Goal: Task Accomplishment & Management: Manage account settings

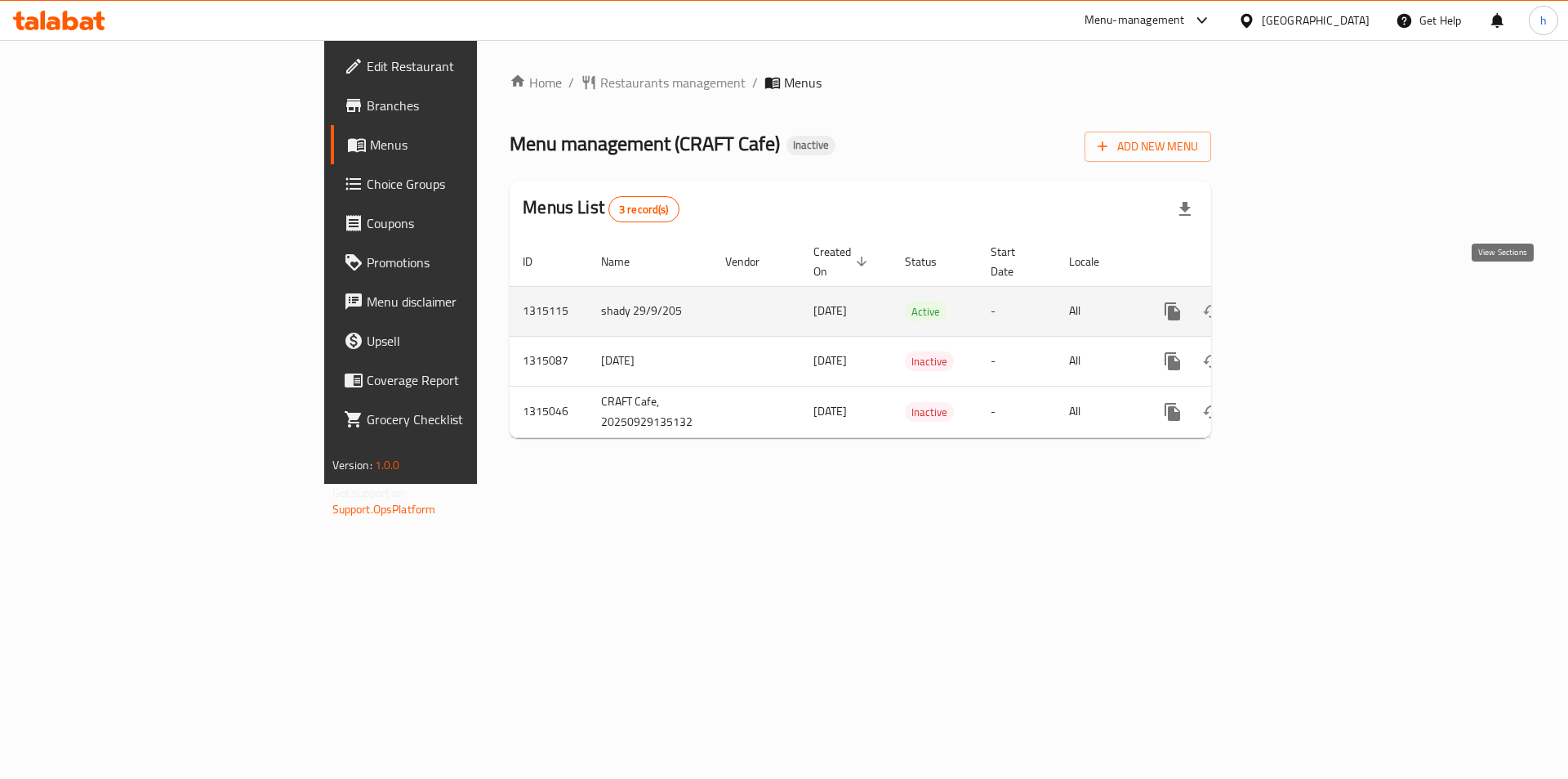
click at [1300, 302] on icon "enhanced table" at bounding box center [1290, 311] width 20 height 20
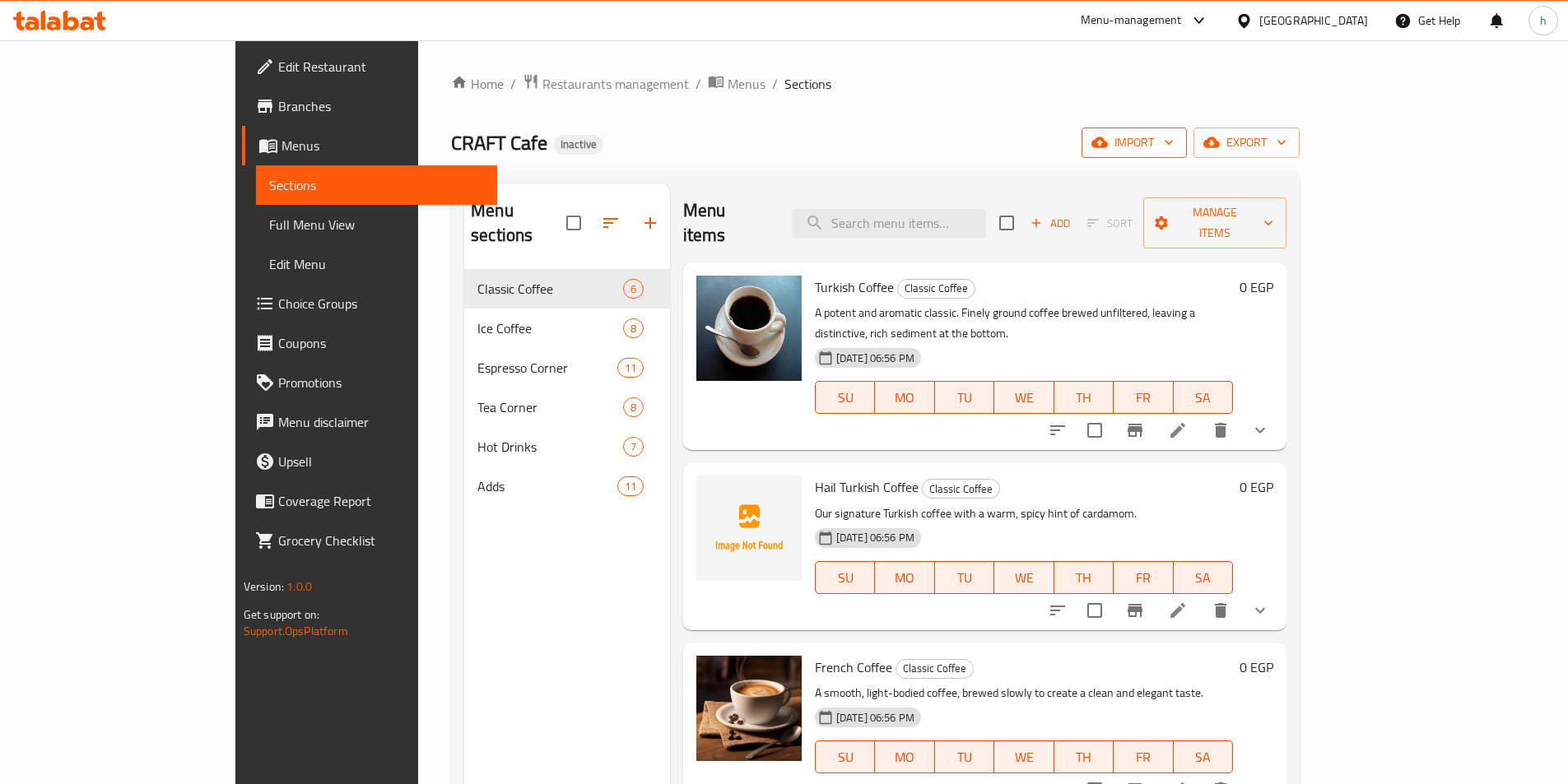
click at [1173, 145] on span "import" at bounding box center [1134, 142] width 79 height 21
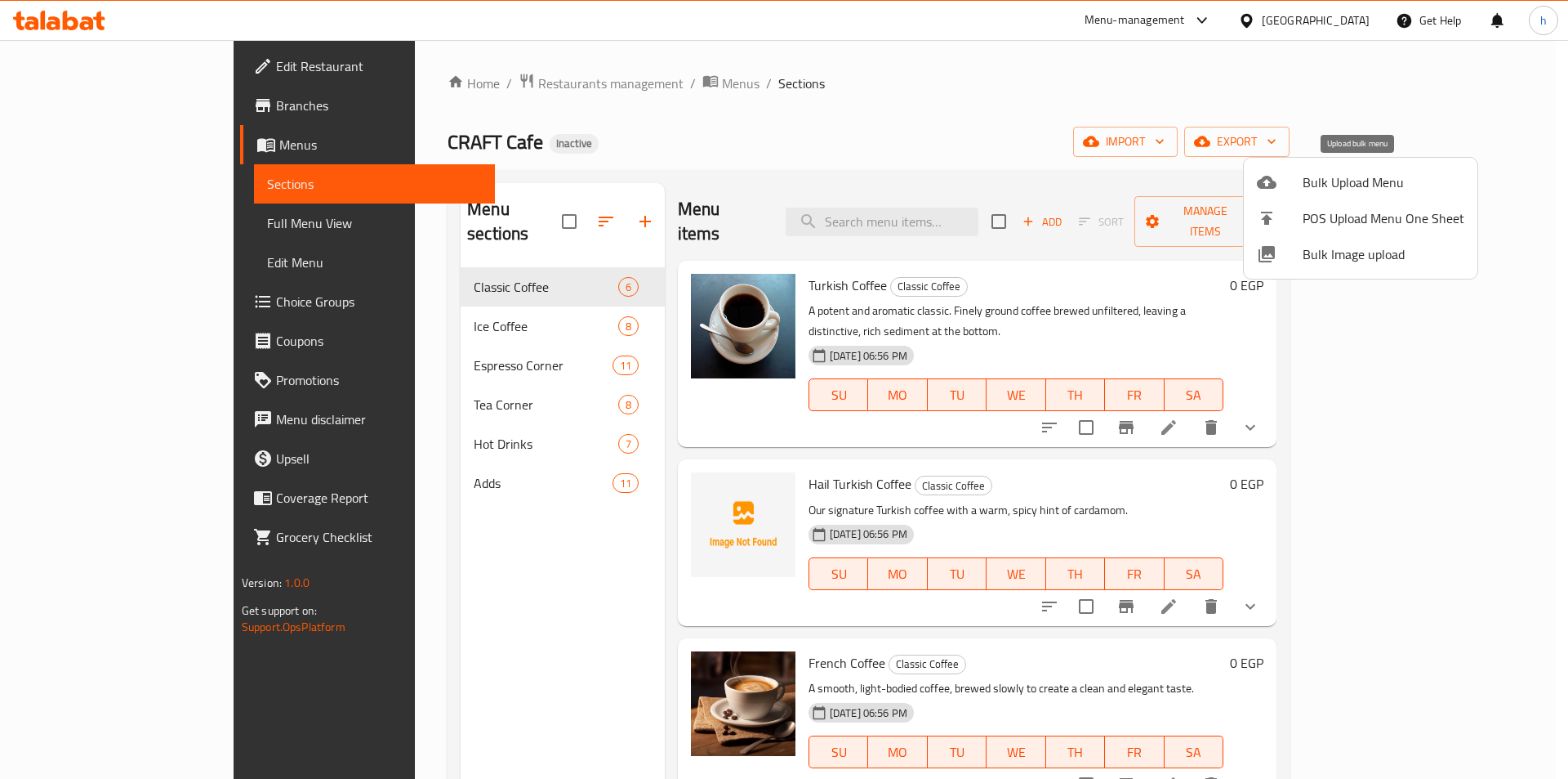
click at [1311, 192] on span "Bulk Upload Menu" at bounding box center [1383, 183] width 162 height 20
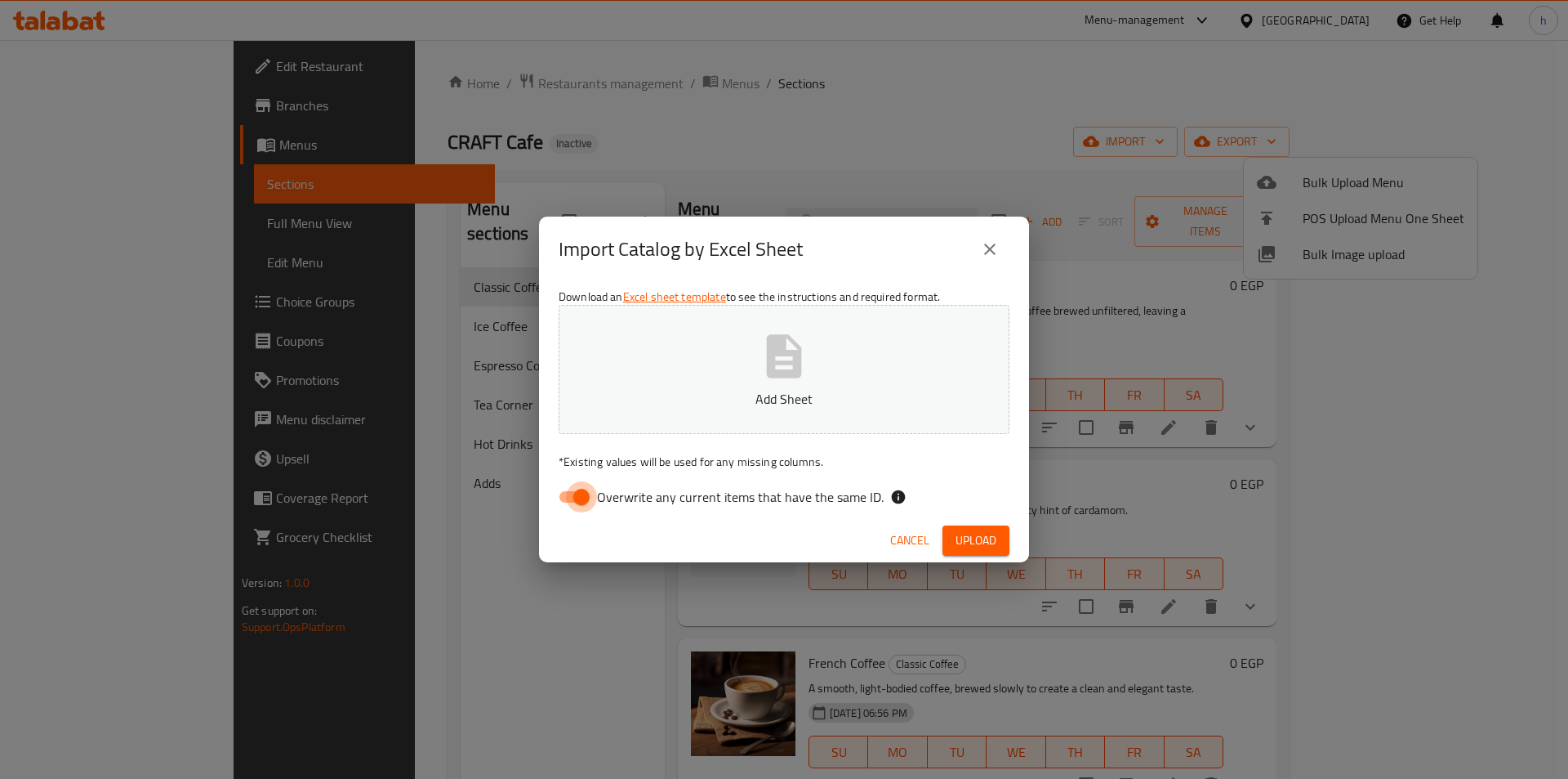
click at [551, 489] on input "Overwrite any current items that have the same ID." at bounding box center [581, 497] width 93 height 31
checkbox input "false"
click at [699, 370] on button "Add Sheet" at bounding box center [784, 368] width 451 height 129
click at [983, 545] on span "Upload" at bounding box center [976, 540] width 41 height 21
click at [969, 536] on span "Upload" at bounding box center [976, 540] width 41 height 21
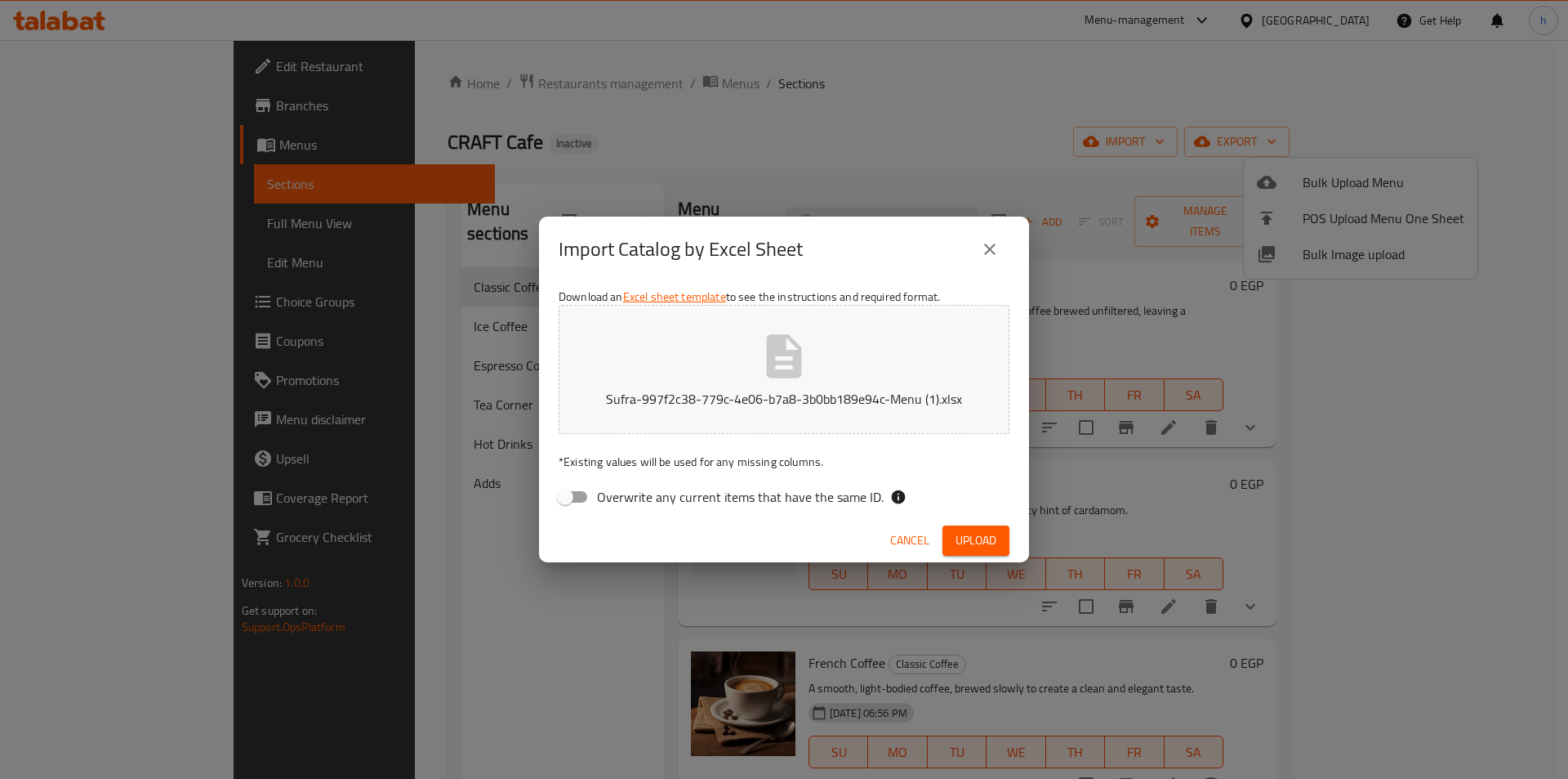
click at [990, 252] on icon "close" at bounding box center [990, 250] width 20 height 20
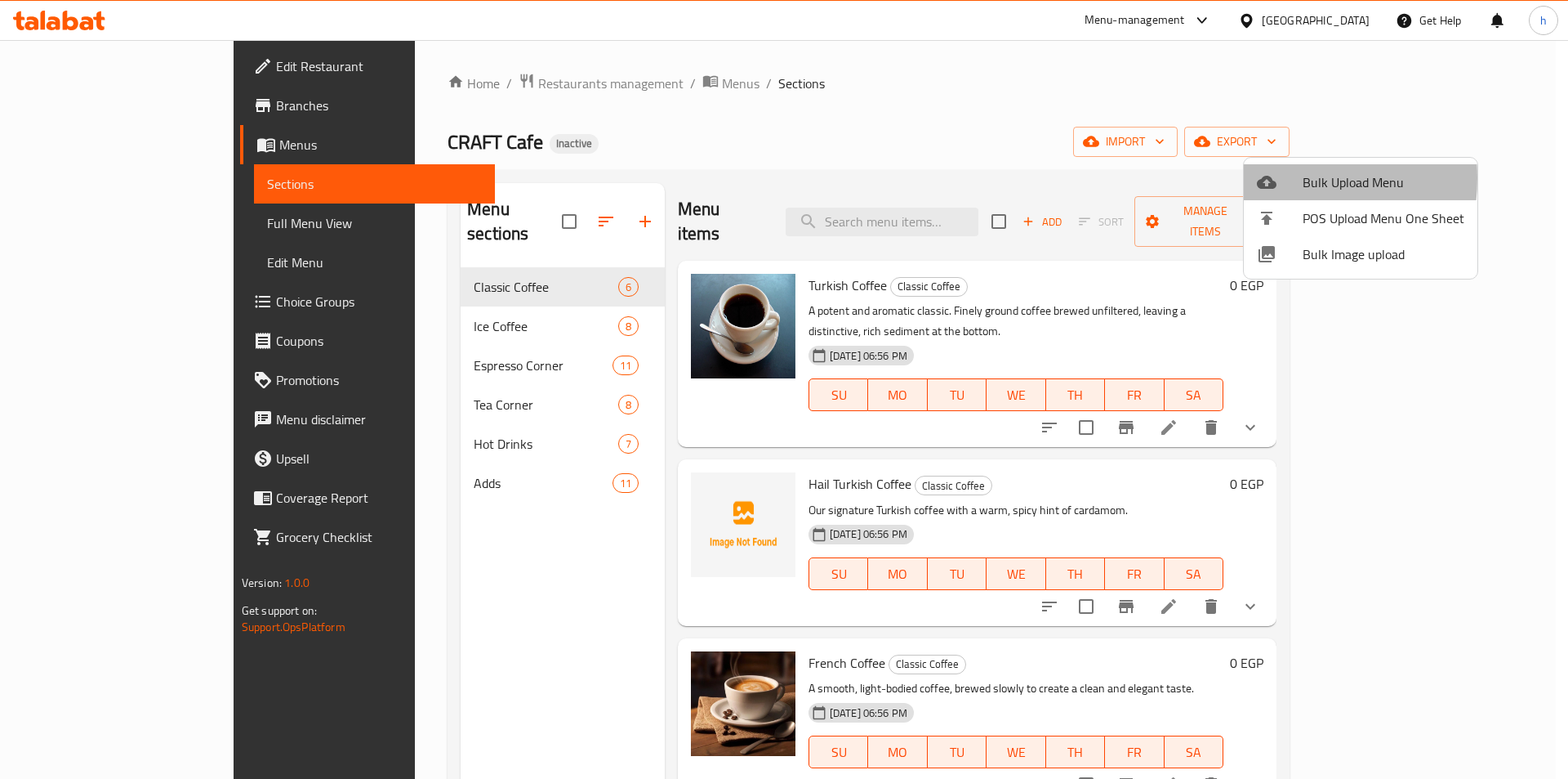
click at [1268, 178] on icon at bounding box center [1267, 182] width 20 height 13
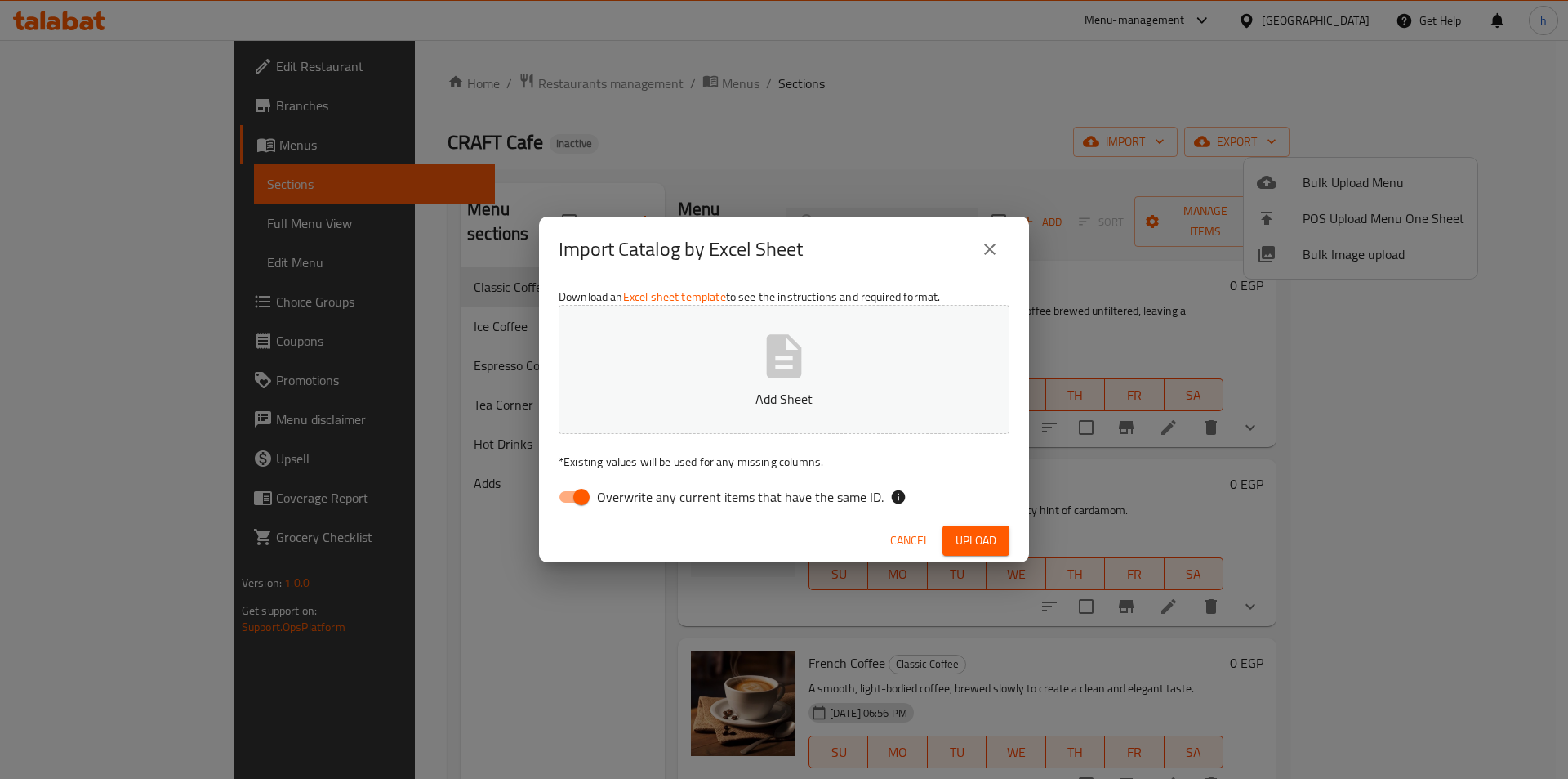
click at [567, 503] on input "Overwrite any current items that have the same ID." at bounding box center [581, 497] width 93 height 31
checkbox input "false"
click at [748, 387] on button "Add Sheet" at bounding box center [784, 368] width 451 height 129
click at [966, 536] on span "Upload" at bounding box center [976, 540] width 41 height 21
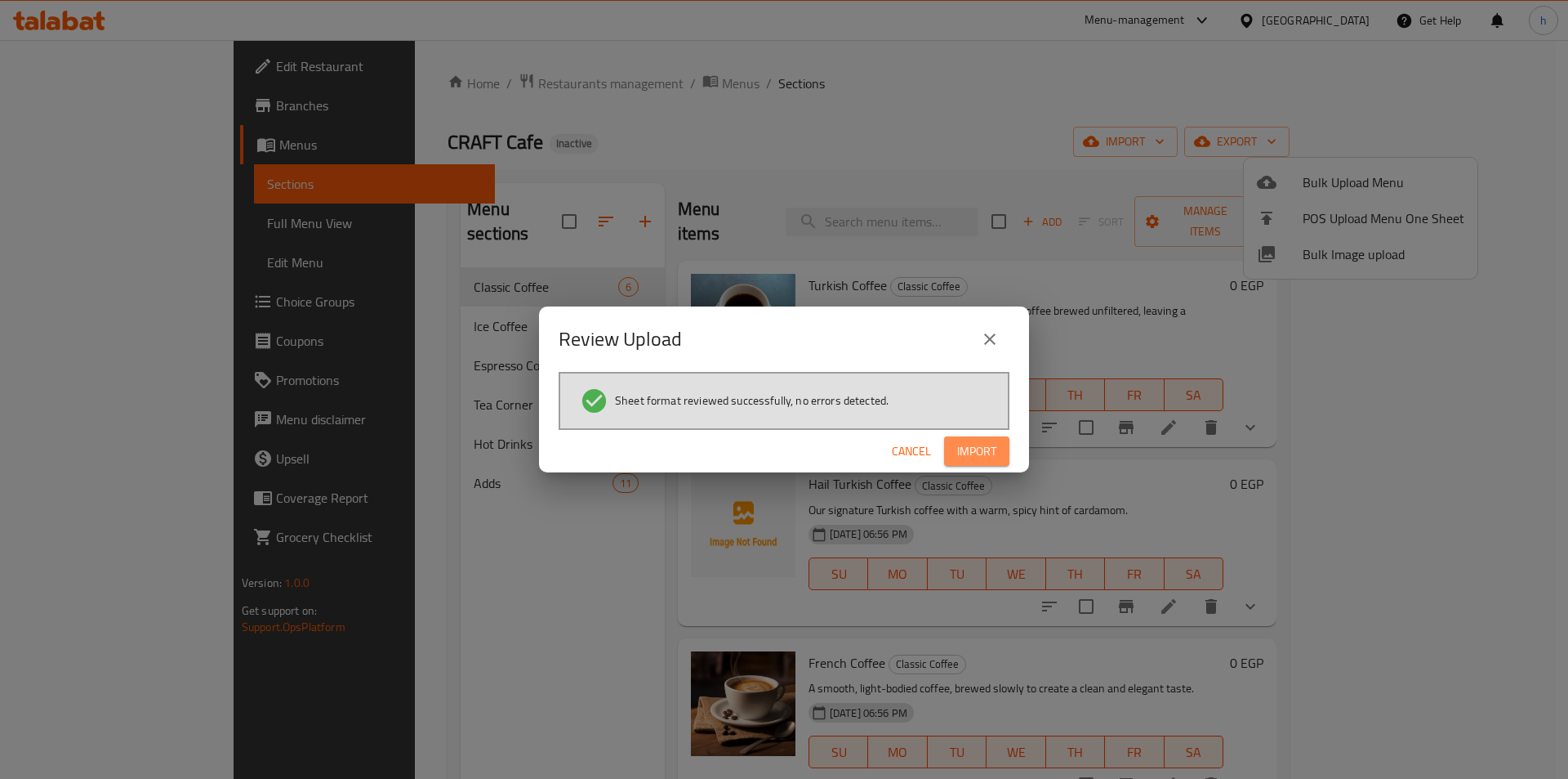
click at [978, 449] on span "Import" at bounding box center [977, 451] width 39 height 21
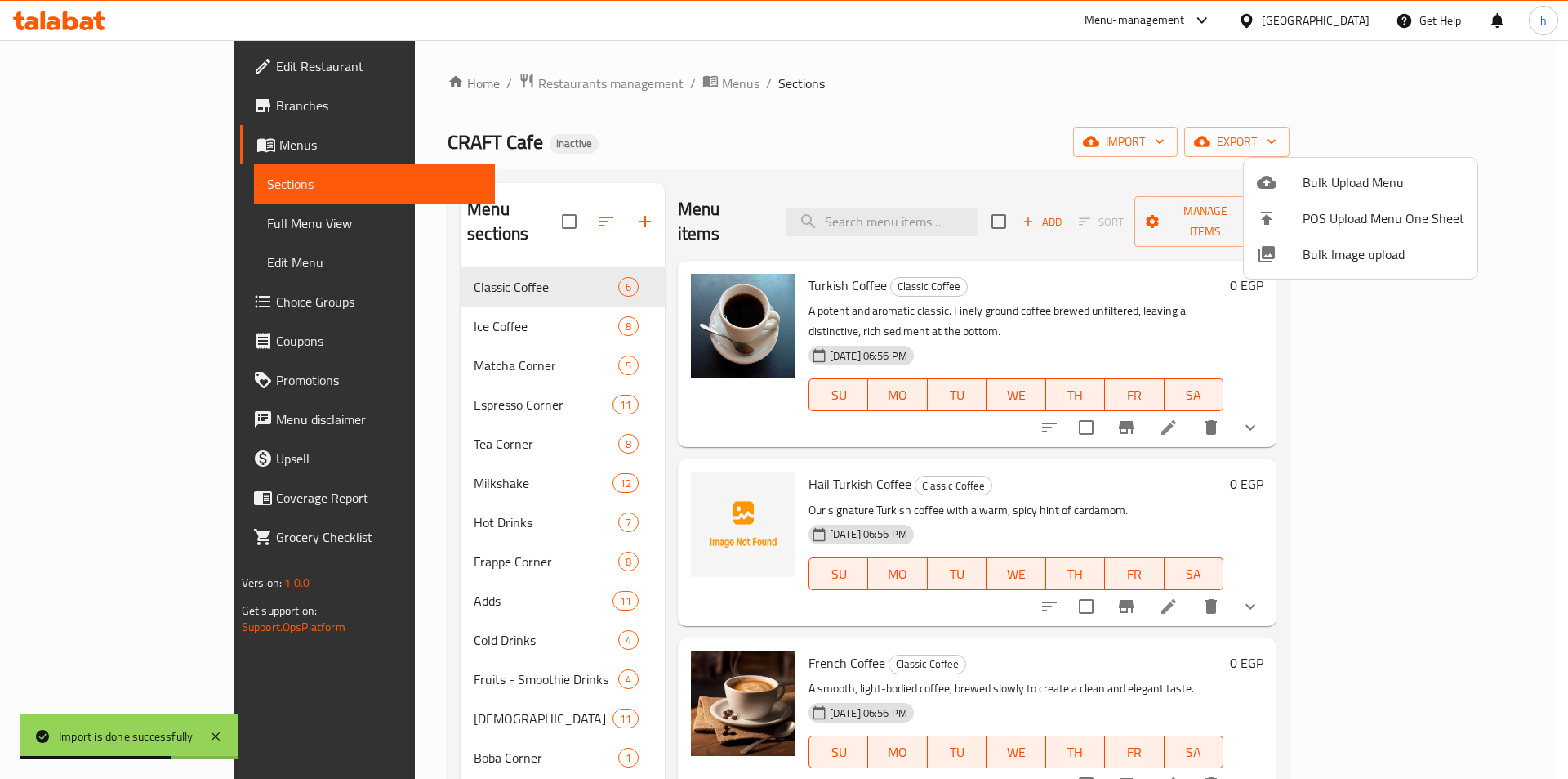
click at [813, 35] on div at bounding box center [784, 389] width 1568 height 779
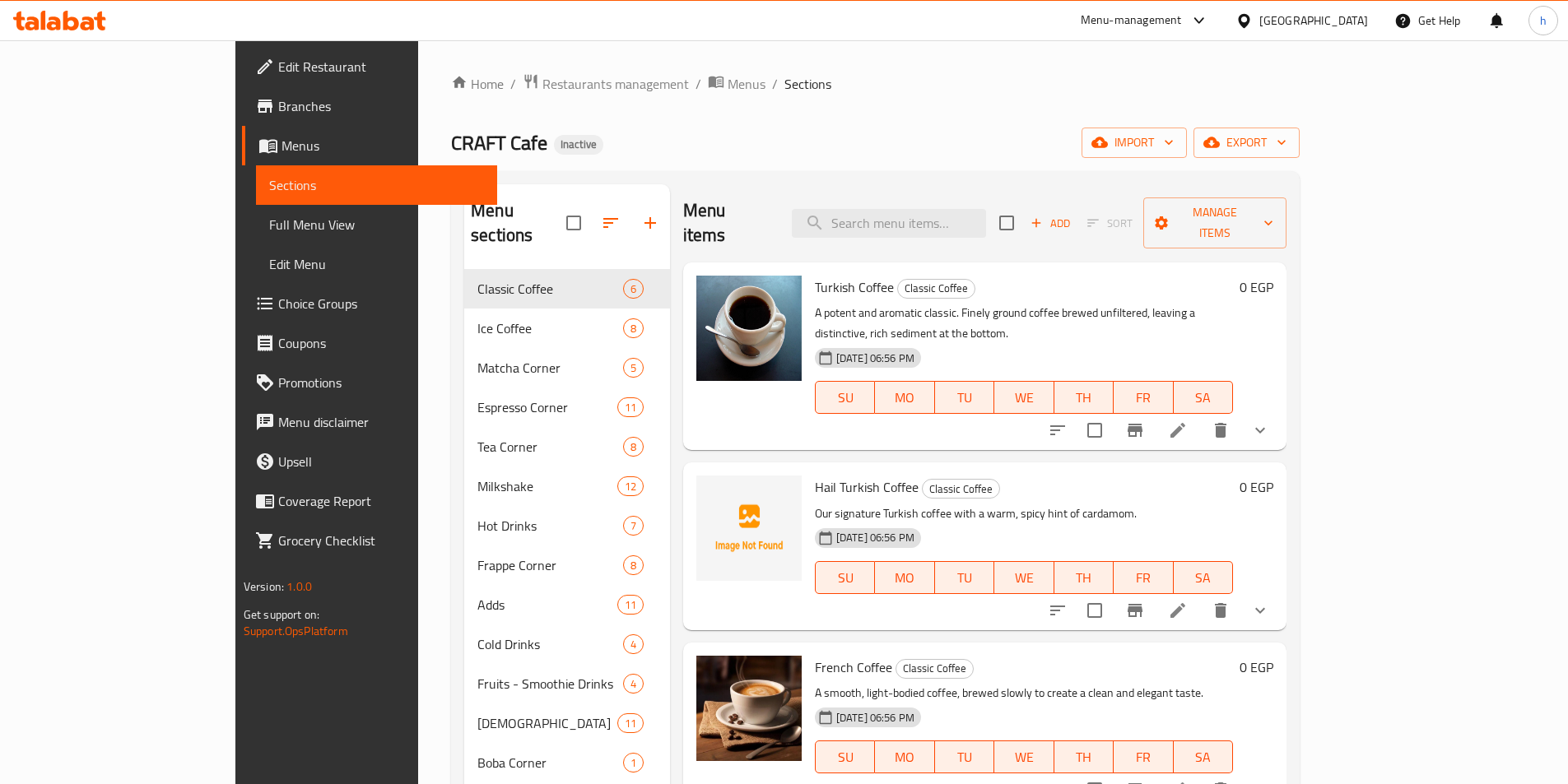
click at [269, 221] on span "Full Menu View" at bounding box center [376, 224] width 215 height 20
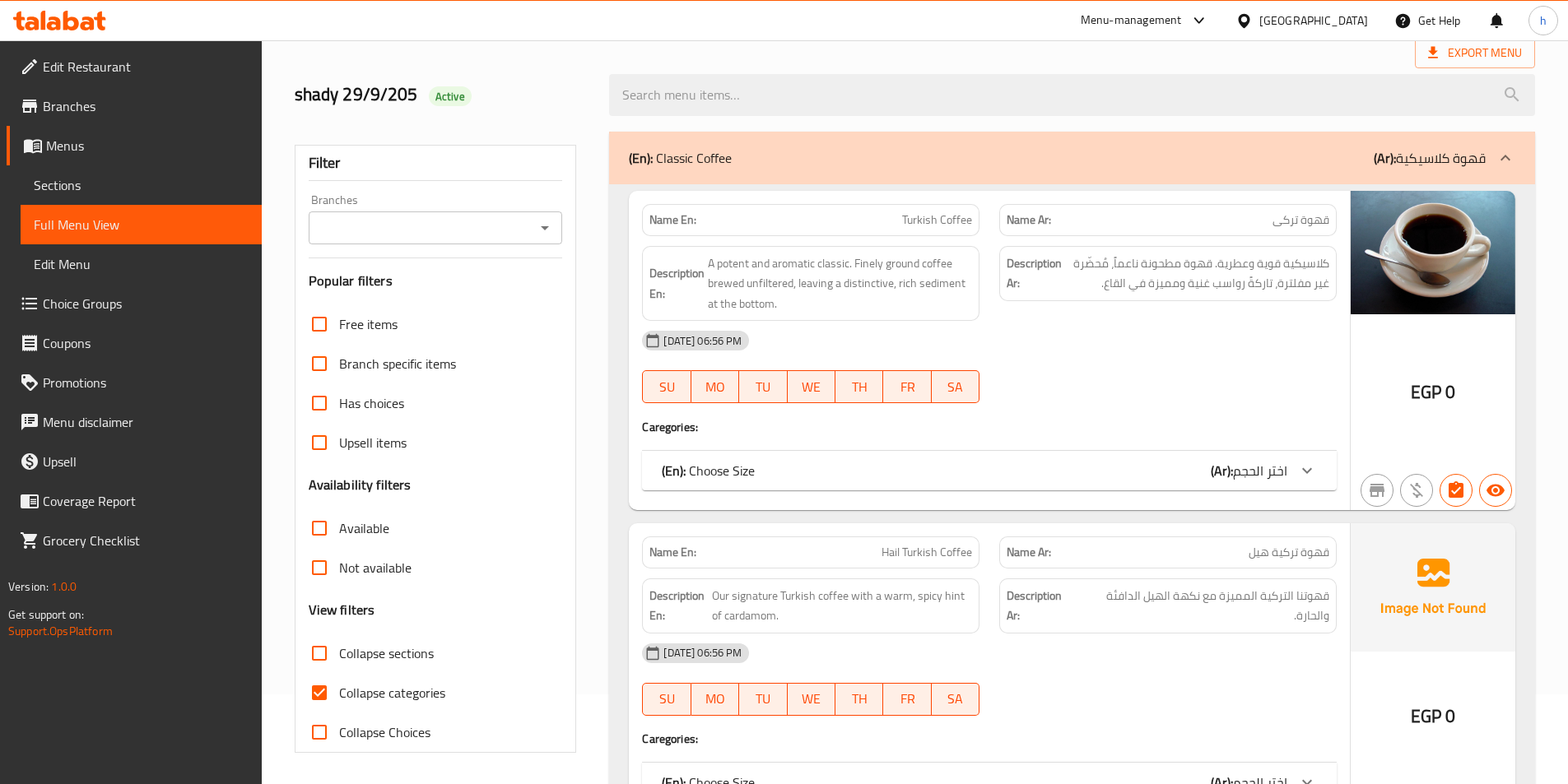
scroll to position [164, 0]
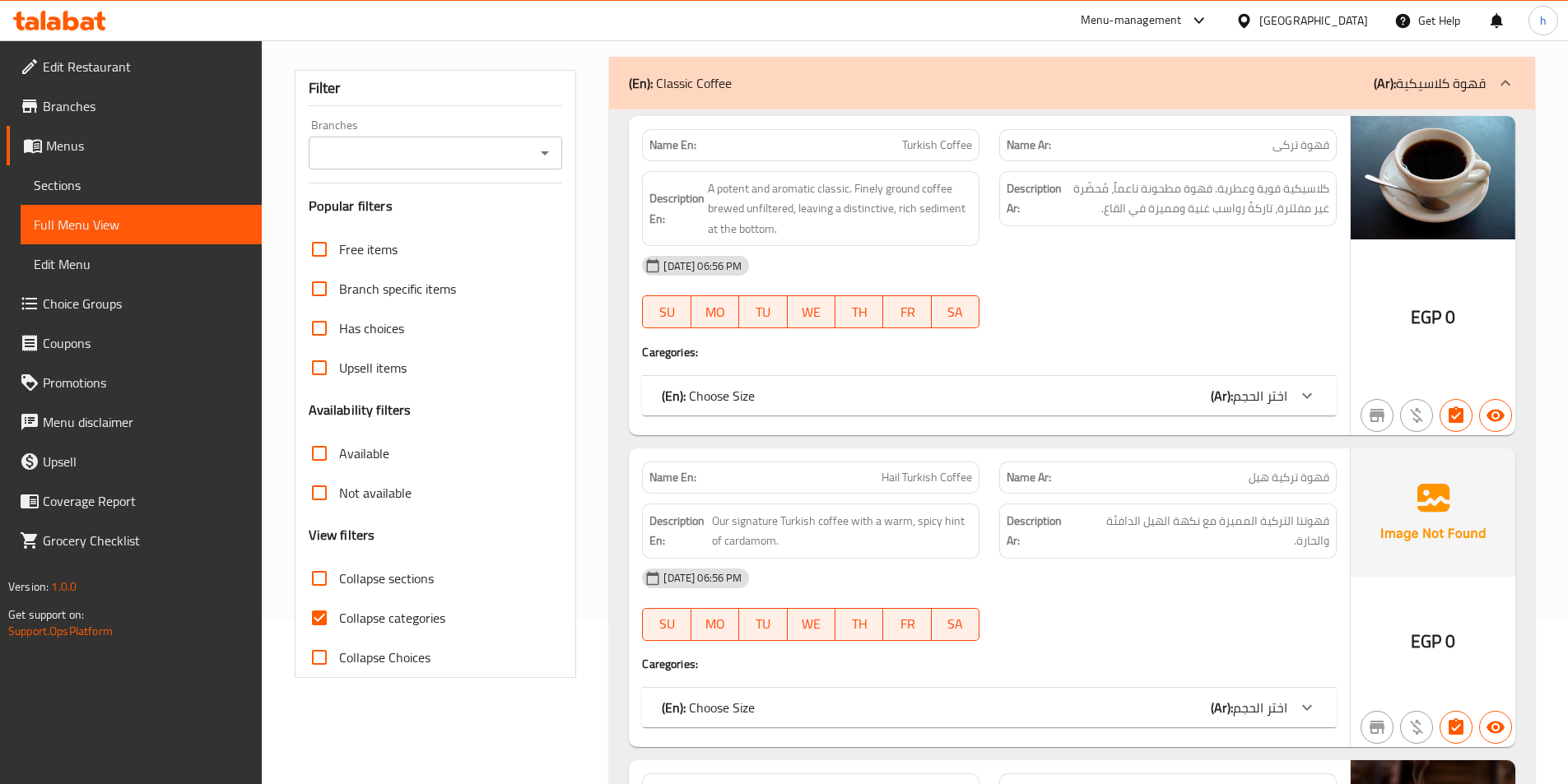
click at [321, 618] on input "Collapse categories" at bounding box center [320, 618] width 40 height 40
checkbox input "false"
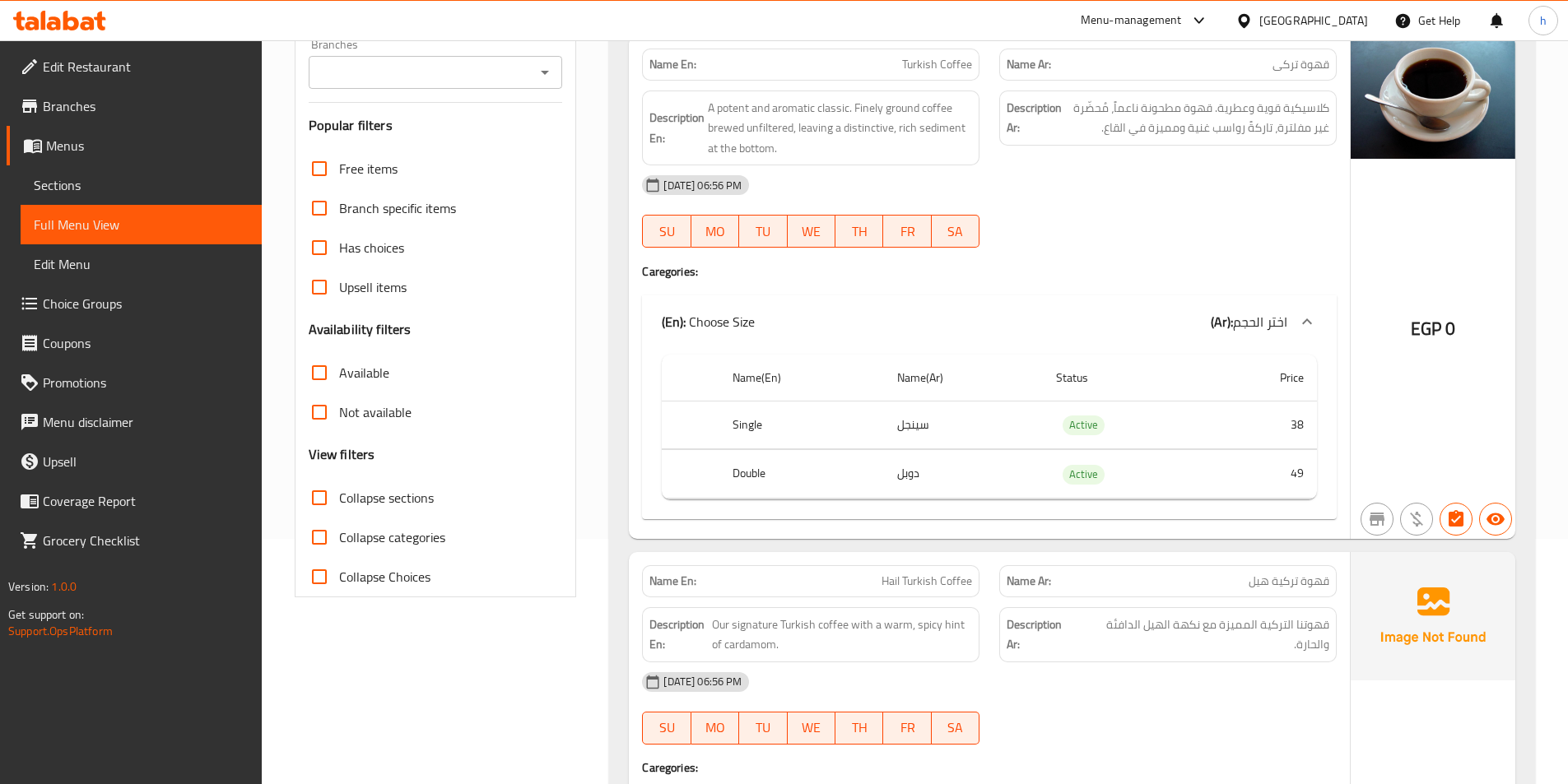
scroll to position [247, 0]
click at [319, 498] on input "Collapse sections" at bounding box center [320, 496] width 40 height 40
checkbox input "true"
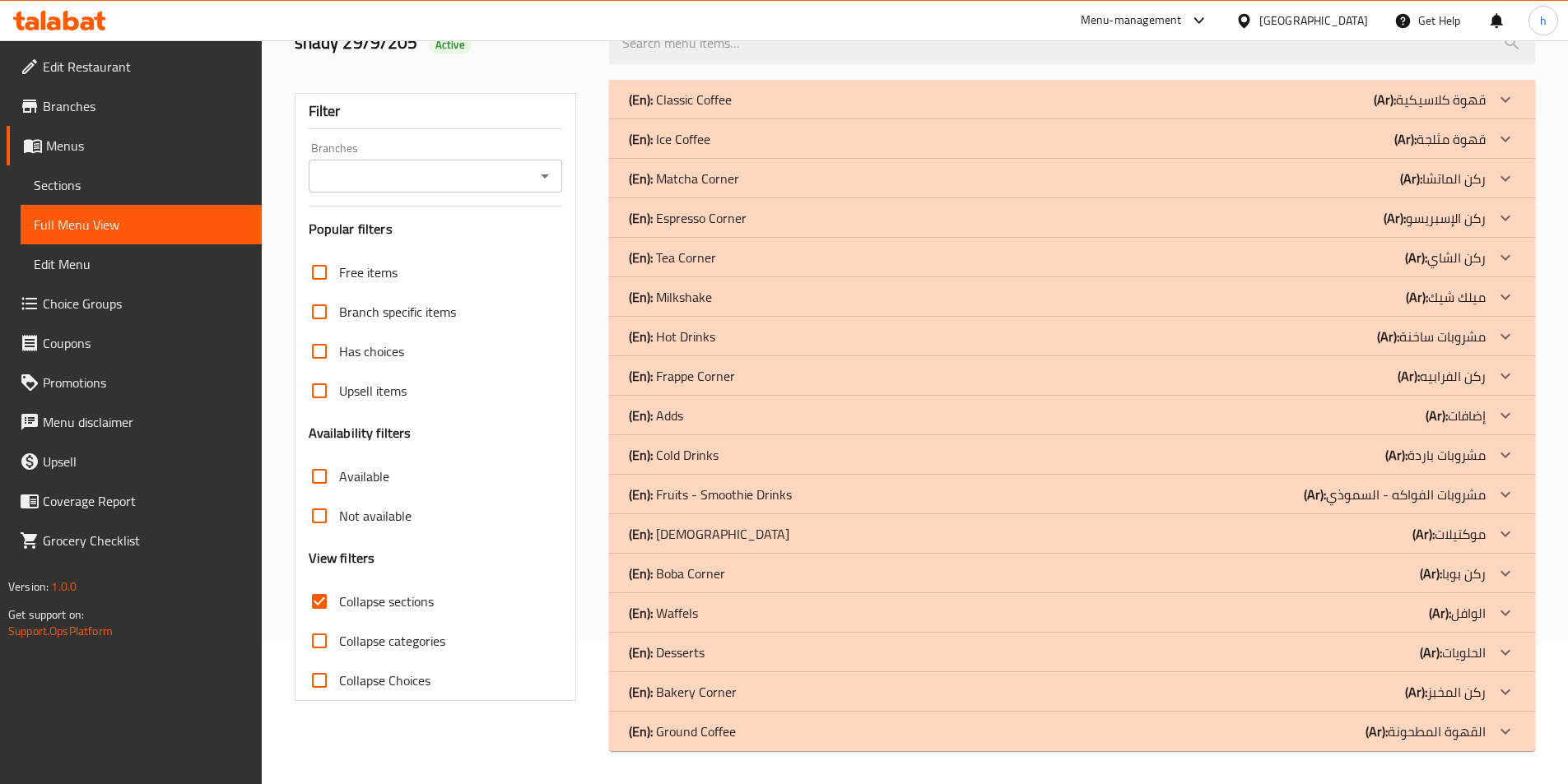
scroll to position [141, 0]
click at [1510, 732] on icon at bounding box center [1505, 731] width 20 height 20
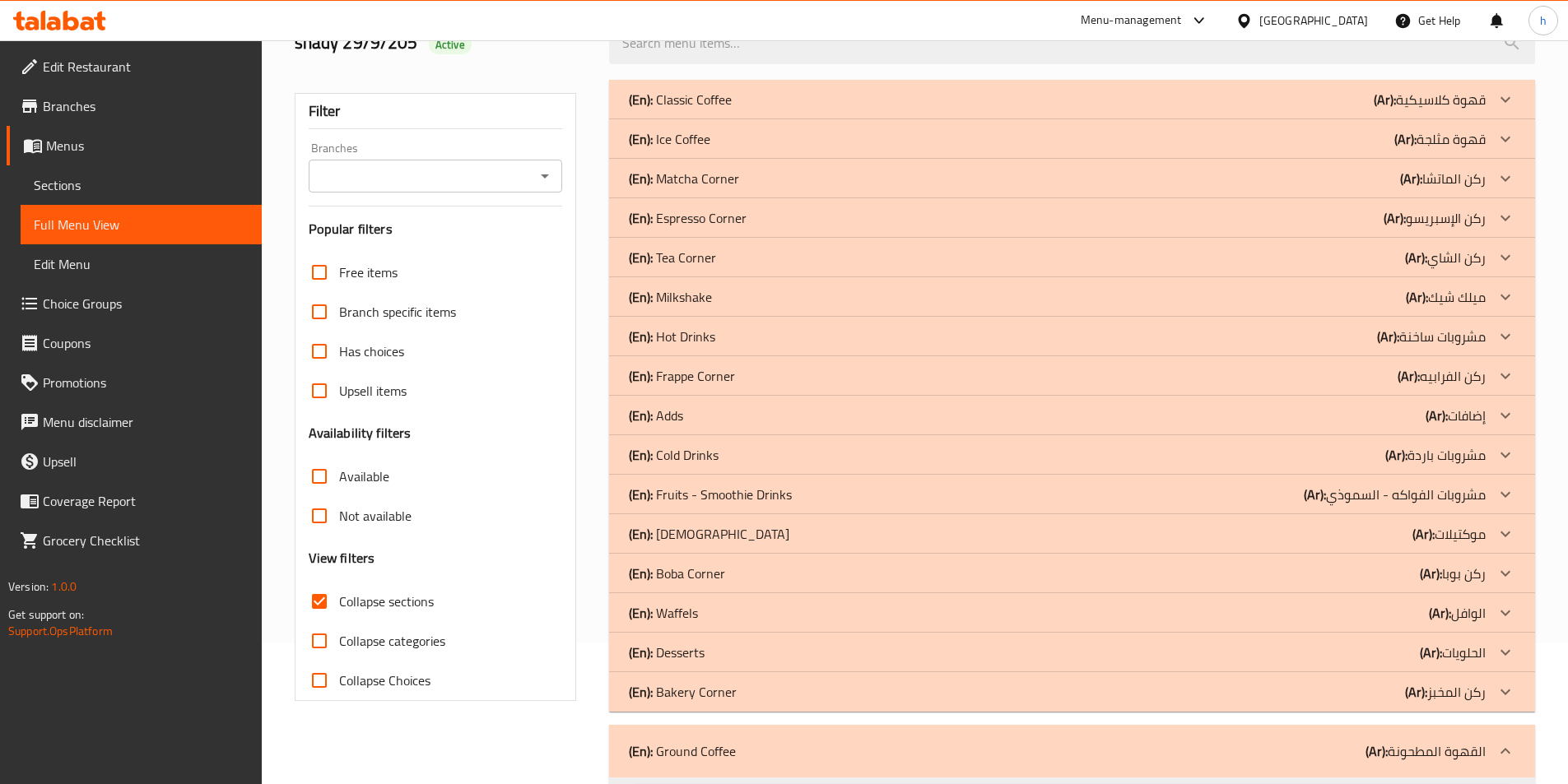
click at [1495, 687] on icon at bounding box center [1505, 692] width 20 height 20
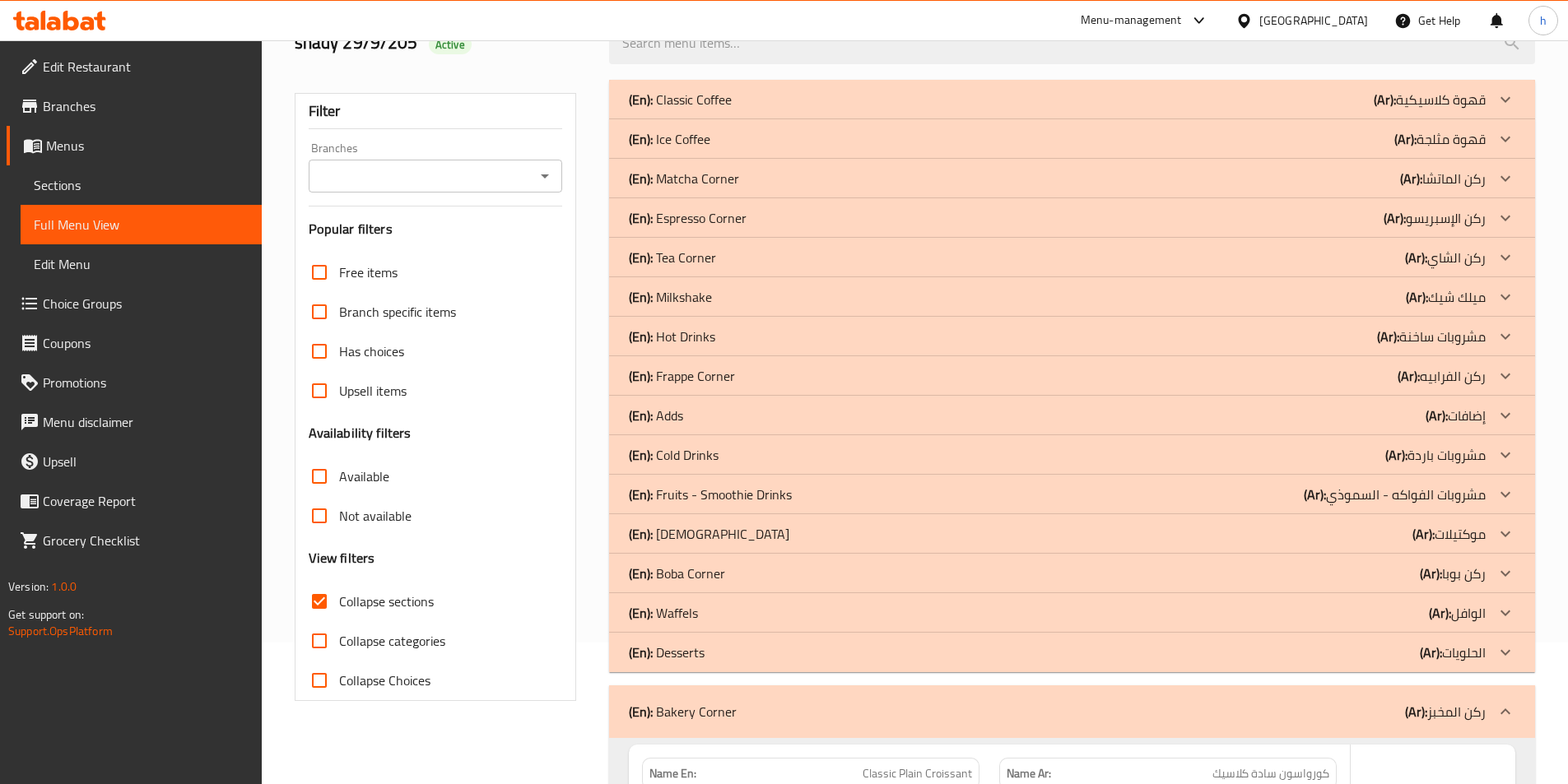
click at [1503, 638] on div at bounding box center [1505, 653] width 40 height 40
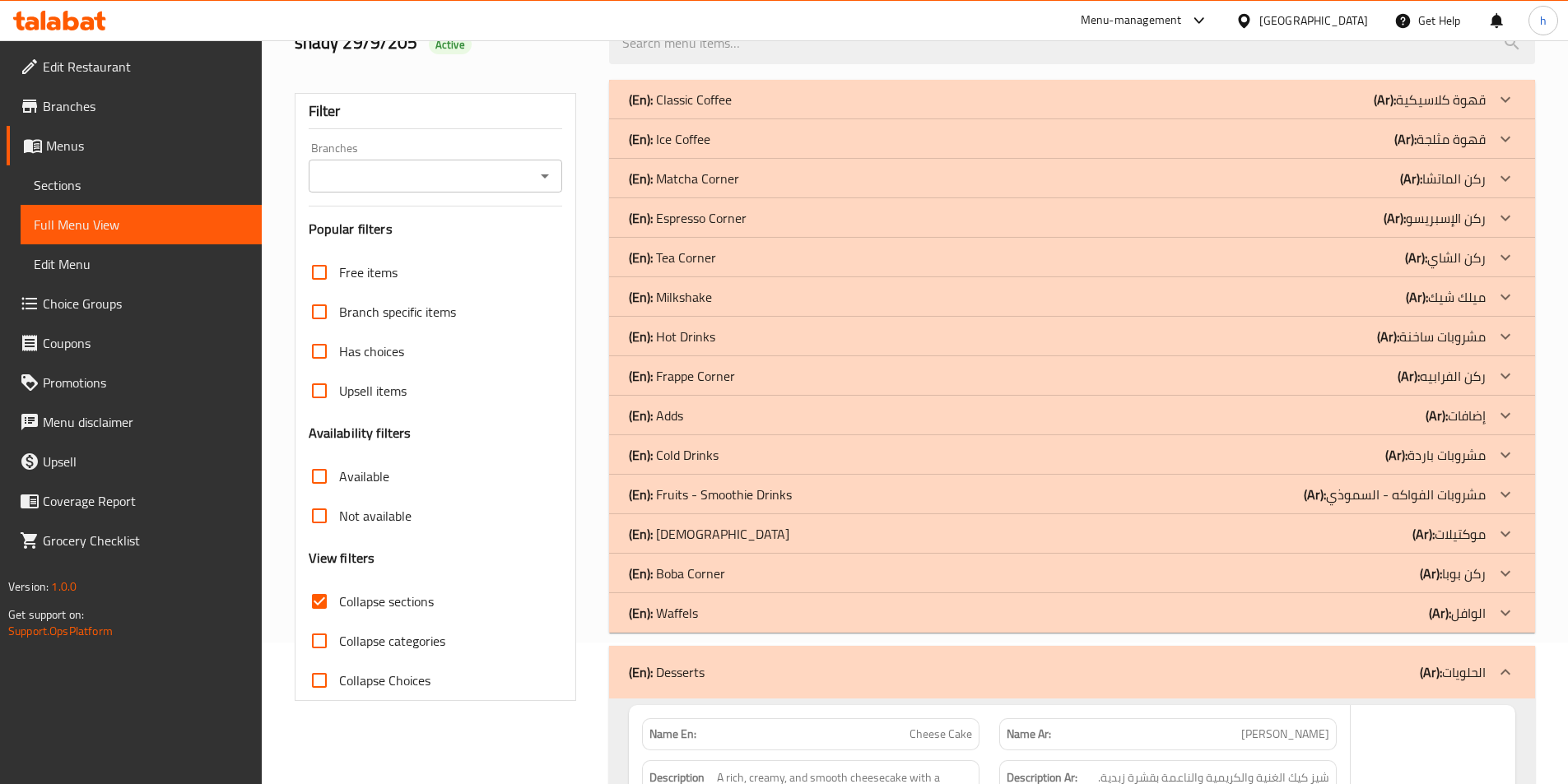
click at [1509, 600] on div at bounding box center [1505, 613] width 40 height 40
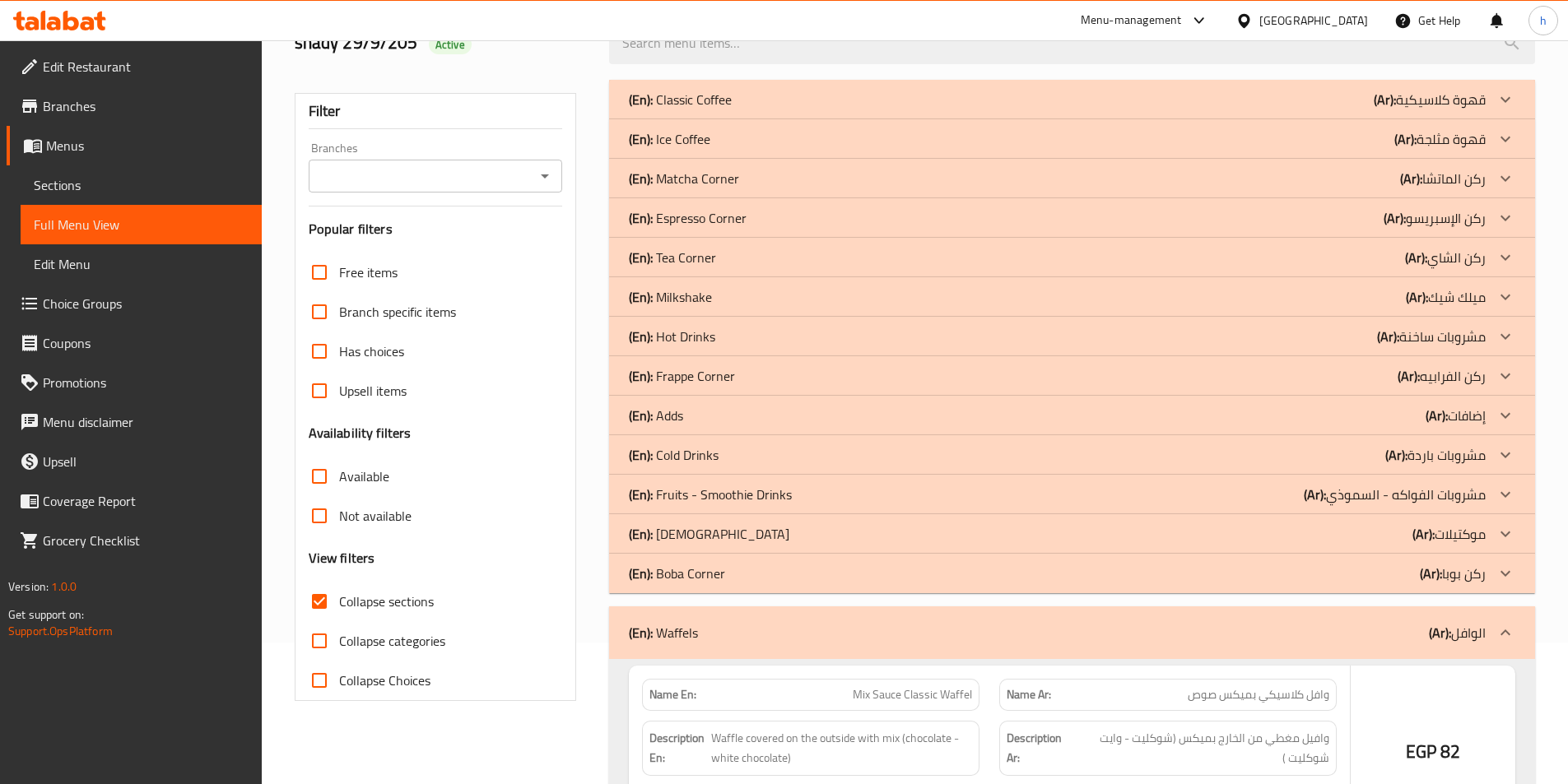
click at [1507, 567] on icon at bounding box center [1505, 573] width 20 height 20
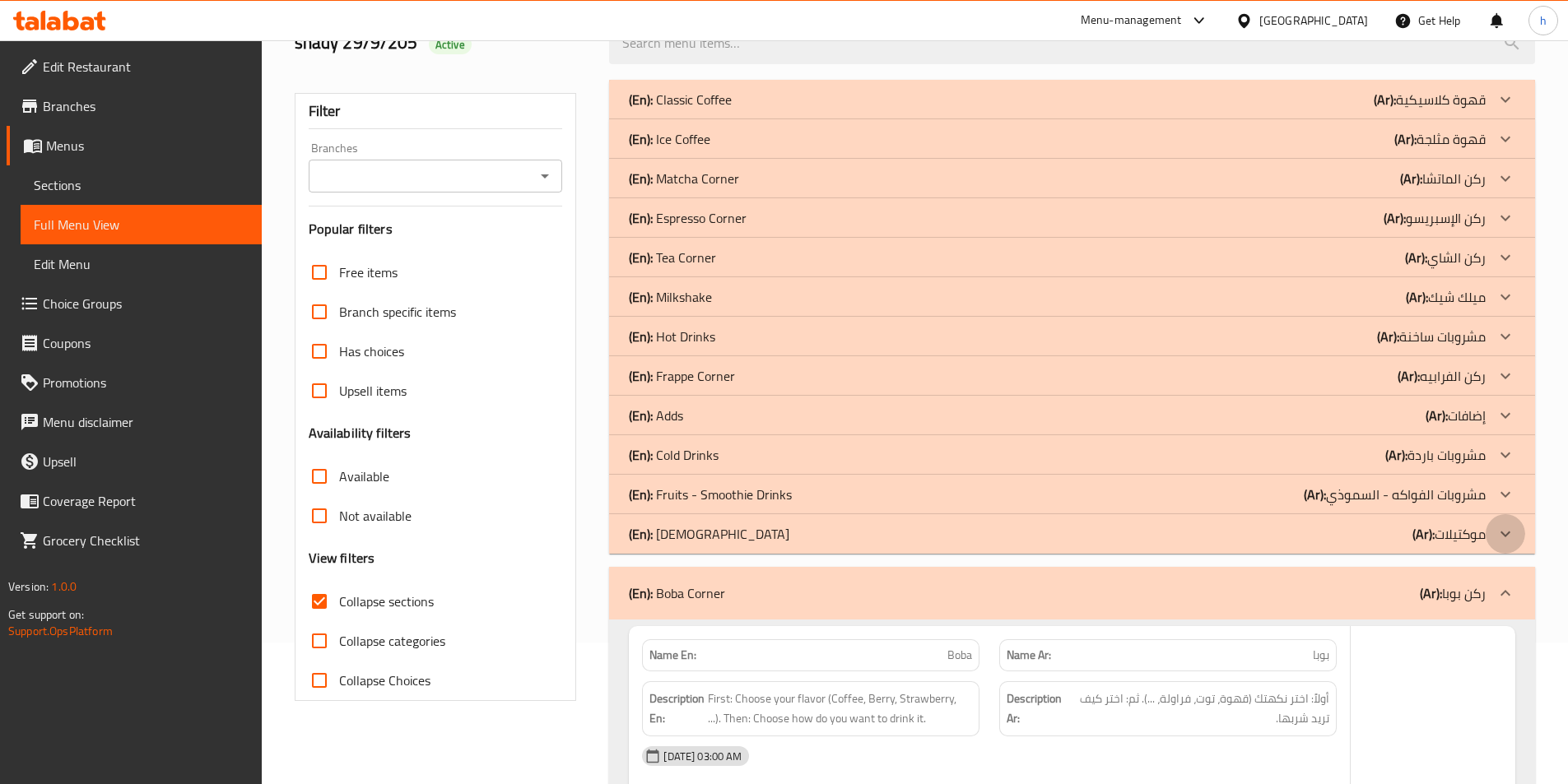
click at [1505, 527] on icon at bounding box center [1505, 534] width 20 height 20
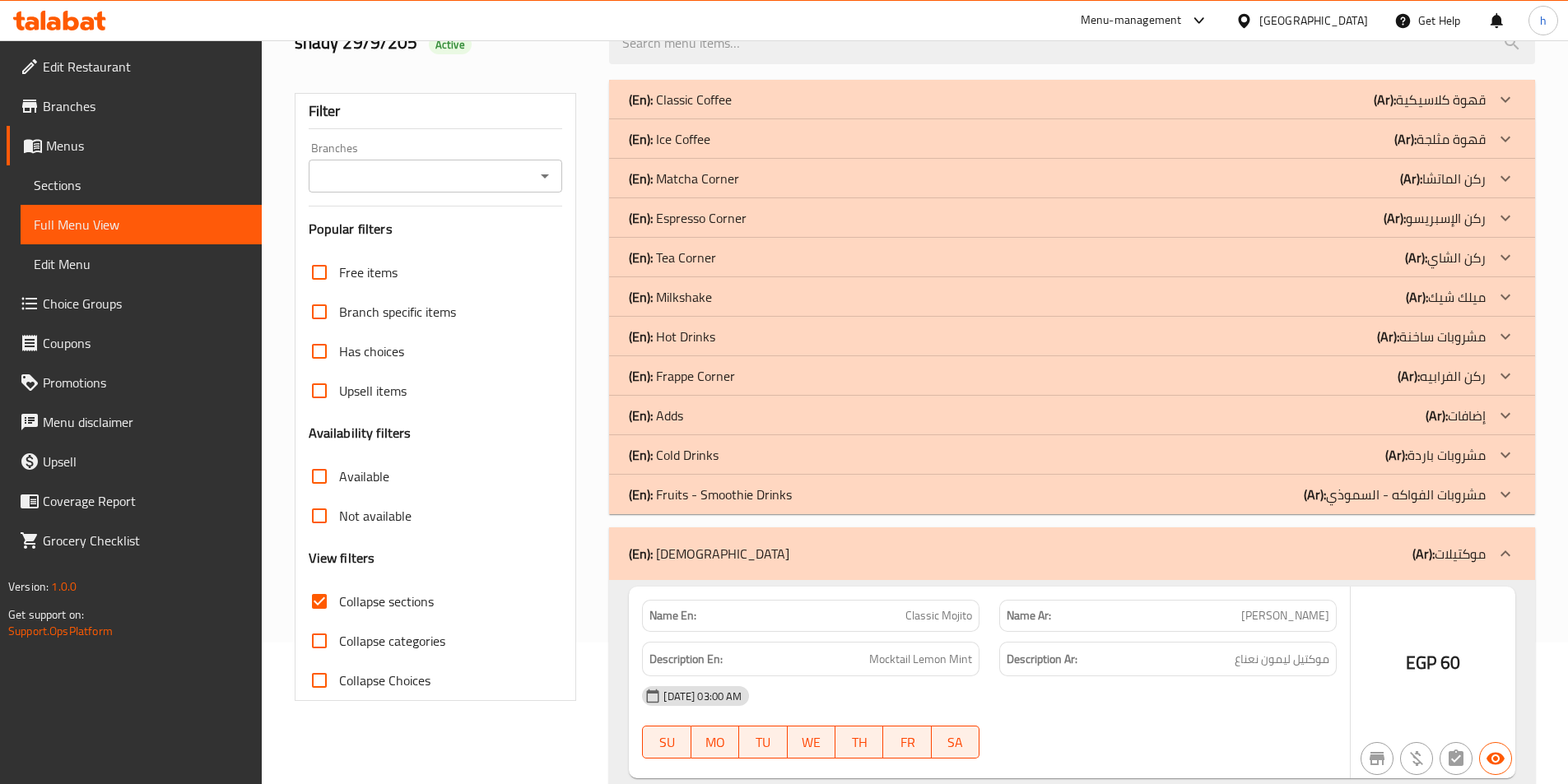
click at [1508, 485] on icon at bounding box center [1505, 494] width 20 height 20
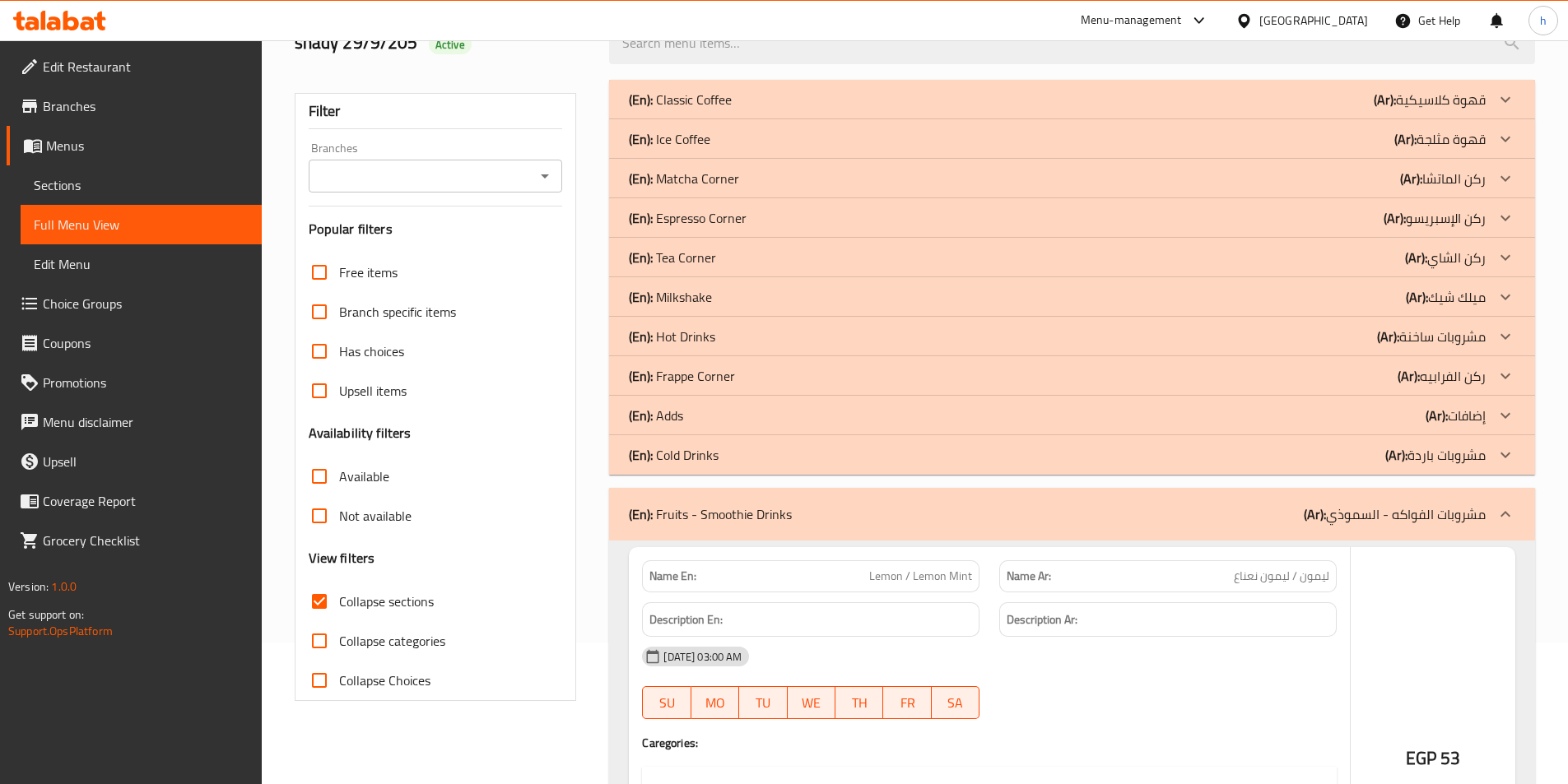
click at [1512, 452] on icon at bounding box center [1505, 455] width 20 height 20
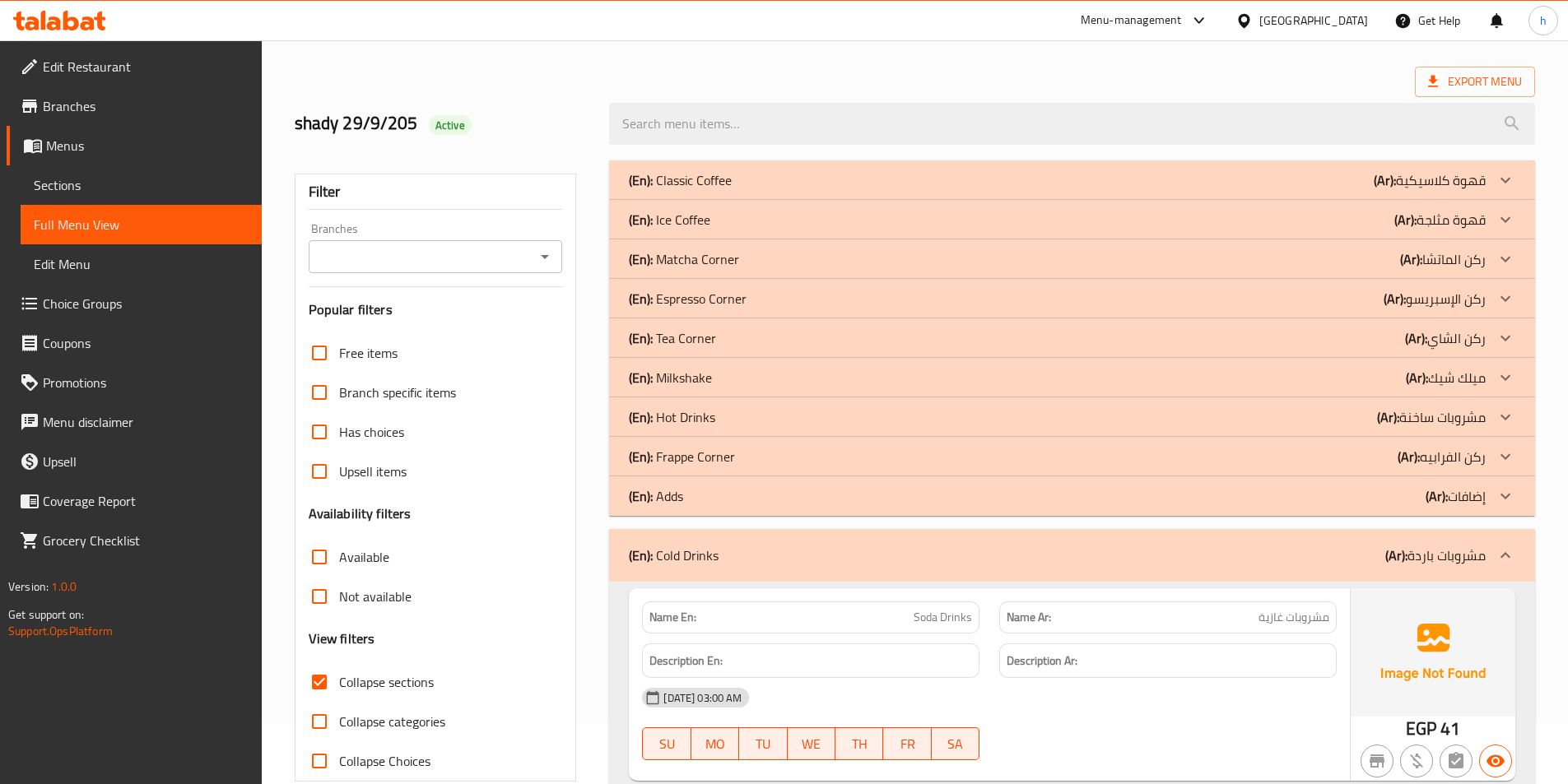
scroll to position [59, 0]
click at [1505, 453] on icon at bounding box center [1505, 458] width 20 height 20
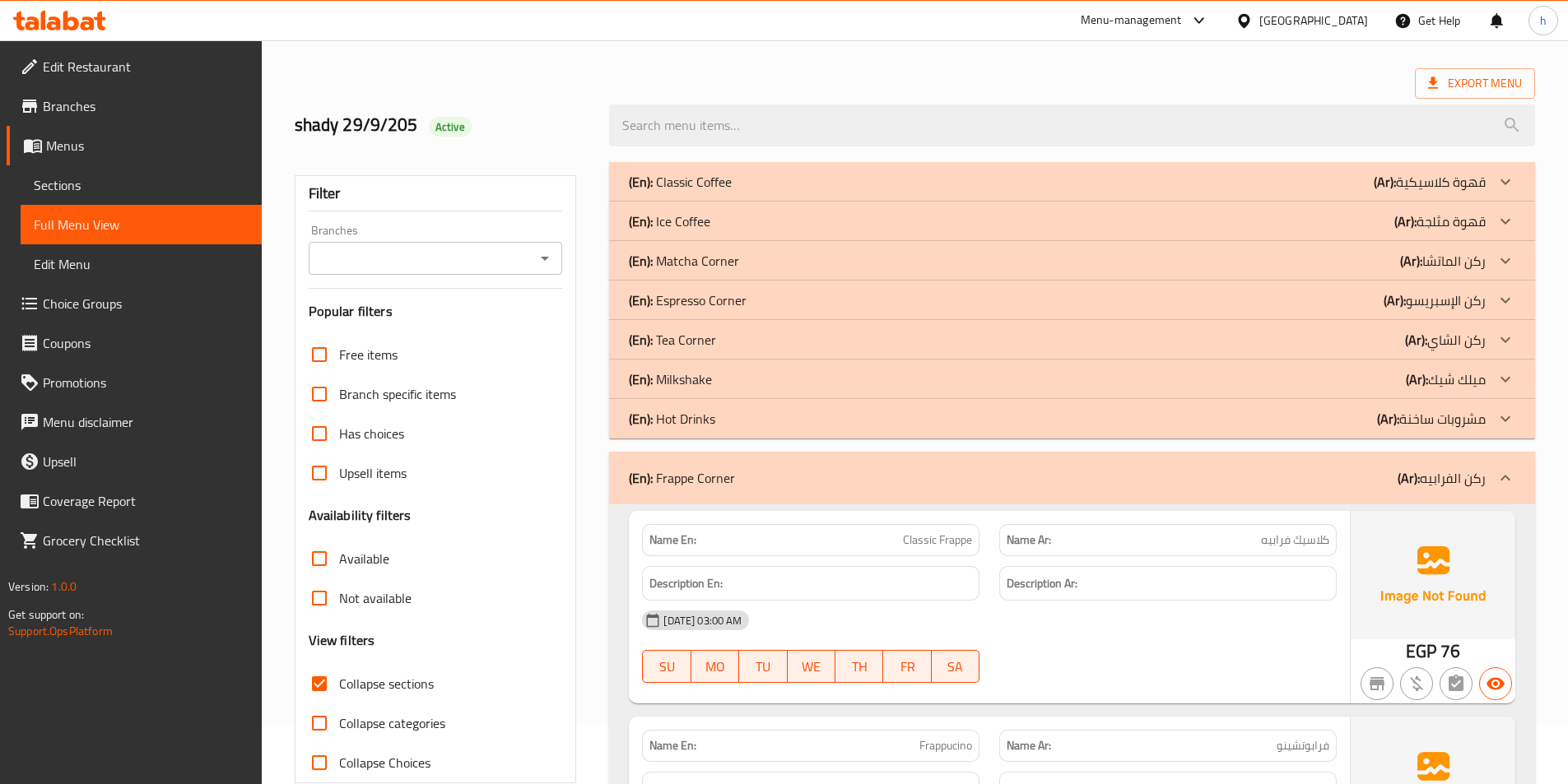
click at [1505, 376] on icon at bounding box center [1505, 379] width 20 height 20
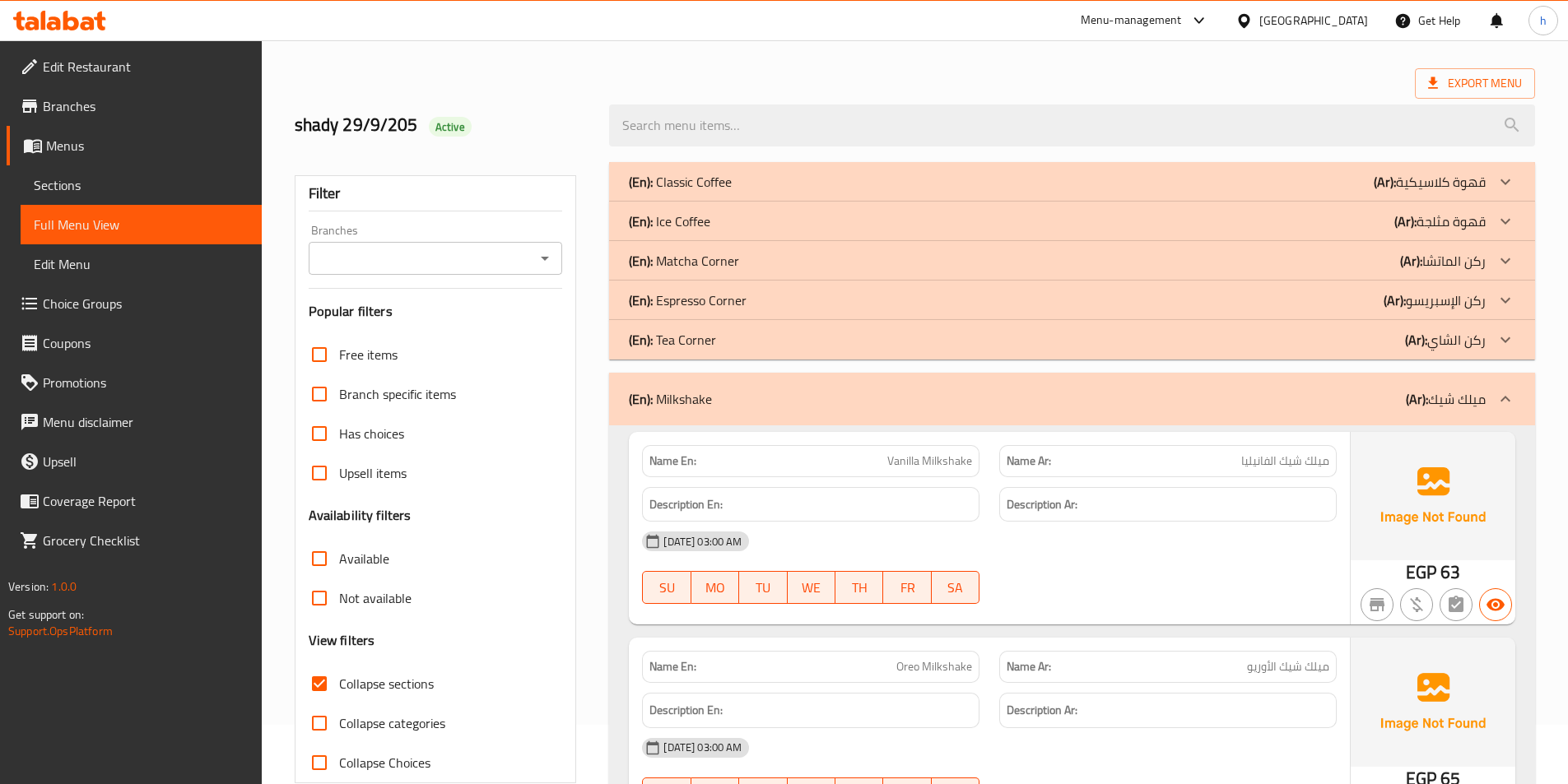
click at [1497, 260] on icon at bounding box center [1505, 261] width 20 height 20
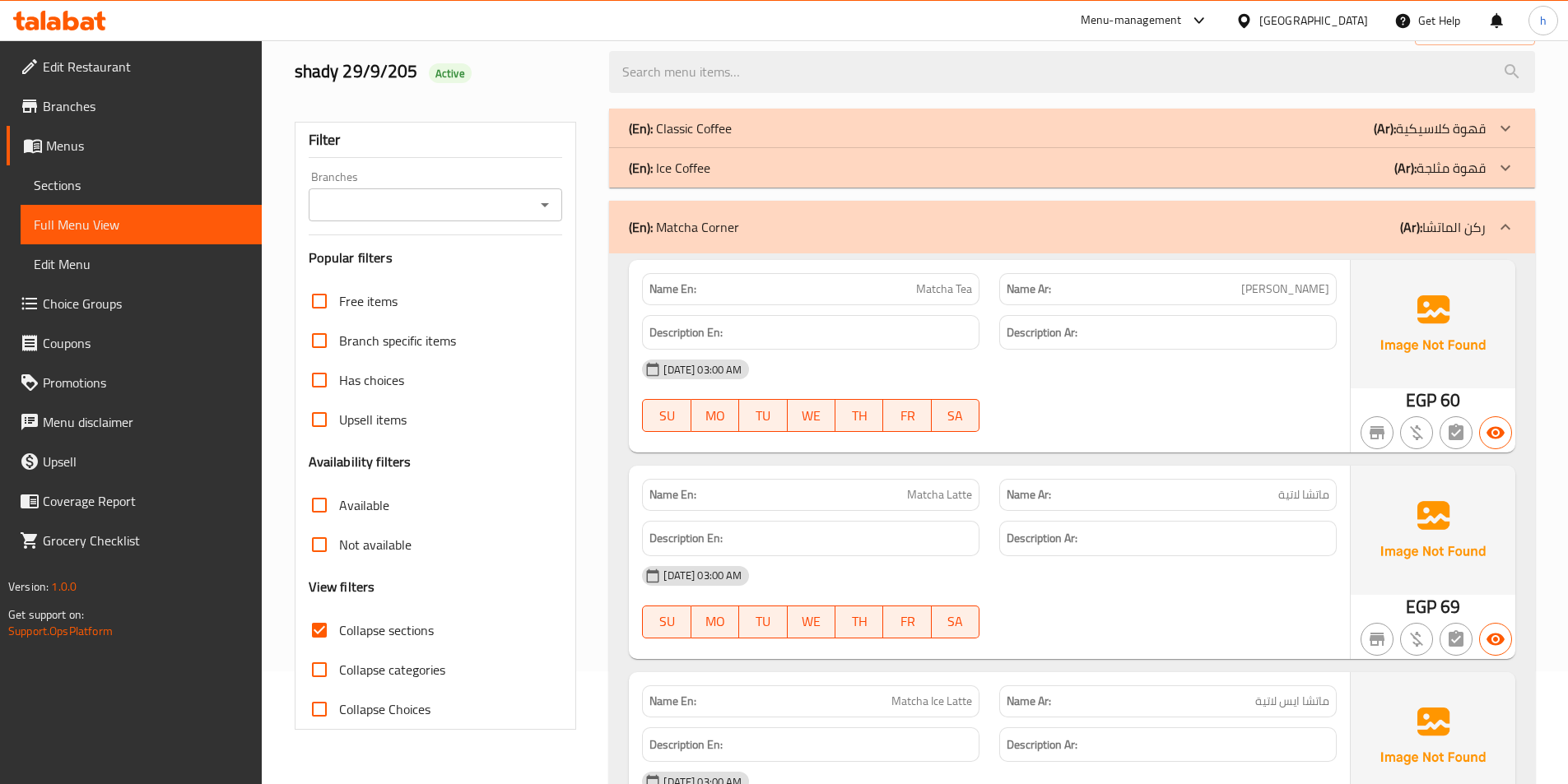
scroll to position [141, 0]
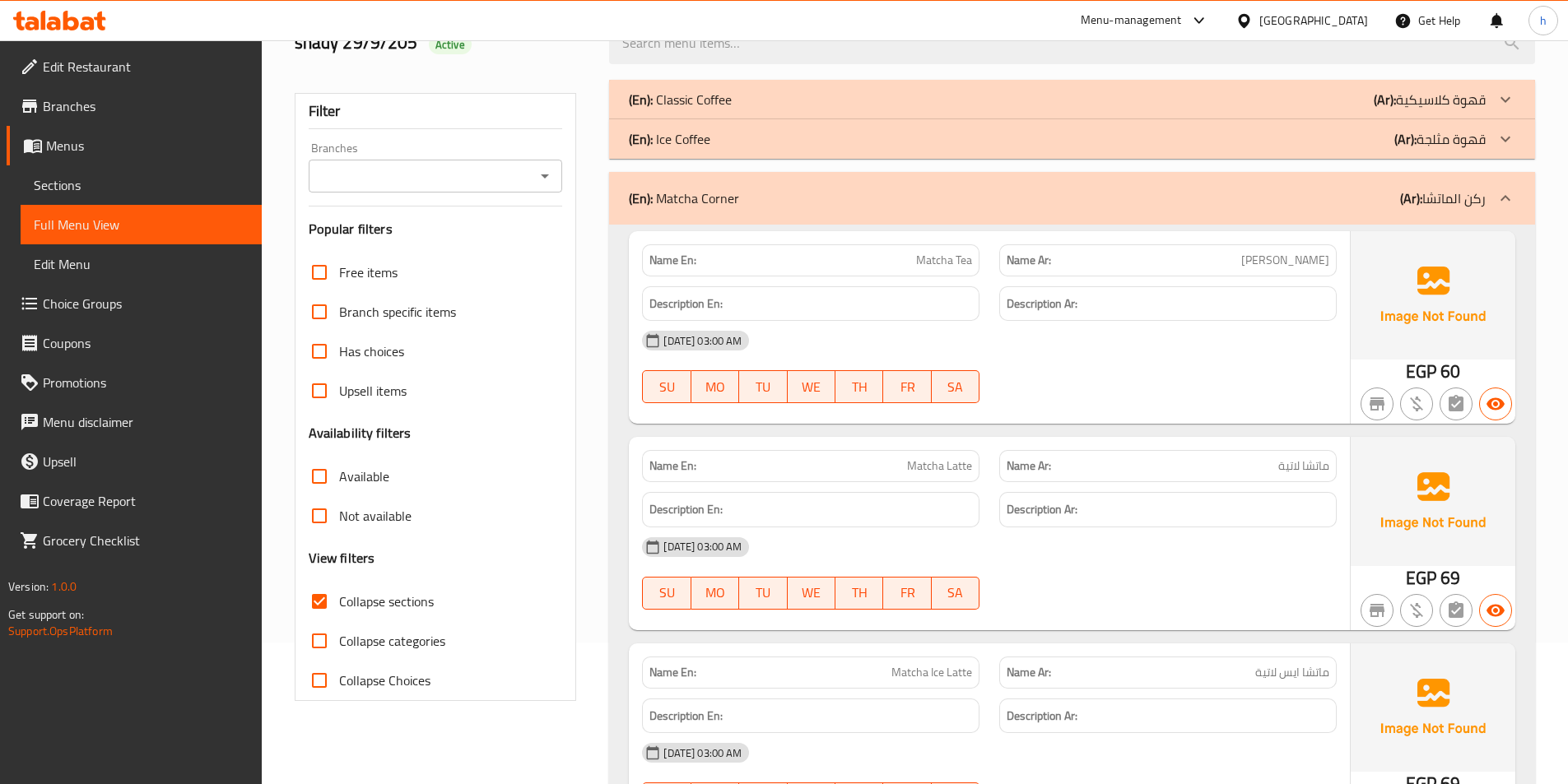
click at [937, 260] on span "Matcha Tea" at bounding box center [944, 260] width 56 height 17
copy span "Matcha"
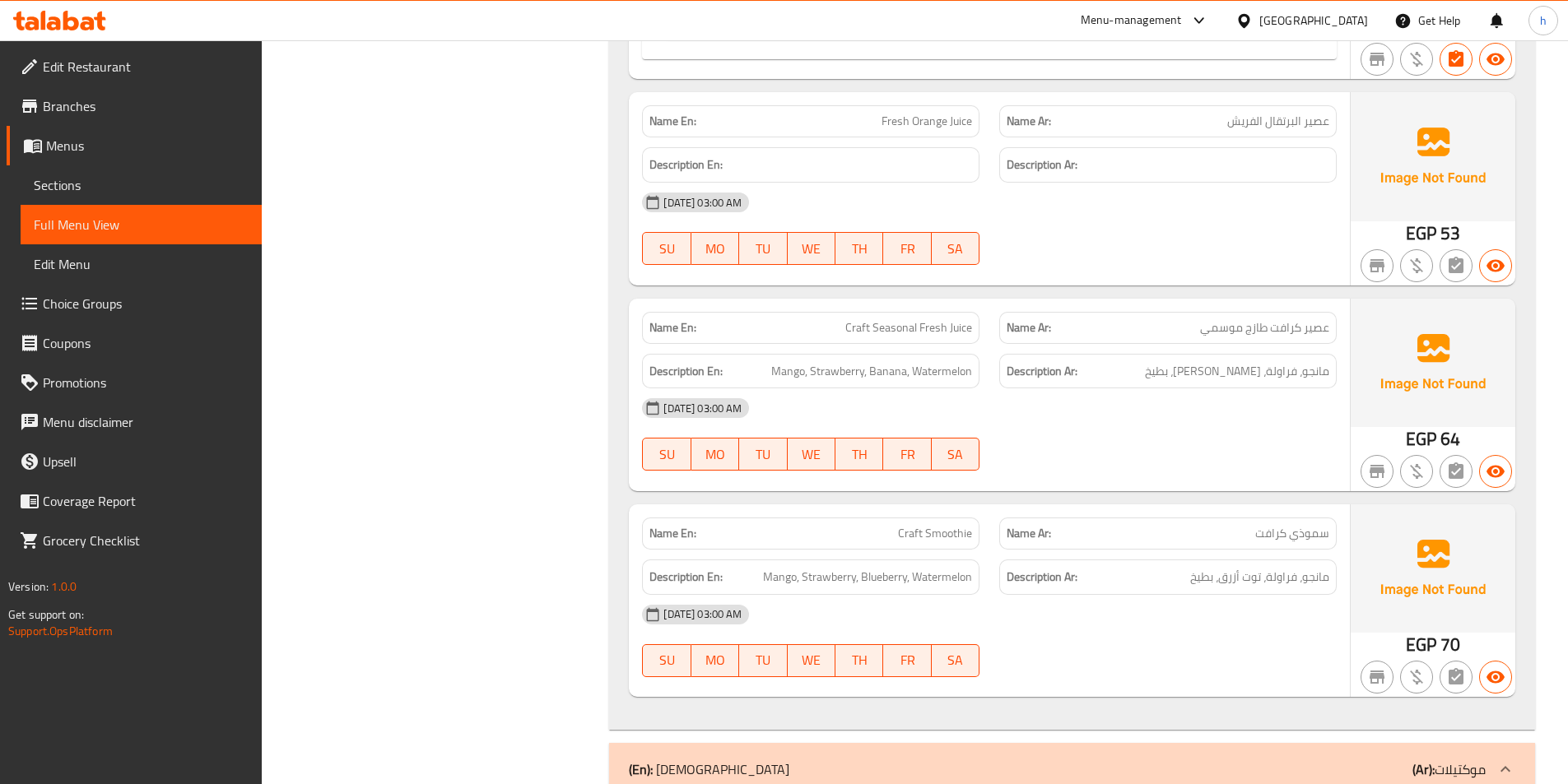
scroll to position [7624, 0]
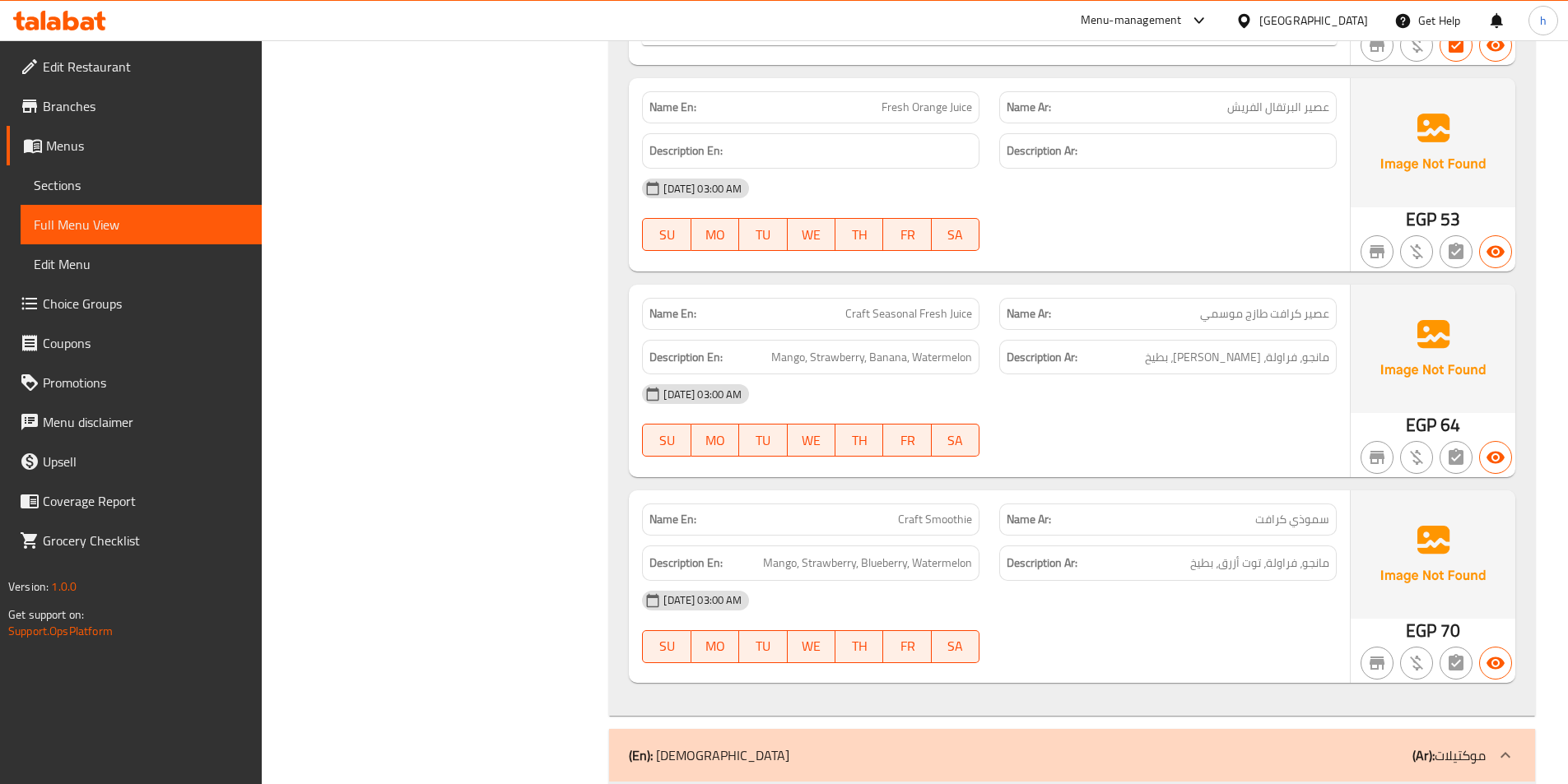
click at [937, 311] on span "Craft Seasonal Fresh Juice" at bounding box center [908, 313] width 127 height 17
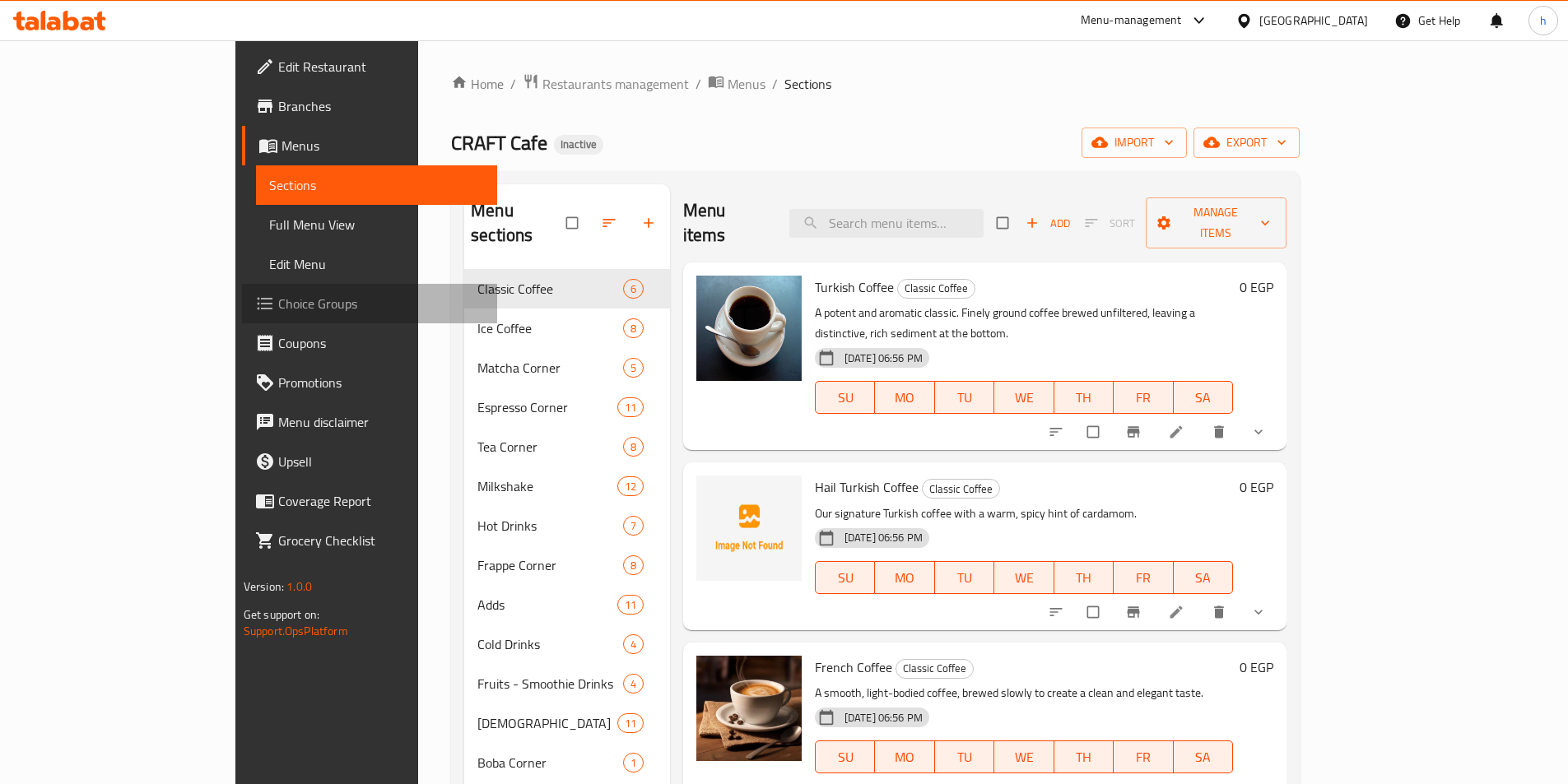
click at [278, 301] on span "Choice Groups" at bounding box center [381, 304] width 206 height 20
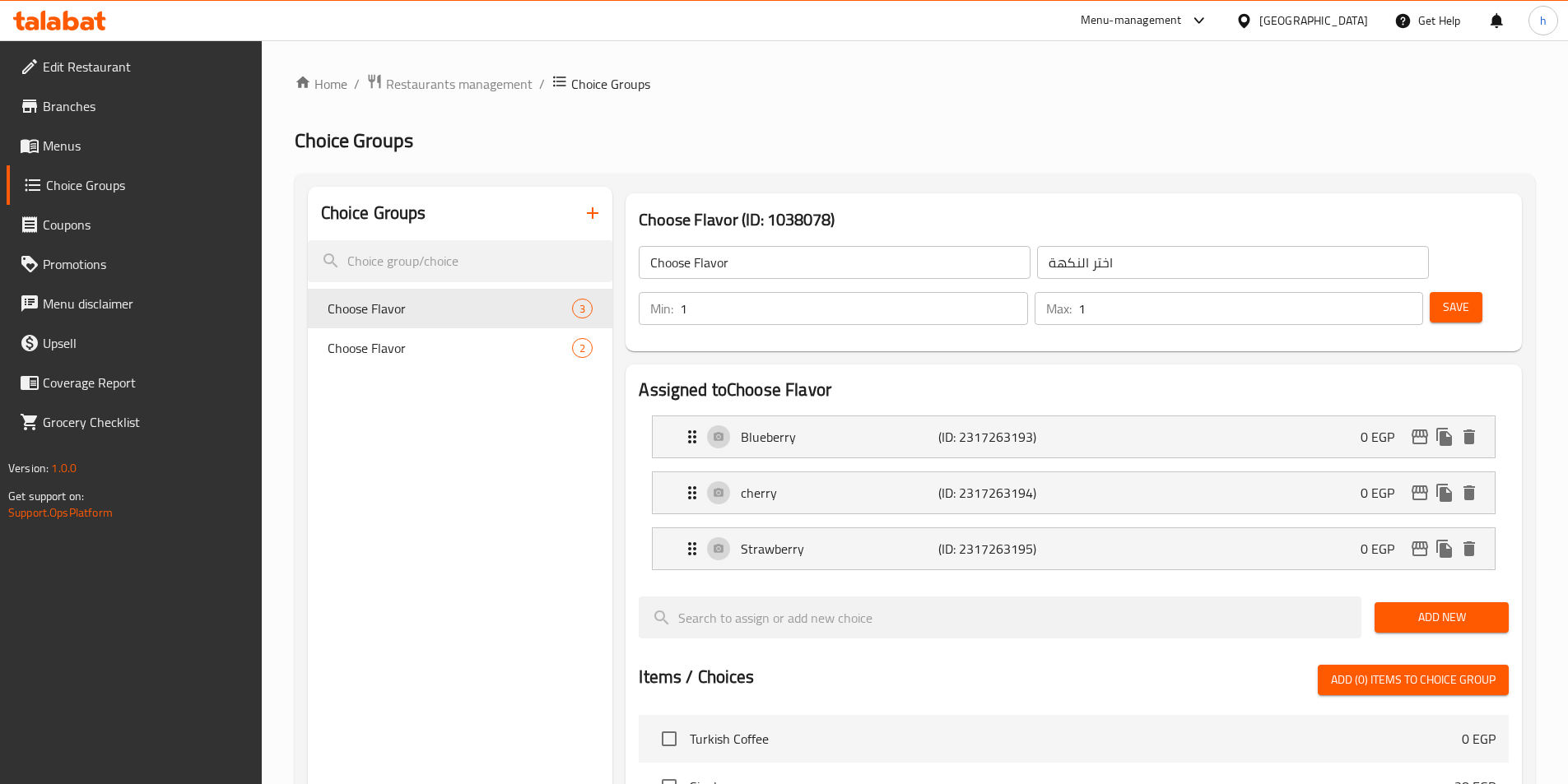
click at [599, 213] on div "Home / Restaurants management / Choice Groups Choice Groups Choice Groups Choos…" at bounding box center [915, 700] width 1241 height 1254
click at [599, 213] on icon "button" at bounding box center [593, 214] width 12 height 12
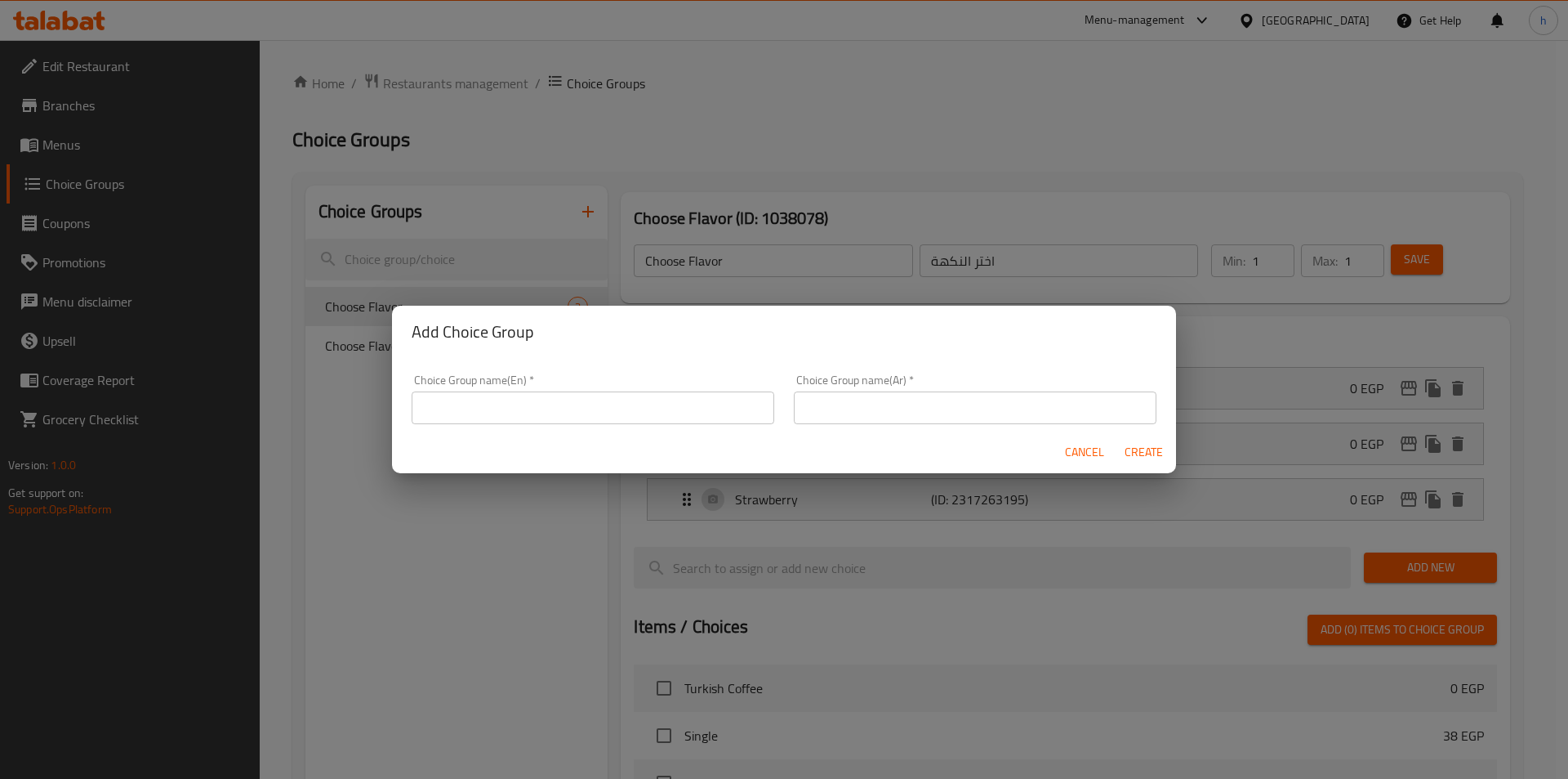
click at [616, 396] on input "text" at bounding box center [592, 407] width 362 height 32
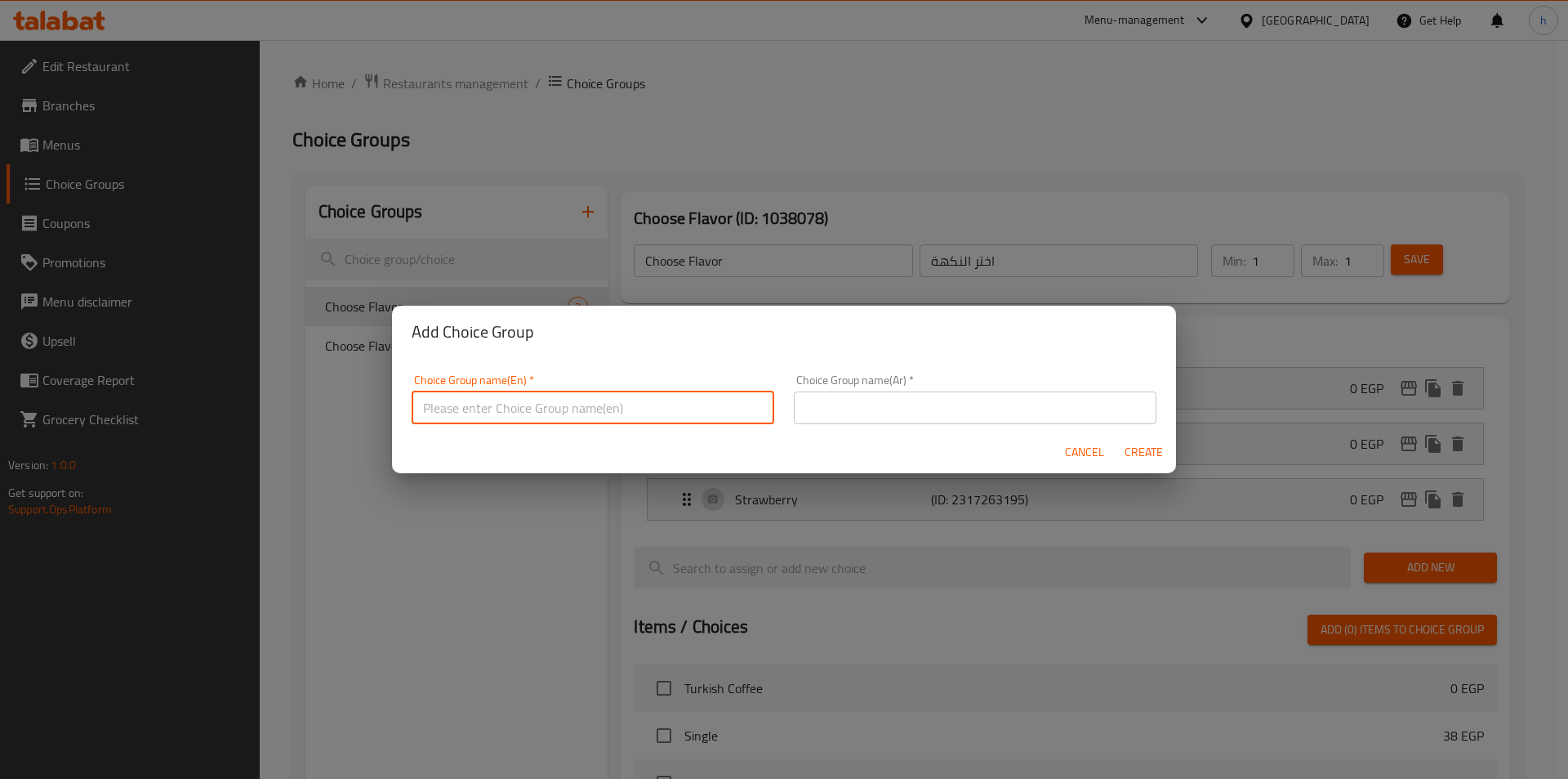
type input "Your Choice Of"
click at [884, 412] on input "text" at bounding box center [975, 407] width 362 height 32
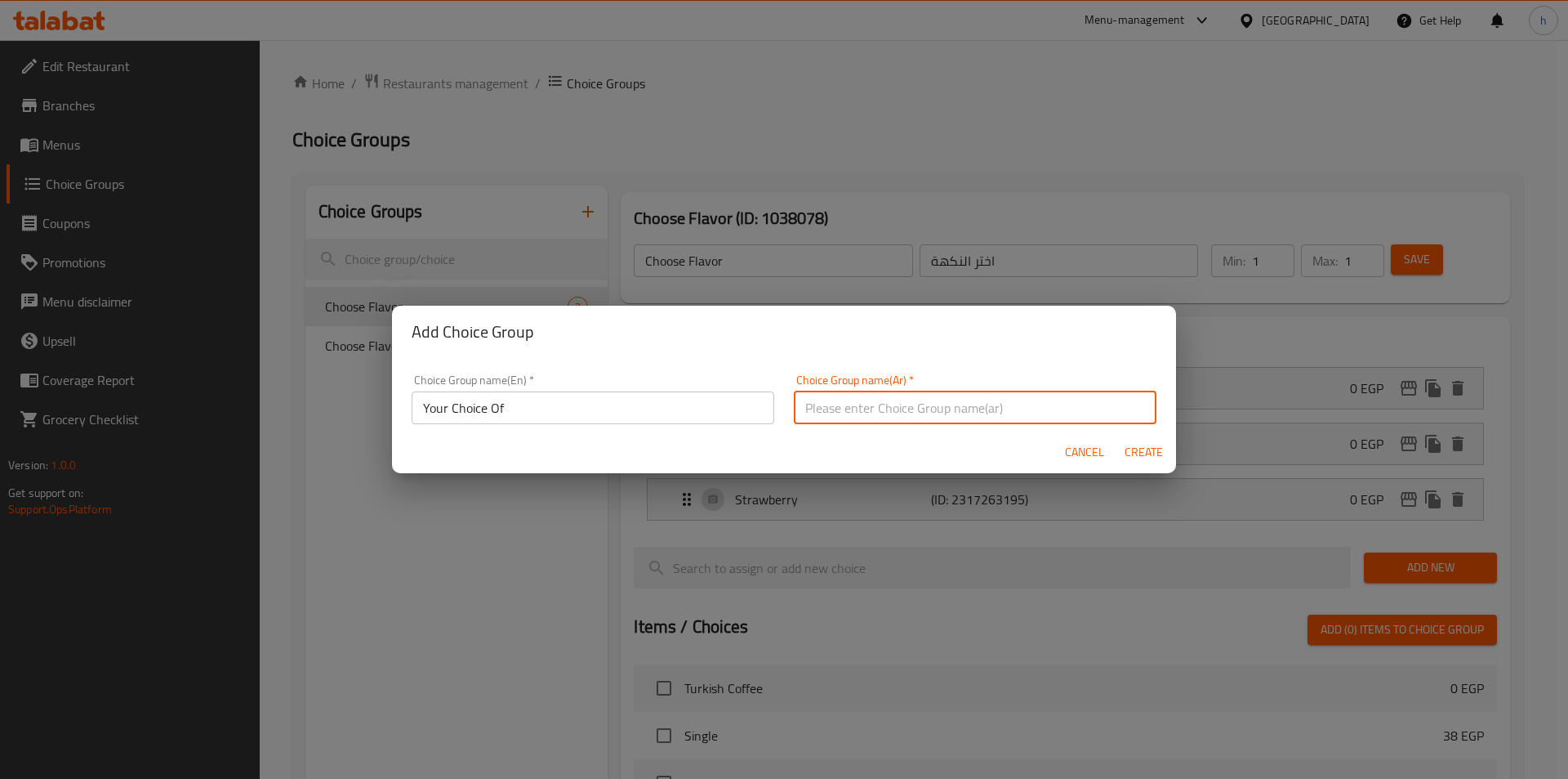
type input "اختيارك من"
click at [1132, 454] on span "Create" at bounding box center [1144, 452] width 39 height 21
type input "Your Choice Of"
type input "اختيارك من"
type input "0"
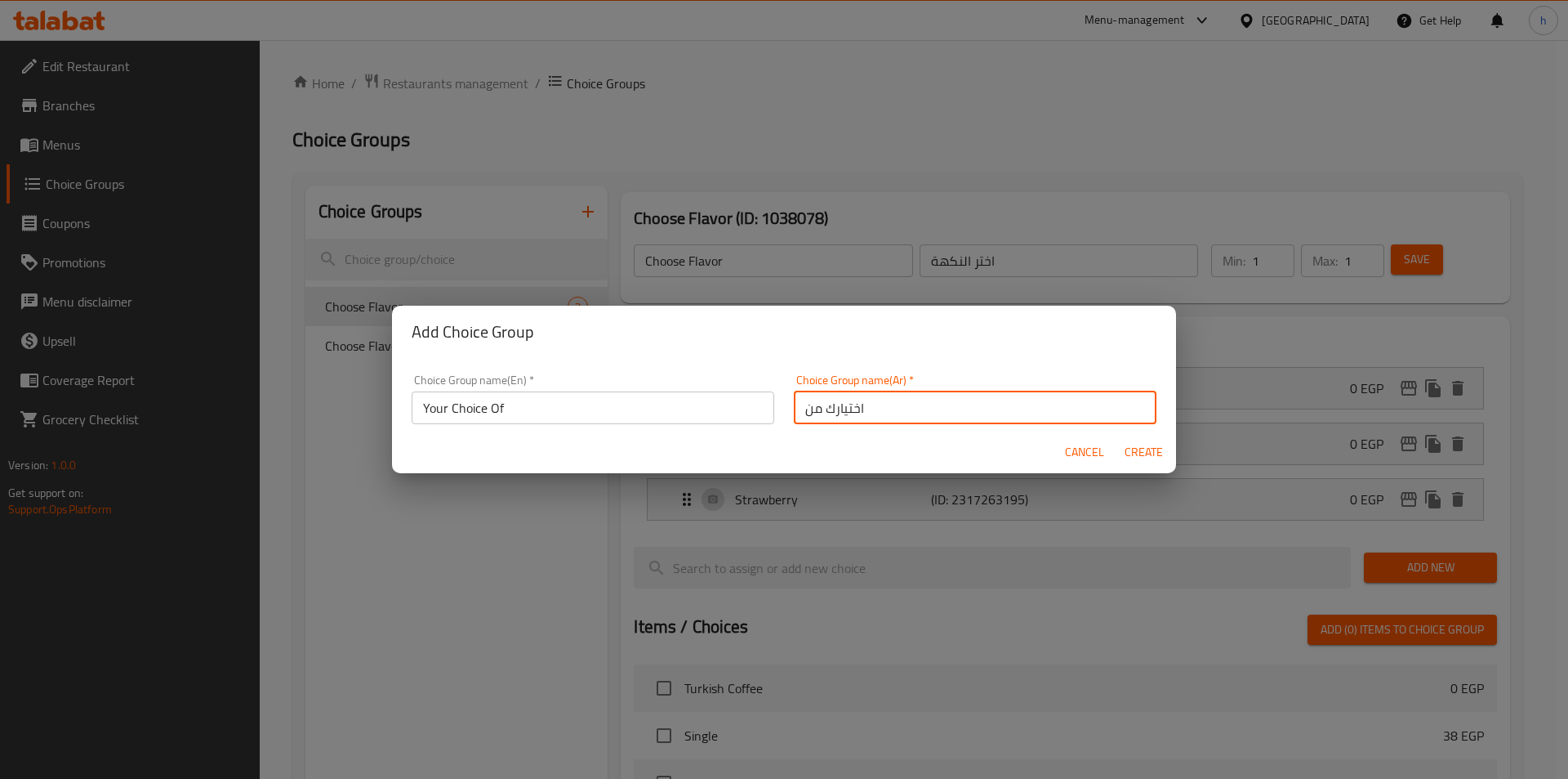
type input "0"
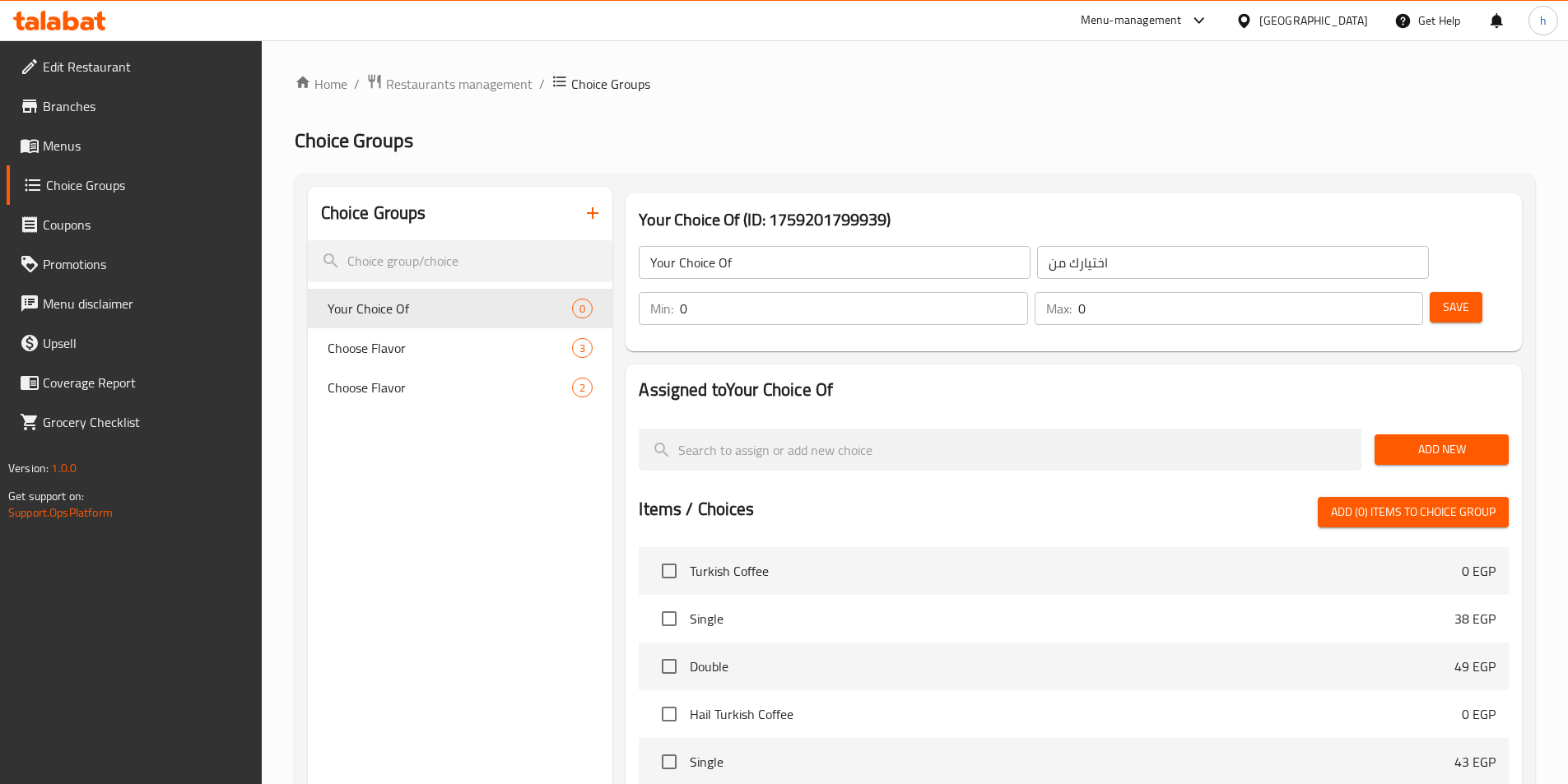
click at [1382, 434] on button "Add New" at bounding box center [1441, 449] width 135 height 31
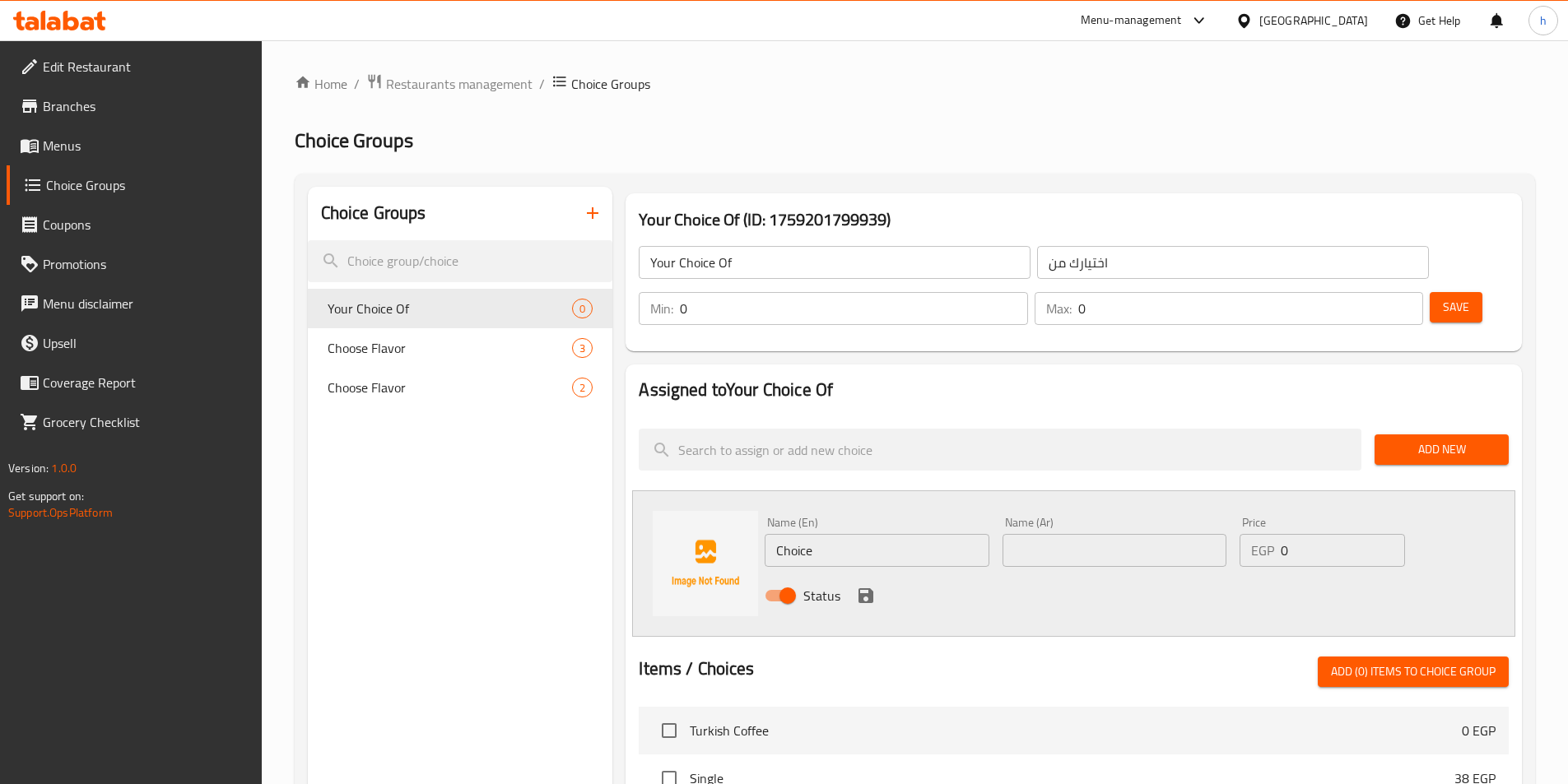
click at [799, 534] on input "Choice" at bounding box center [876, 550] width 224 height 33
paste input "Mango"
type input "Mango"
click at [1069, 534] on input "text" at bounding box center [1114, 550] width 224 height 33
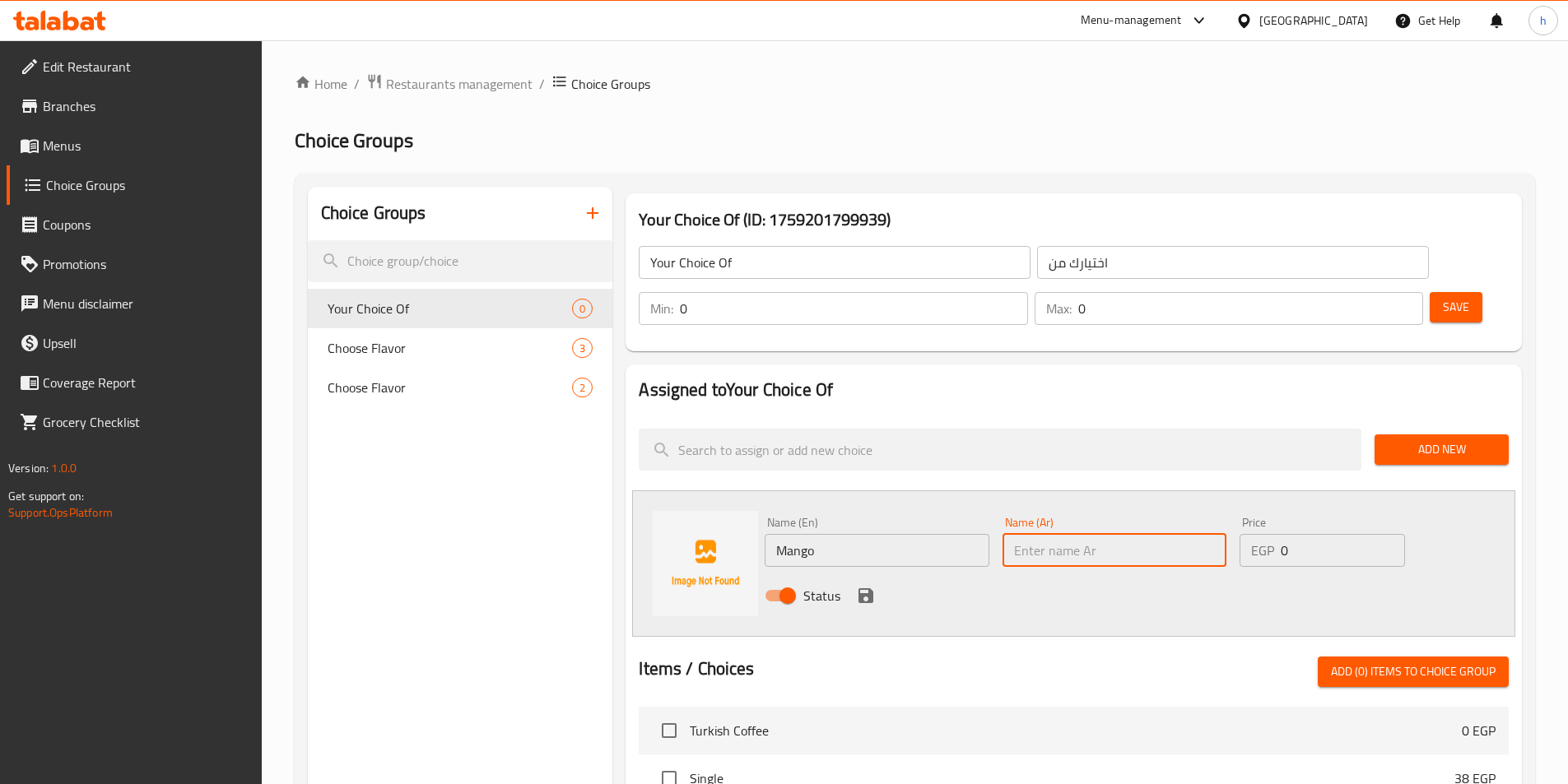
paste input "مانجو"
type input "مانجو"
type input "1"
click at [1027, 292] on input "1" at bounding box center [853, 307] width 347 height 33
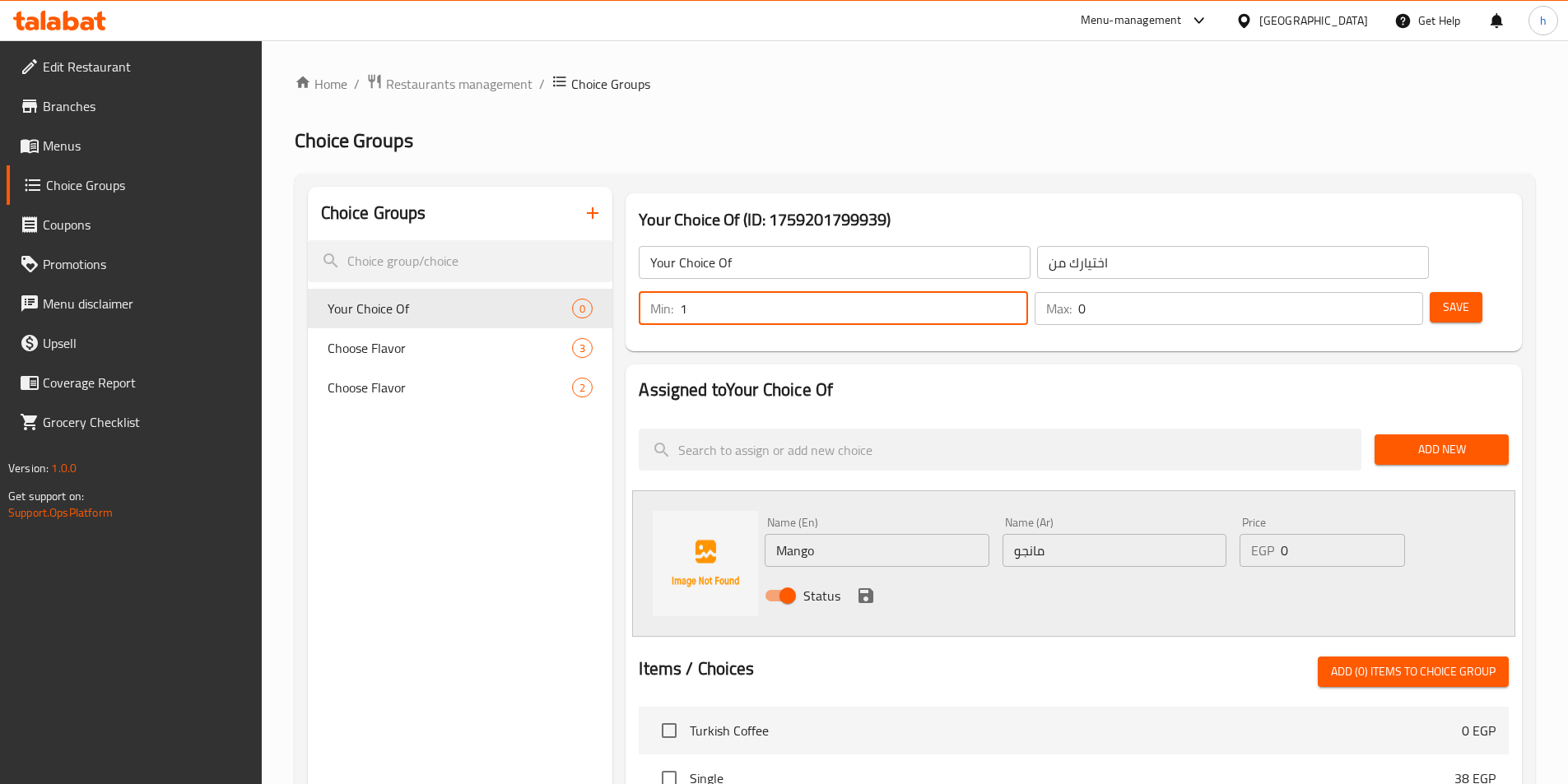
type input "1"
click at [1378, 292] on input "1" at bounding box center [1250, 307] width 345 height 33
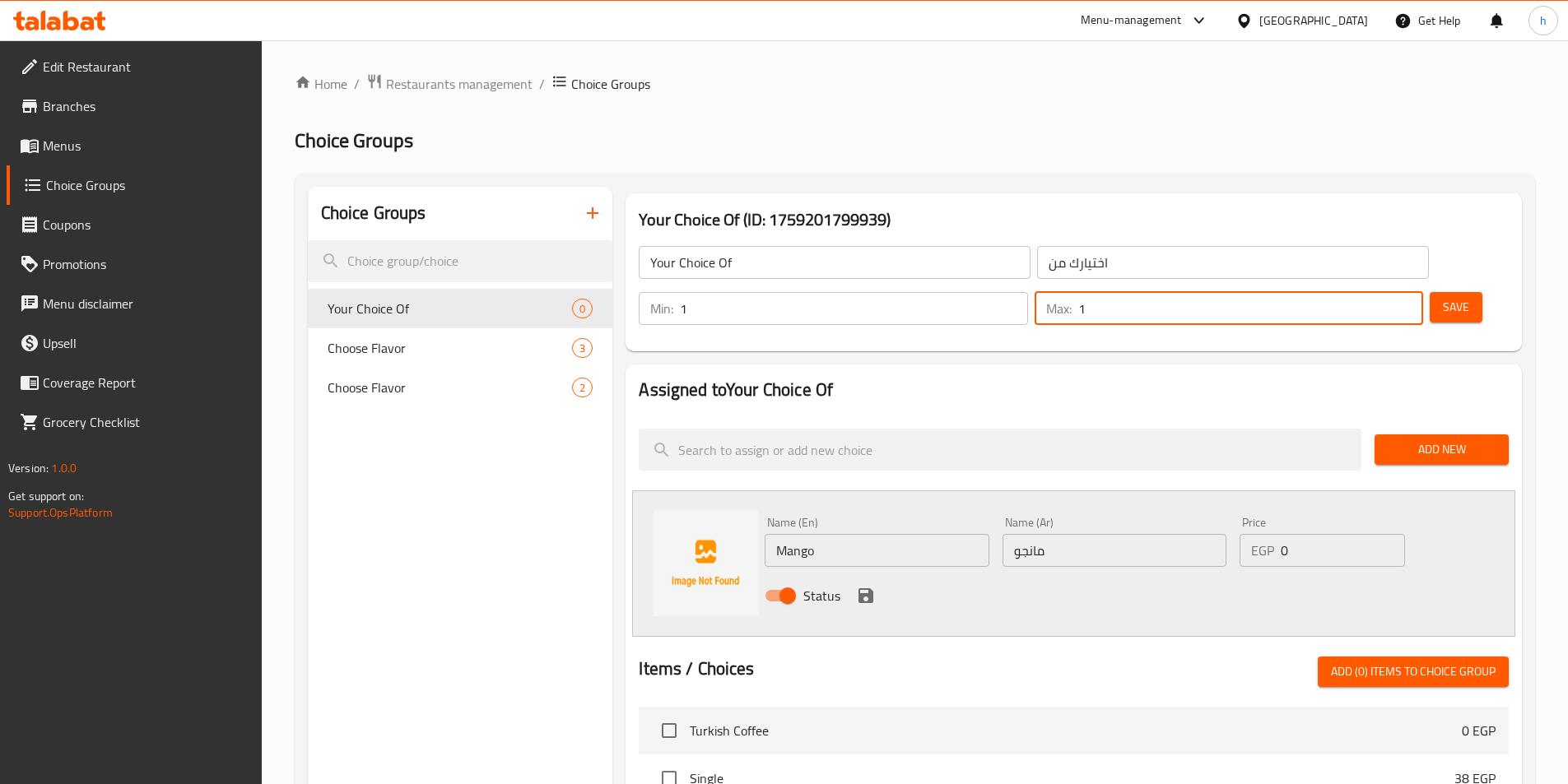
click at [1200, 378] on h2 "Assigned to Your Choice Of" at bounding box center [1072, 390] width 870 height 25
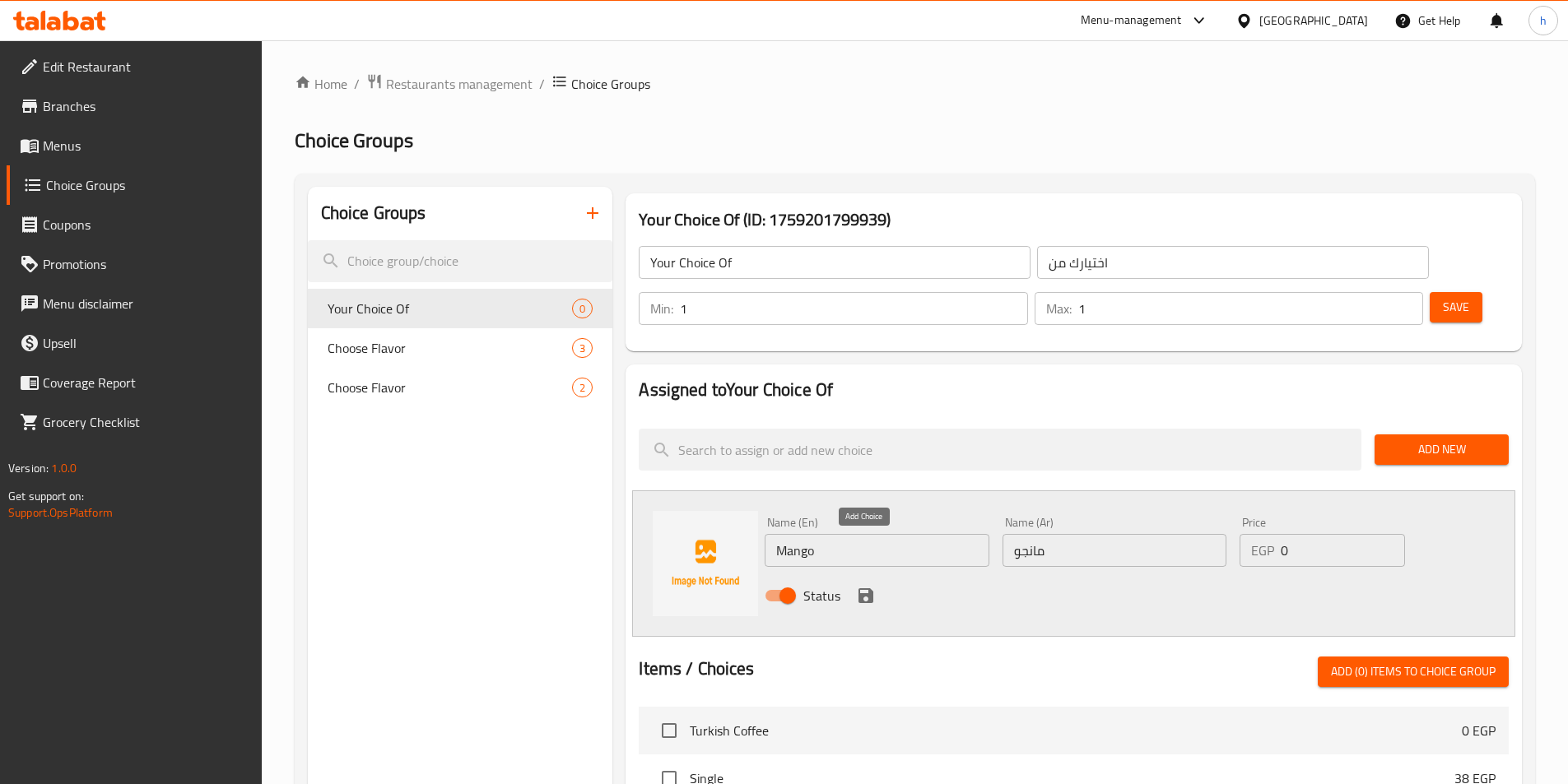
click at [870, 588] on icon "save" at bounding box center [866, 595] width 15 height 15
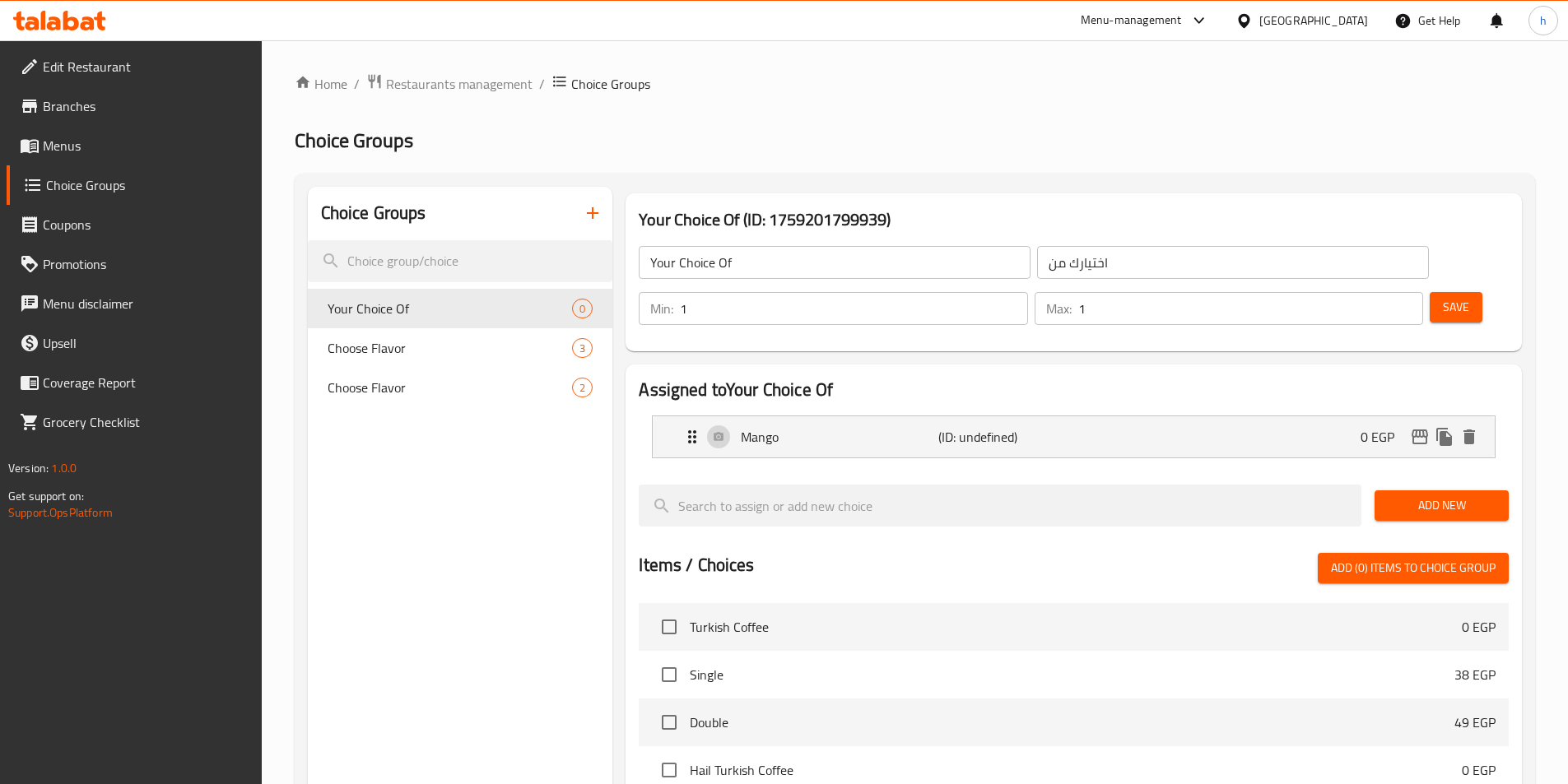
click at [1491, 495] on span "Add New" at bounding box center [1440, 505] width 108 height 21
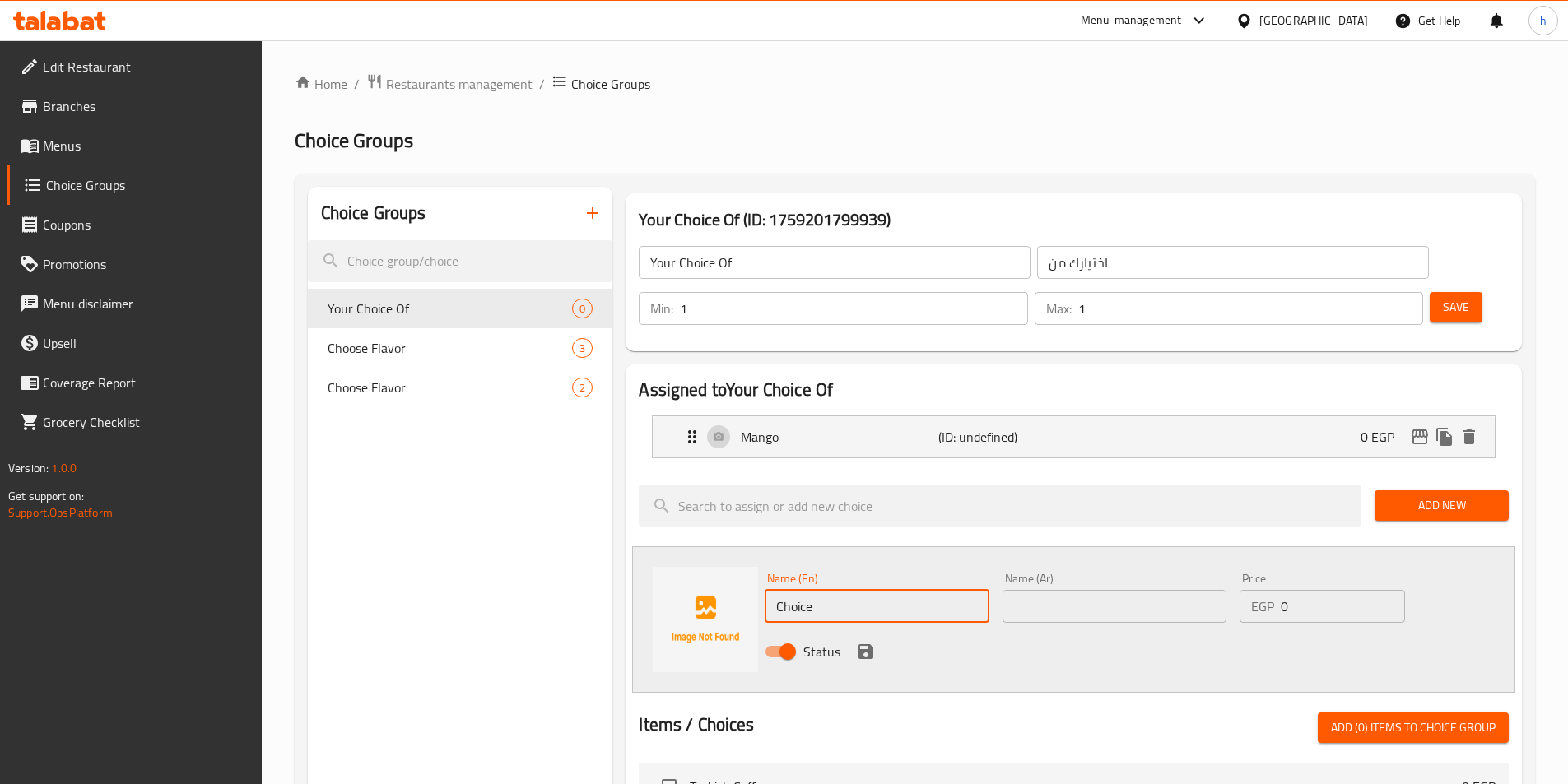
click at [785, 589] on input "Choice" at bounding box center [876, 605] width 224 height 33
paste input "Strawberry"
type input "Strawberry"
click at [1129, 572] on div "Name (Ar) Name (Ar)" at bounding box center [1114, 597] width 224 height 50
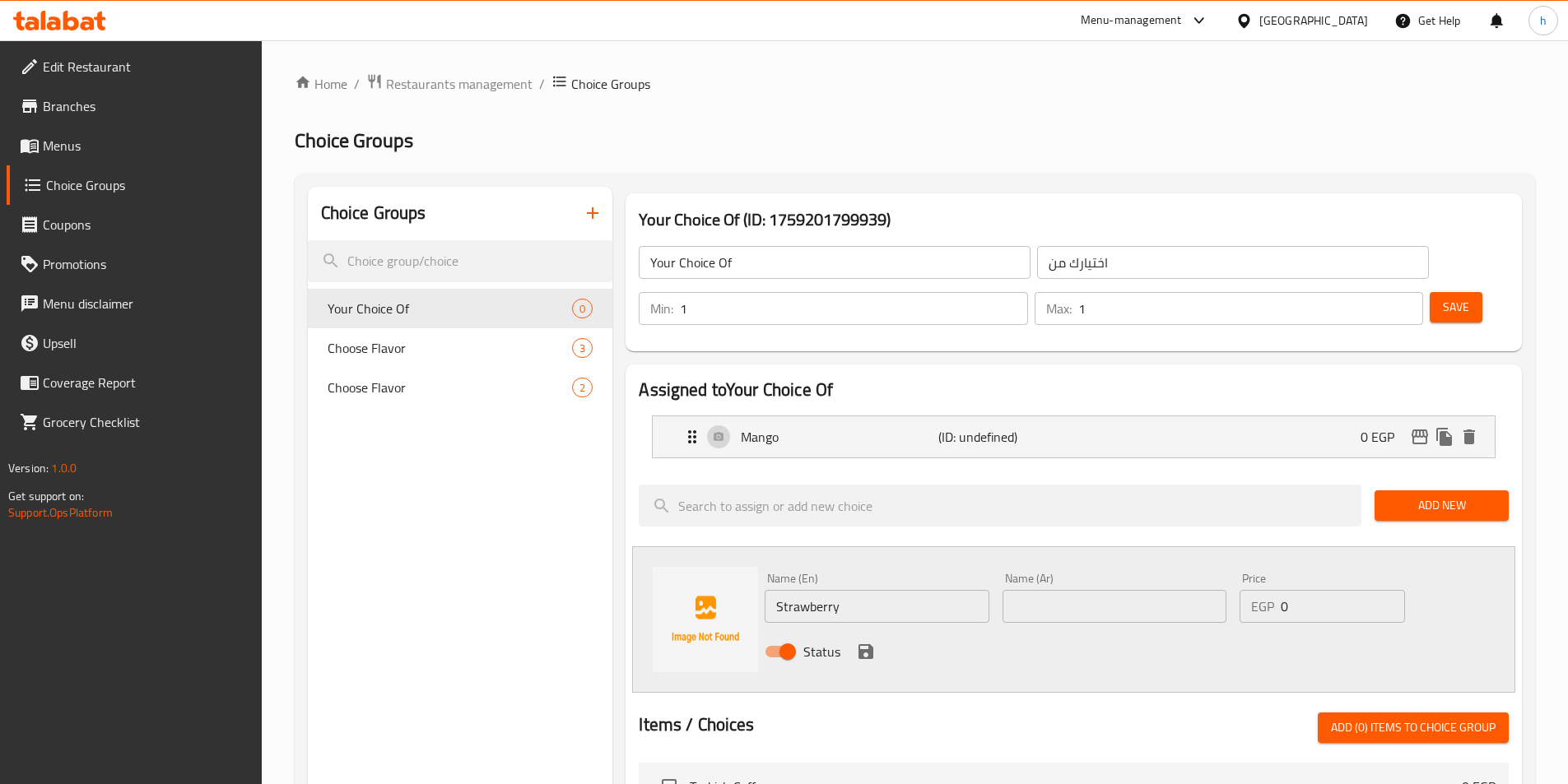
click at [1120, 589] on input "text" at bounding box center [1114, 605] width 224 height 33
paste input "فراولة"
type input "فراولة"
click at [862, 644] on icon "save" at bounding box center [866, 651] width 15 height 15
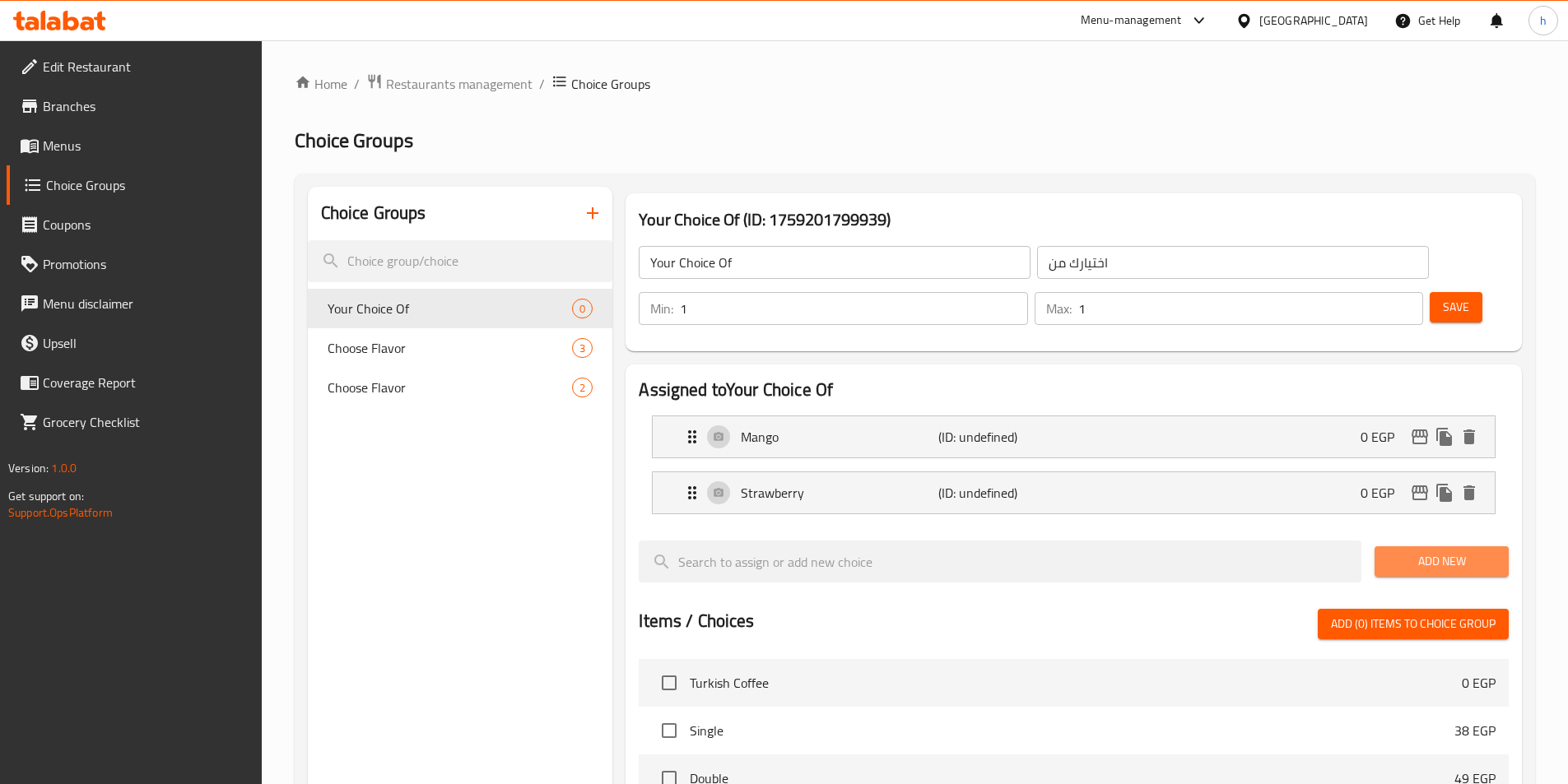
click at [1426, 551] on span "Add New" at bounding box center [1440, 561] width 108 height 21
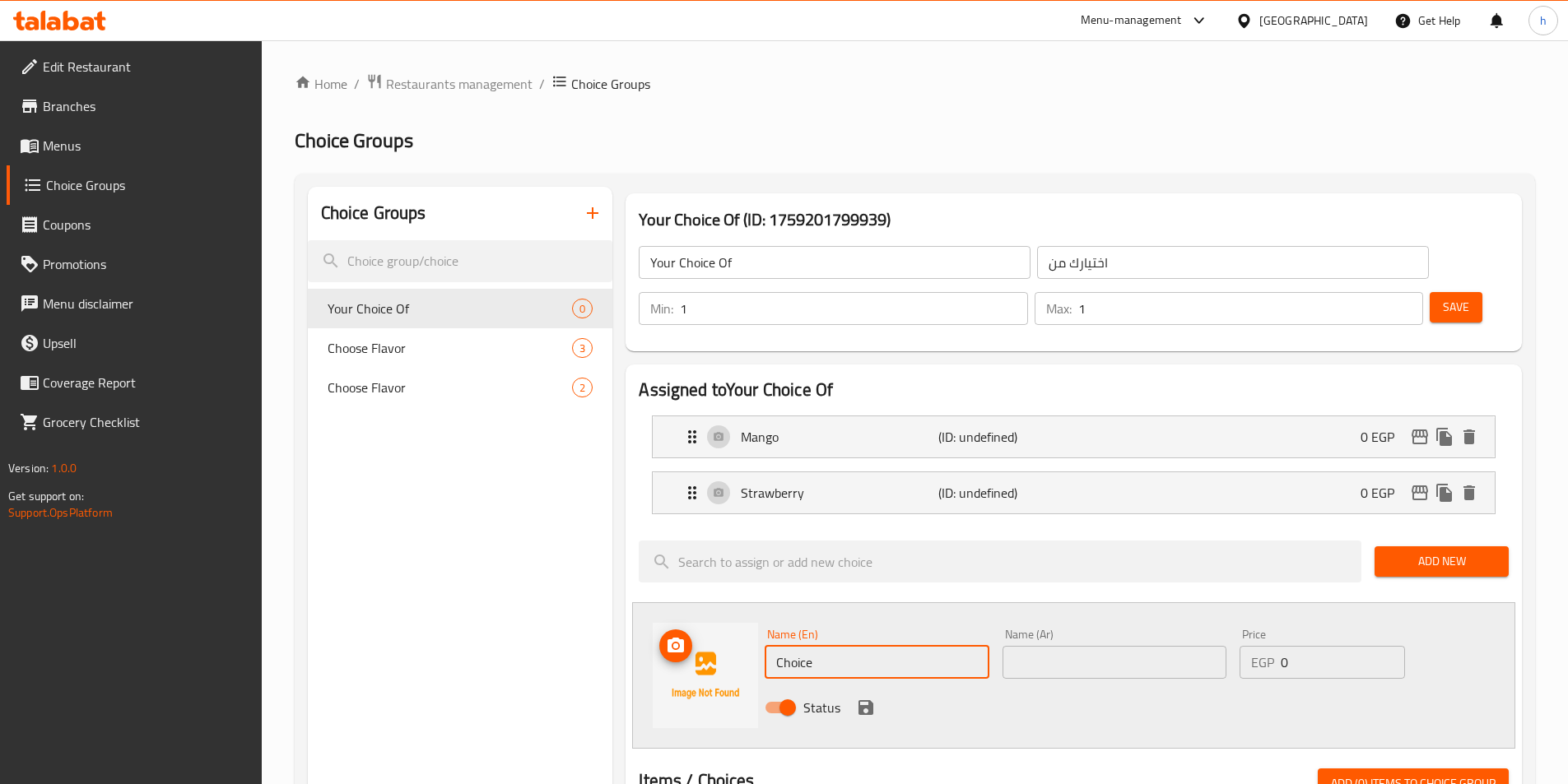
drag, startPoint x: 819, startPoint y: 608, endPoint x: 739, endPoint y: 624, distance: 81.6
click at [740, 624] on div "Name (En) Choice Name (En) Name (Ar) Name (Ar) Price EGP 0 Price Status" at bounding box center [1073, 675] width 883 height 146
paste input "Banana"
type input "Banana"
click at [1093, 646] on input "text" at bounding box center [1114, 661] width 224 height 33
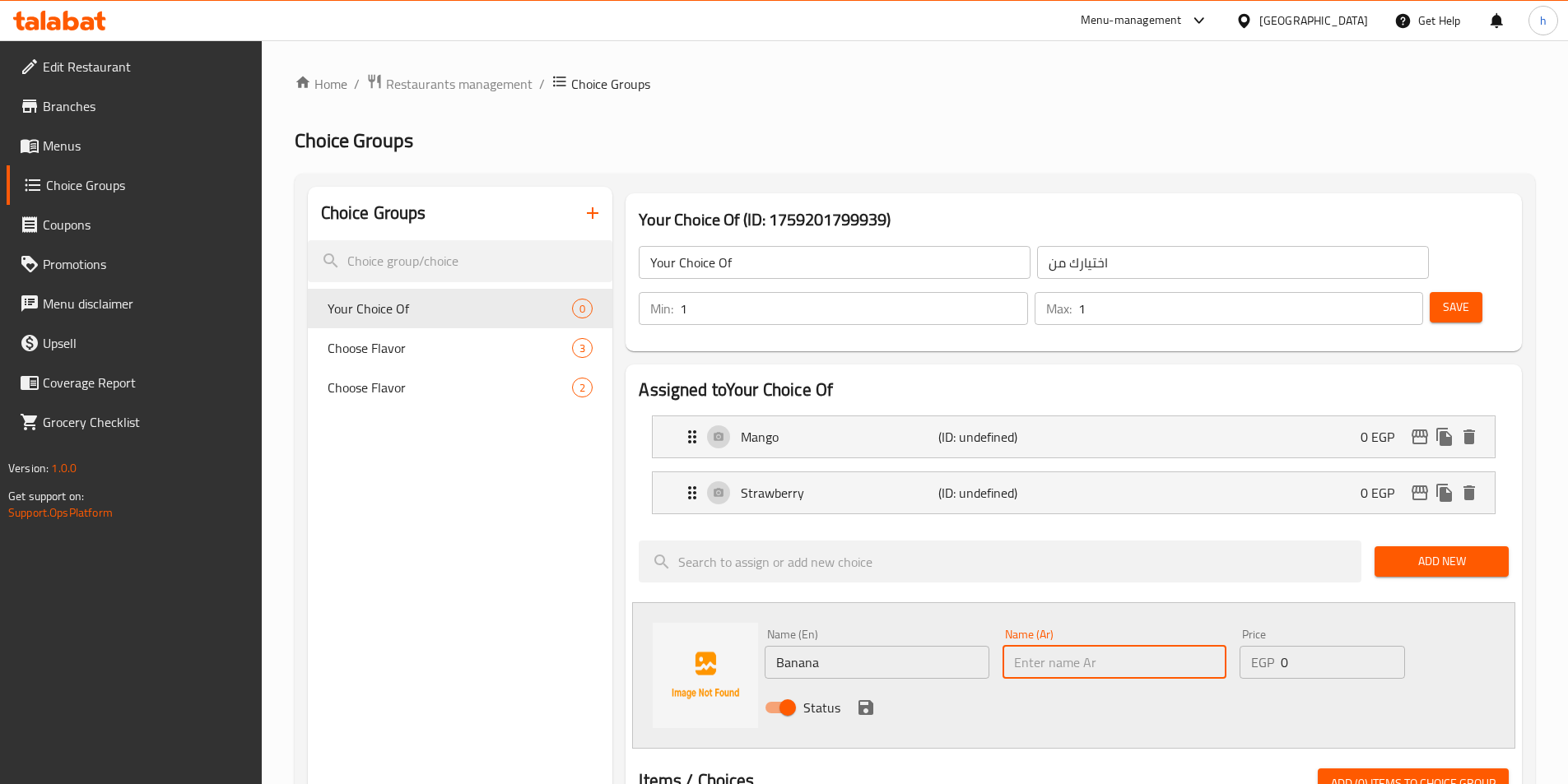
paste input "موز"
type input "موز"
click at [864, 700] on icon "save" at bounding box center [866, 707] width 15 height 15
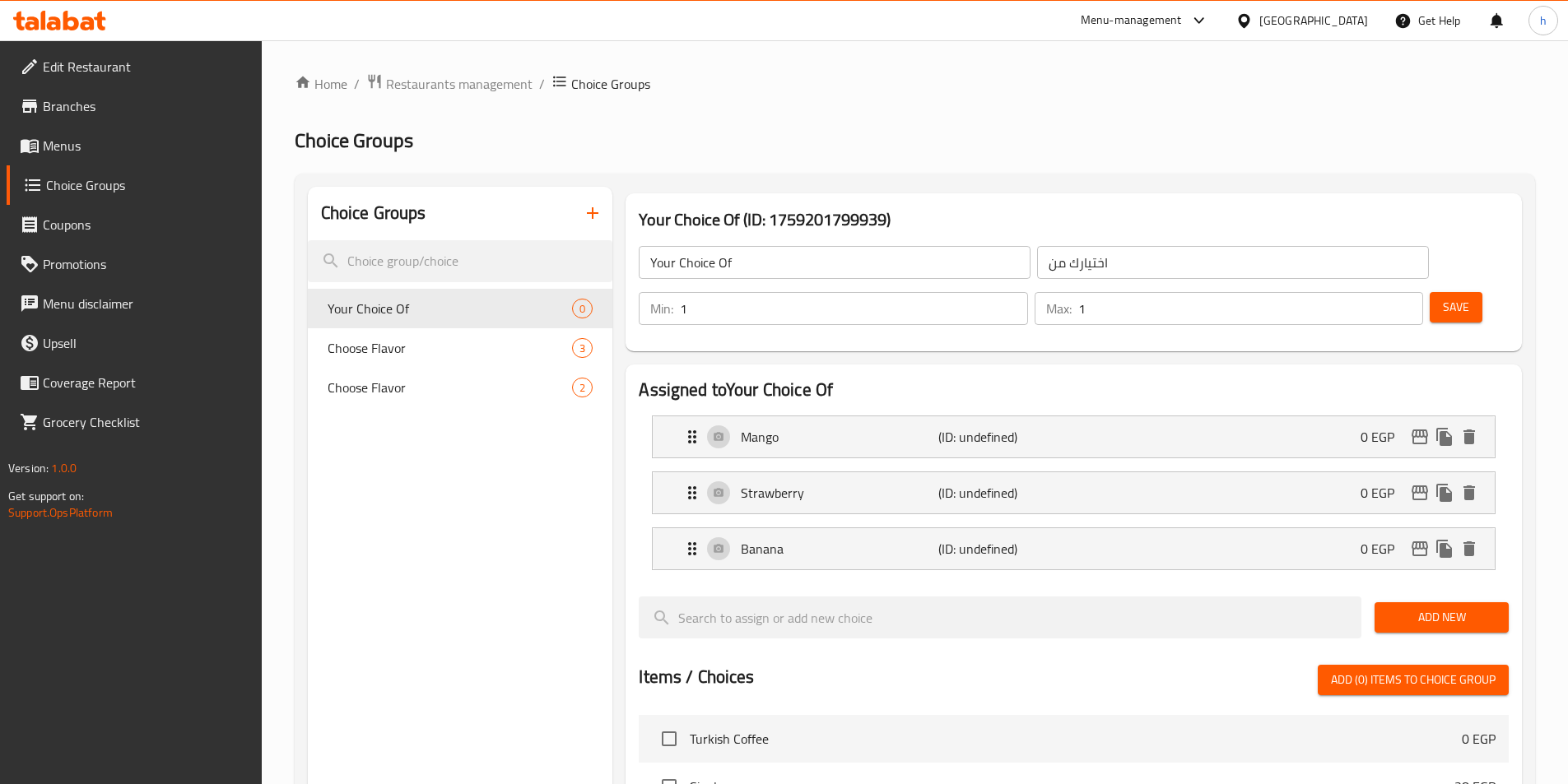
click at [1412, 607] on span "Add New" at bounding box center [1440, 617] width 108 height 21
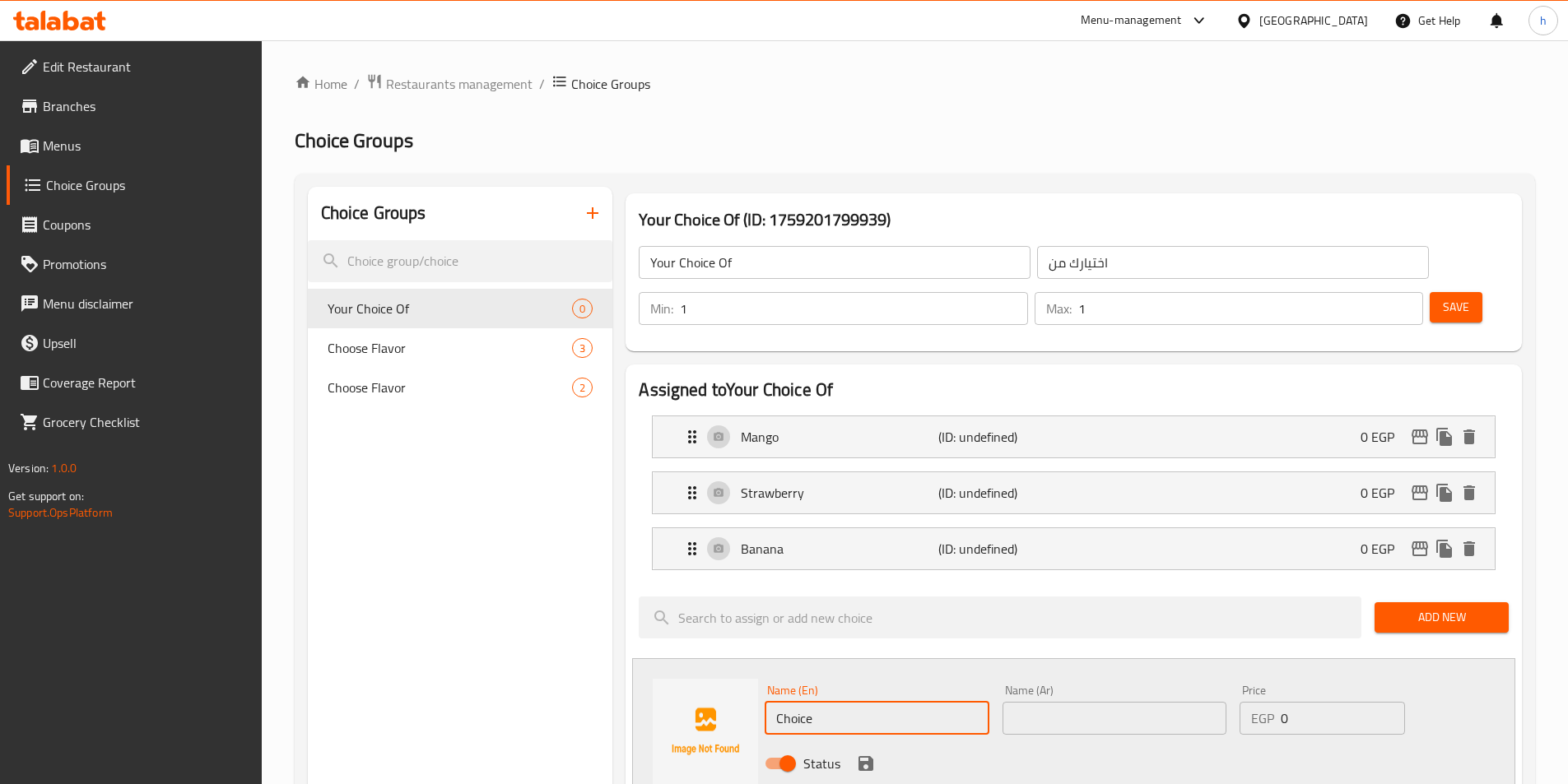
drag, startPoint x: 854, startPoint y: 672, endPoint x: 742, endPoint y: 674, distance: 112.0
click at [742, 674] on div "Name (En) Choice Name (En) Name (Ar) Name (Ar) Price EGP 0 Price Status" at bounding box center [1073, 731] width 883 height 146
drag, startPoint x: 822, startPoint y: 687, endPoint x: 738, endPoint y: 672, distance: 85.3
click at [738, 672] on div "Name (En) ر Name (En) Name (Ar) Name (Ar) Price EGP 0 Price Status" at bounding box center [1073, 731] width 883 height 146
paste input "Watermelon"
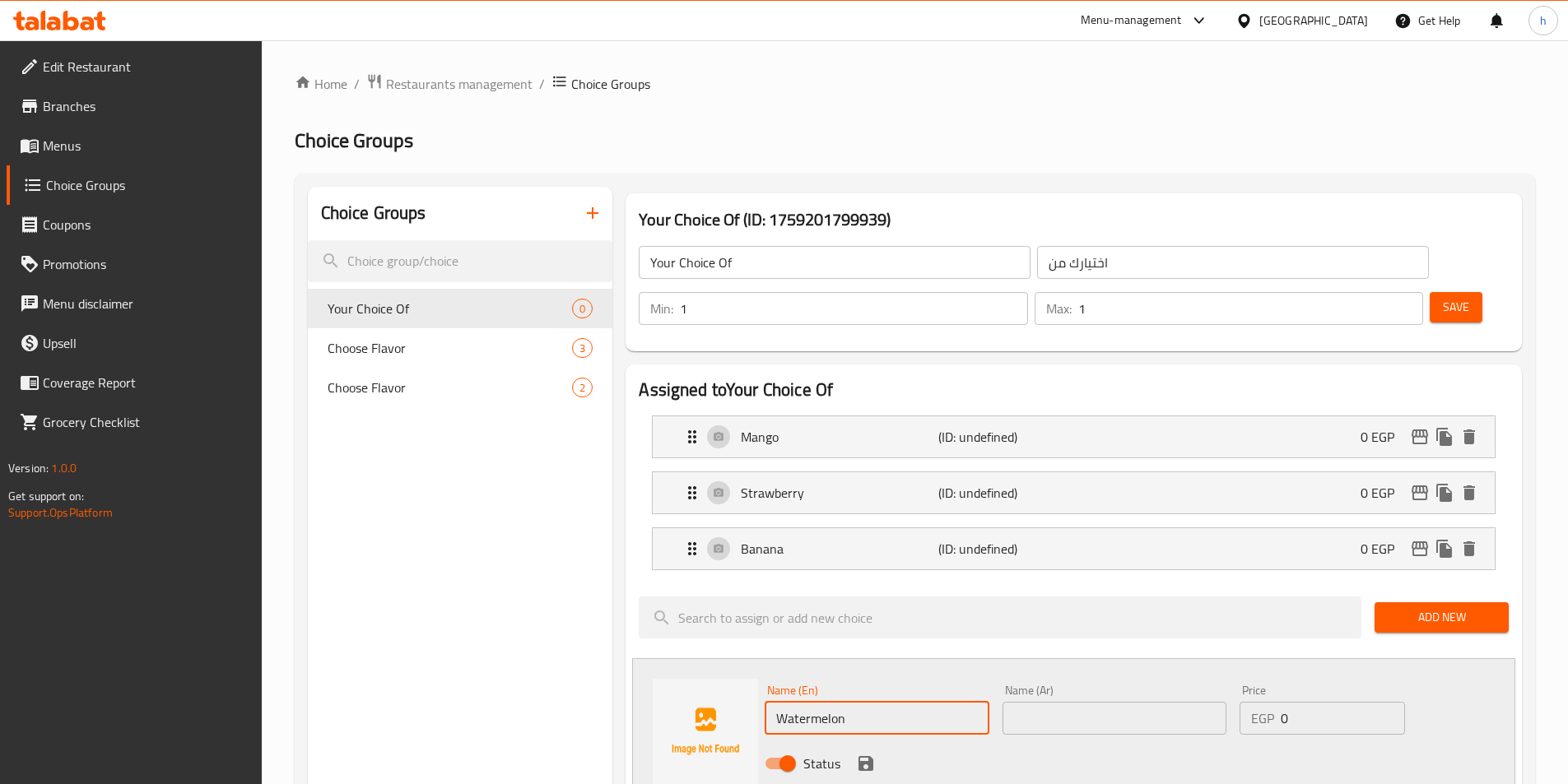
type input "Watermelon"
click at [1065, 688] on div "Name (Ar) Name (Ar)" at bounding box center [1114, 709] width 237 height 63
click at [1069, 702] on input "text" at bounding box center [1114, 718] width 224 height 33
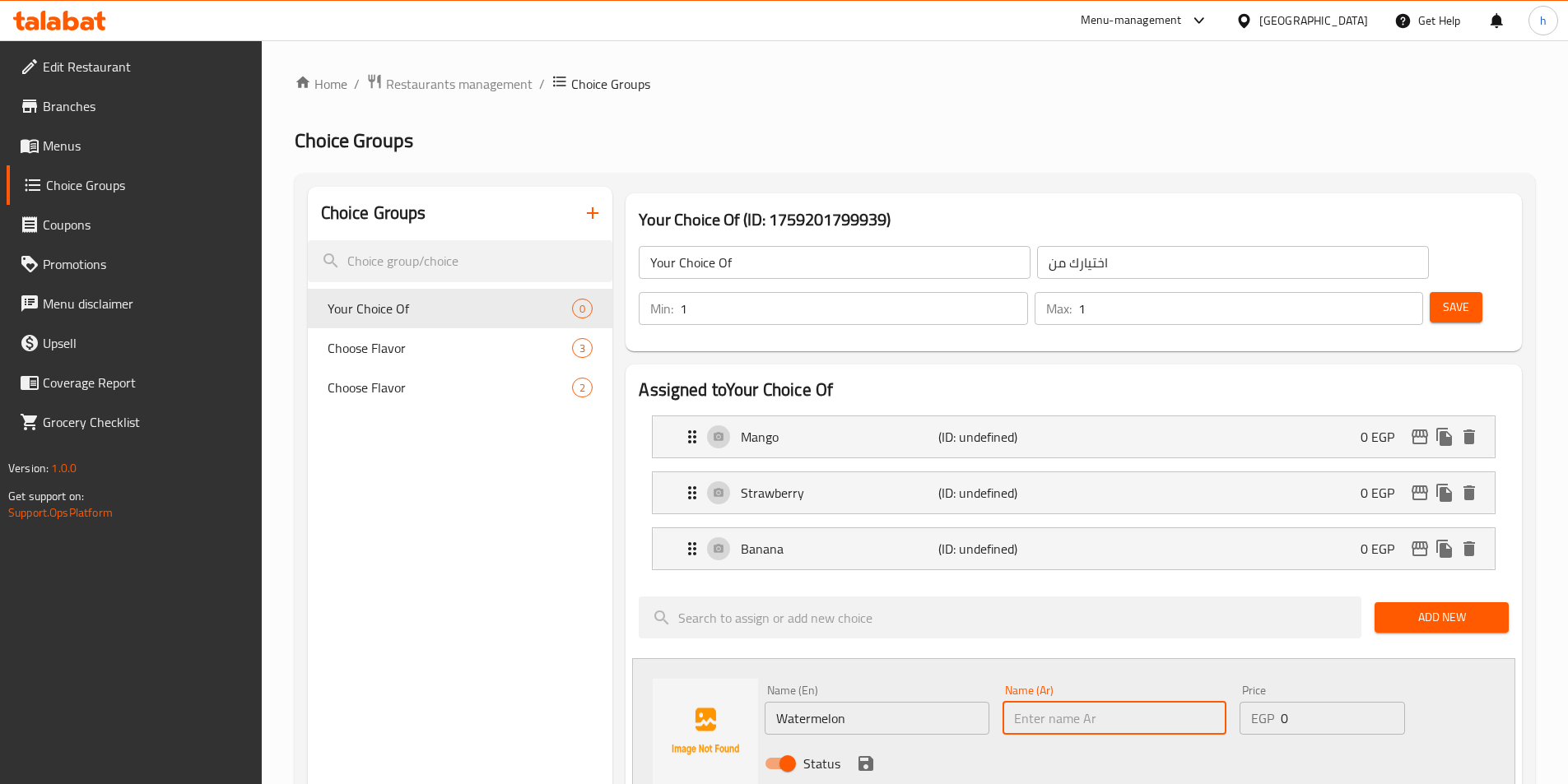
paste input "بطيخ"
type input "بطيخ"
click at [1189, 677] on div "Name (Ar) بطيخ Name (Ar)" at bounding box center [1114, 709] width 237 height 63
click at [864, 753] on icon "save" at bounding box center [866, 763] width 20 height 20
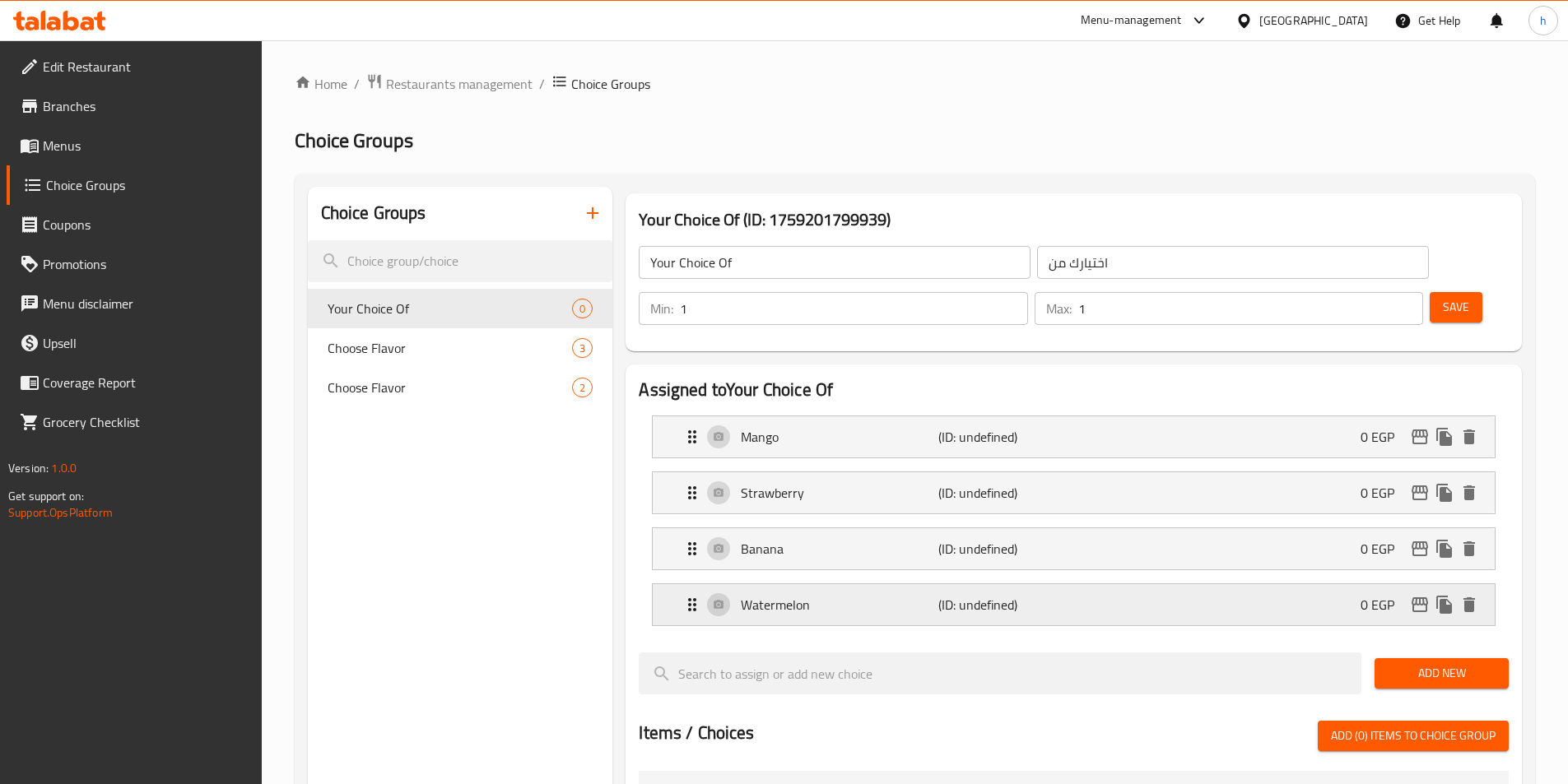
click at [1181, 584] on div "Watermelon (ID: undefined) 0 EGP" at bounding box center [1078, 605] width 792 height 42
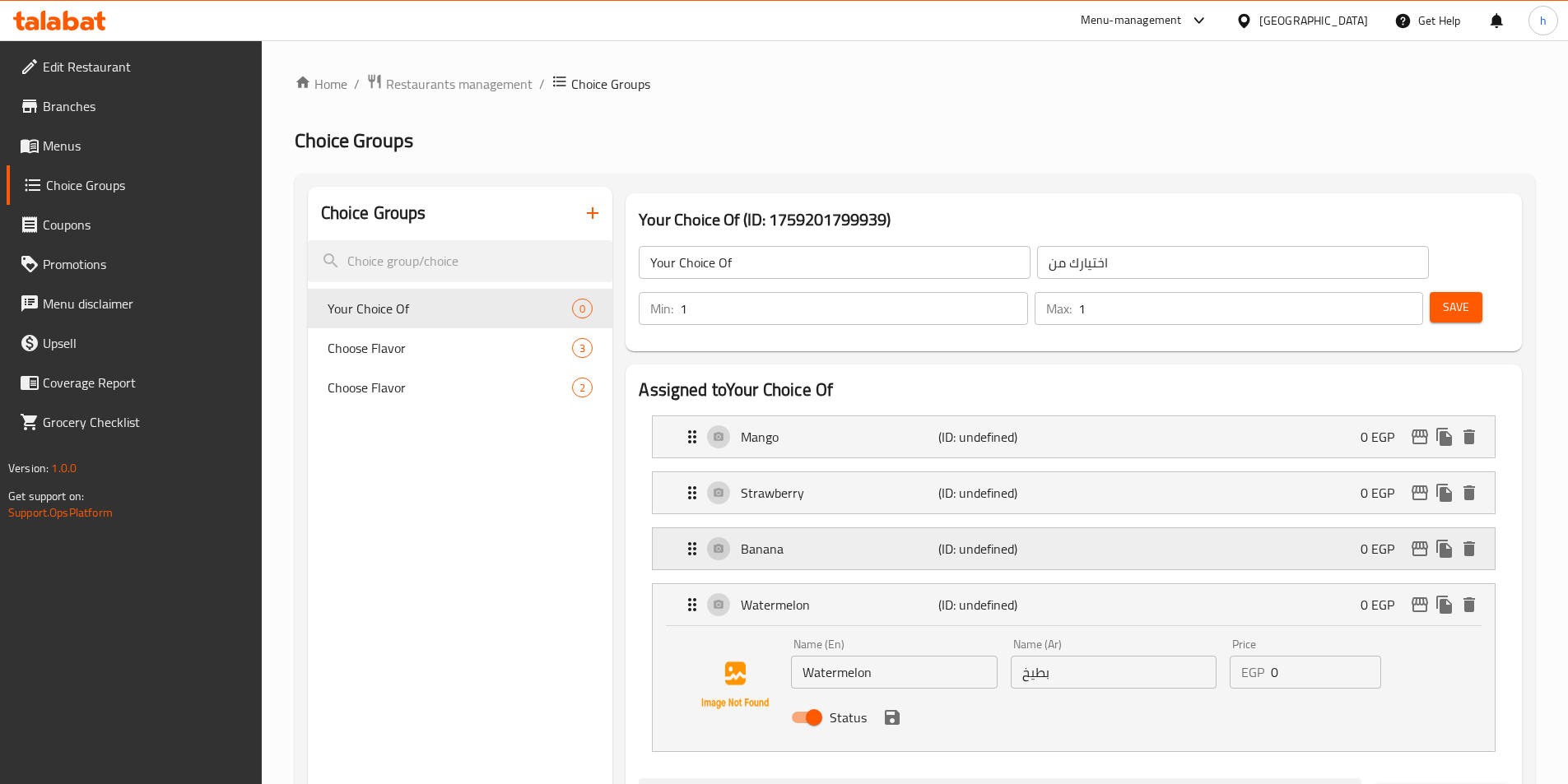
click at [1181, 528] on div "Banana (ID: undefined) 0 EGP" at bounding box center [1078, 549] width 792 height 42
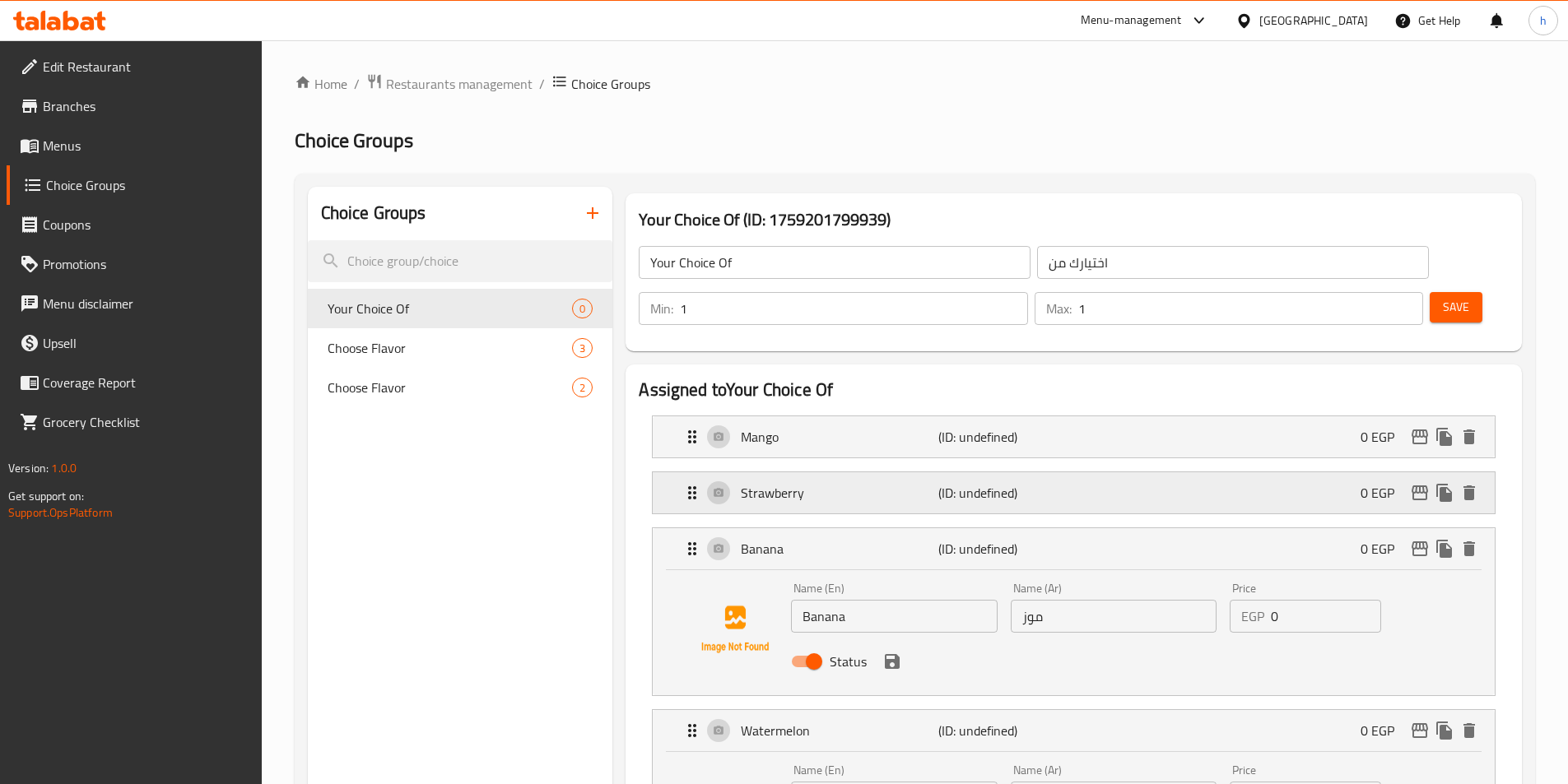
click at [1188, 472] on div "Strawberry (ID: undefined) 0 EGP" at bounding box center [1078, 492] width 792 height 42
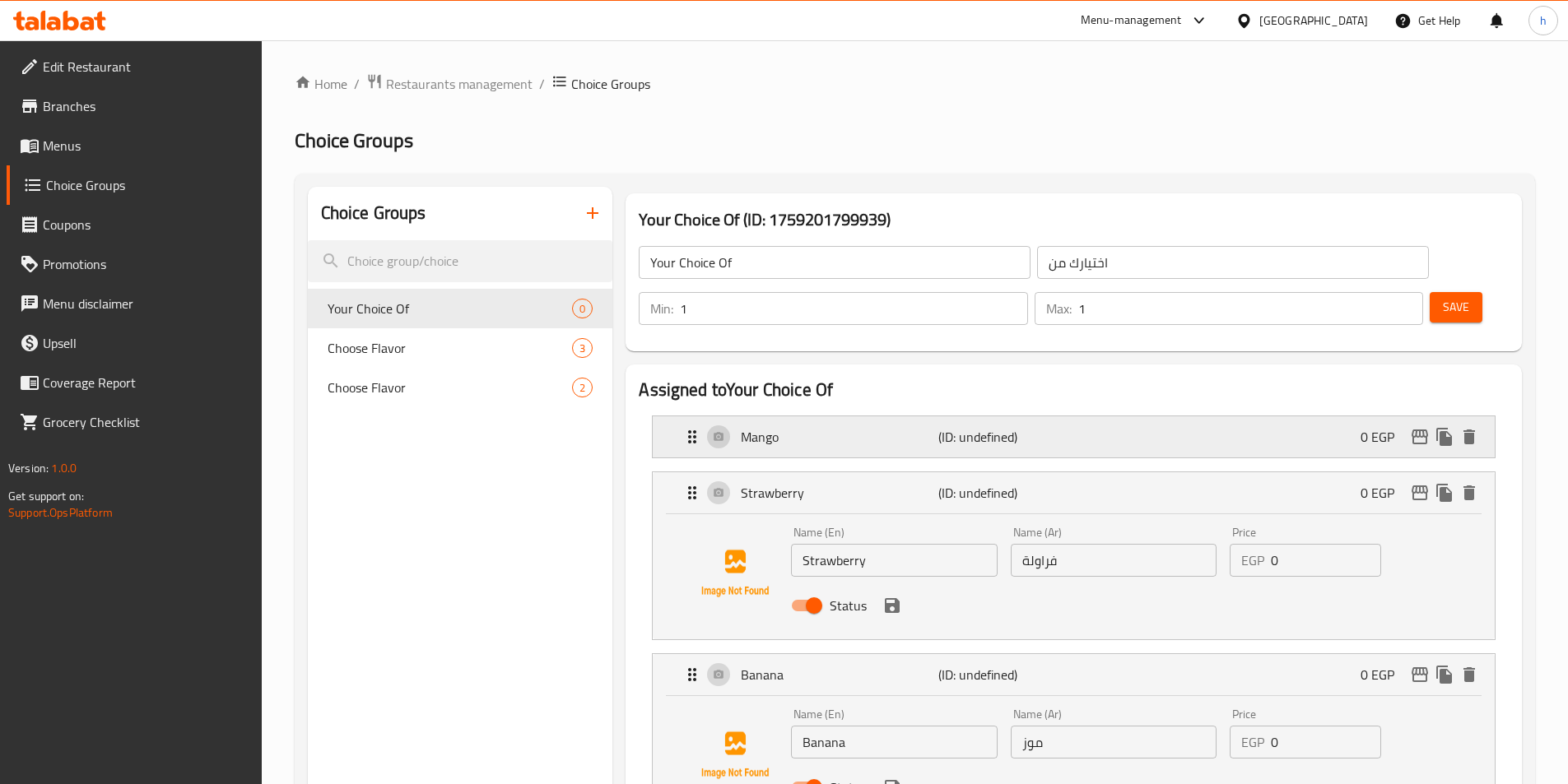
click at [1192, 416] on div "Mango (ID: undefined) 0 EGP" at bounding box center [1078, 437] width 792 height 42
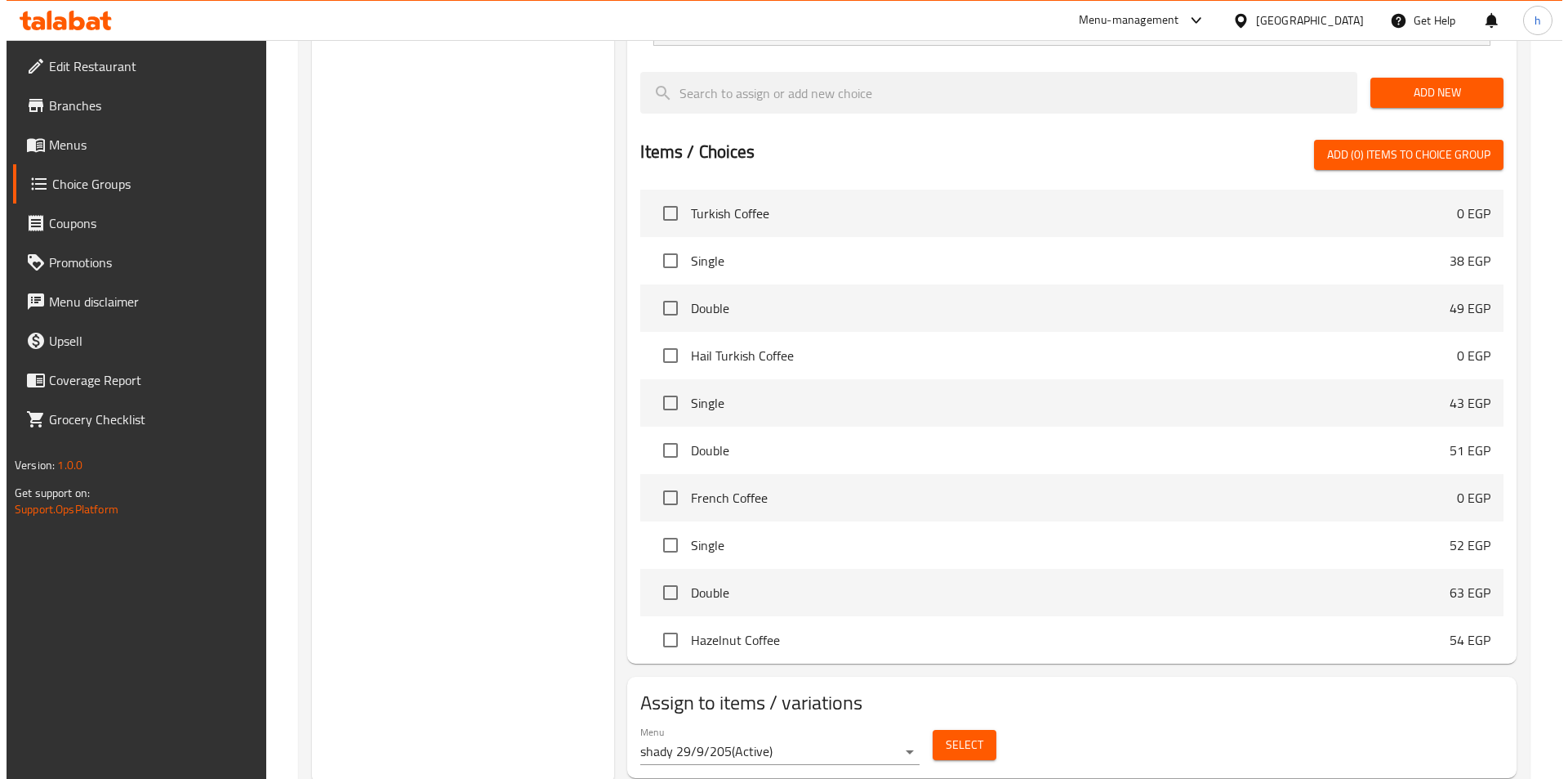
scroll to position [1082, 0]
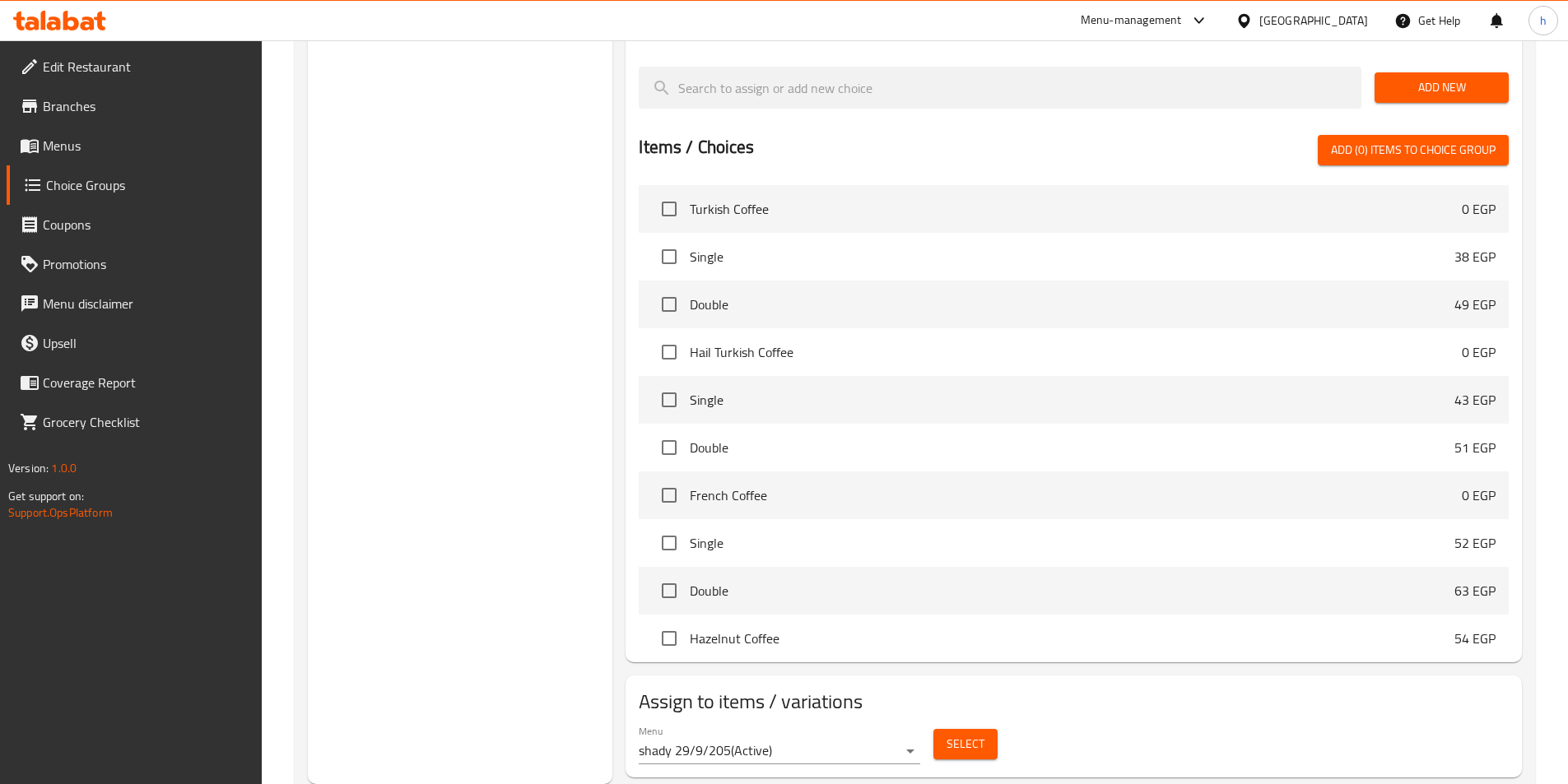
click at [976, 734] on span "Select" at bounding box center [966, 743] width 38 height 21
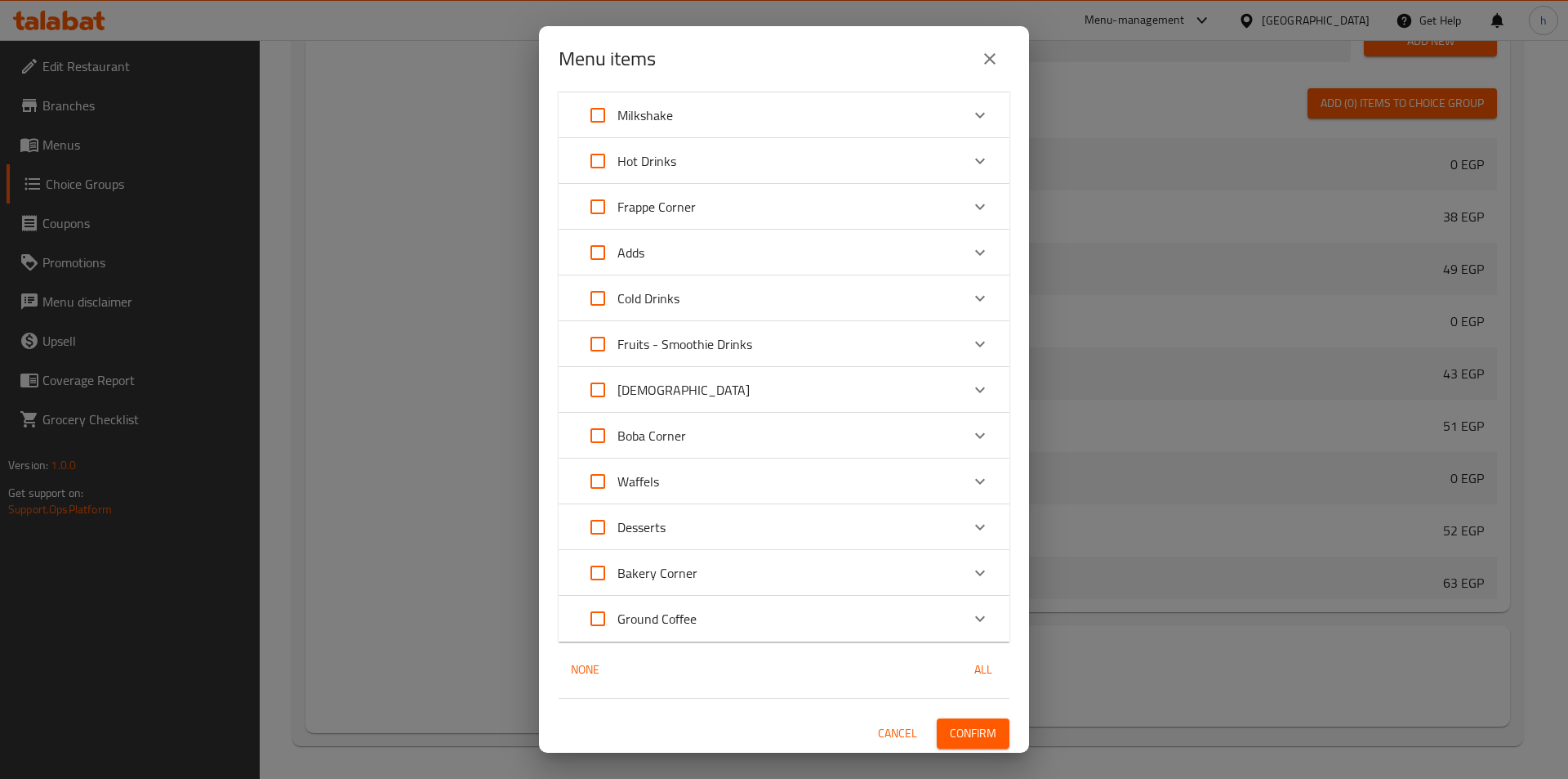
scroll to position [282, 0]
click at [970, 340] on icon "Expand" at bounding box center [980, 342] width 20 height 20
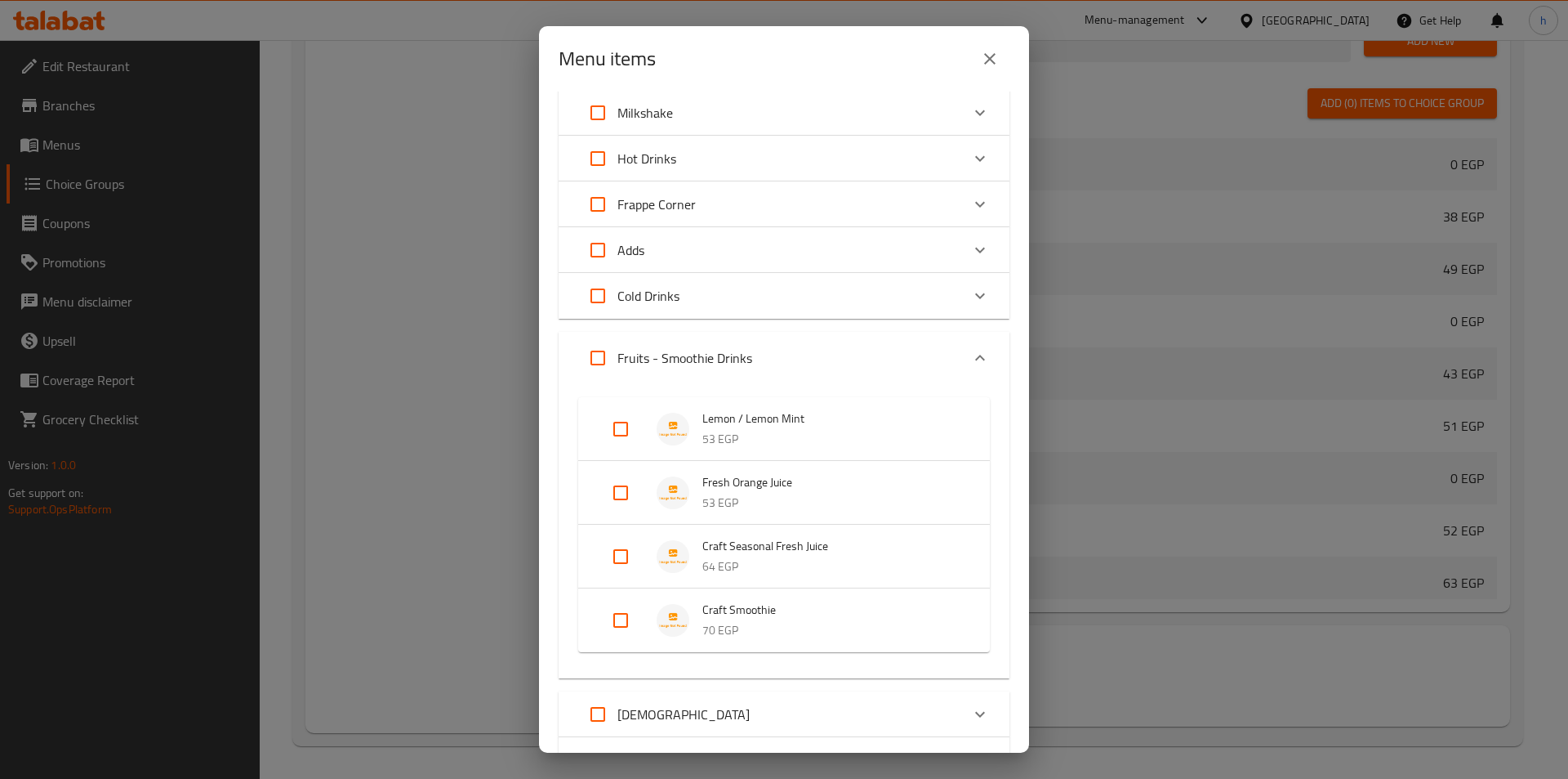
click at [619, 561] on input "Expand" at bounding box center [621, 556] width 39 height 39
checkbox input "true"
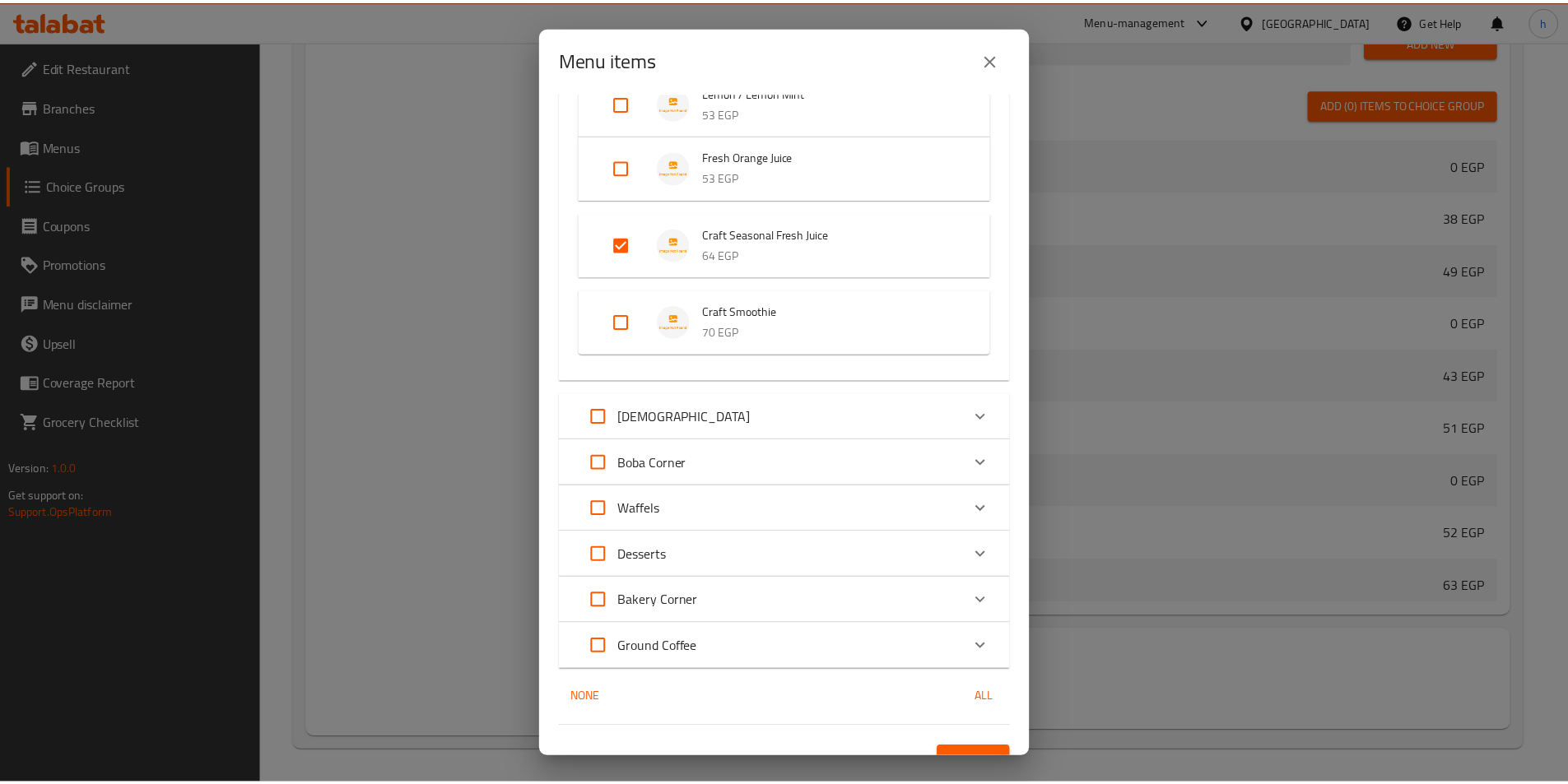
scroll to position [639, 0]
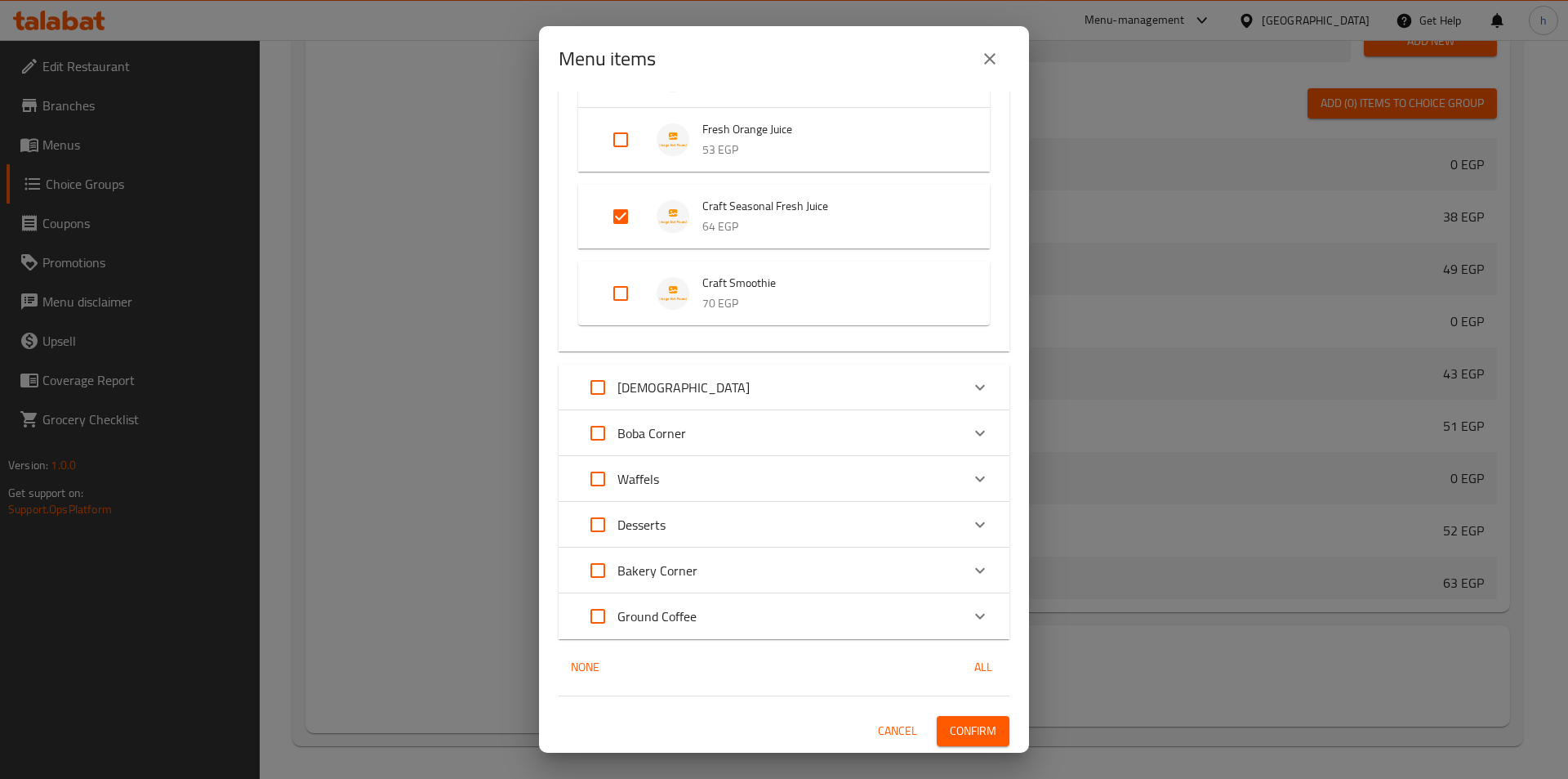
click at [965, 729] on span "Confirm" at bounding box center [972, 731] width 46 height 21
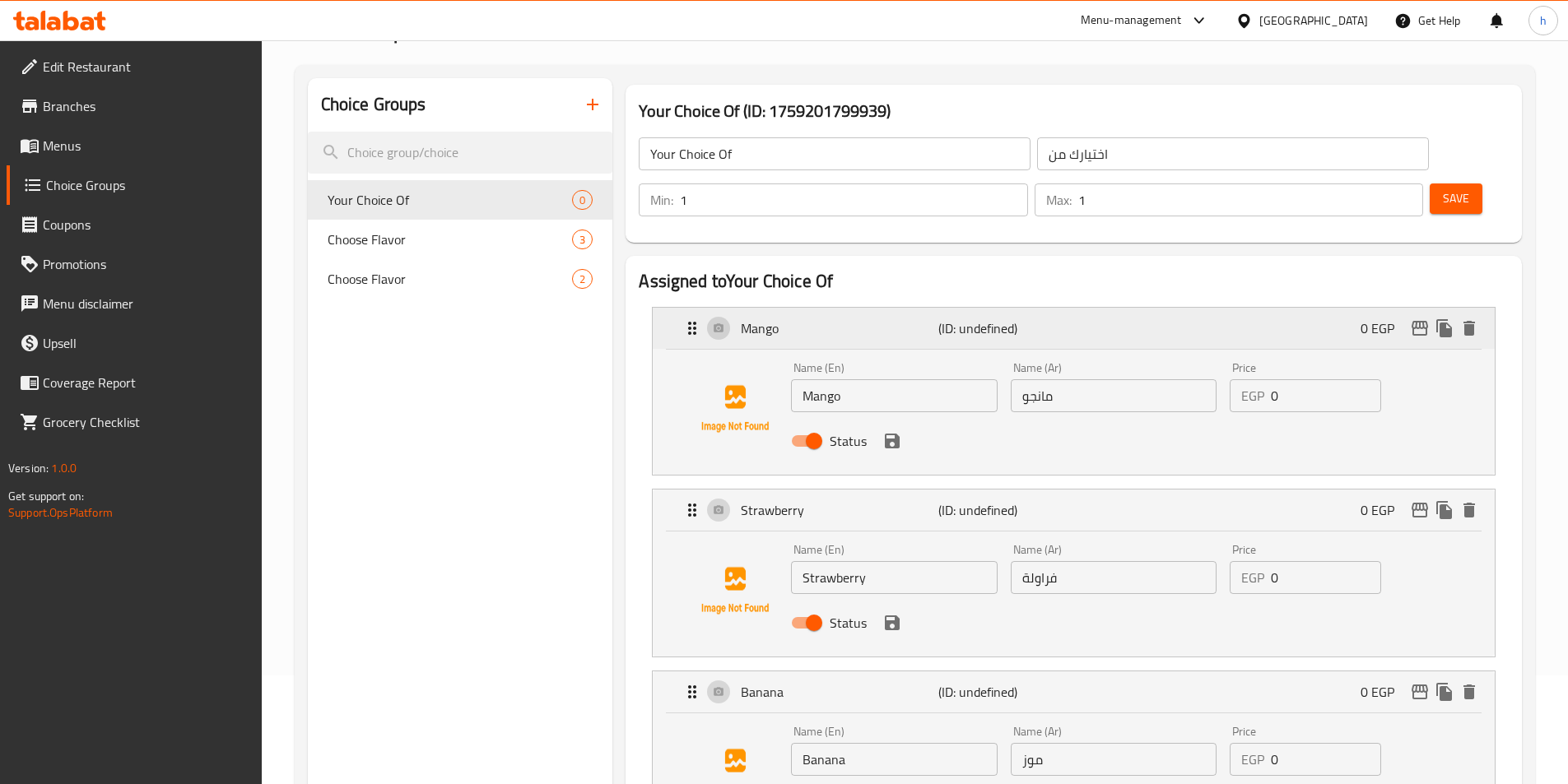
scroll to position [82, 0]
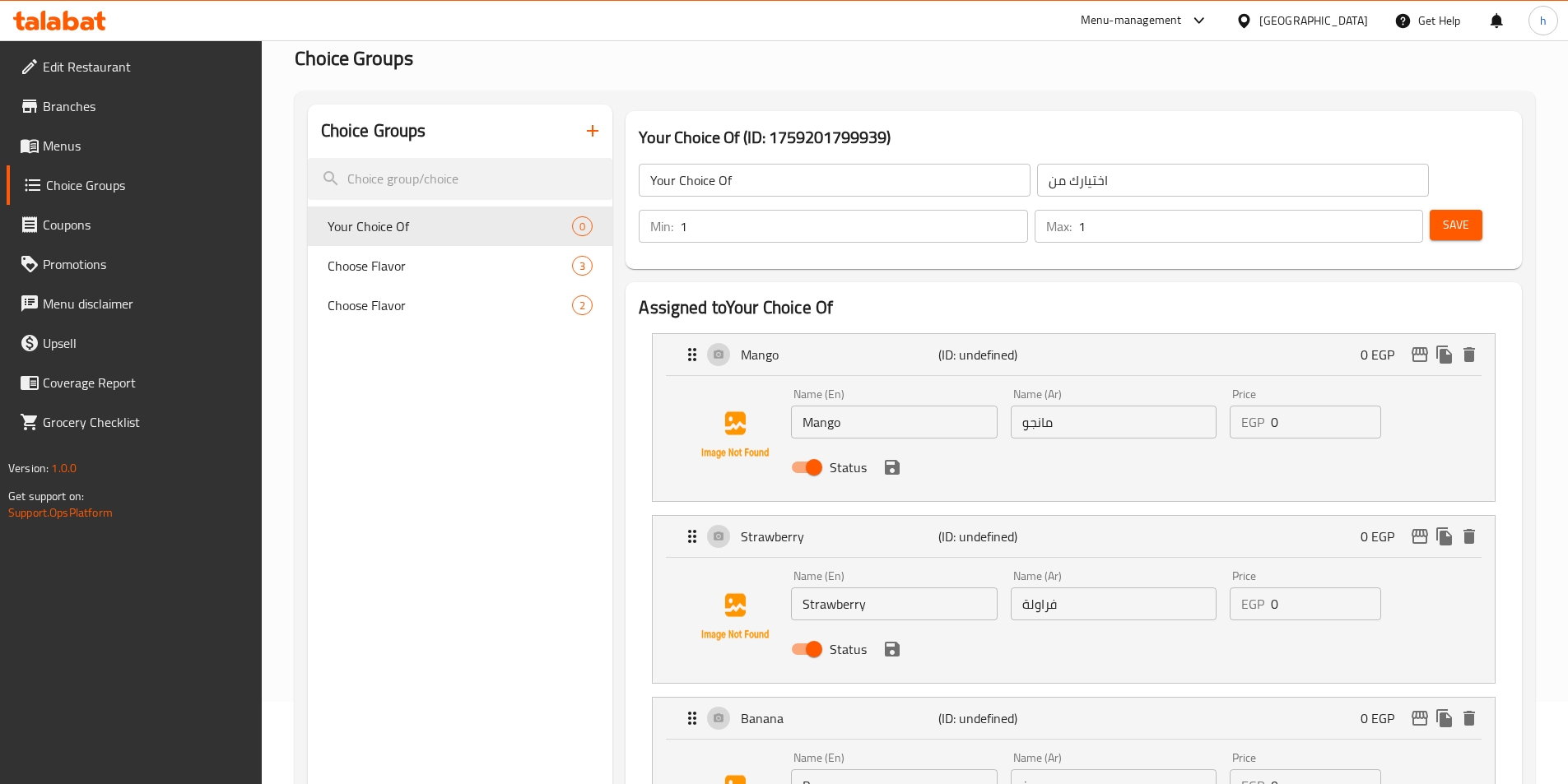
click at [1442, 215] on span "Save" at bounding box center [1455, 224] width 27 height 21
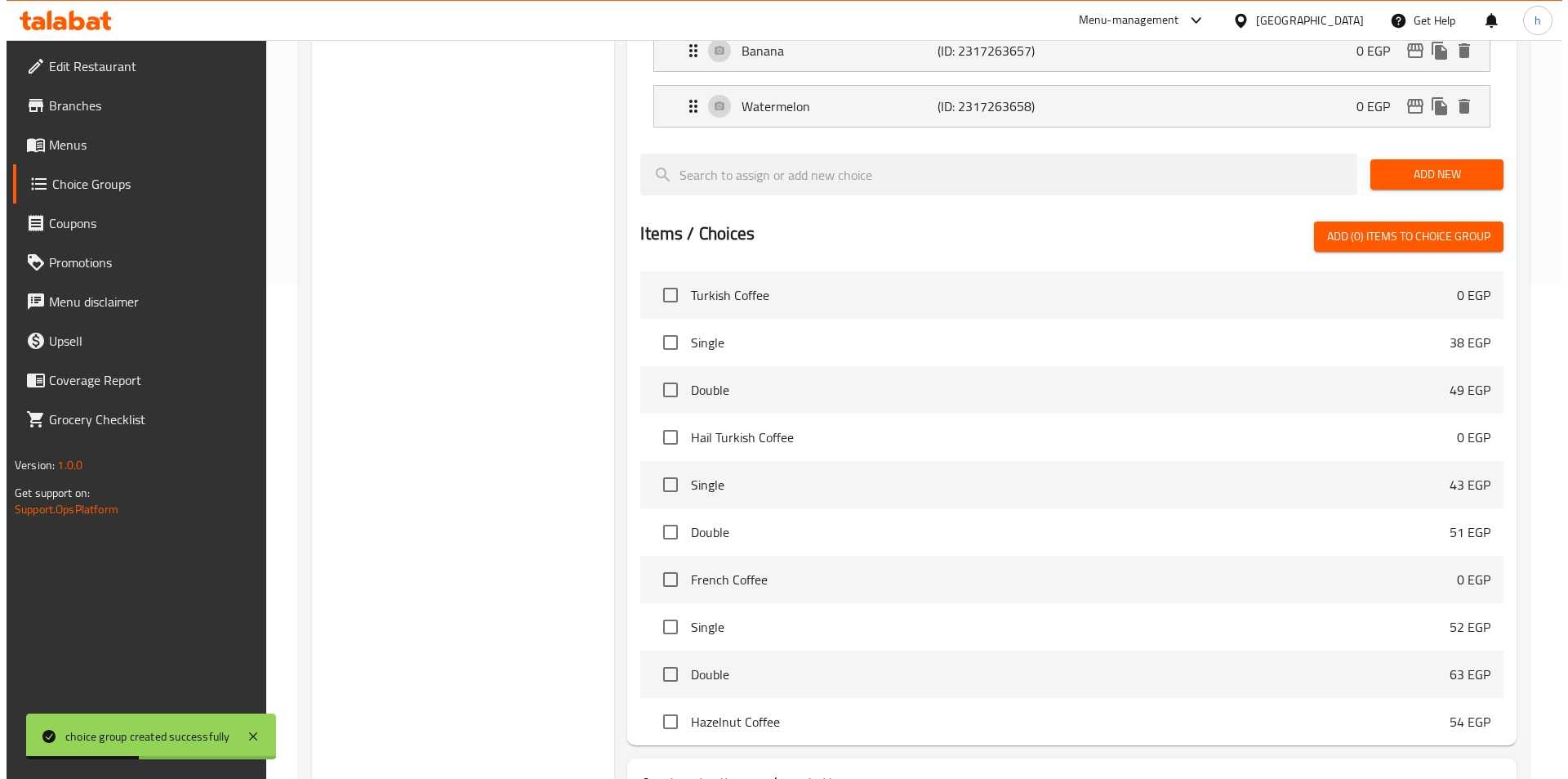
scroll to position [582, 0]
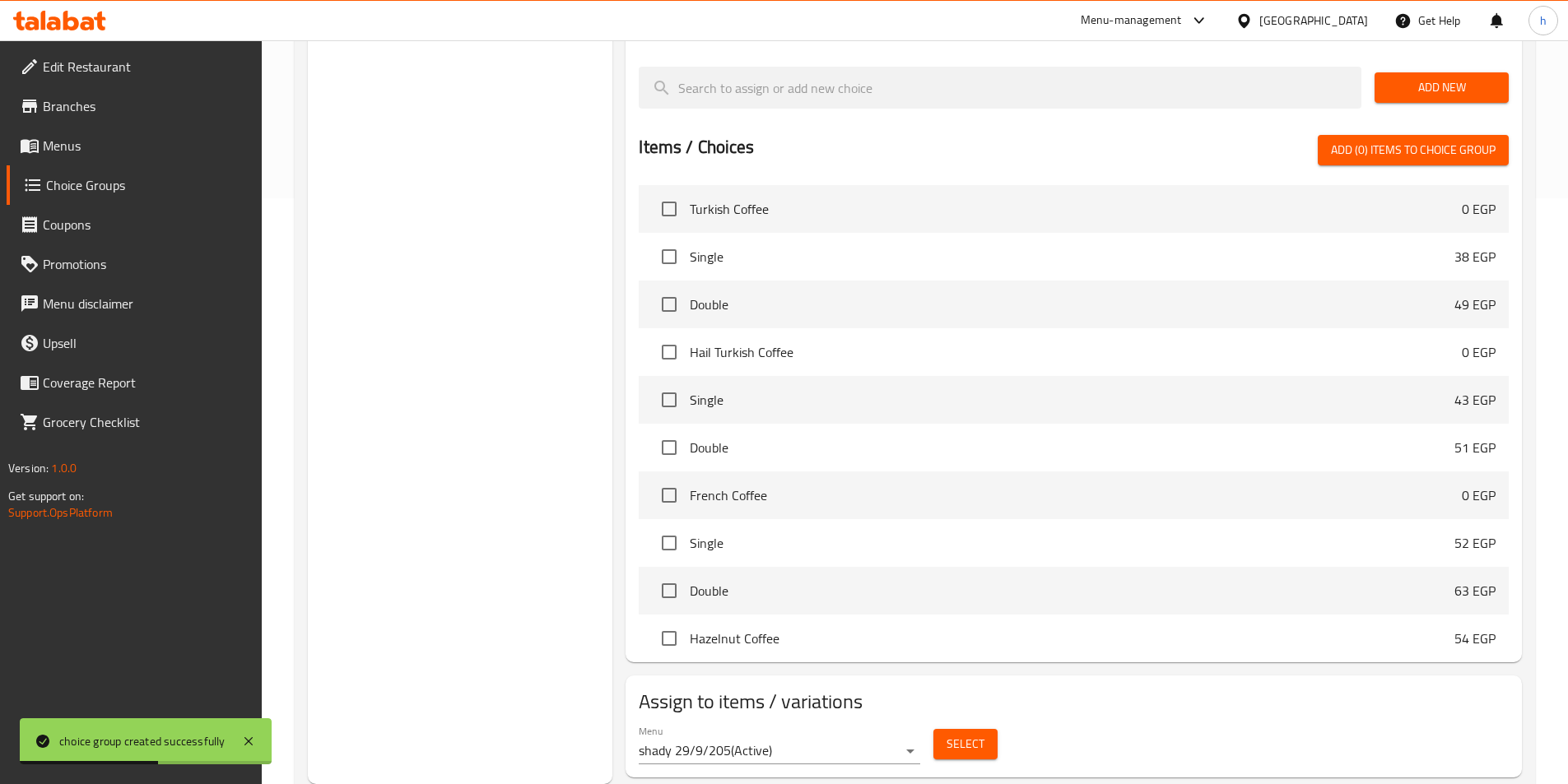
click at [961, 734] on span "Select" at bounding box center [966, 743] width 38 height 21
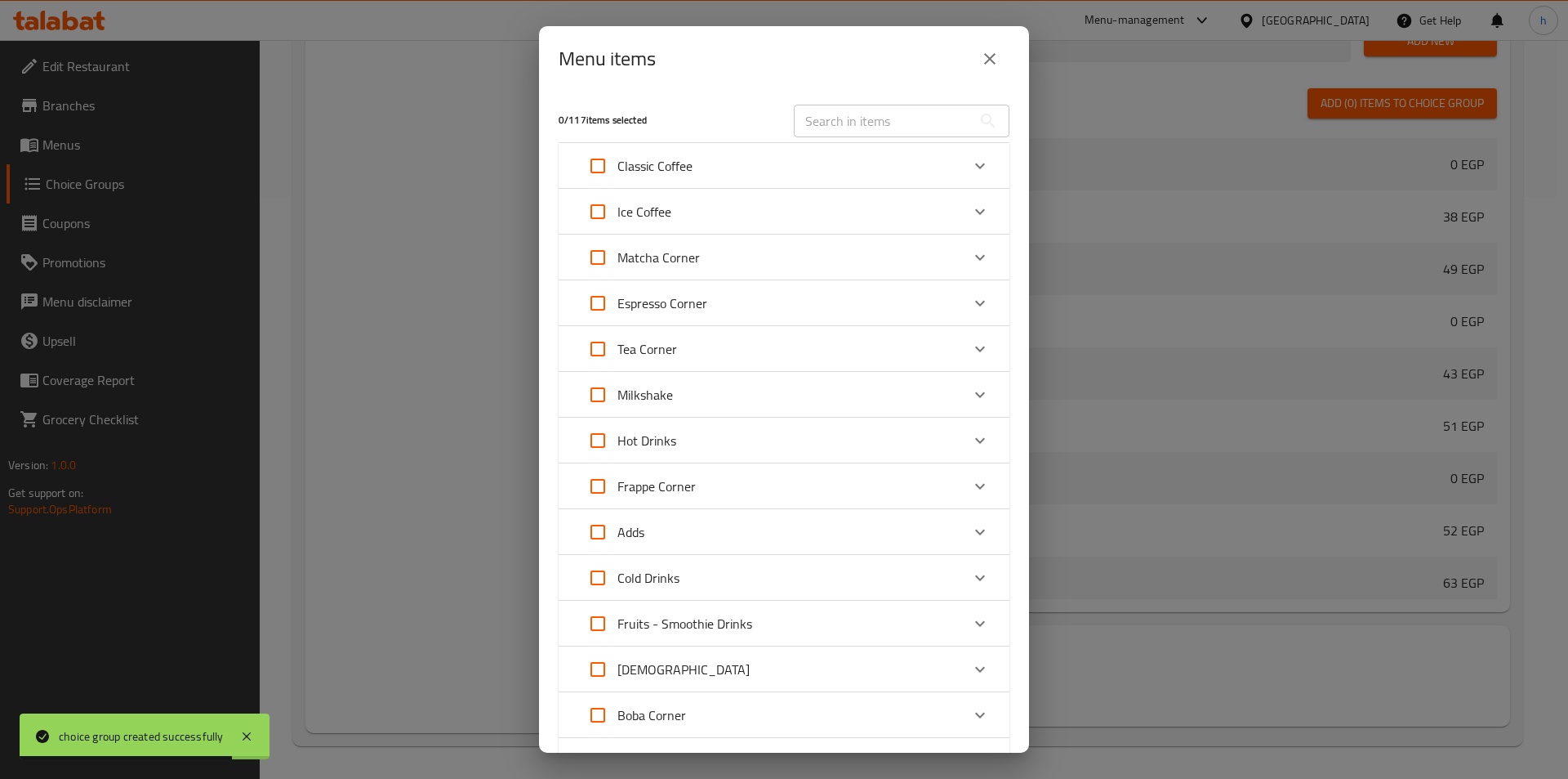
scroll to position [282, 0]
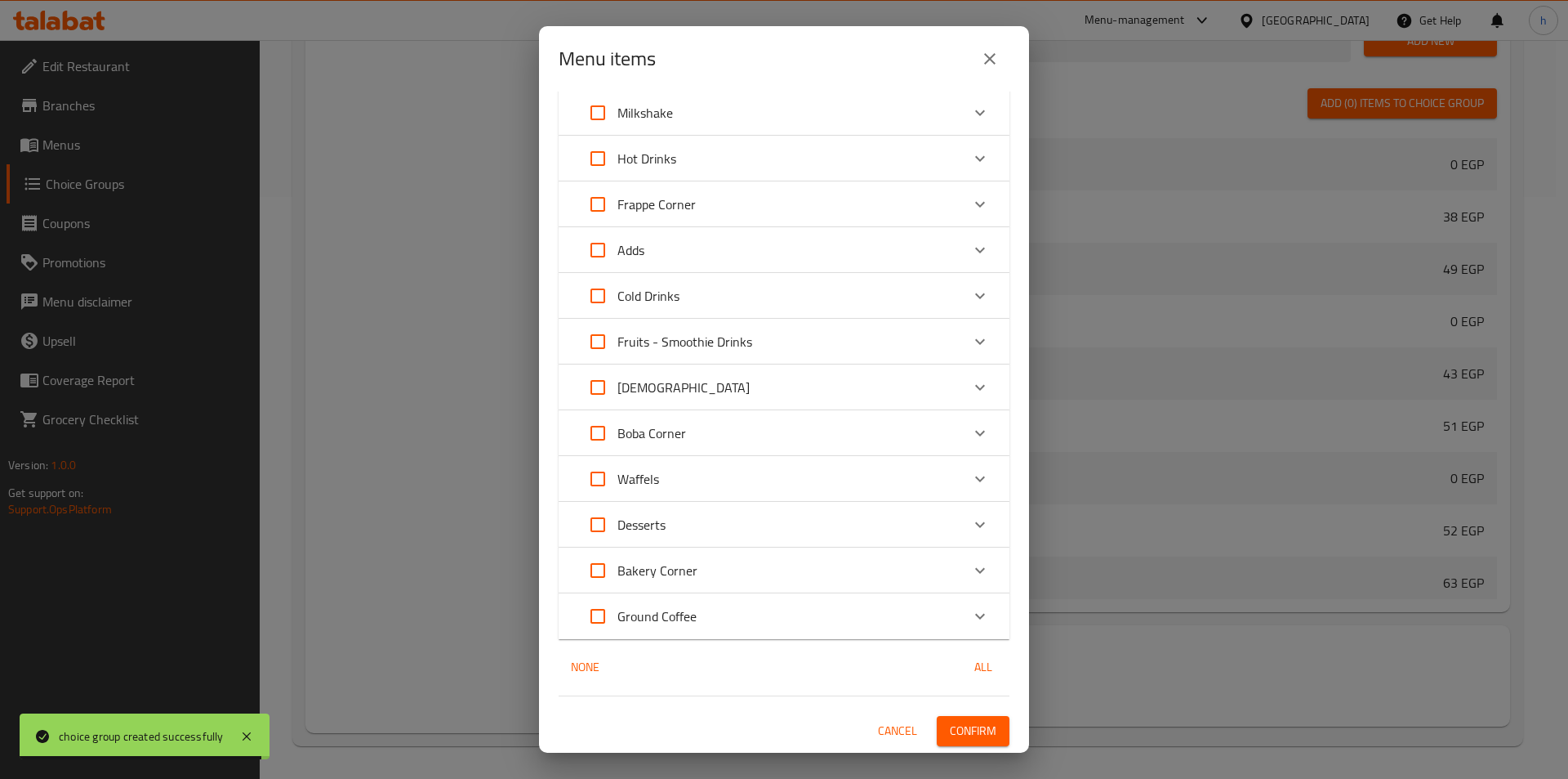
click at [940, 338] on div "Fruits - Smoothie Drinks" at bounding box center [769, 342] width 382 height 39
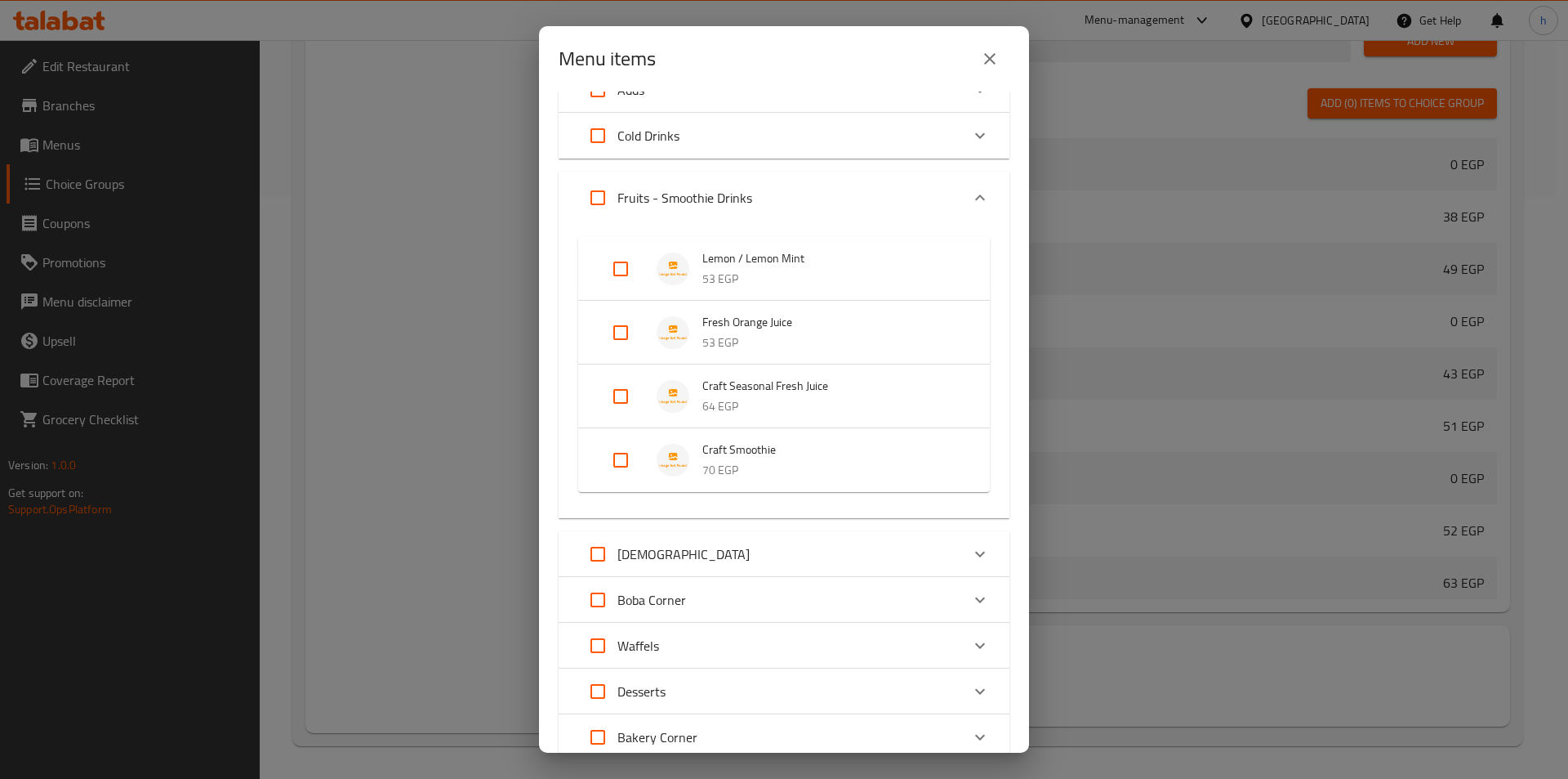
scroll to position [445, 0]
click at [616, 389] on input "Expand" at bounding box center [621, 393] width 39 height 39
checkbox input "true"
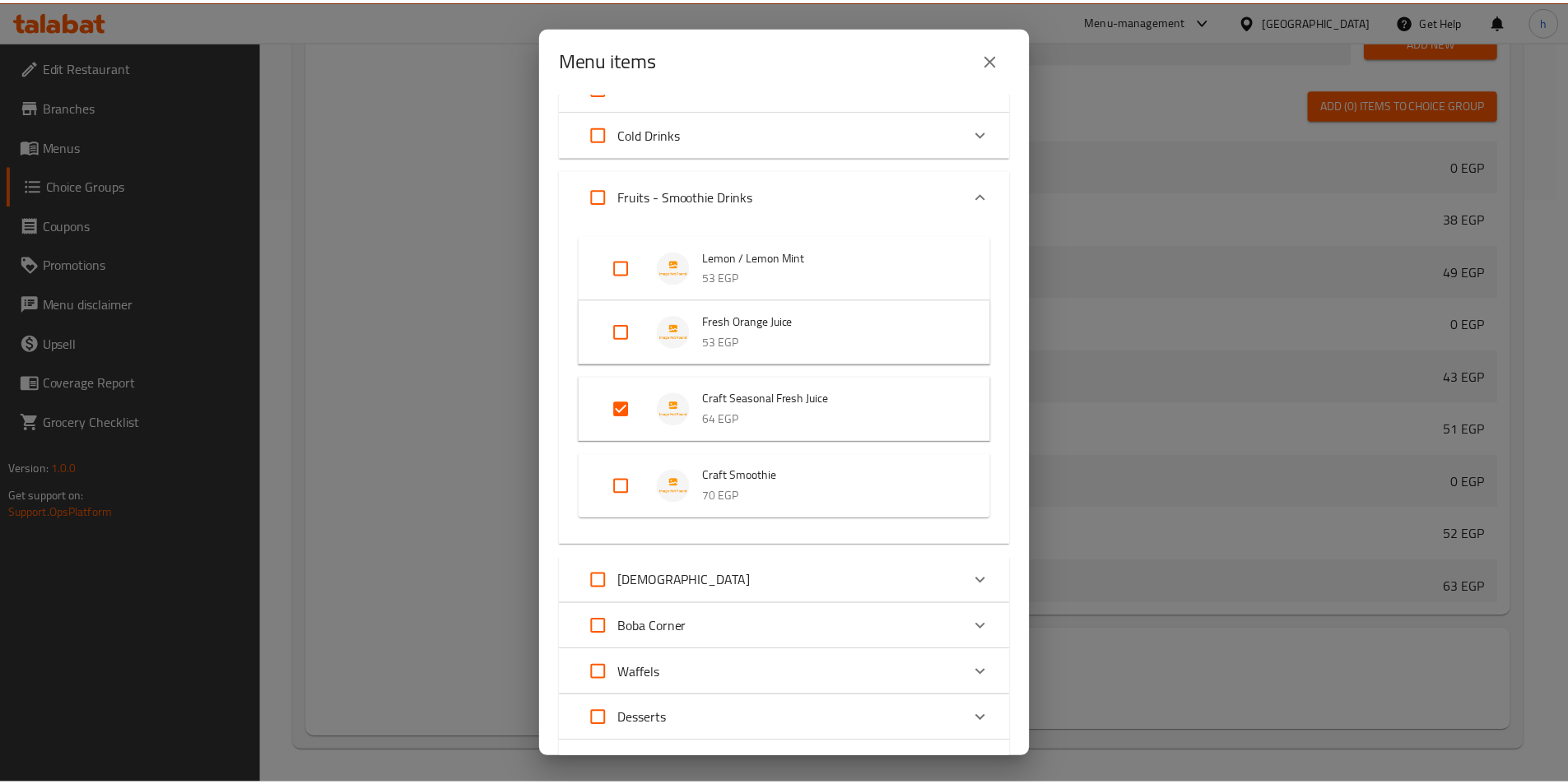
scroll to position [639, 0]
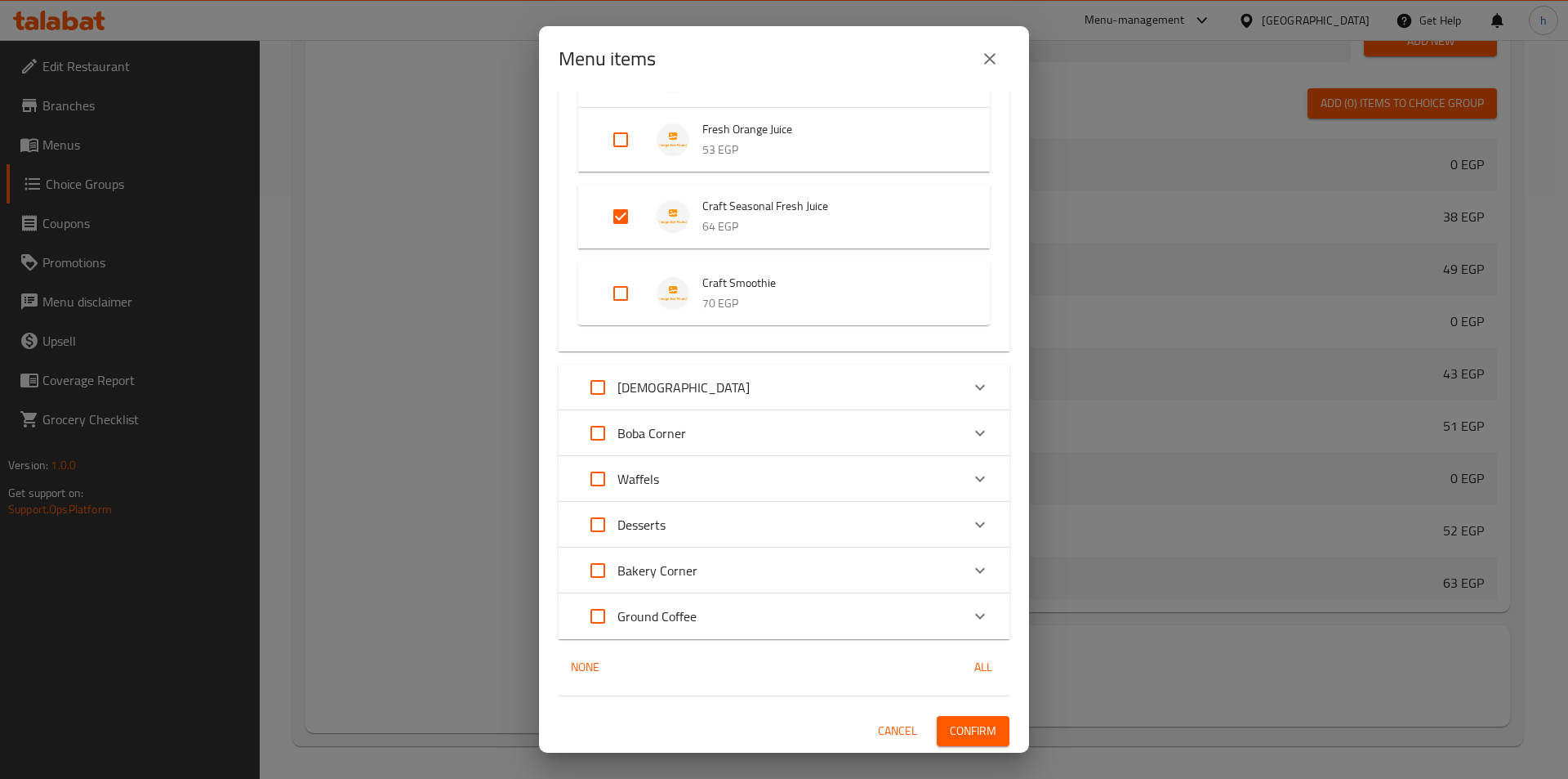
click at [965, 731] on span "Confirm" at bounding box center [972, 731] width 46 height 21
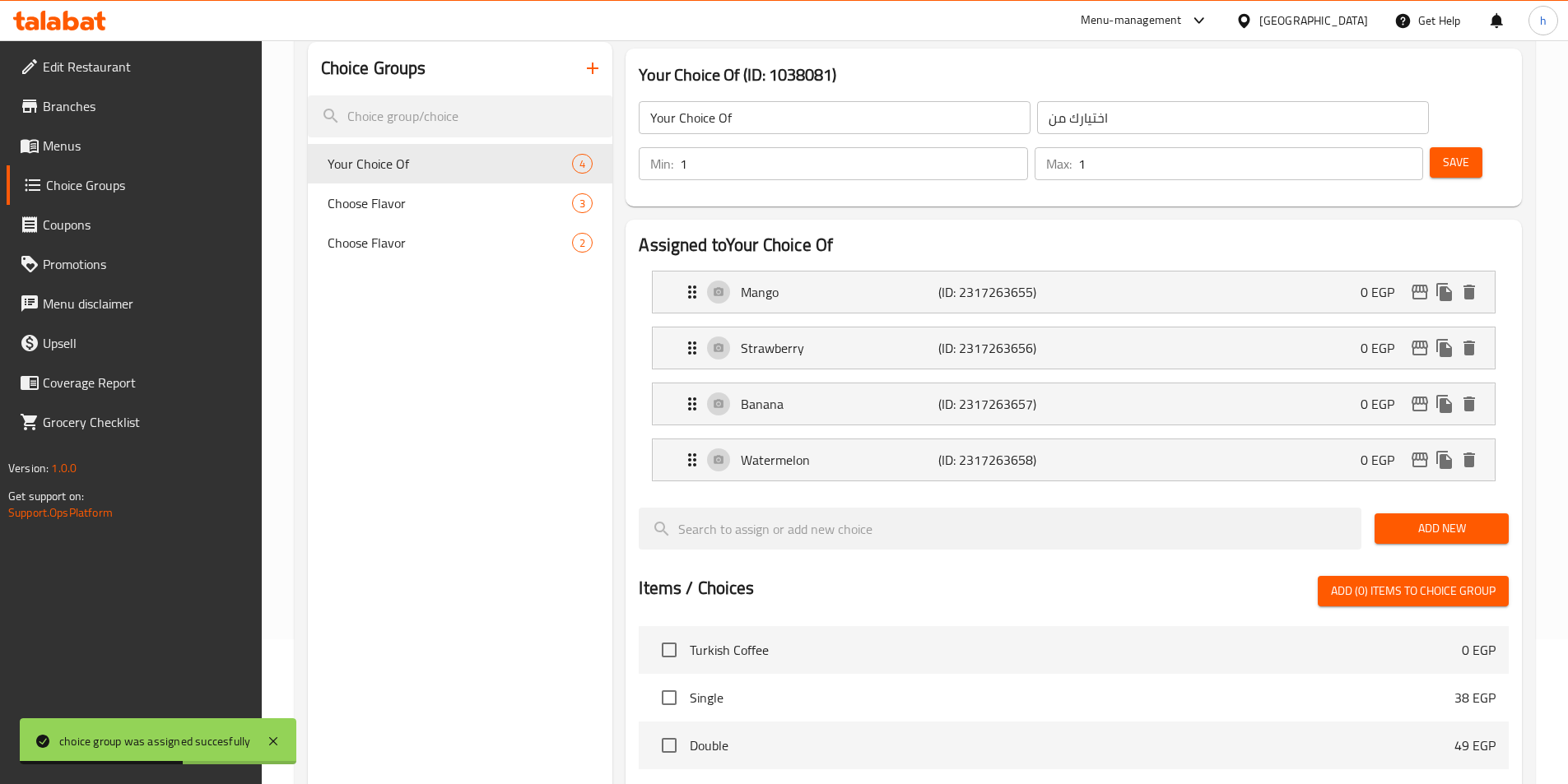
scroll to position [0, 0]
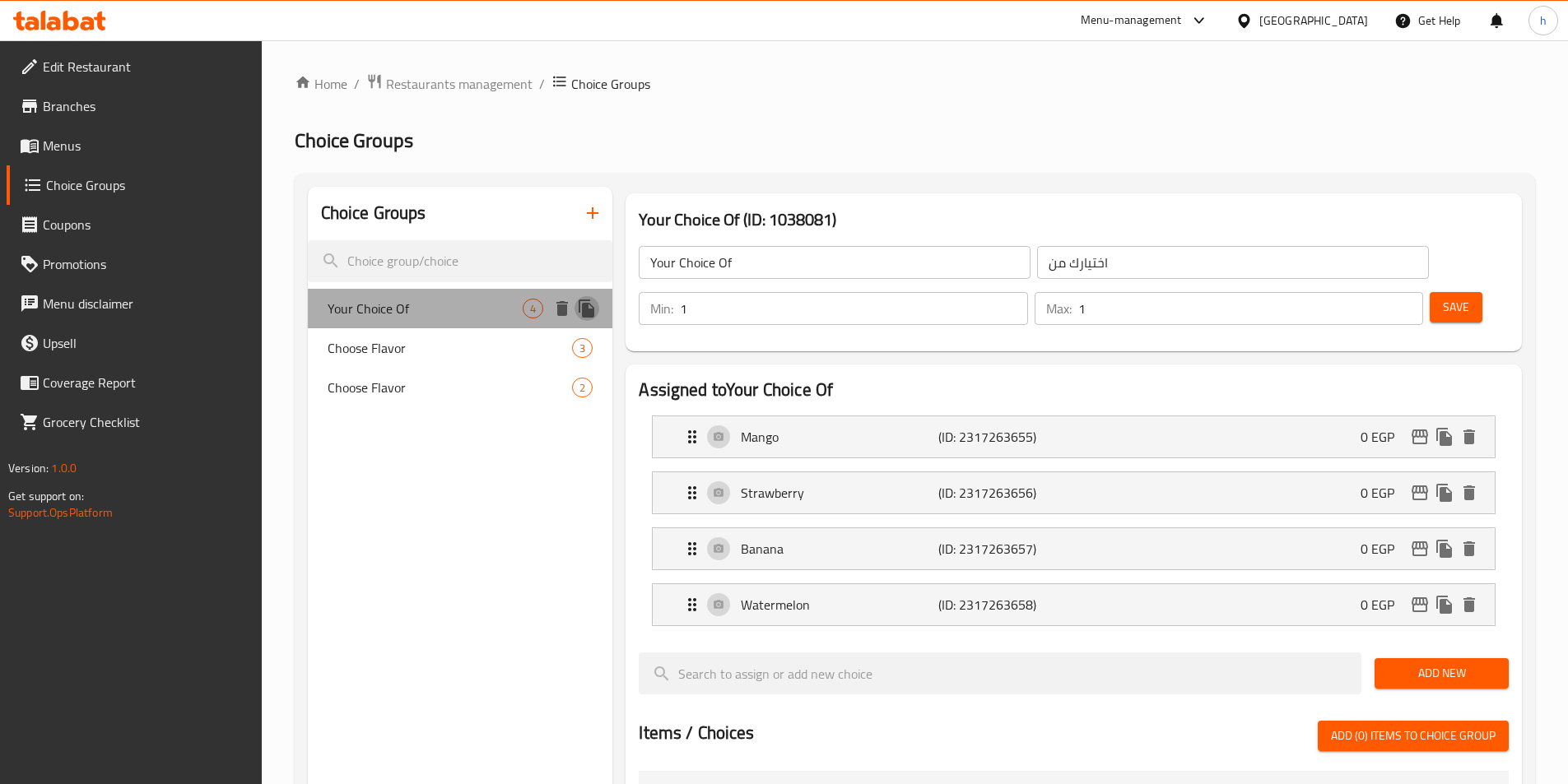
click at [586, 307] on icon "duplicate" at bounding box center [587, 308] width 16 height 18
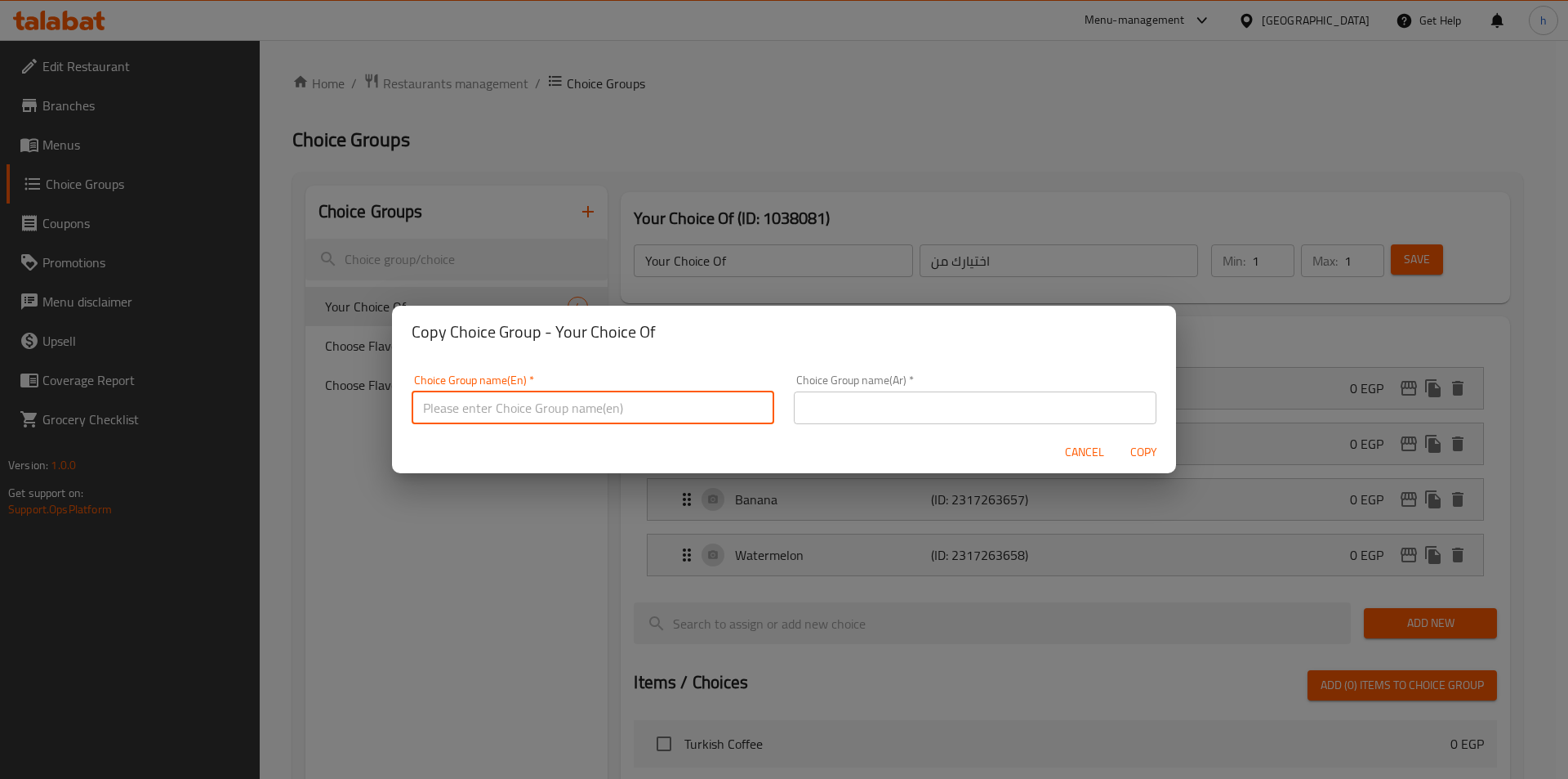
click at [623, 406] on input "text" at bounding box center [592, 407] width 362 height 32
type input "Your Choice Of"
click at [828, 410] on input "text" at bounding box center [975, 407] width 362 height 32
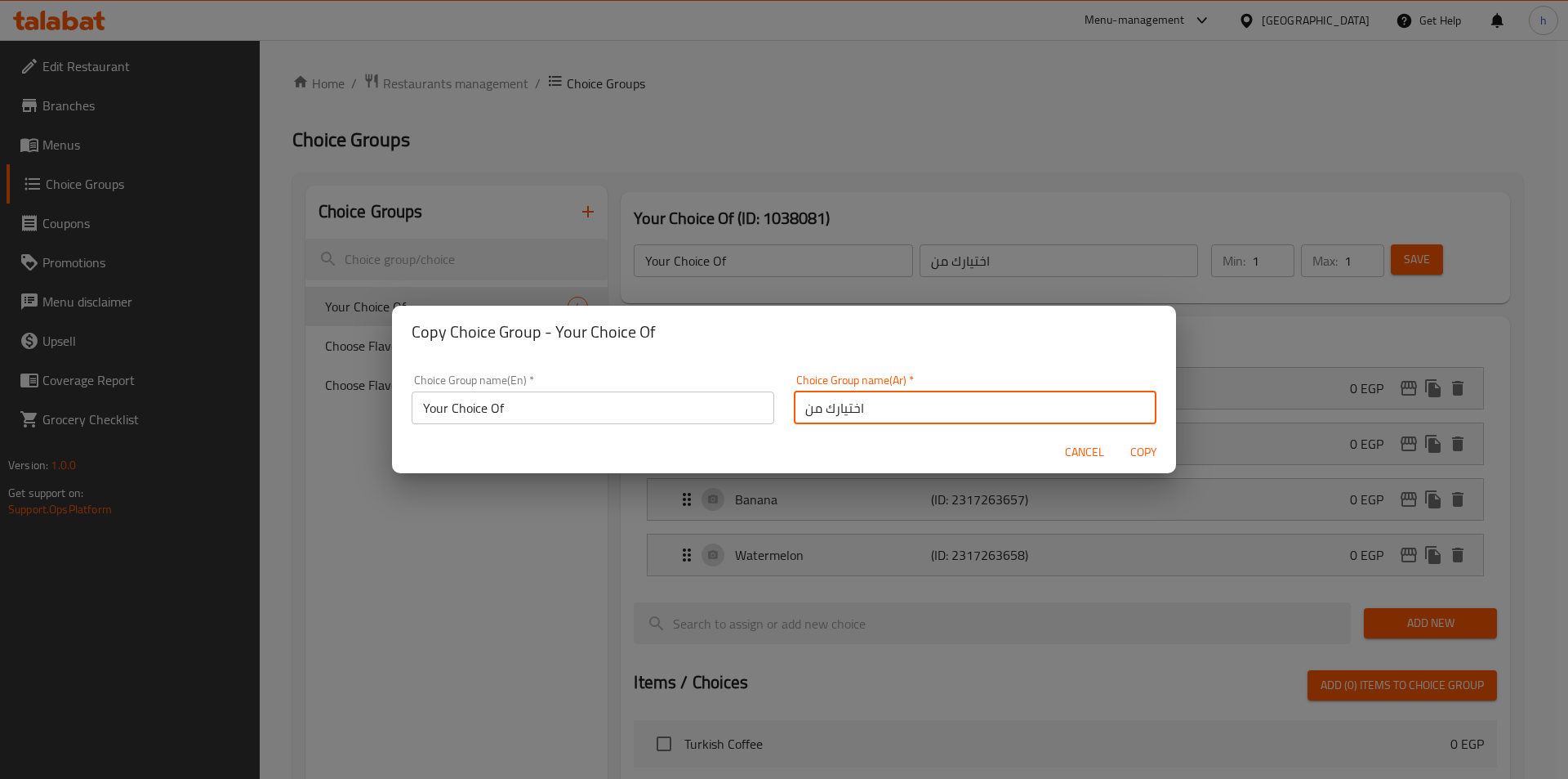
type input "اختيارك من"
click at [1137, 453] on span "Copy" at bounding box center [1144, 452] width 39 height 21
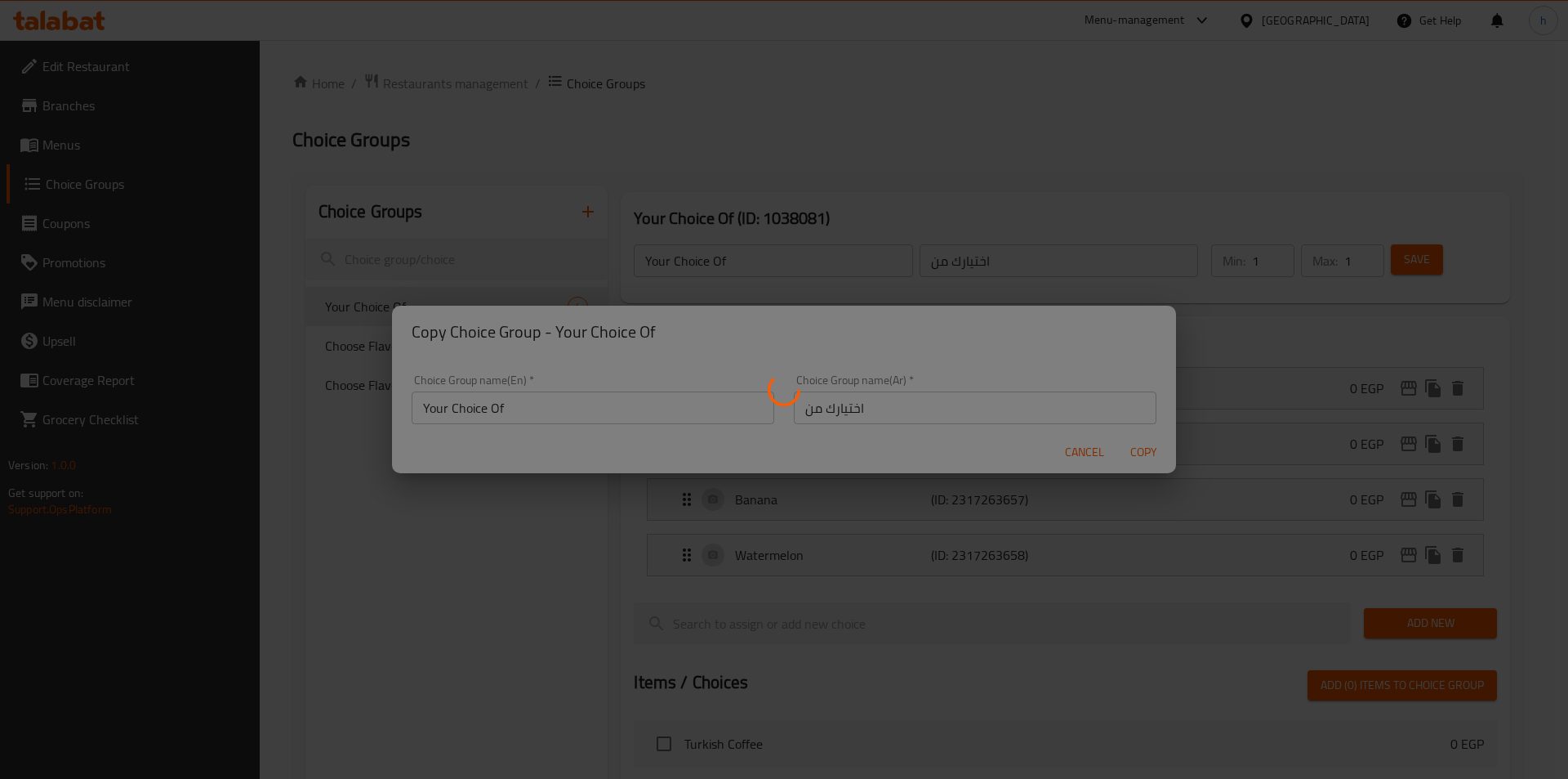
type input "Your Choice Of"
type input "اختيارك من"
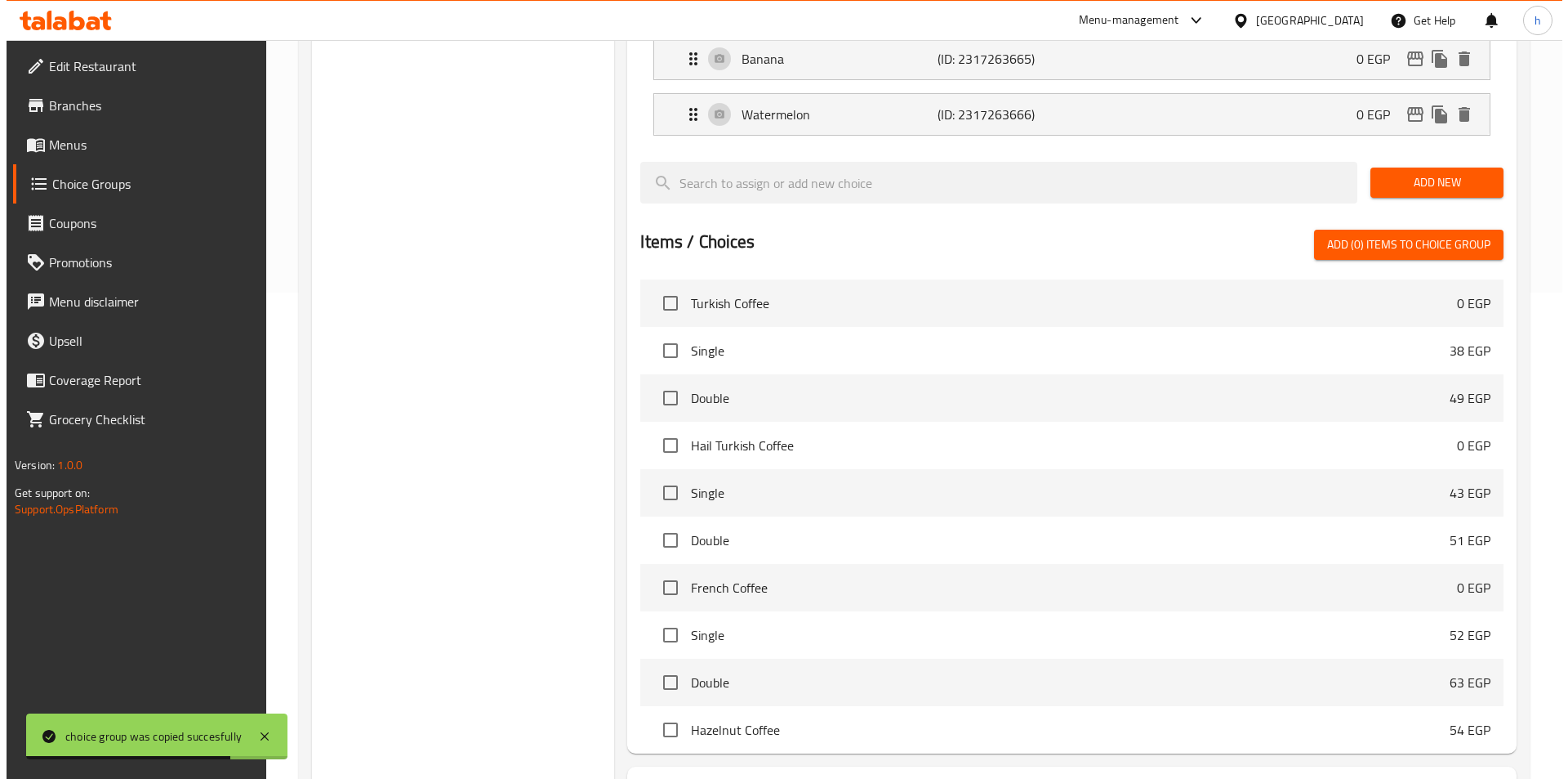
scroll to position [582, 0]
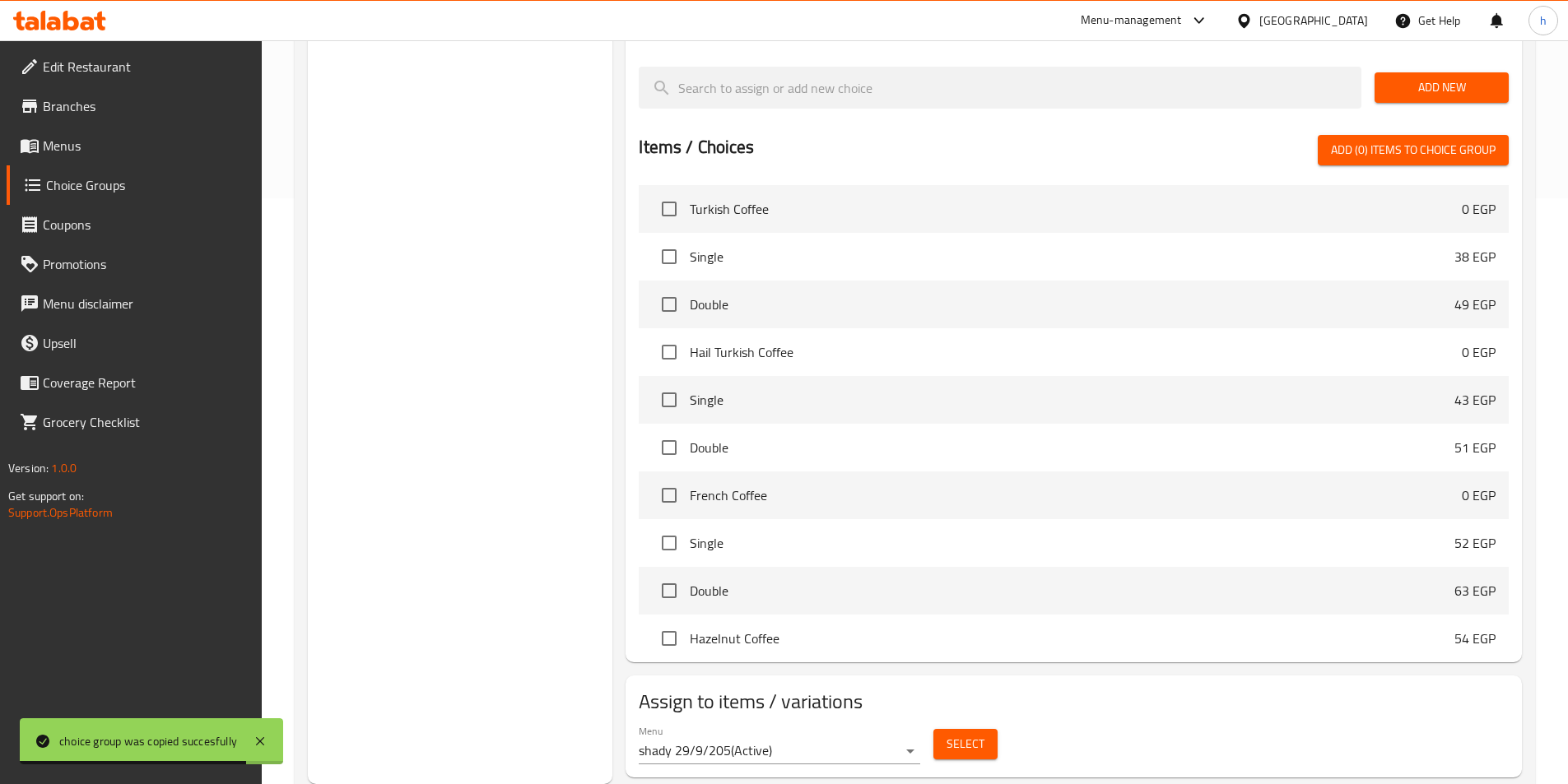
click at [995, 729] on button "Select" at bounding box center [965, 743] width 64 height 31
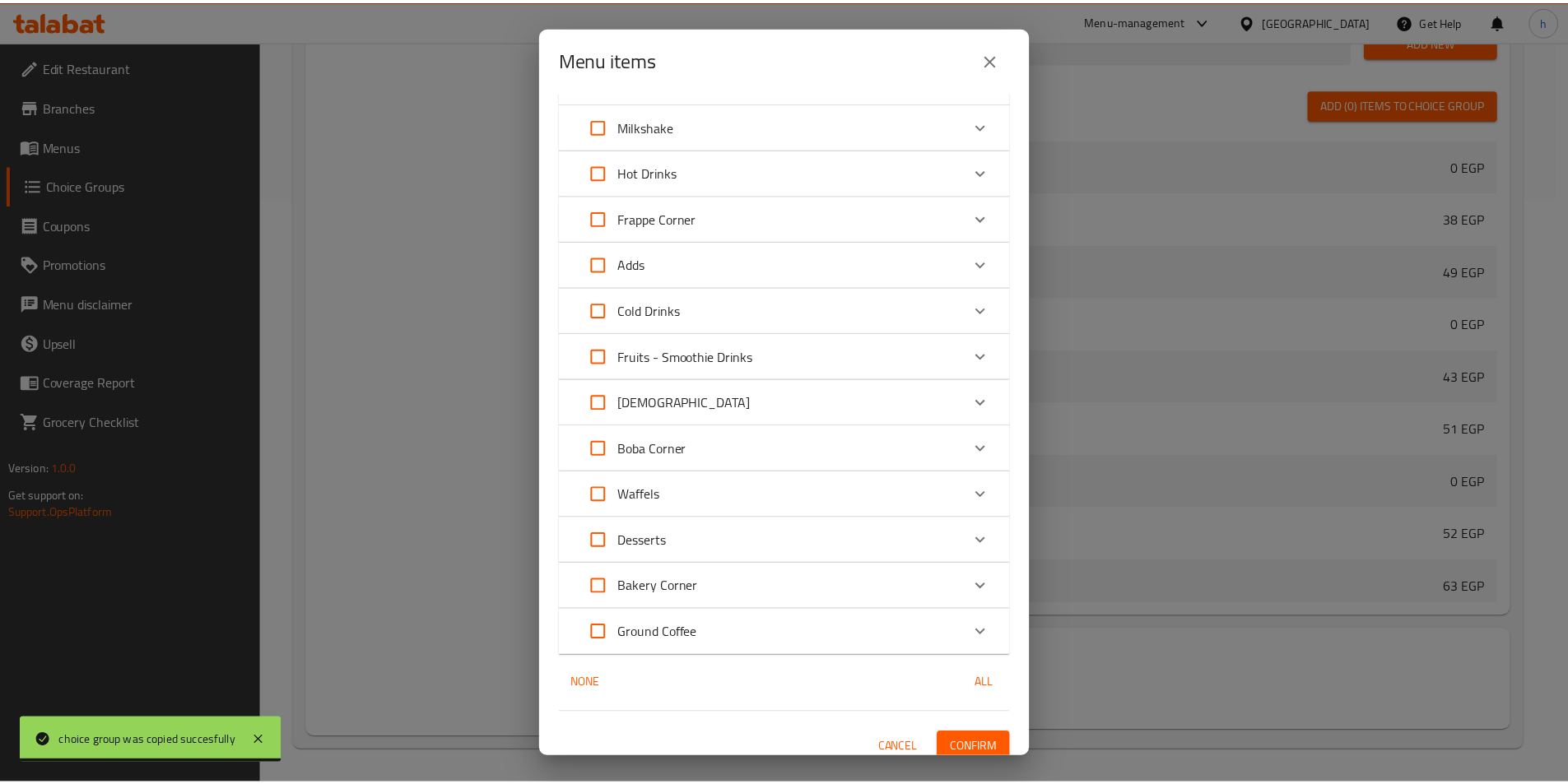
scroll to position [284, 0]
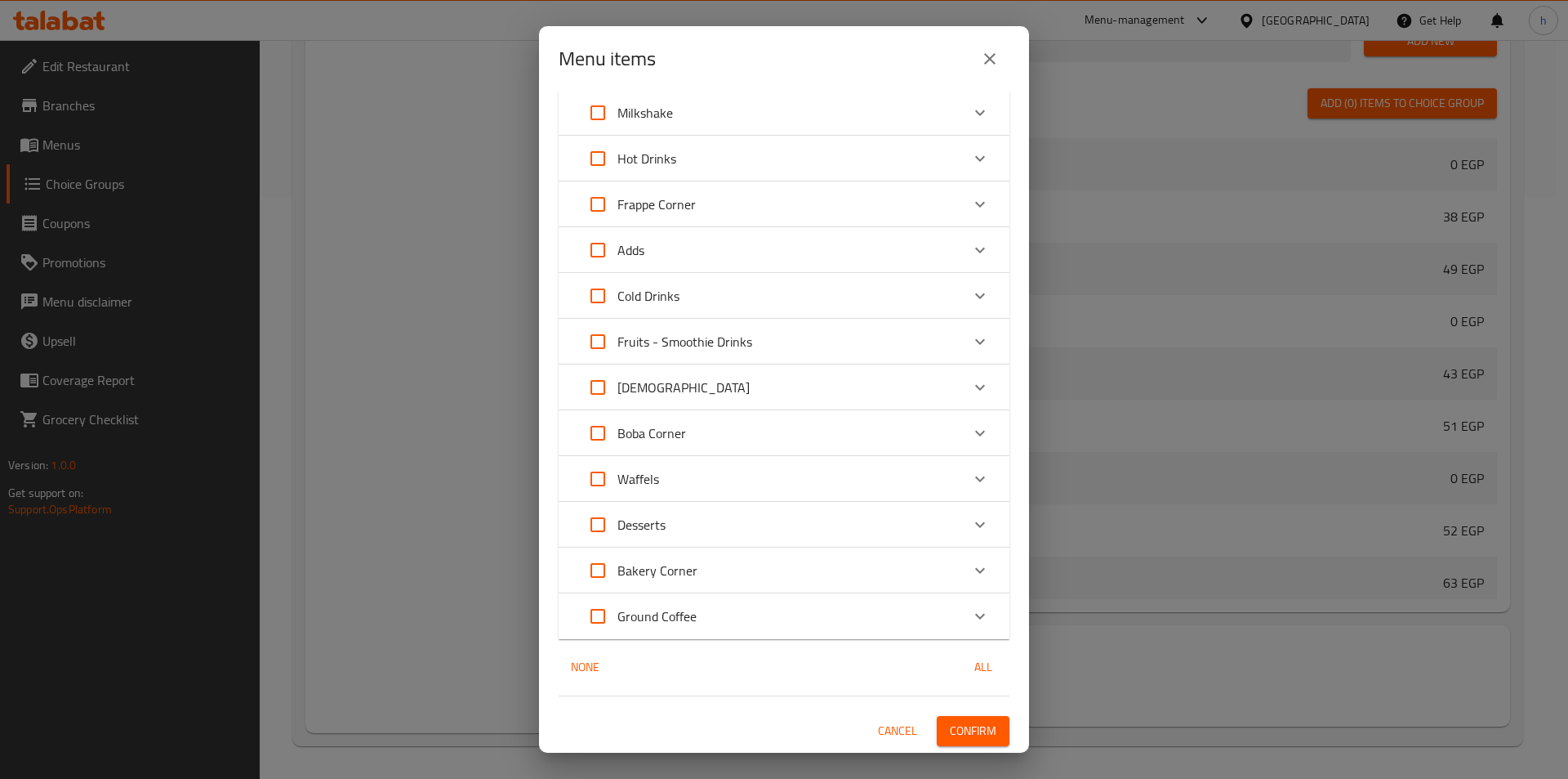
click at [993, 338] on div "Fruits - Smoothie Drinks" at bounding box center [784, 341] width 451 height 46
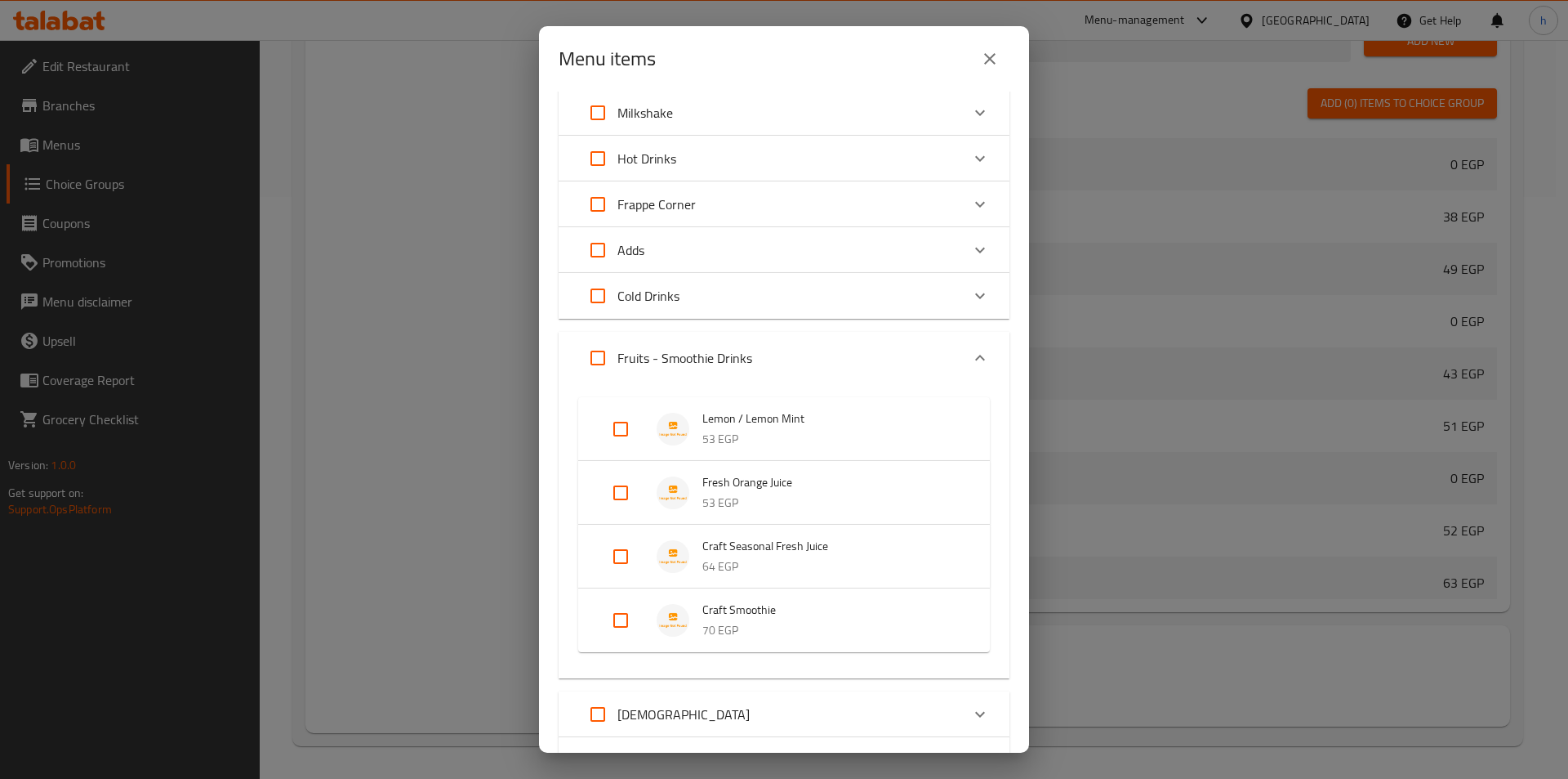
click at [1007, 57] on button "close" at bounding box center [990, 59] width 39 height 39
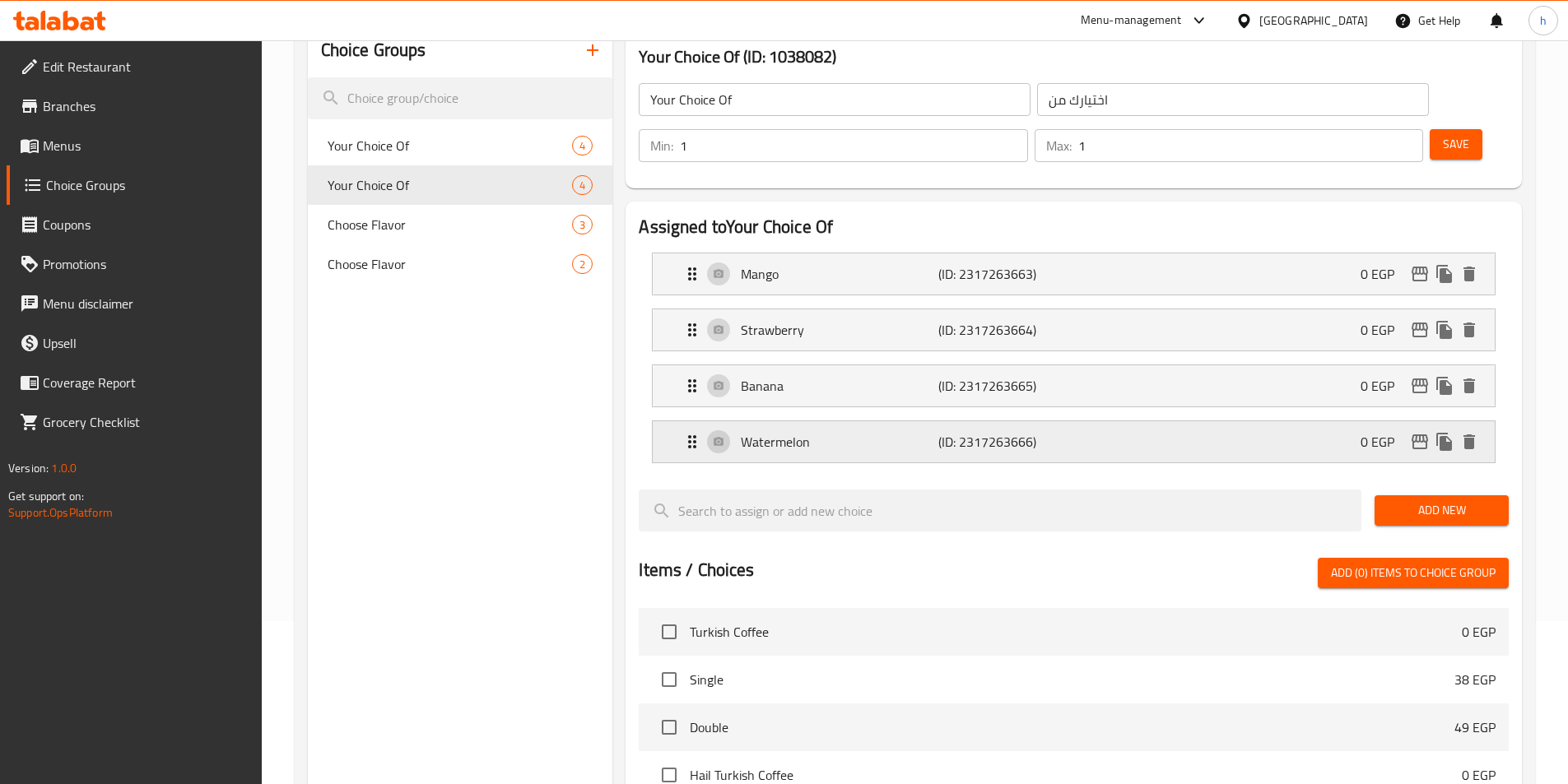
scroll to position [92, 0]
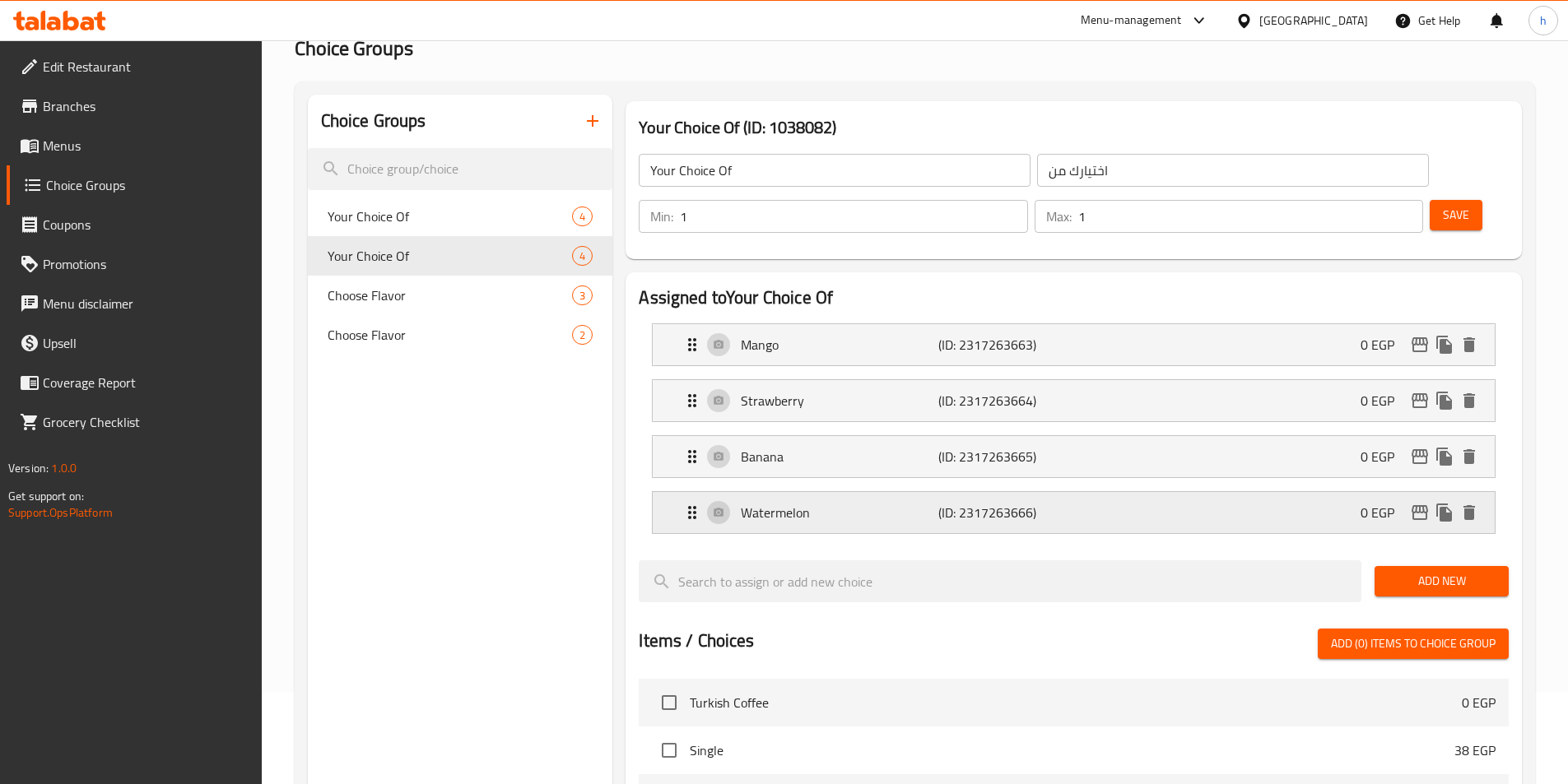
drag, startPoint x: 1105, startPoint y: 472, endPoint x: 1105, endPoint y: 462, distance: 10.0
click at [1105, 491] on div "Watermelon (ID: 2317263666) 0 EGP" at bounding box center [1078, 512] width 792 height 42
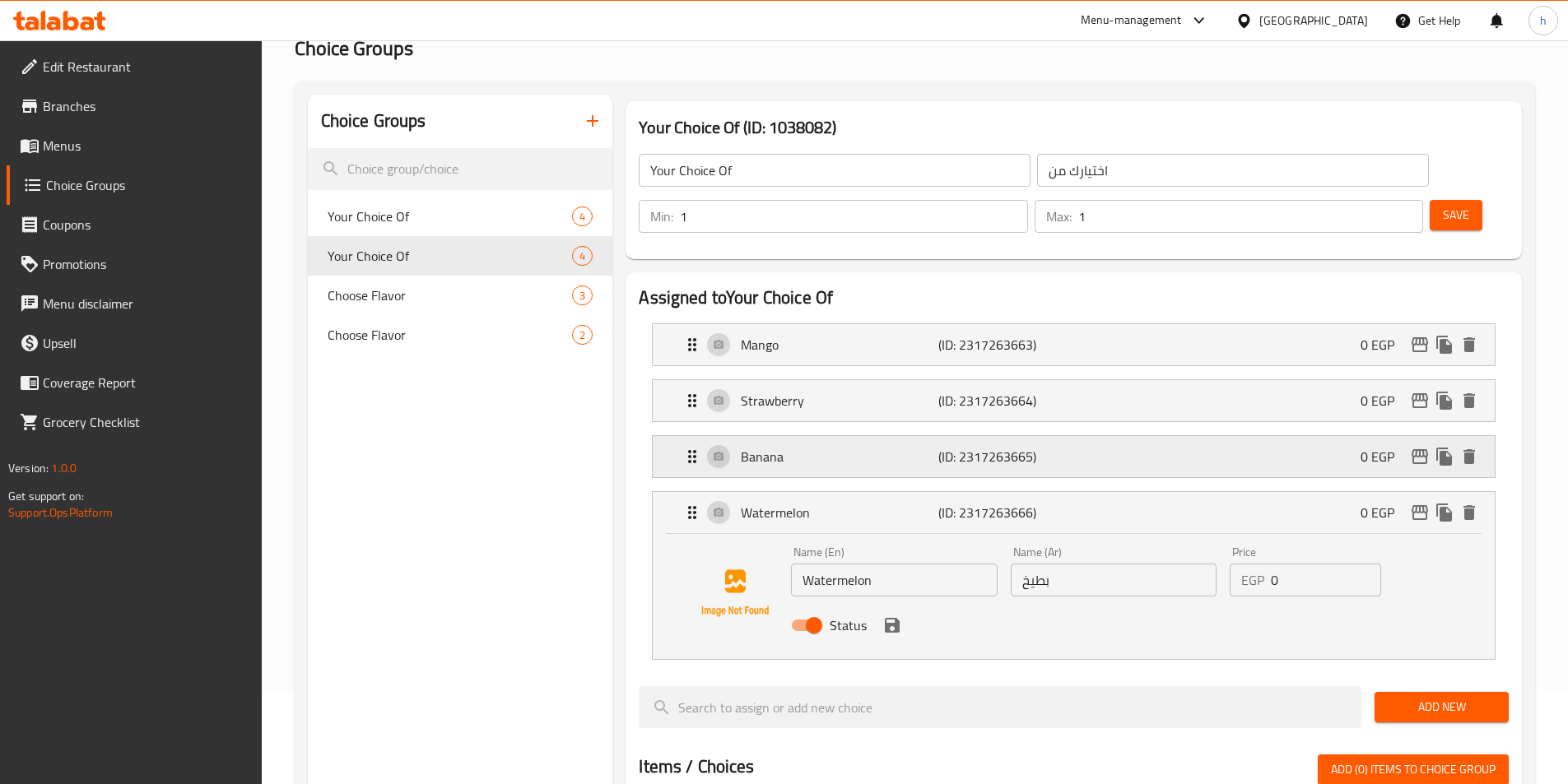
click at [1111, 436] on div "Banana (ID: 2317263665) 0 EGP" at bounding box center [1078, 457] width 792 height 42
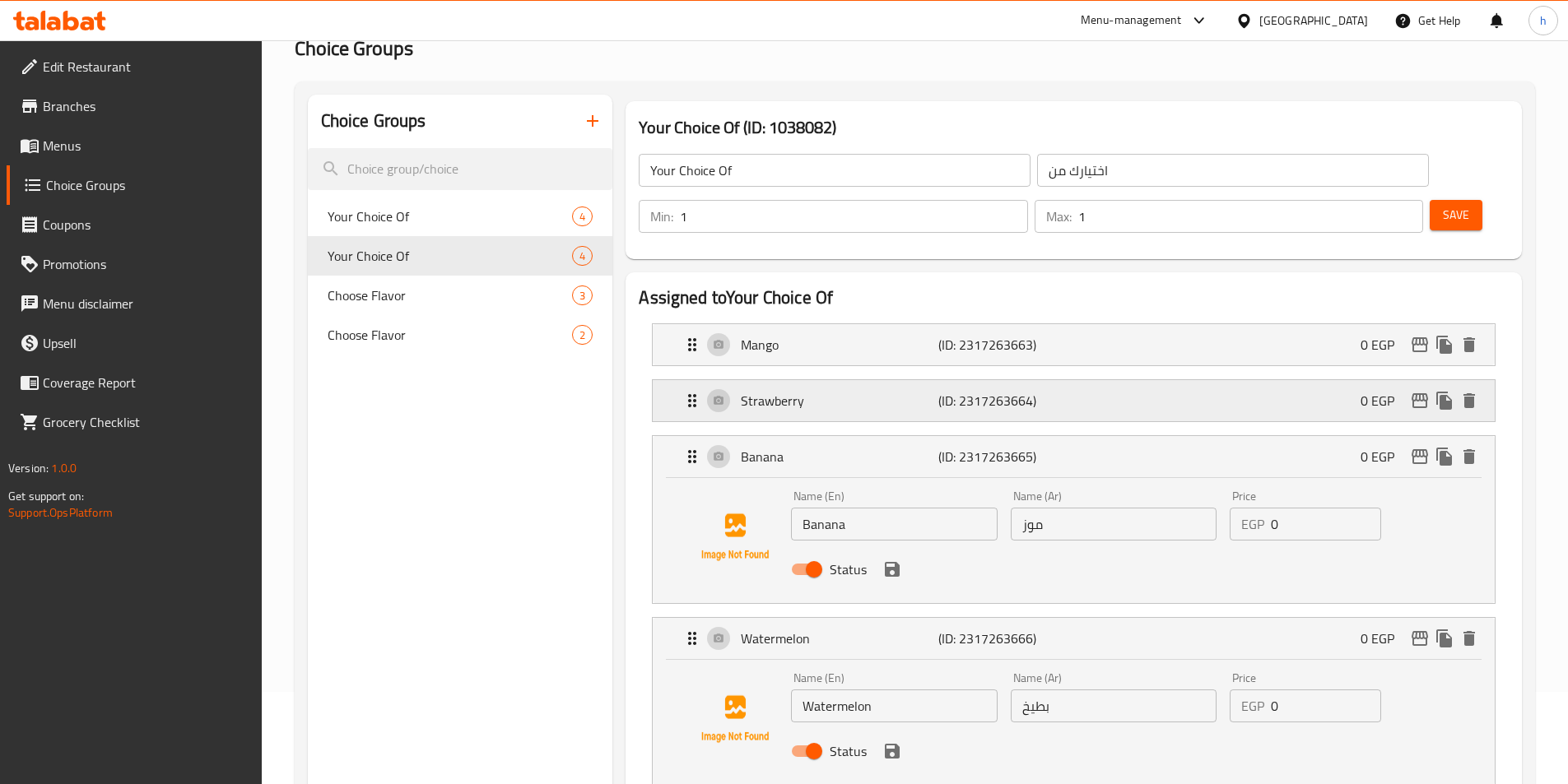
click at [1114, 380] on div "Strawberry (ID: 2317263664) 0 EGP" at bounding box center [1078, 400] width 792 height 42
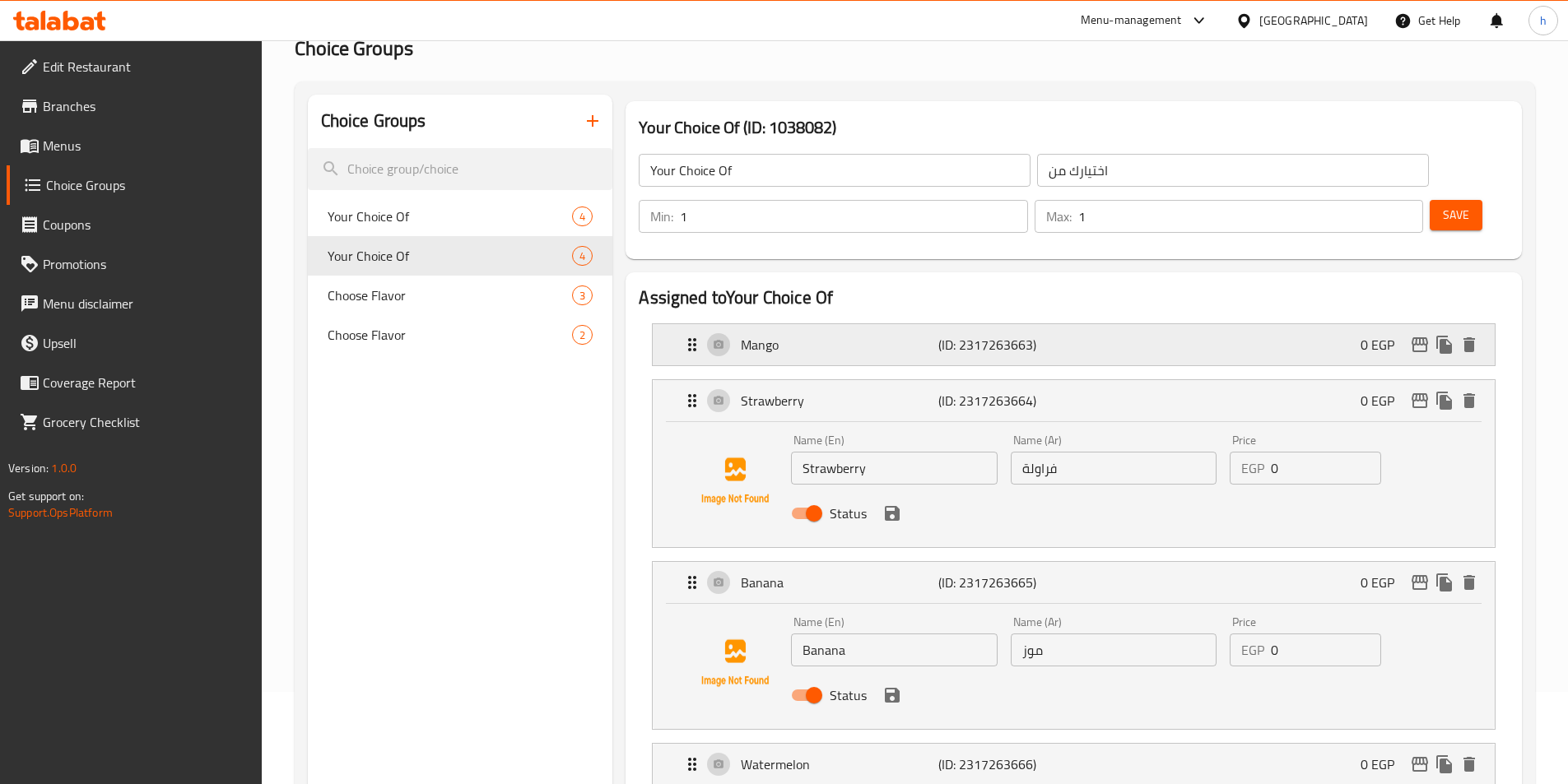
click at [1118, 324] on div "Mango (ID: 2317263663) 0 EGP" at bounding box center [1078, 345] width 792 height 42
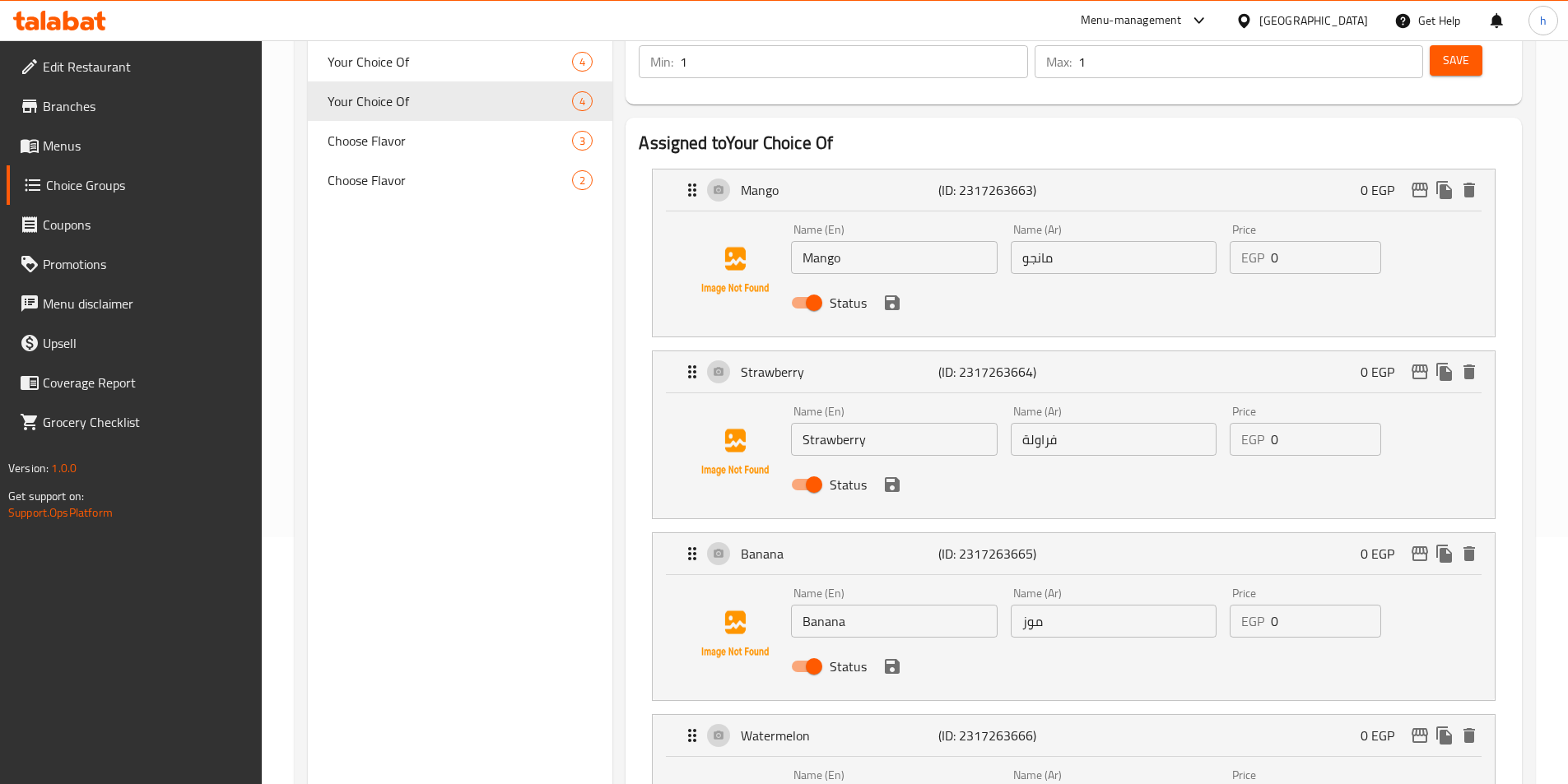
scroll to position [257, 0]
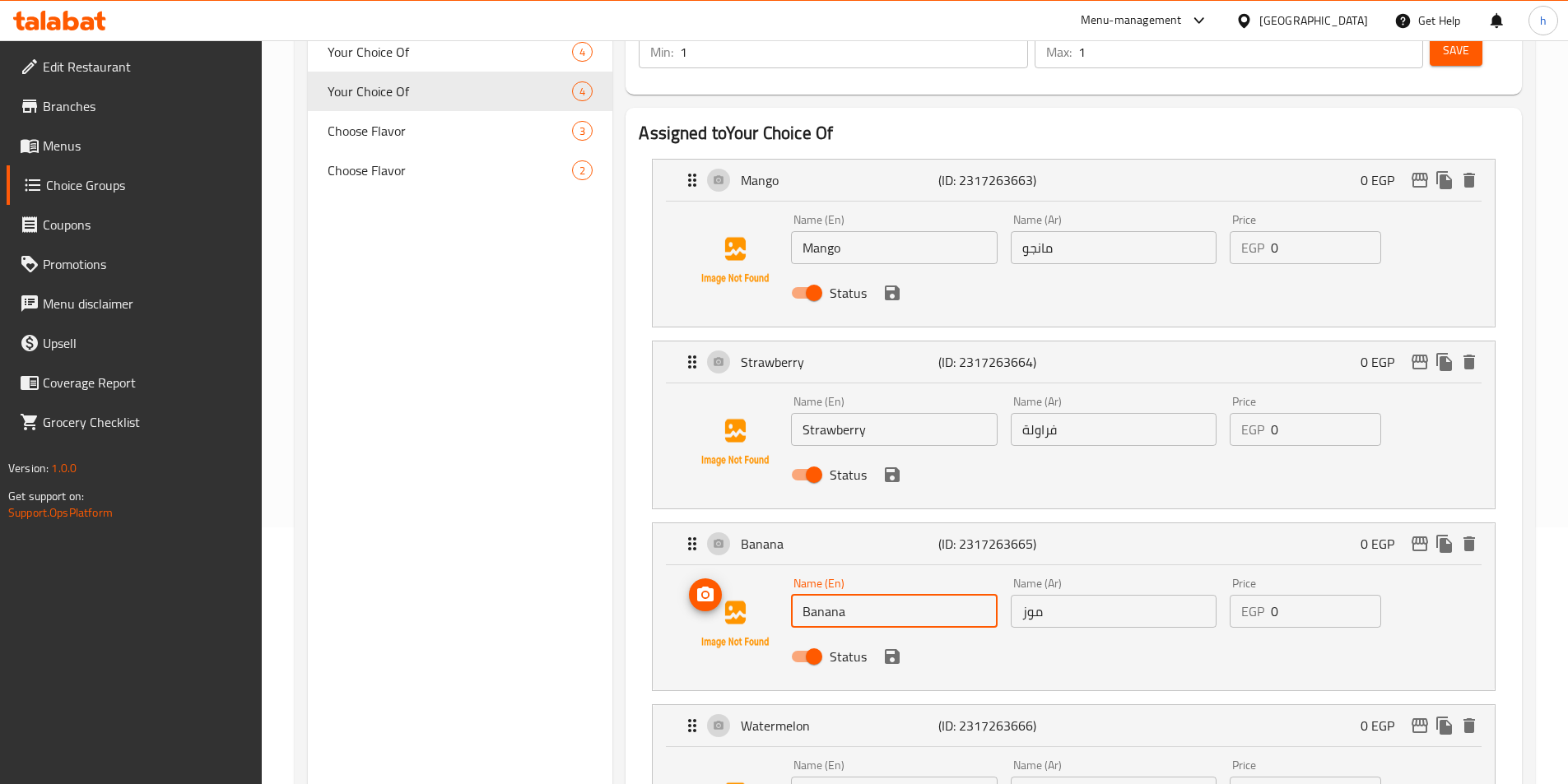
drag, startPoint x: 864, startPoint y: 565, endPoint x: 784, endPoint y: 569, distance: 80.1
click at [784, 569] on div "Name (En) Banana Name (En) Name (Ar) موز Name (Ar) Price EGP 0 Price Status" at bounding box center [1073, 624] width 789 height 112
paste input "lueberry"
type input "Blueberry"
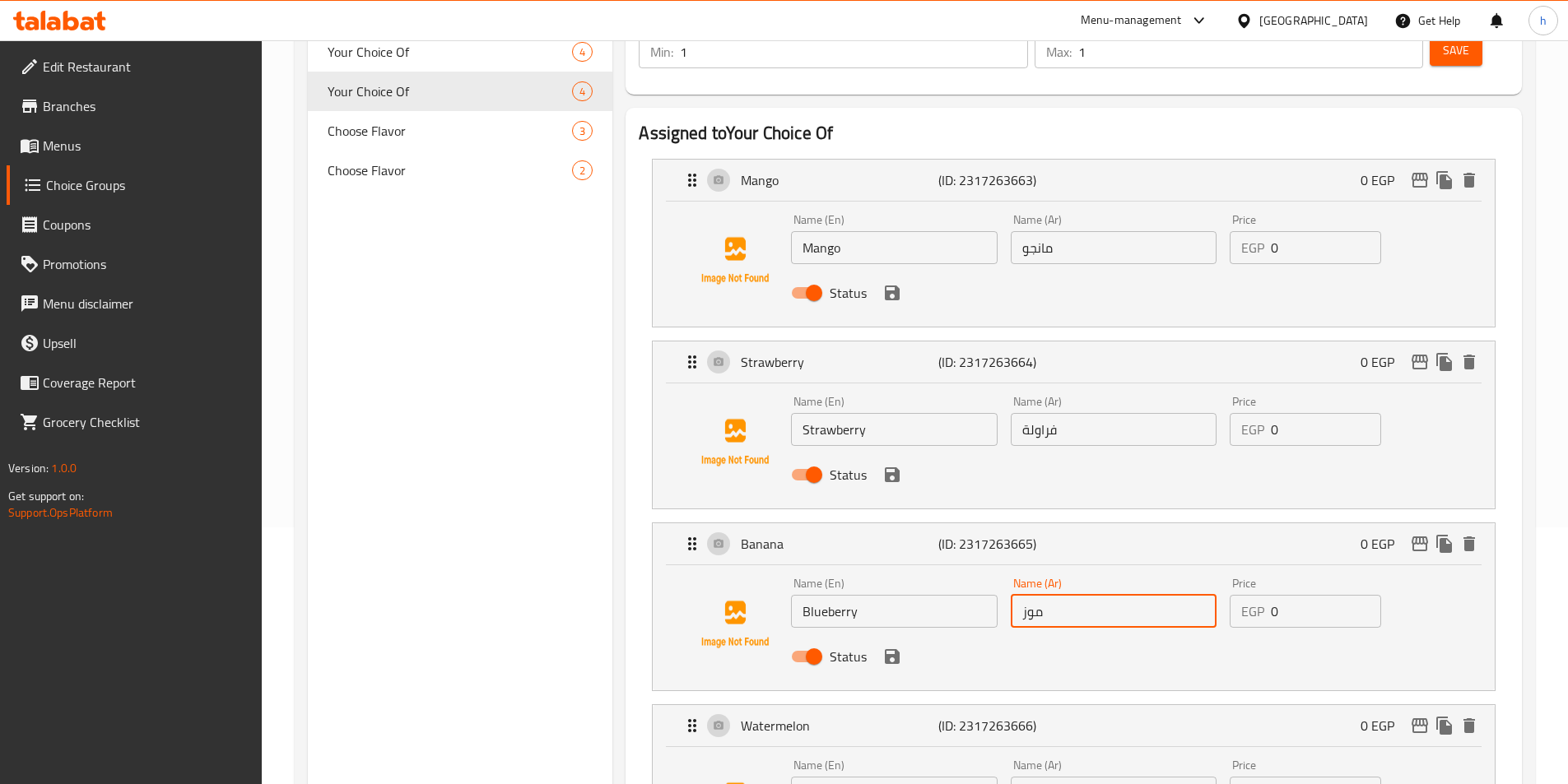
drag, startPoint x: 1060, startPoint y: 574, endPoint x: 1006, endPoint y: 574, distance: 54.0
click at [1006, 574] on div "Name (Ar) موز Name (Ar)" at bounding box center [1113, 602] width 219 height 63
paste input "توت أزرق"
click at [901, 647] on icon "save" at bounding box center [892, 656] width 20 height 20
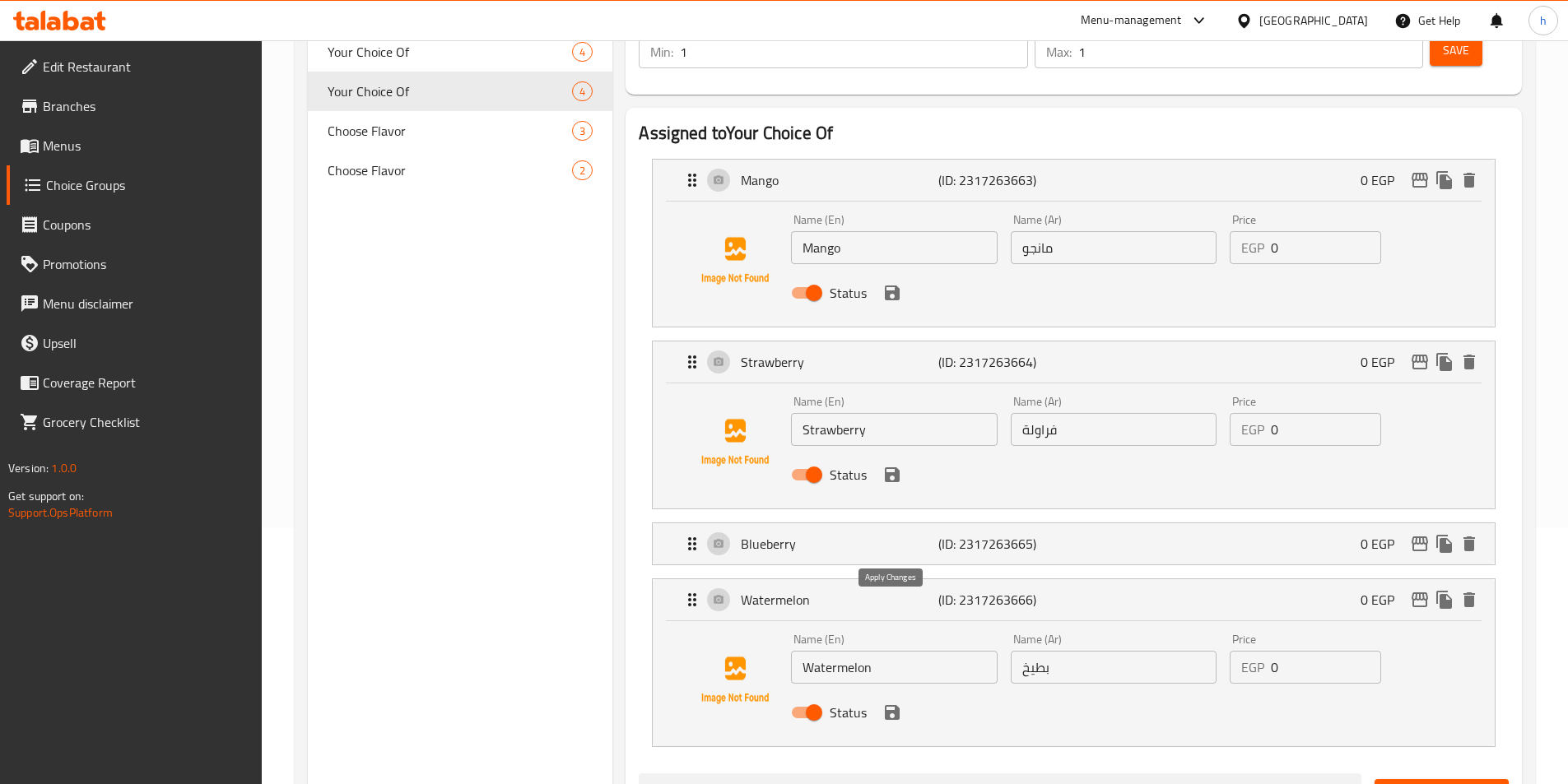
type input "توت أزرق"
click at [1147, 523] on div "Blueberry (ID: 2317263665) 0 EGP" at bounding box center [1078, 544] width 792 height 42
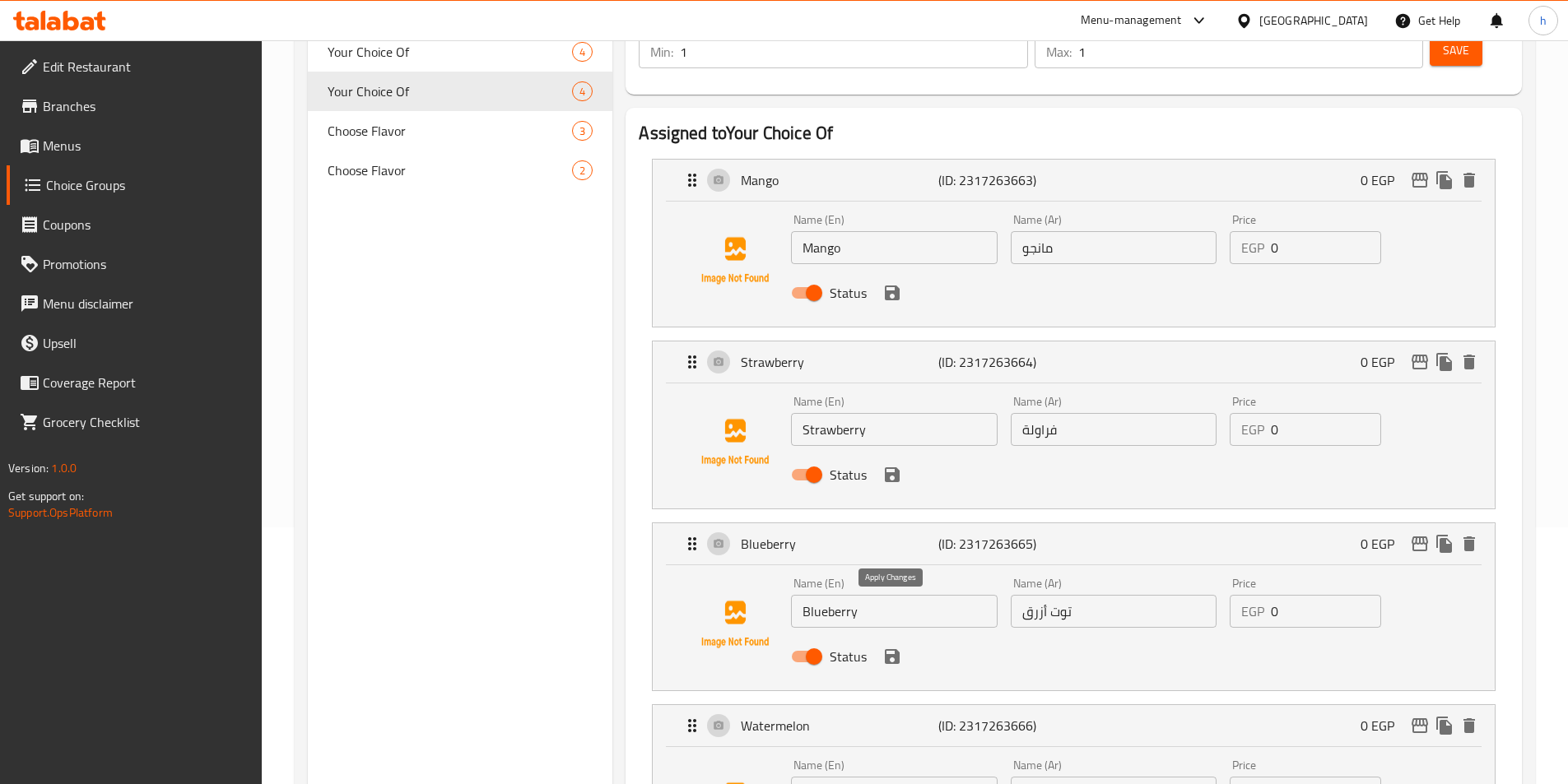
click at [892, 649] on icon "save" at bounding box center [891, 655] width 15 height 15
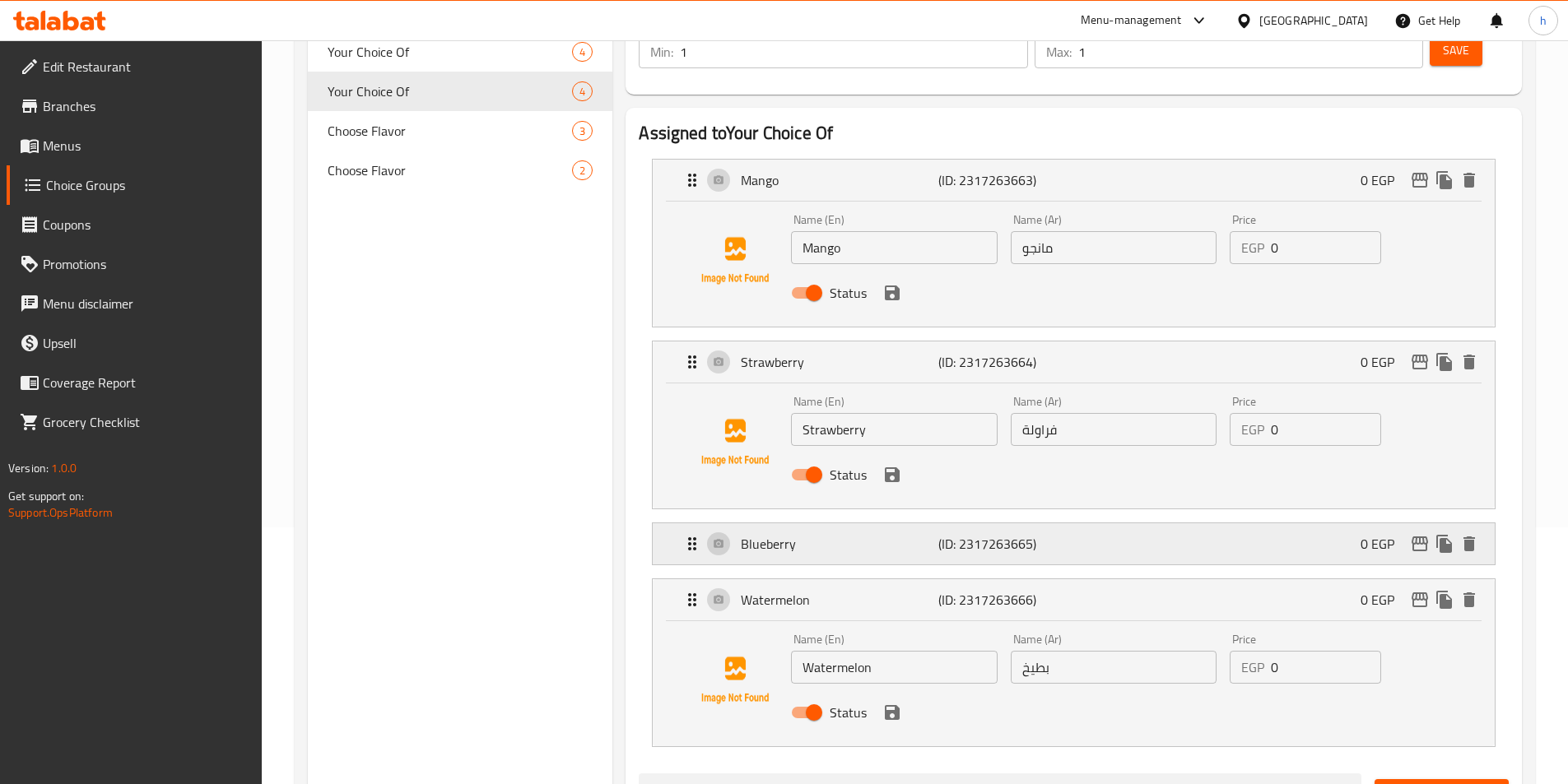
click at [1133, 523] on div "Blueberry (ID: 2317263665) 0 EGP" at bounding box center [1078, 544] width 792 height 42
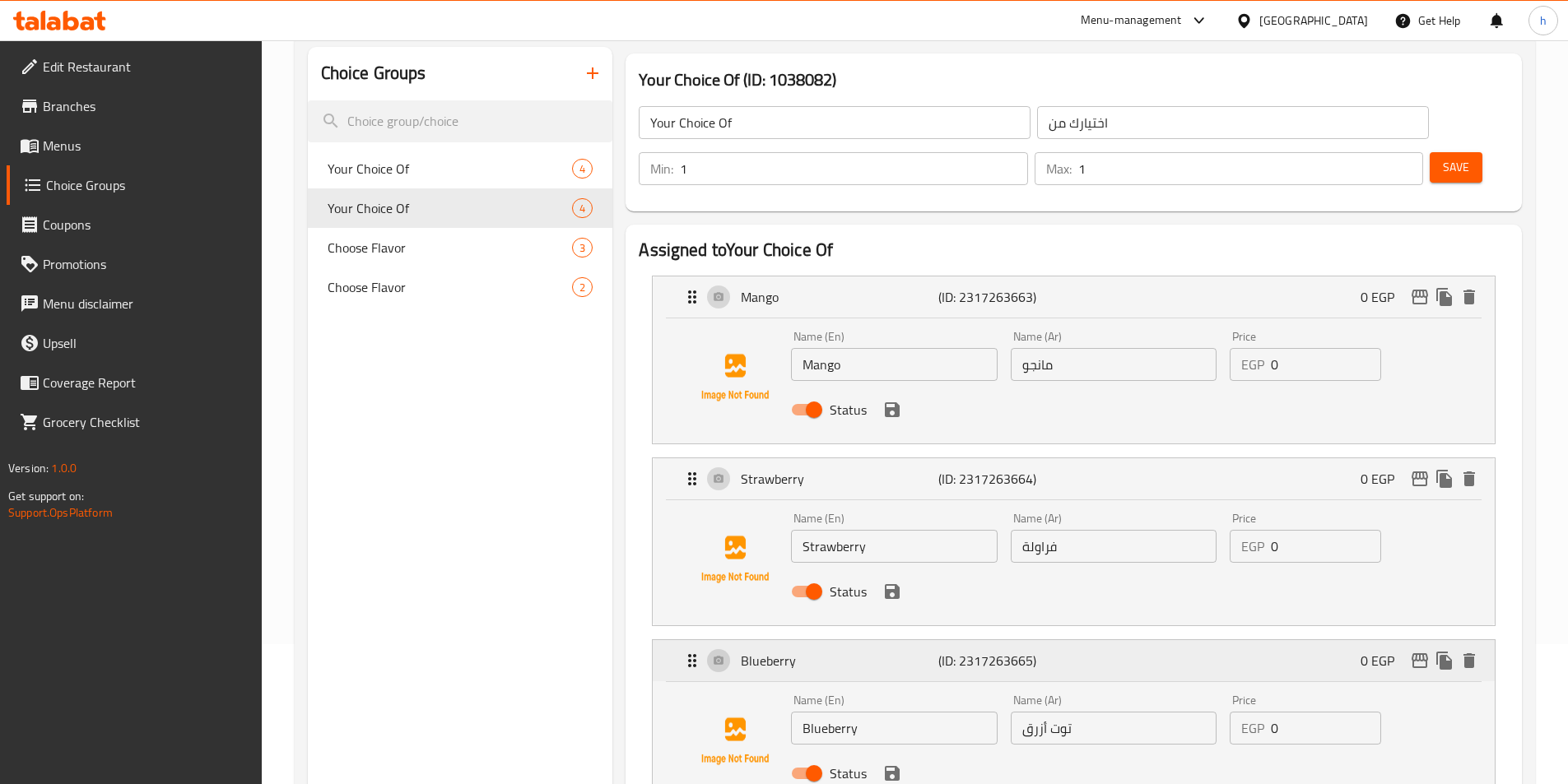
scroll to position [0, 0]
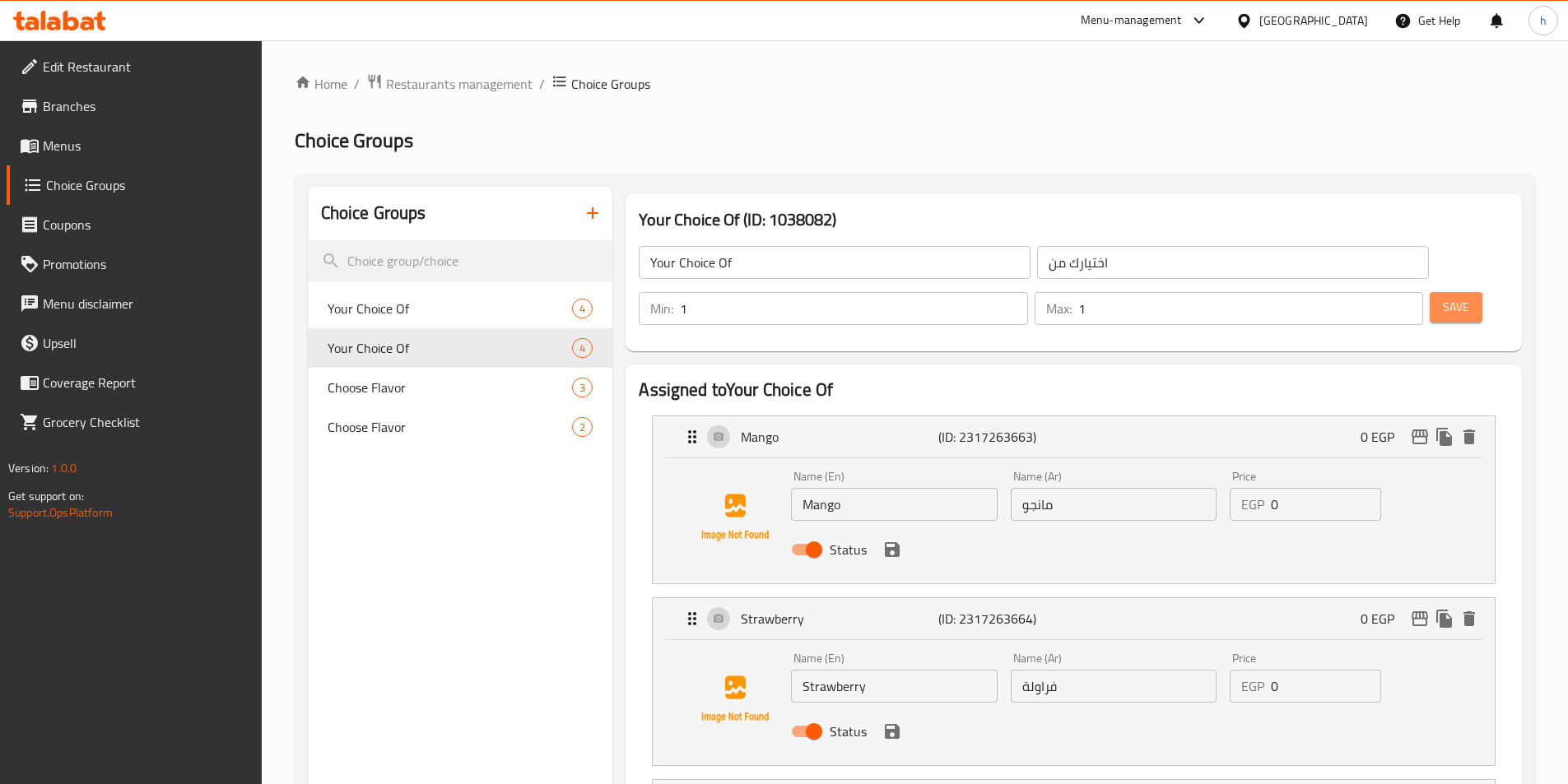
click at [1442, 297] on span "Save" at bounding box center [1455, 306] width 27 height 21
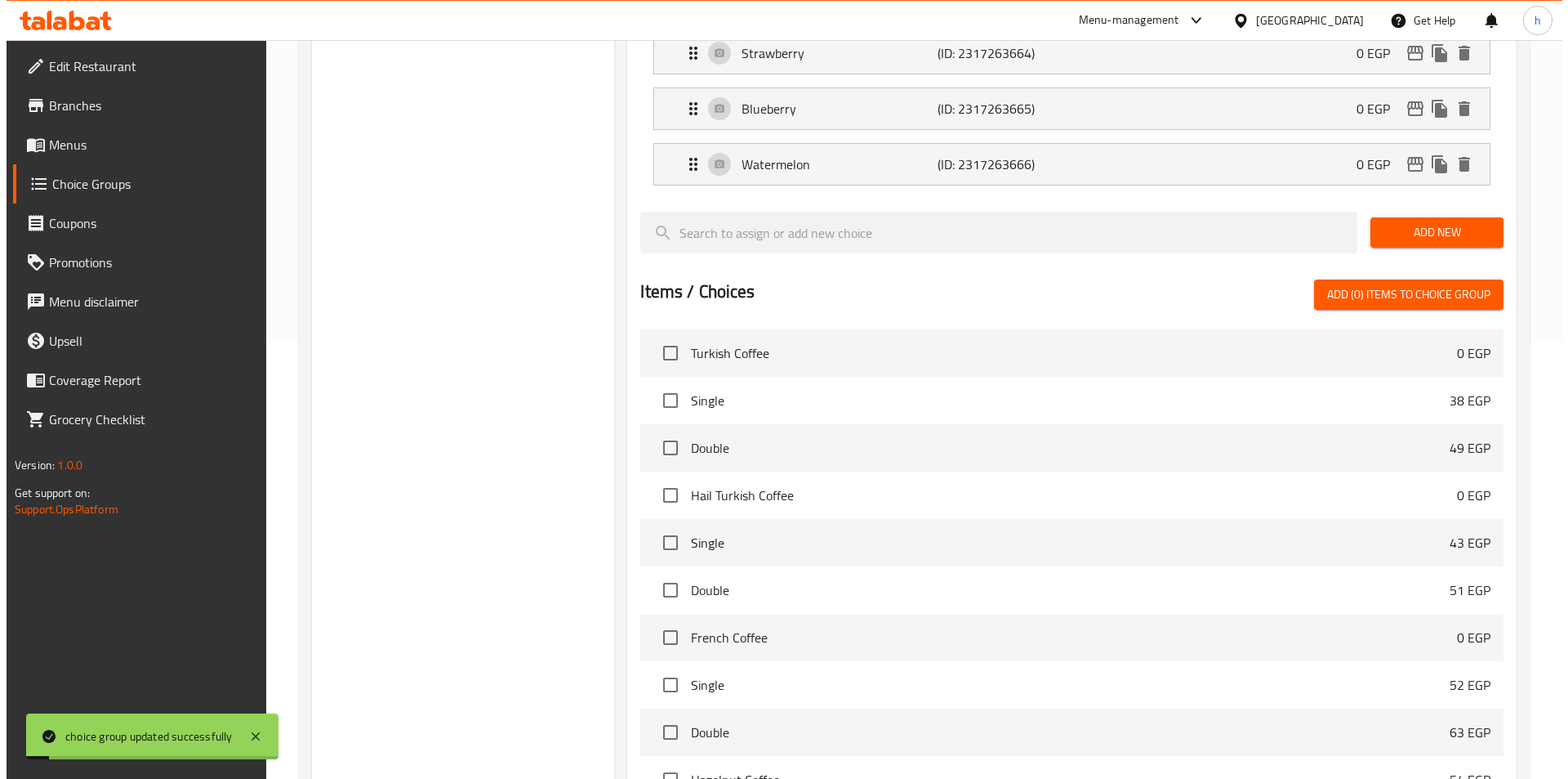
scroll to position [582, 0]
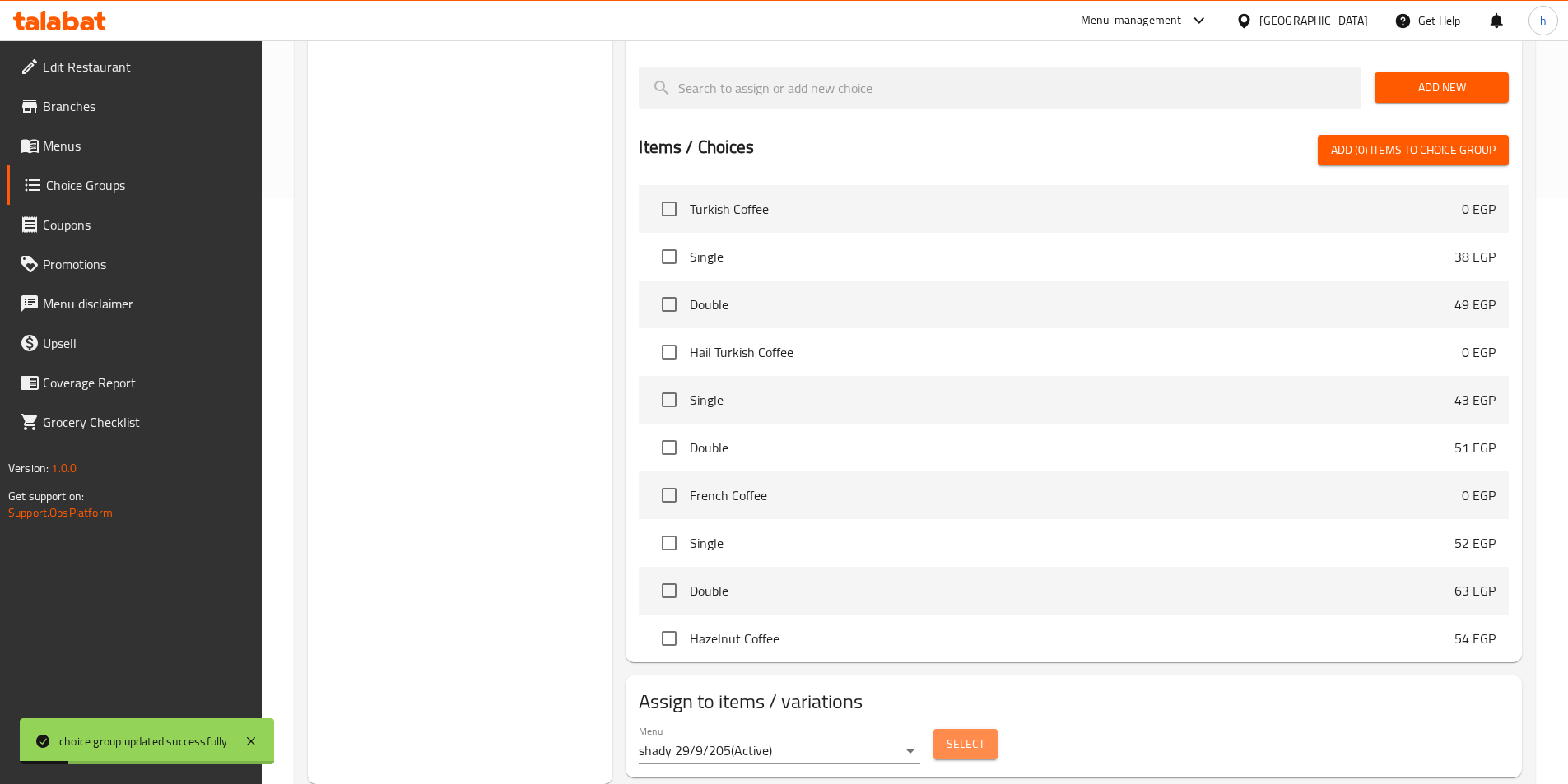
click at [958, 734] on span "Select" at bounding box center [966, 743] width 38 height 21
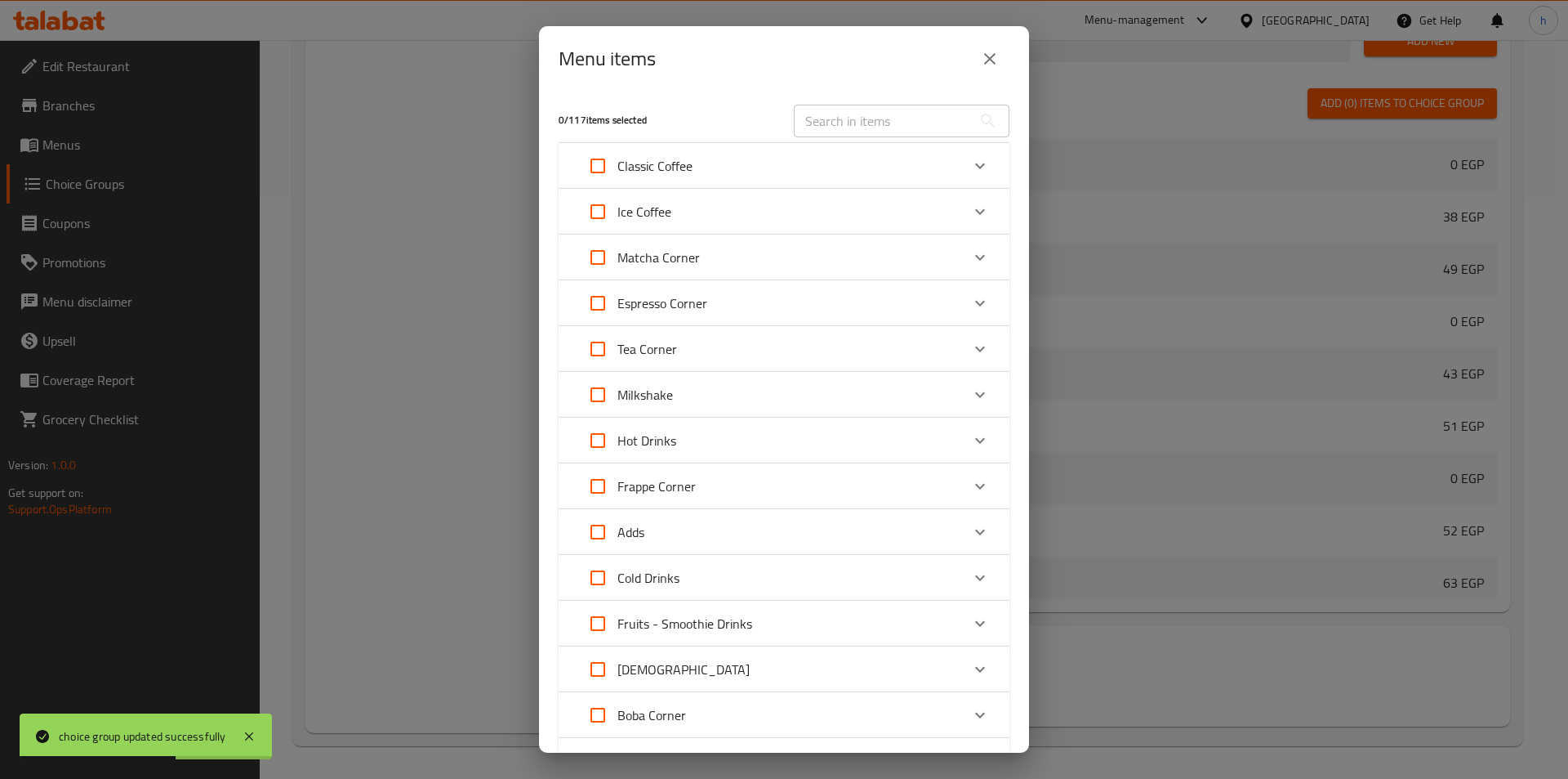
scroll to position [246, 0]
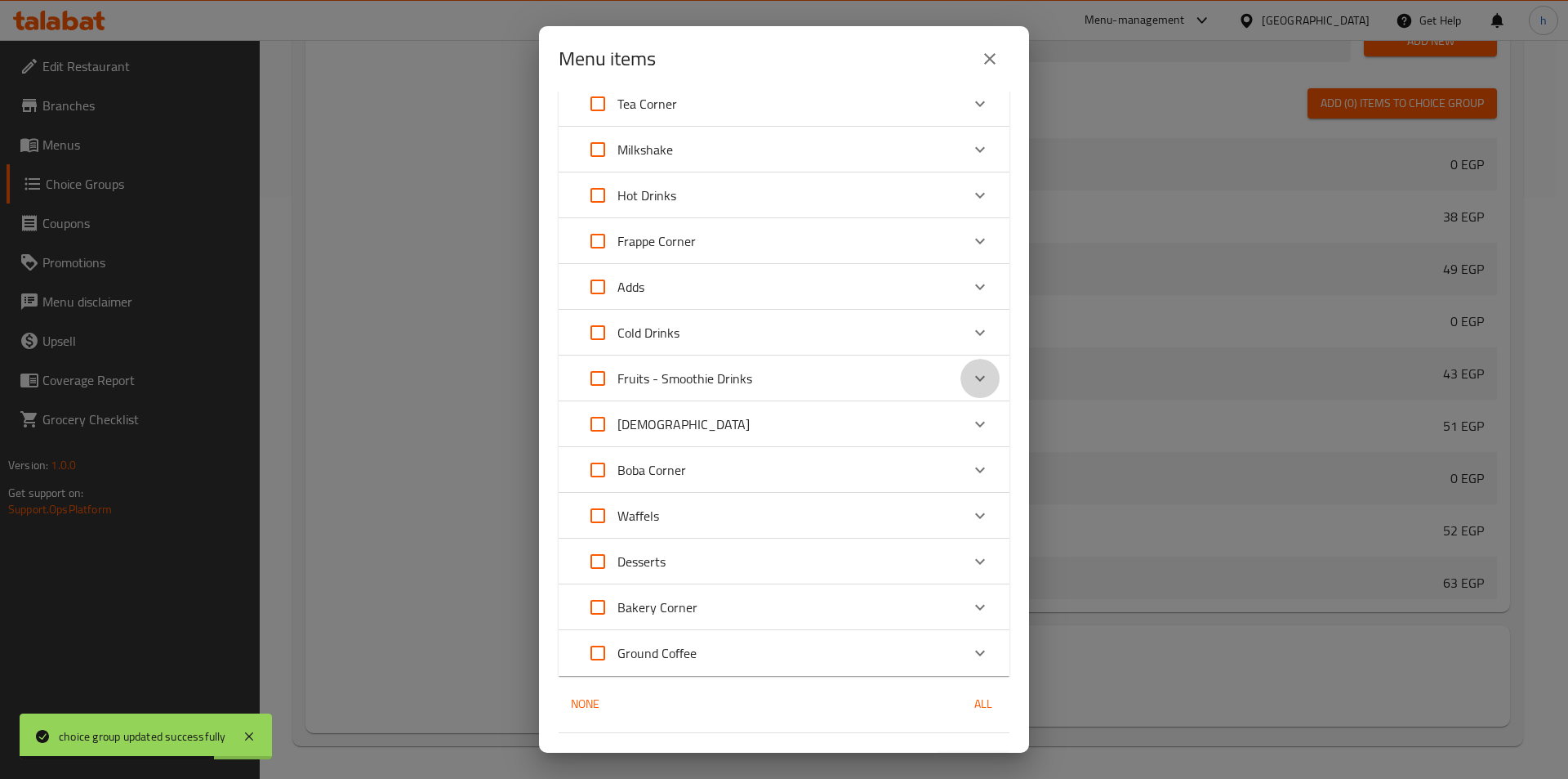
click at [970, 383] on icon "Expand" at bounding box center [980, 378] width 20 height 20
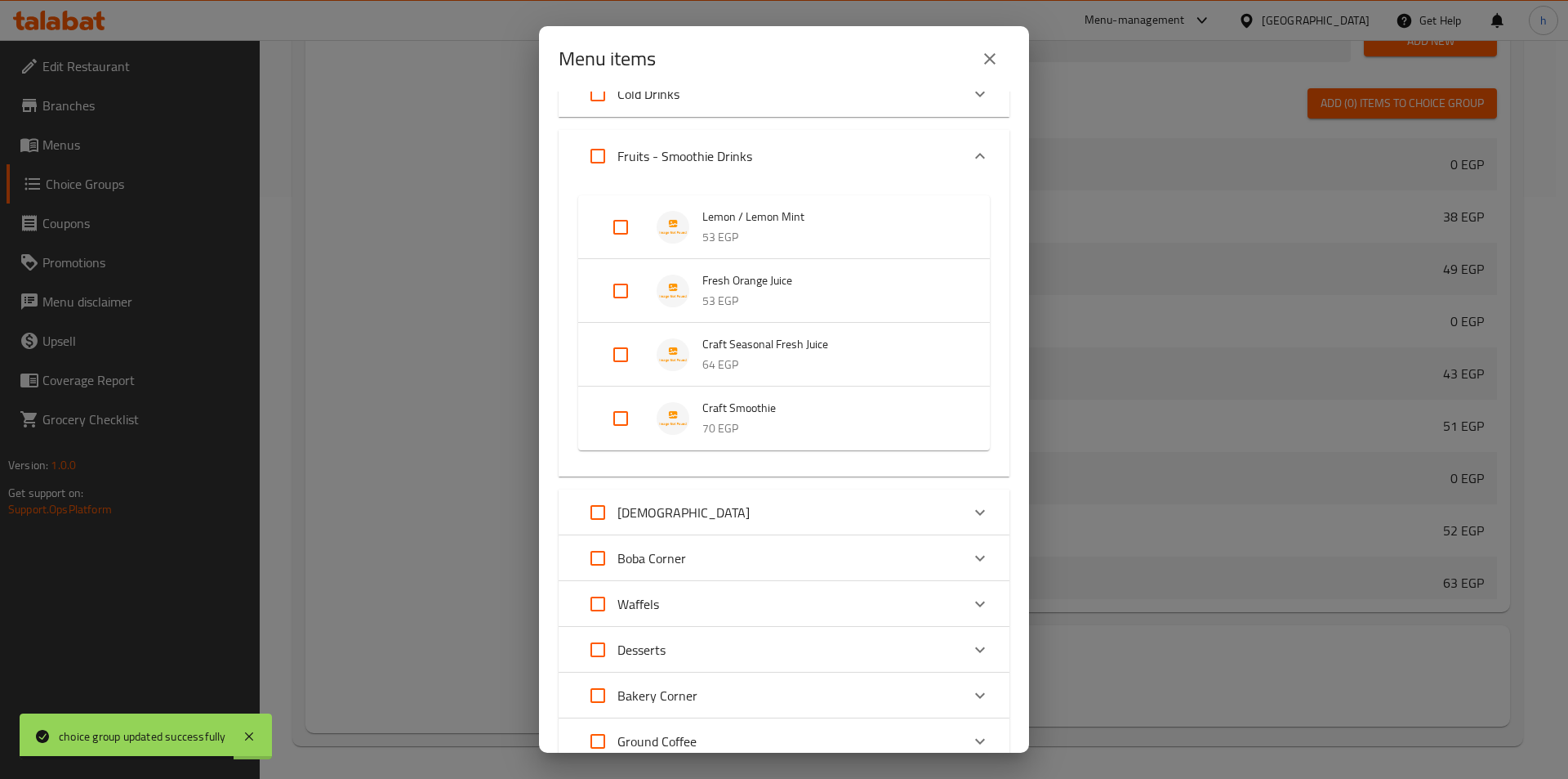
scroll to position [490, 0]
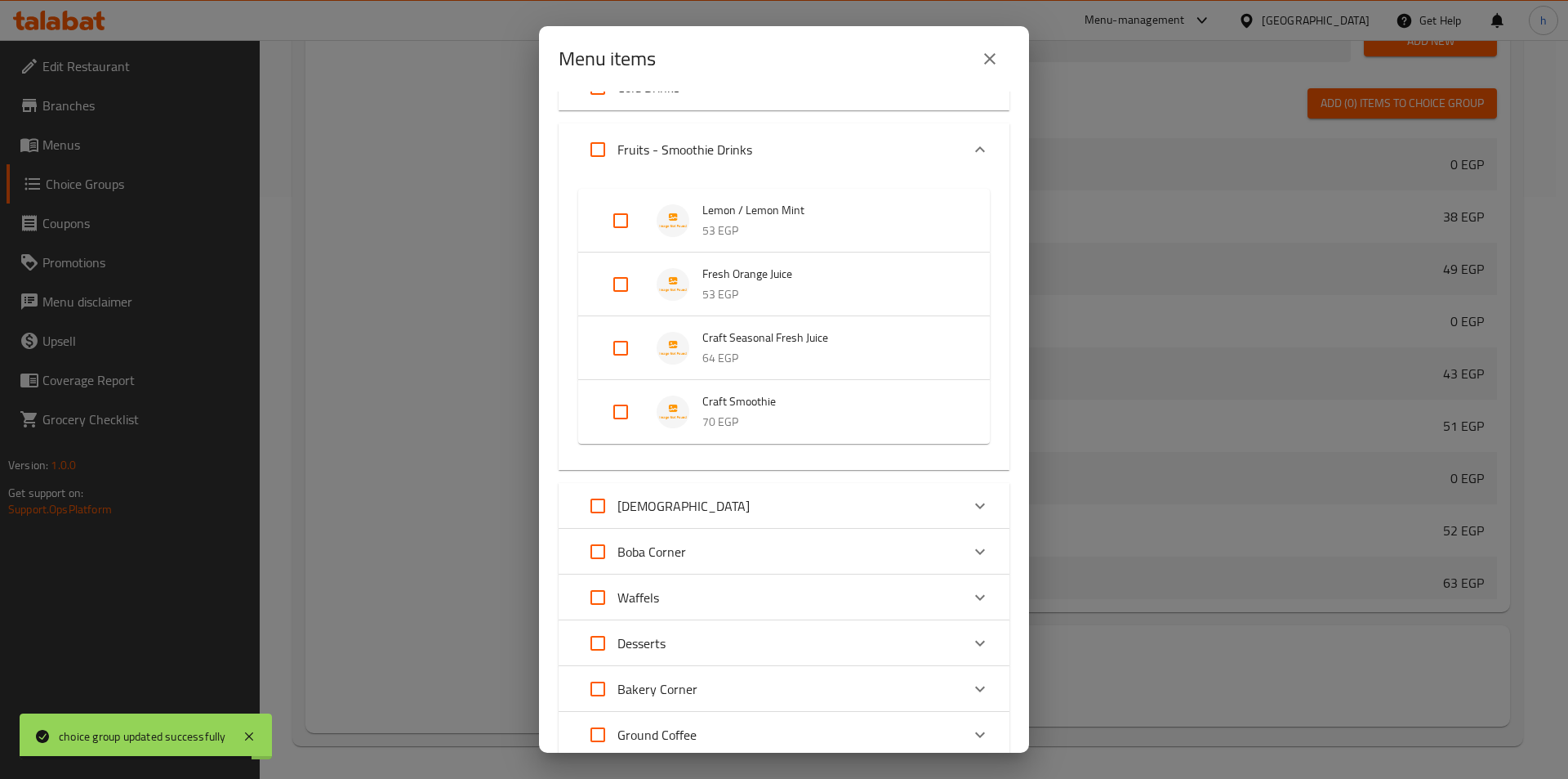
click at [618, 416] on input "Expand" at bounding box center [621, 412] width 39 height 39
checkbox input "true"
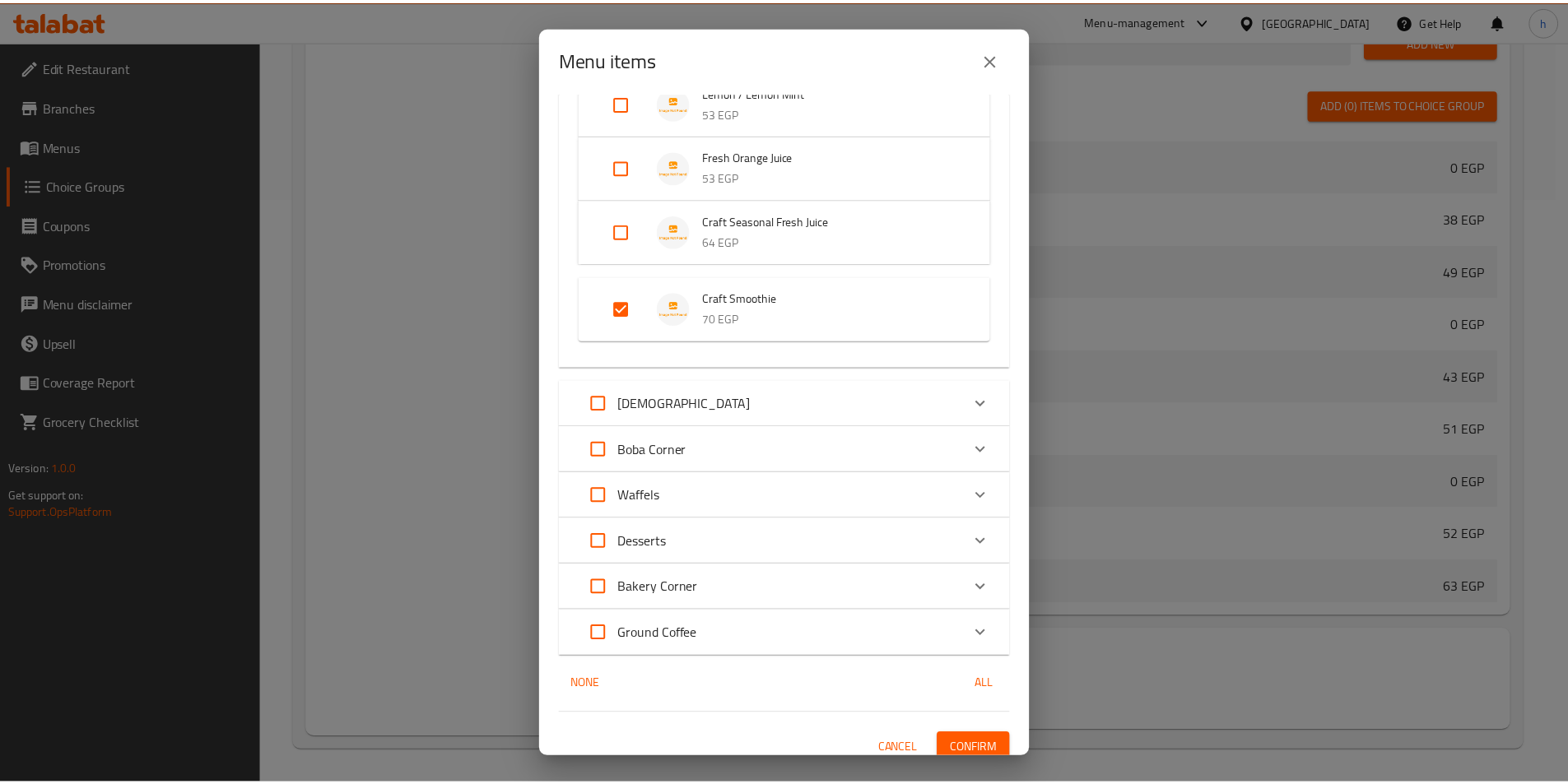
scroll to position [626, 0]
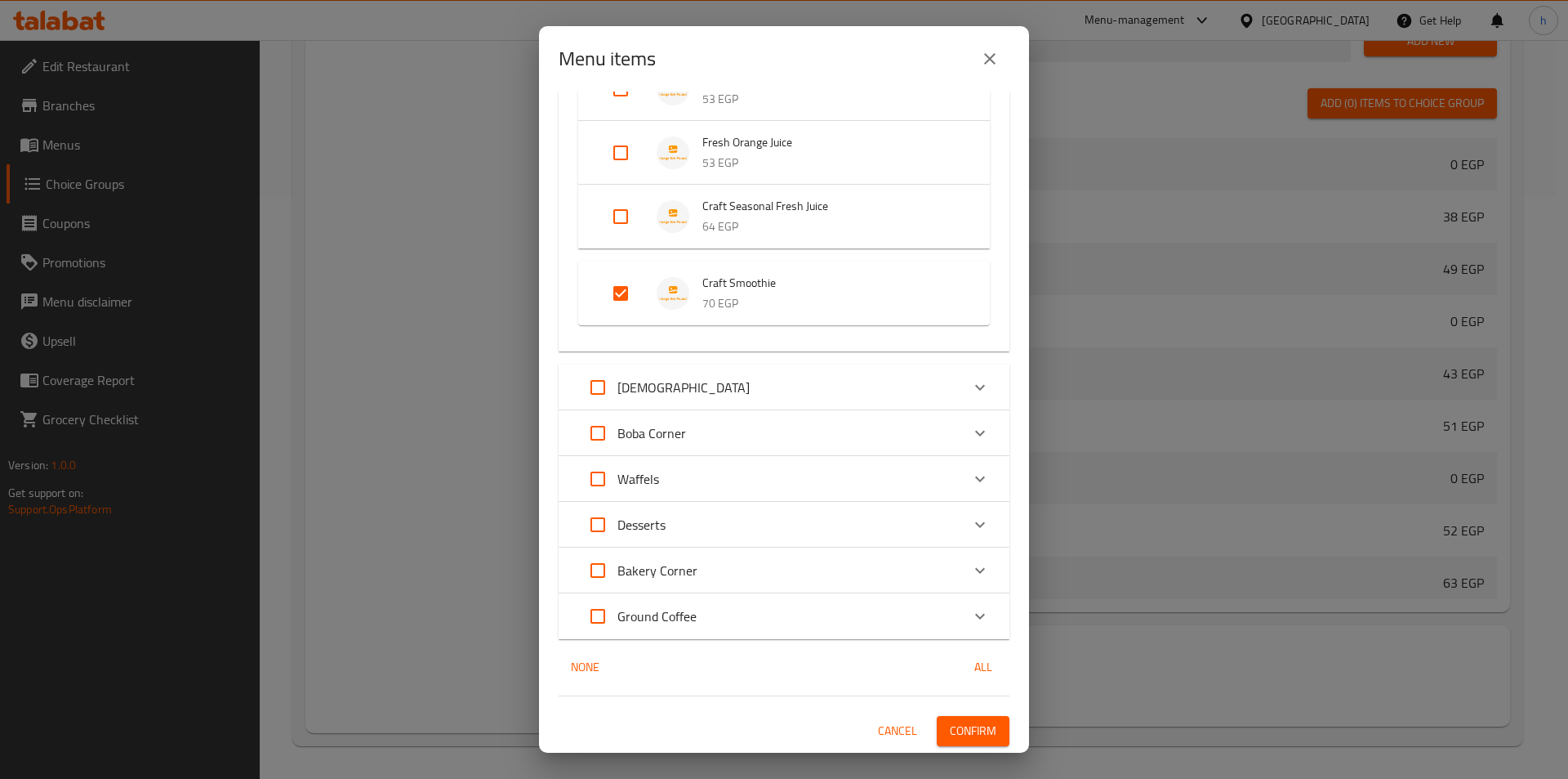
click at [959, 727] on span "Confirm" at bounding box center [972, 731] width 46 height 21
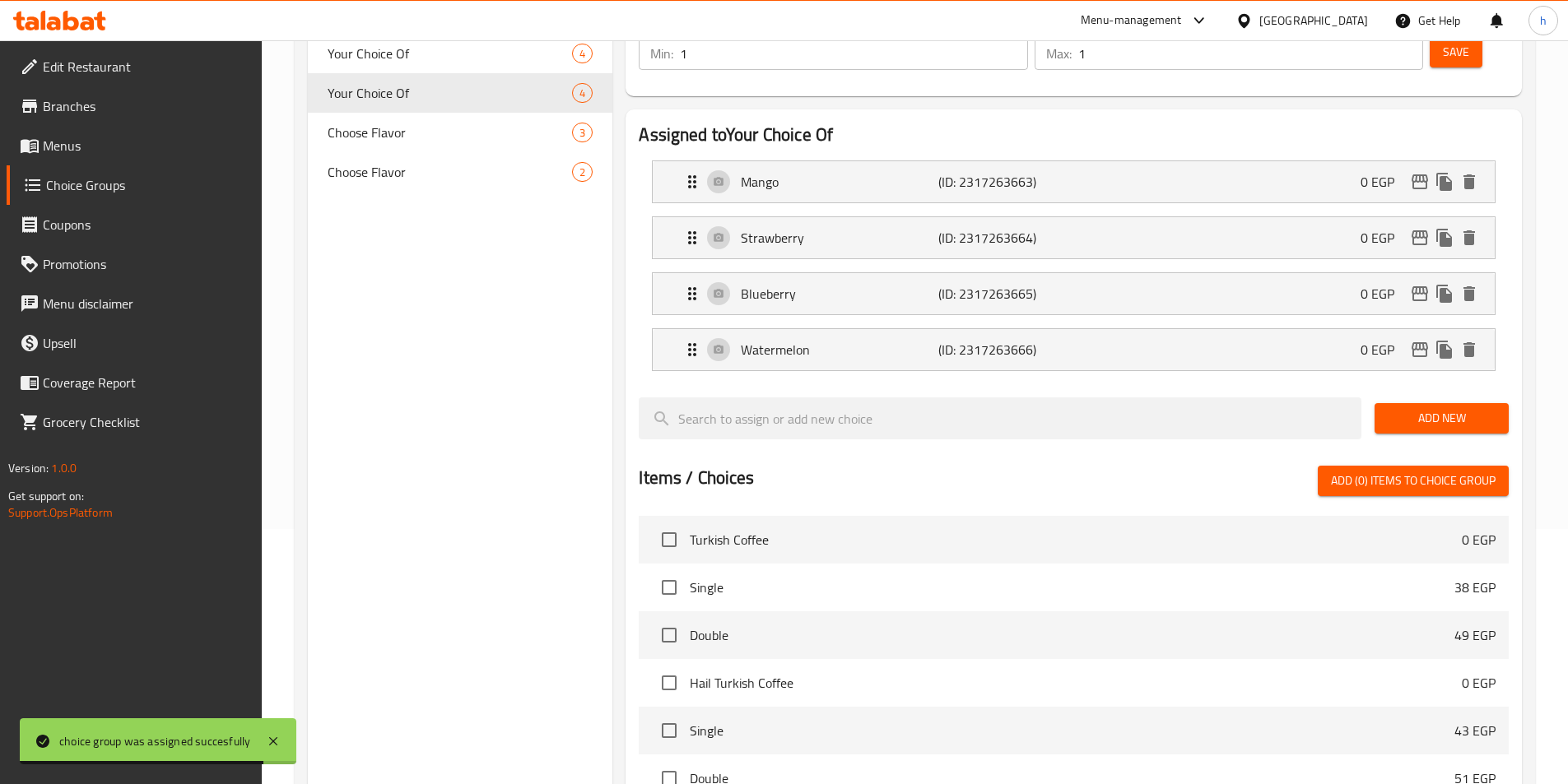
scroll to position [174, 0]
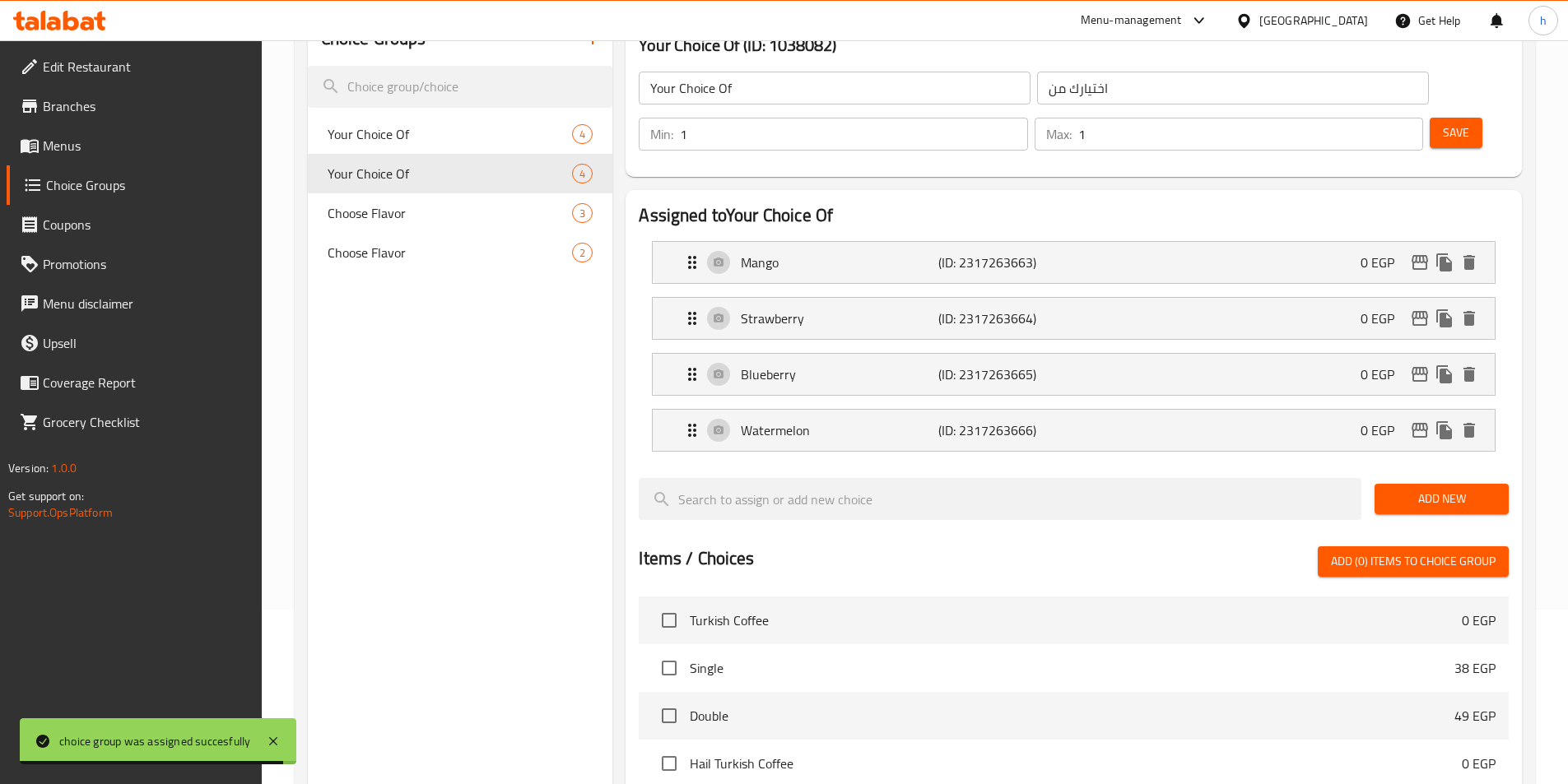
click at [90, 149] on span "Menus" at bounding box center [145, 145] width 206 height 20
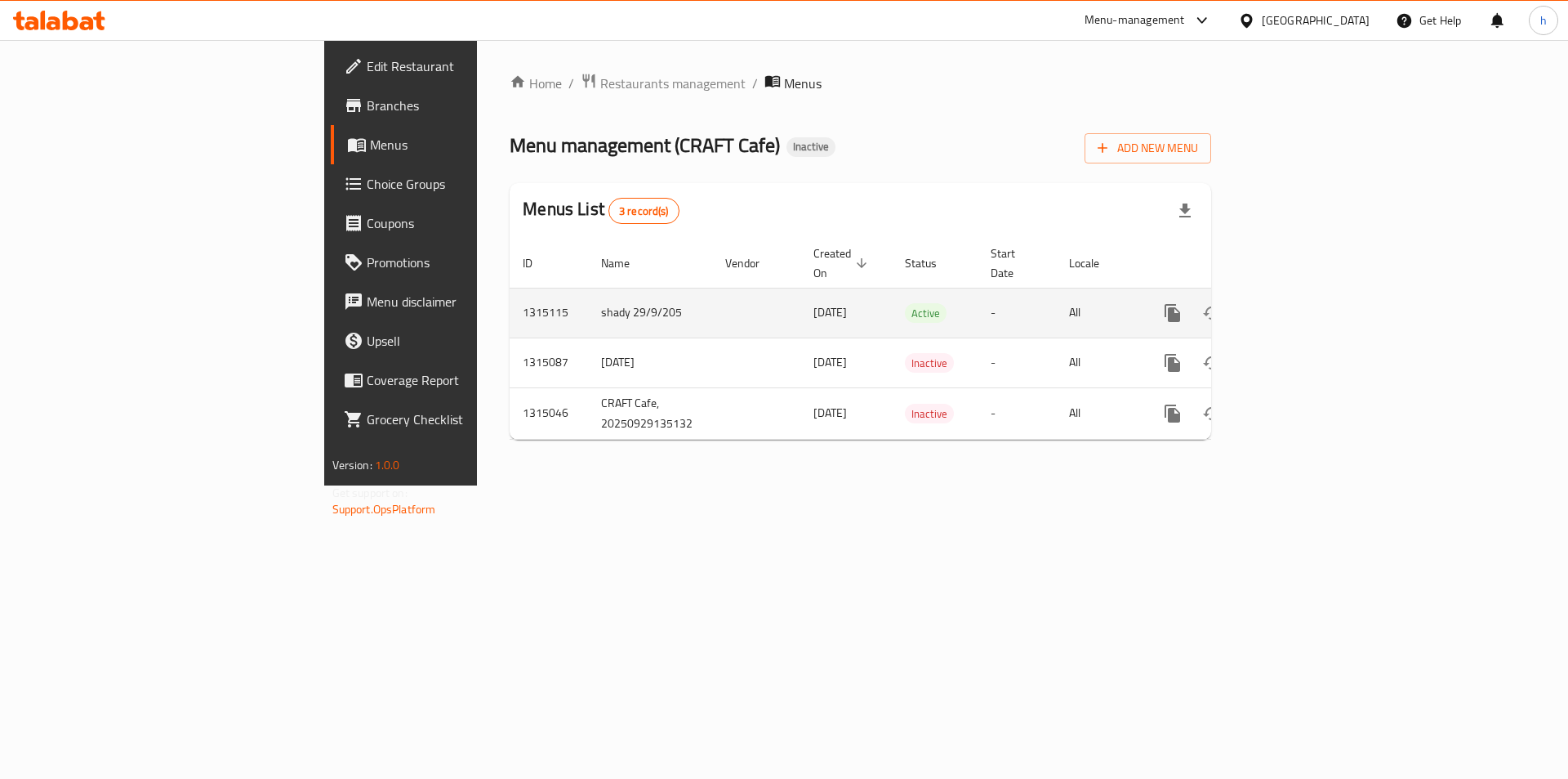
click at [1298, 306] on icon "enhanced table" at bounding box center [1290, 312] width 15 height 15
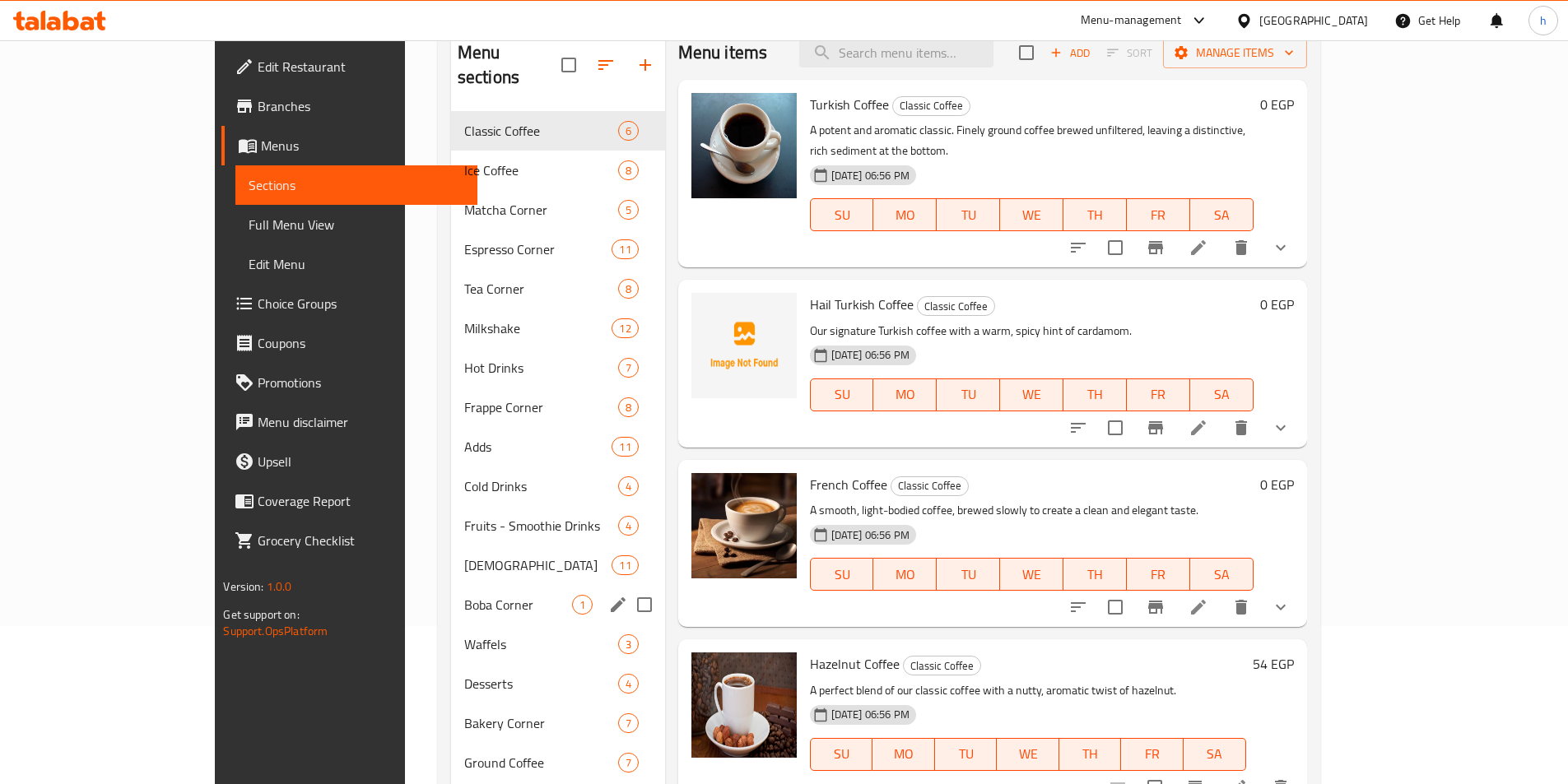
scroll to position [164, 0]
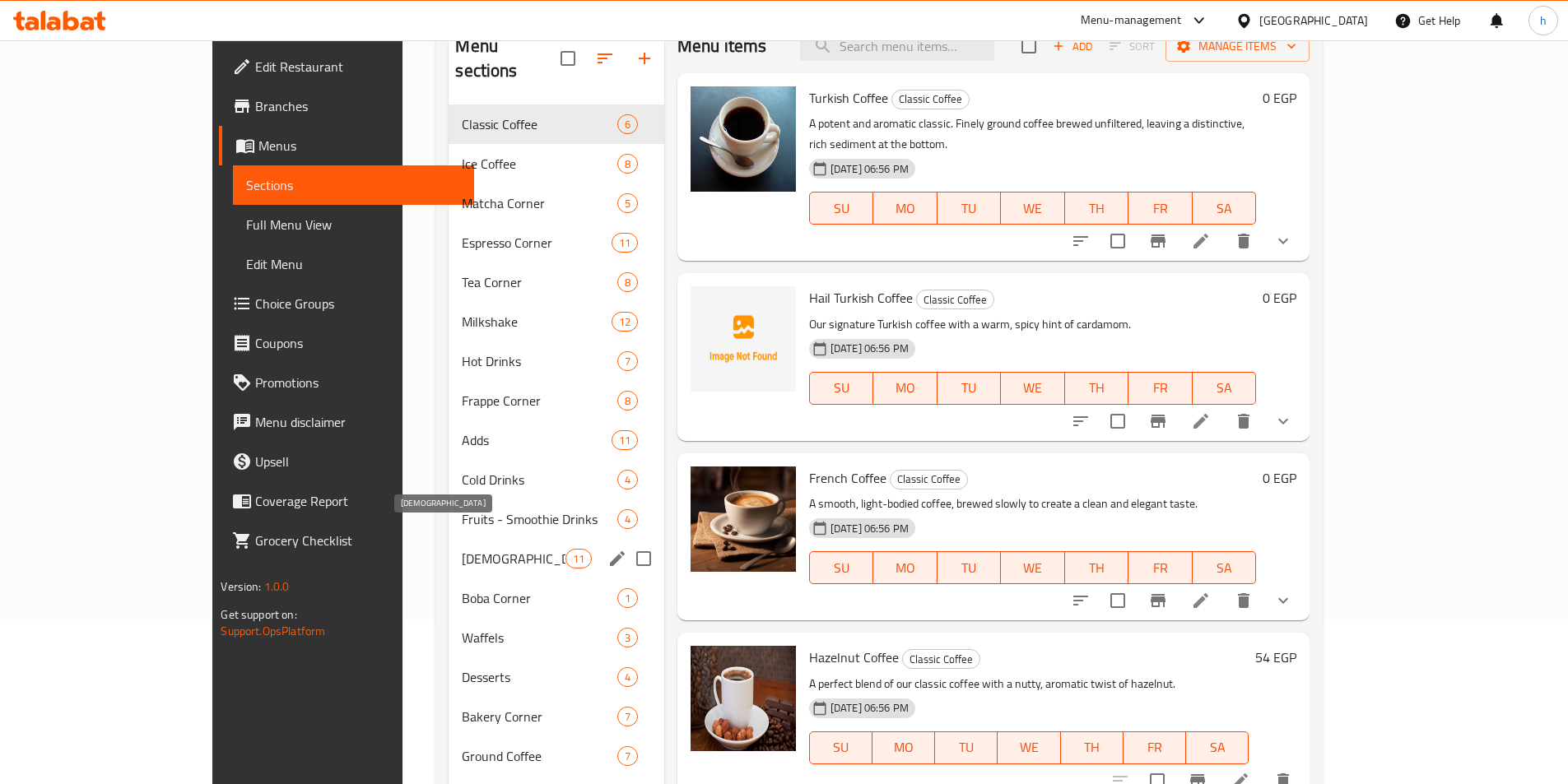
click at [462, 549] on span "[DEMOGRAPHIC_DATA]" at bounding box center [513, 559] width 103 height 20
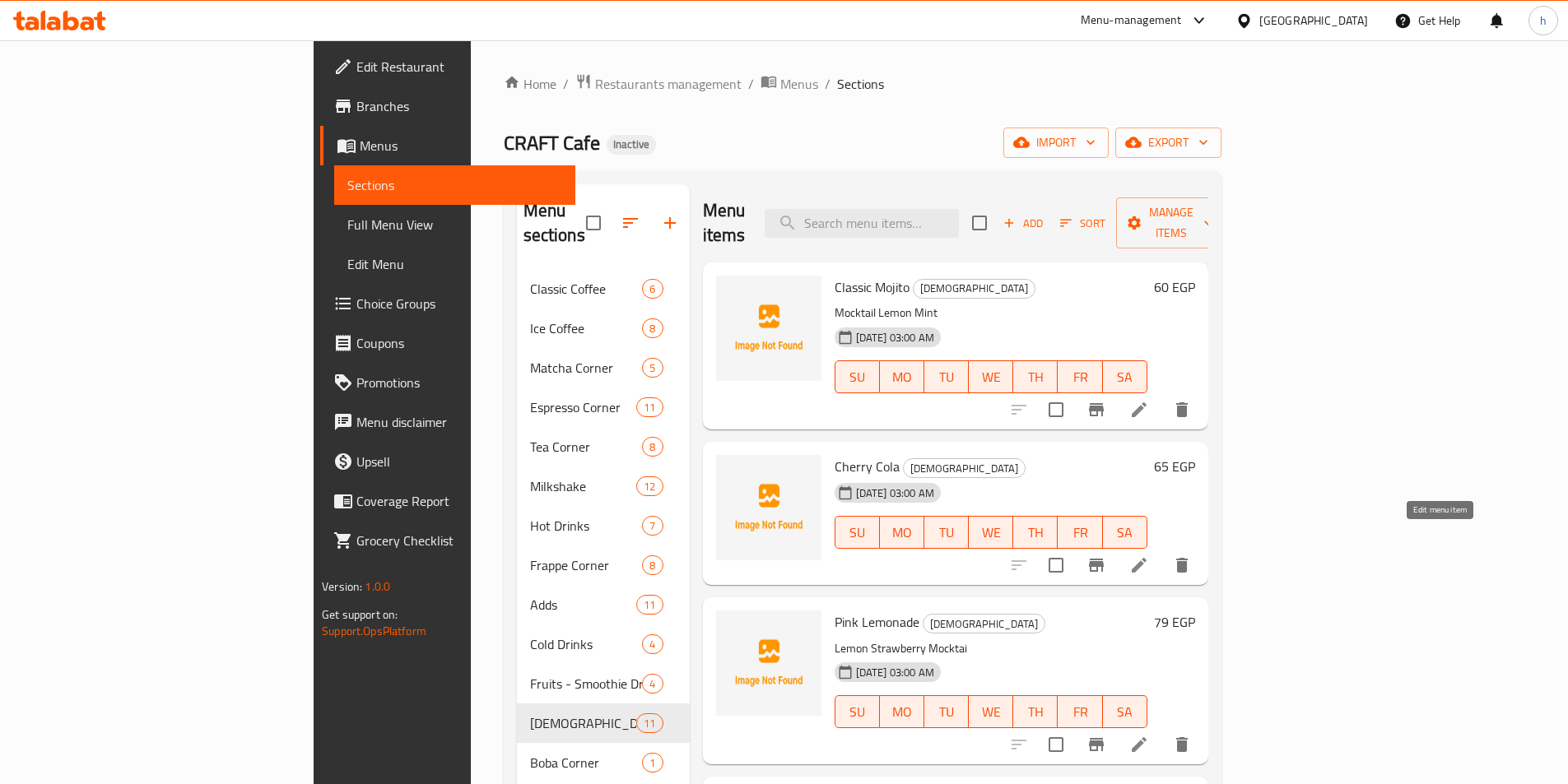
click at [1147, 558] on icon at bounding box center [1139, 565] width 15 height 15
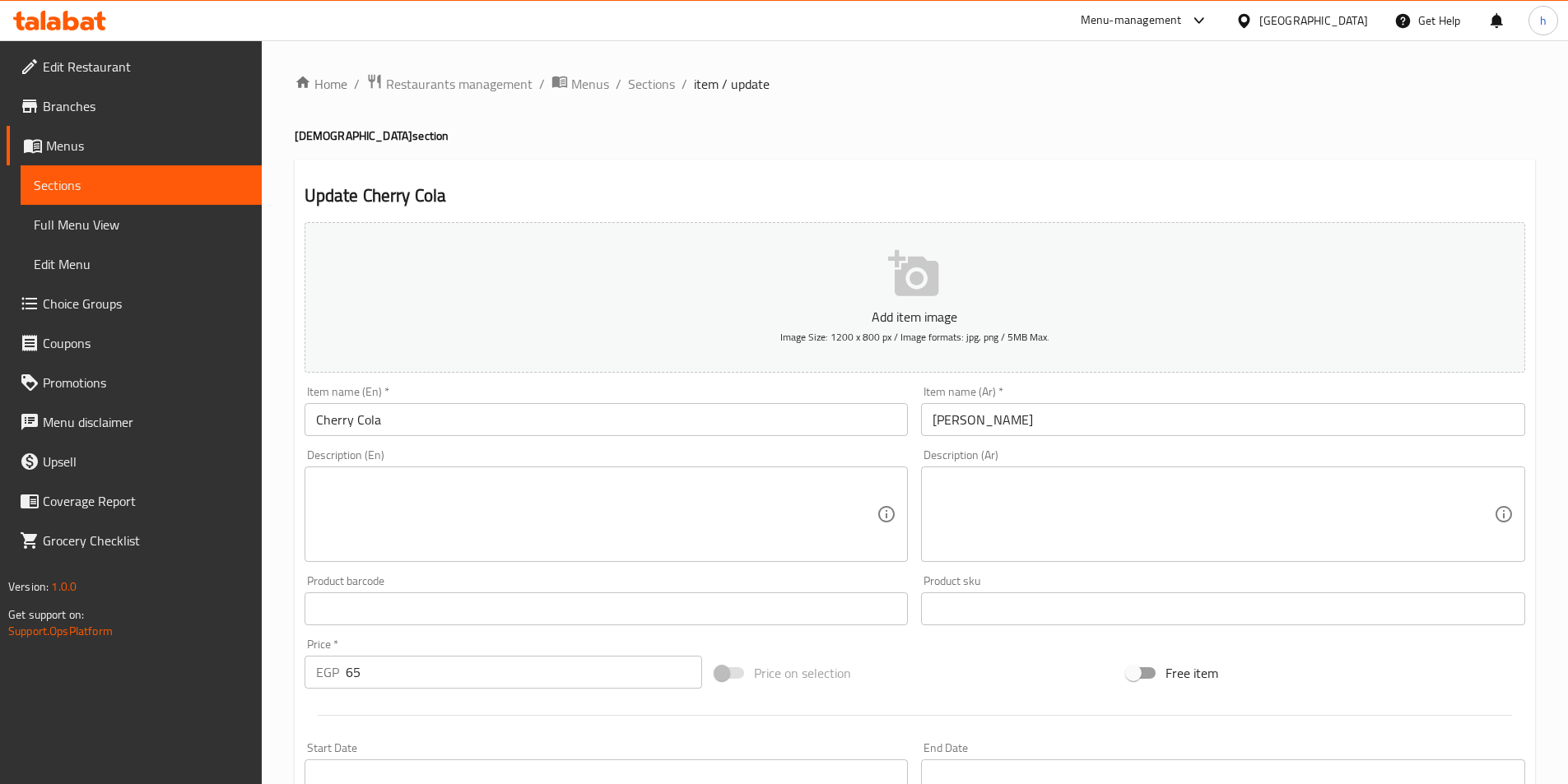
click at [562, 510] on textarea at bounding box center [596, 514] width 561 height 78
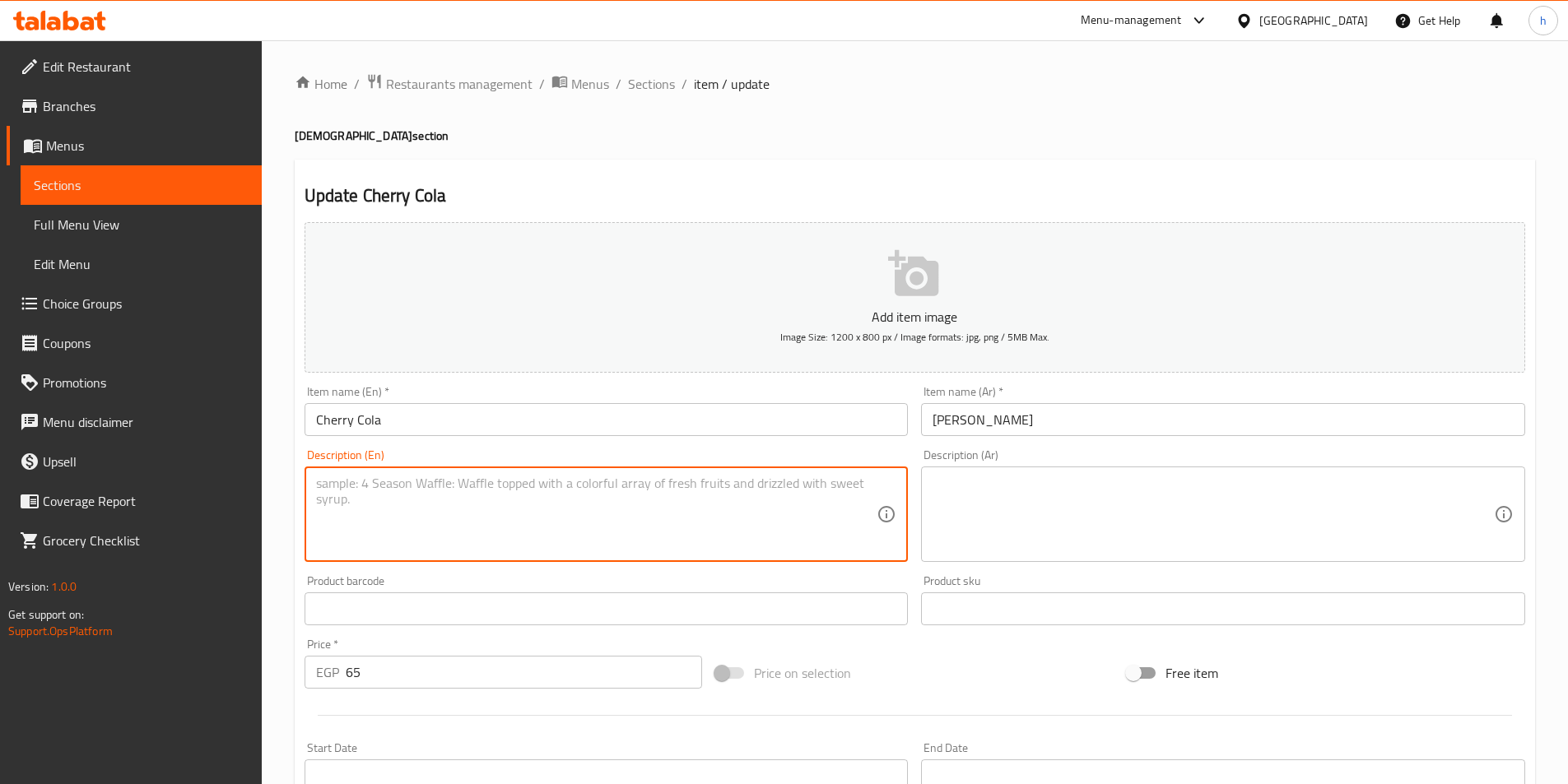
paste textarea "Classic cola, tangy cherries"
type textarea "Classic cola, tangy cherries"
click at [994, 513] on textarea at bounding box center [1212, 514] width 561 height 78
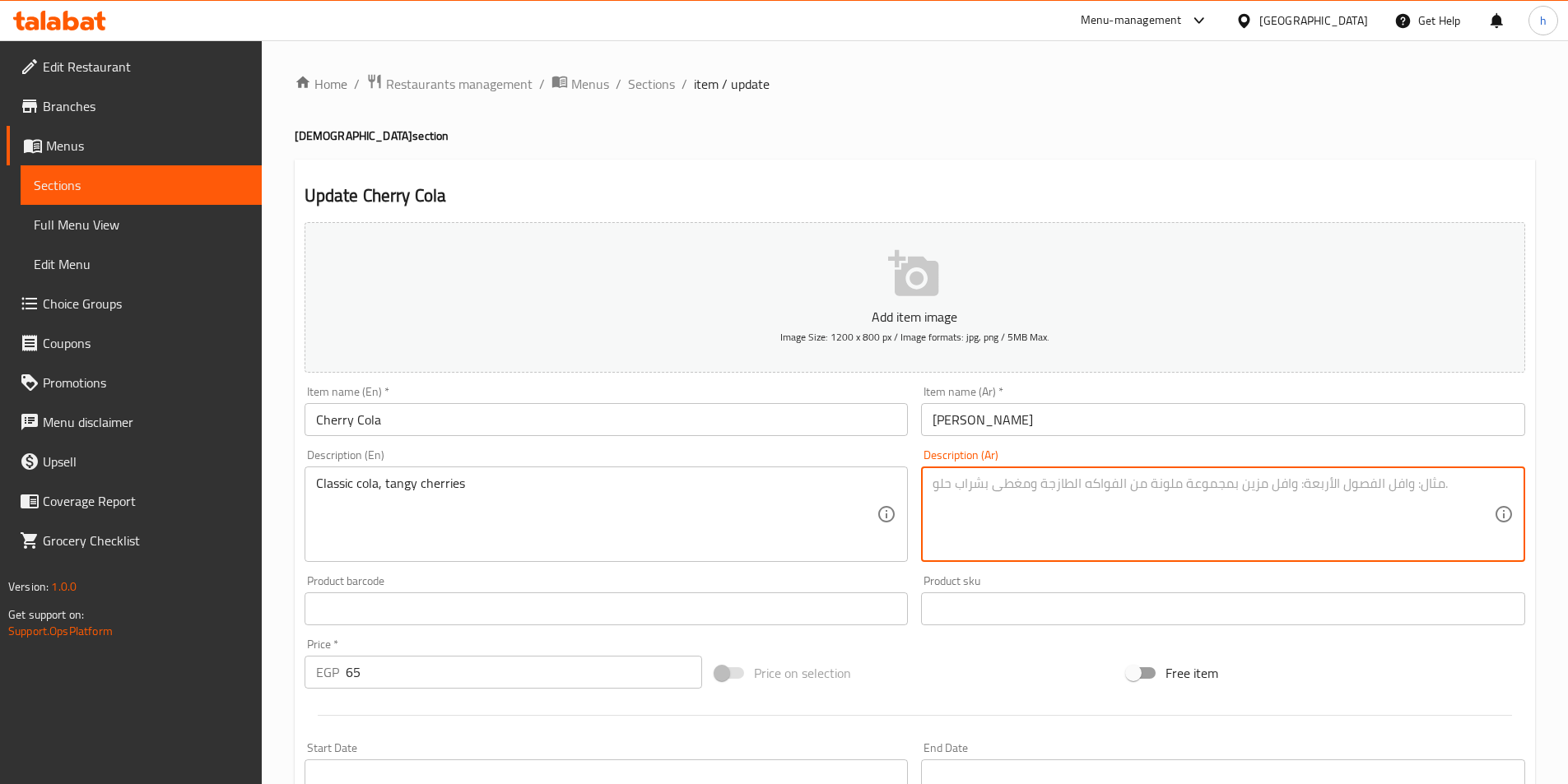
paste textarea "كولا كلاسيكية، والكرز الحامض"
type textarea "كولا كلاسيكية، والكرز الحامض"
click at [1010, 160] on div "Update Cherry Cola Add item image Image Size: 1200 x 800 px / Image formats: jp…" at bounding box center [915, 638] width 1241 height 957
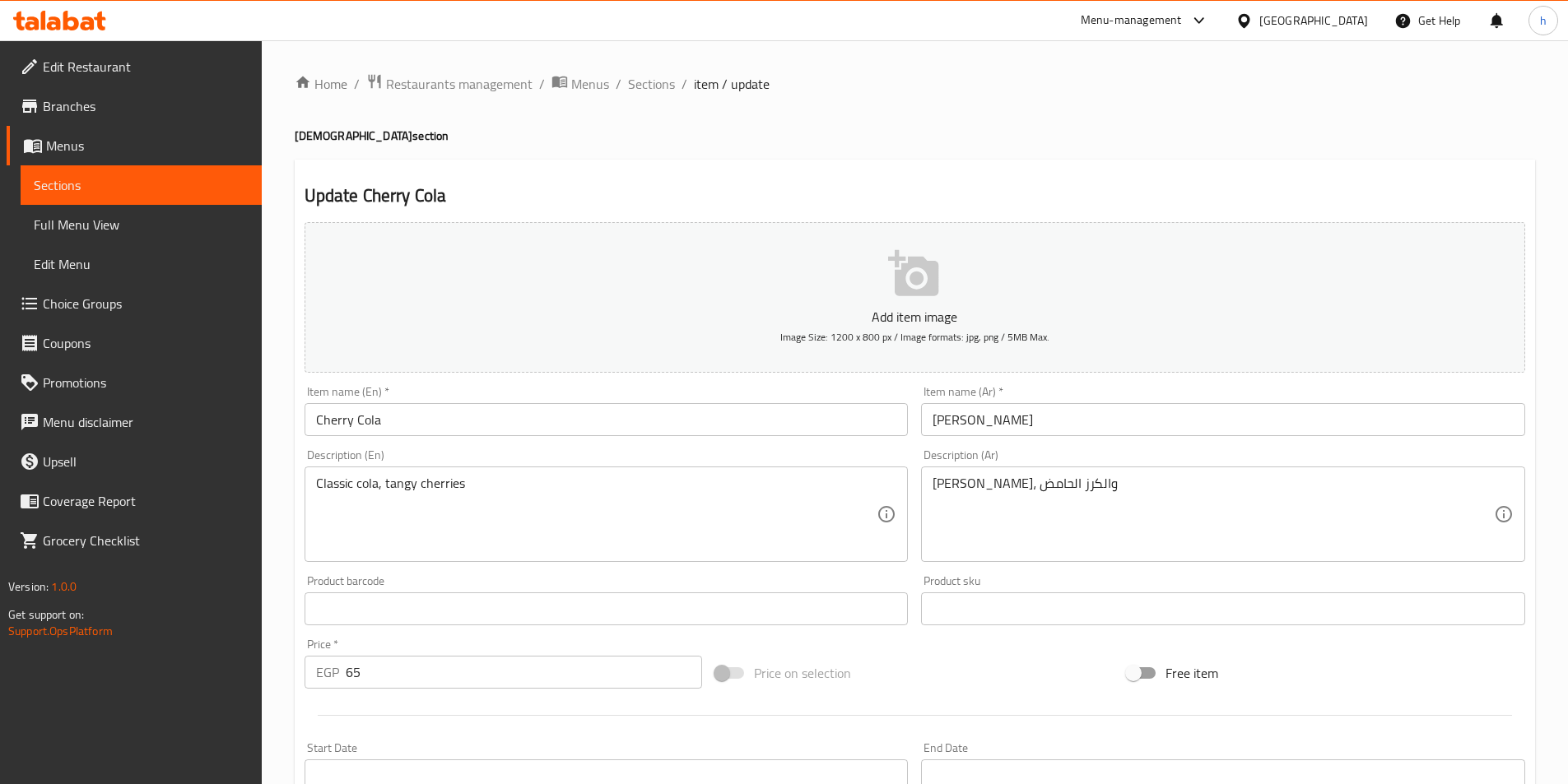
click at [608, 175] on div "Update Cherry Cola Add item image Image Size: 1200 x 800 px / Image formats: jp…" at bounding box center [915, 638] width 1241 height 957
click at [354, 420] on input "Cherry Cola" at bounding box center [606, 419] width 604 height 33
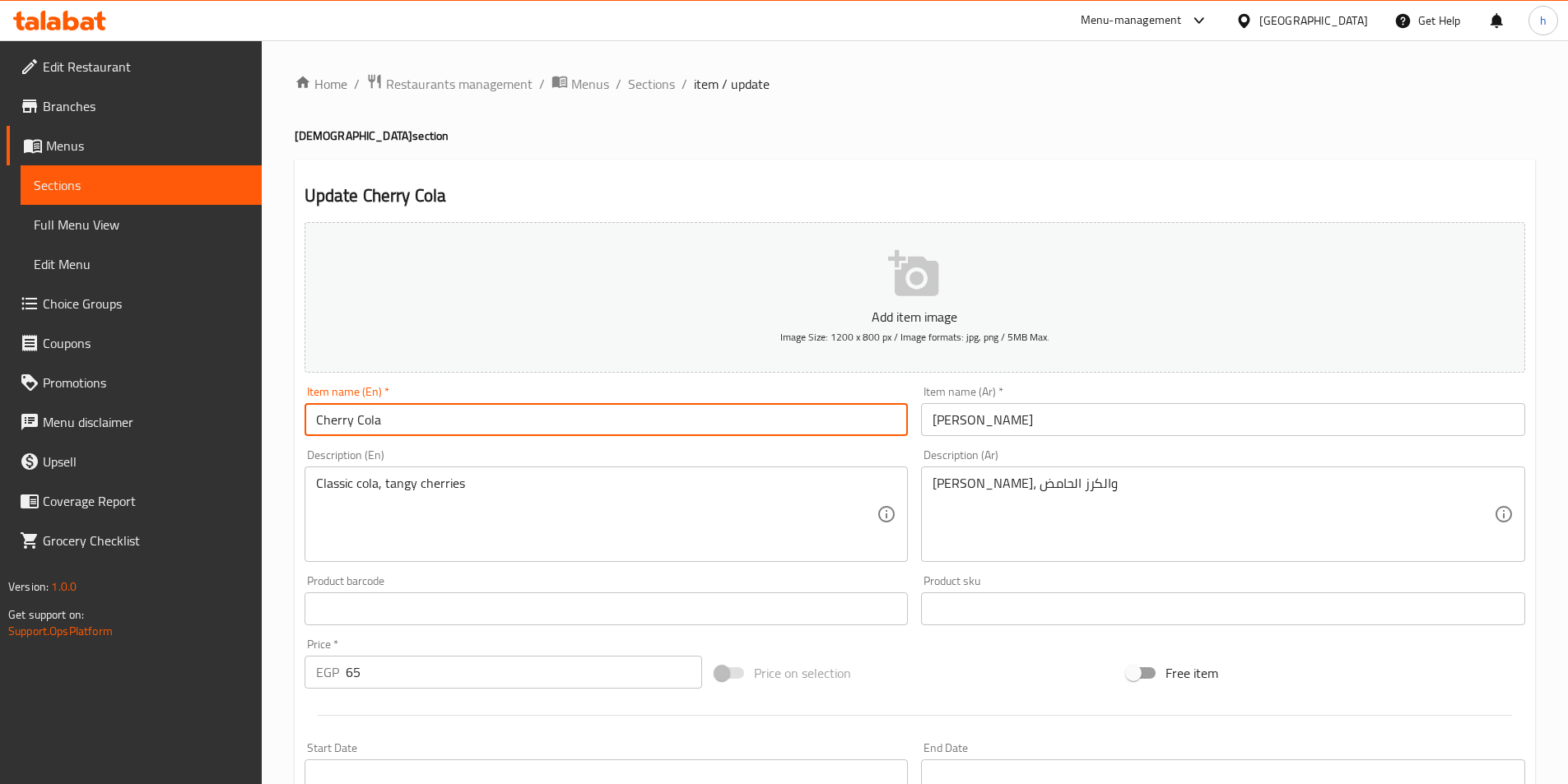
click at [354, 420] on input "Cherry Cola" at bounding box center [606, 419] width 604 height 33
click at [847, 144] on h4 "Moctails section" at bounding box center [915, 135] width 1241 height 17
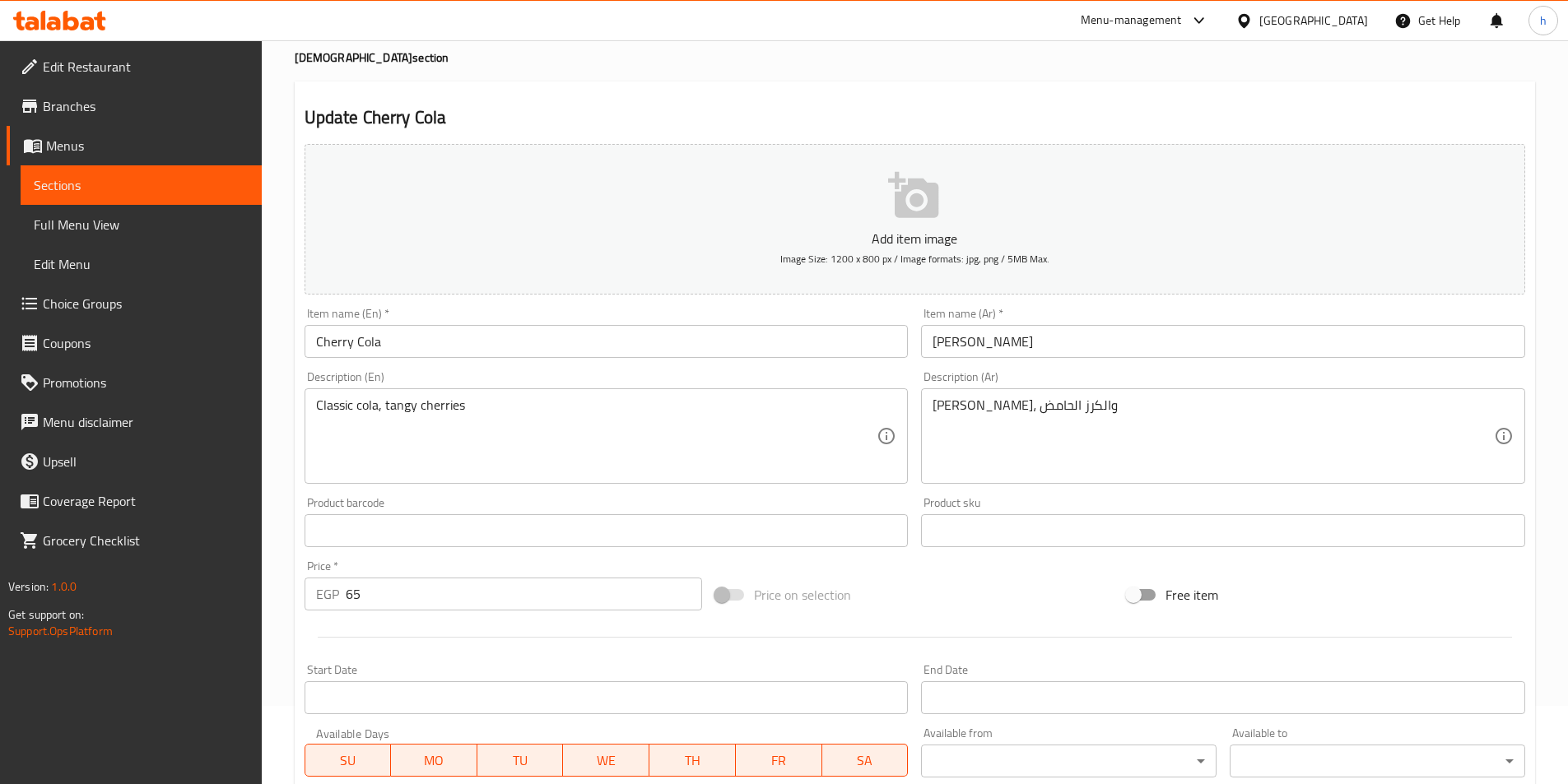
scroll to position [379, 0]
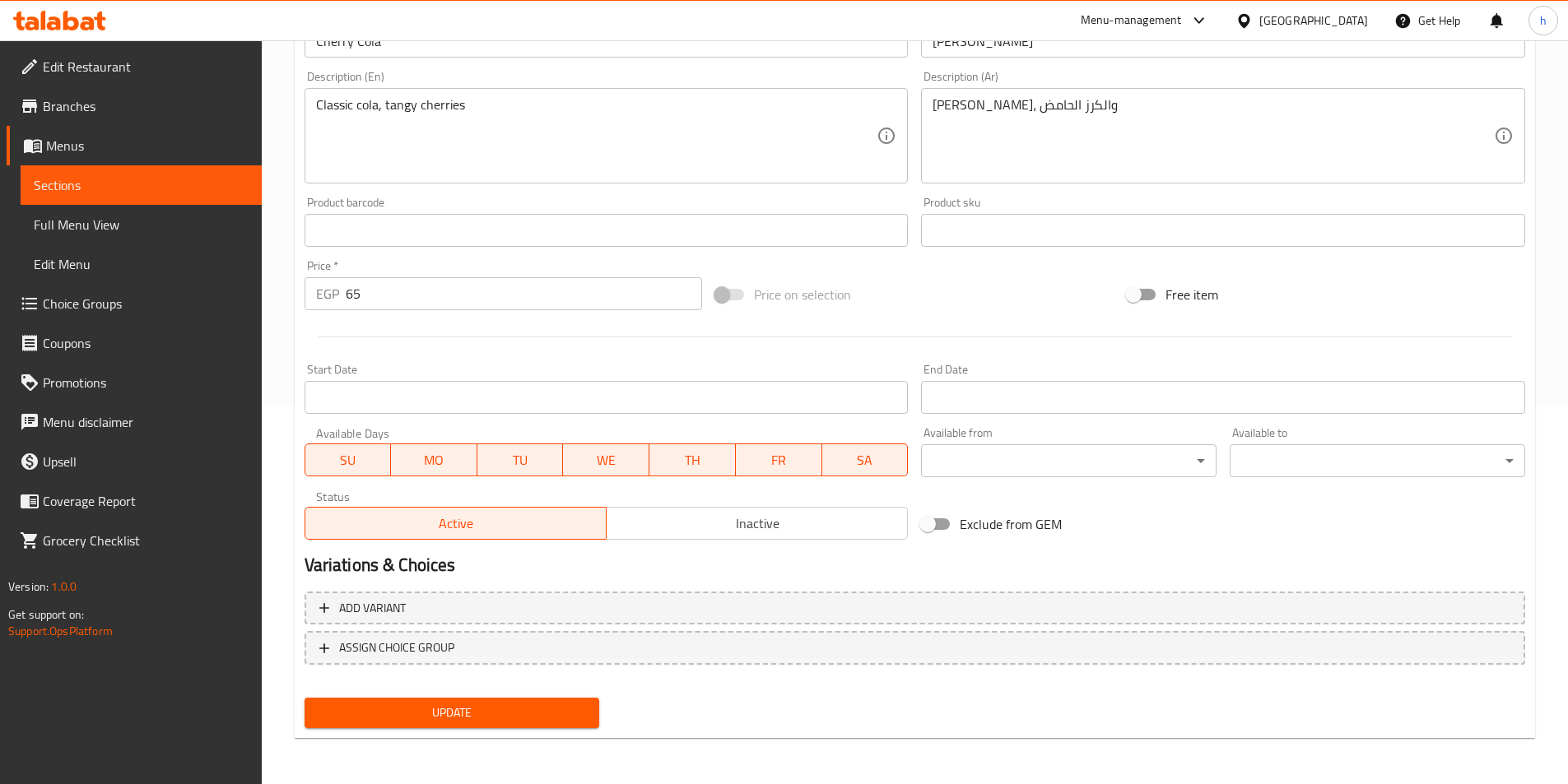
click at [544, 709] on span "Update" at bounding box center [452, 712] width 269 height 21
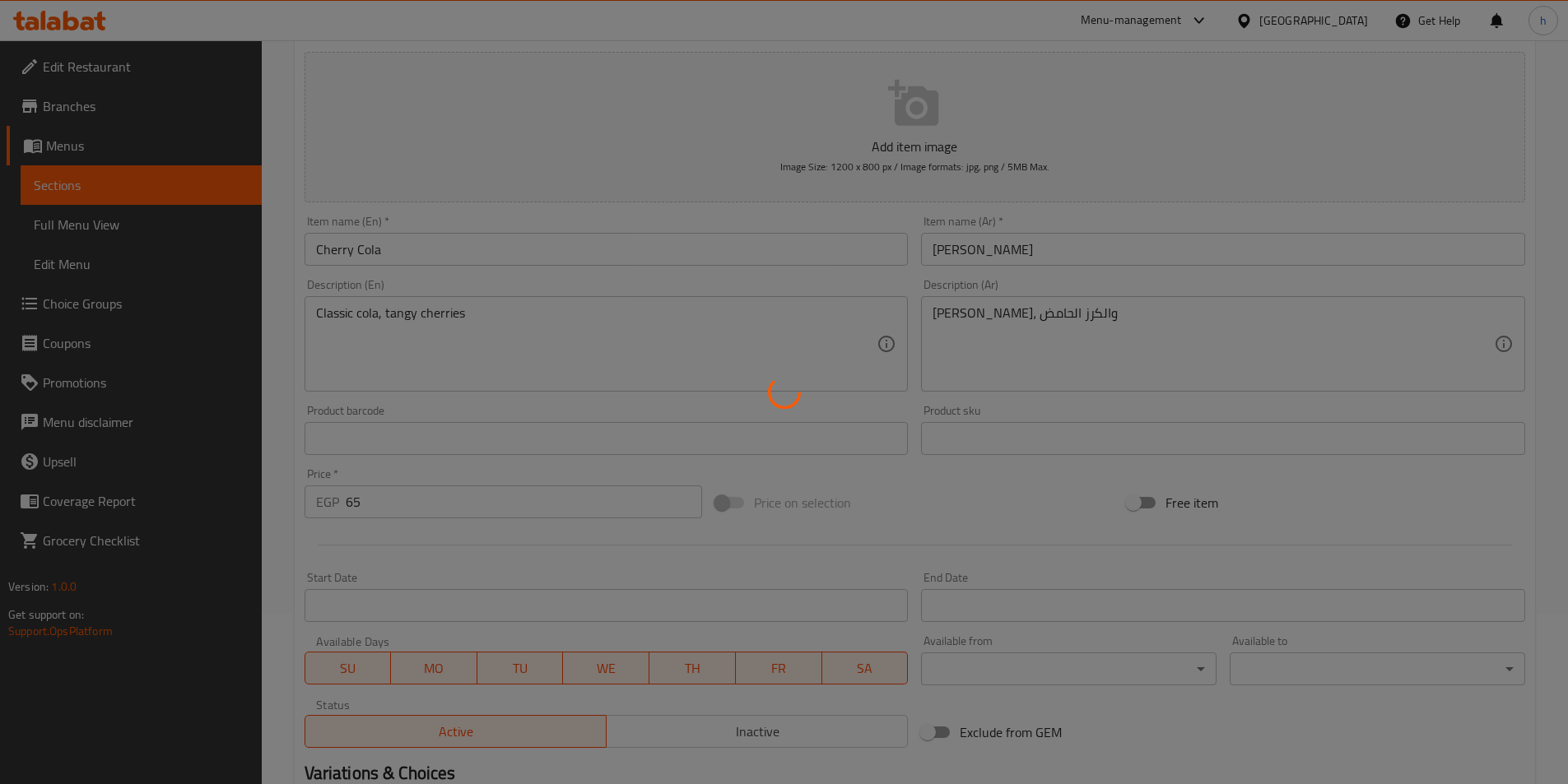
scroll to position [0, 0]
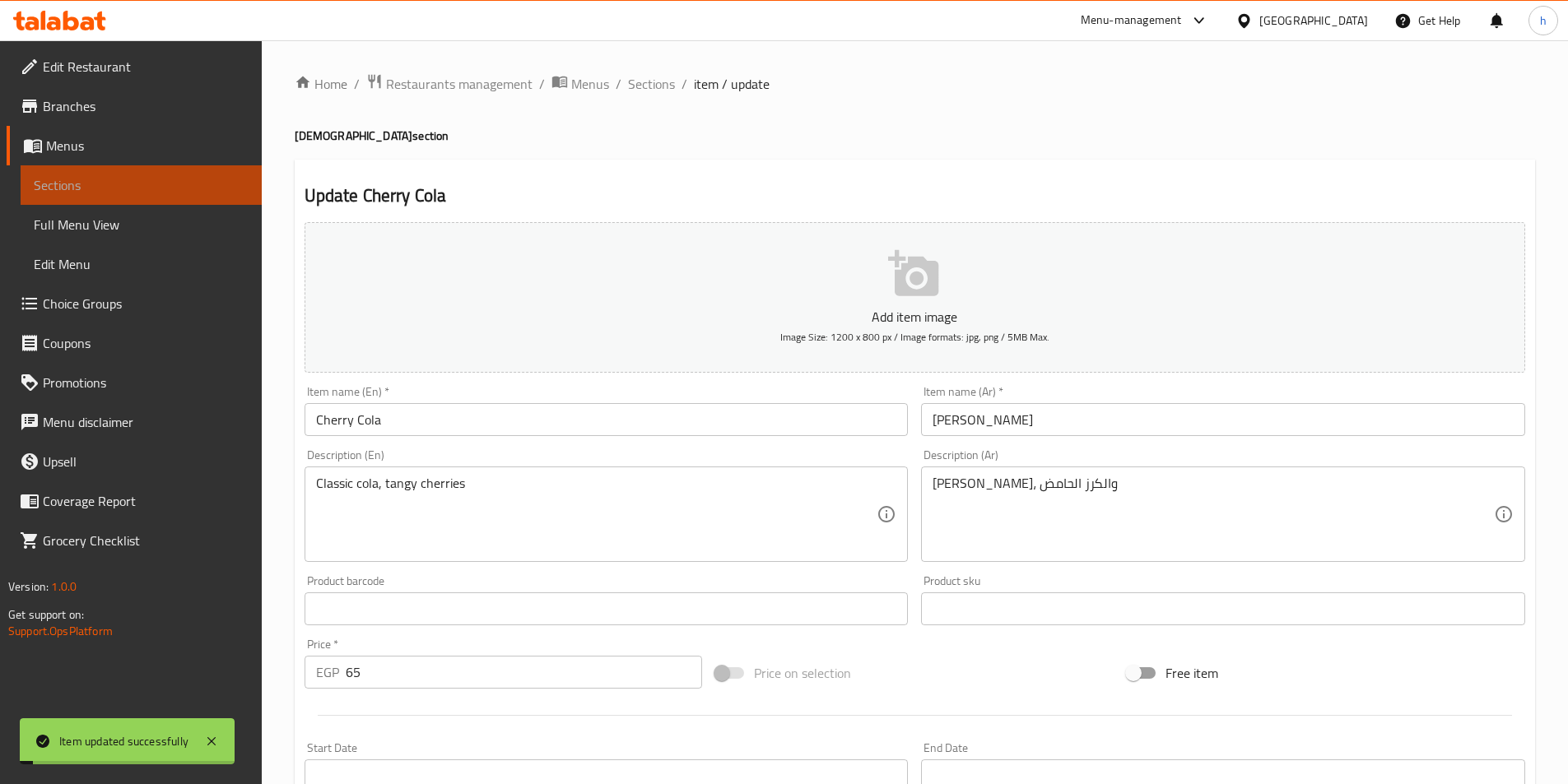
click at [130, 188] on span "Sections" at bounding box center [140, 185] width 215 height 20
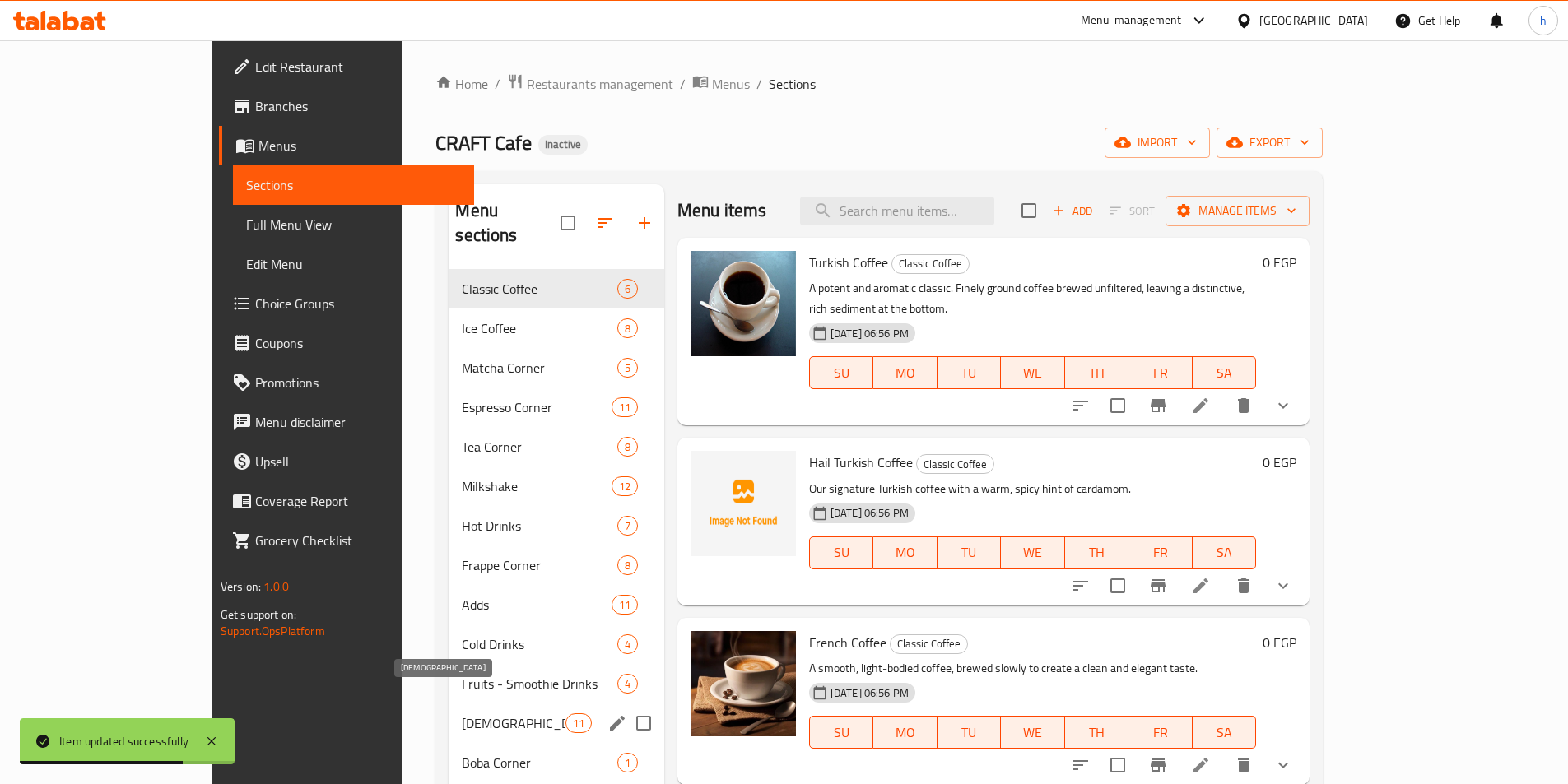
click at [462, 713] on span "[DEMOGRAPHIC_DATA]" at bounding box center [513, 723] width 103 height 20
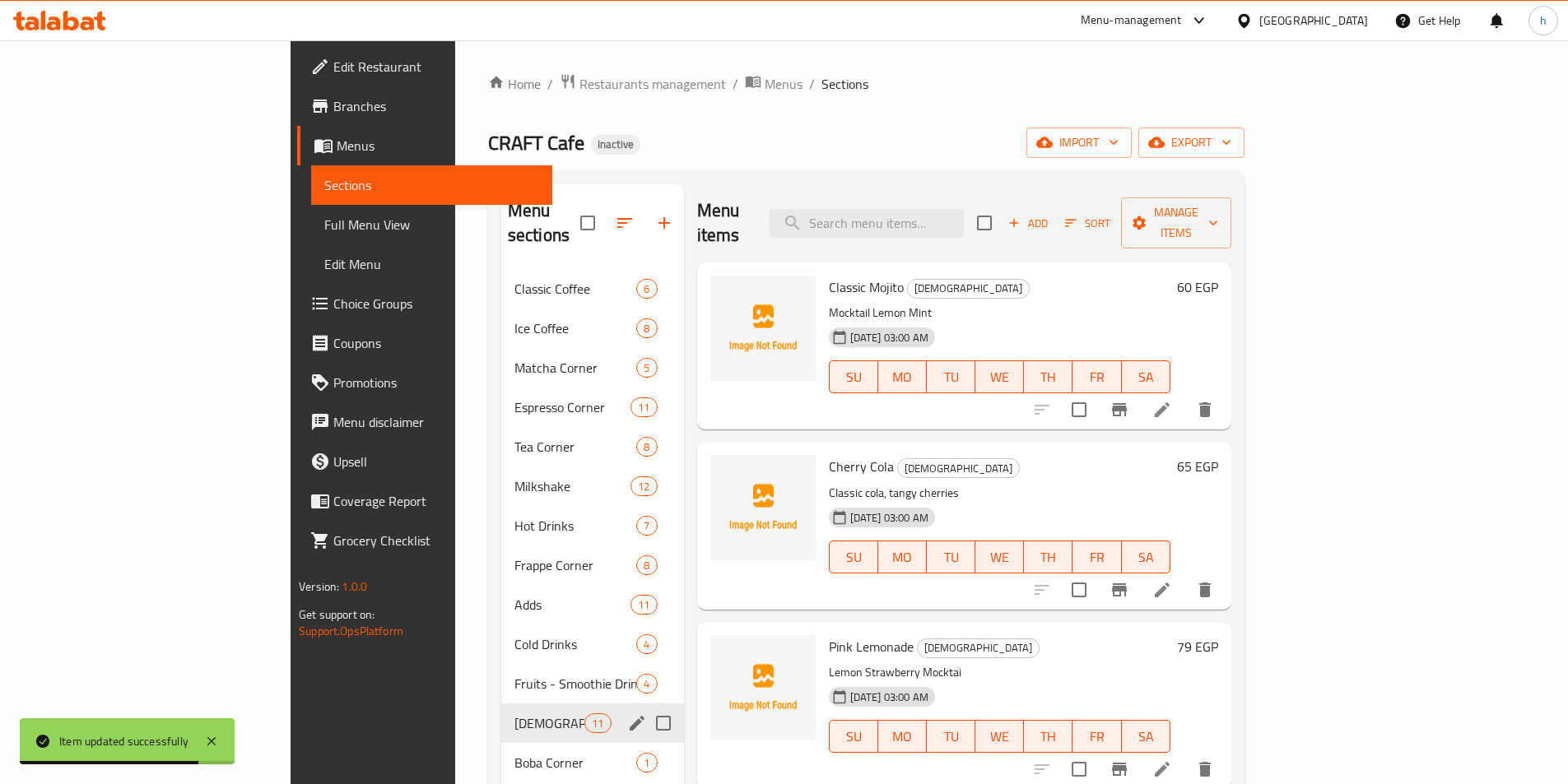
scroll to position [230, 0]
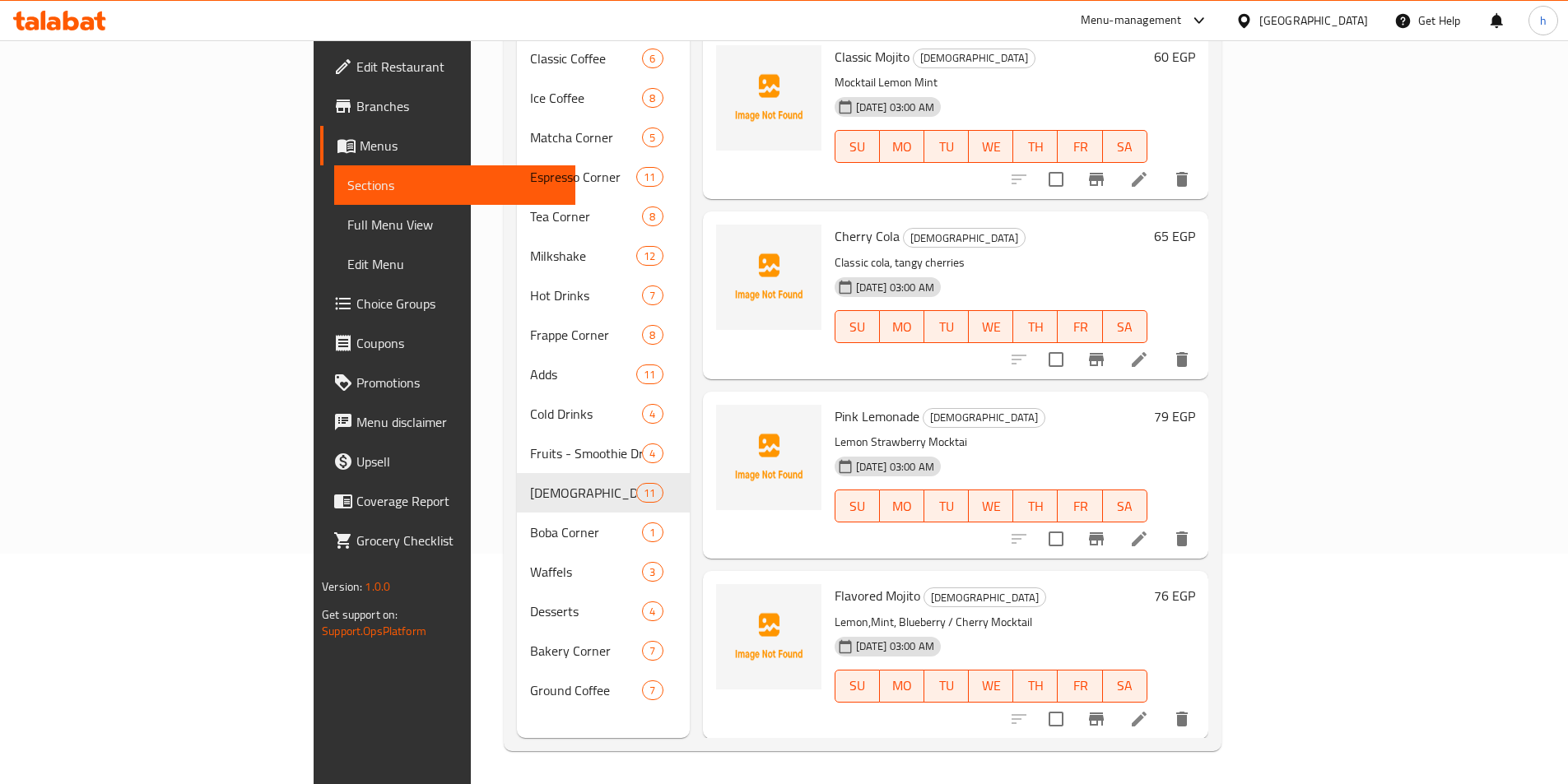
click at [356, 305] on span "Choice Groups" at bounding box center [459, 304] width 206 height 20
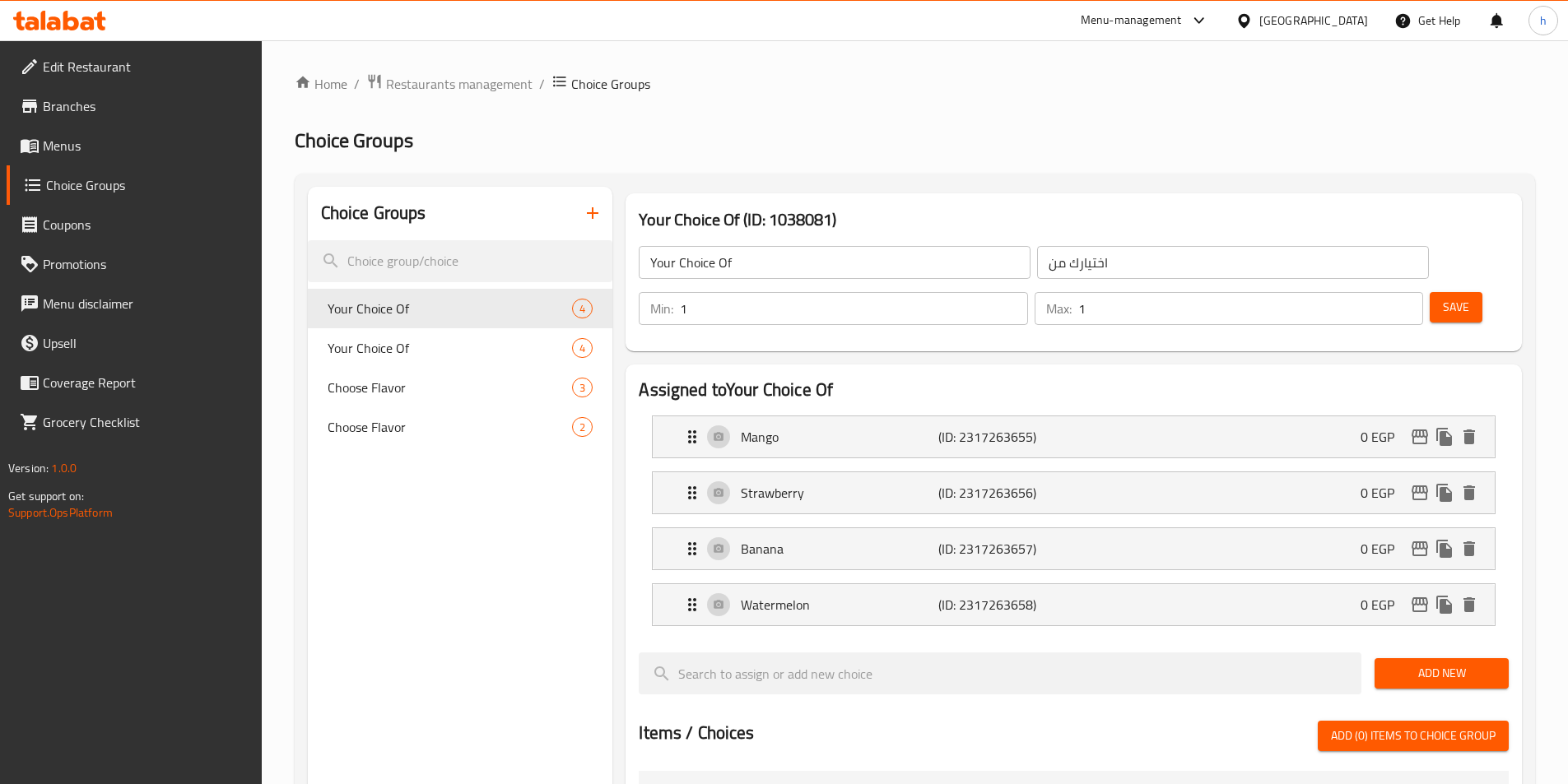
click at [588, 225] on button "button" at bounding box center [593, 213] width 40 height 40
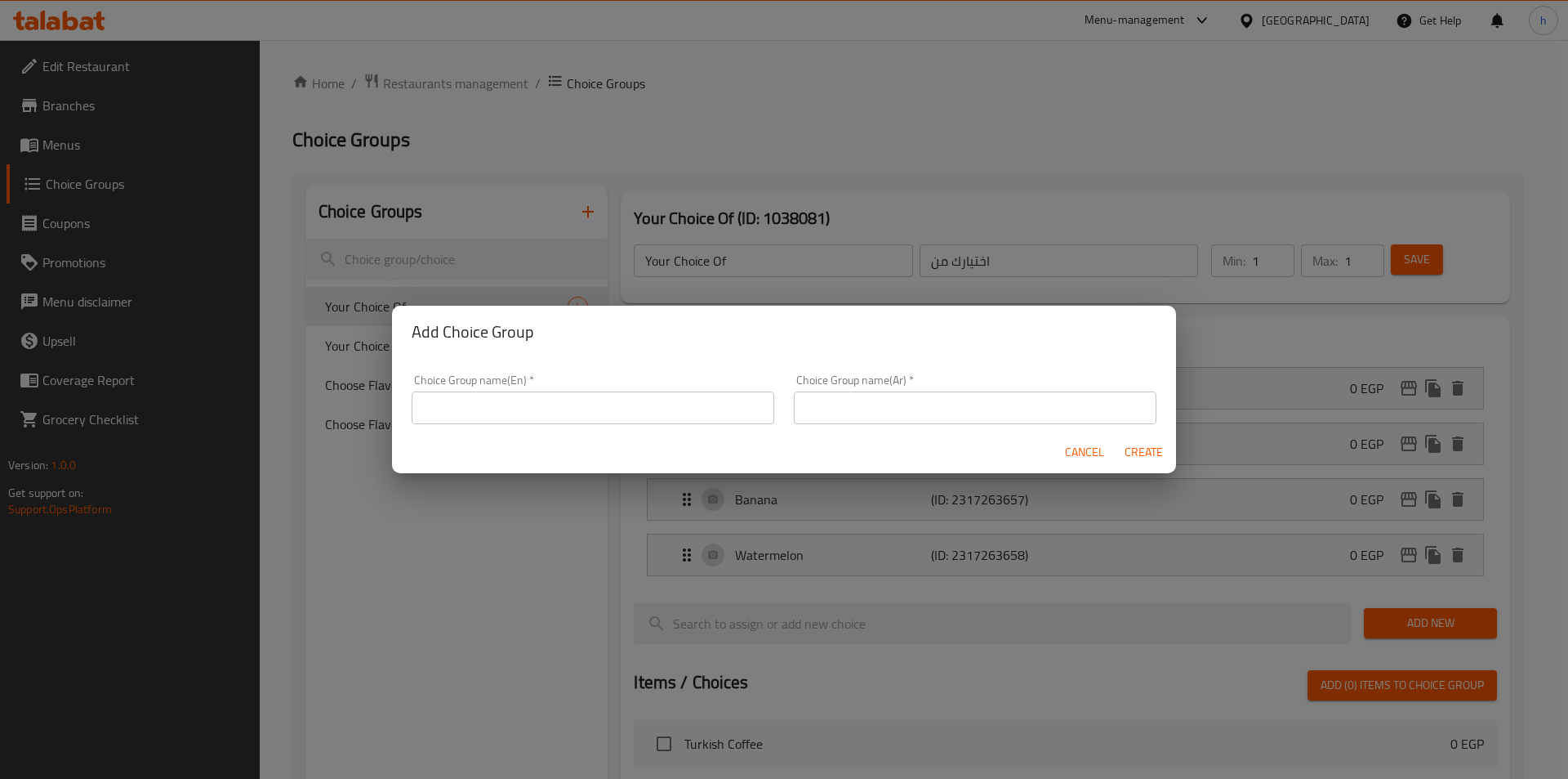
click at [587, 412] on input "text" at bounding box center [592, 407] width 362 height 32
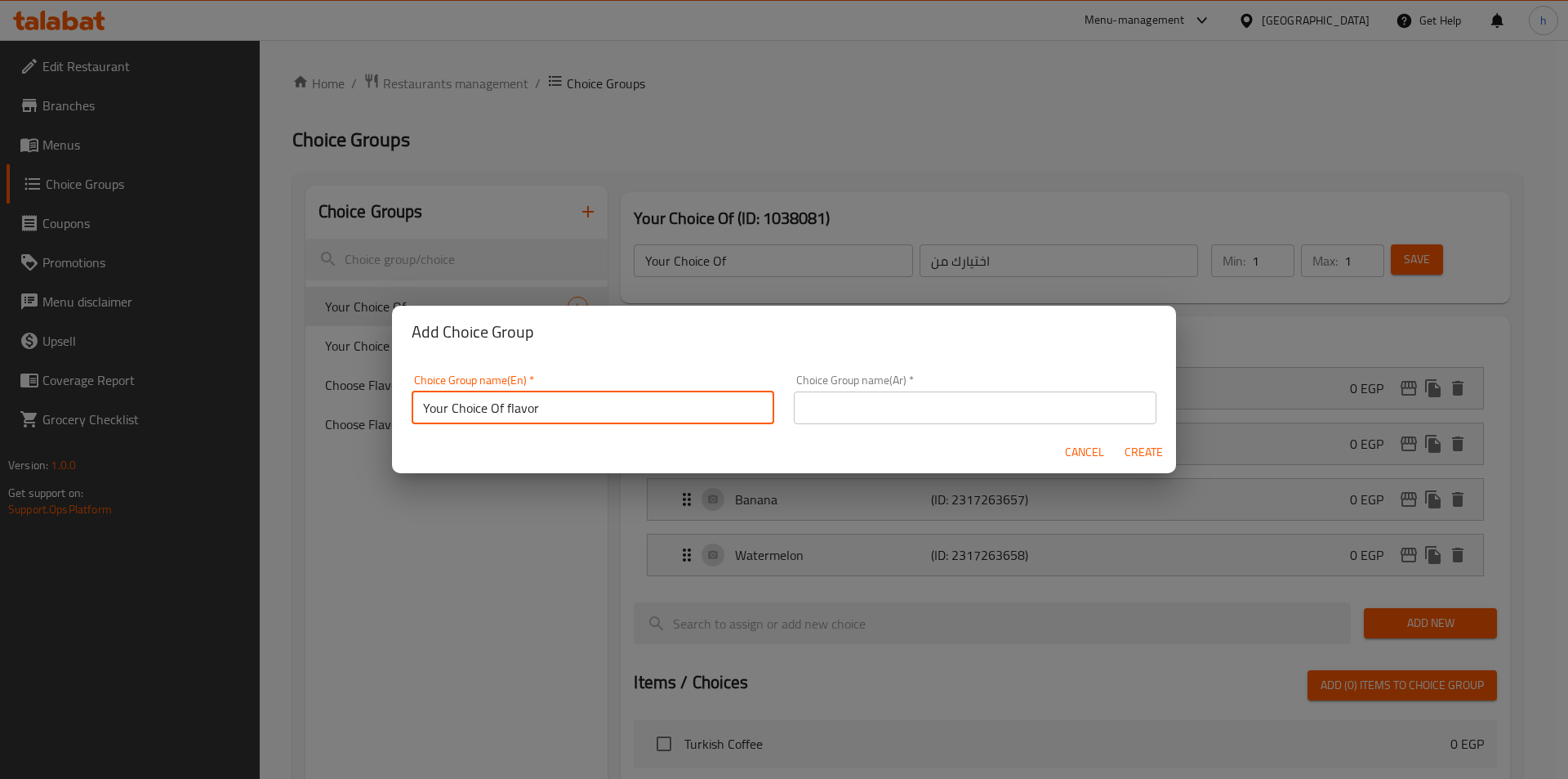
click at [515, 408] on input "Your Choice Of flavor" at bounding box center [592, 407] width 362 height 32
type input "Your Choice Of Flavor"
click at [838, 415] on input "text" at bounding box center [975, 407] width 362 height 32
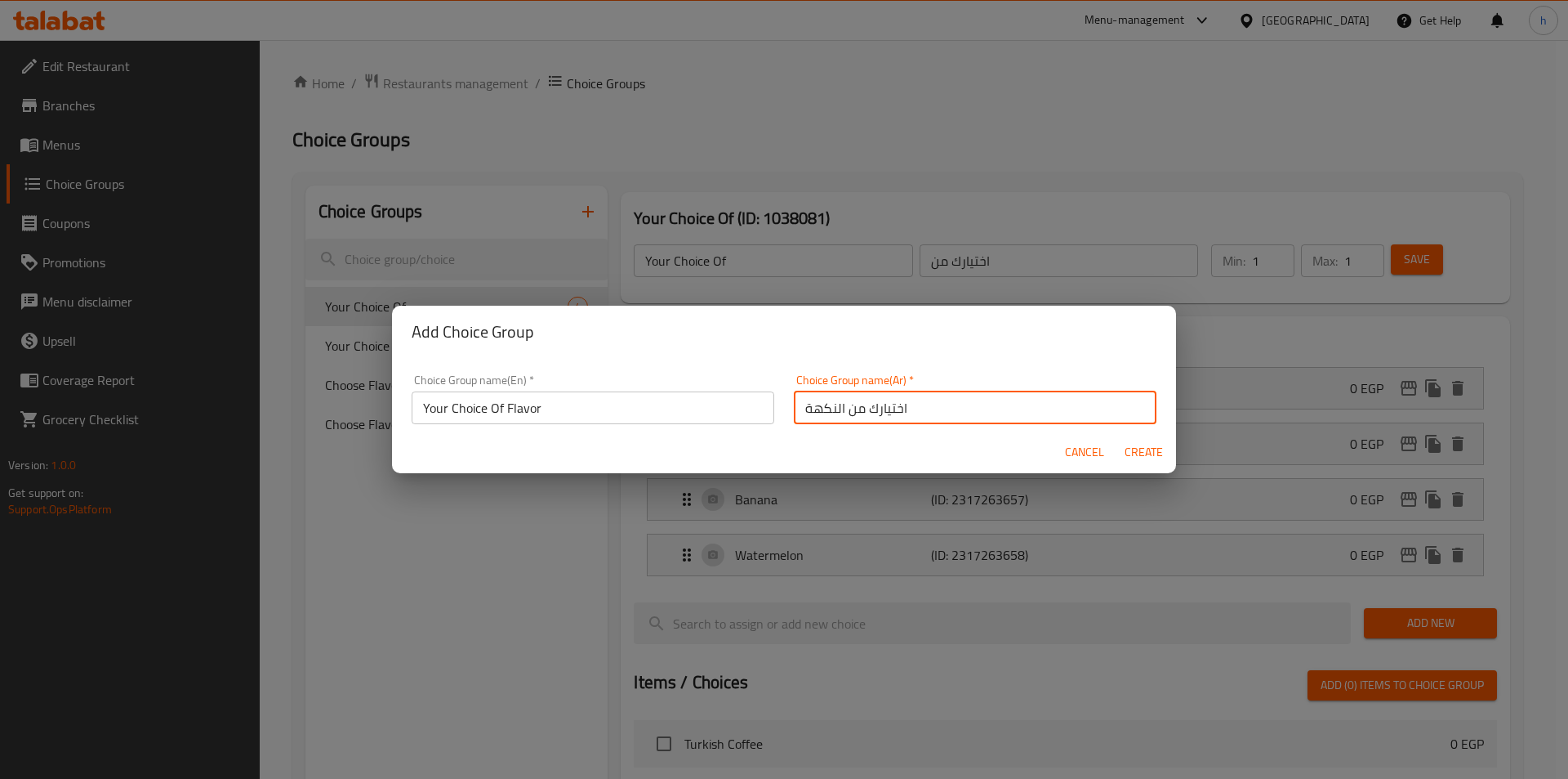
type input "اختيارك من النكهة"
click at [1136, 452] on span "Create" at bounding box center [1144, 452] width 39 height 21
type input "Your Choice Of Flavor"
type input "اختيارك من النكهة"
type input "0"
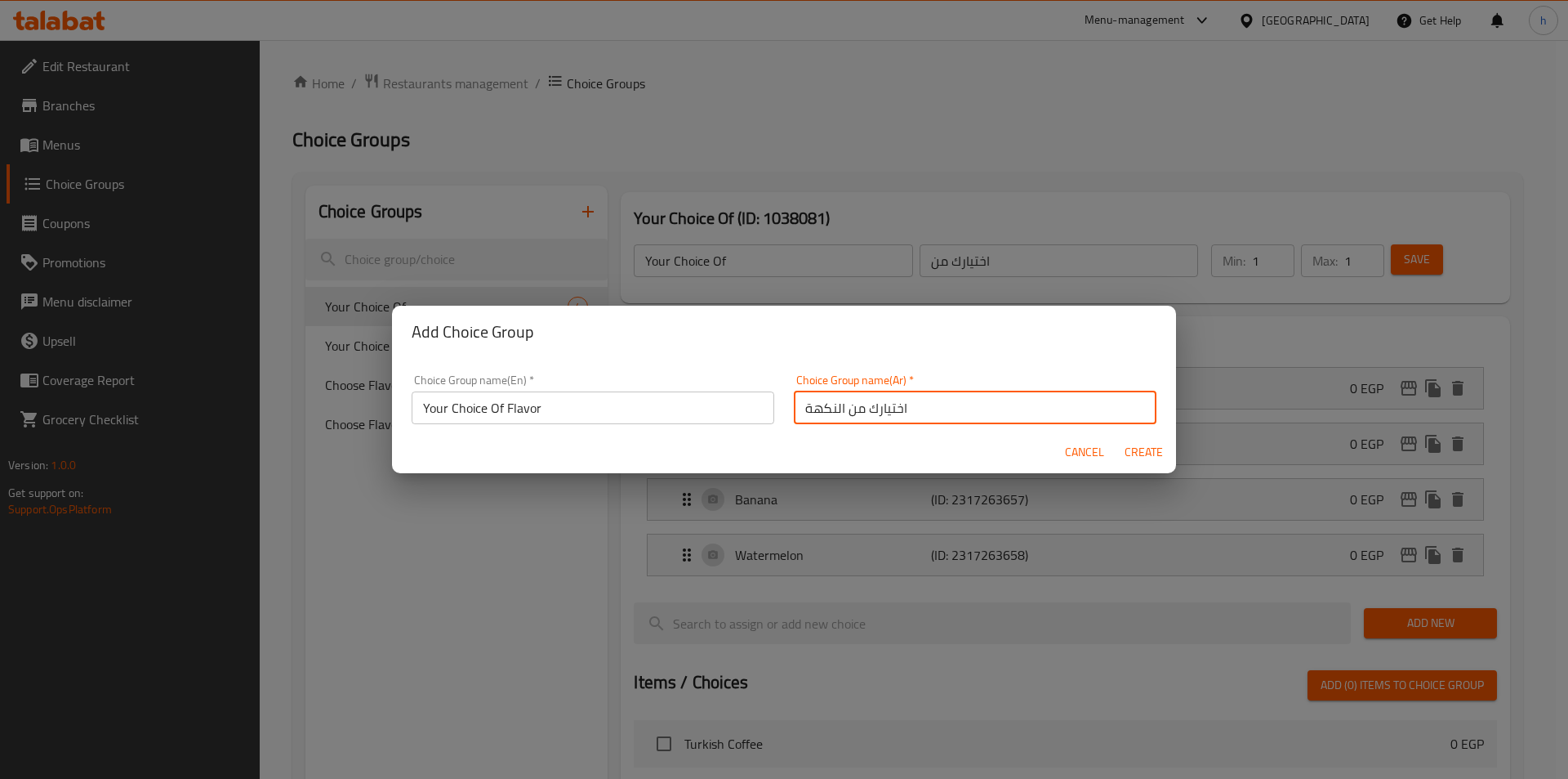
type input "0"
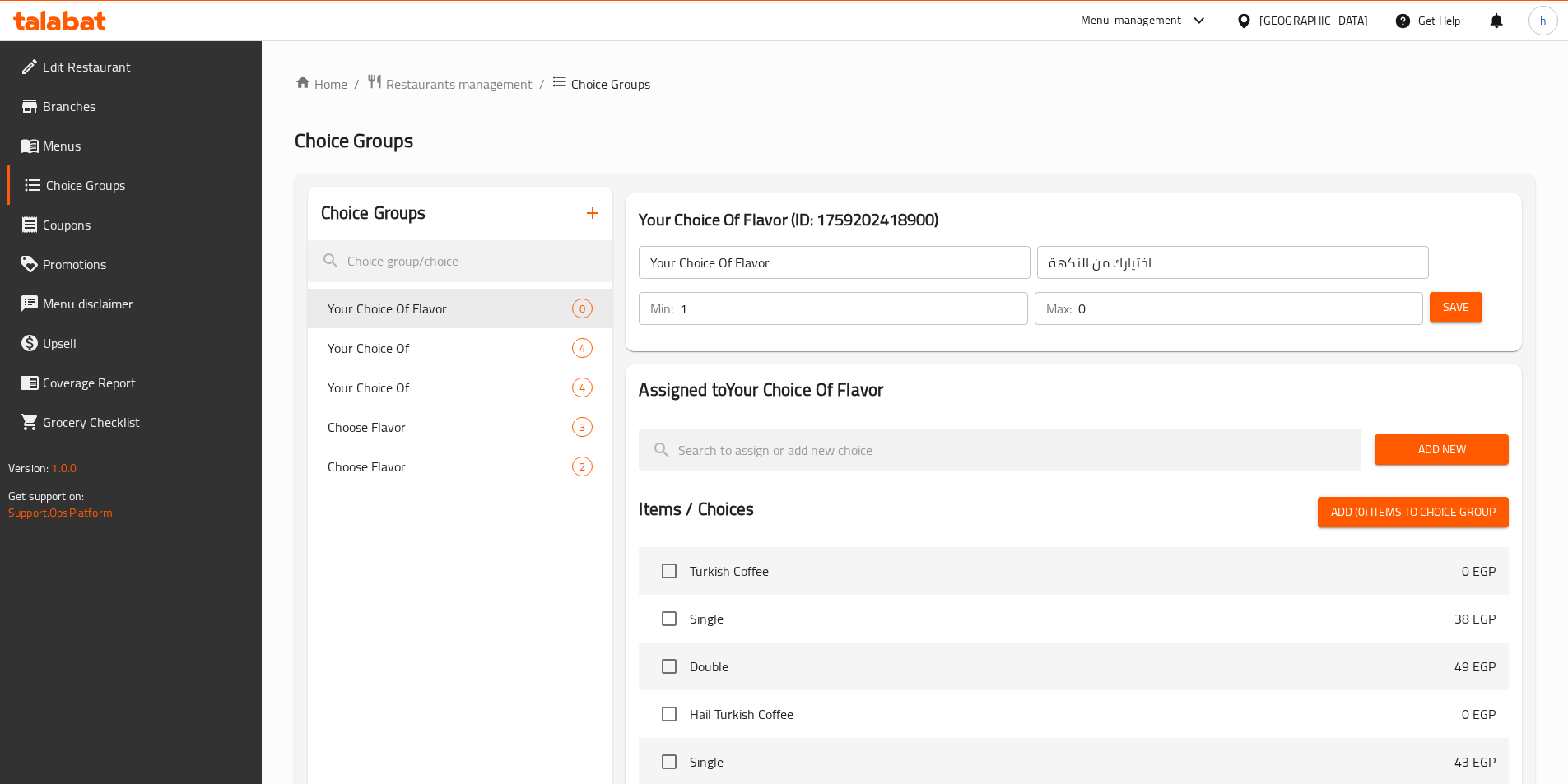
type input "1"
click at [1027, 292] on input "1" at bounding box center [853, 307] width 347 height 33
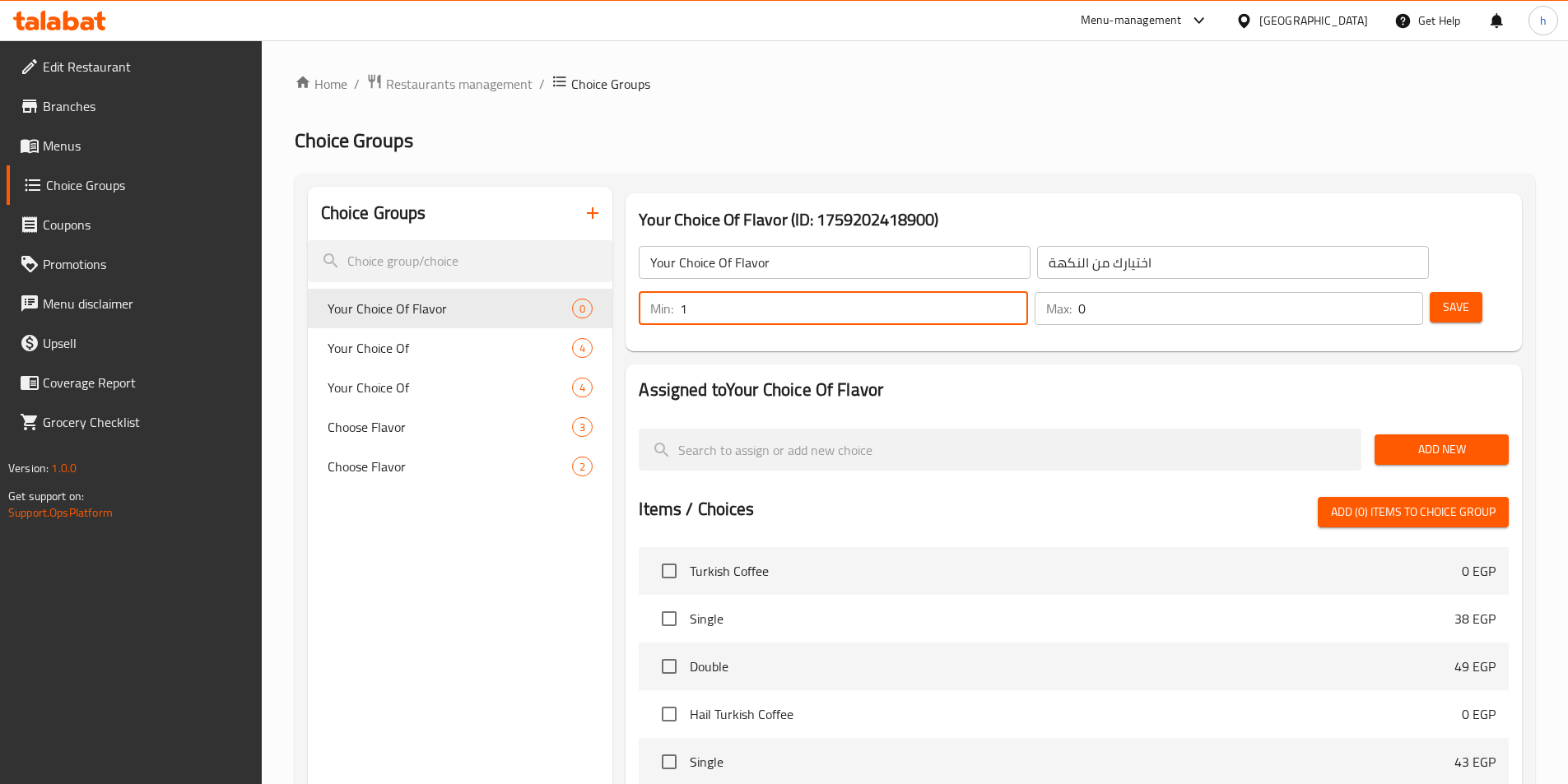
type input "1"
click at [1377, 292] on input "1" at bounding box center [1250, 307] width 345 height 33
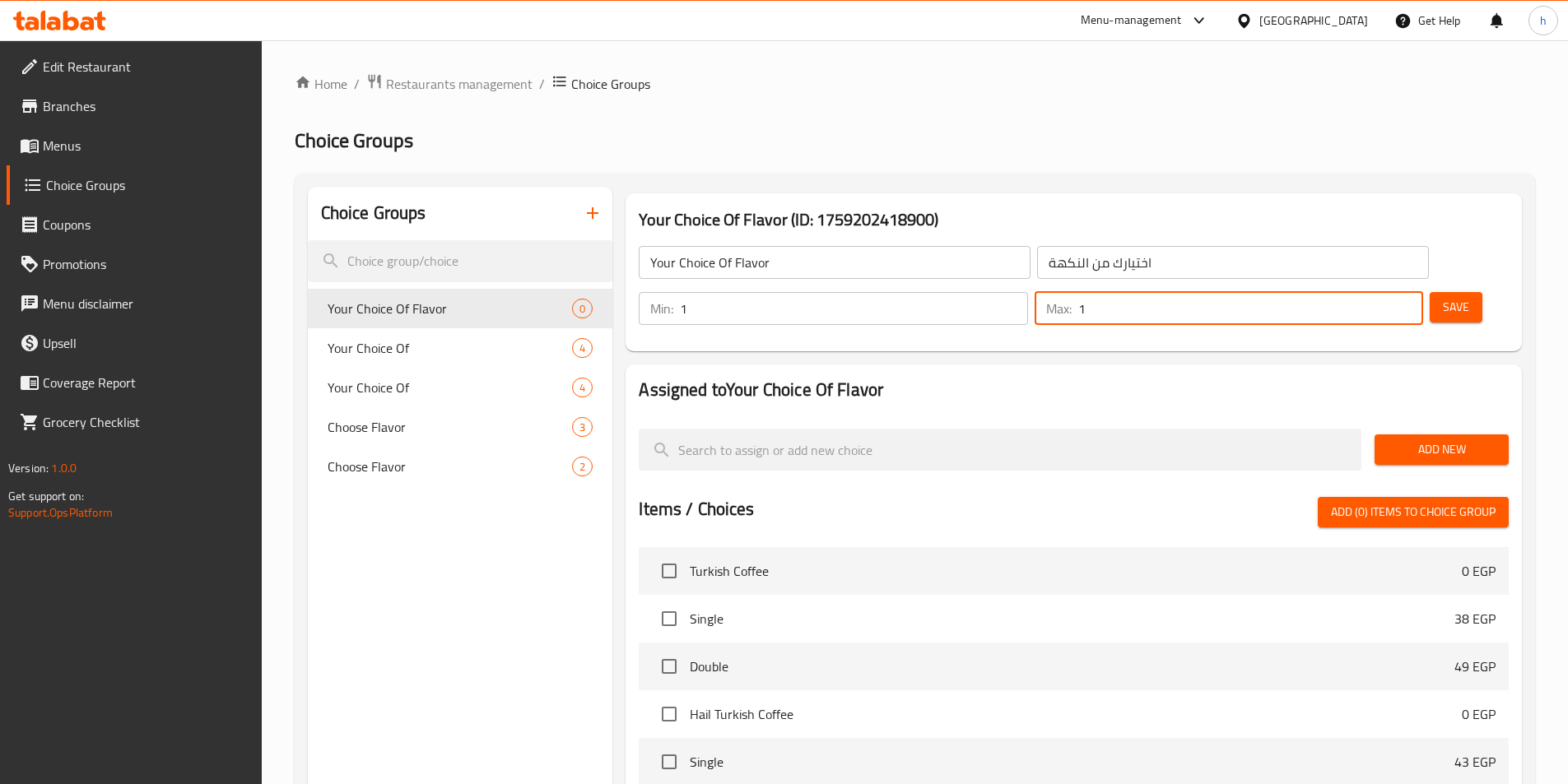
click at [1430, 439] on span "Add New" at bounding box center [1440, 449] width 108 height 21
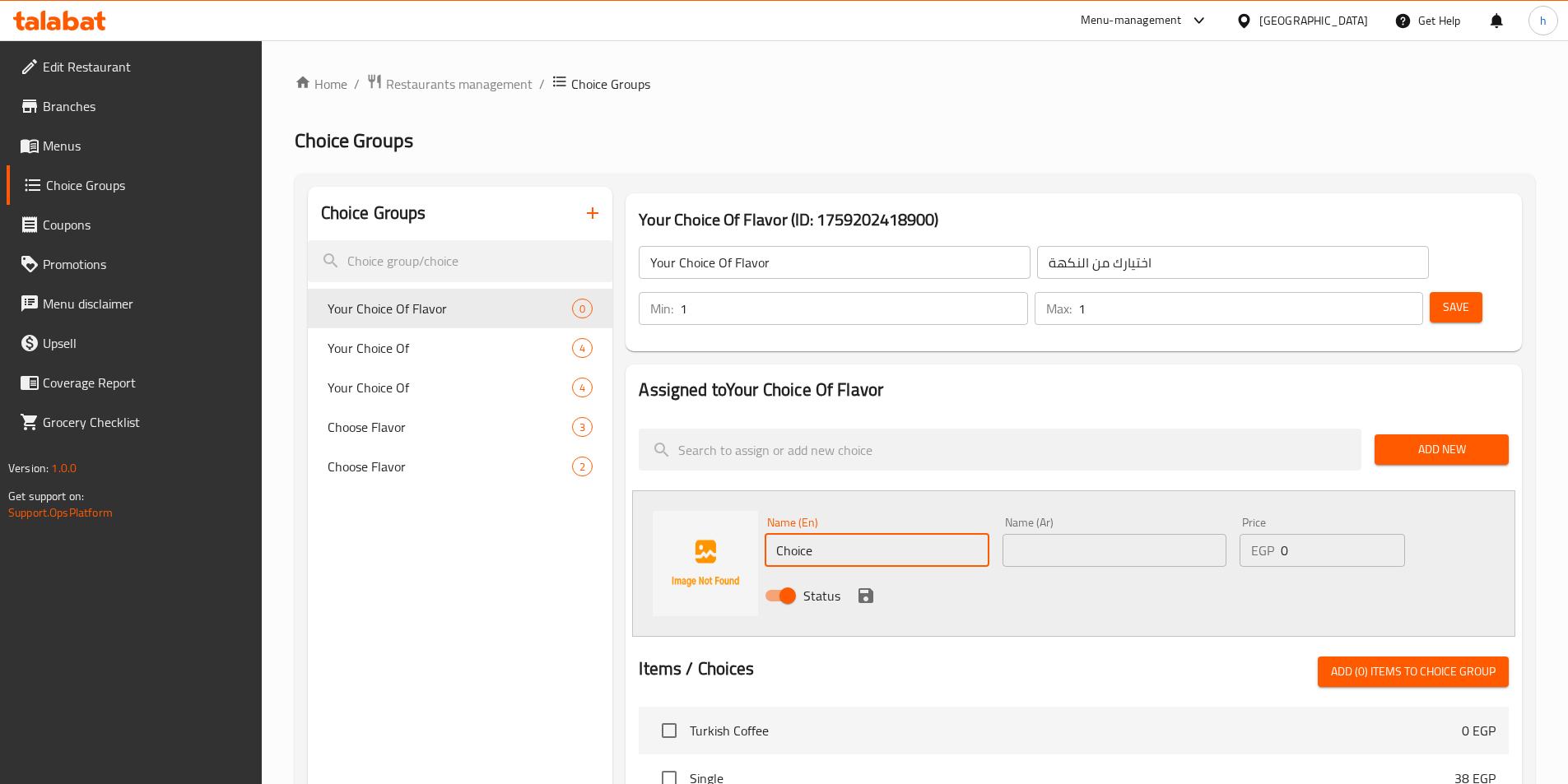
drag, startPoint x: 829, startPoint y: 510, endPoint x: 757, endPoint y: 505, distance: 72.2
click at [757, 505] on div "Name (En) Choice Name (En) Name (Ar) Name (Ar) Price EGP 0 Price Status" at bounding box center [1073, 564] width 883 height 146
paste input "Blueberry"
type input "Blueberry"
click at [1035, 534] on input "text" at bounding box center [1114, 550] width 224 height 33
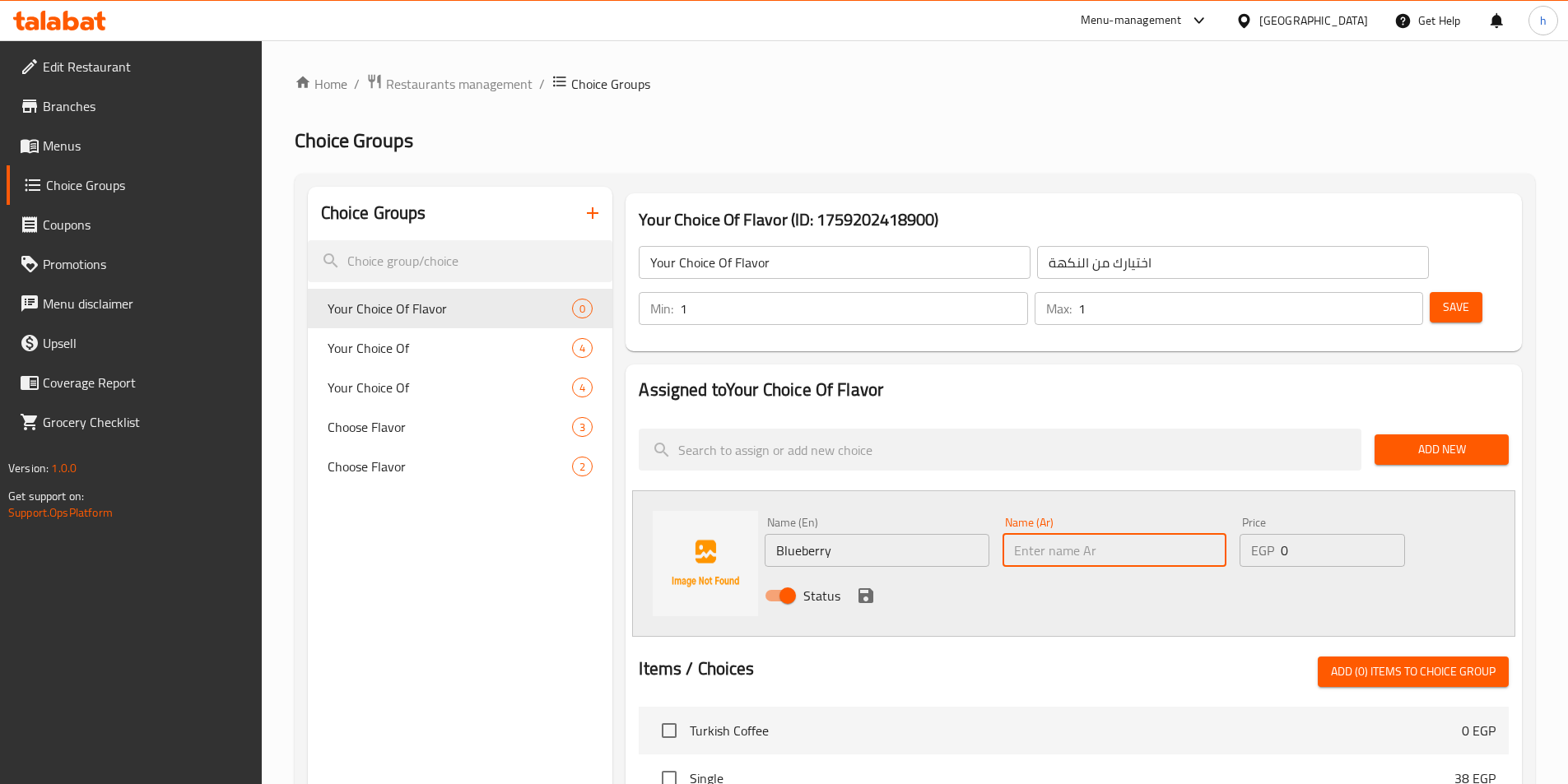
paste input "بلو بيري"
type input "بلو بيري"
click at [863, 588] on icon "save" at bounding box center [866, 595] width 15 height 15
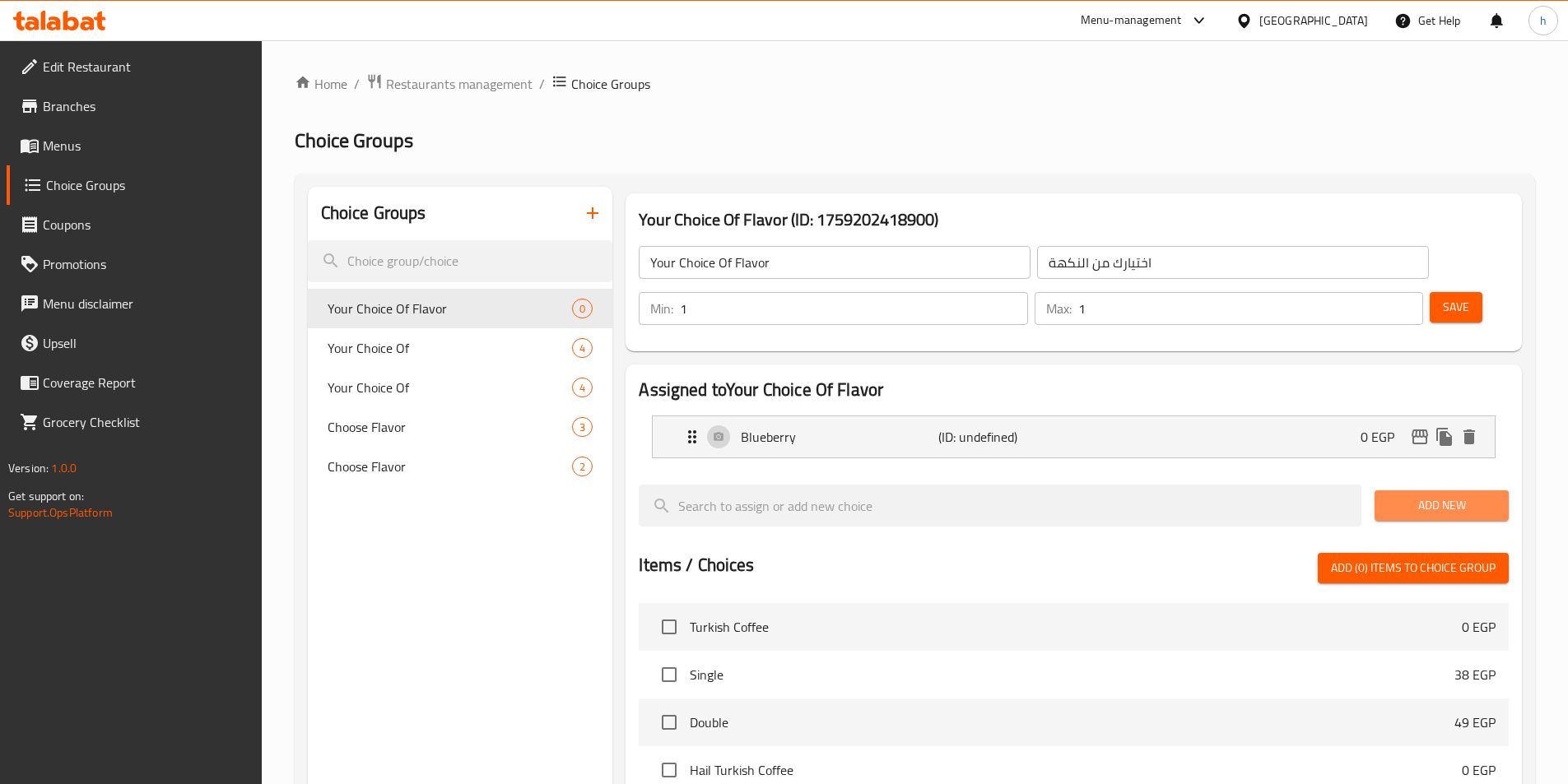
click at [1462, 495] on span "Add New" at bounding box center [1440, 505] width 108 height 21
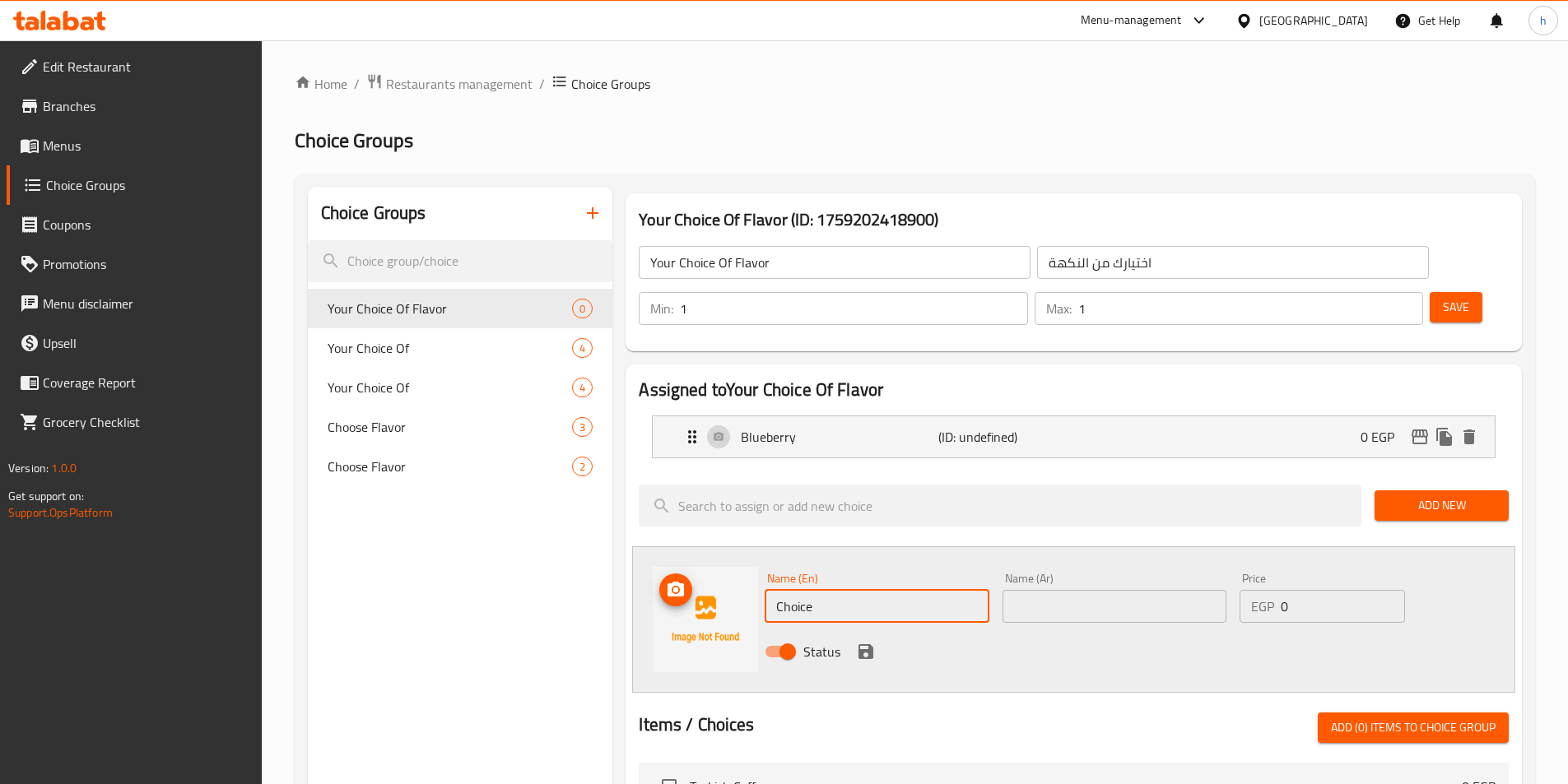
drag, startPoint x: 826, startPoint y: 559, endPoint x: 747, endPoint y: 564, distance: 79.2
click at [749, 564] on div "Name (En) Choice Name (En) Name (Ar) Name (Ar) Price EGP 0 Price Status" at bounding box center [1073, 619] width 883 height 146
paste input "erry"
type input "Cherry"
drag, startPoint x: 1077, startPoint y: 543, endPoint x: 1086, endPoint y: 549, distance: 10.8
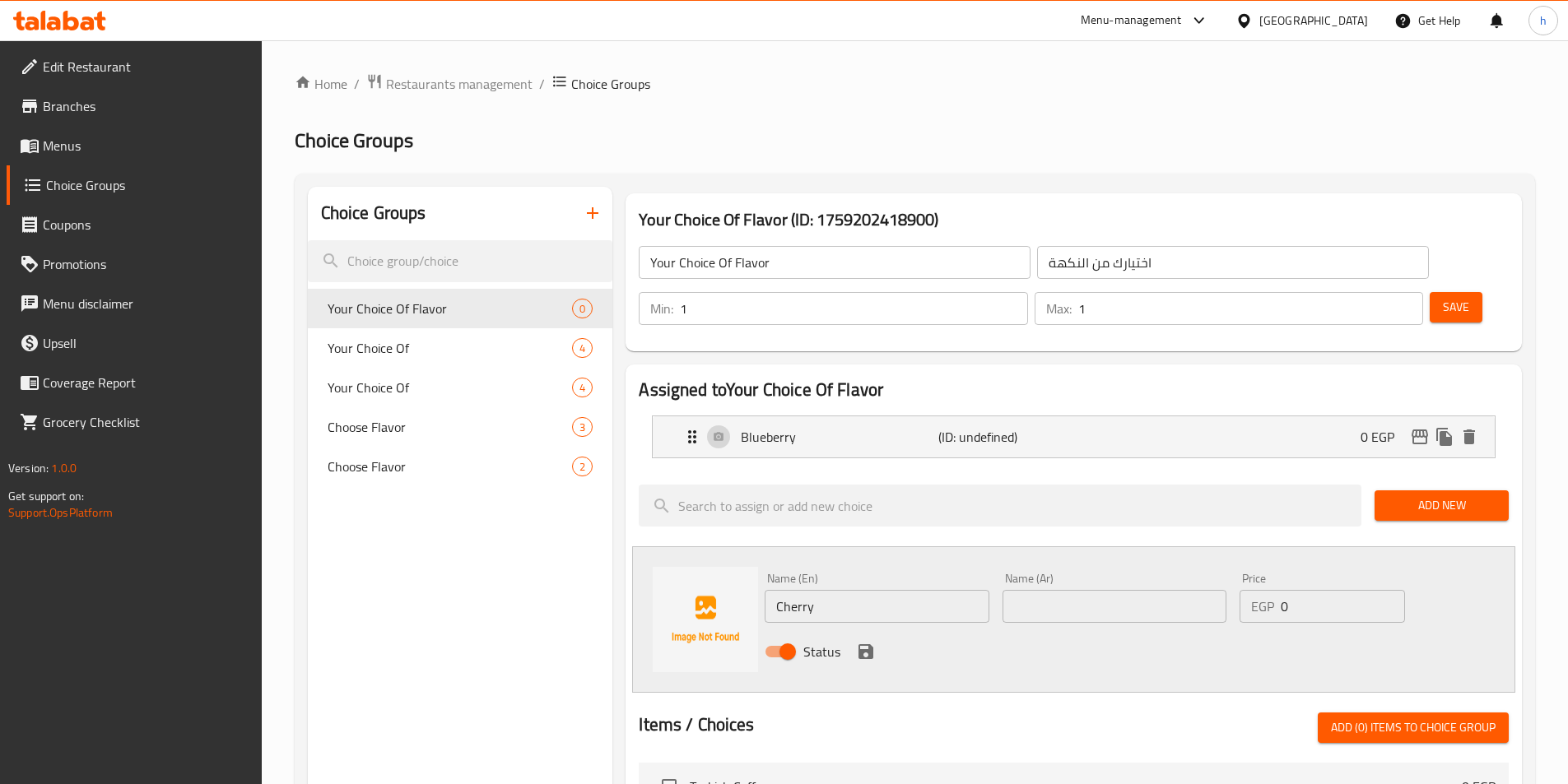
click at [1077, 589] on input "text" at bounding box center [1114, 605] width 224 height 33
paste input "كريز"
type input "كريز"
click at [865, 642] on icon "save" at bounding box center [866, 652] width 20 height 20
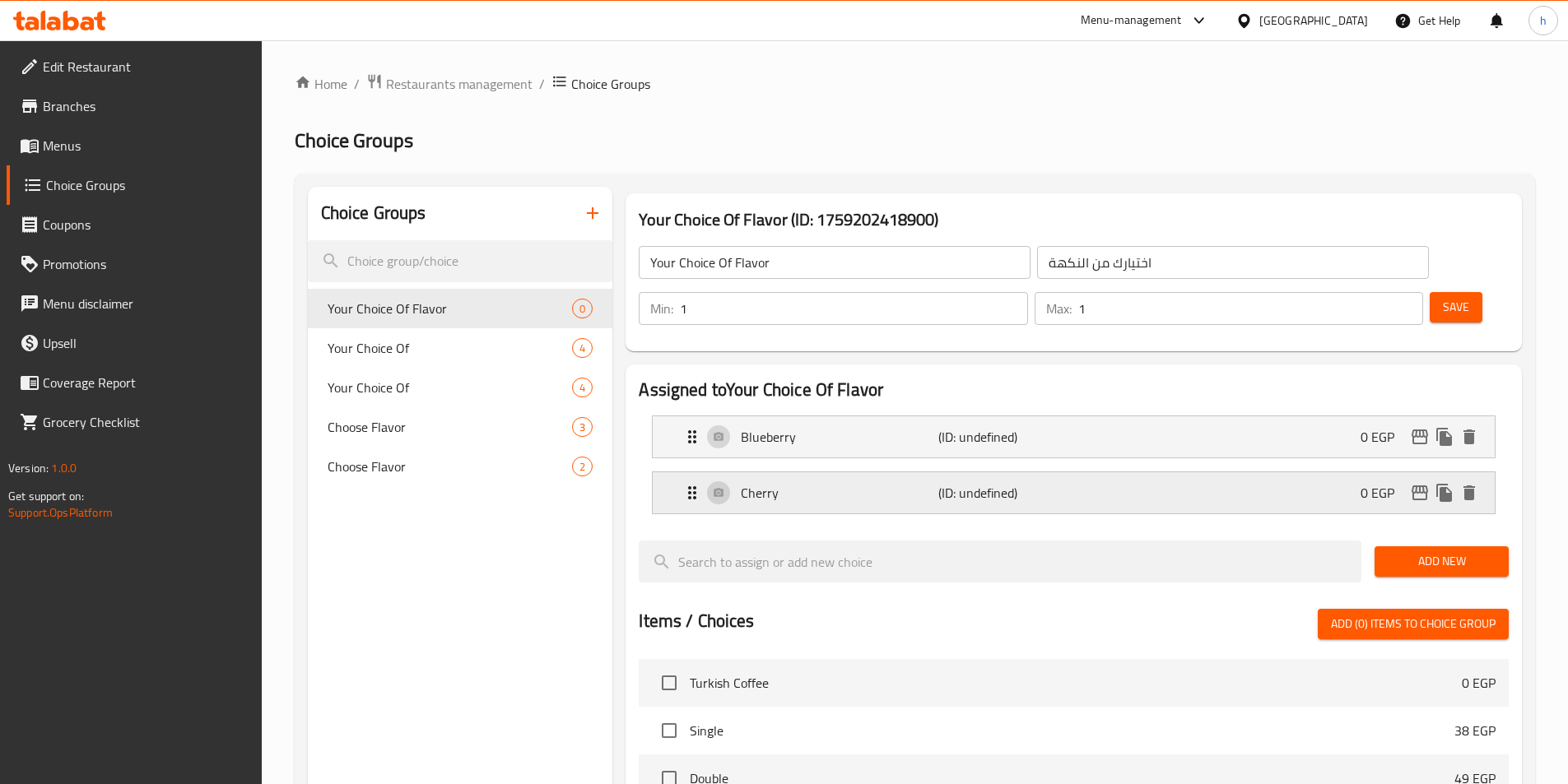
click at [1241, 472] on div "Cherry (ID: undefined) 0 EGP" at bounding box center [1078, 492] width 792 height 42
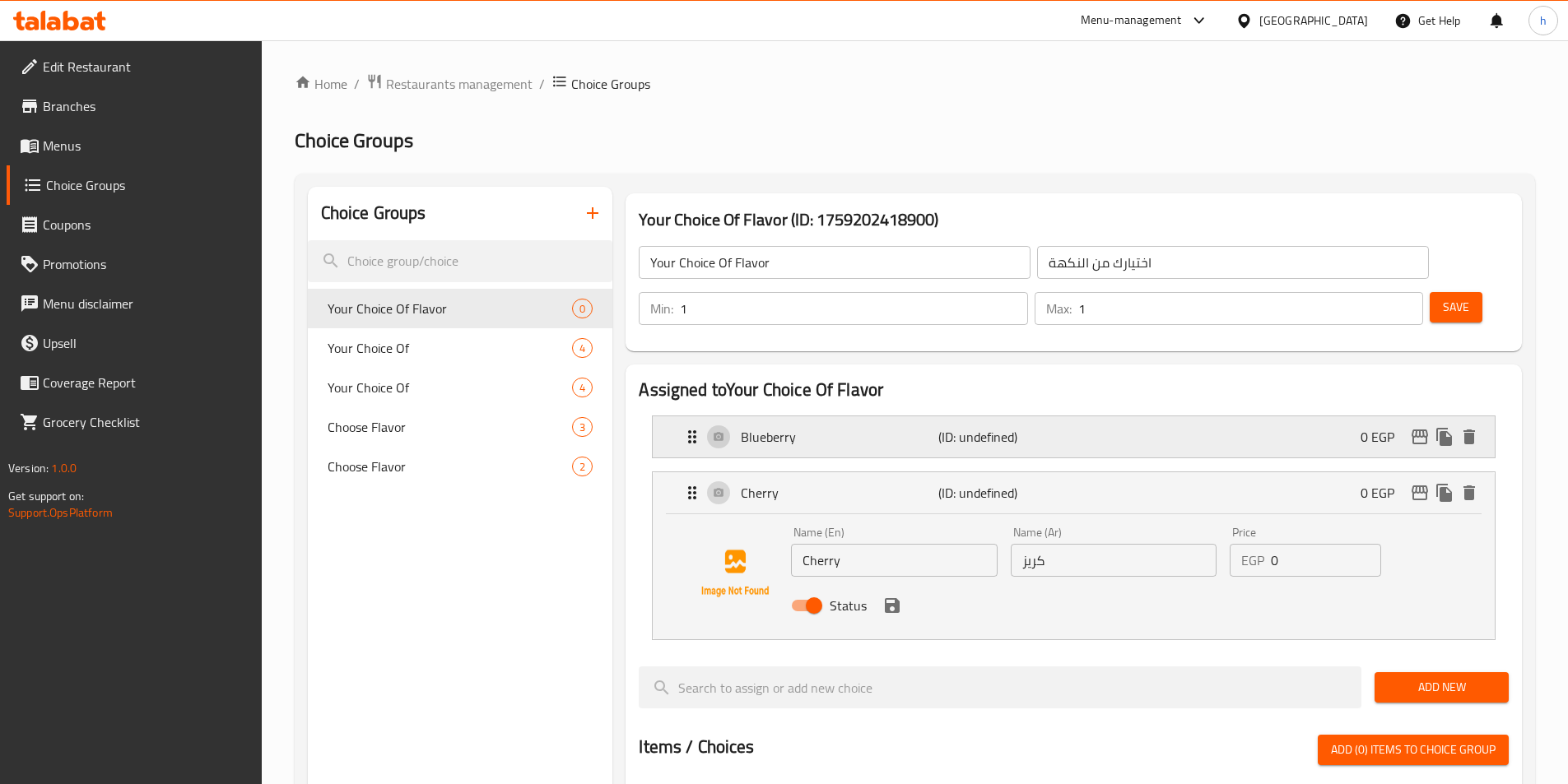
click at [1226, 416] on div "Blueberry (ID: undefined) 0 EGP" at bounding box center [1078, 437] width 792 height 42
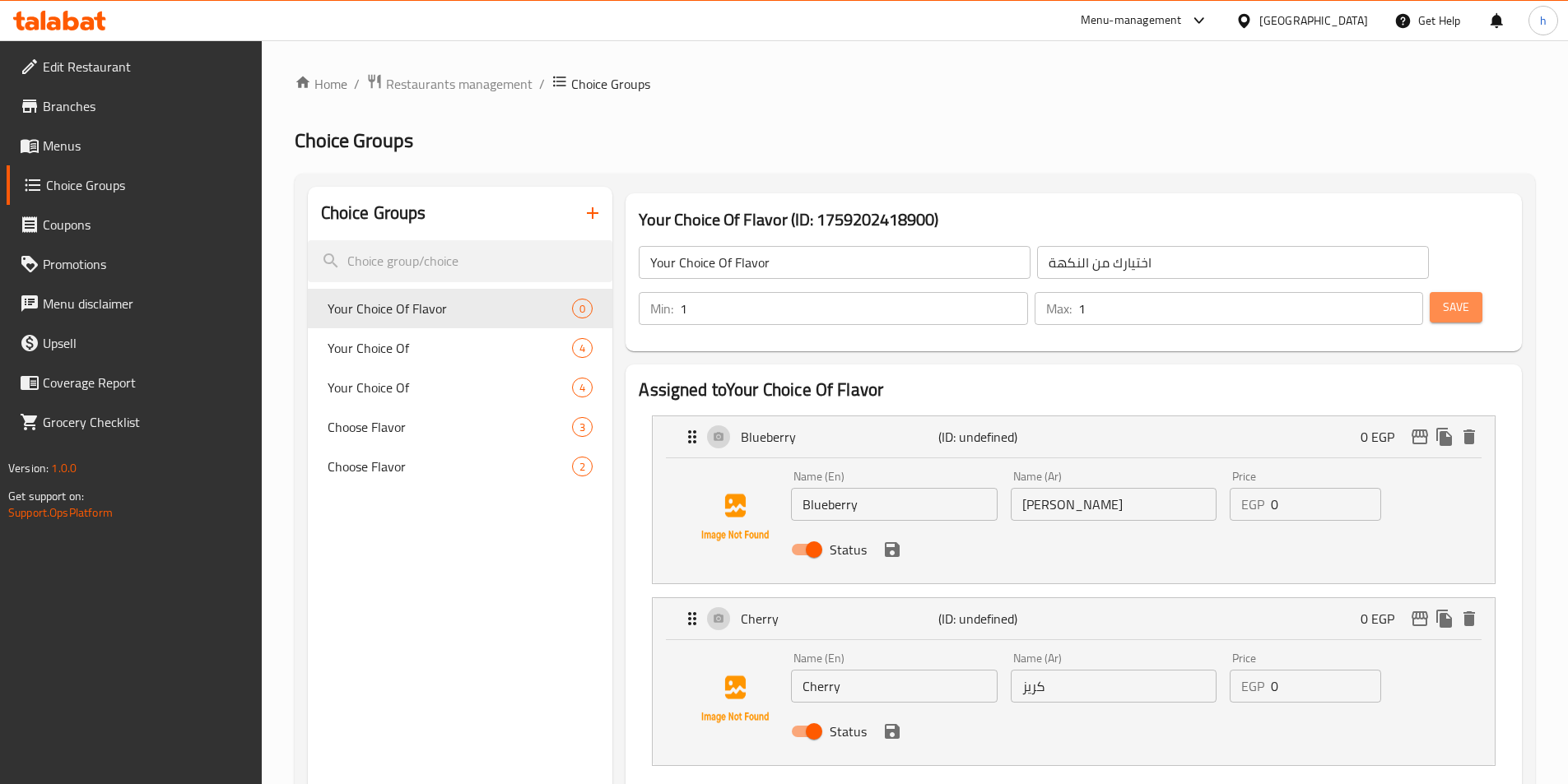
click at [1442, 297] on span "Save" at bounding box center [1455, 306] width 27 height 21
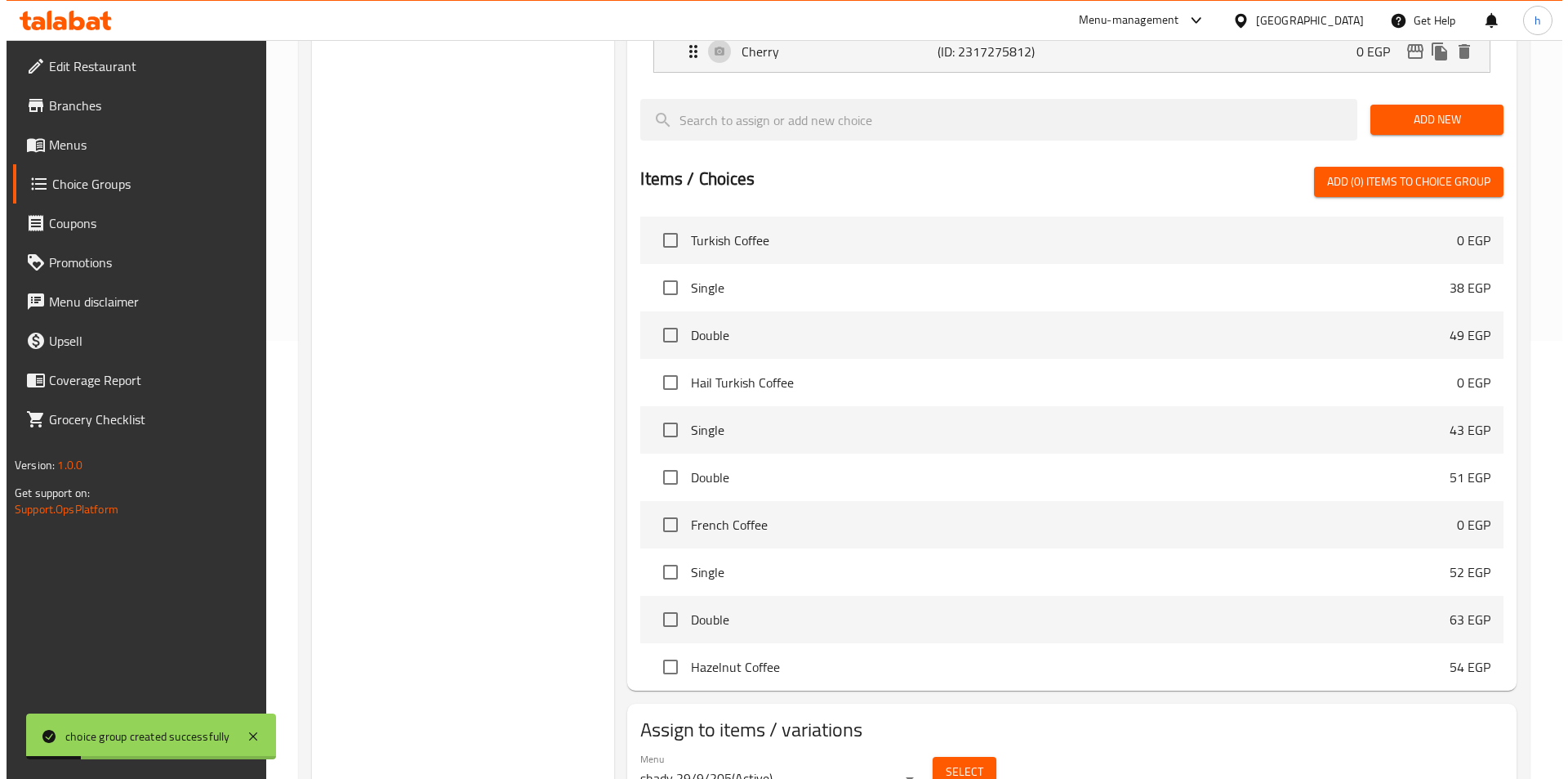
scroll to position [471, 0]
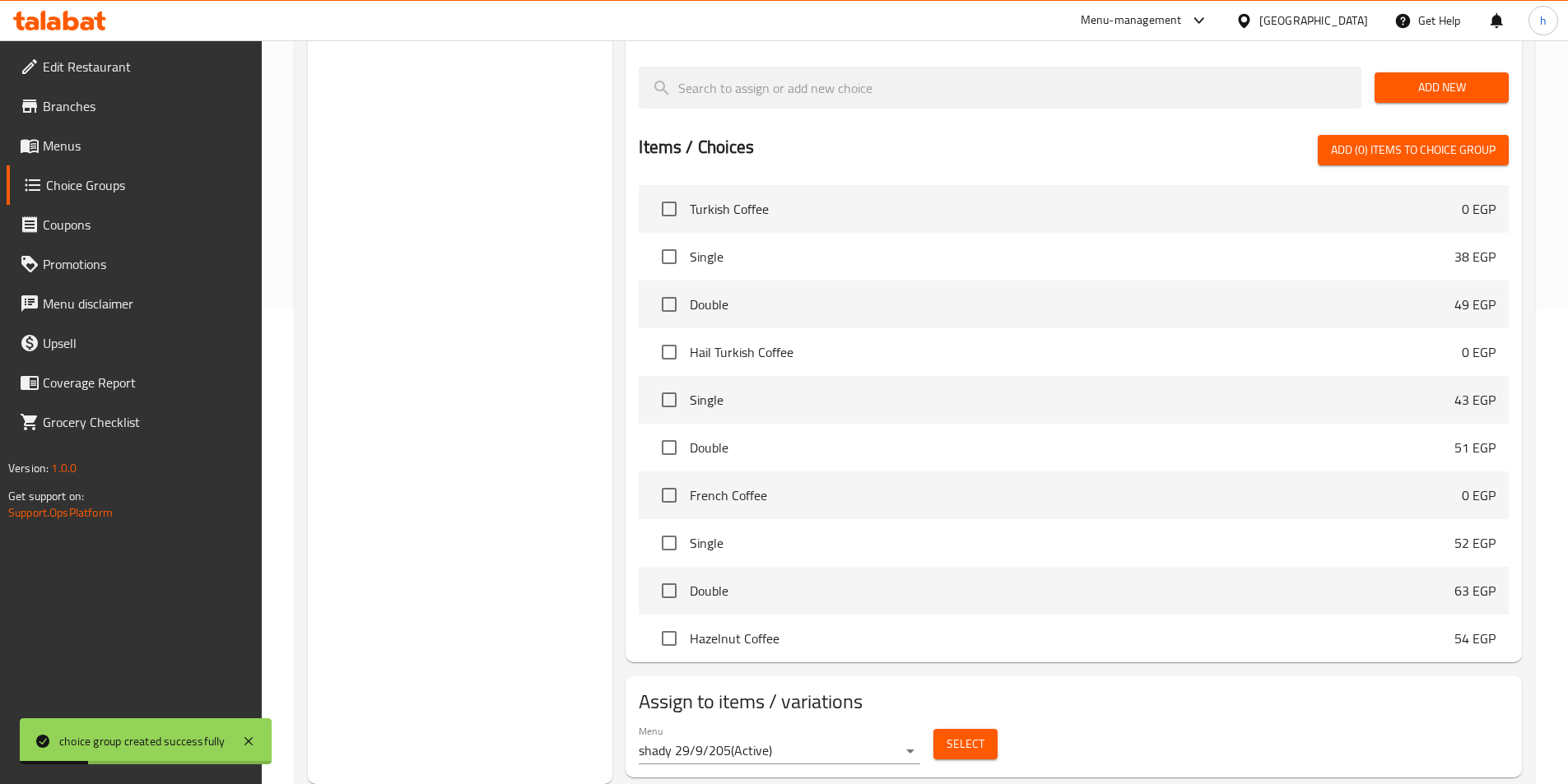
click at [971, 734] on span "Select" at bounding box center [966, 743] width 38 height 21
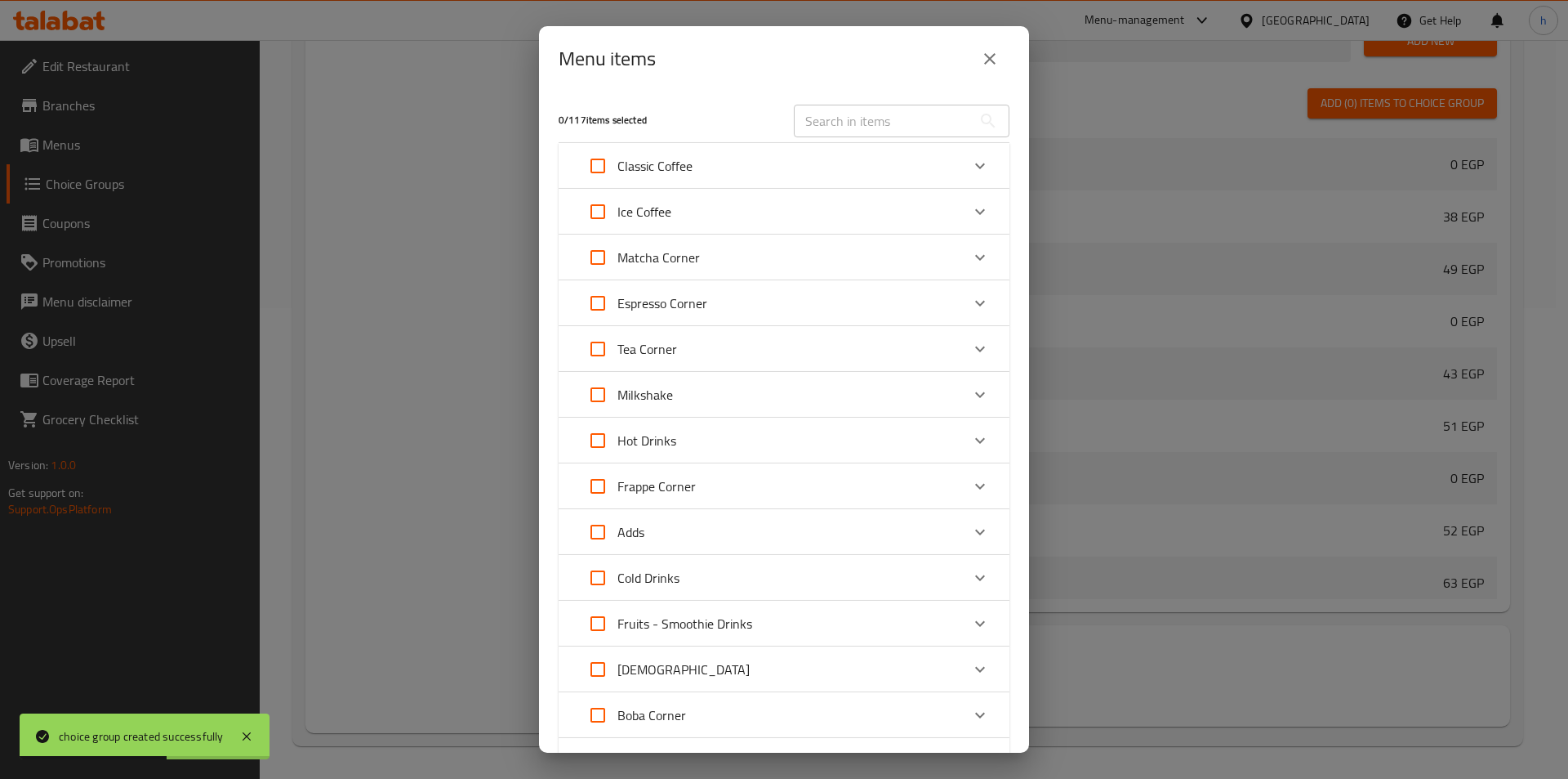
click at [970, 668] on icon "Expand" at bounding box center [980, 669] width 20 height 20
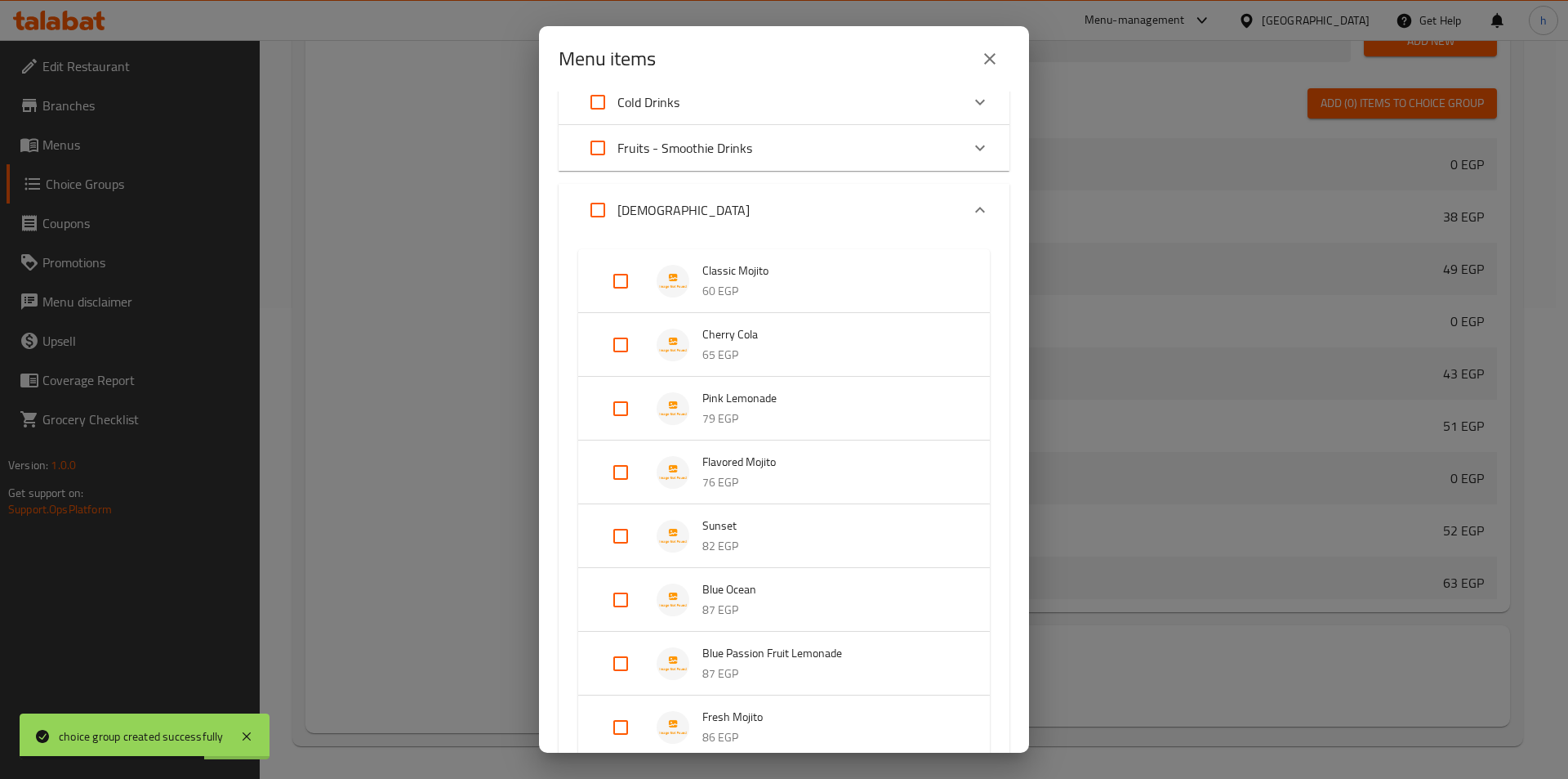
scroll to position [490, 0]
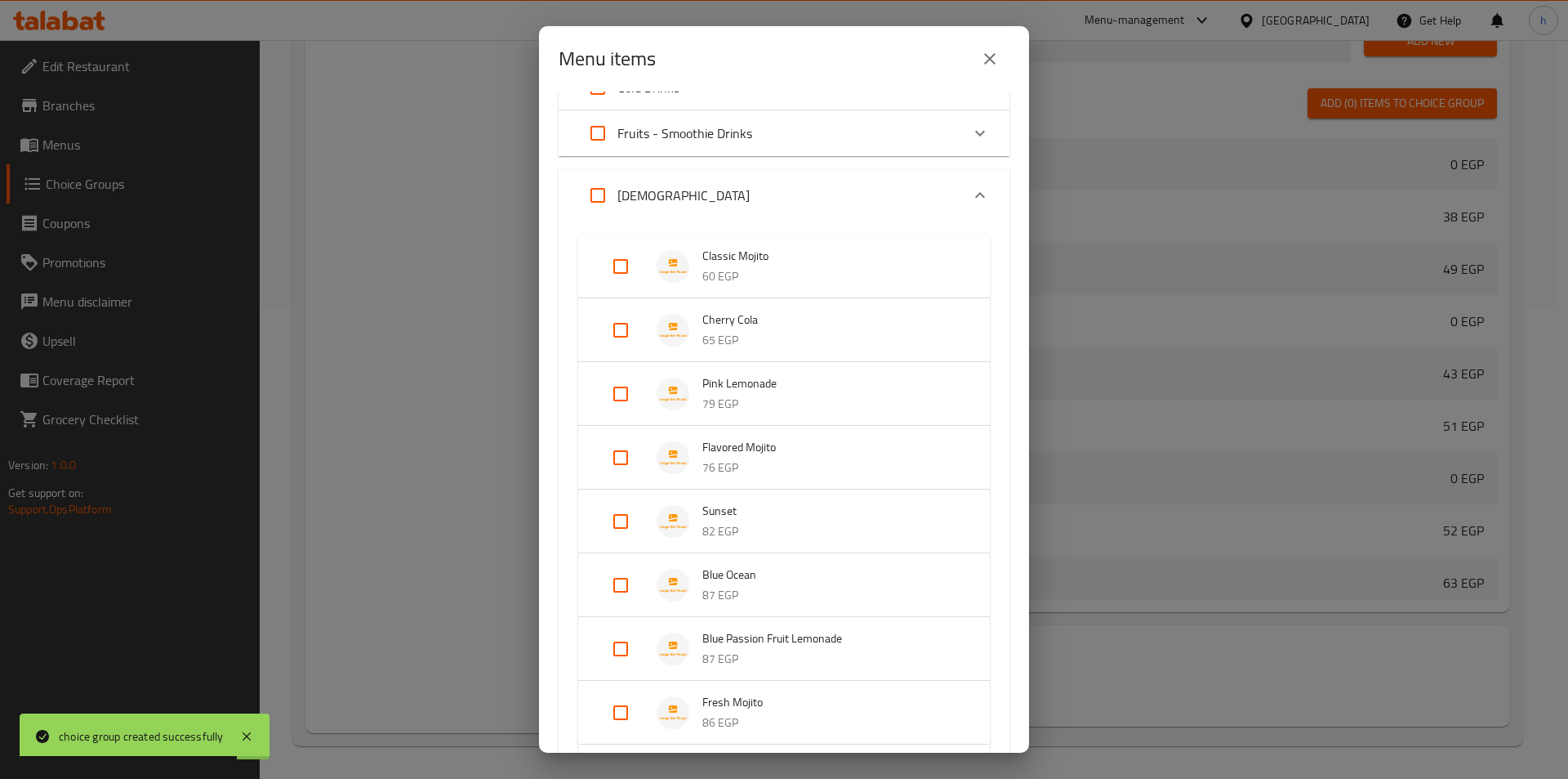
click at [624, 454] on input "Expand" at bounding box center [621, 458] width 39 height 39
checkbox input "true"
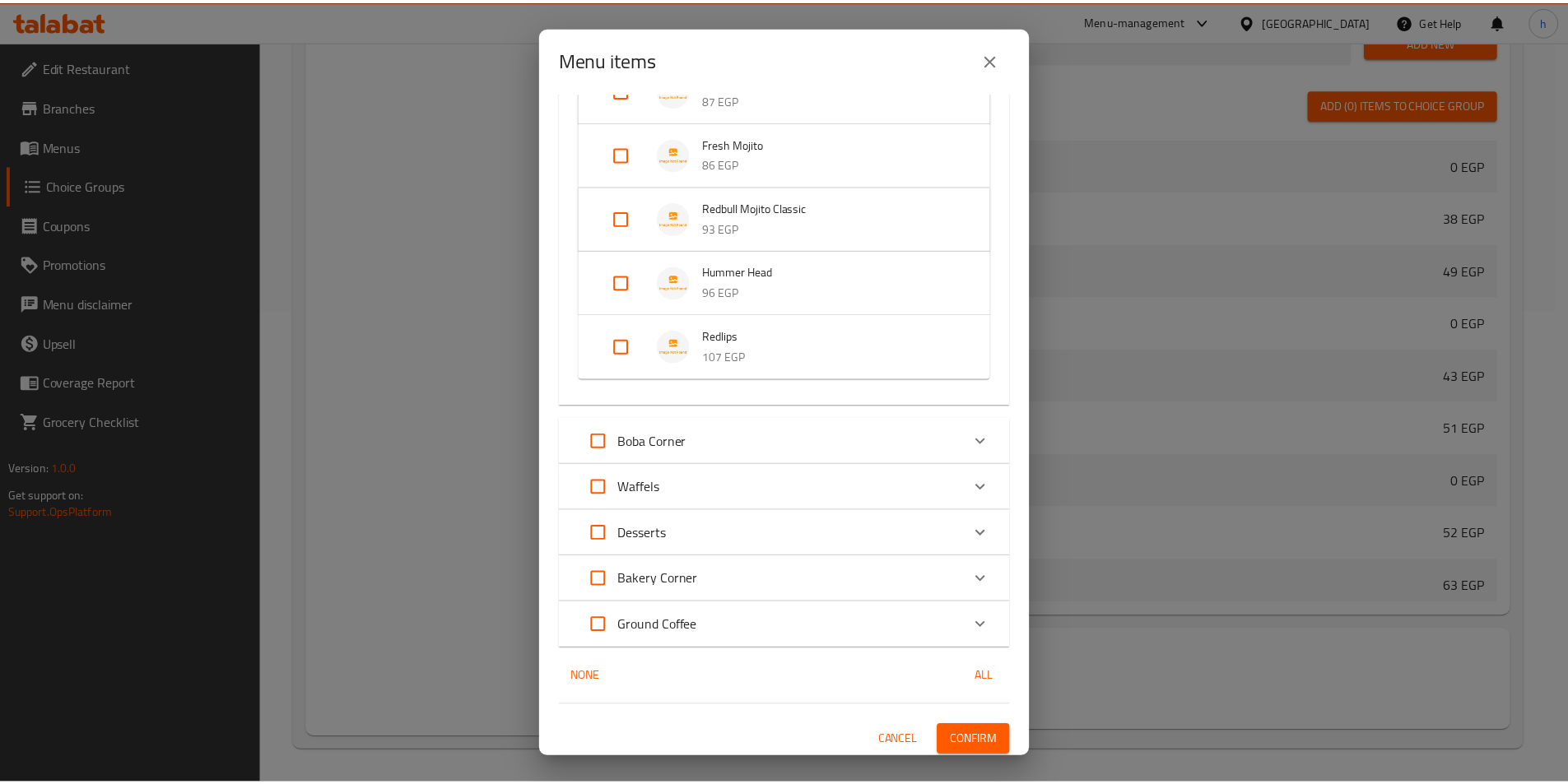
scroll to position [1088, 0]
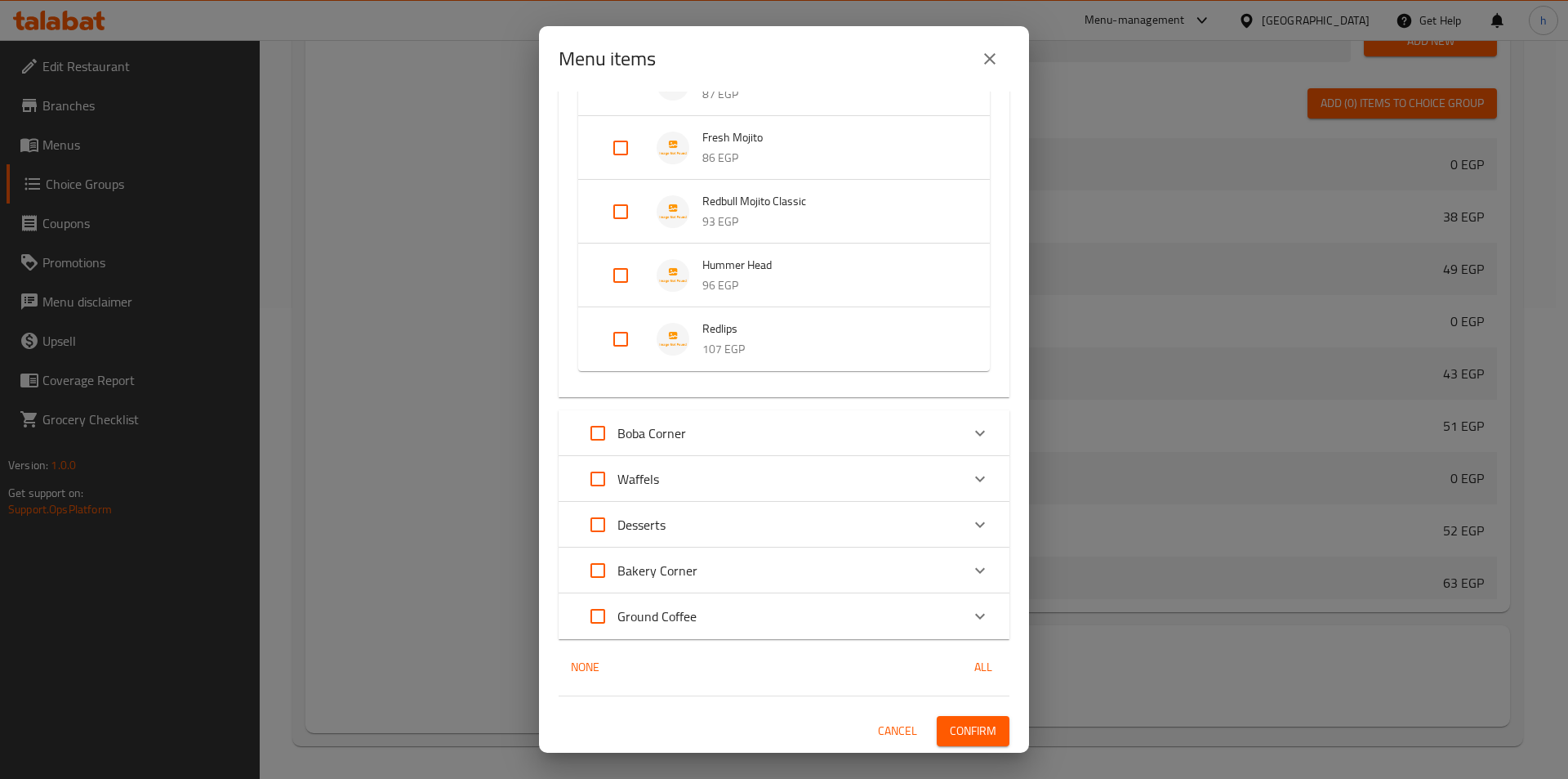
click at [973, 731] on span "Confirm" at bounding box center [972, 731] width 46 height 21
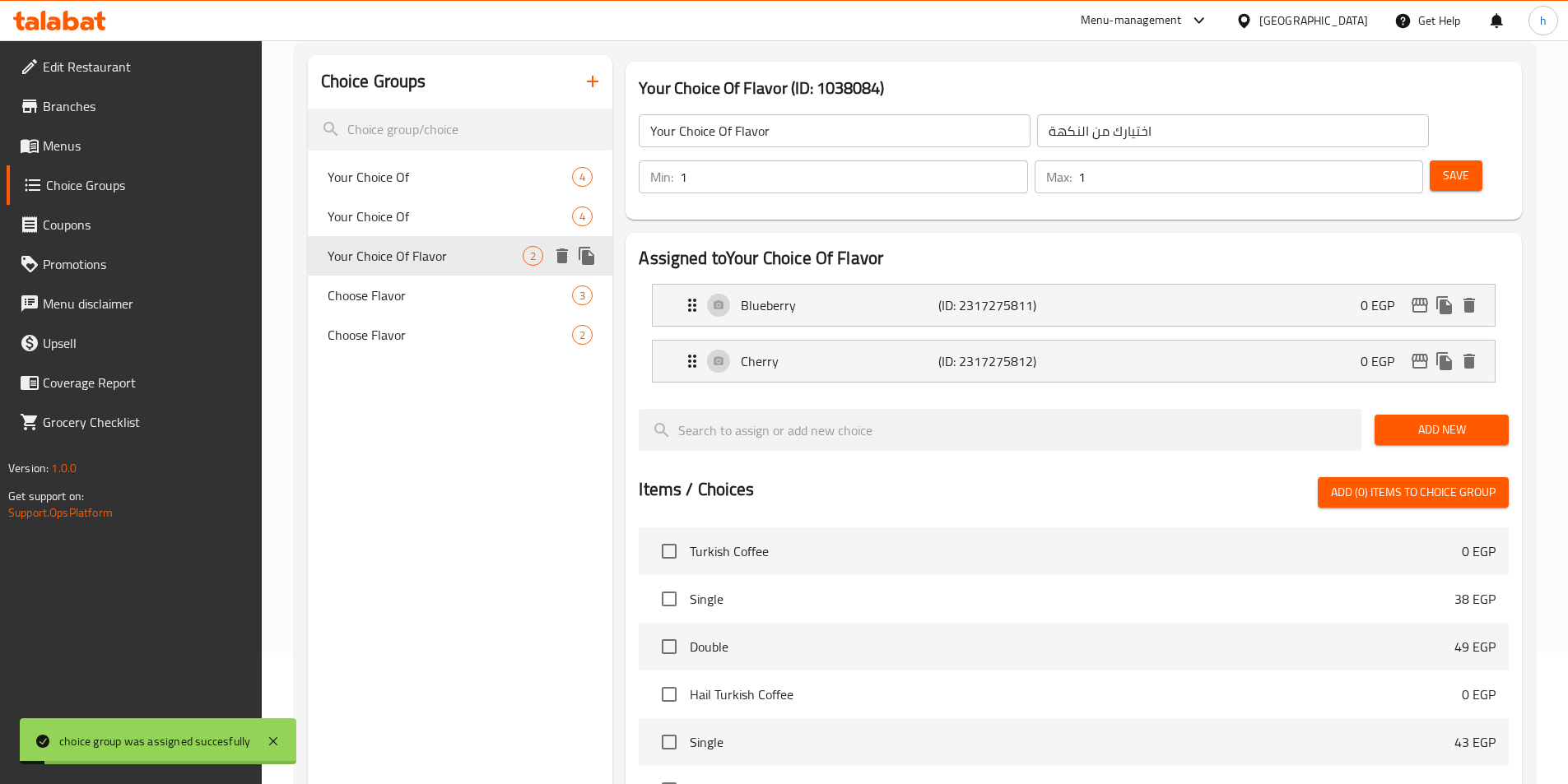
scroll to position [0, 0]
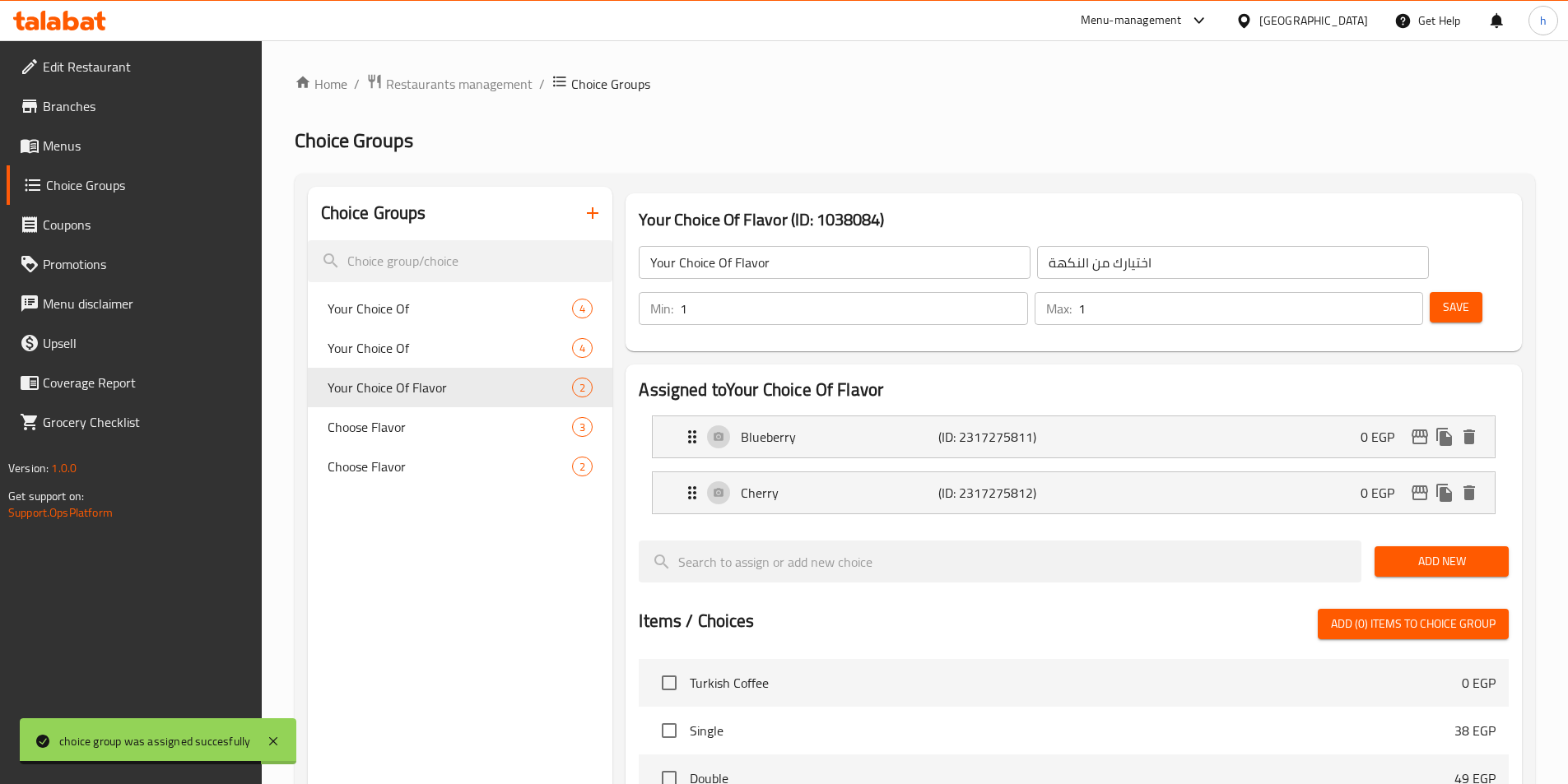
click at [580, 215] on button "button" at bounding box center [593, 213] width 40 height 40
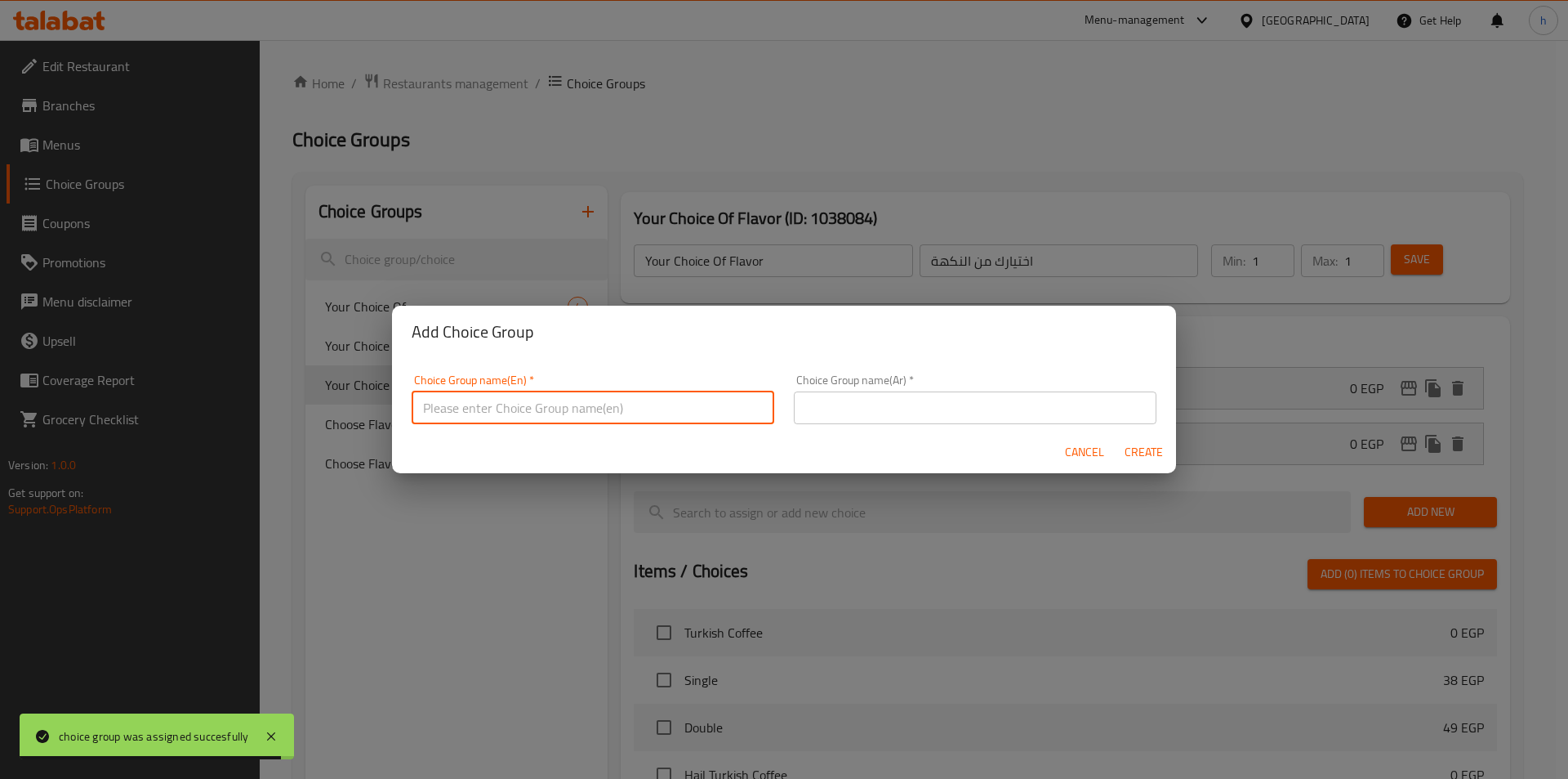
click at [623, 391] on input "text" at bounding box center [592, 407] width 362 height 32
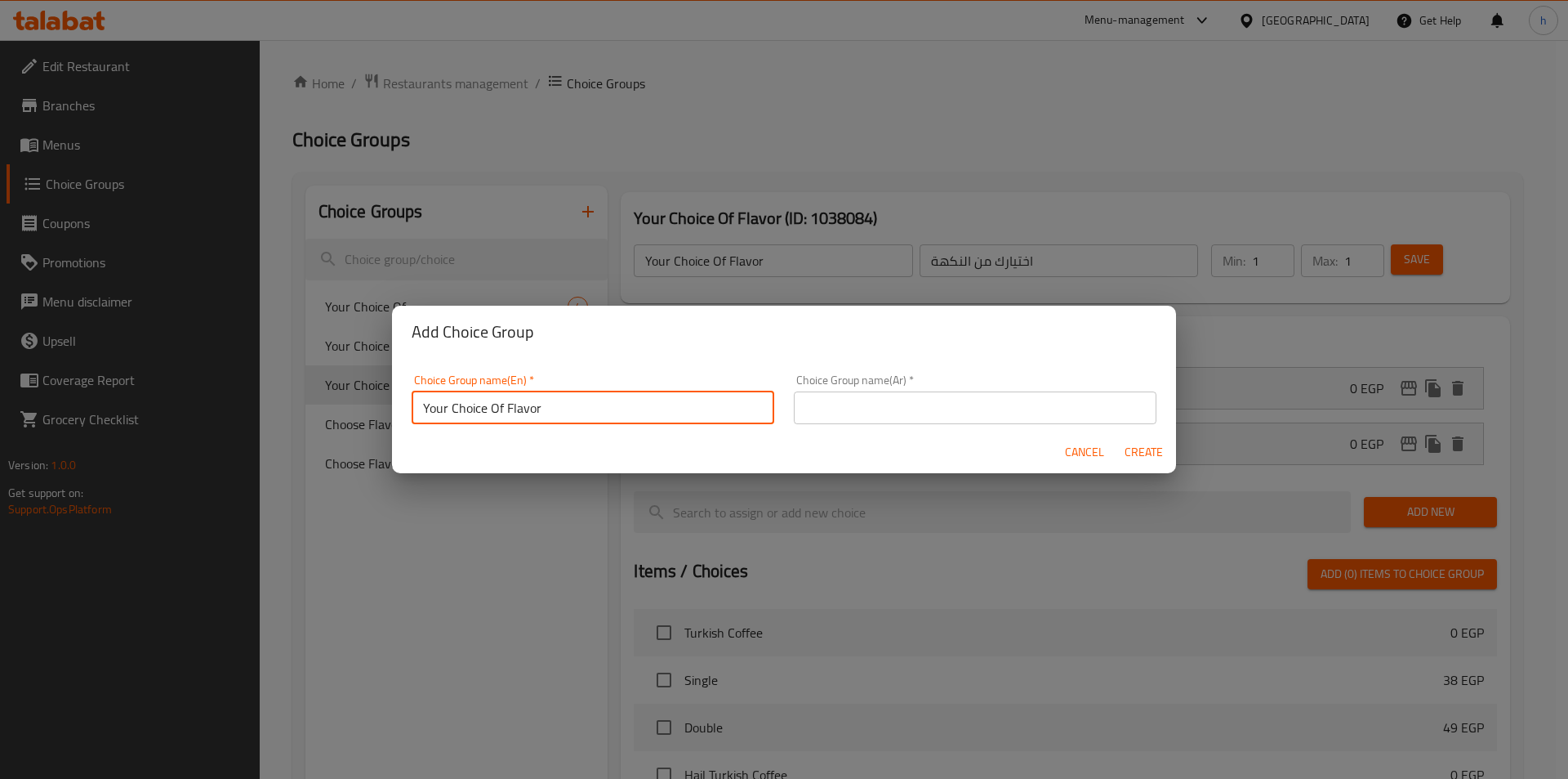
type input "Your Choice Of Flavor"
click at [882, 410] on input "text" at bounding box center [975, 407] width 362 height 32
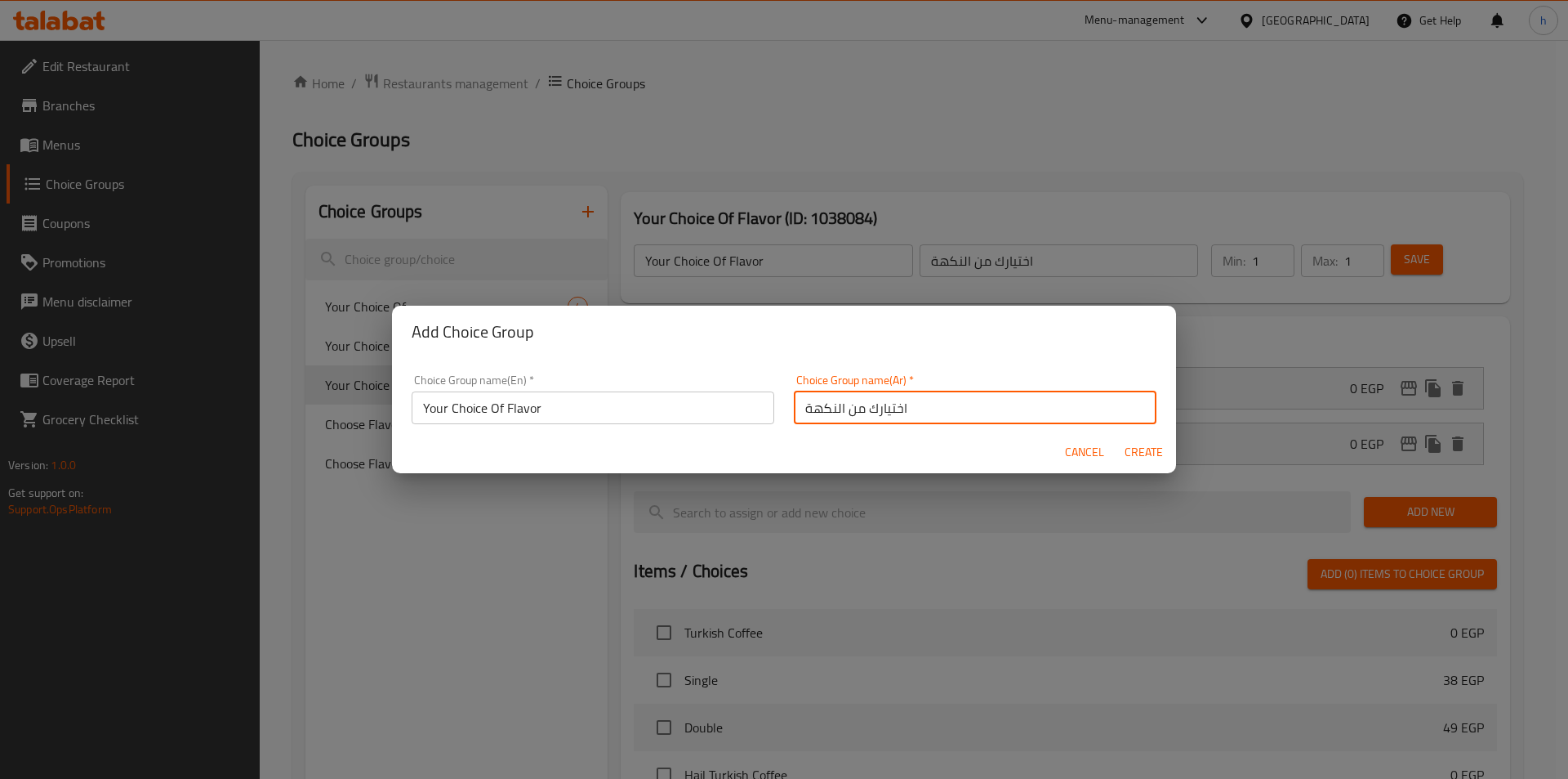
type input "اختيارك من النكهة"
click at [1134, 449] on span "Create" at bounding box center [1144, 452] width 39 height 21
type input "Your Choice Of Flavor"
type input "اختيارك من النكهة"
type input "0"
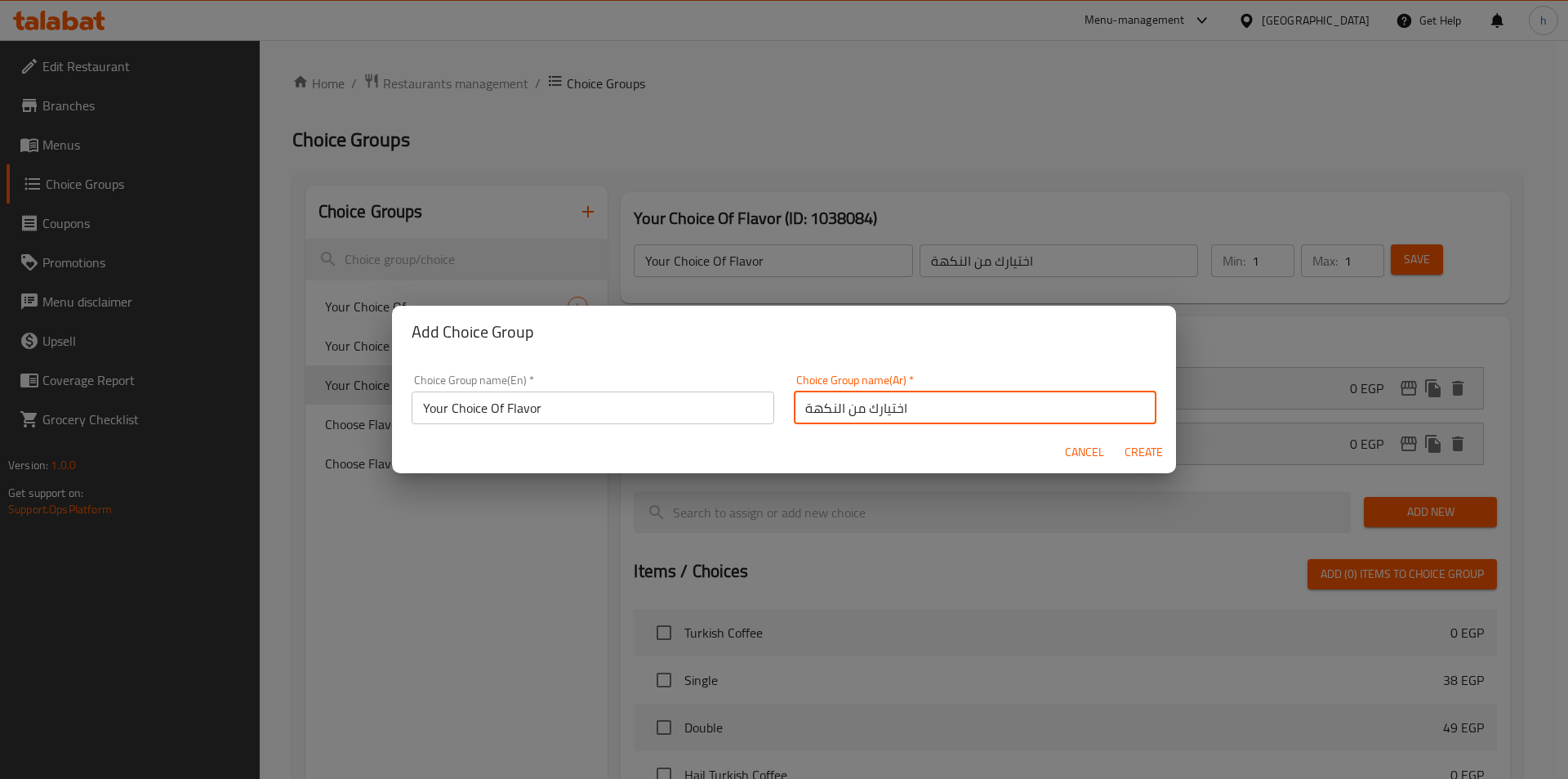
type input "0"
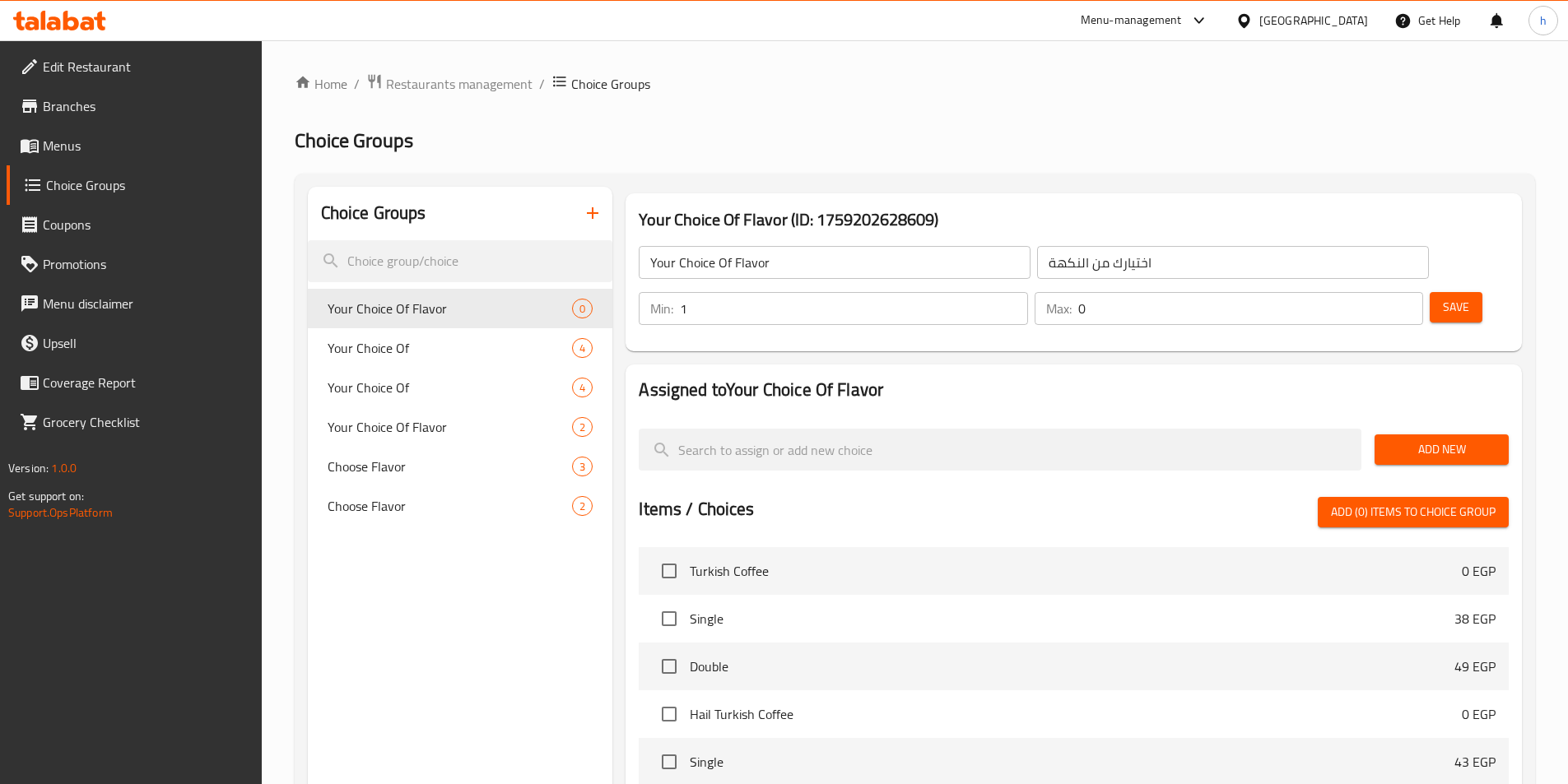
type input "1"
click at [1027, 292] on input "1" at bounding box center [853, 307] width 347 height 33
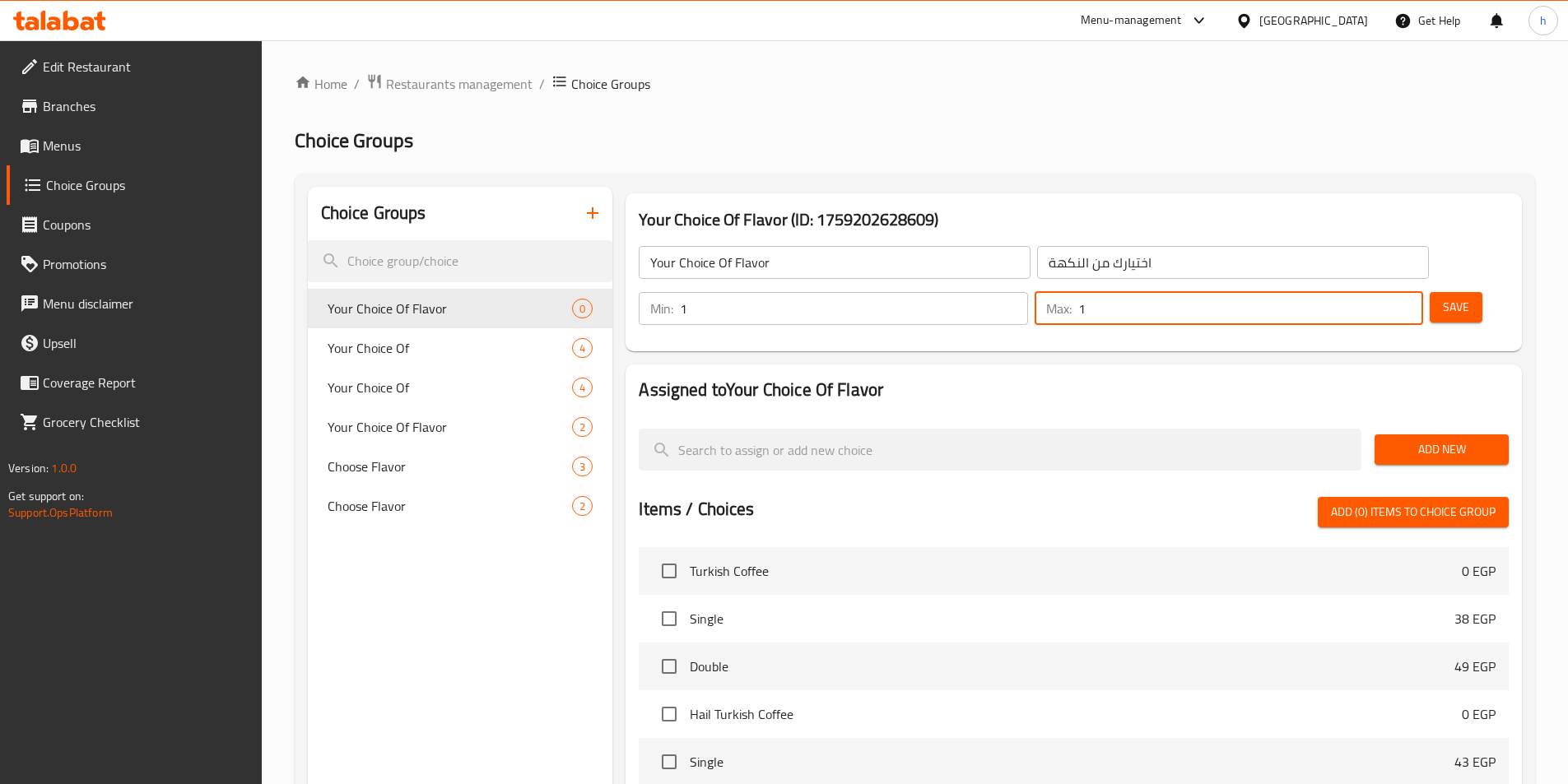
type input "1"
click at [1374, 292] on input "1" at bounding box center [1250, 307] width 345 height 33
click at [1424, 439] on span "Add New" at bounding box center [1440, 449] width 108 height 21
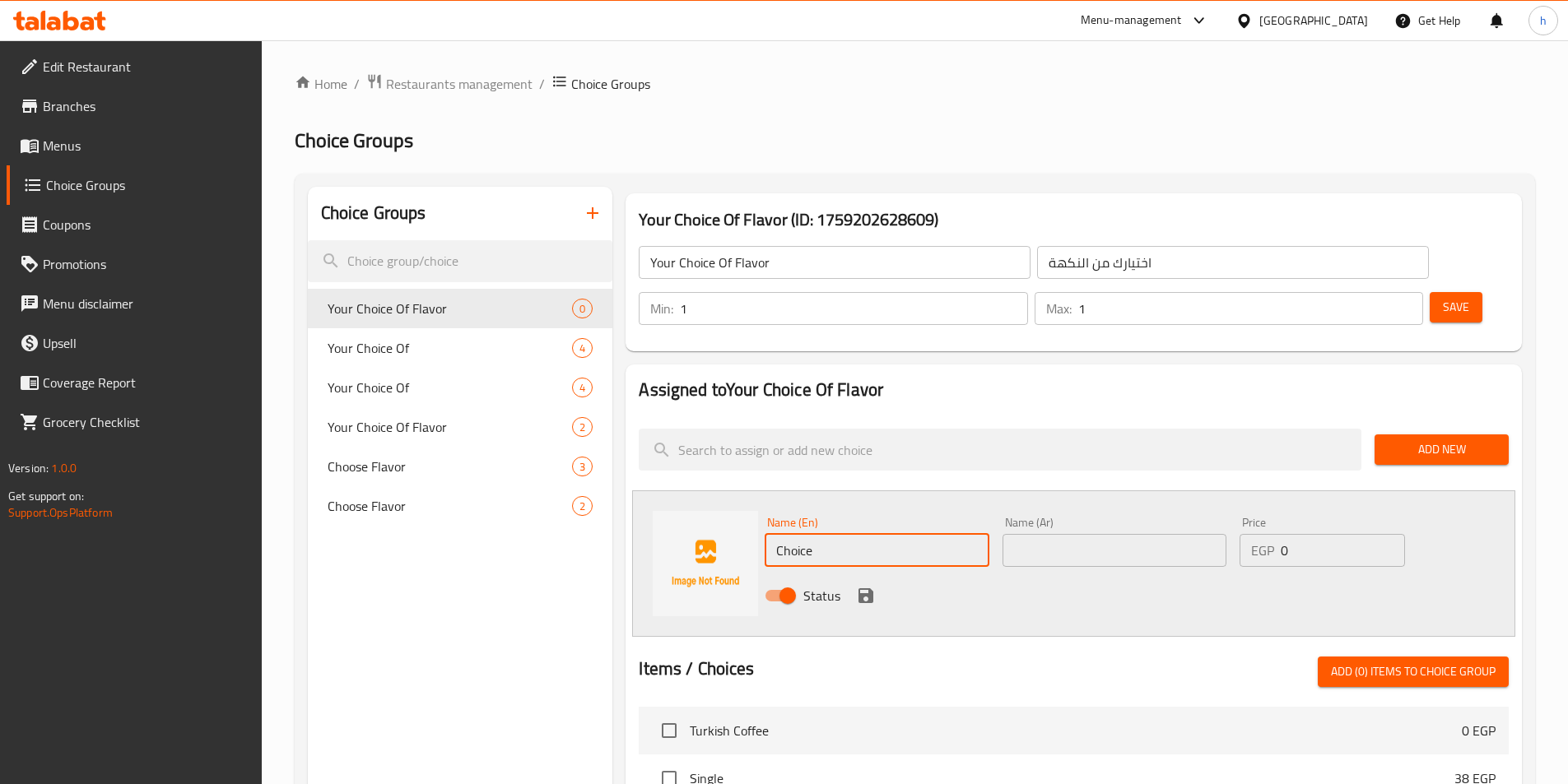
drag, startPoint x: 842, startPoint y: 510, endPoint x: 766, endPoint y: 511, distance: 76.0
click at [766, 534] on input "Choice" at bounding box center [876, 550] width 224 height 33
paste input "Strawberry"
type input "Strawberry"
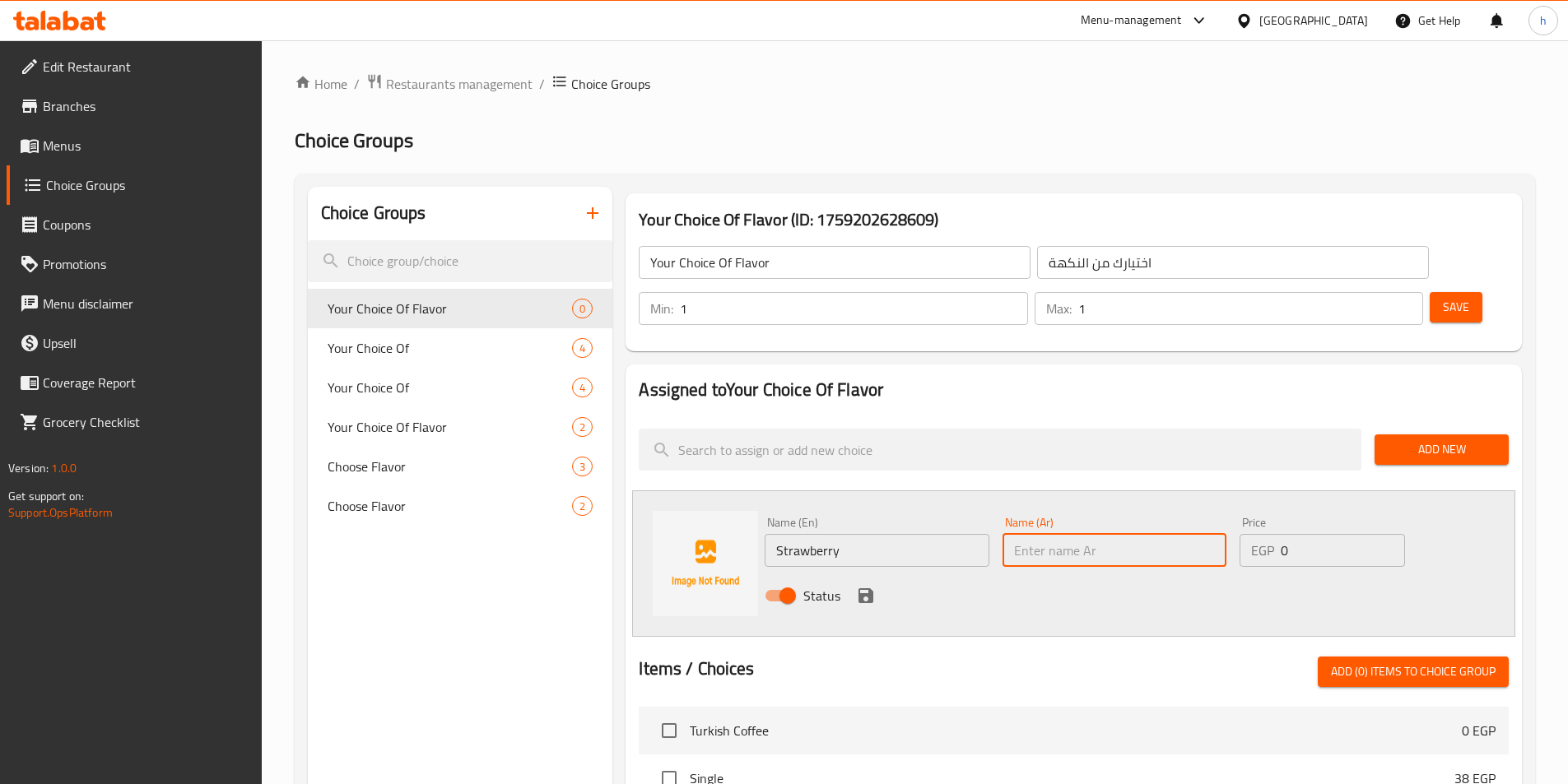
drag, startPoint x: 1092, startPoint y: 495, endPoint x: 1089, endPoint y: 506, distance: 11.4
click at [1092, 534] on input "text" at bounding box center [1114, 550] width 224 height 33
paste input "فراولة"
type input "فراولة"
click at [866, 585] on icon "save" at bounding box center [866, 595] width 20 height 20
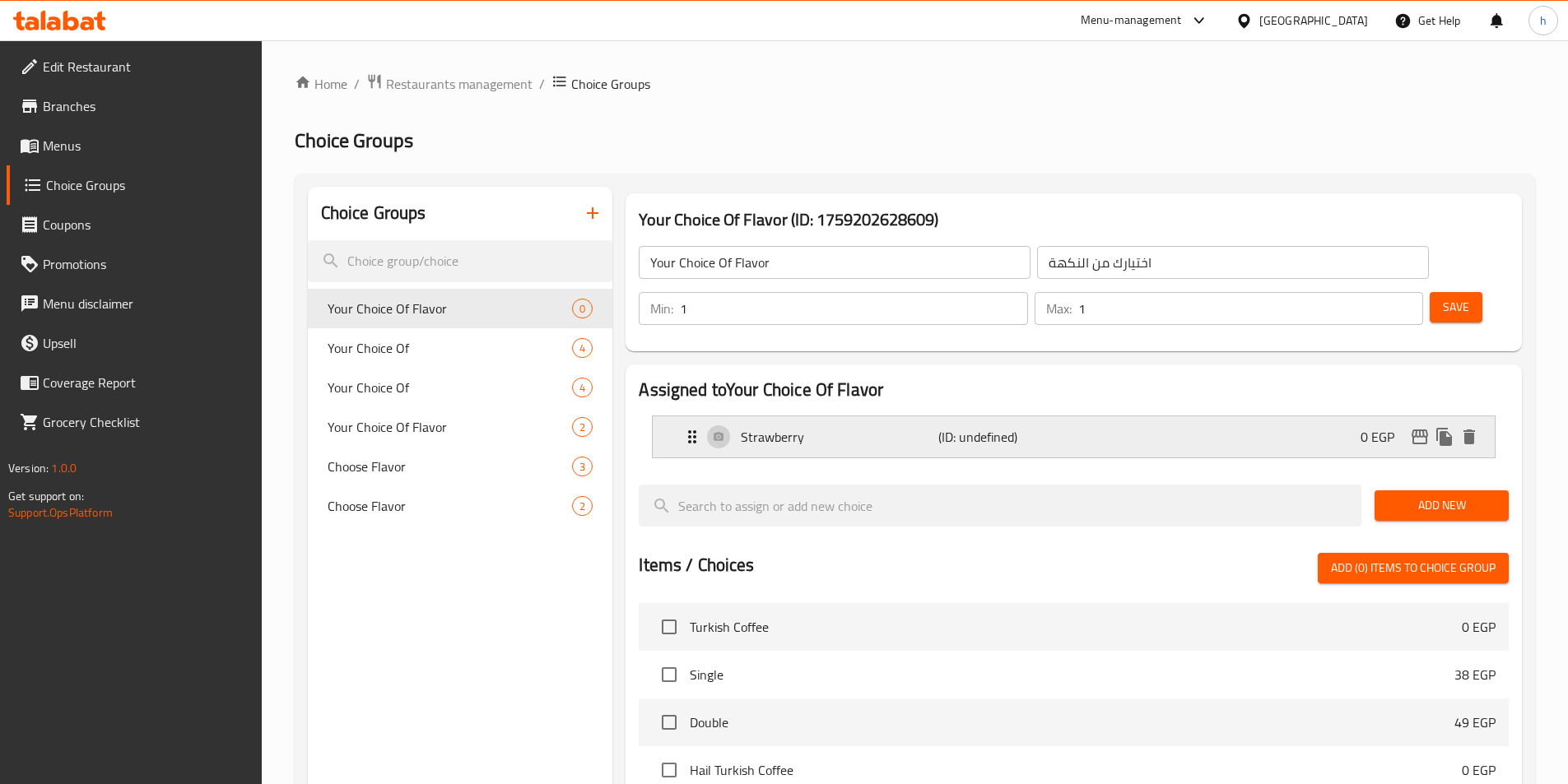
click at [1235, 416] on div "Strawberry (ID: undefined) 0 EGP" at bounding box center [1078, 437] width 792 height 42
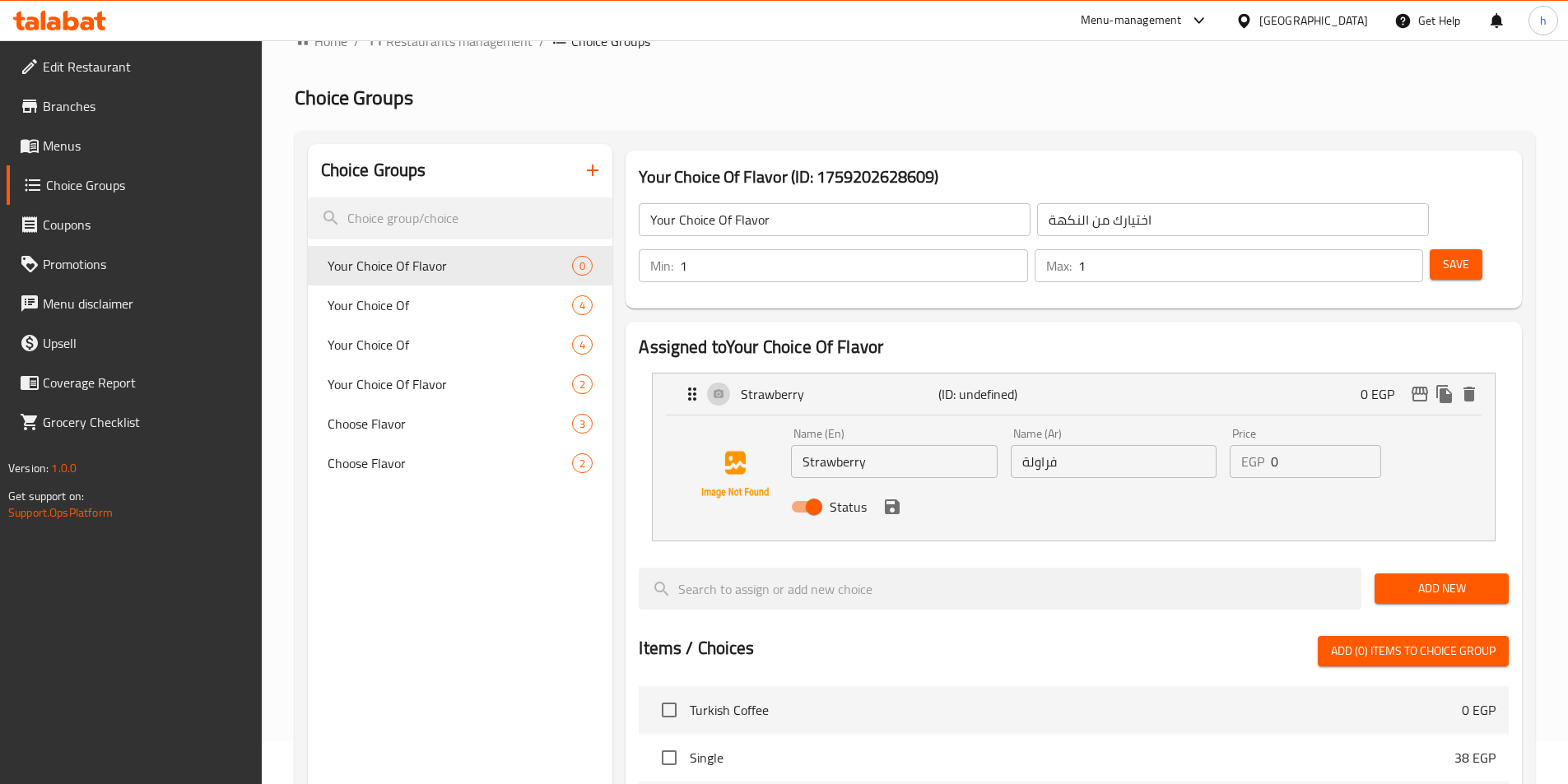
scroll to position [82, 0]
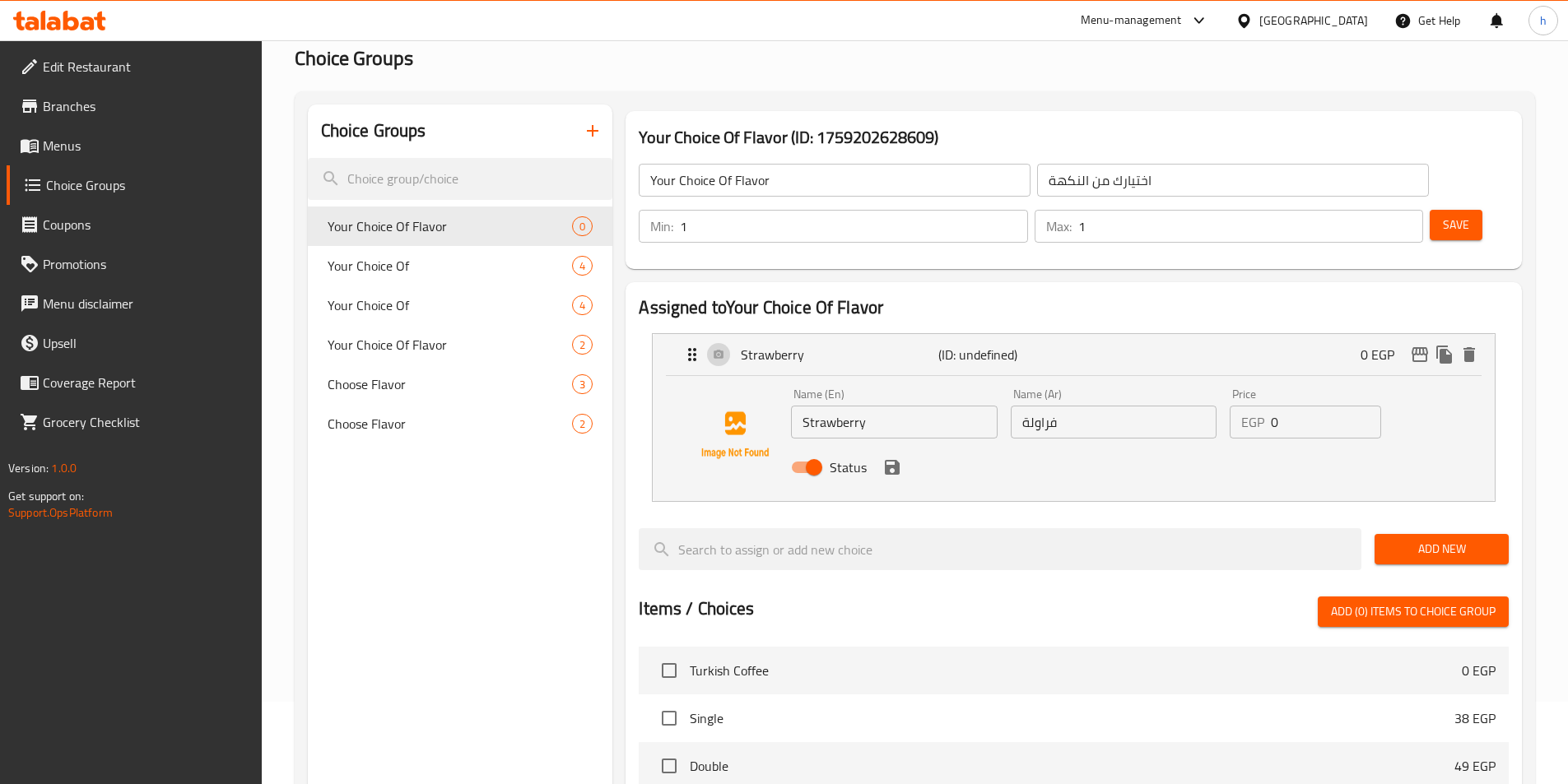
click at [1414, 539] on span "Add New" at bounding box center [1440, 549] width 108 height 21
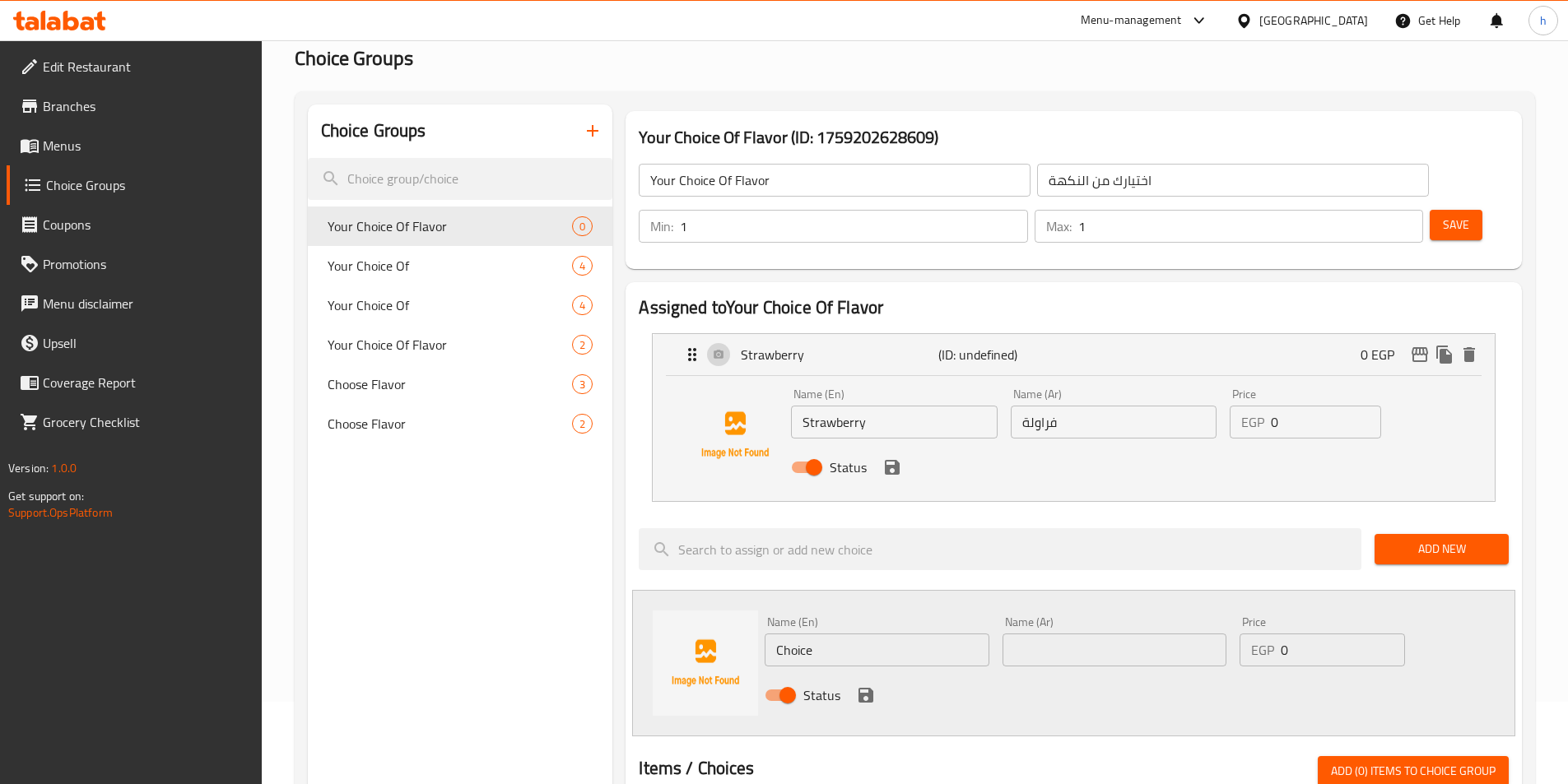
click at [794, 633] on input "Choice" at bounding box center [876, 649] width 224 height 33
paste input "erry"
type input "Cherry"
click at [999, 609] on div "Name (Ar) Name (Ar)" at bounding box center [1114, 641] width 237 height 63
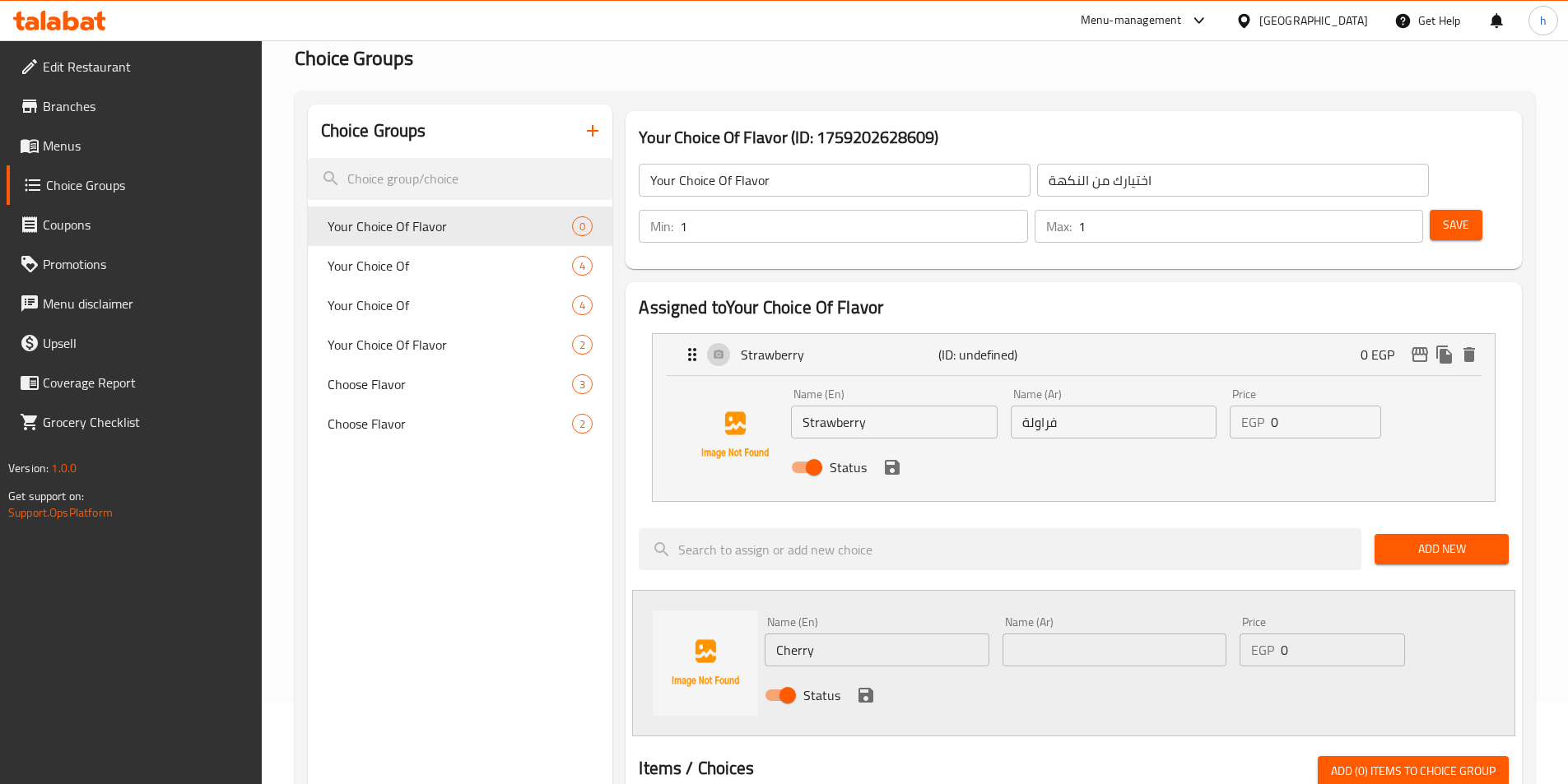
click at [1033, 633] on input "text" at bounding box center [1114, 649] width 224 height 33
paste input "كريز"
type input "كريز"
click at [870, 687] on icon "save" at bounding box center [866, 694] width 15 height 15
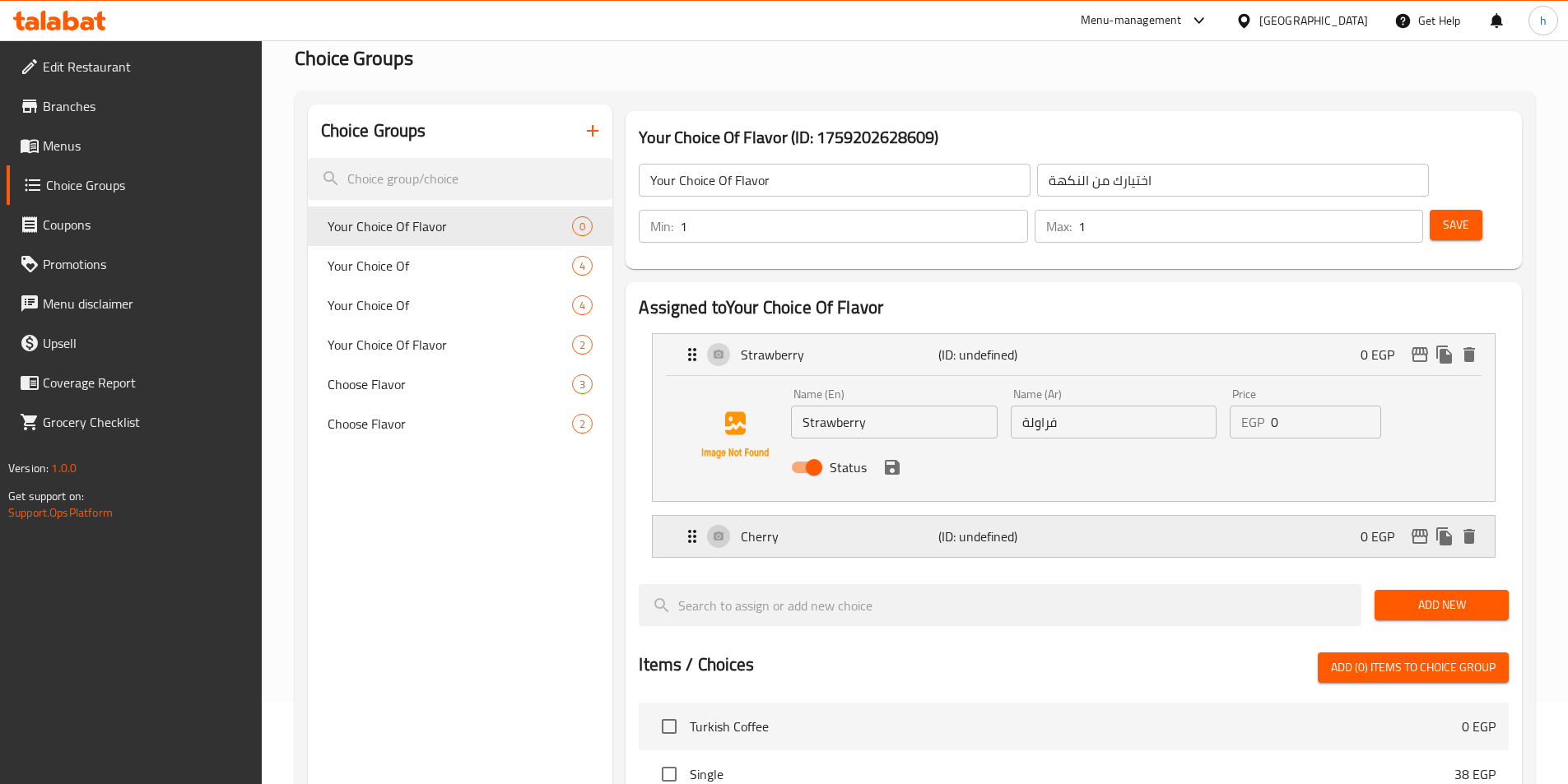
click at [1171, 516] on div "Cherry (ID: undefined) 0 EGP" at bounding box center [1078, 537] width 792 height 42
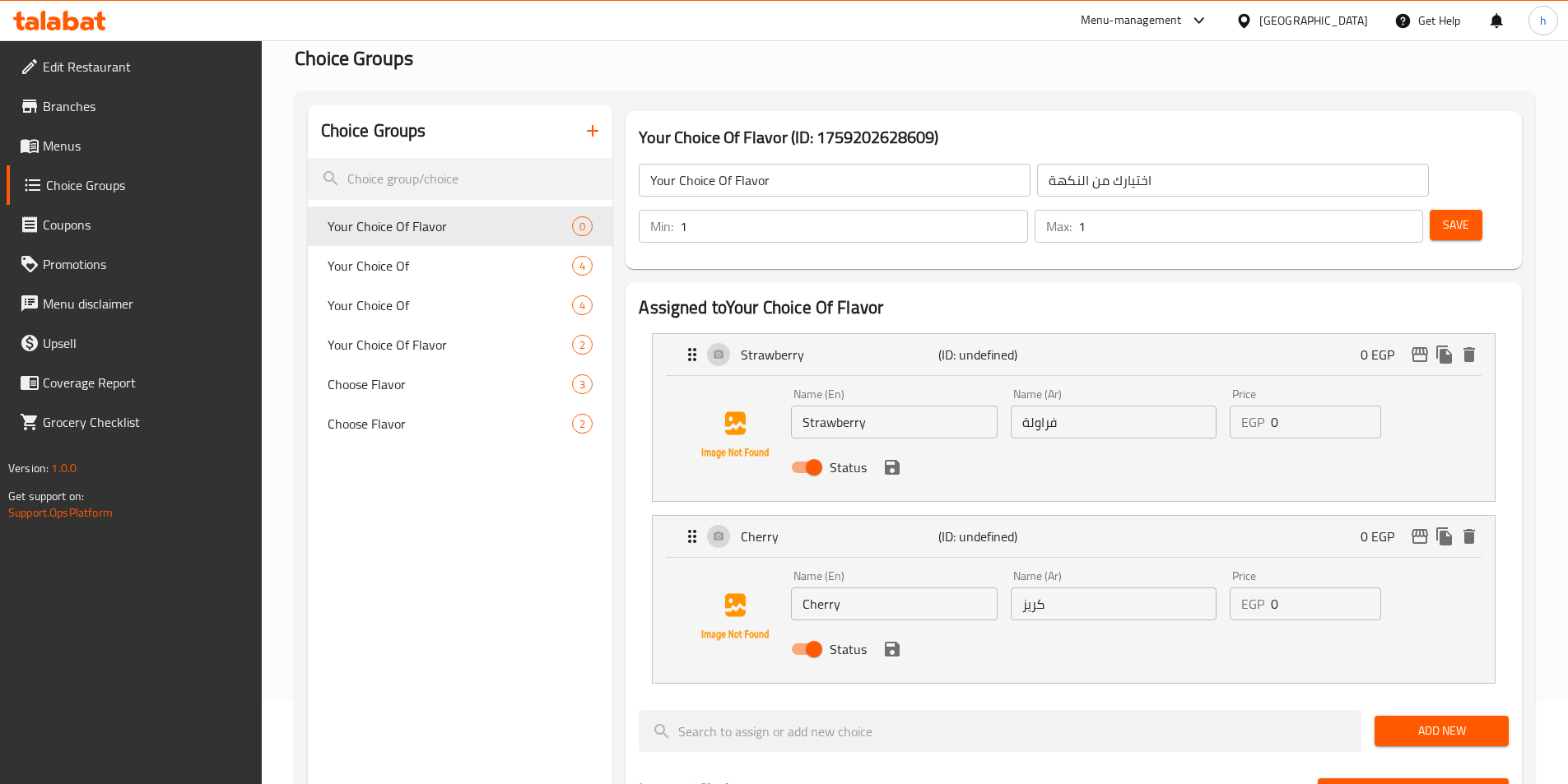
click at [1442, 215] on span "Save" at bounding box center [1455, 224] width 27 height 21
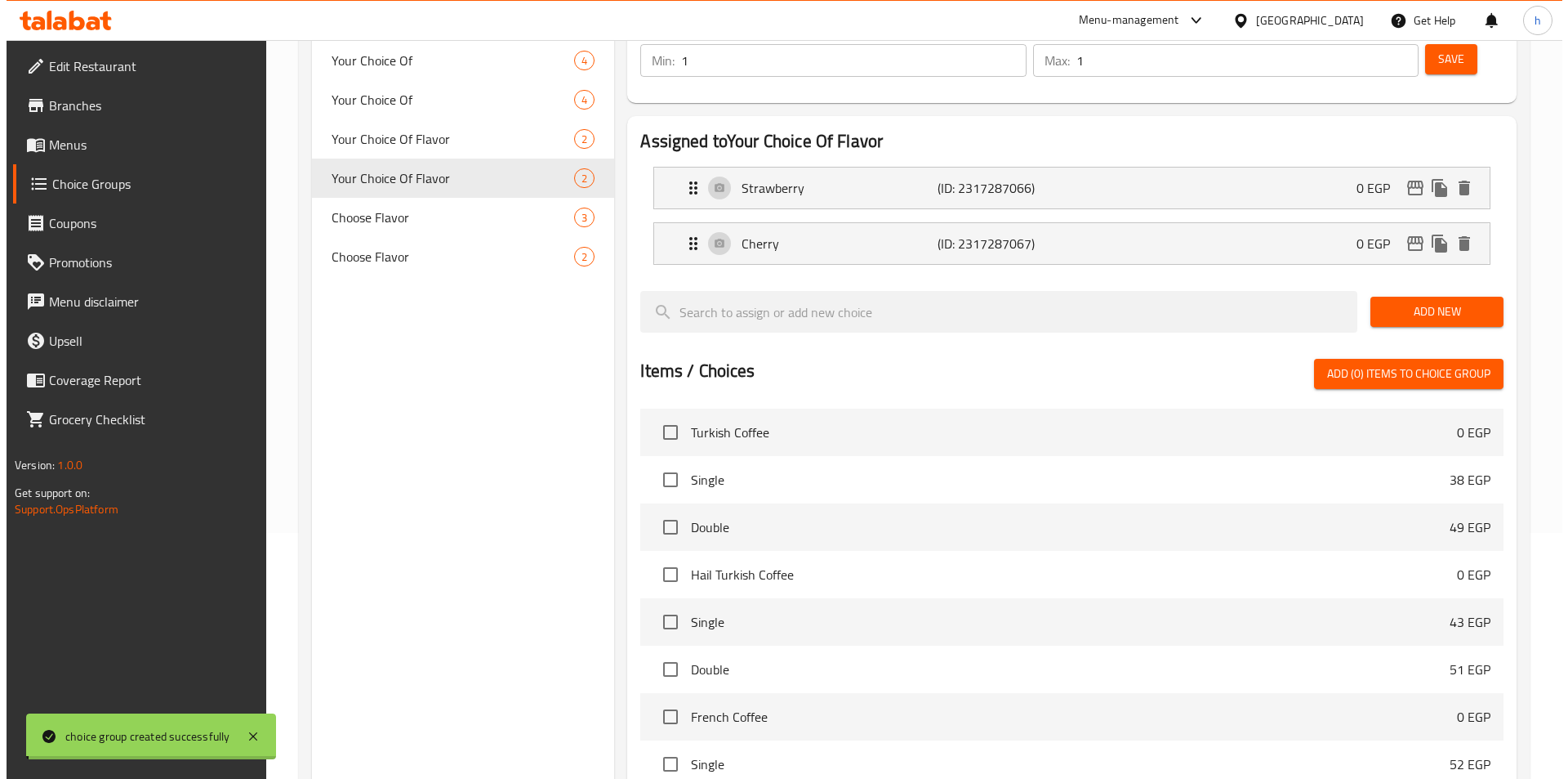
scroll to position [471, 0]
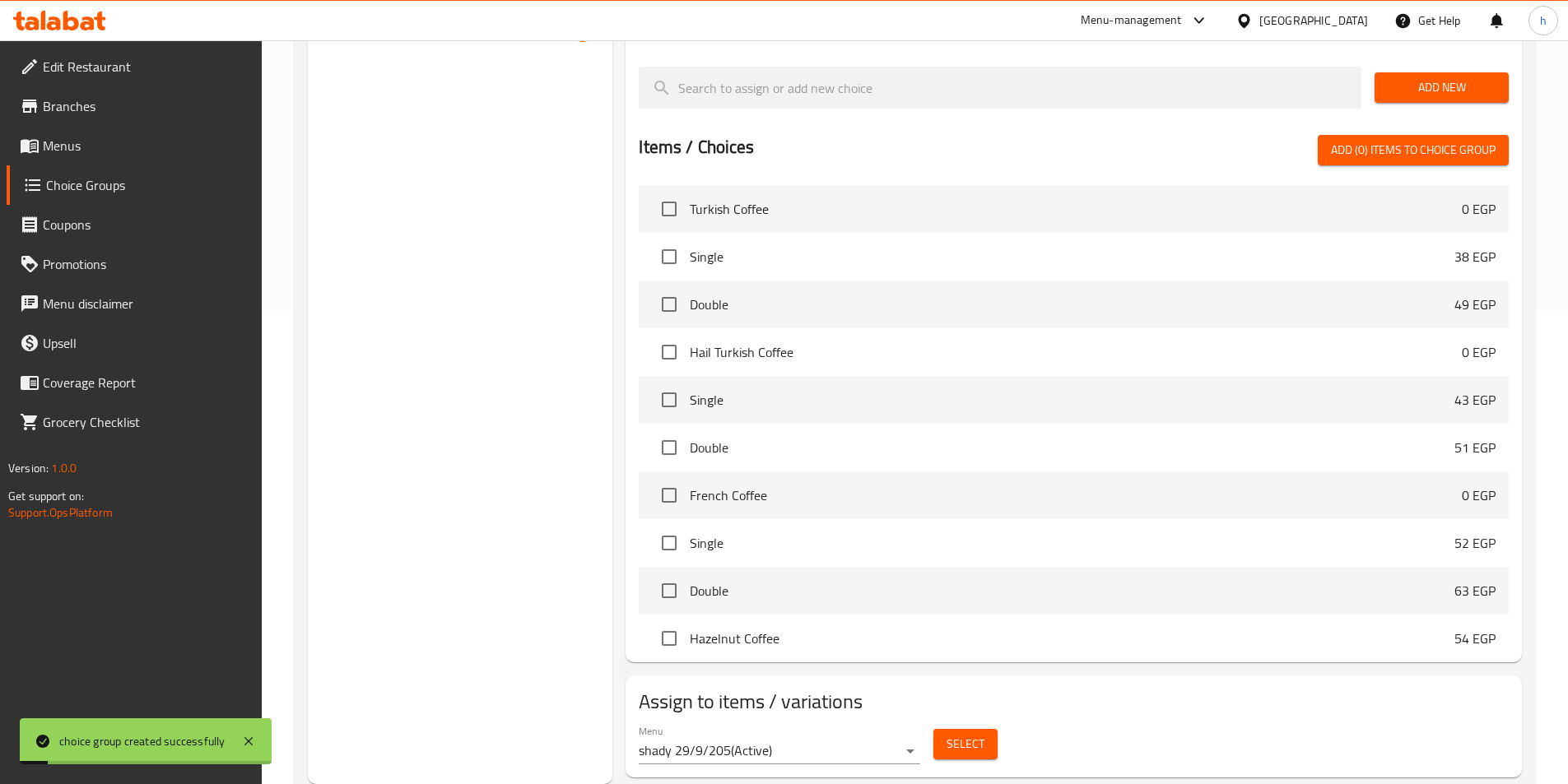
click at [978, 734] on span "Select" at bounding box center [966, 743] width 38 height 21
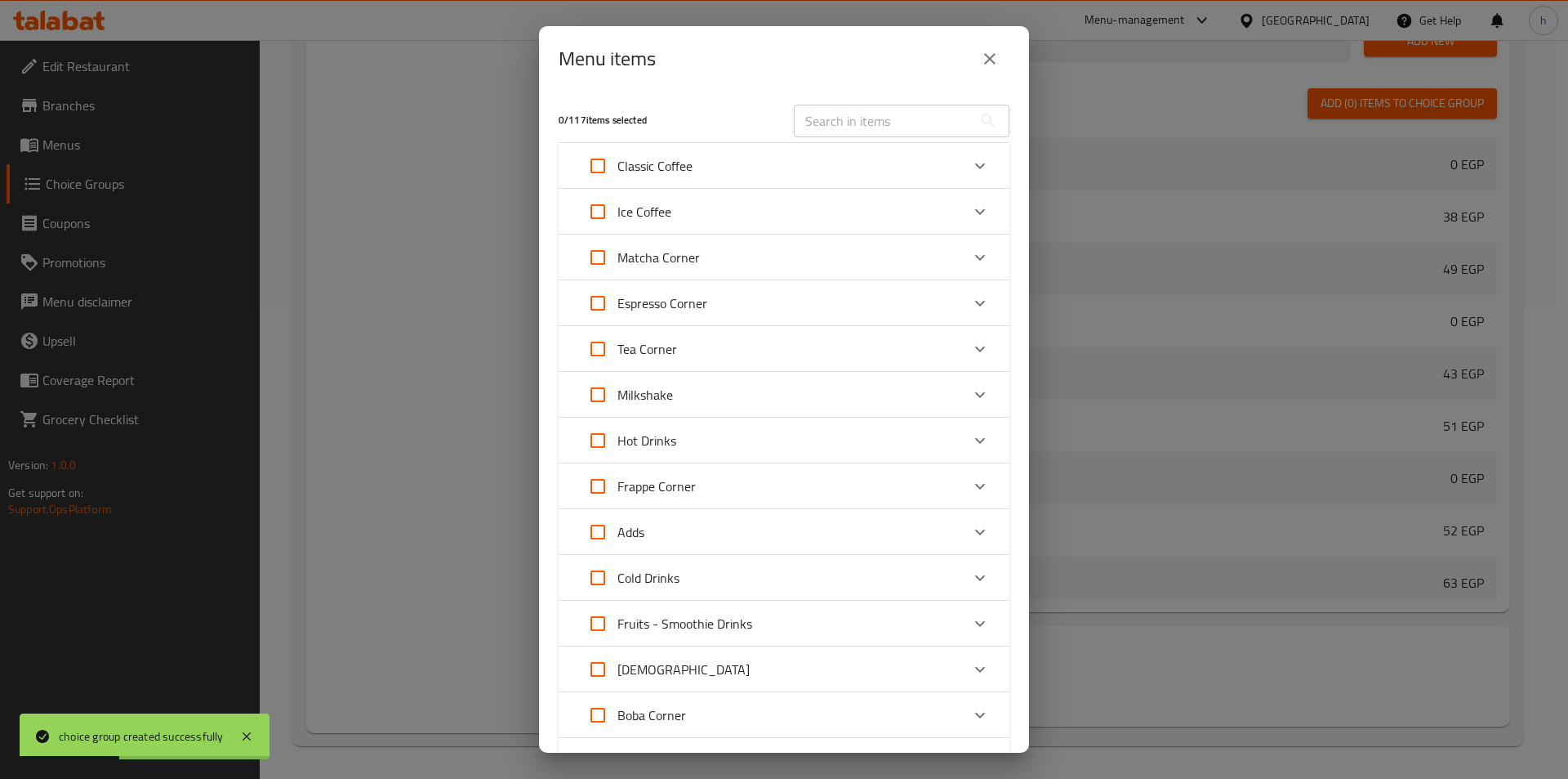
click at [890, 669] on div "[DEMOGRAPHIC_DATA]" at bounding box center [769, 669] width 382 height 39
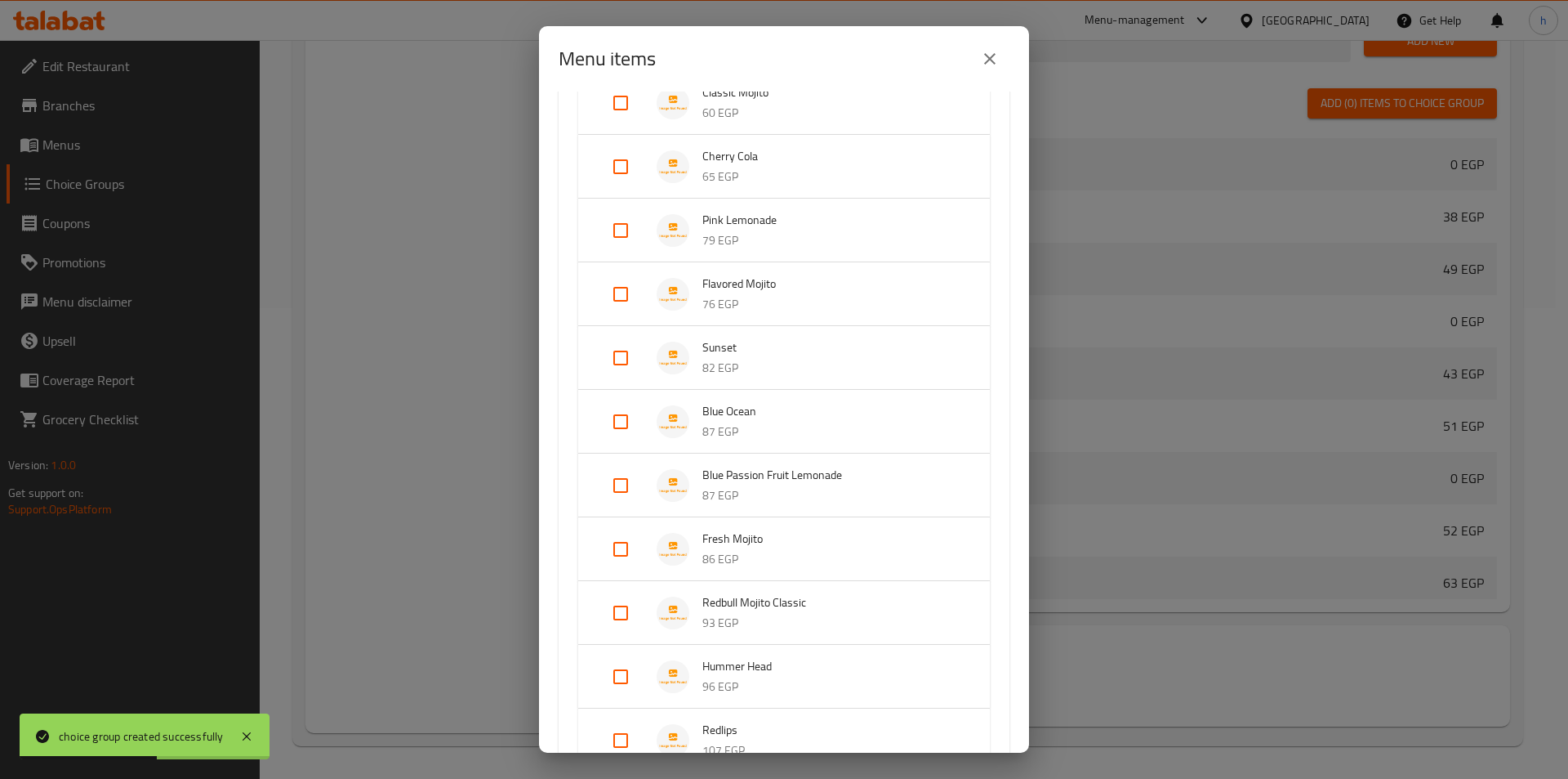
scroll to position [899, 0]
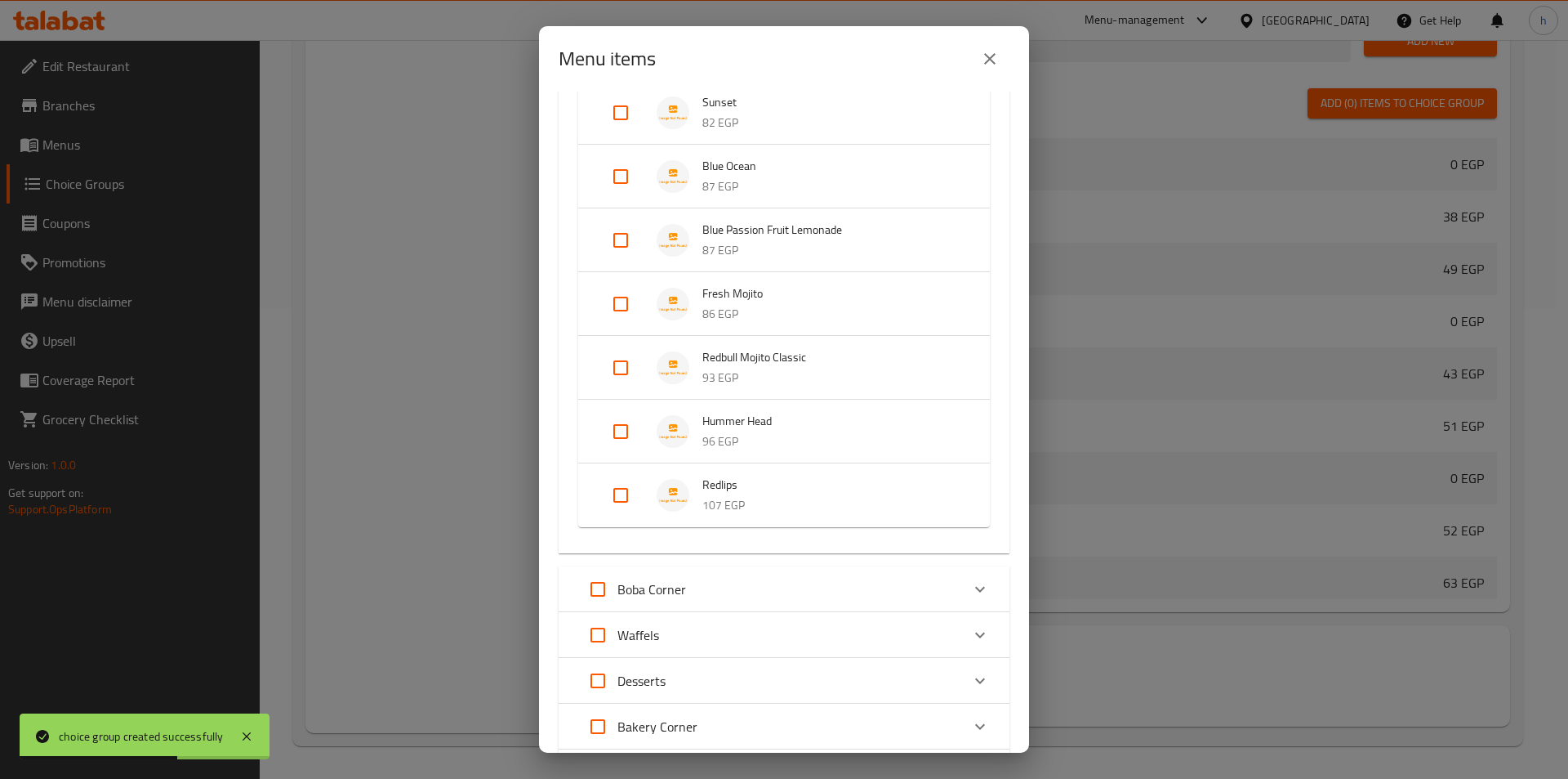
click at [618, 490] on input "Expand" at bounding box center [621, 495] width 39 height 39
checkbox input "true"
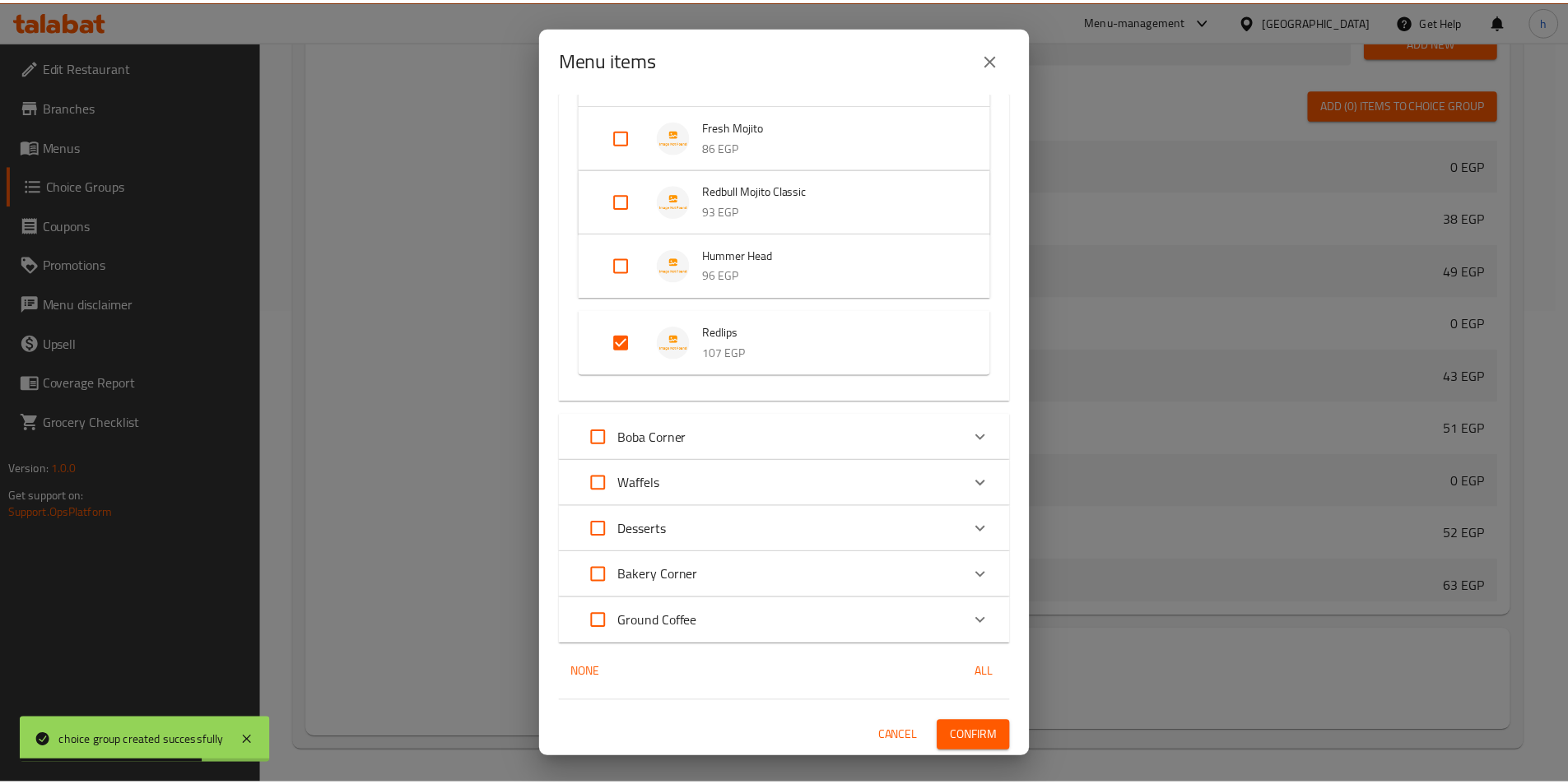
scroll to position [1075, 0]
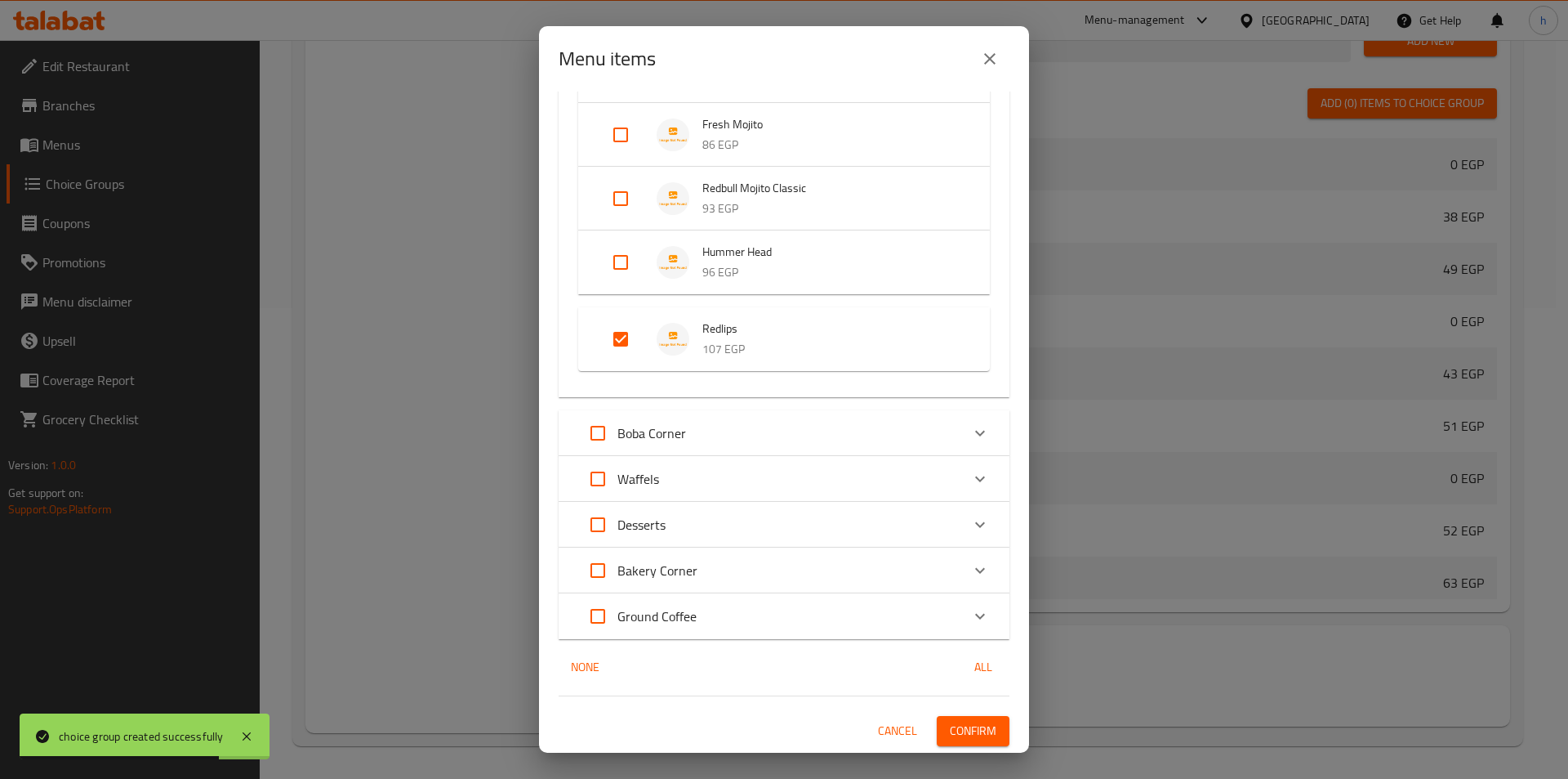
click at [952, 726] on span "Confirm" at bounding box center [972, 731] width 46 height 21
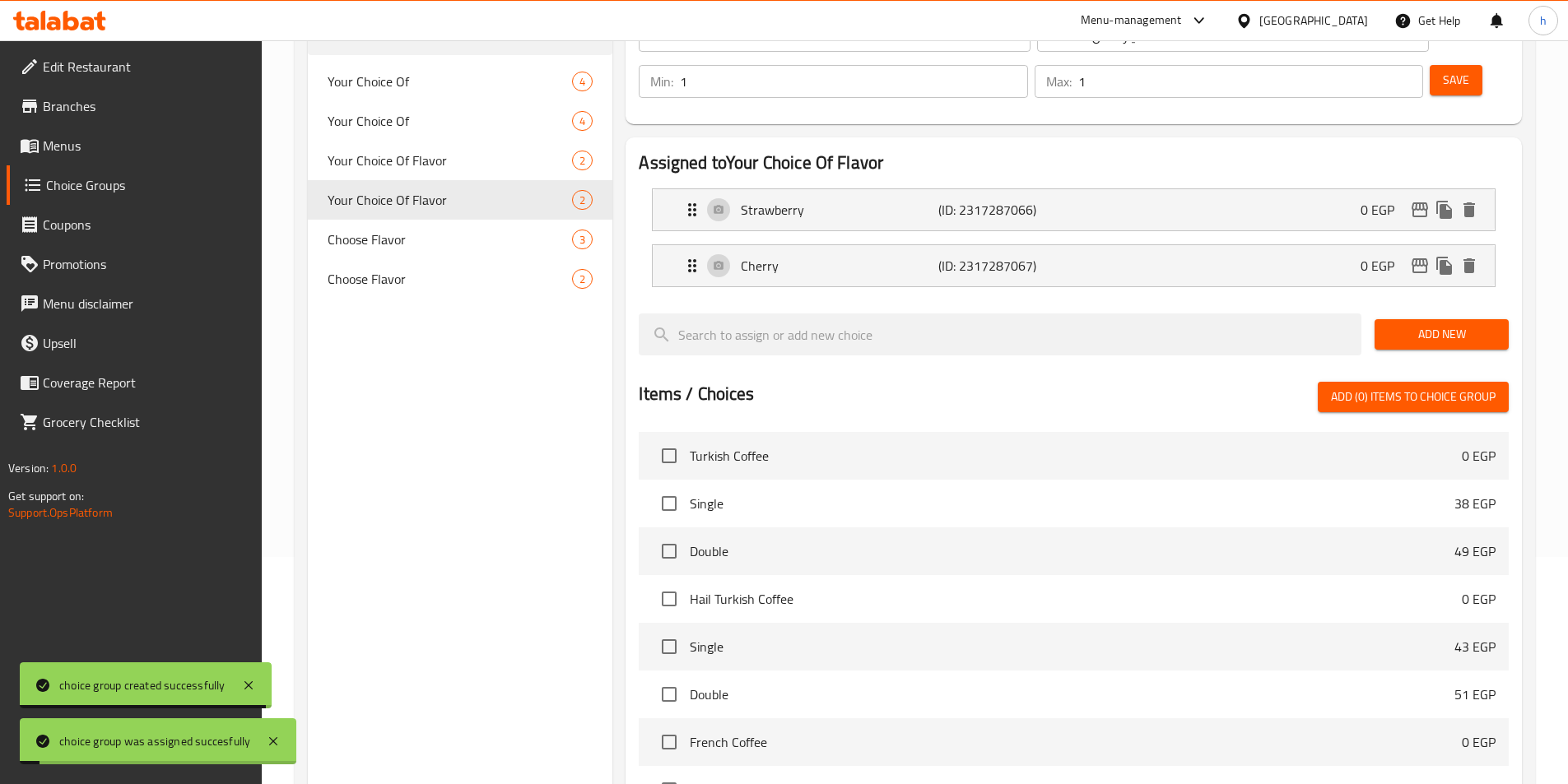
scroll to position [0, 0]
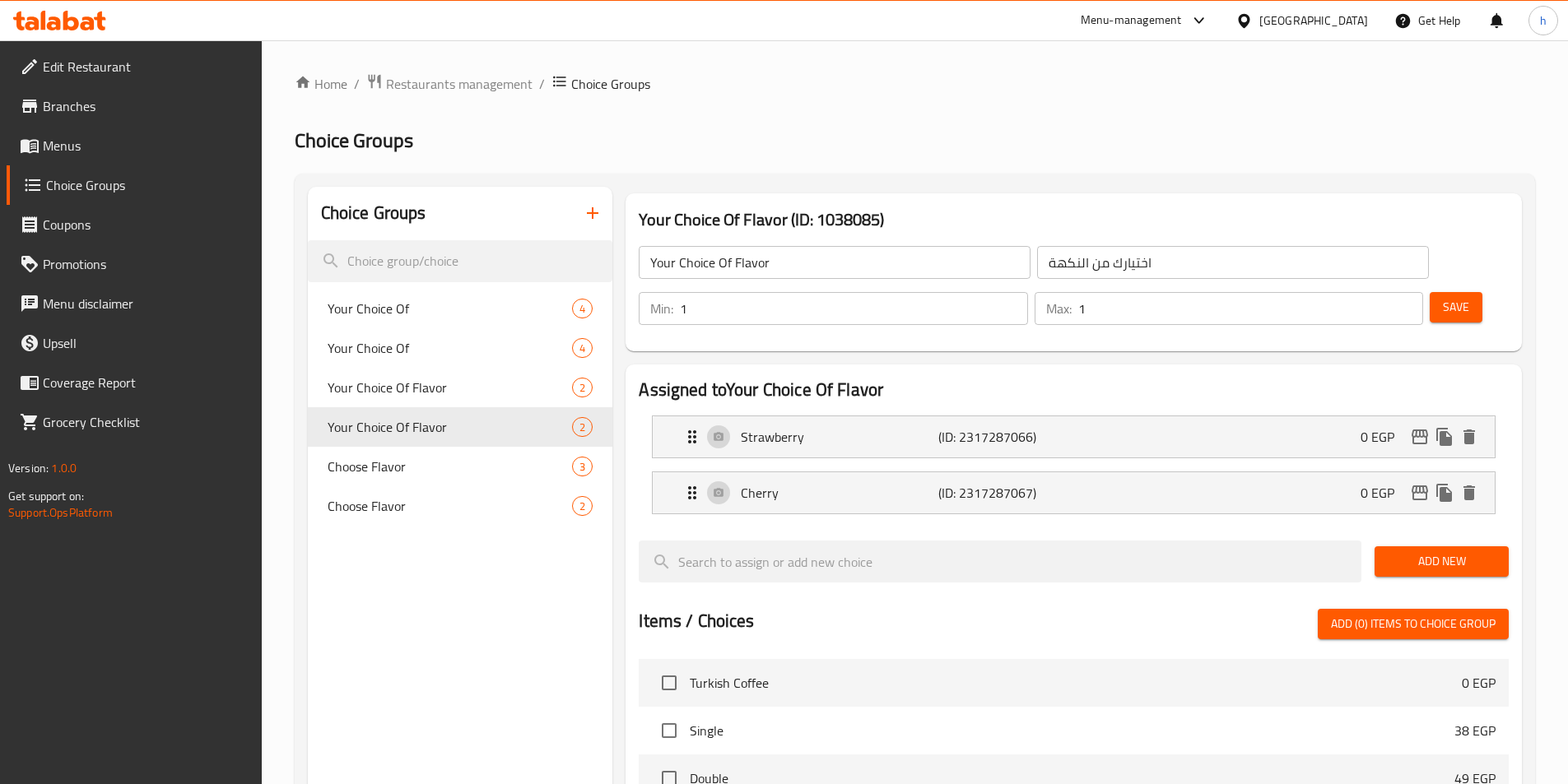
click at [77, 138] on span "Menus" at bounding box center [145, 145] width 206 height 20
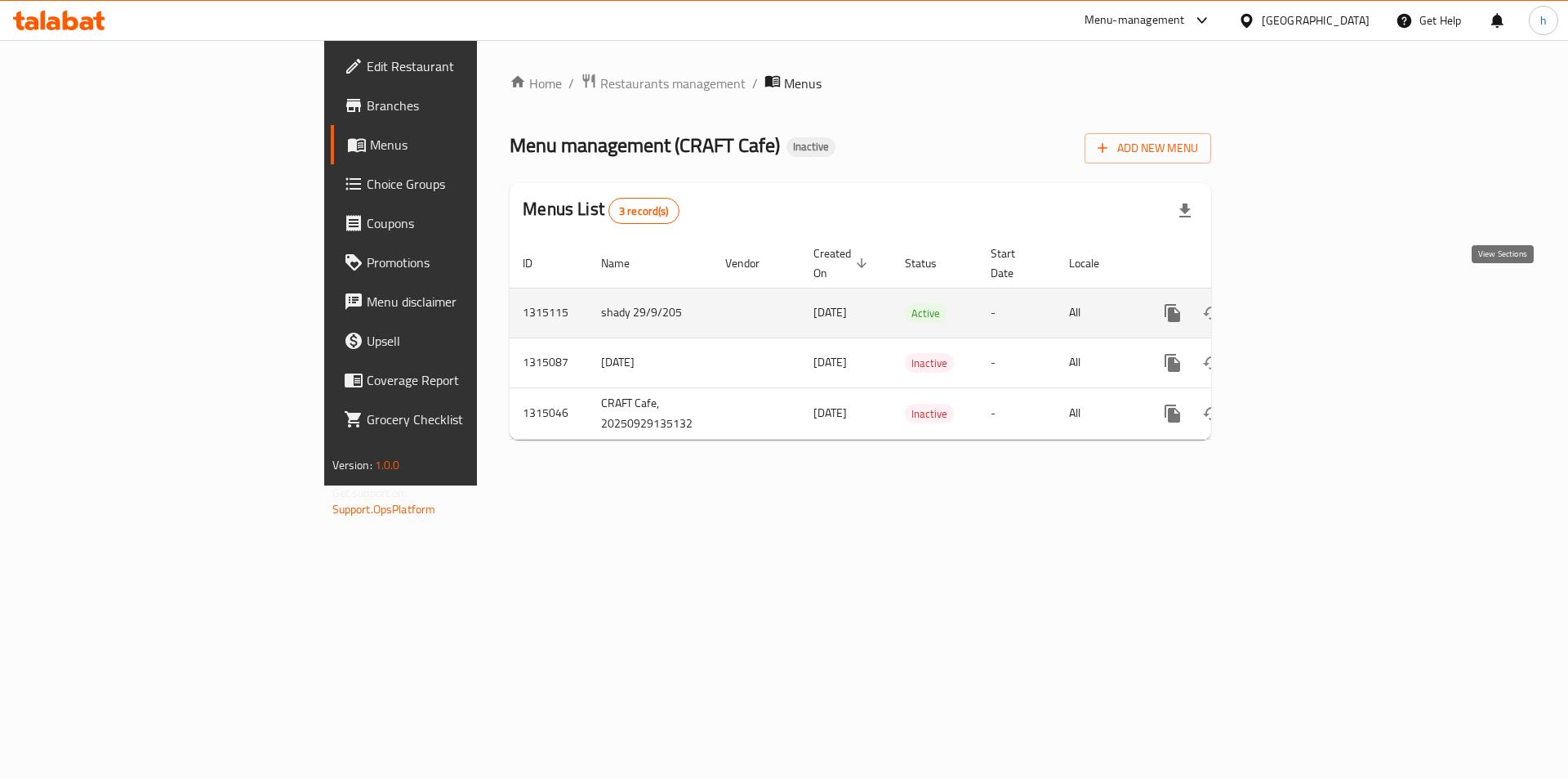
click at [1300, 304] on icon "enhanced table" at bounding box center [1290, 313] width 20 height 20
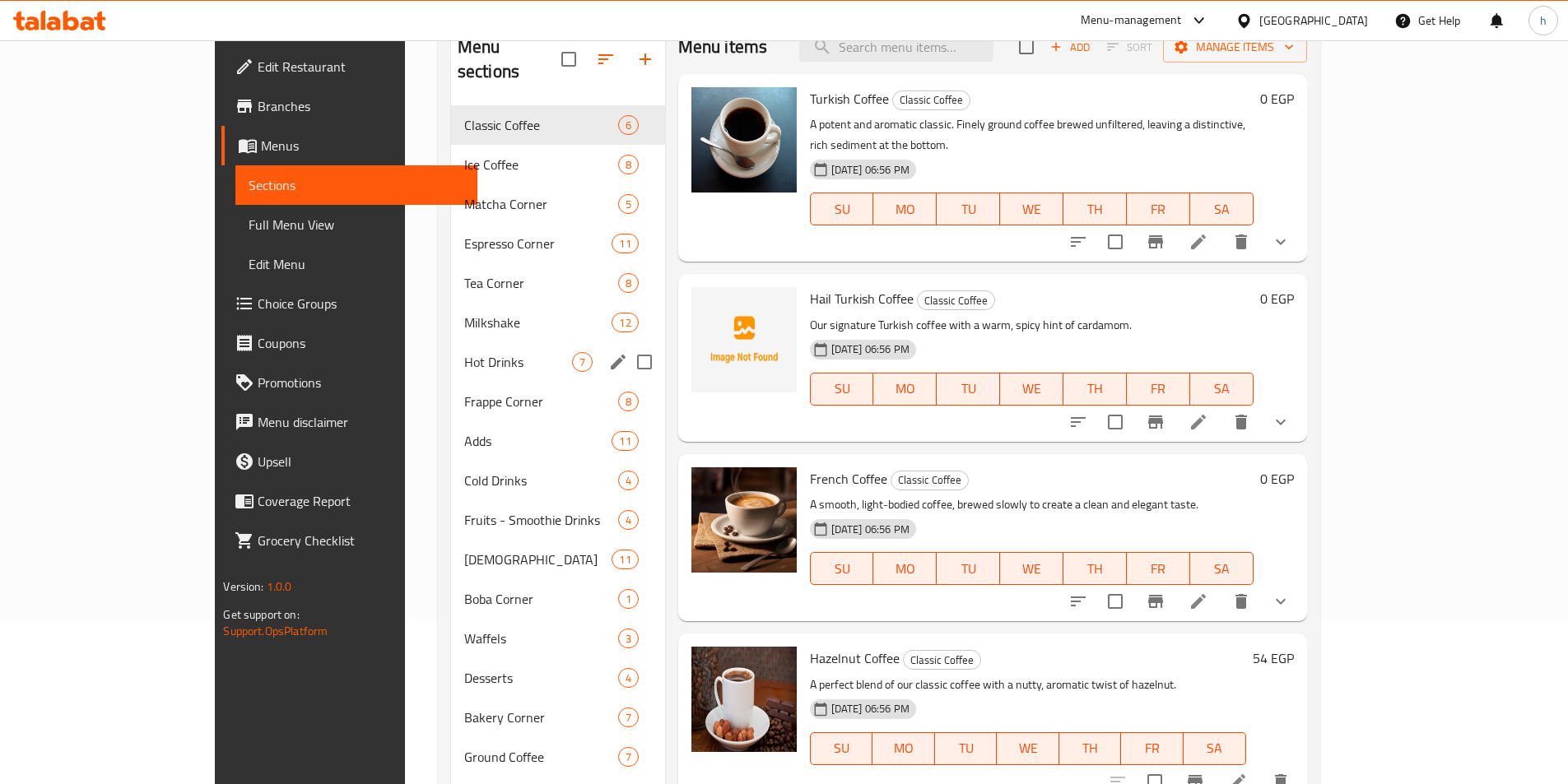
scroll to position [164, 0]
click at [464, 588] on span "Boba Corner" at bounding box center [517, 598] width 108 height 20
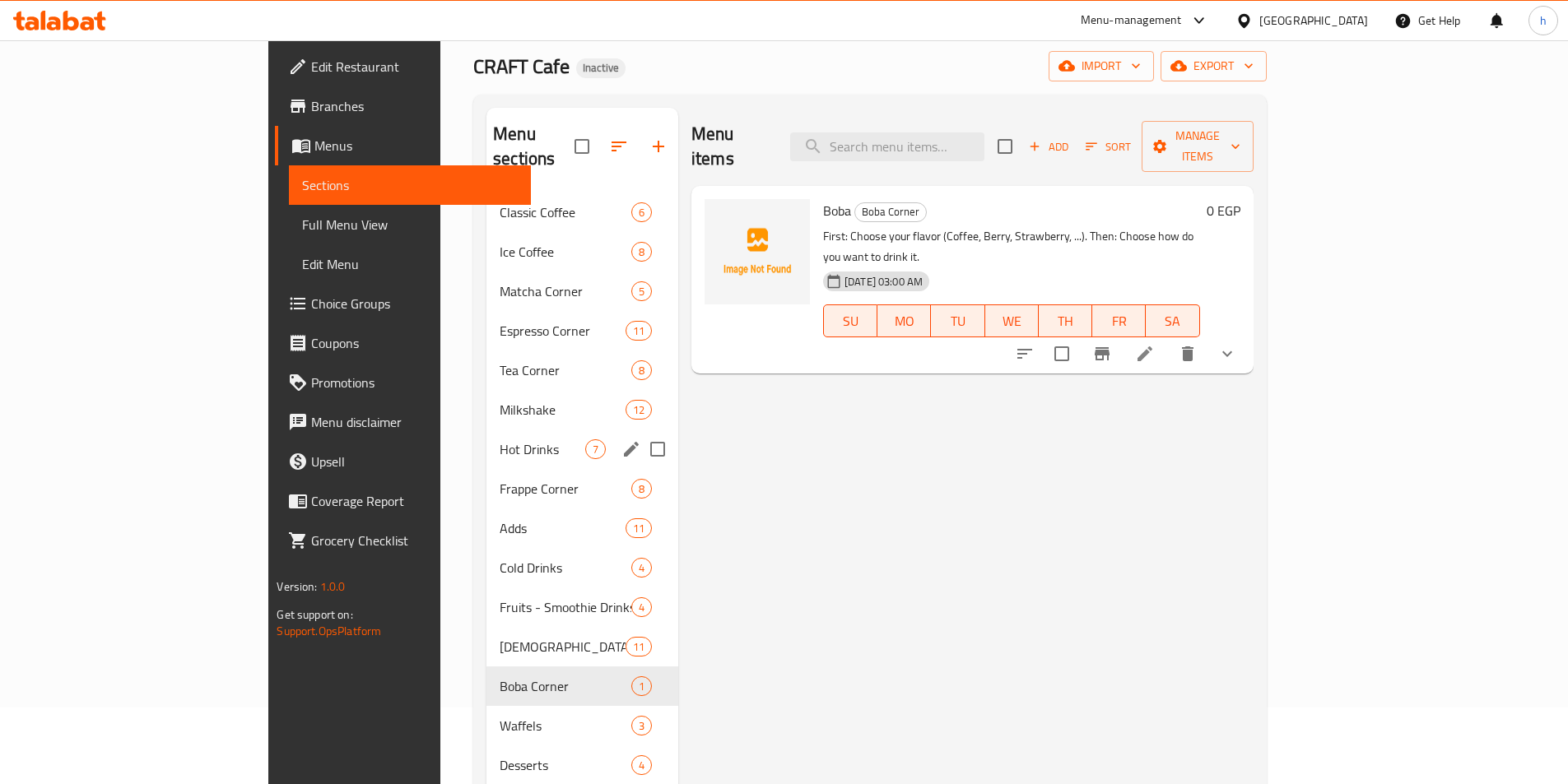
scroll to position [164, 0]
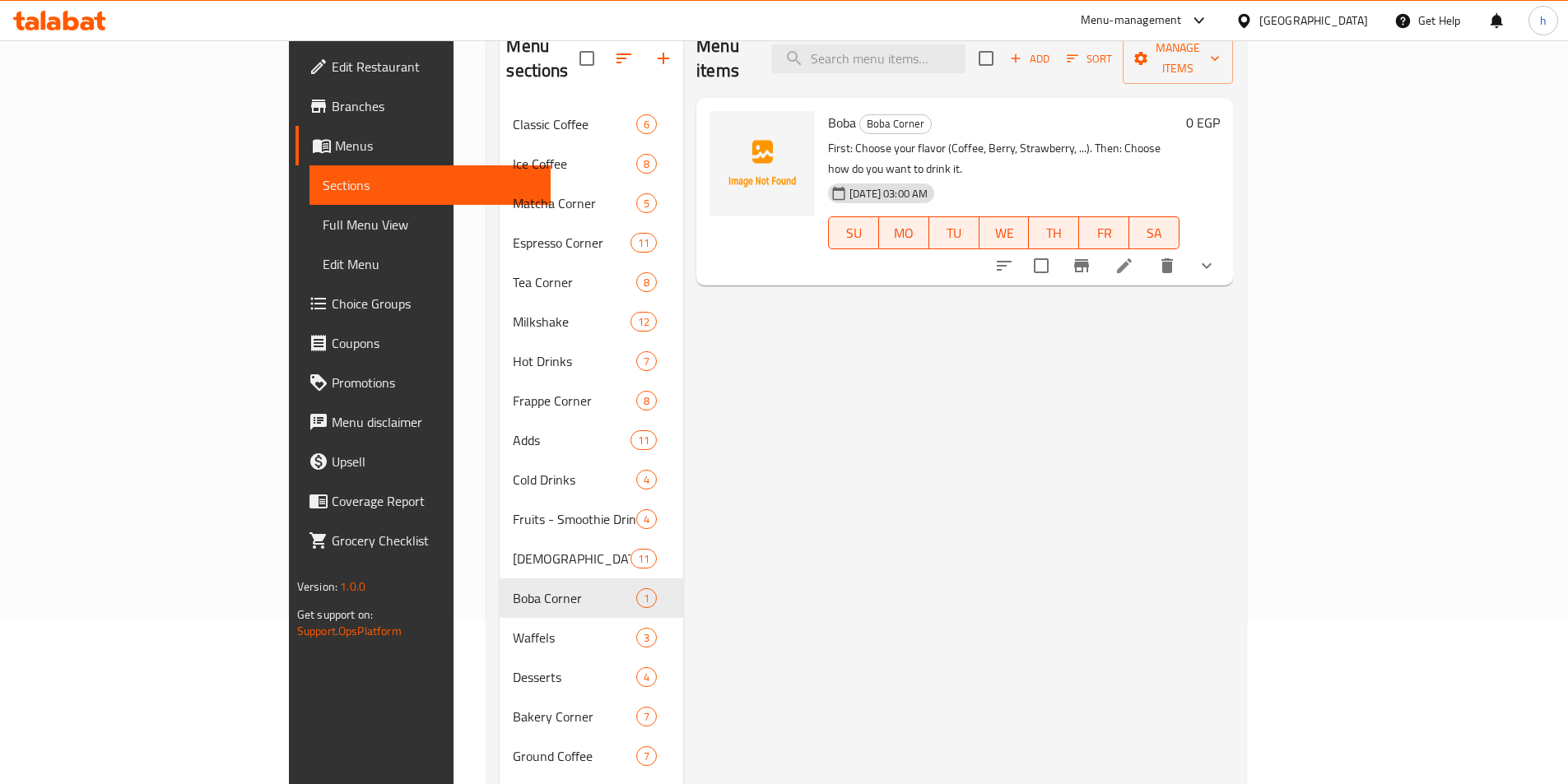
click at [1134, 256] on icon at bounding box center [1124, 266] width 20 height 20
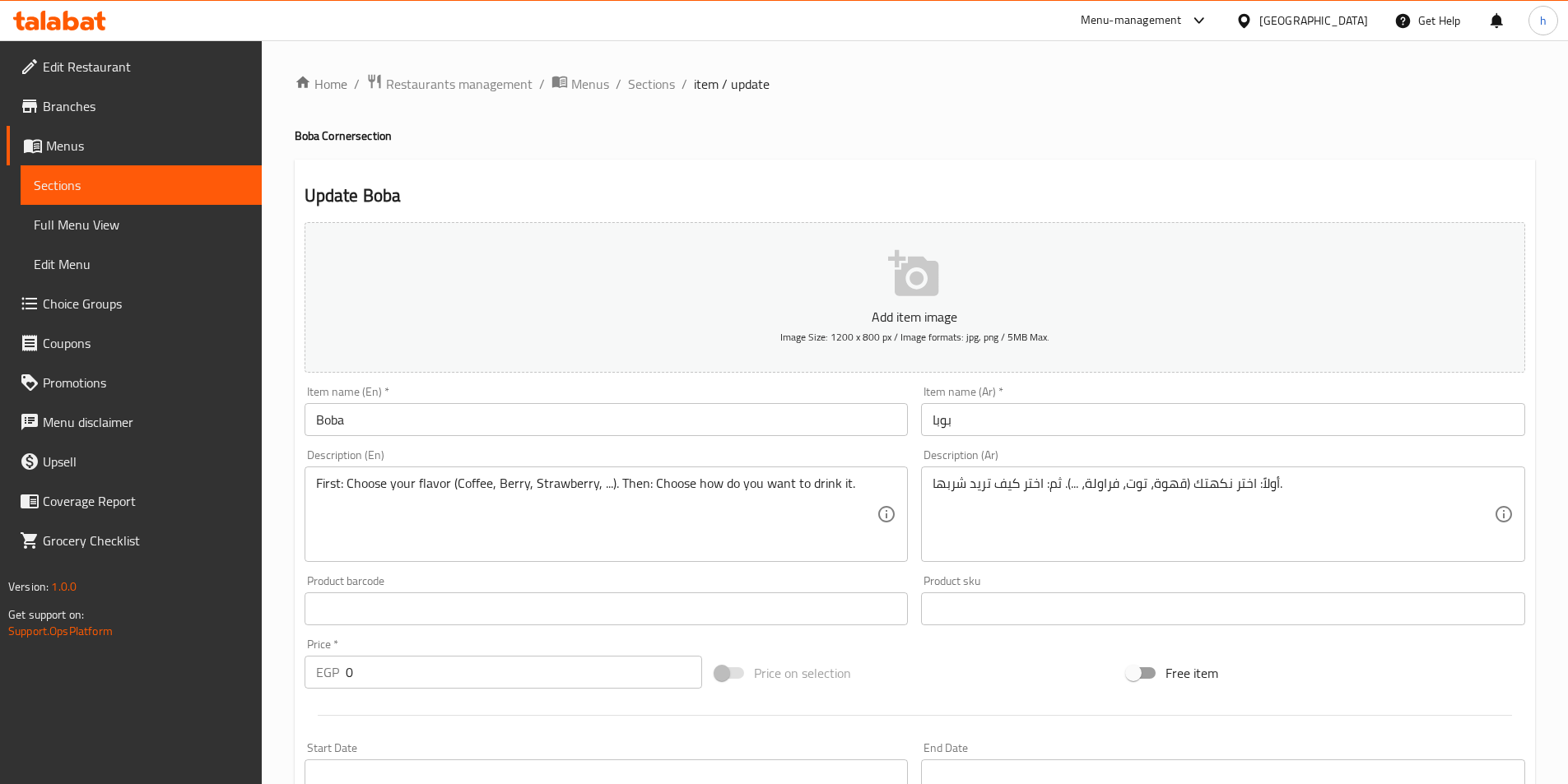
click at [299, 132] on h4 "Boba Corner section" at bounding box center [915, 135] width 1241 height 17
drag, startPoint x: 299, startPoint y: 132, endPoint x: 333, endPoint y: 139, distance: 34.7
click at [333, 139] on h4 "Boba Corner section" at bounding box center [915, 135] width 1241 height 17
copy h4 "Boba Corner"
click at [325, 421] on input "Boba" at bounding box center [606, 419] width 604 height 33
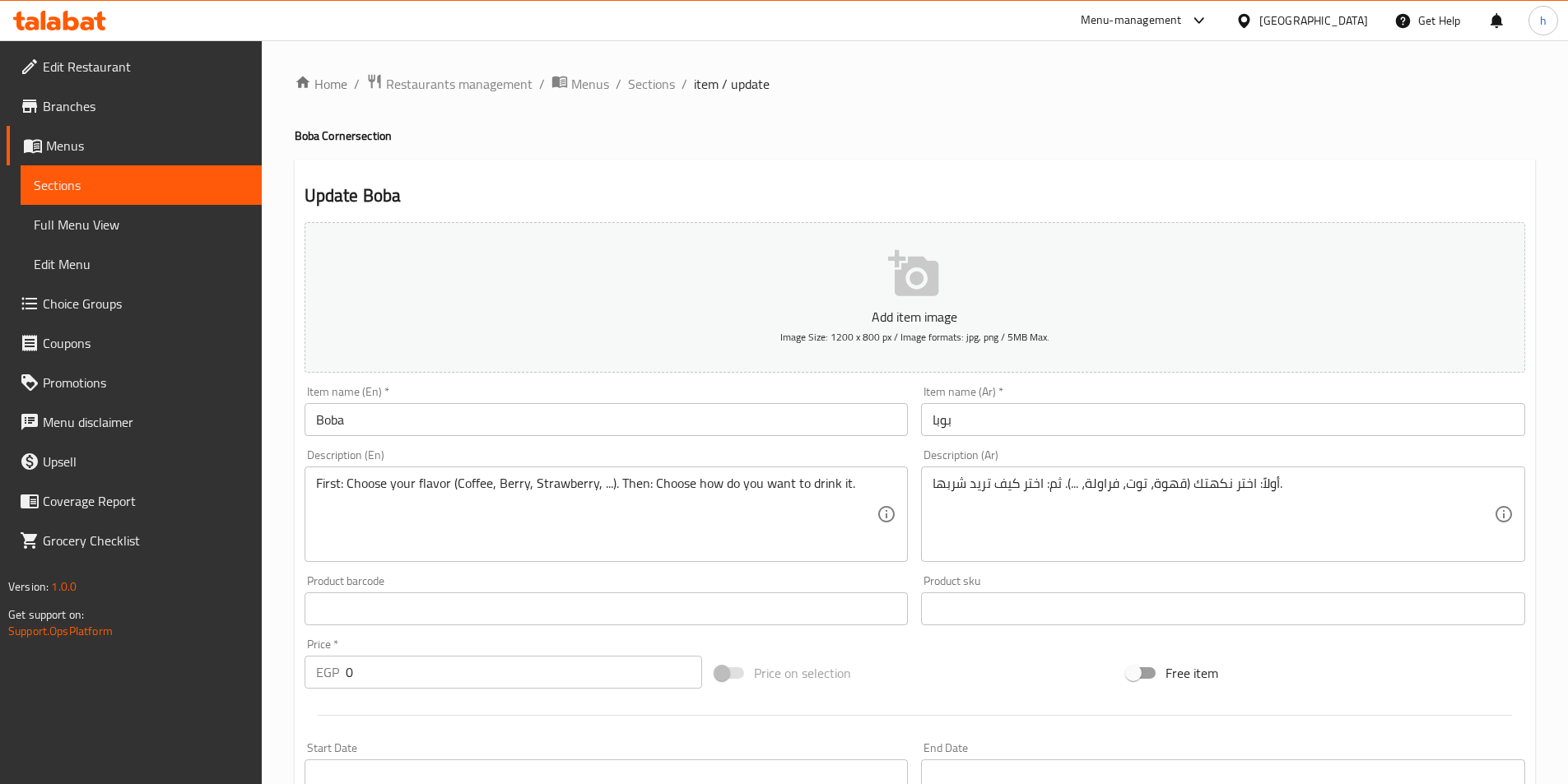
click at [325, 421] on input "Boba" at bounding box center [606, 419] width 604 height 33
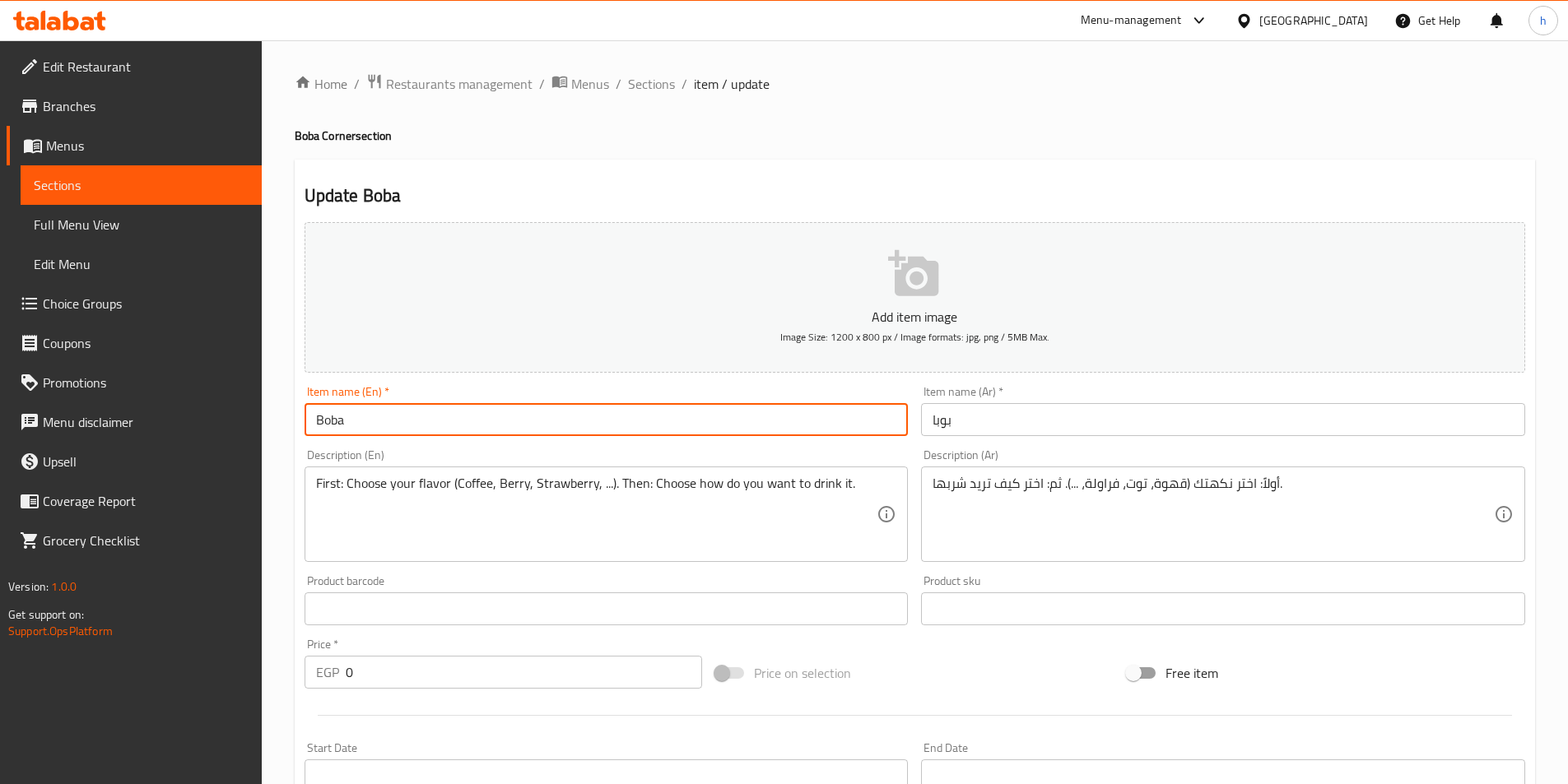
paste input "Corner"
type input "Boba Corner"
click at [997, 423] on input "بوبا" at bounding box center [1223, 419] width 604 height 33
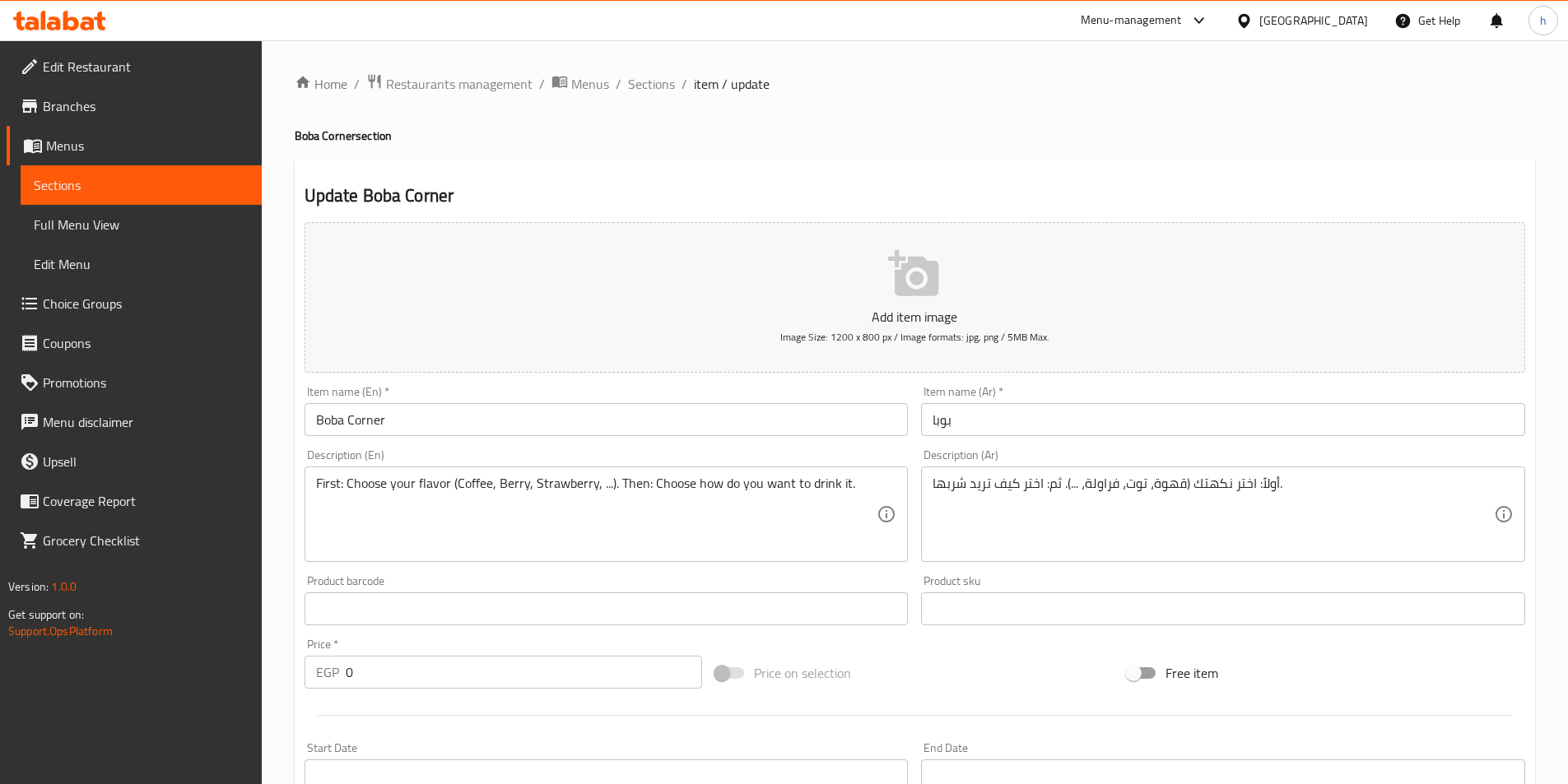
click at [1017, 421] on input "بوبا" at bounding box center [1223, 419] width 604 height 33
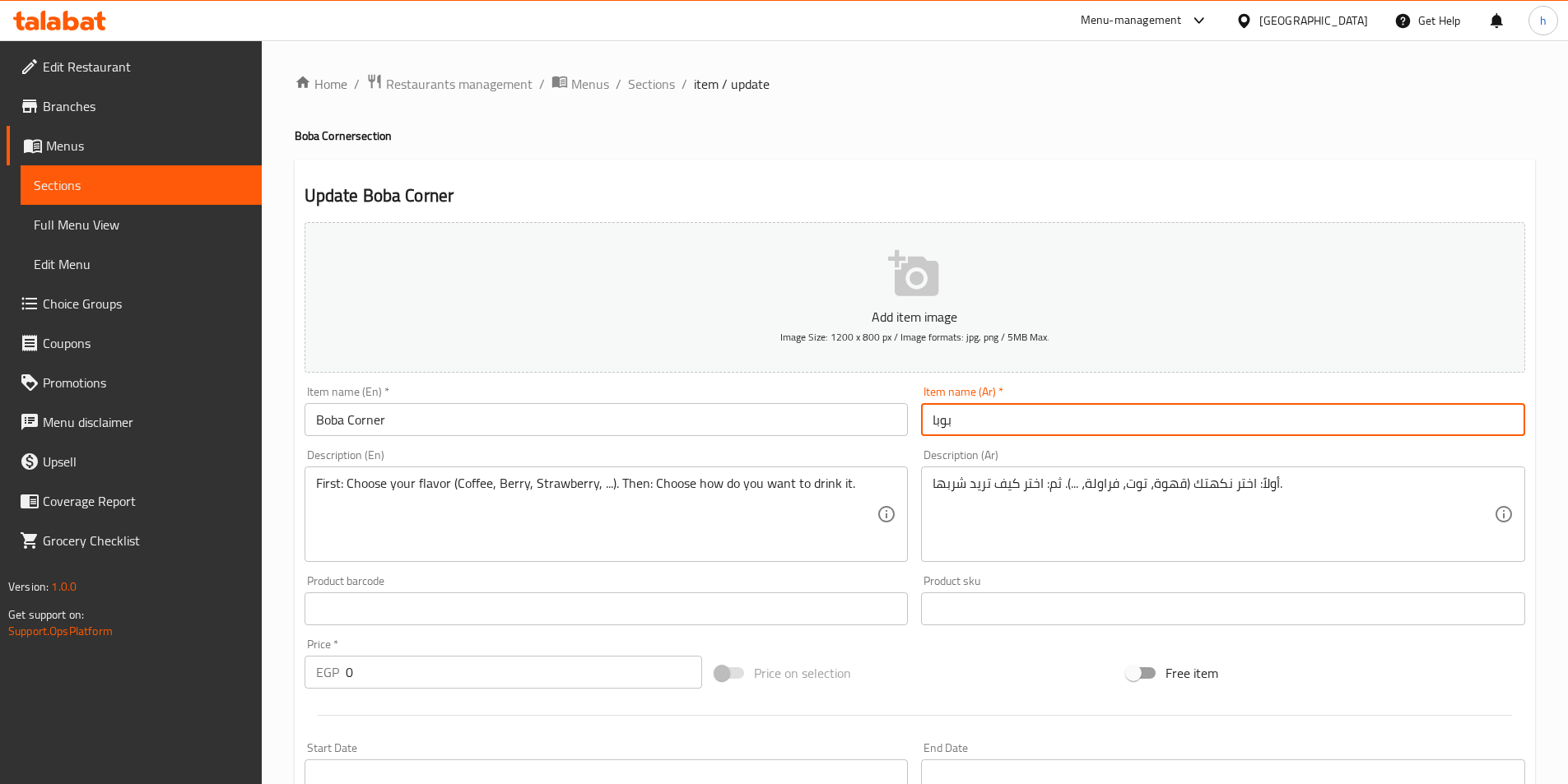
click at [1017, 421] on input "بوبا" at bounding box center [1223, 419] width 604 height 33
paste input "ركن"
type input "ركن البوبا"
click at [937, 164] on div "Update Boba Corner Add item image Image Size: 1200 x 800 px / Image formats: jp…" at bounding box center [915, 679] width 1241 height 1041
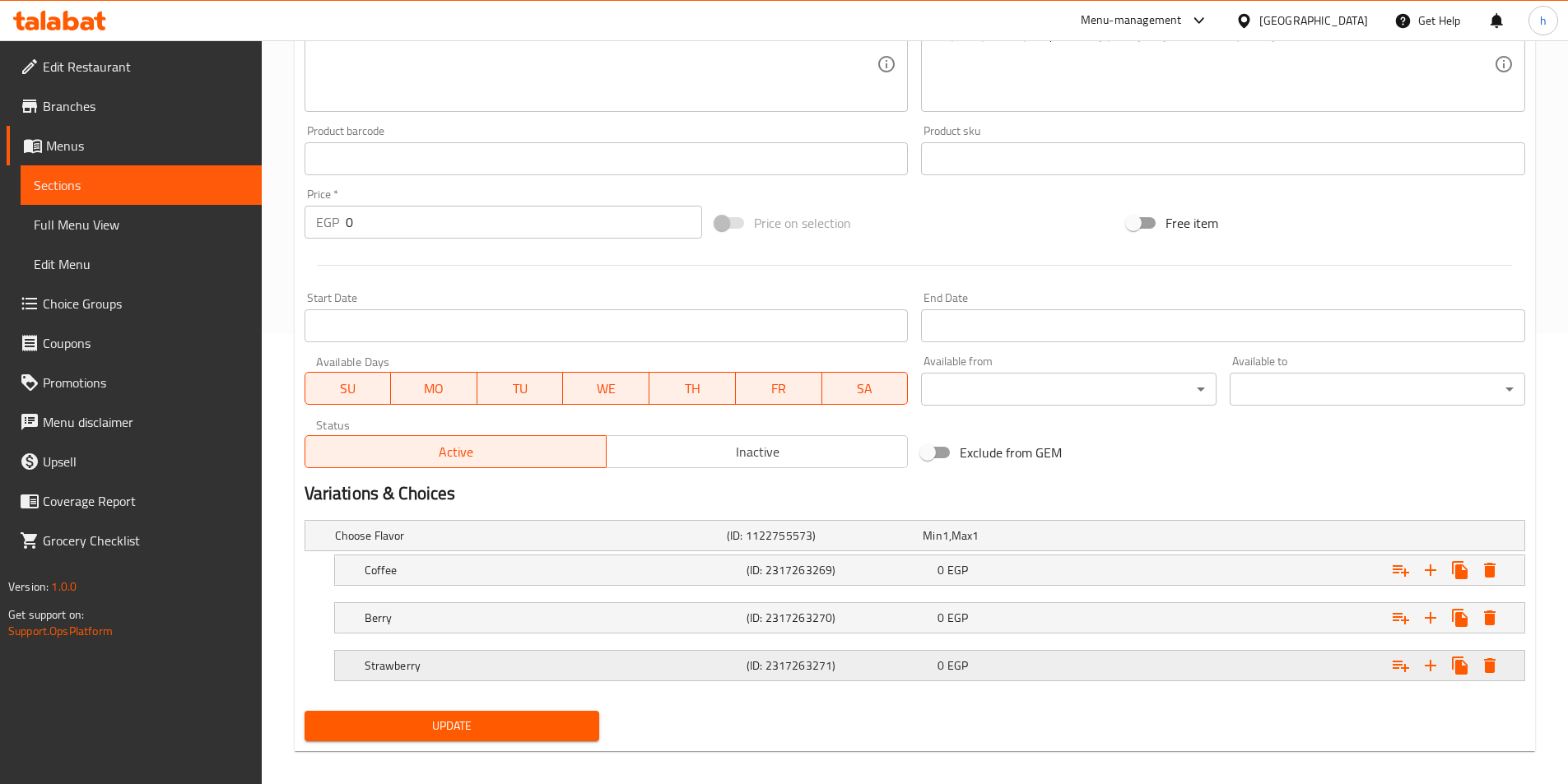
scroll to position [463, 0]
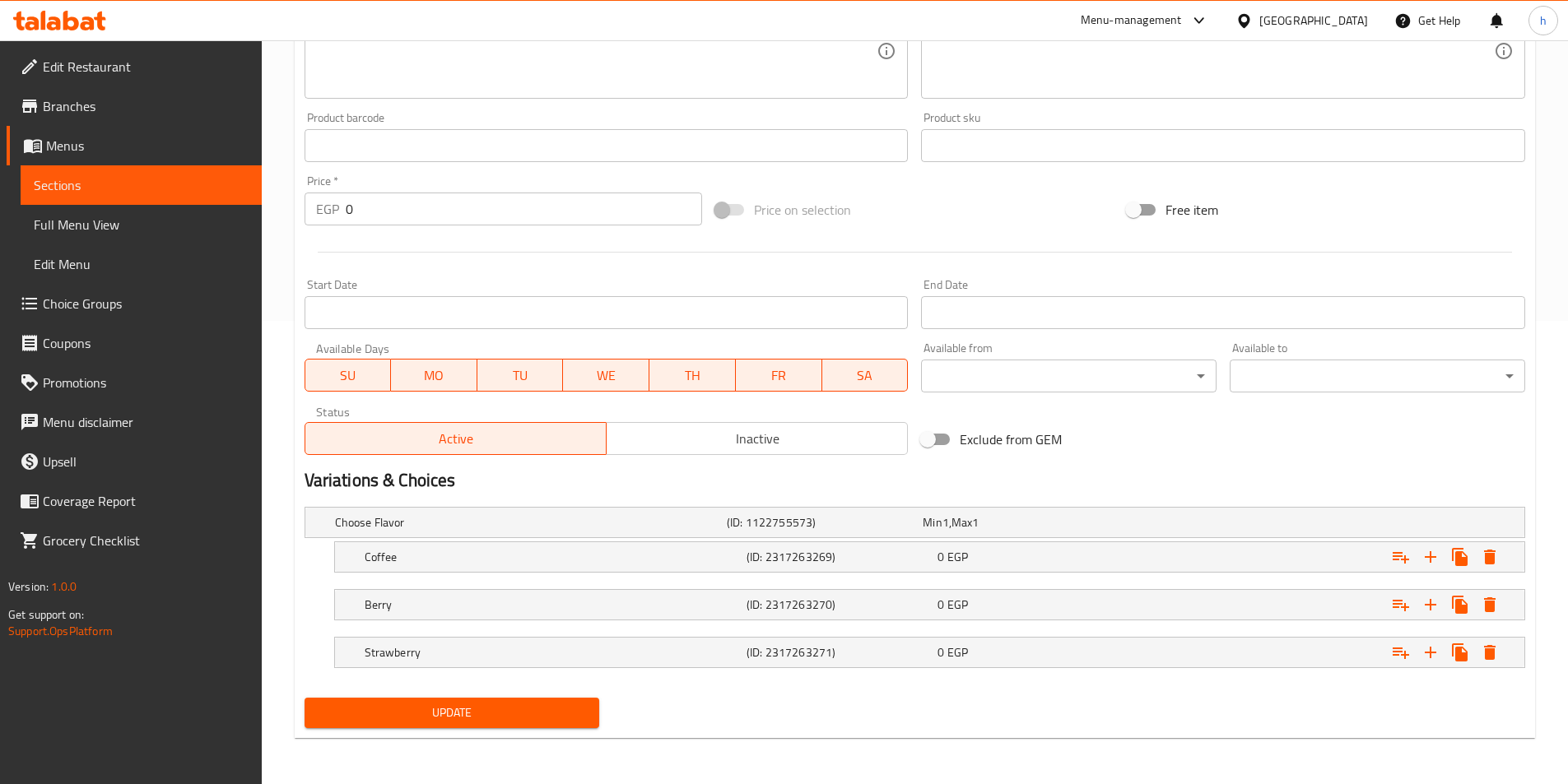
click at [543, 713] on span "Update" at bounding box center [452, 712] width 269 height 21
click at [1047, 555] on div "0 EGP" at bounding box center [1029, 557] width 184 height 17
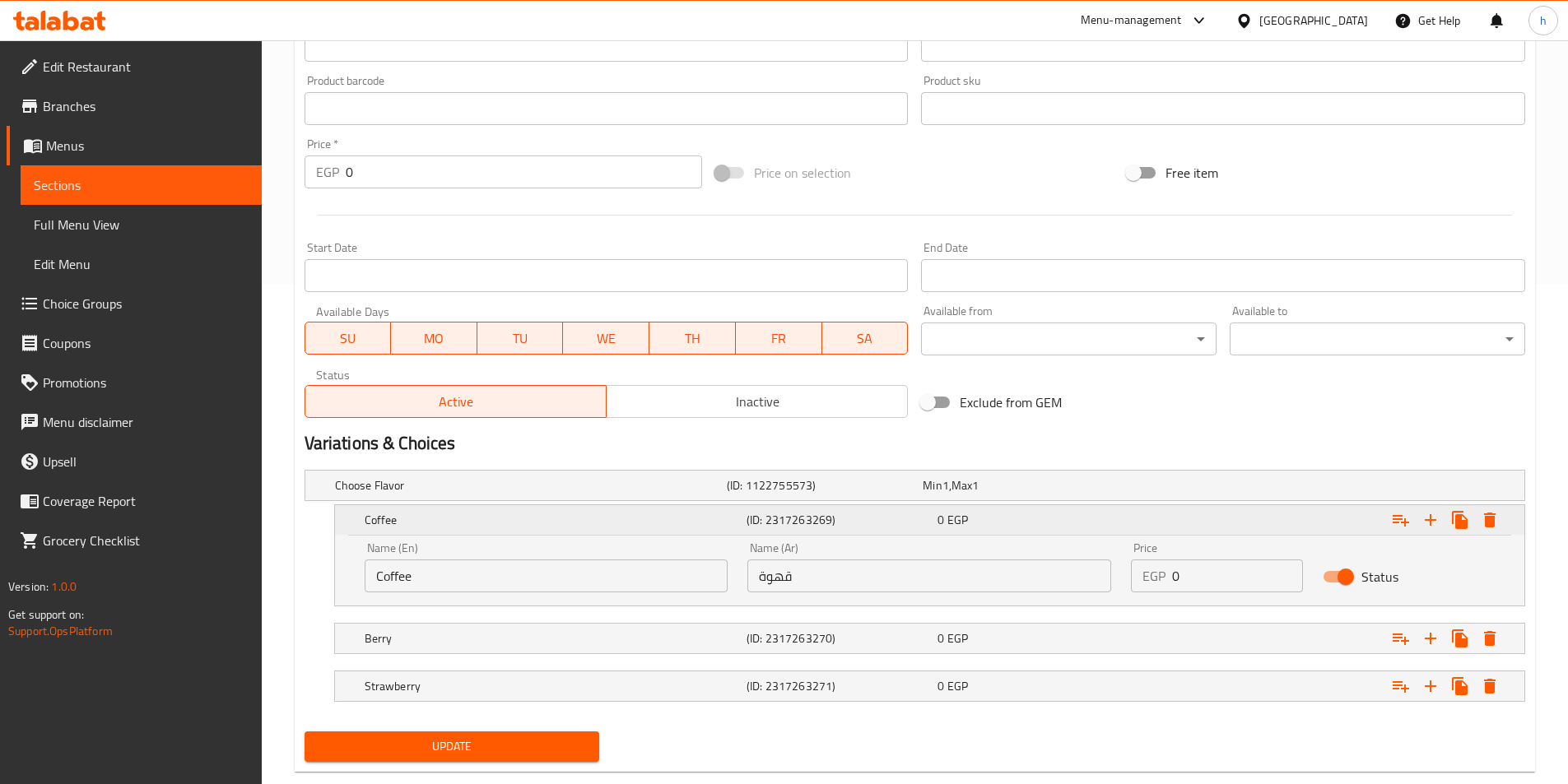
scroll to position [534, 0]
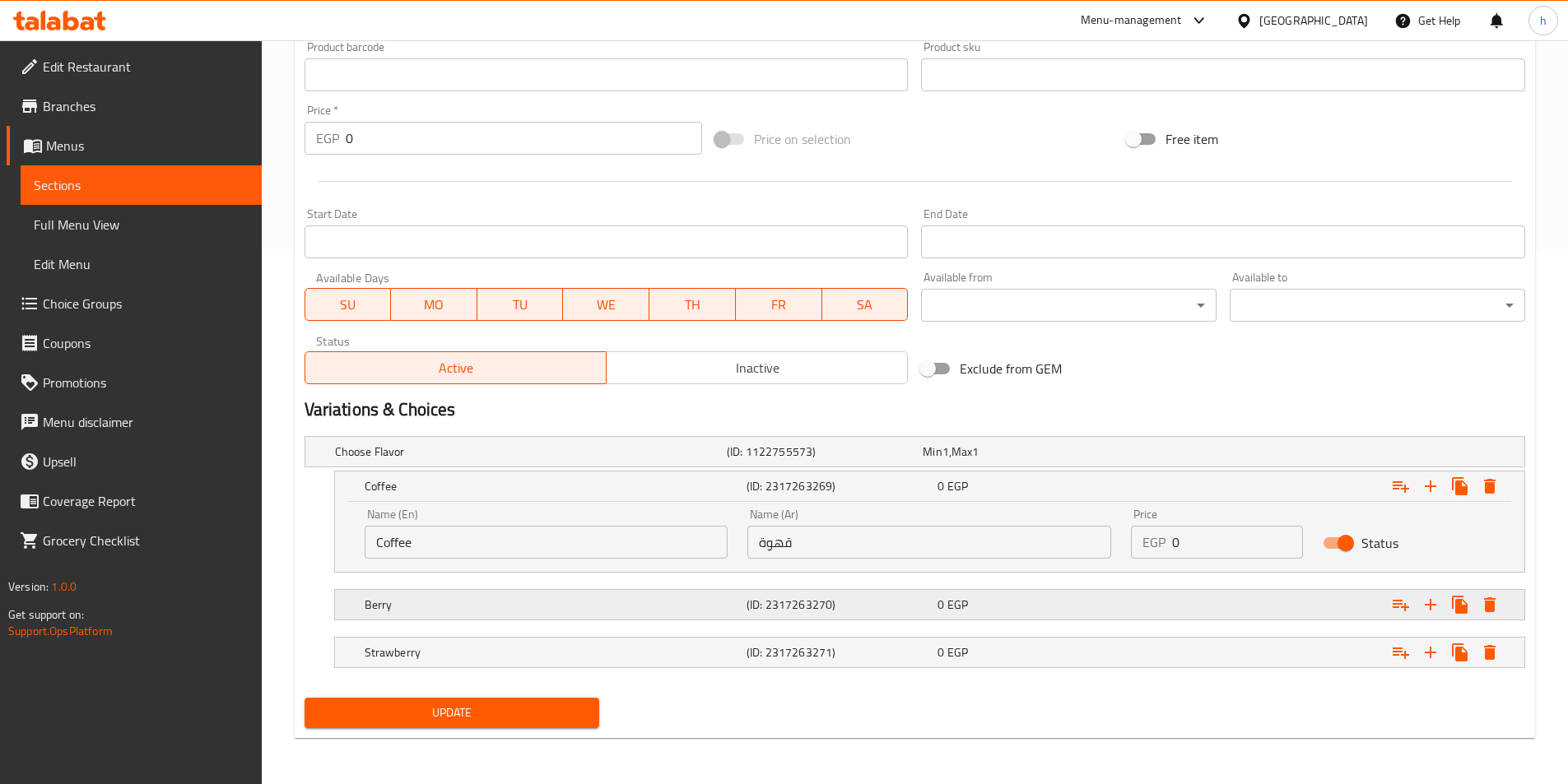
click at [1067, 602] on div "0 EGP" at bounding box center [1029, 604] width 184 height 17
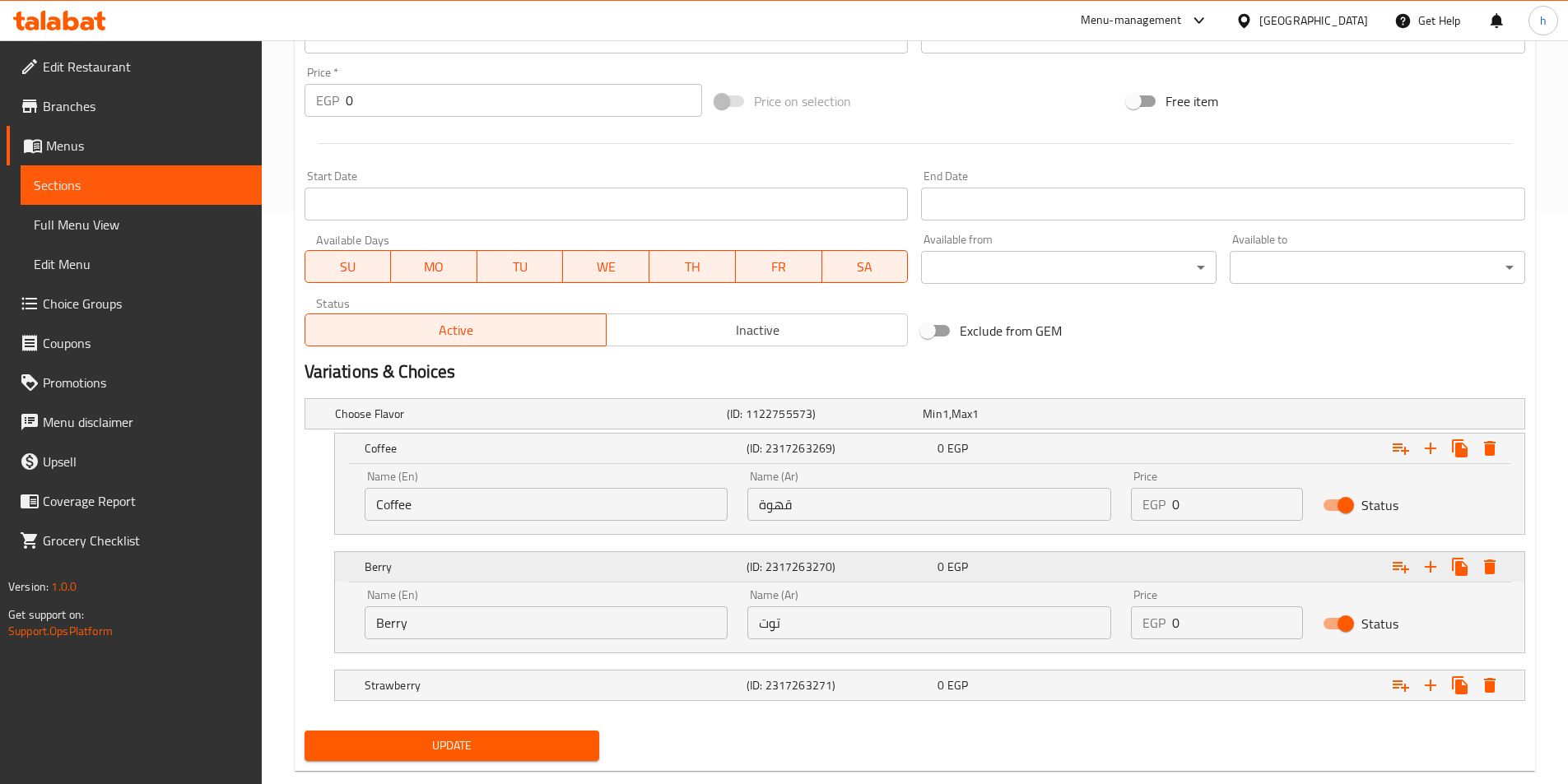
scroll to position [604, 0]
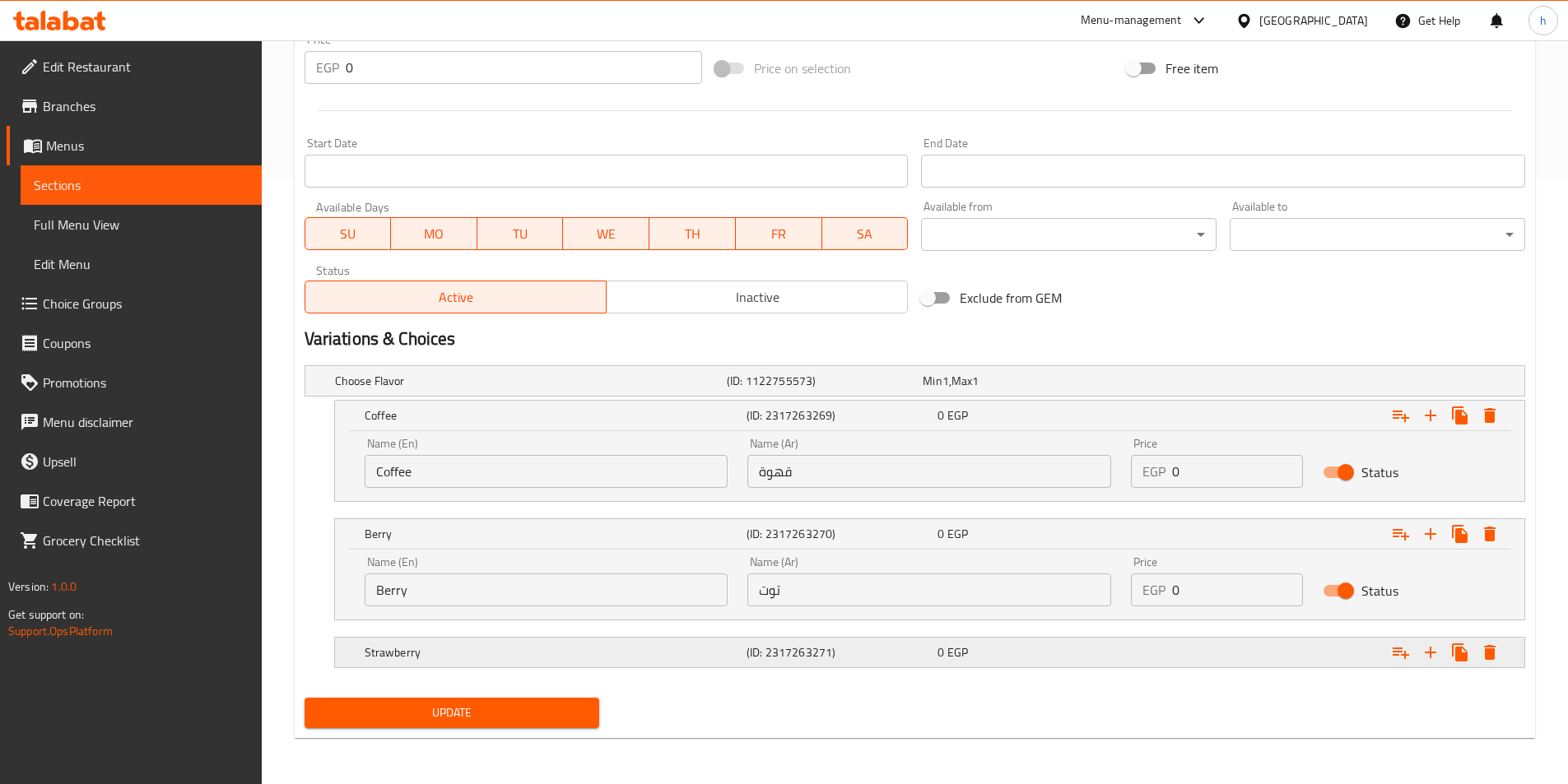
click at [1073, 647] on div "0 EGP" at bounding box center [1029, 652] width 184 height 17
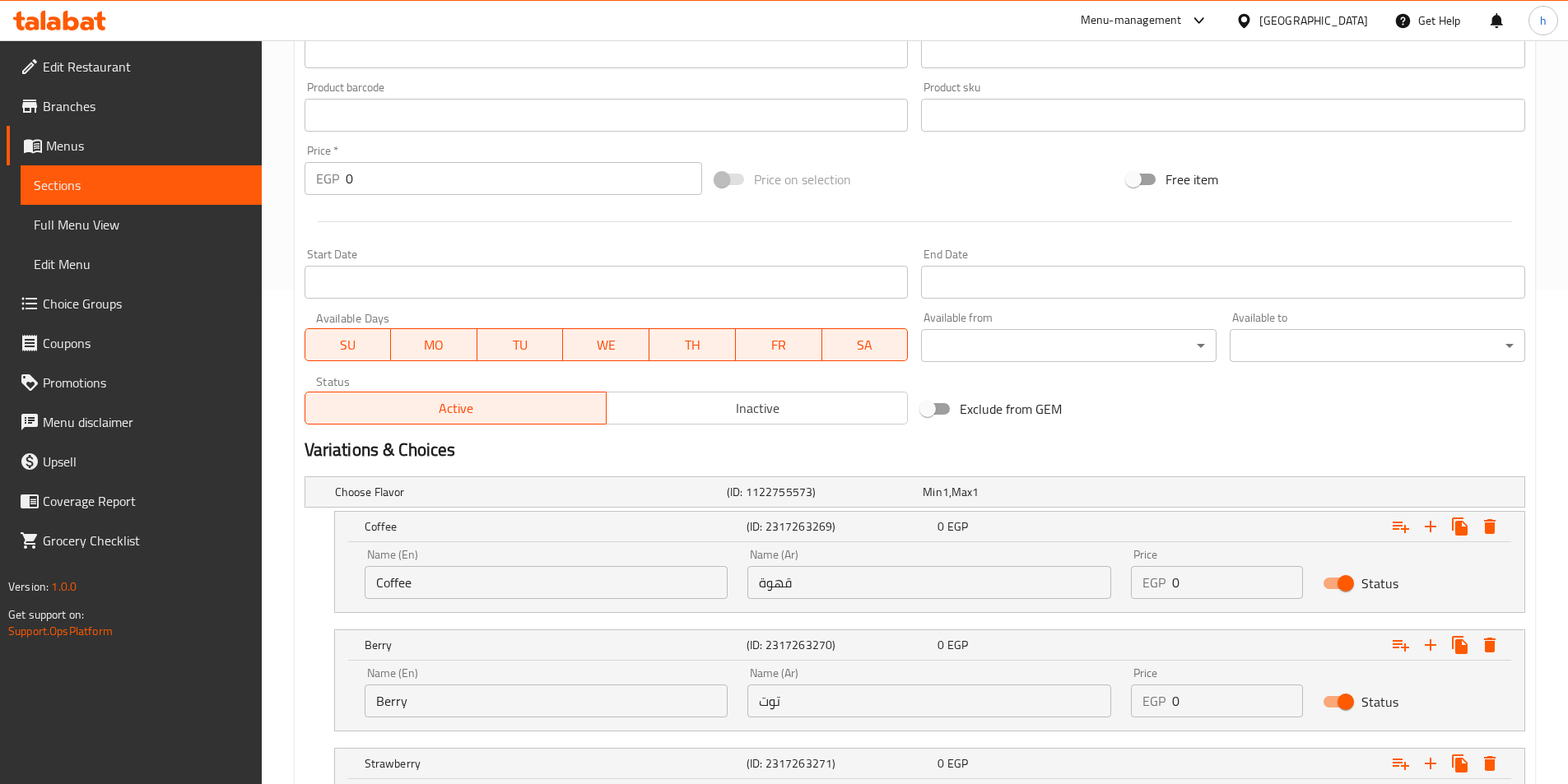
scroll to position [675, 0]
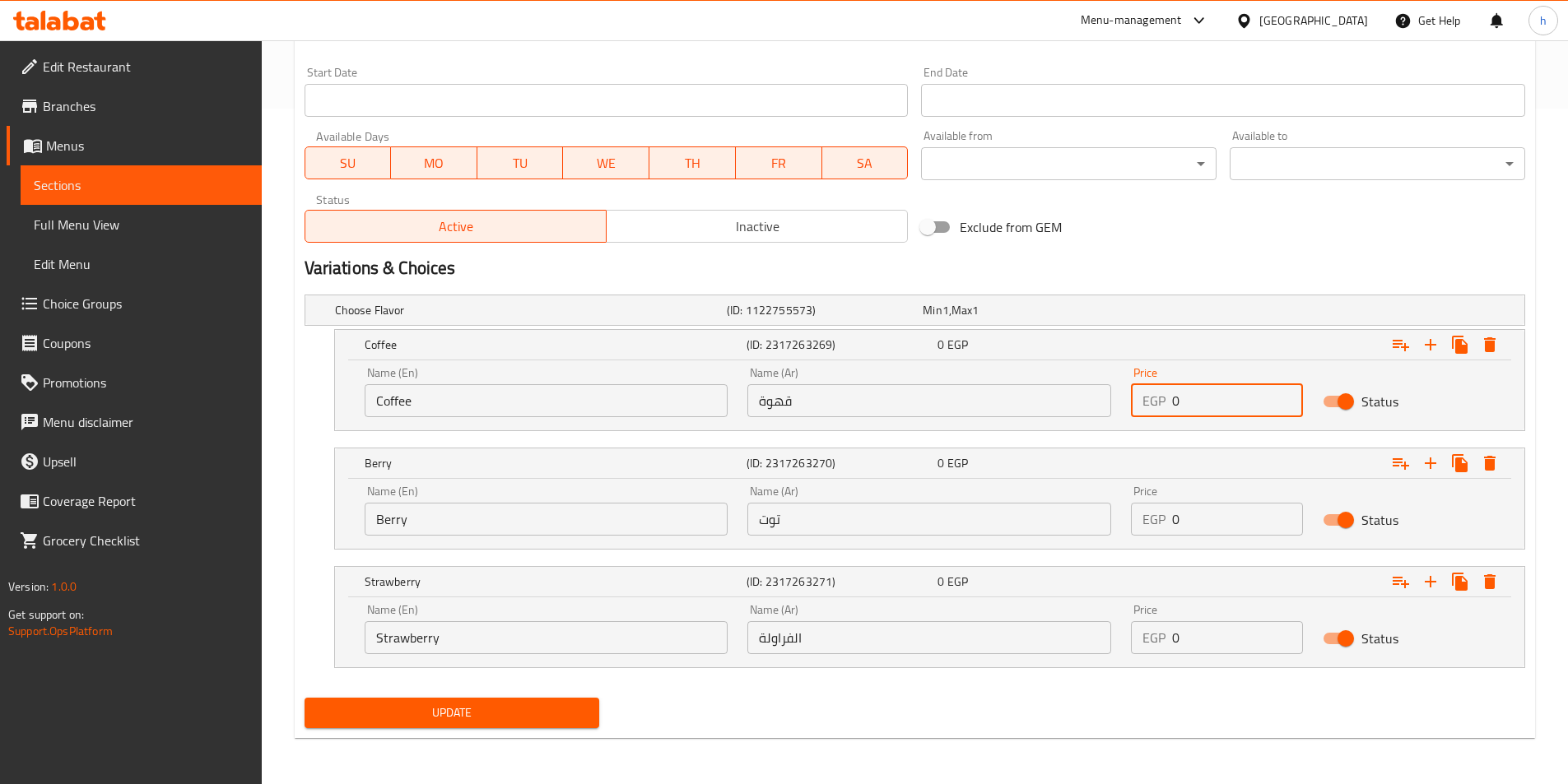
drag, startPoint x: 1201, startPoint y: 403, endPoint x: 1170, endPoint y: 418, distance: 34.4
click at [1170, 418] on div "Price EGP 0 Price" at bounding box center [1217, 392] width 192 height 70
type input "8"
type input "68"
drag, startPoint x: 1196, startPoint y: 394, endPoint x: 1141, endPoint y: 428, distance: 64.7
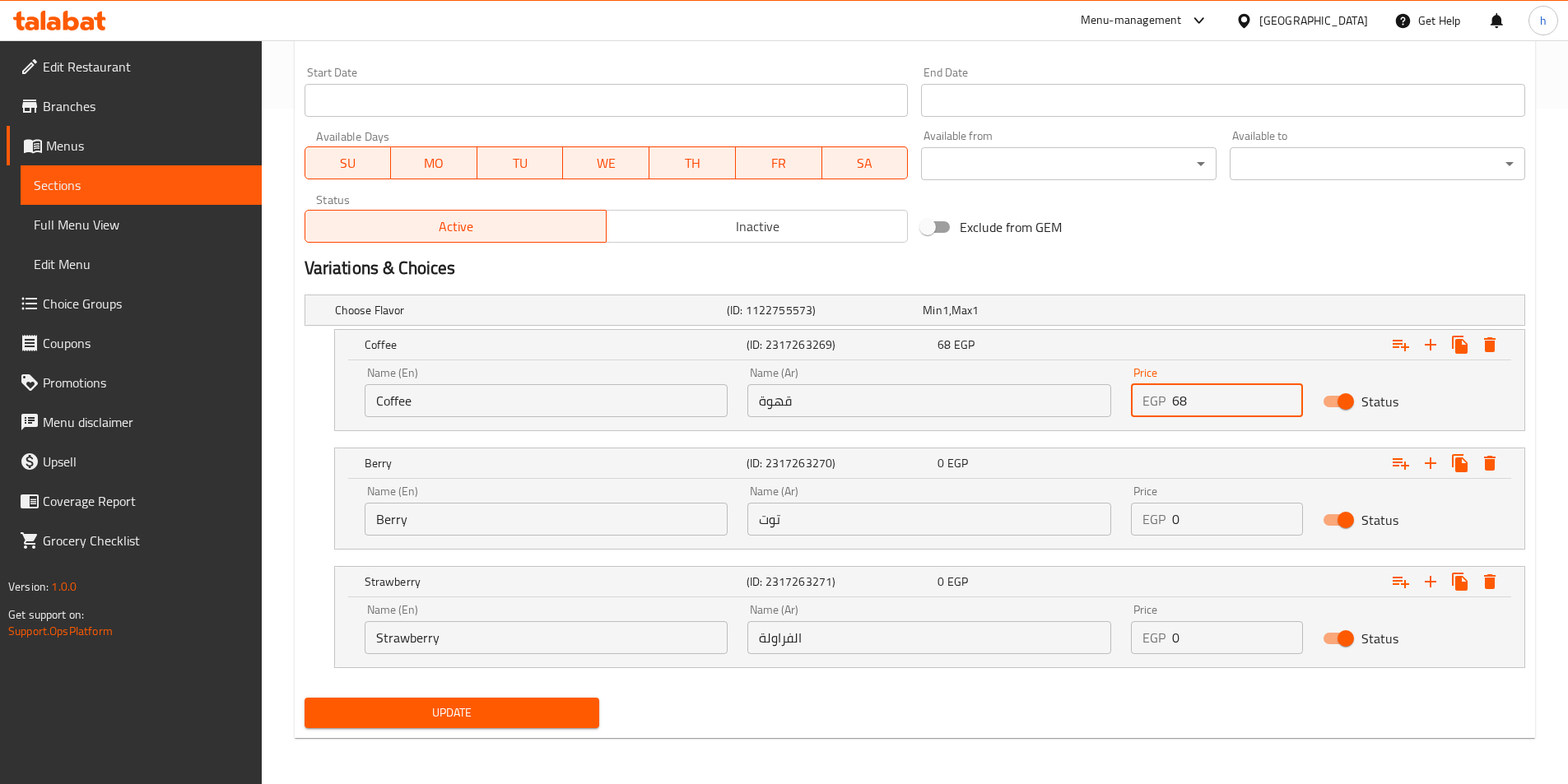
click at [1141, 428] on div "Name (En) Coffee Name (En) Name (Ar) قهوة Name (Ar) Price EGP 68 Price Status" at bounding box center [930, 394] width 1189 height 70
click at [1181, 270] on h2 "Variations & Choices" at bounding box center [915, 268] width 1221 height 25
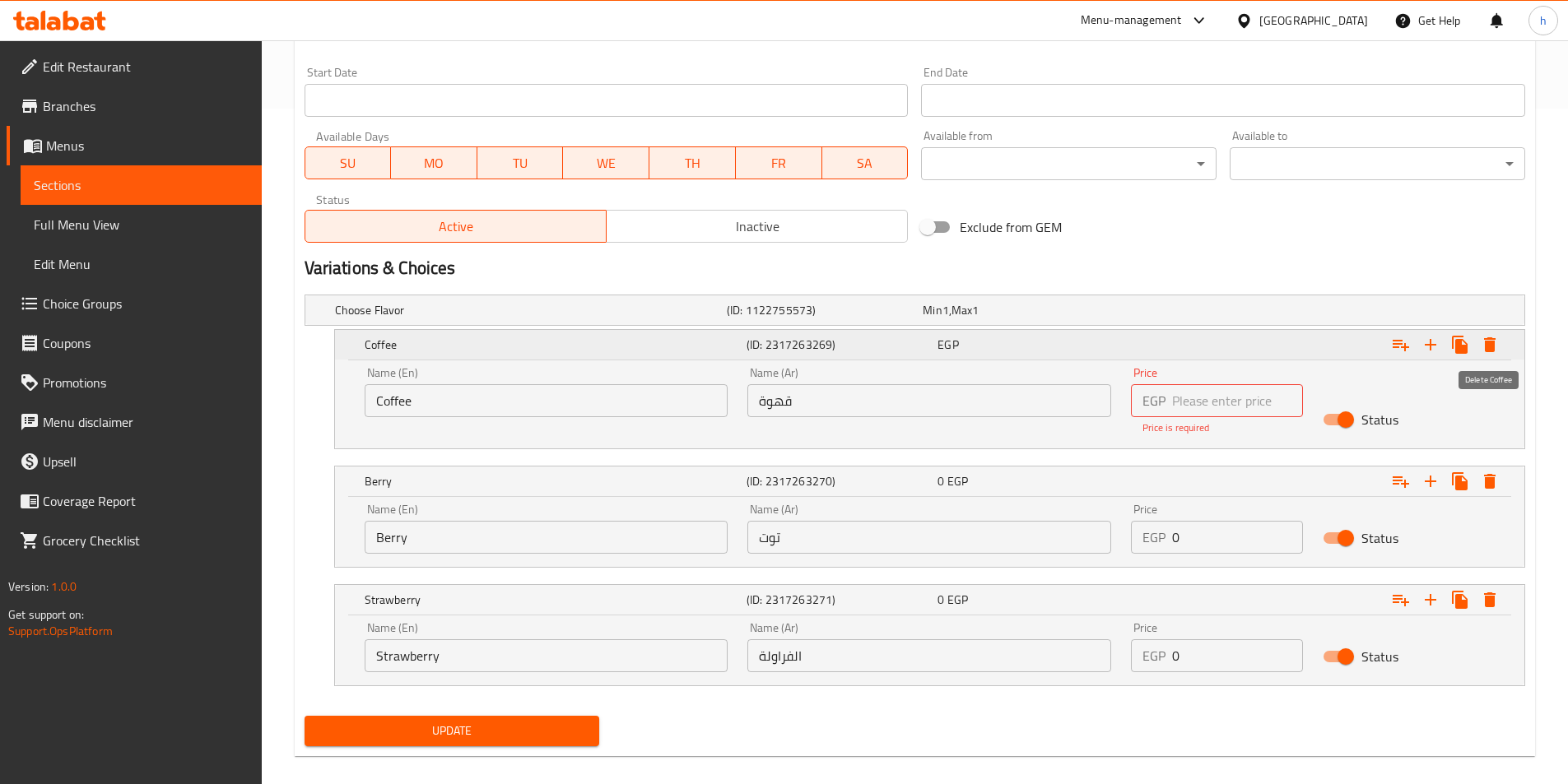
click at [1496, 349] on icon "Expand" at bounding box center [1490, 345] width 20 height 20
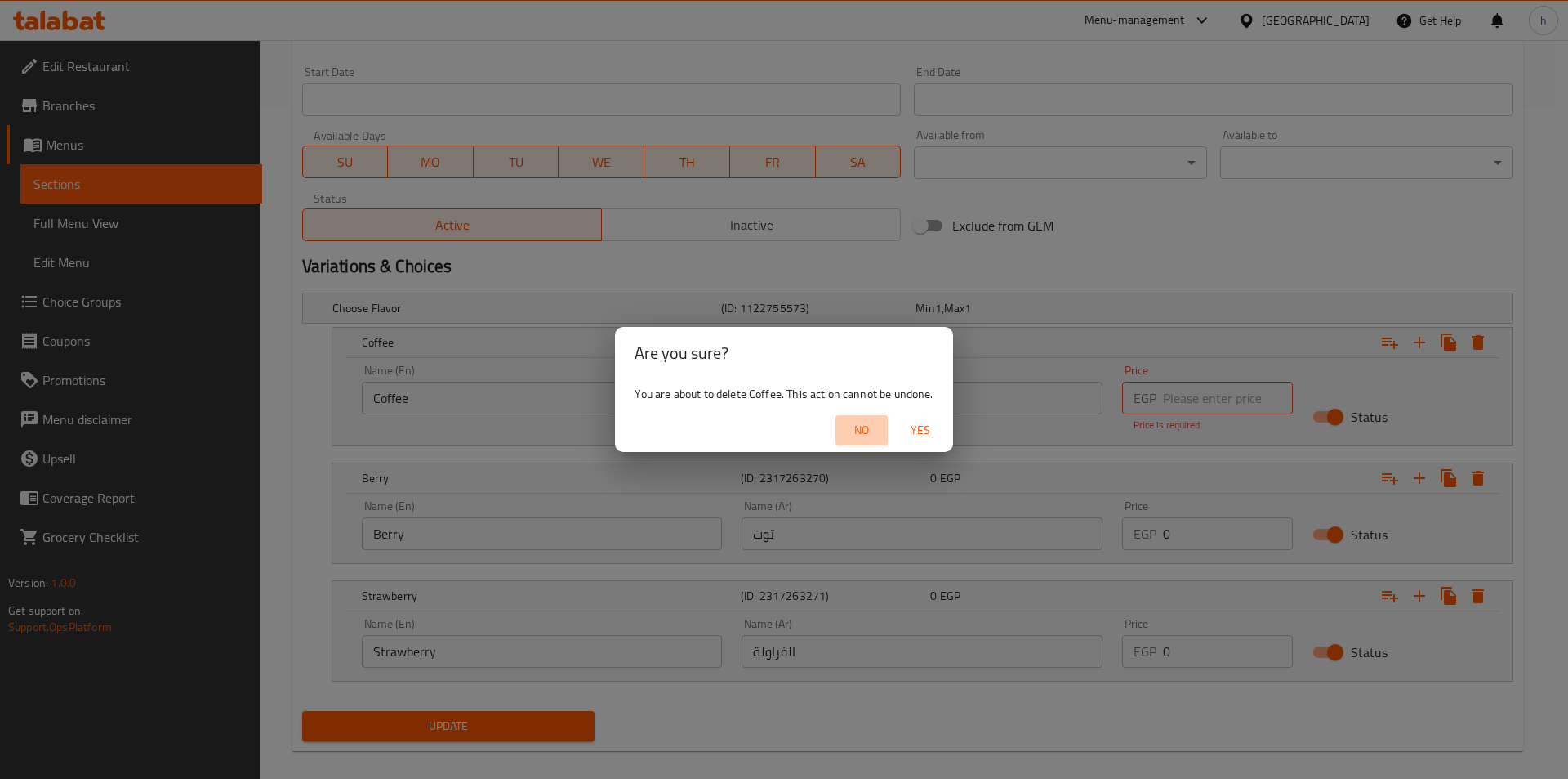
click at [863, 431] on span "No" at bounding box center [862, 430] width 39 height 21
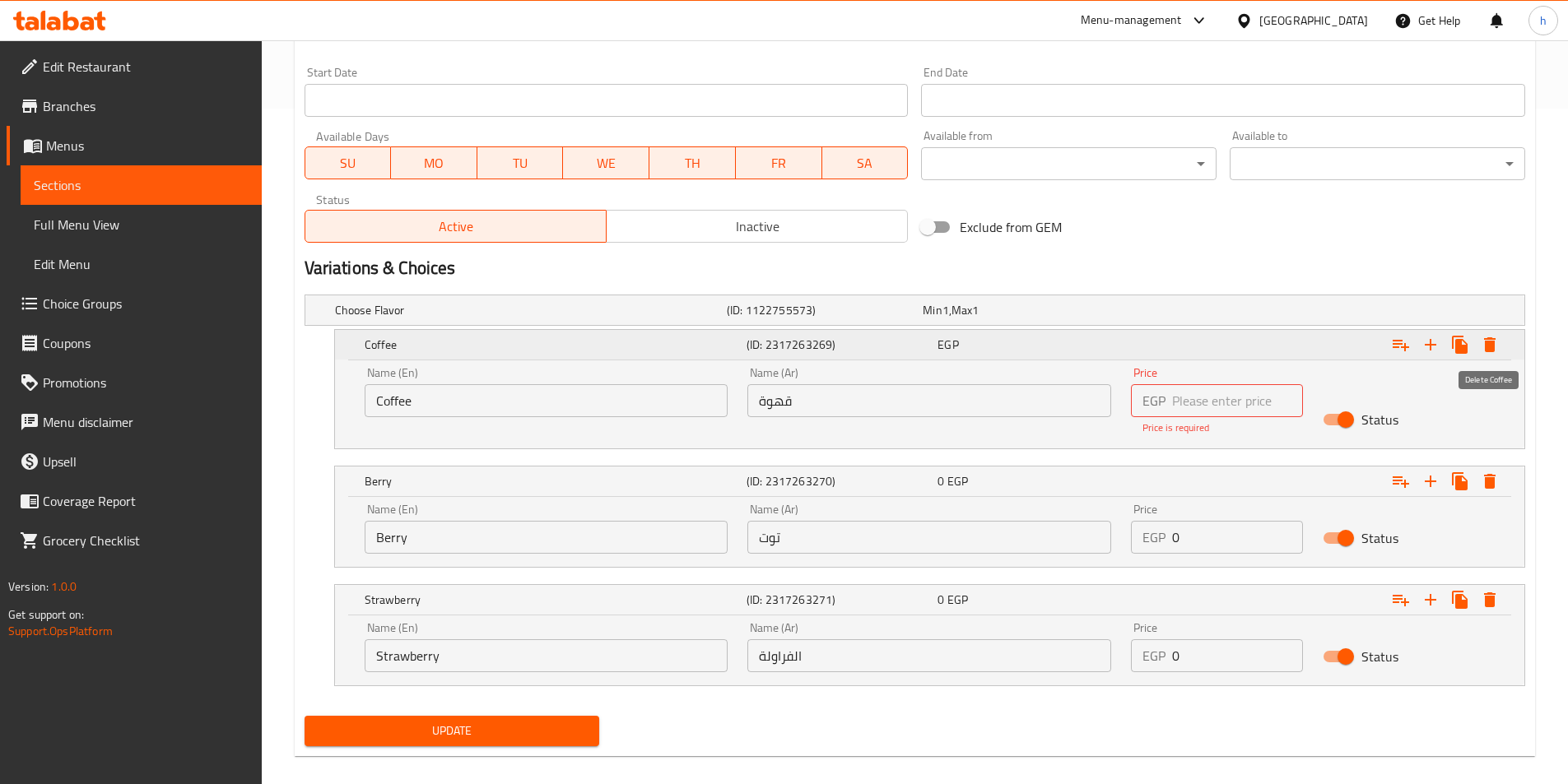
click at [1488, 340] on button "Expand" at bounding box center [1490, 345] width 30 height 30
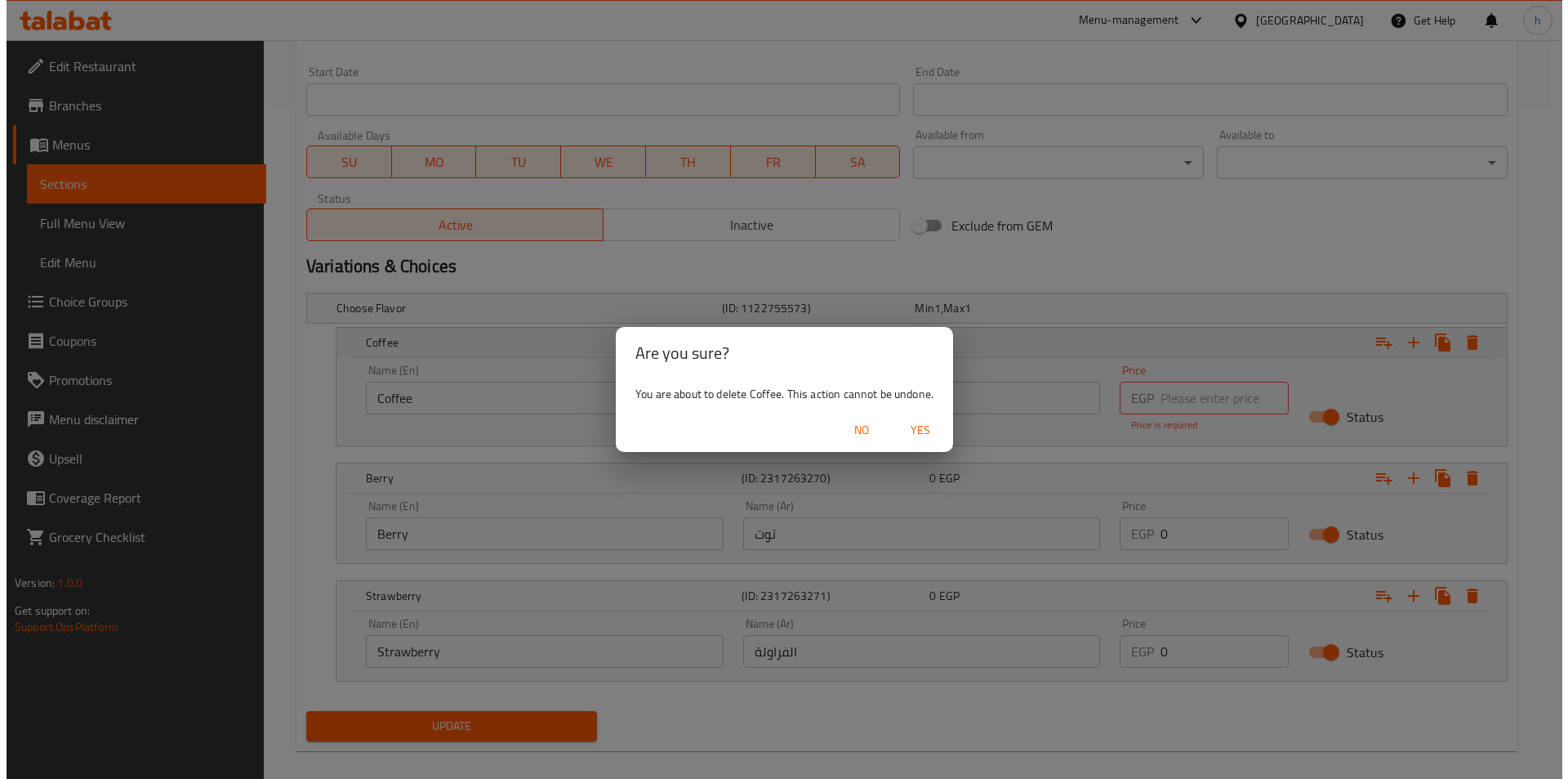
scroll to position [589, 0]
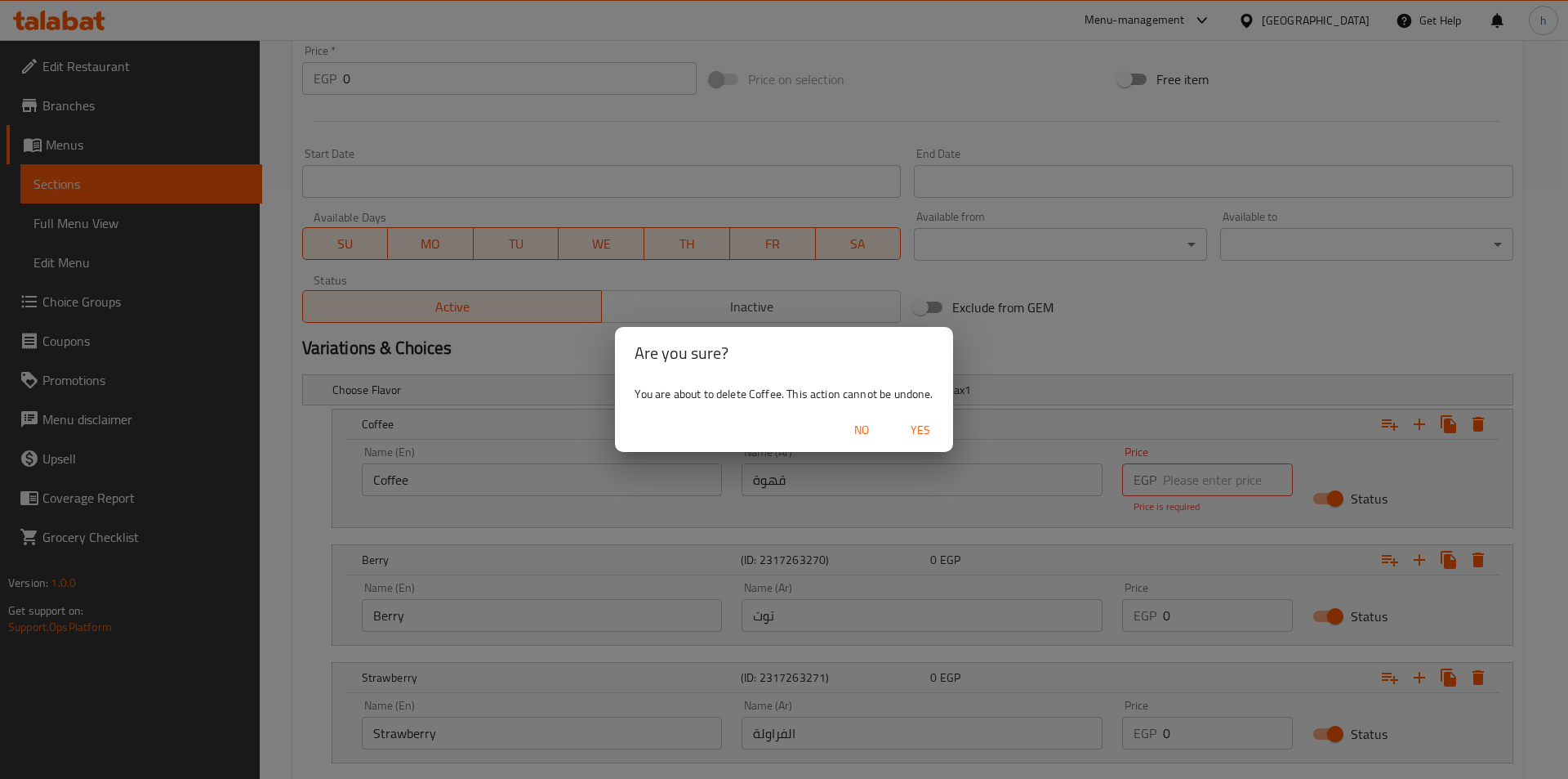
click at [895, 430] on button "Yes" at bounding box center [920, 430] width 52 height 30
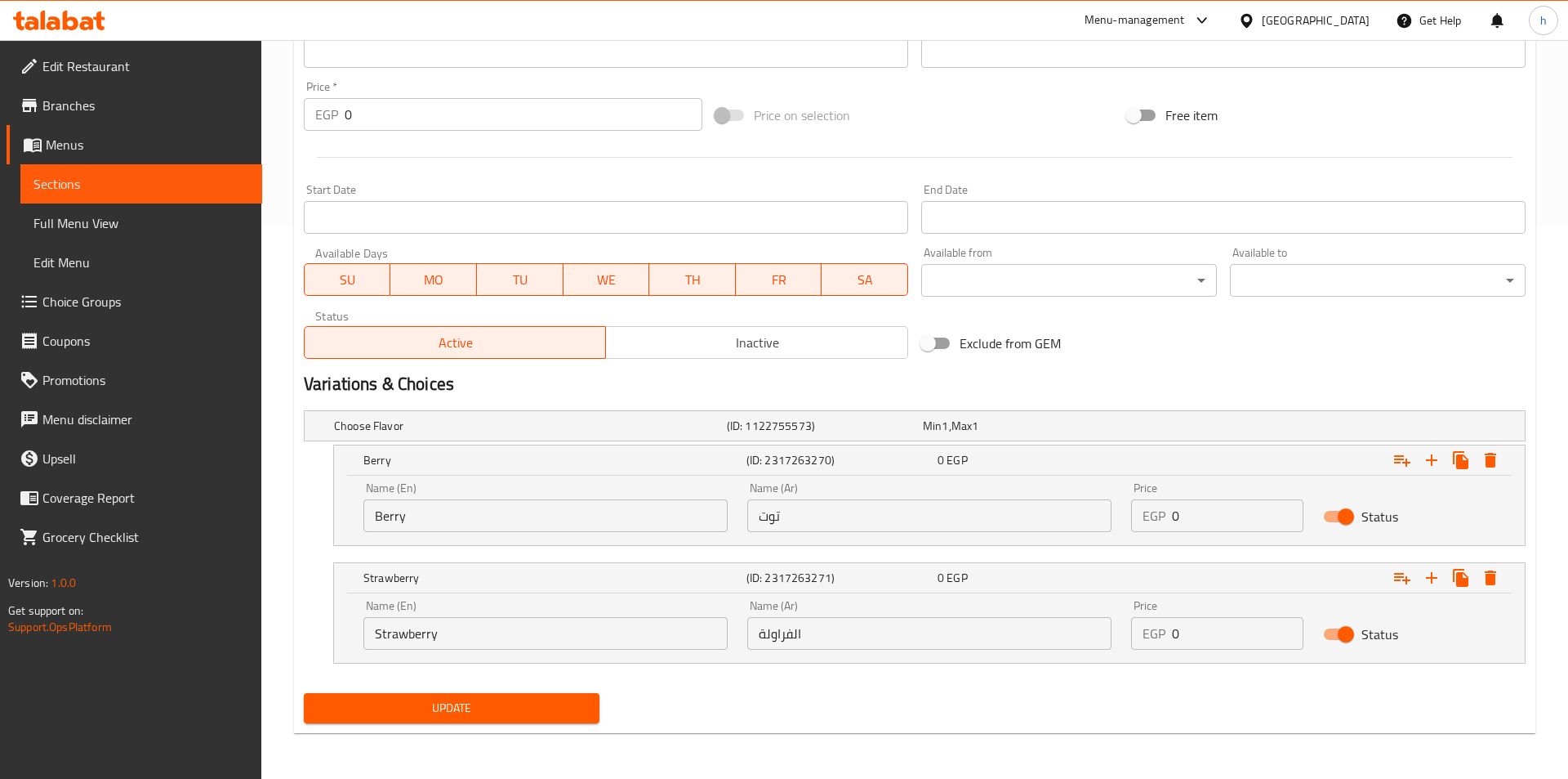
scroll to position [553, 0]
click at [1484, 464] on icon "Expand" at bounding box center [1479, 460] width 12 height 15
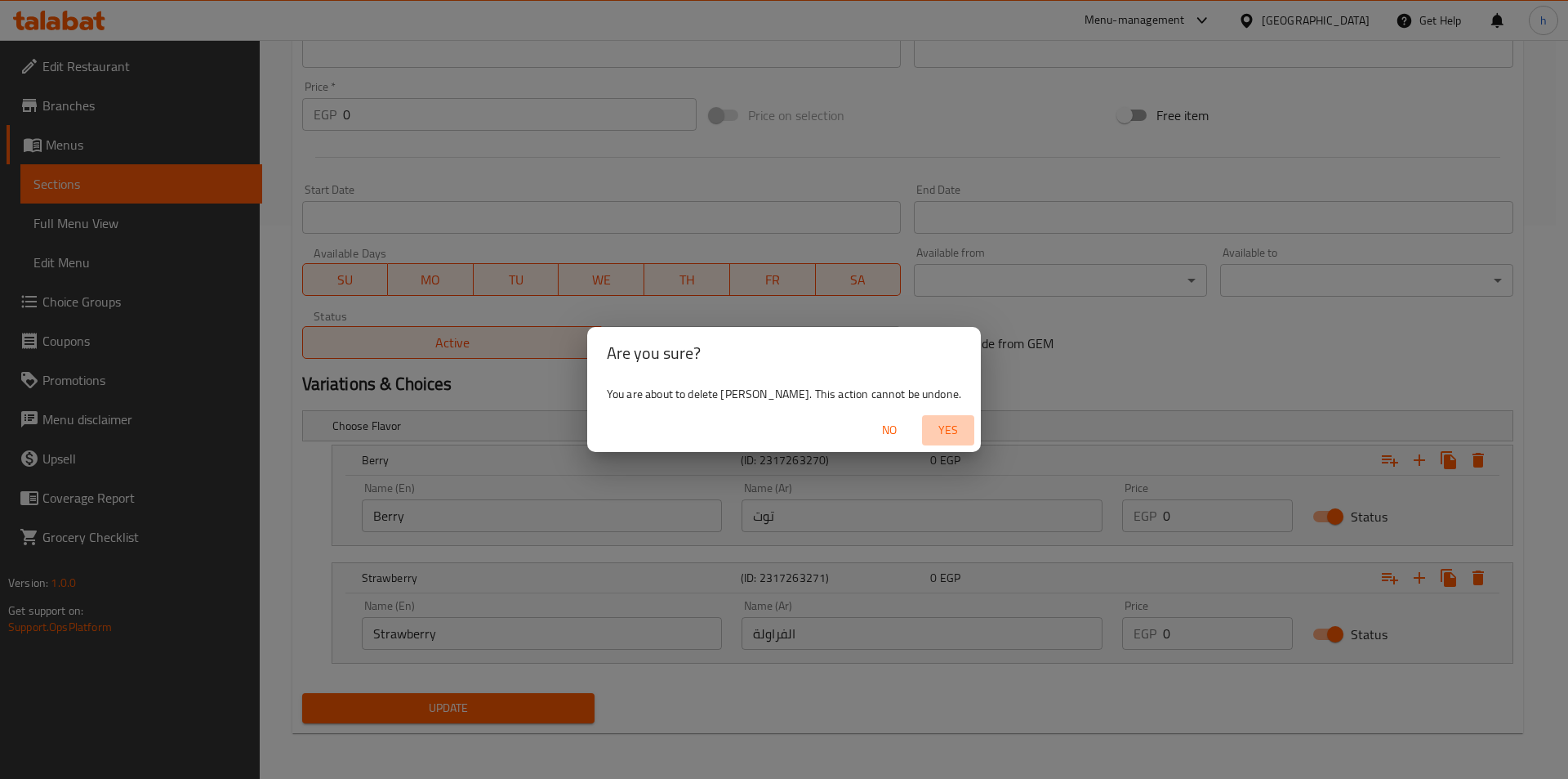
click at [937, 437] on span "Yes" at bounding box center [948, 430] width 39 height 21
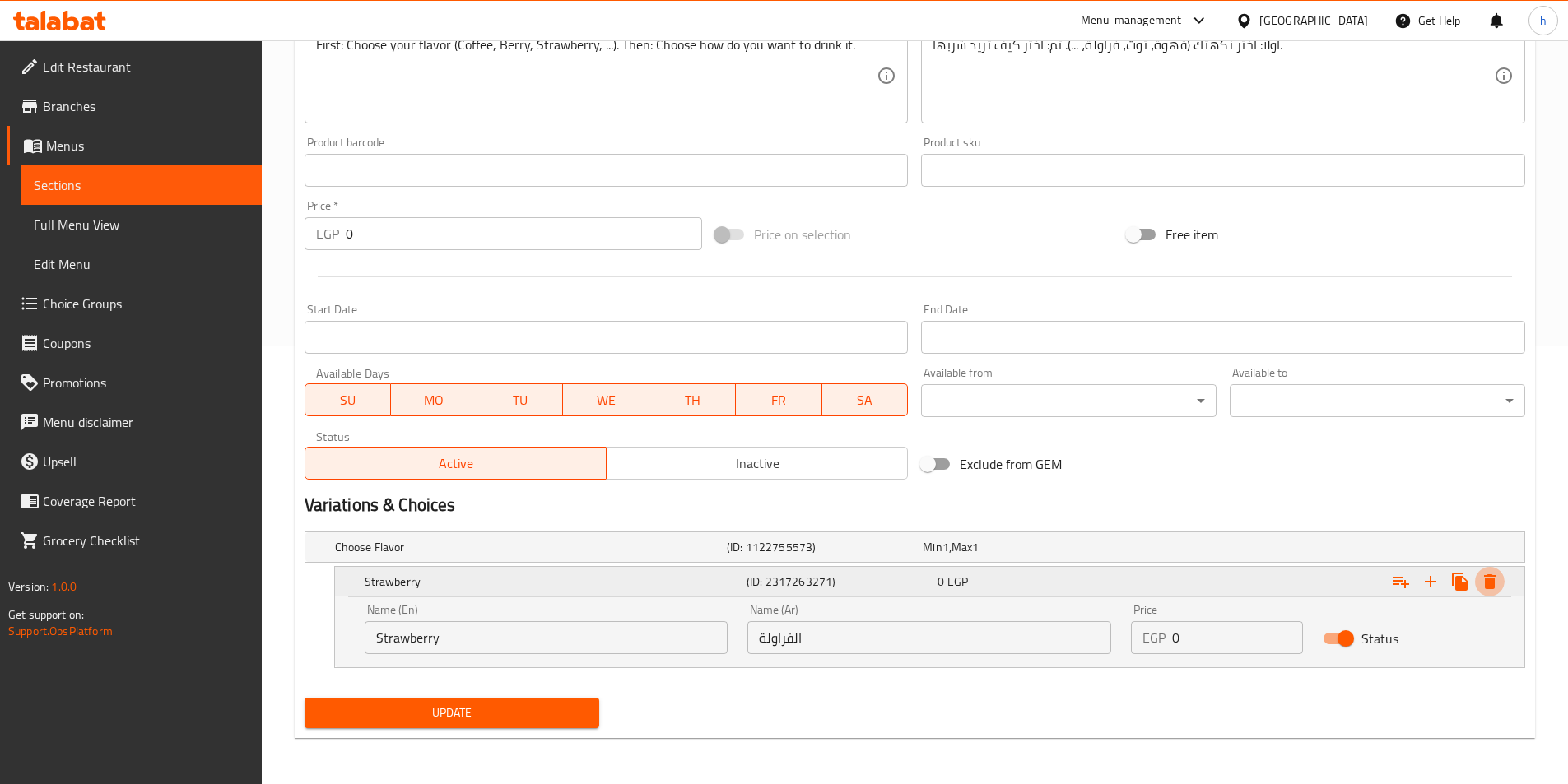
click at [1495, 581] on icon "Expand" at bounding box center [1490, 581] width 12 height 15
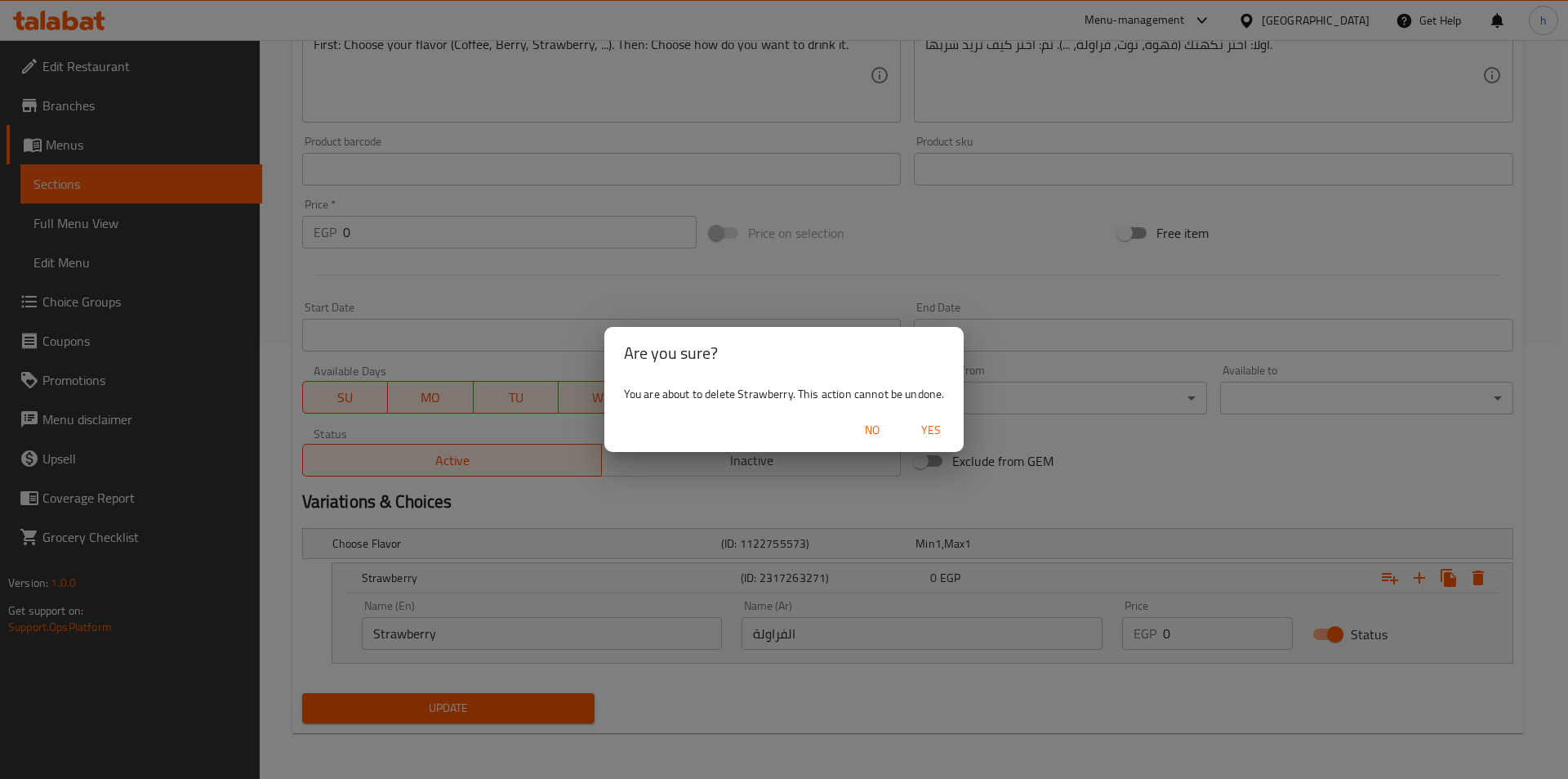
click at [926, 426] on span "Yes" at bounding box center [931, 430] width 39 height 21
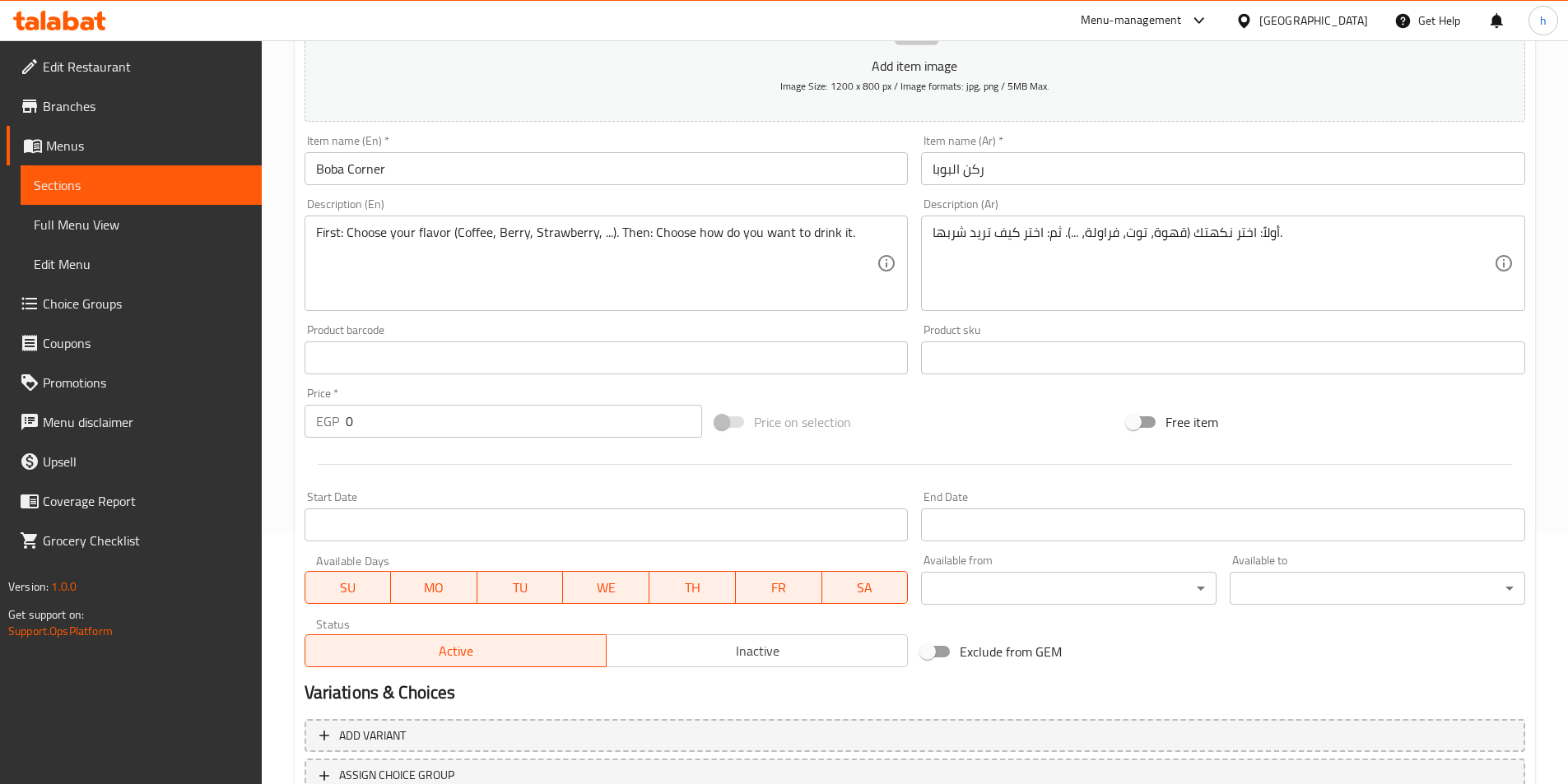
scroll to position [379, 0]
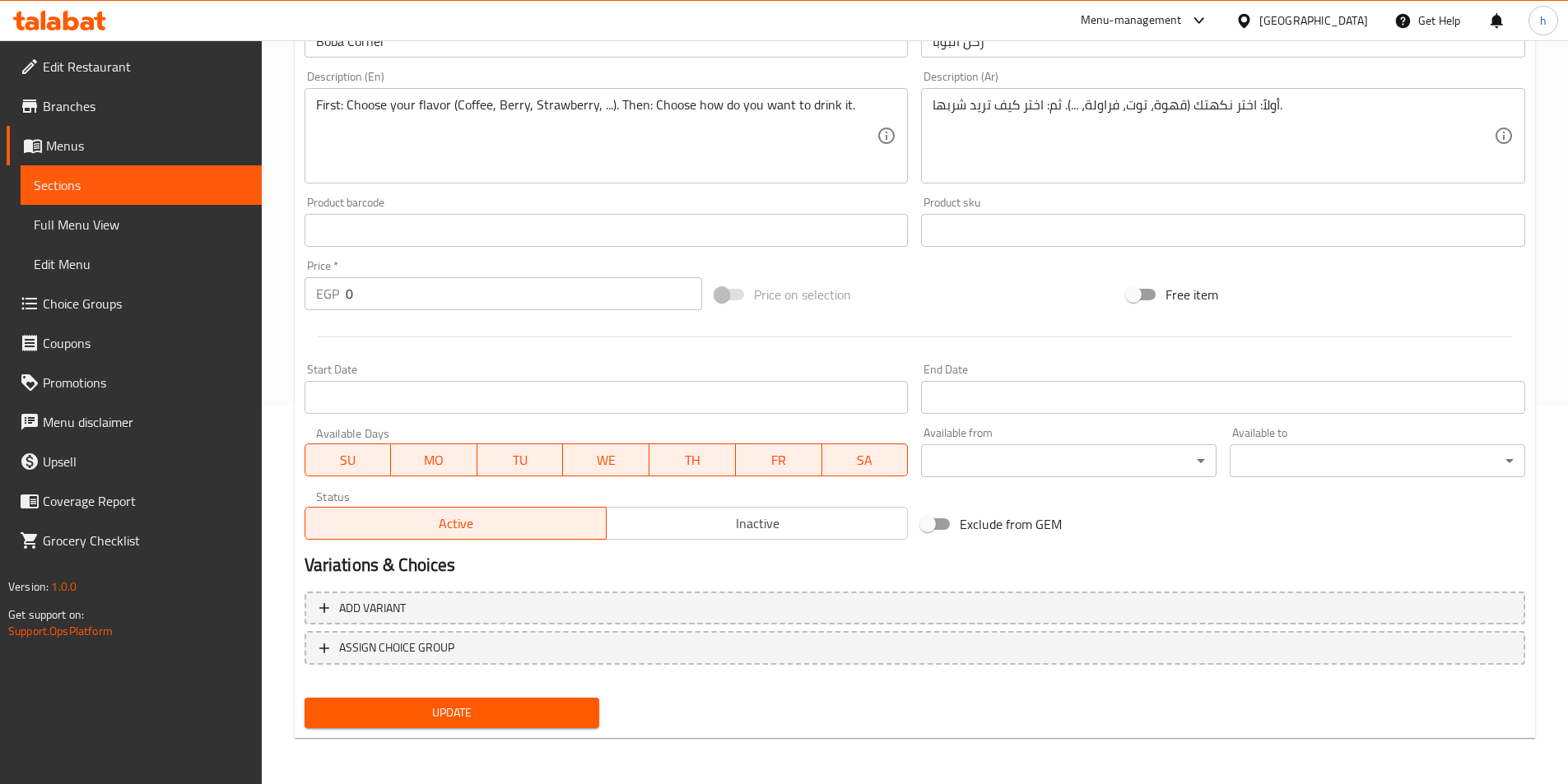
click at [496, 716] on span "Update" at bounding box center [452, 712] width 269 height 21
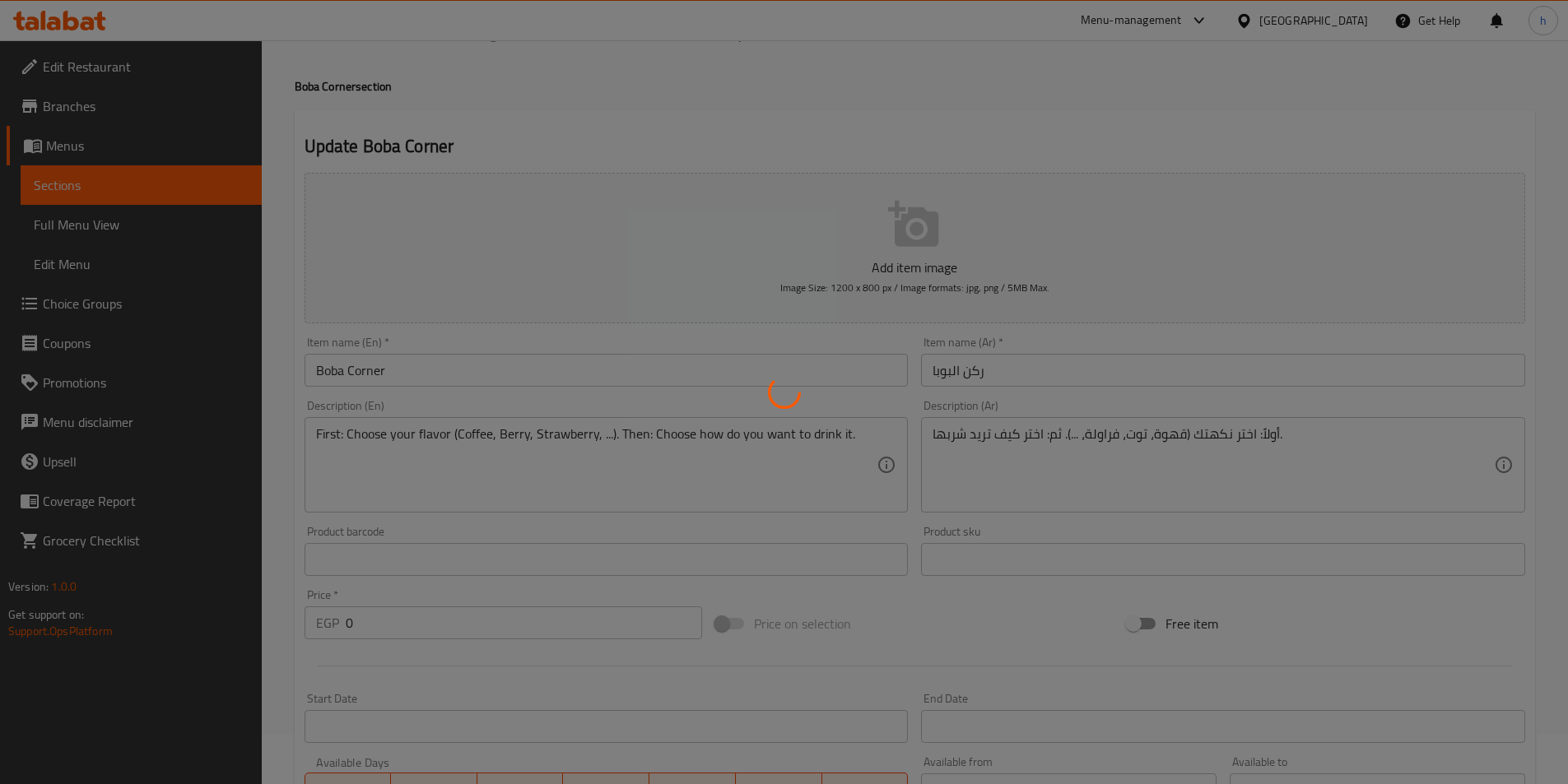
scroll to position [0, 0]
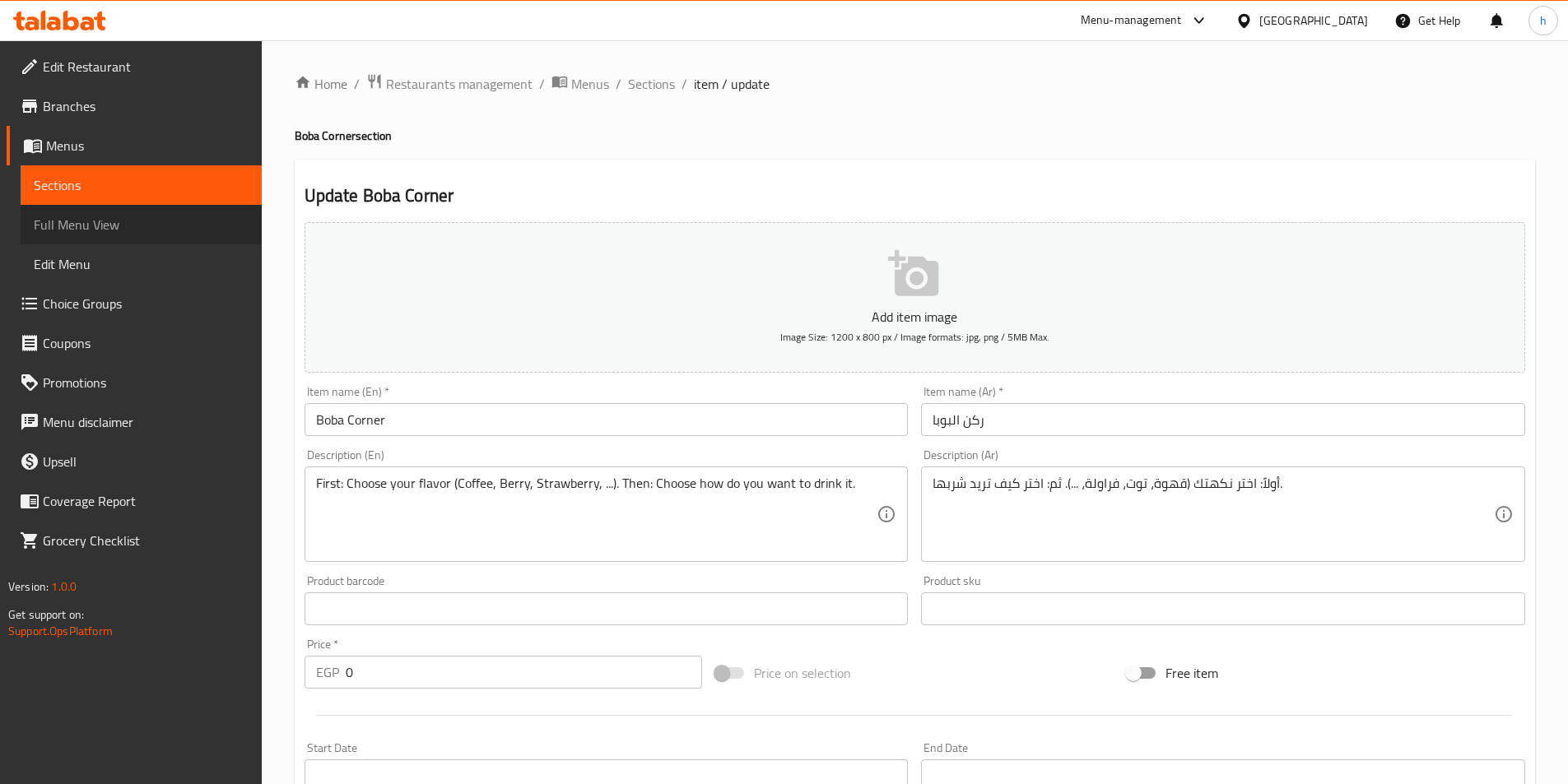
click at [93, 229] on span "Full Menu View" at bounding box center [140, 224] width 215 height 20
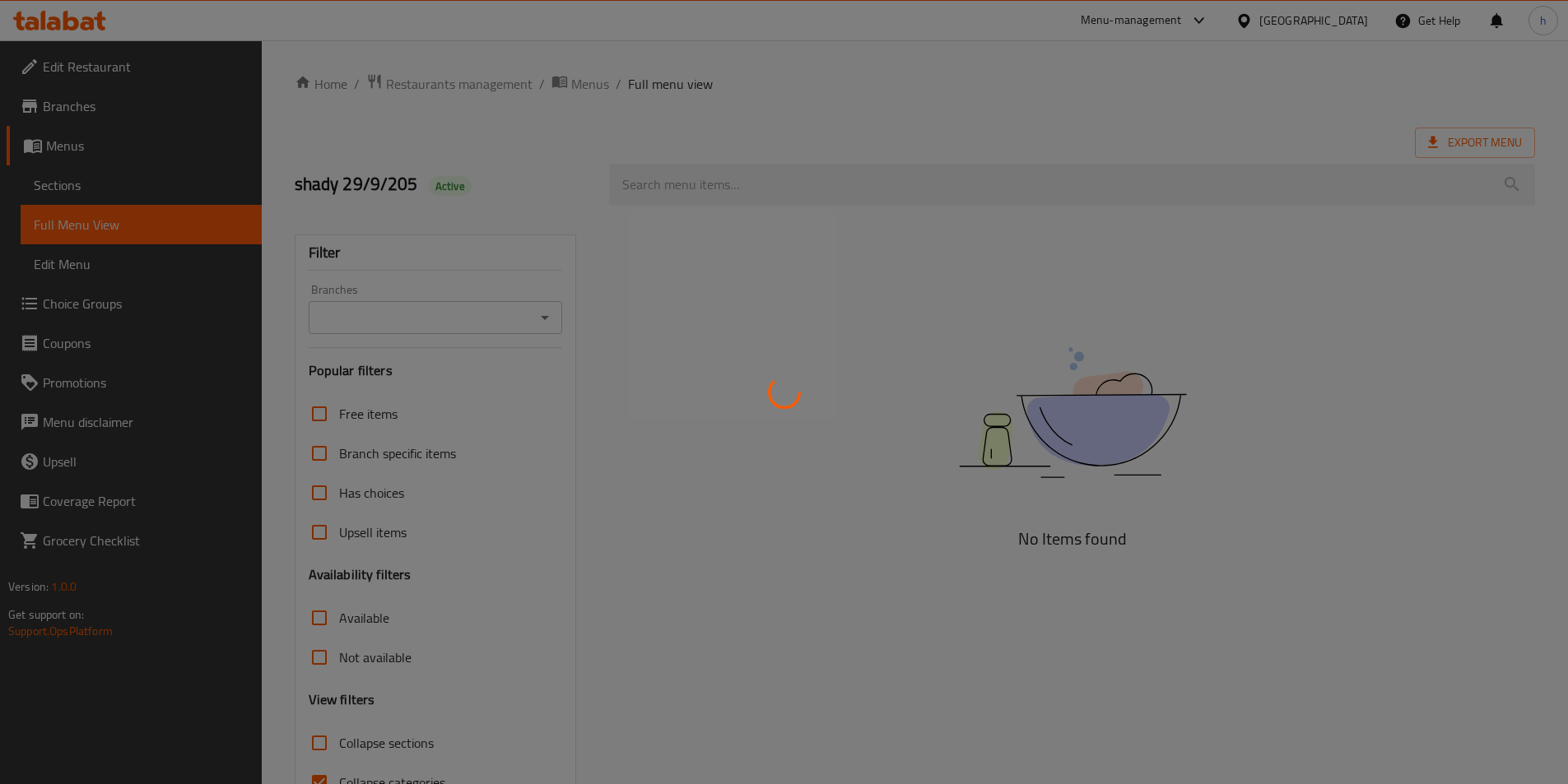
click at [132, 193] on div at bounding box center [784, 392] width 1568 height 784
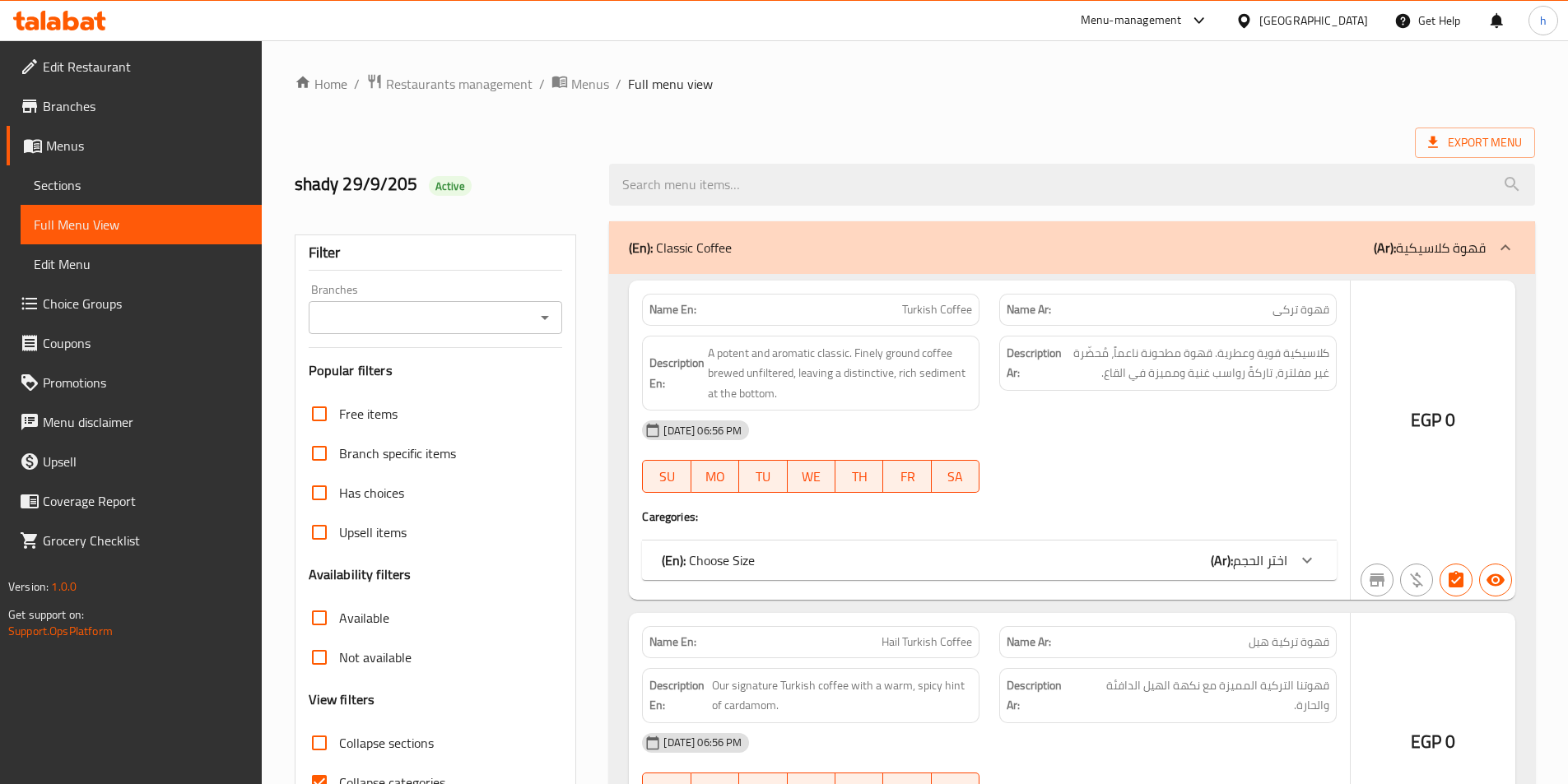
click at [132, 193] on div at bounding box center [784, 392] width 1568 height 784
click at [132, 193] on span "Sections" at bounding box center [140, 185] width 215 height 20
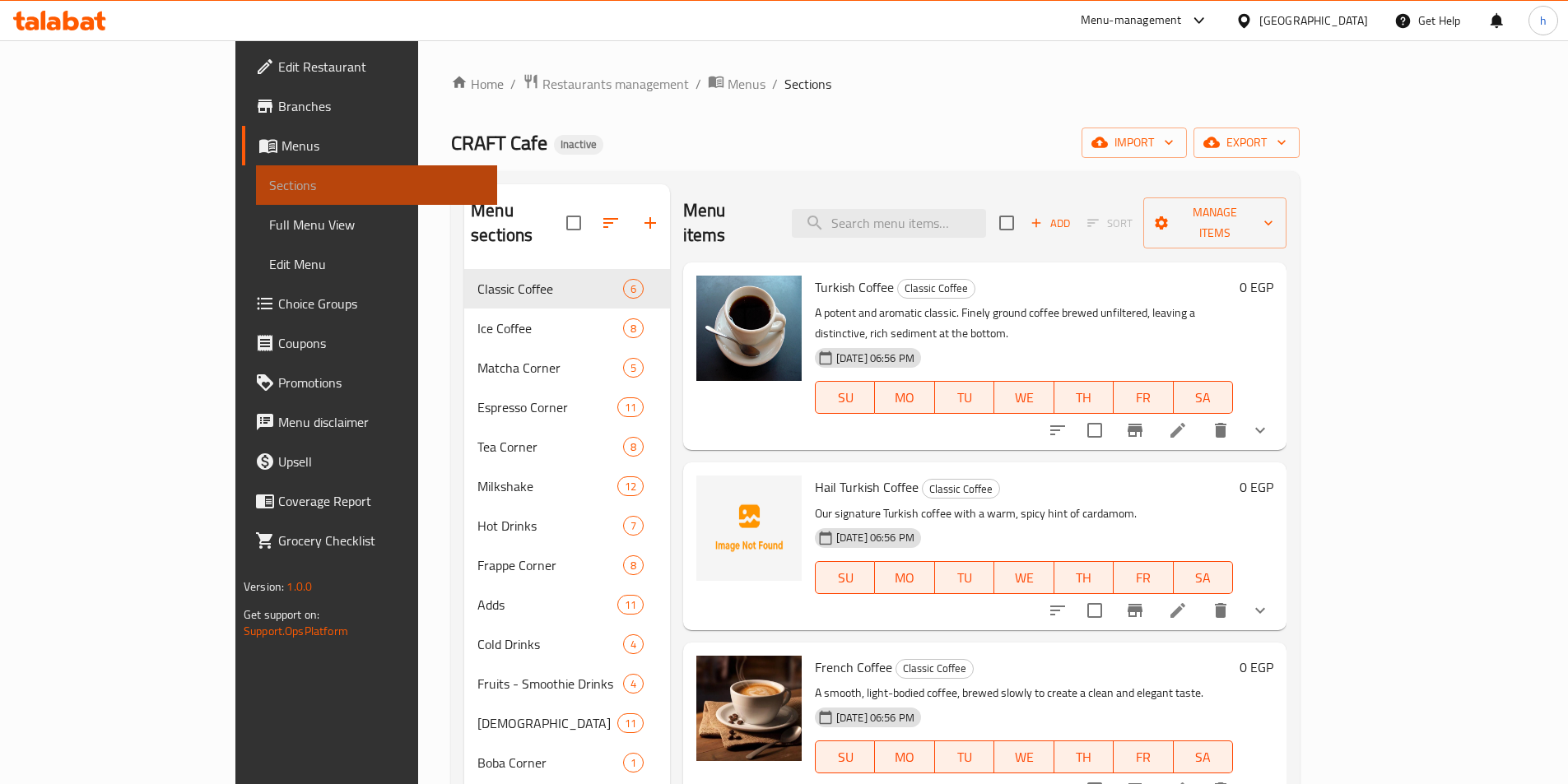
click at [269, 193] on span "Sections" at bounding box center [376, 185] width 215 height 20
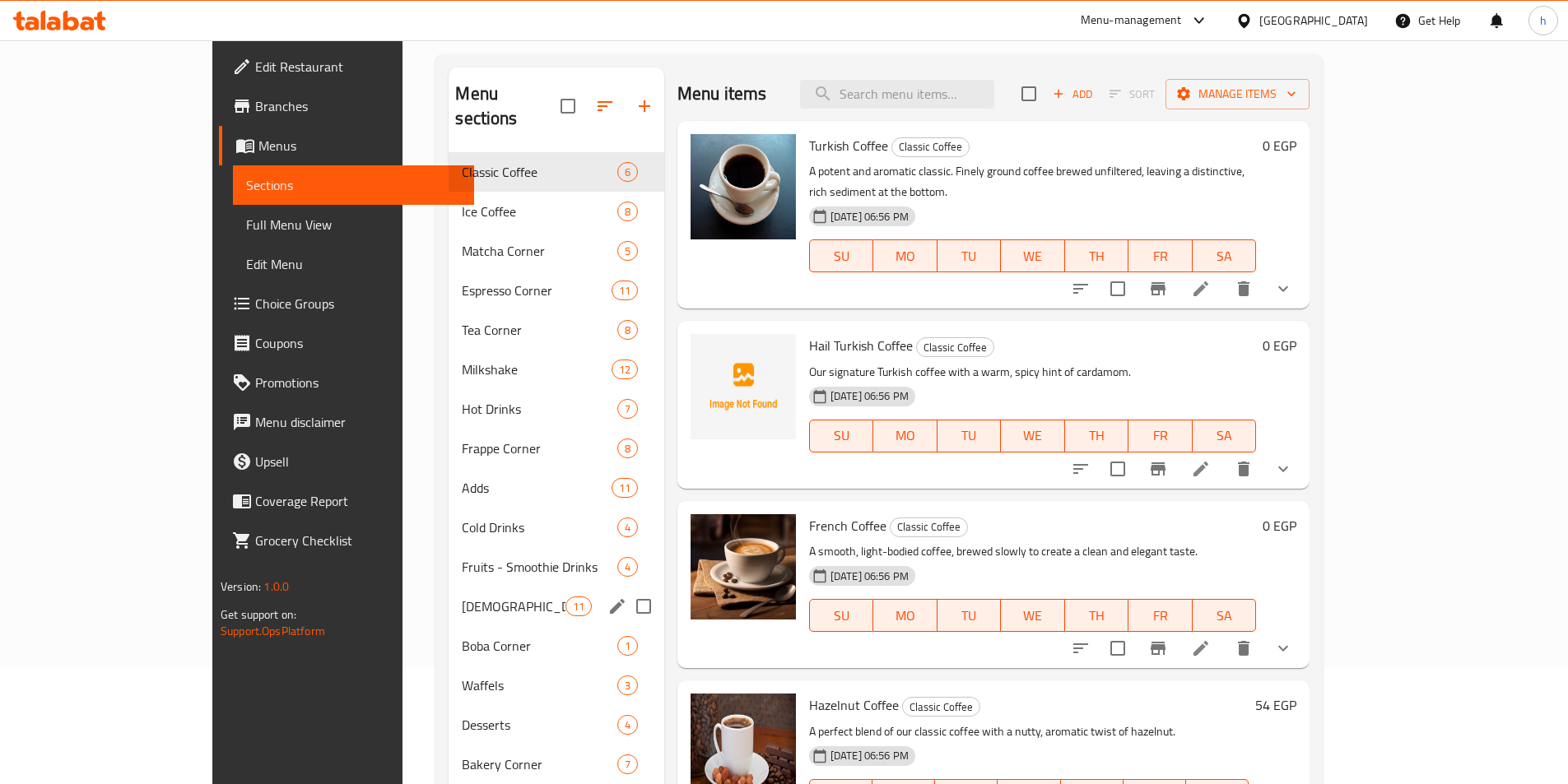
scroll to position [230, 0]
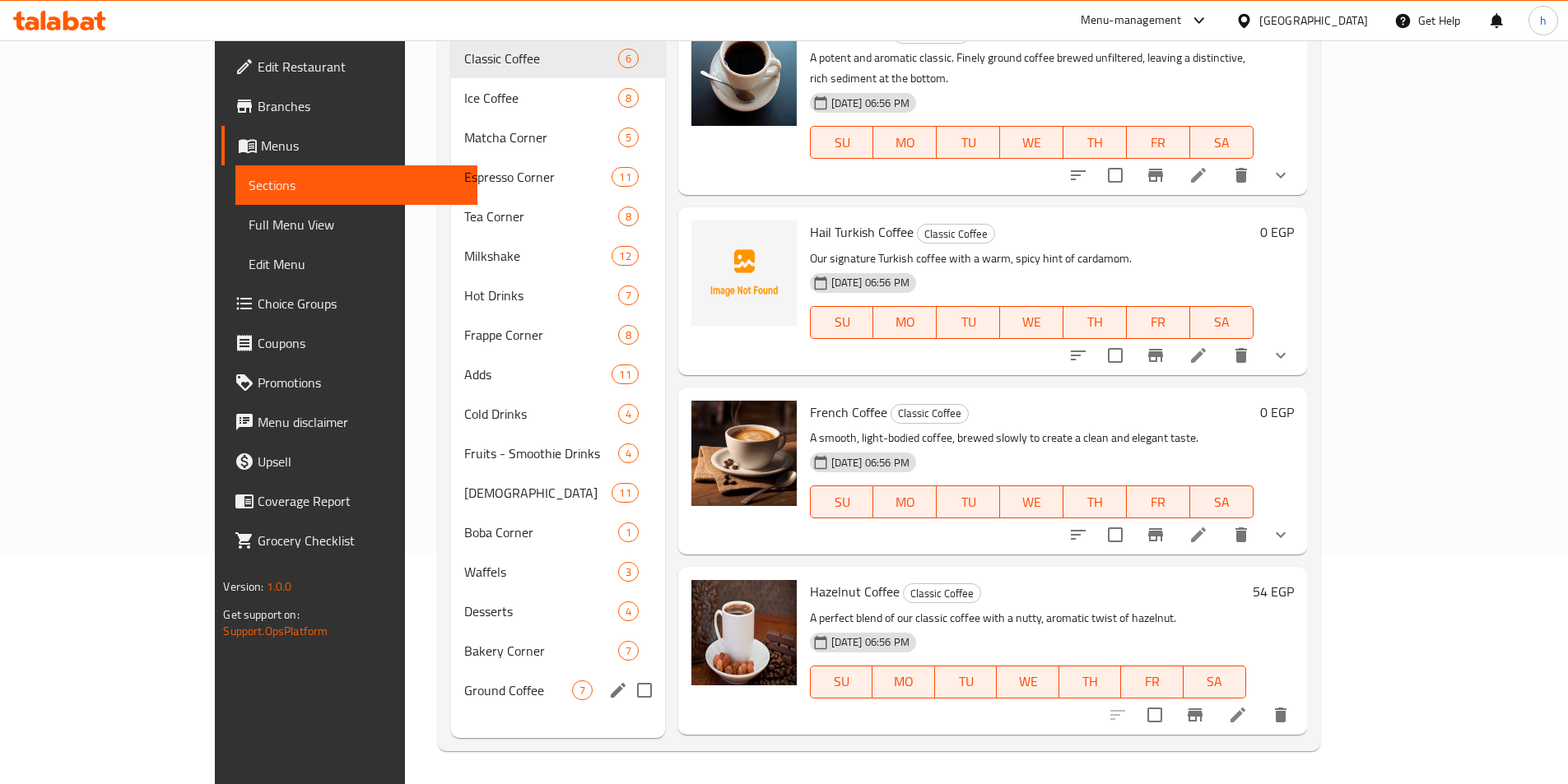
click at [451, 676] on div "Ground Coffee 7" at bounding box center [558, 690] width 214 height 40
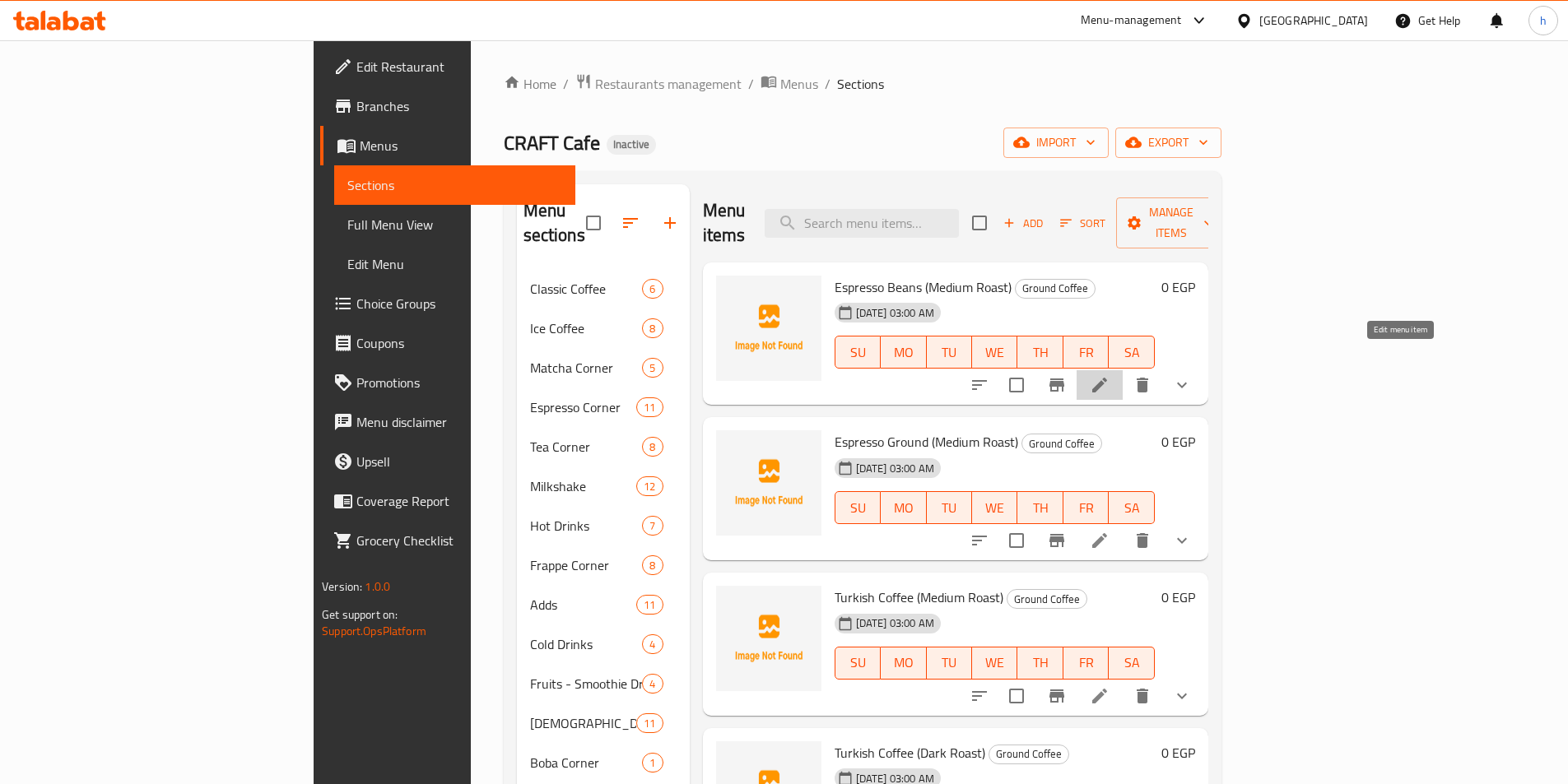
click at [1107, 378] on icon at bounding box center [1099, 385] width 15 height 15
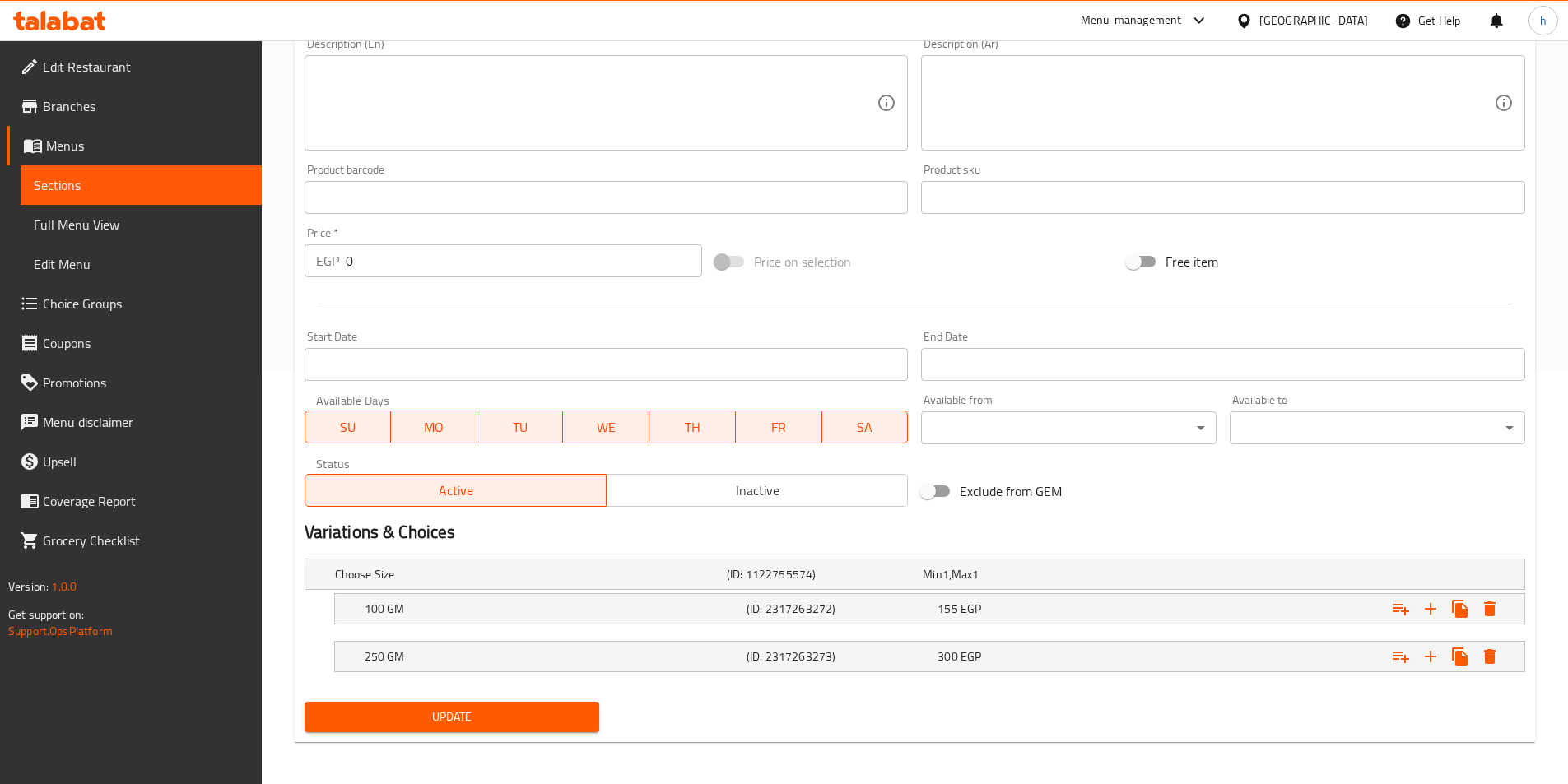
scroll to position [415, 0]
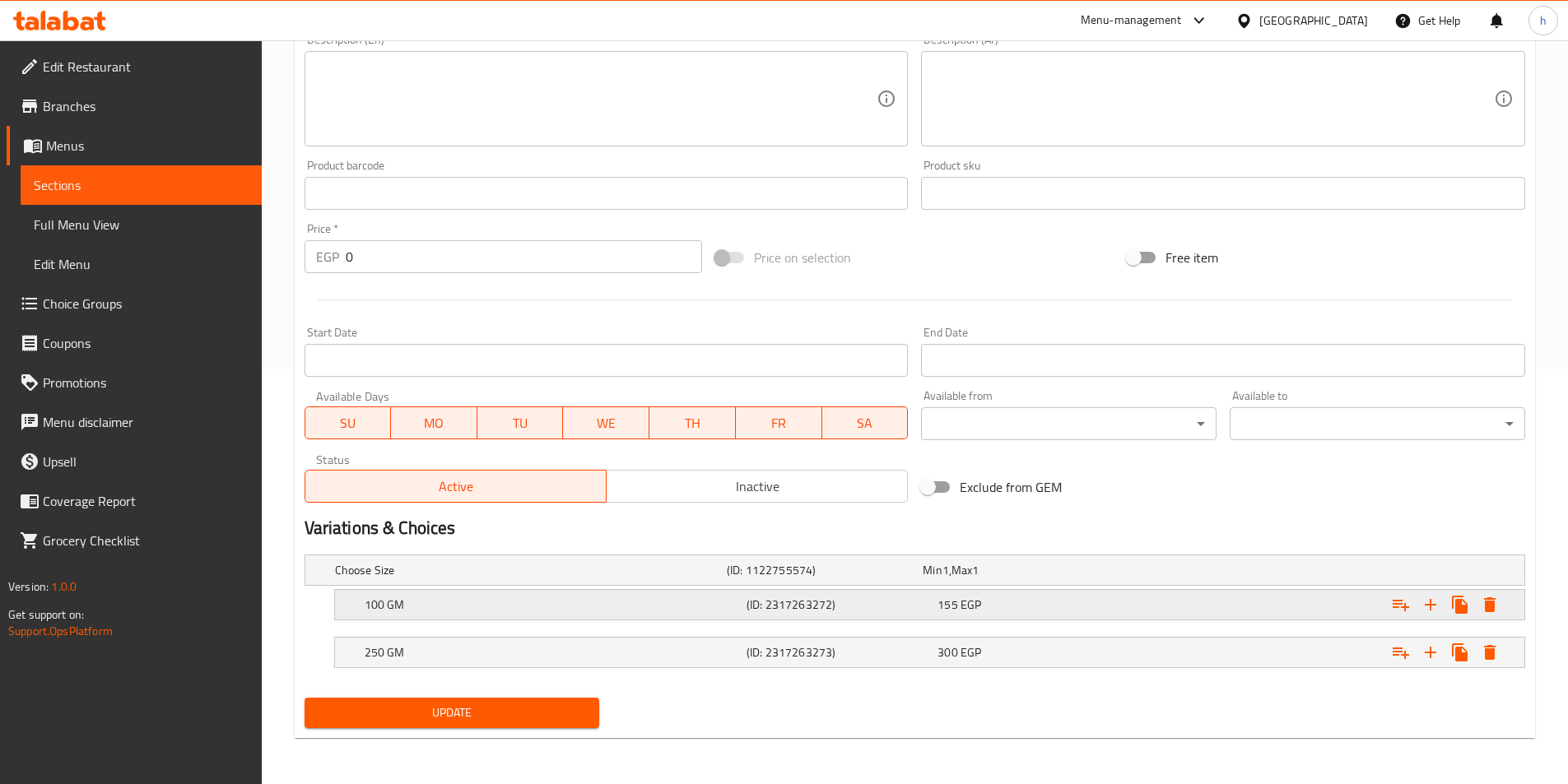
click at [1051, 616] on div "100 GM (ID: 2317263272) 155 EGP" at bounding box center [934, 604] width 1147 height 37
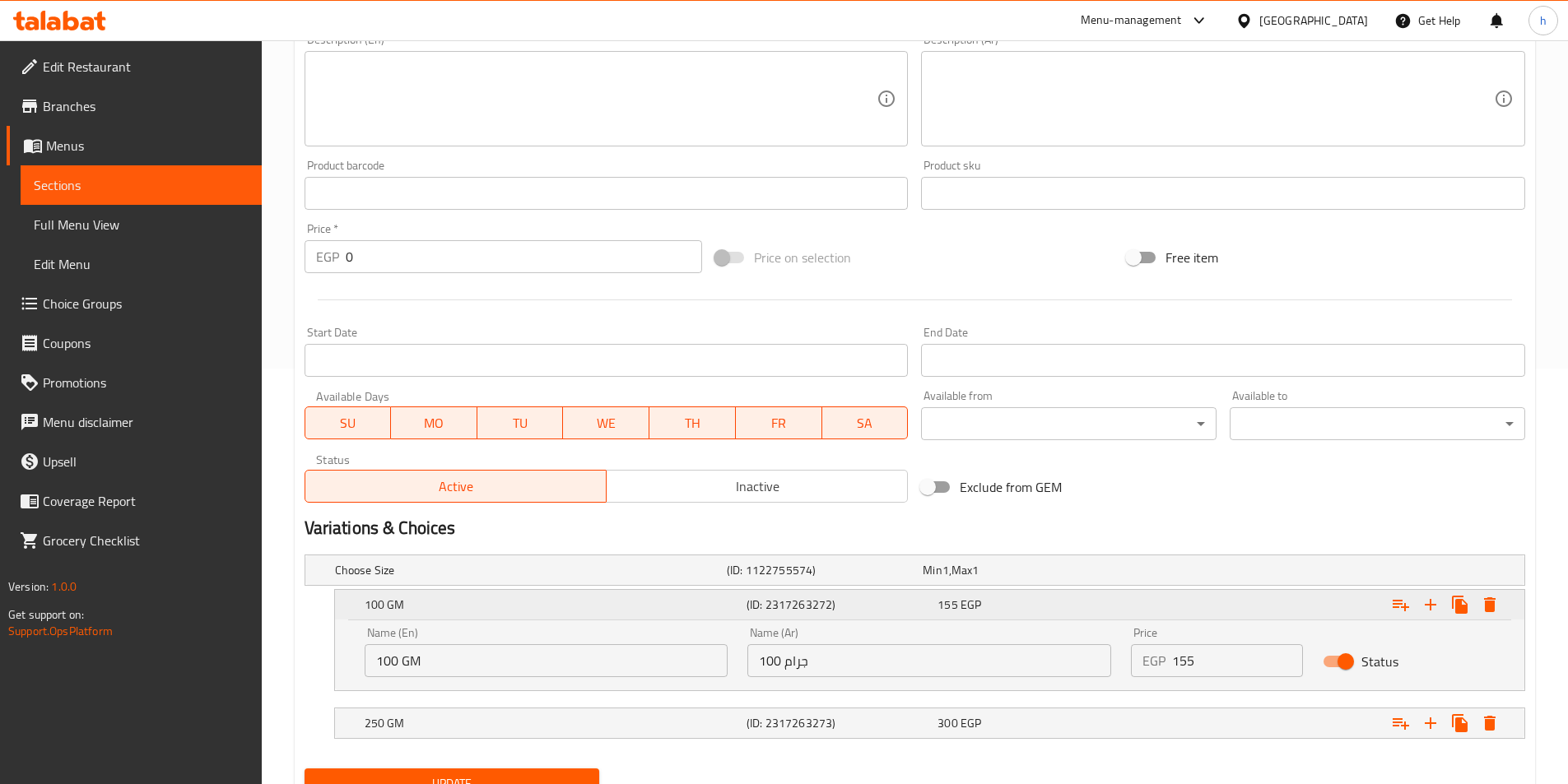
scroll to position [486, 0]
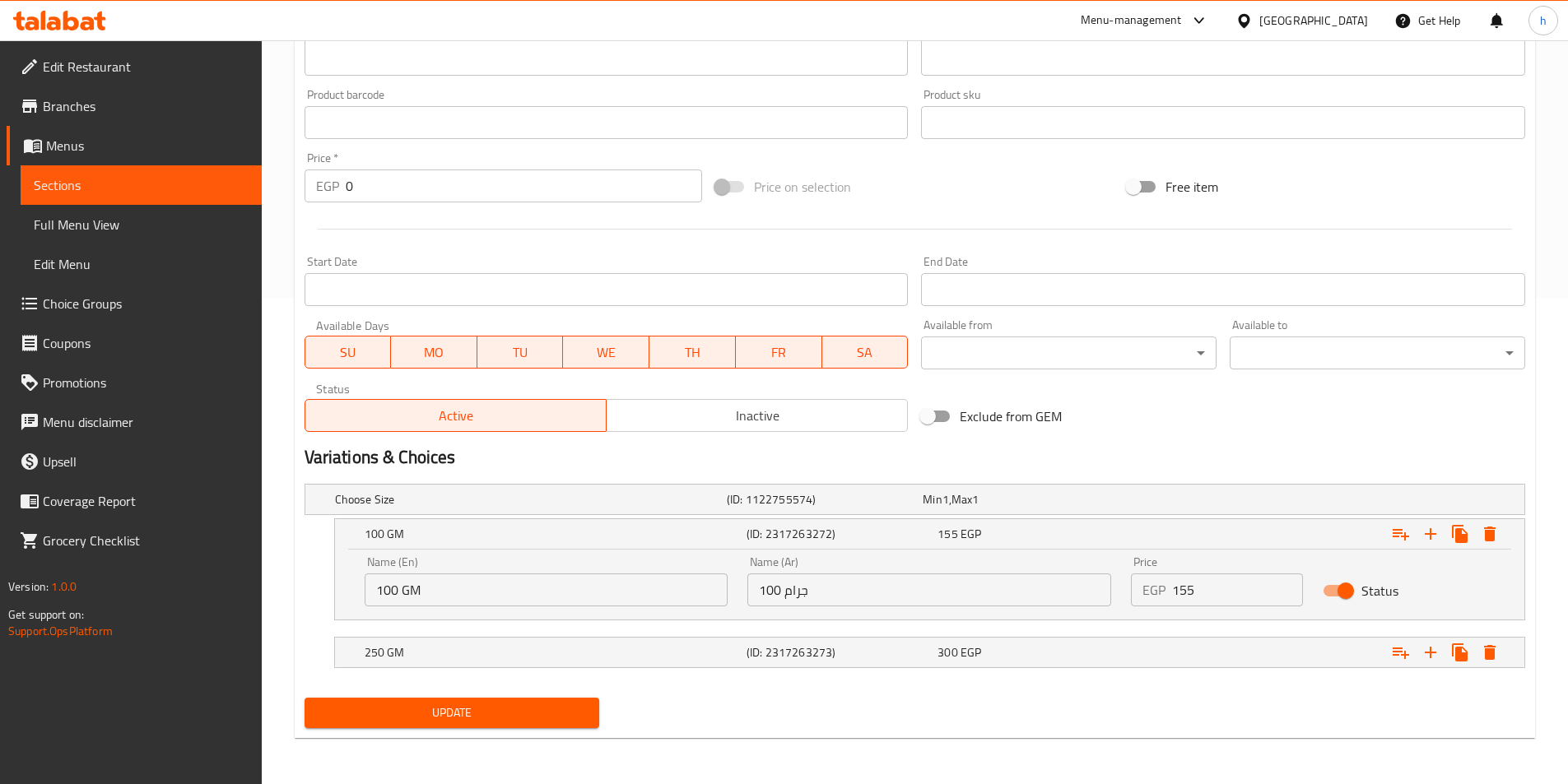
click at [1200, 590] on input "155" at bounding box center [1237, 589] width 131 height 33
click at [1179, 593] on input "155" at bounding box center [1237, 589] width 131 height 33
click at [1116, 638] on div "250 GM (ID: 2317263273) 300 EGP" at bounding box center [934, 652] width 1147 height 37
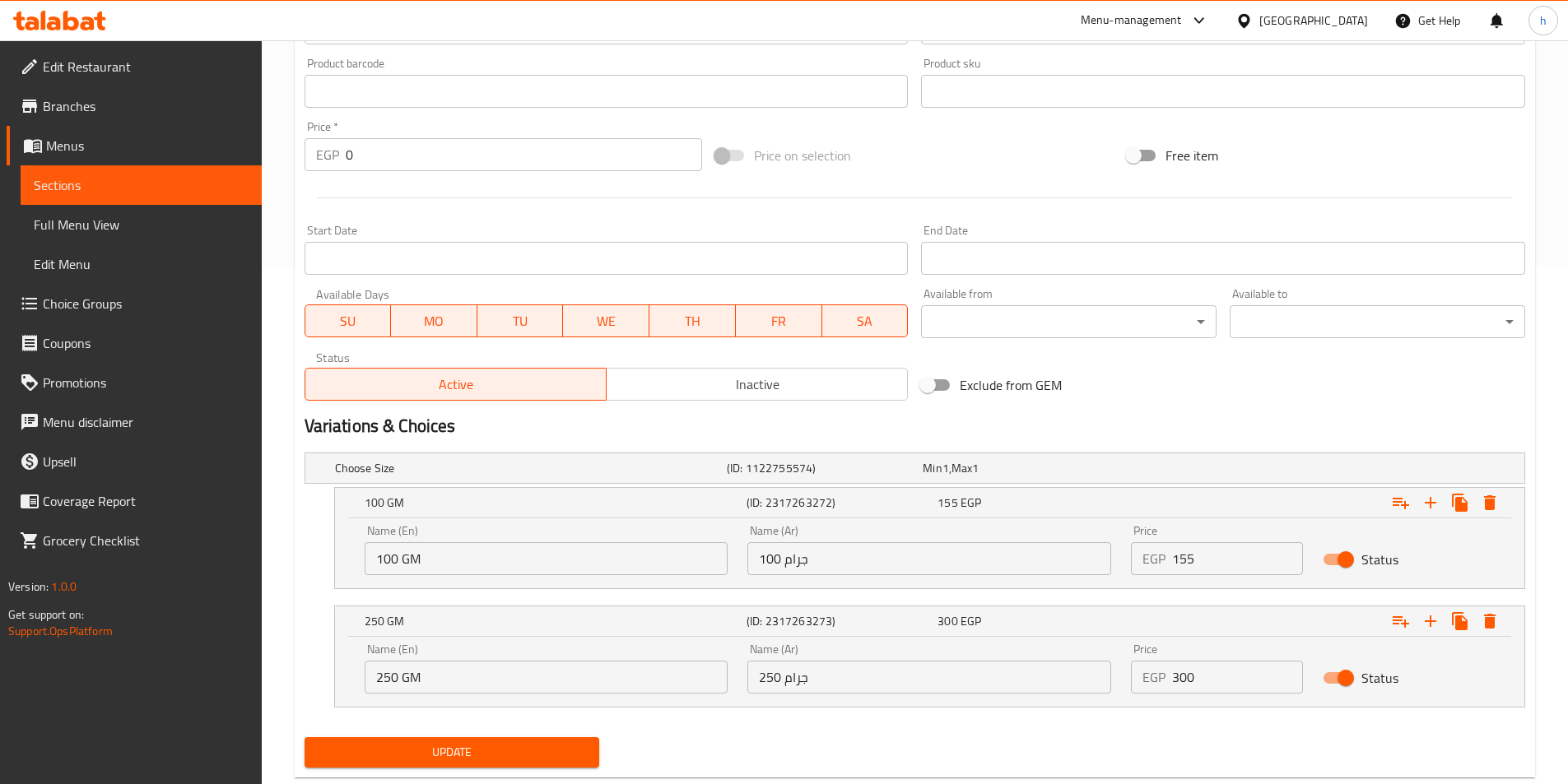
scroll to position [557, 0]
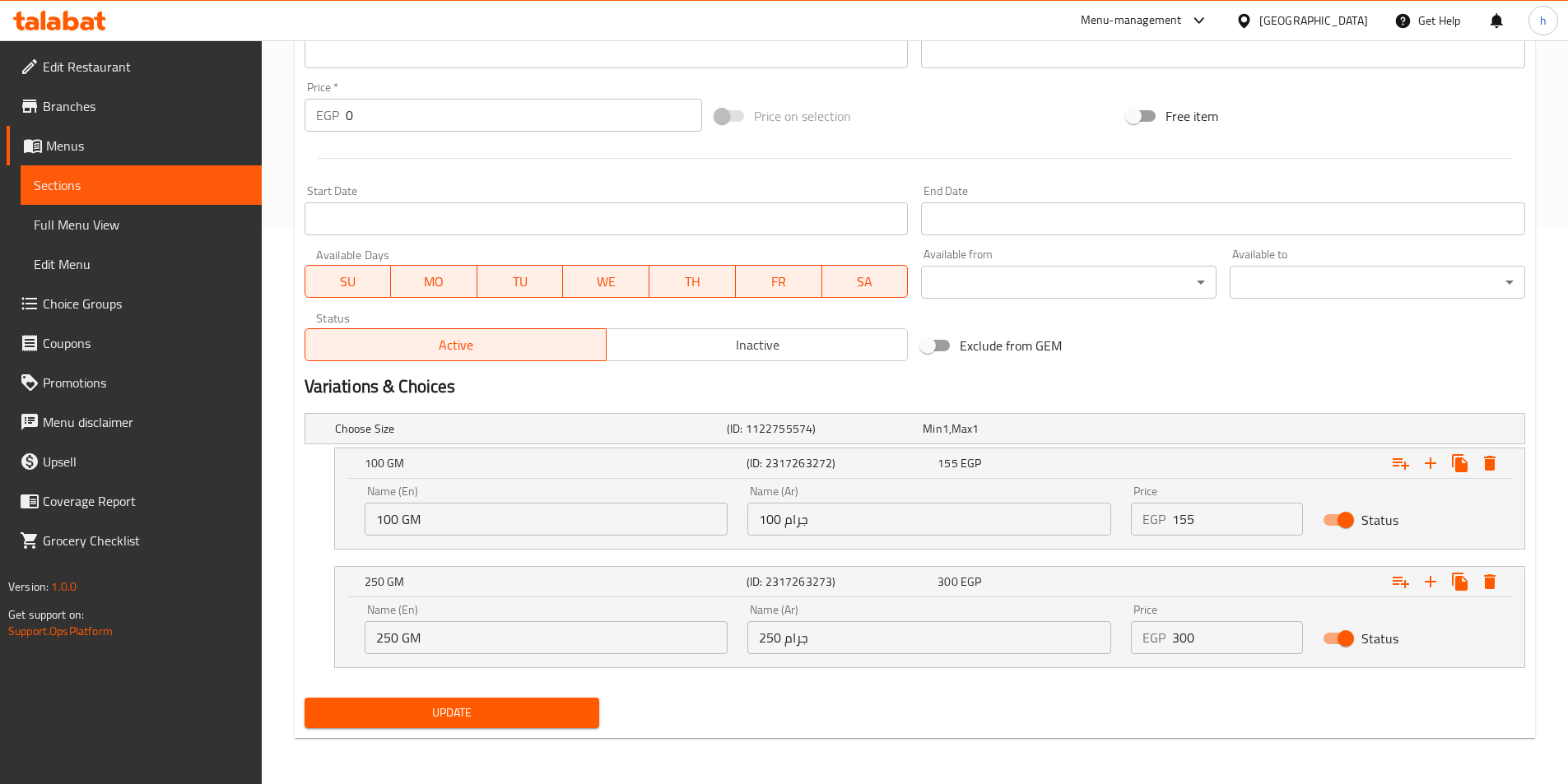
click at [526, 711] on span "Update" at bounding box center [452, 712] width 269 height 21
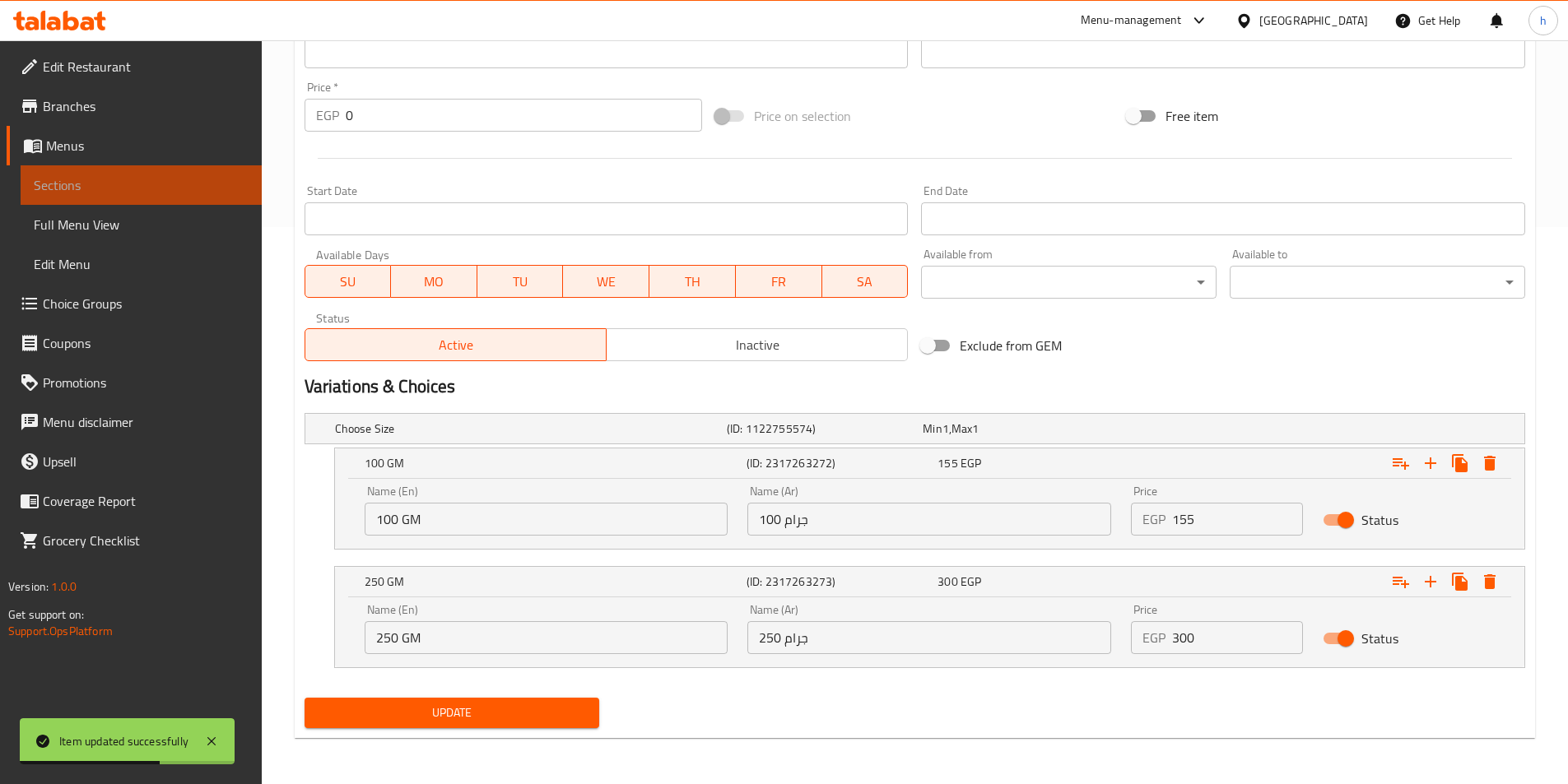
click at [43, 172] on link "Sections" at bounding box center [141, 185] width 241 height 40
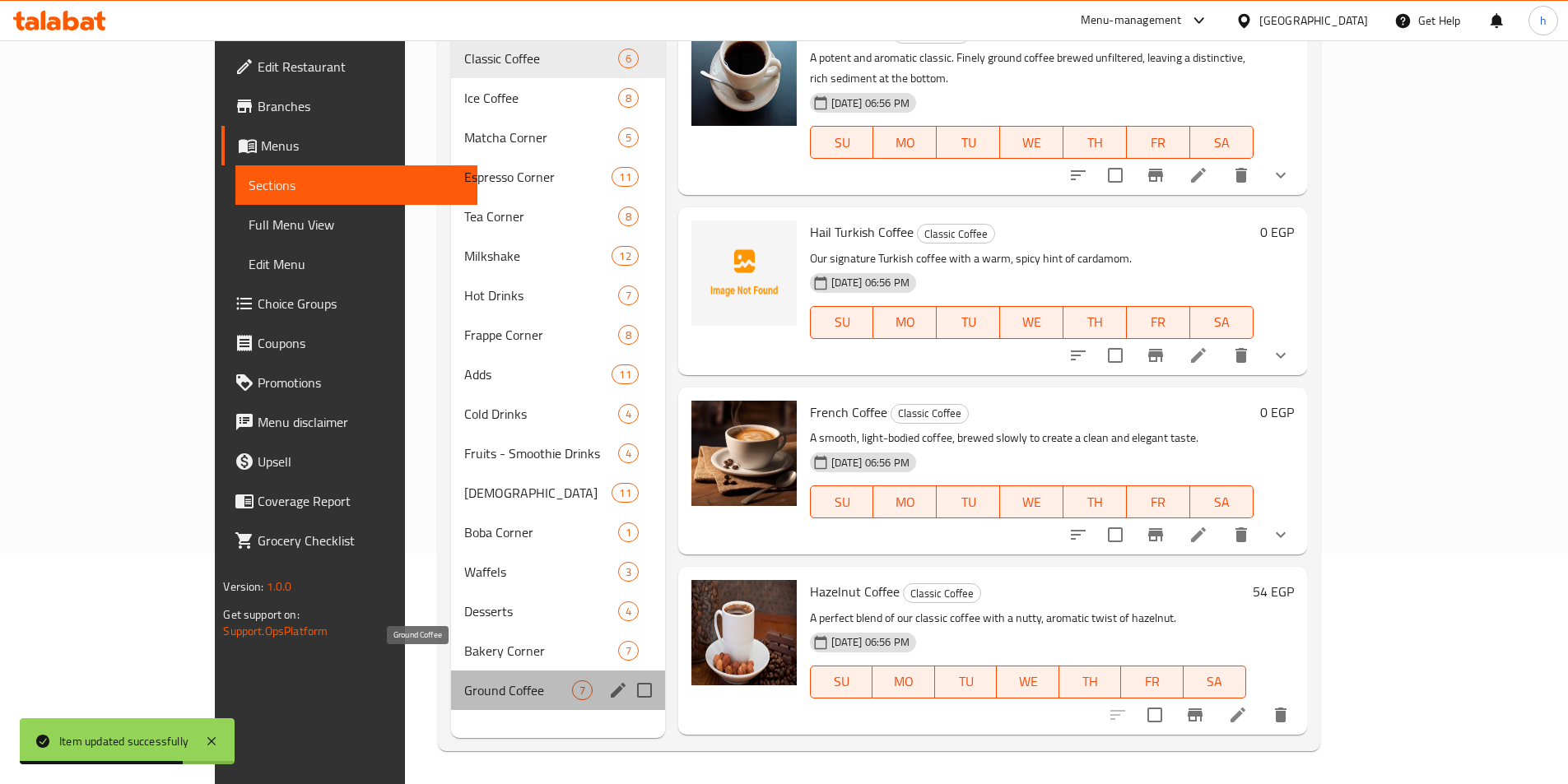
click at [464, 680] on span "Ground Coffee" at bounding box center [517, 690] width 108 height 20
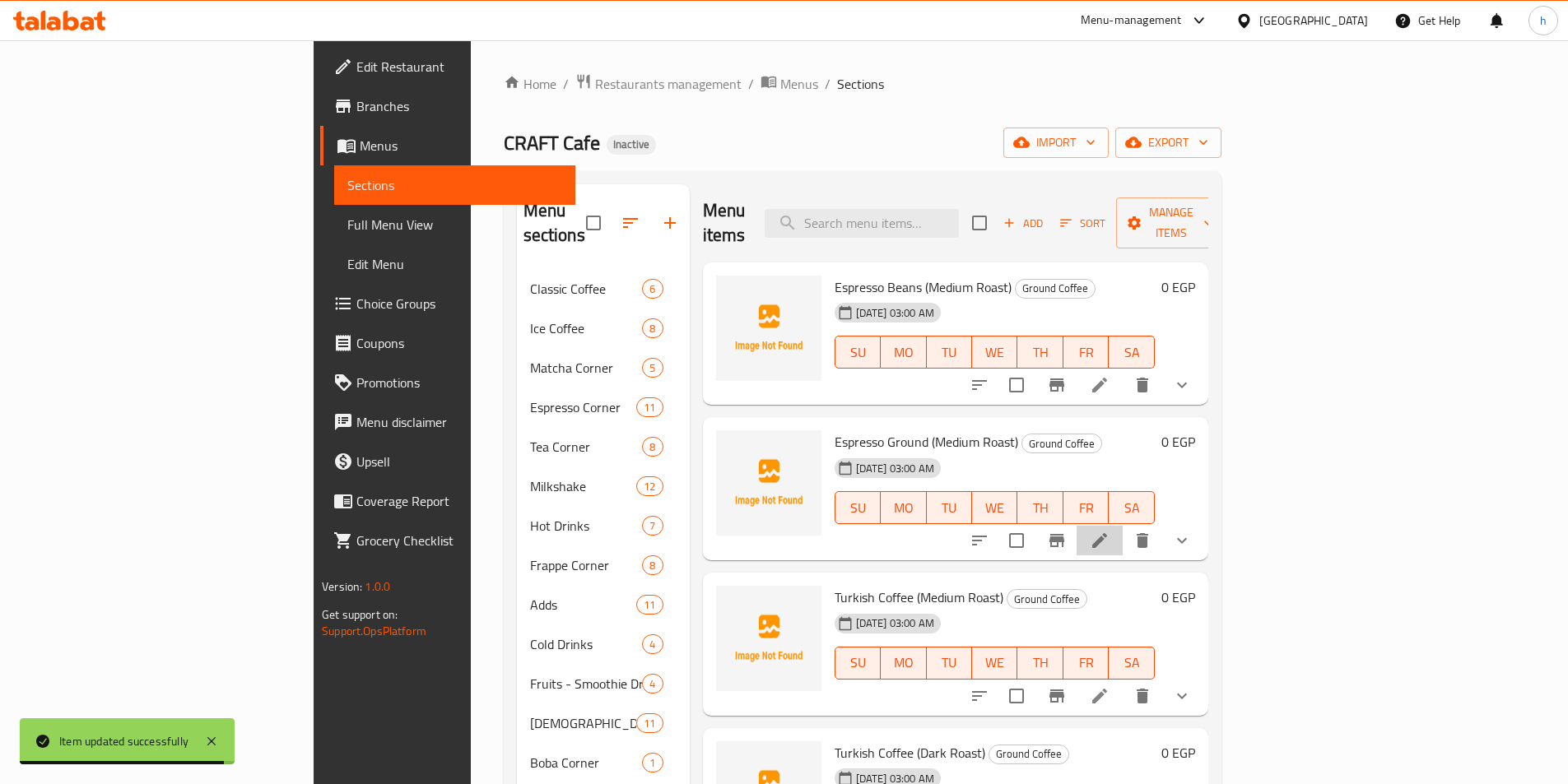
click at [1109, 531] on icon at bounding box center [1099, 541] width 20 height 20
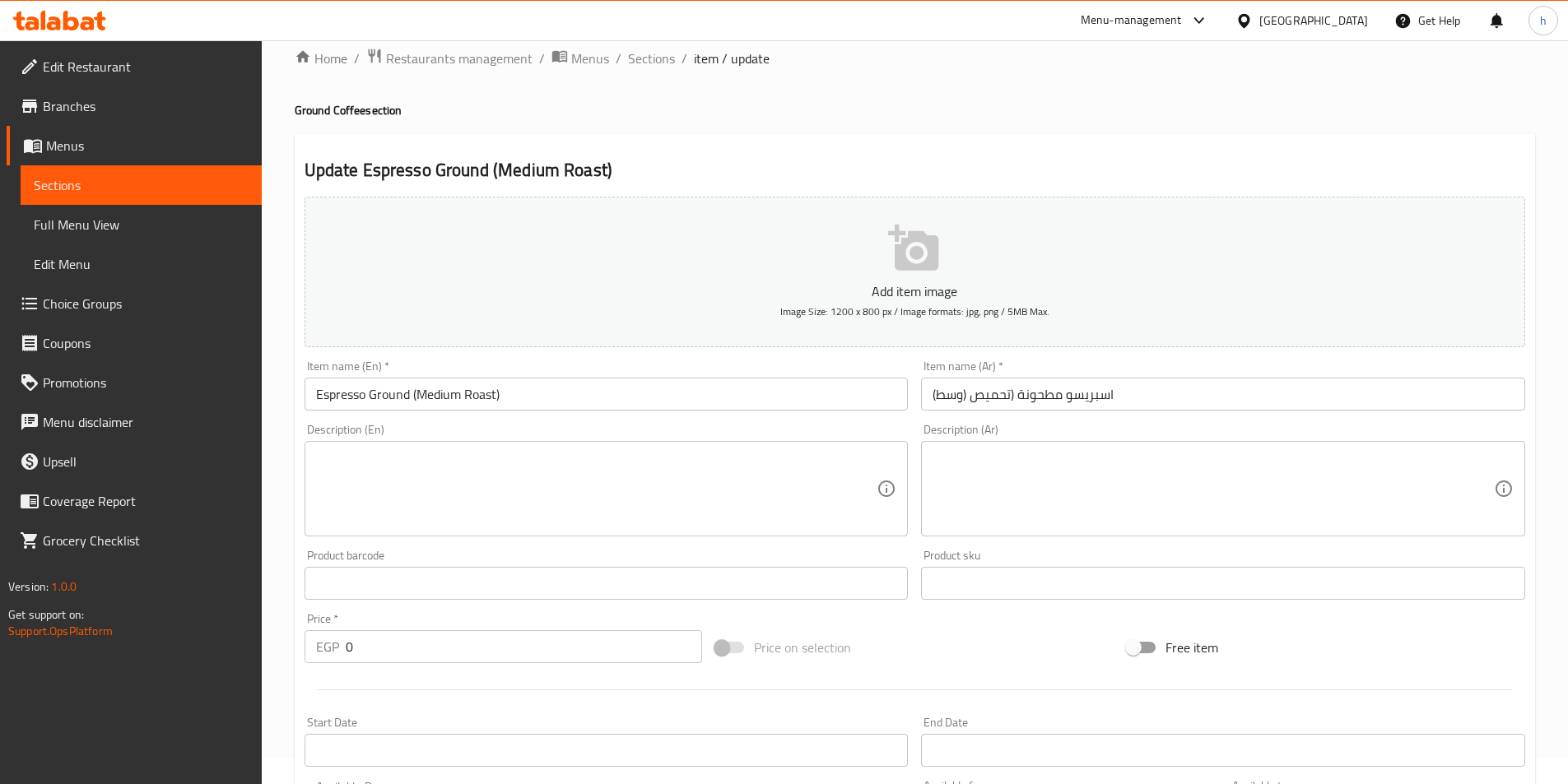
scroll to position [4, 0]
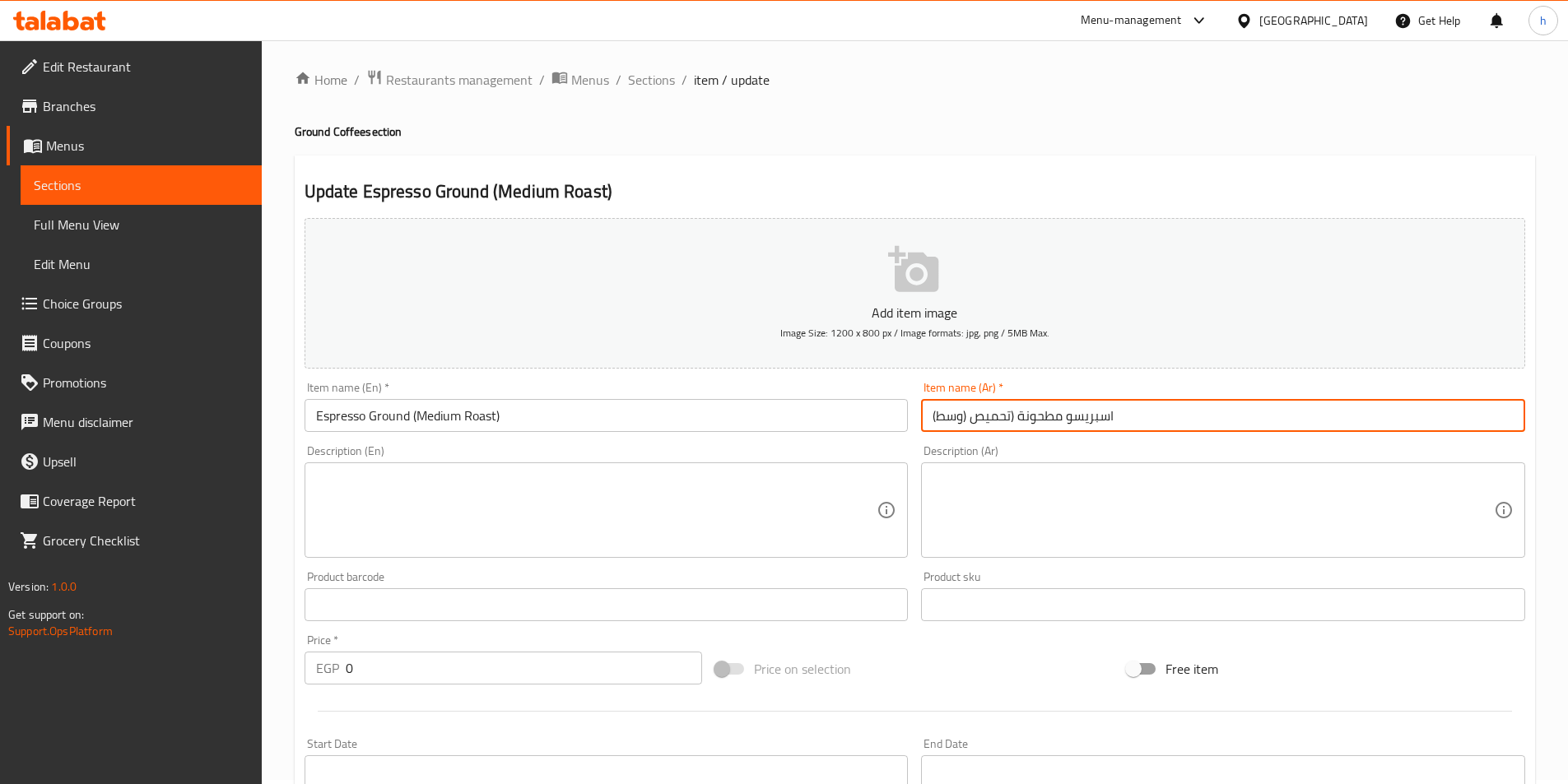
drag, startPoint x: 963, startPoint y: 416, endPoint x: 967, endPoint y: 433, distance: 17.5
click at [967, 433] on div "Item name (Ar)   * اسبريسو مطحونة (تحميص (وسط) Item name (Ar) *" at bounding box center [1223, 406] width 617 height 63
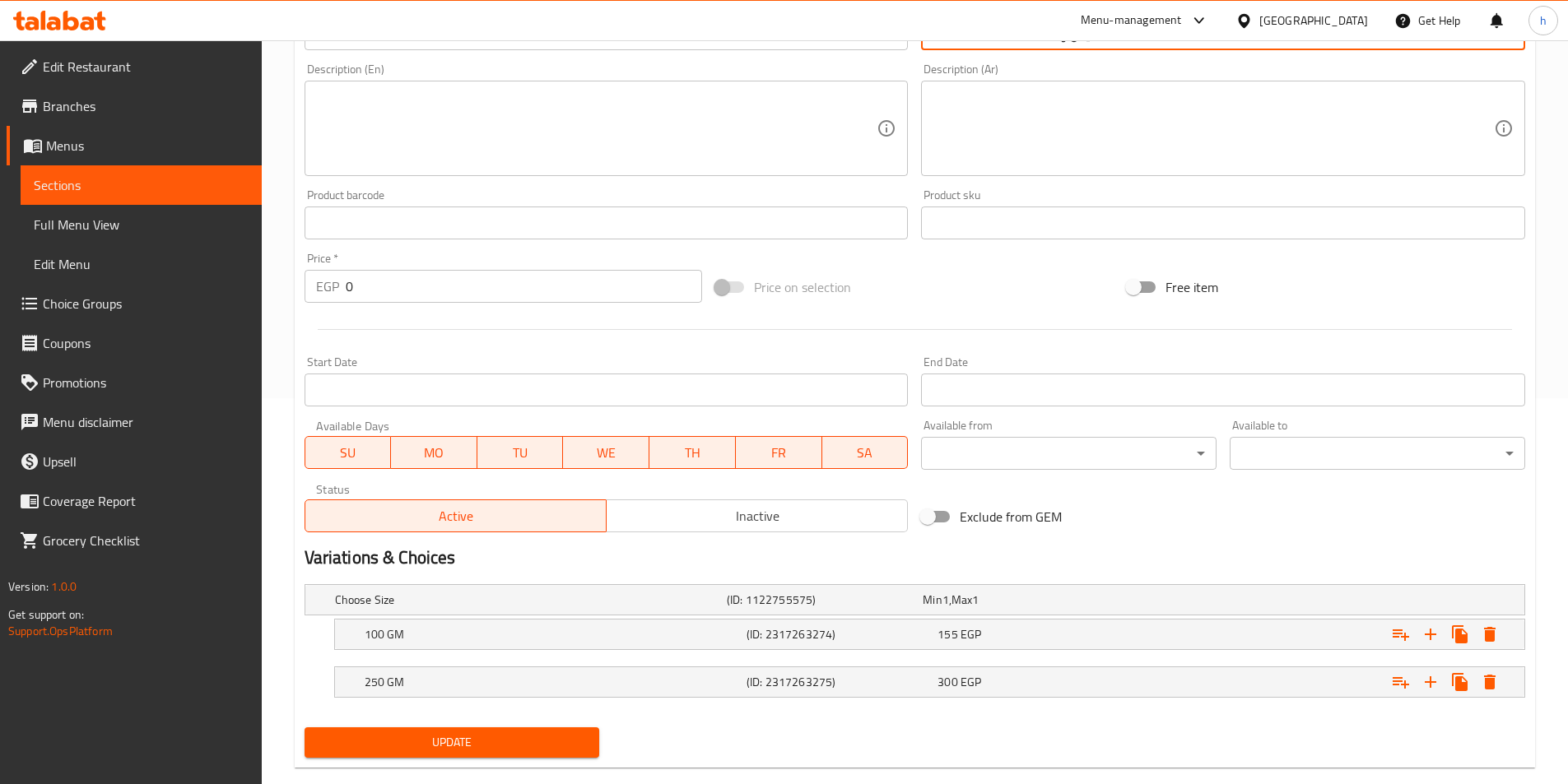
scroll to position [415, 0]
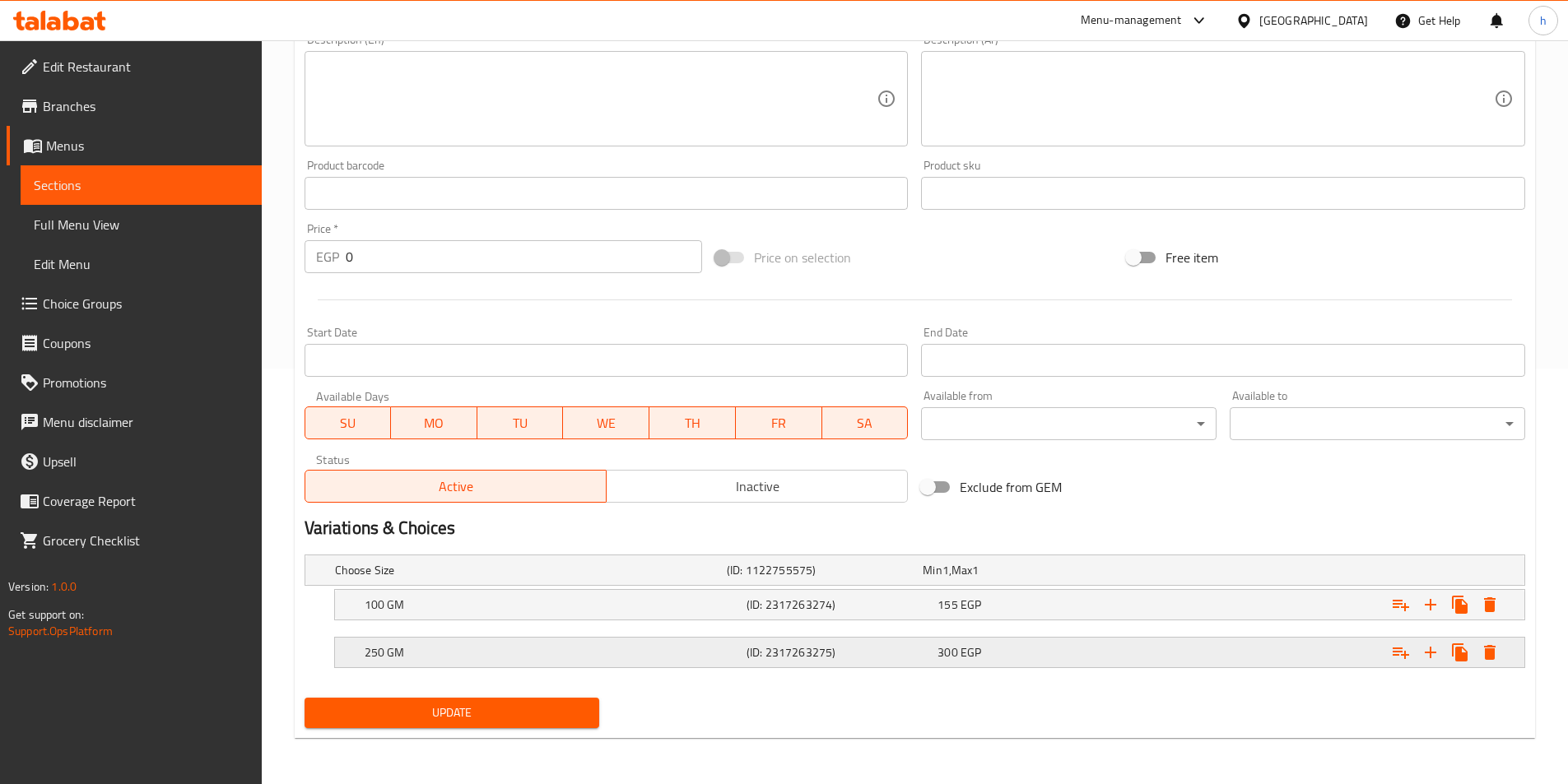
type input "اسبريسو مطحونة (تحميص وسط)"
click at [1116, 657] on div "300 EGP" at bounding box center [1029, 652] width 184 height 17
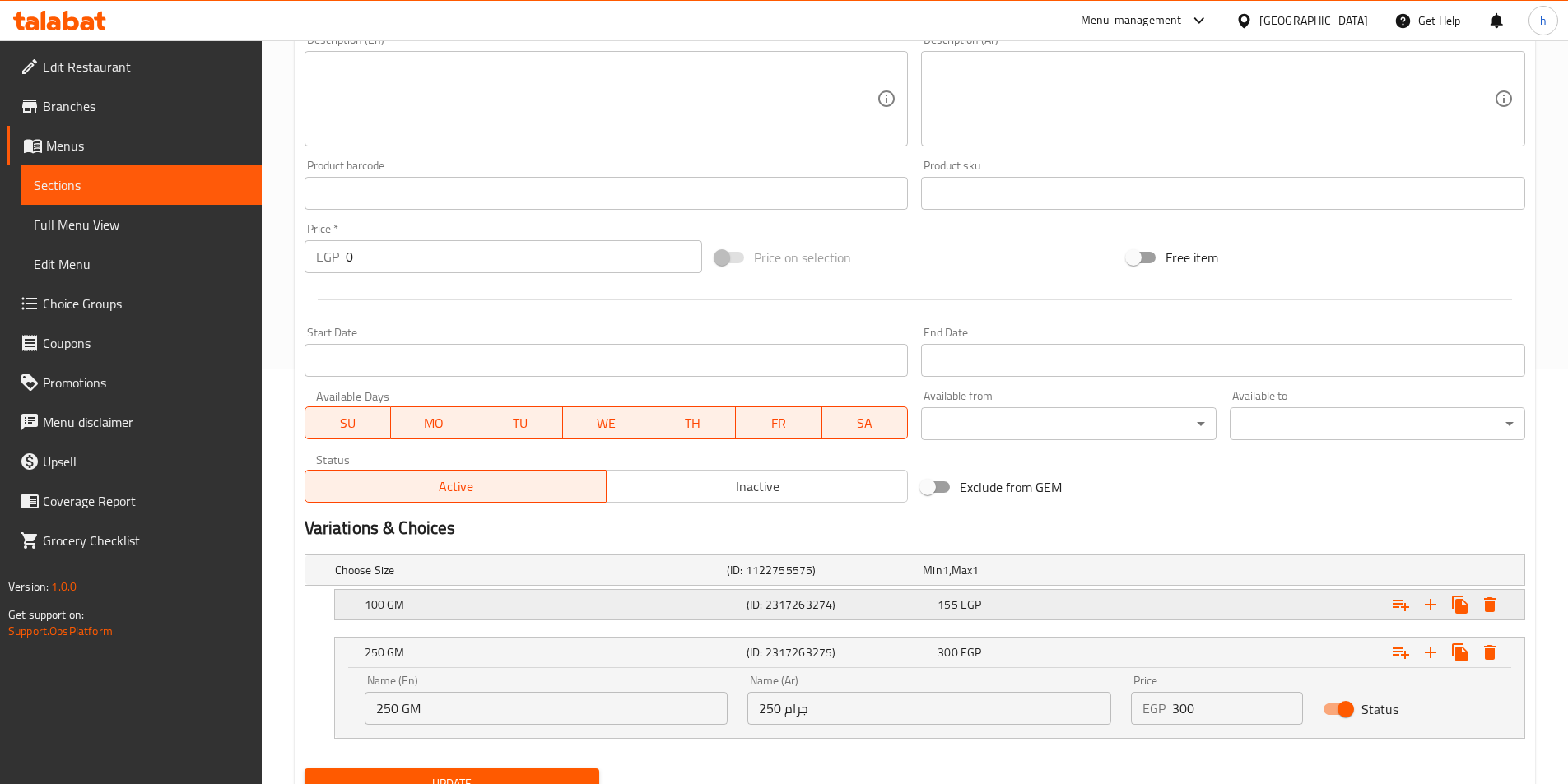
click at [1140, 596] on div "Expand" at bounding box center [1316, 604] width 382 height 37
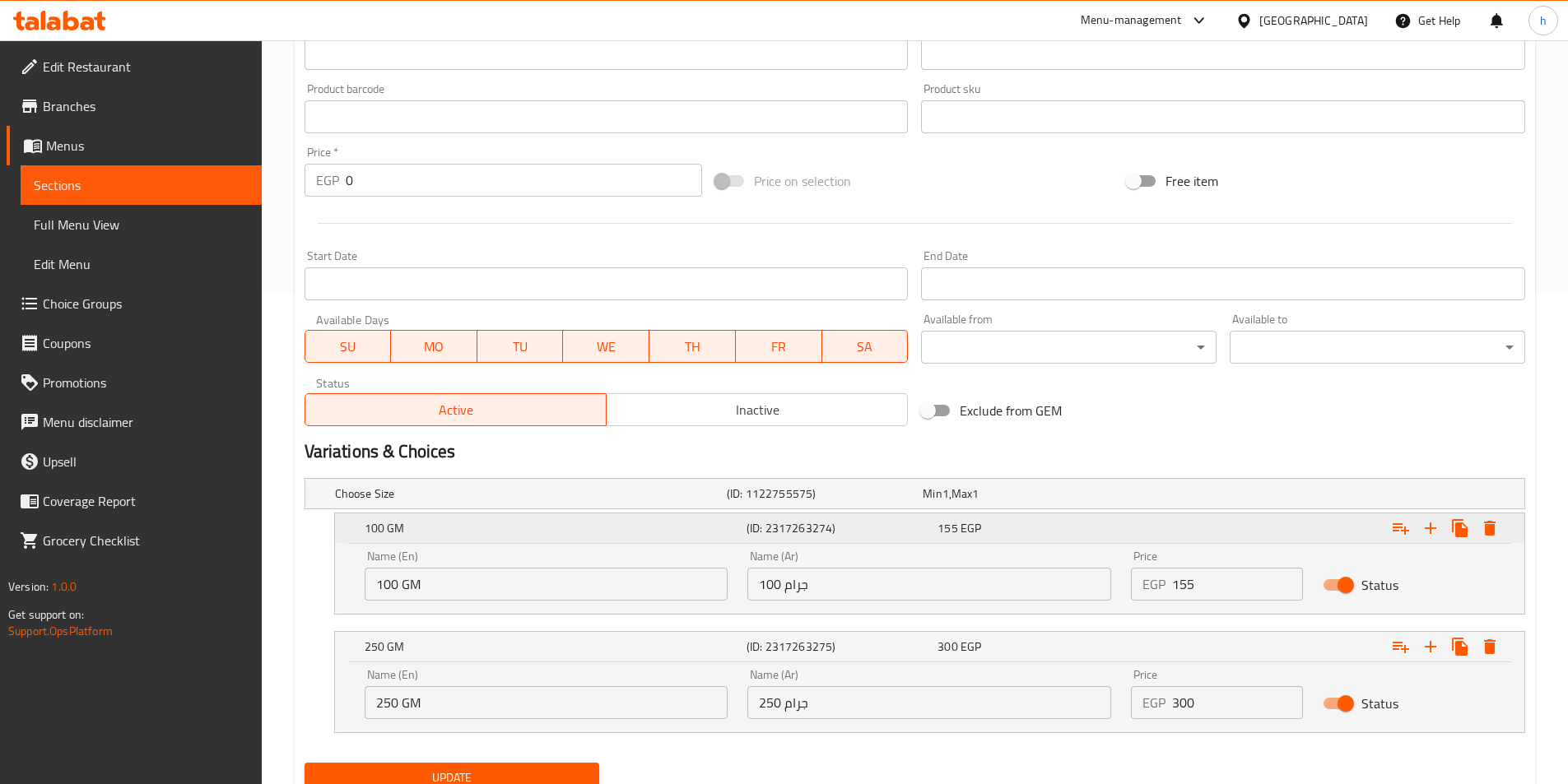
scroll to position [557, 0]
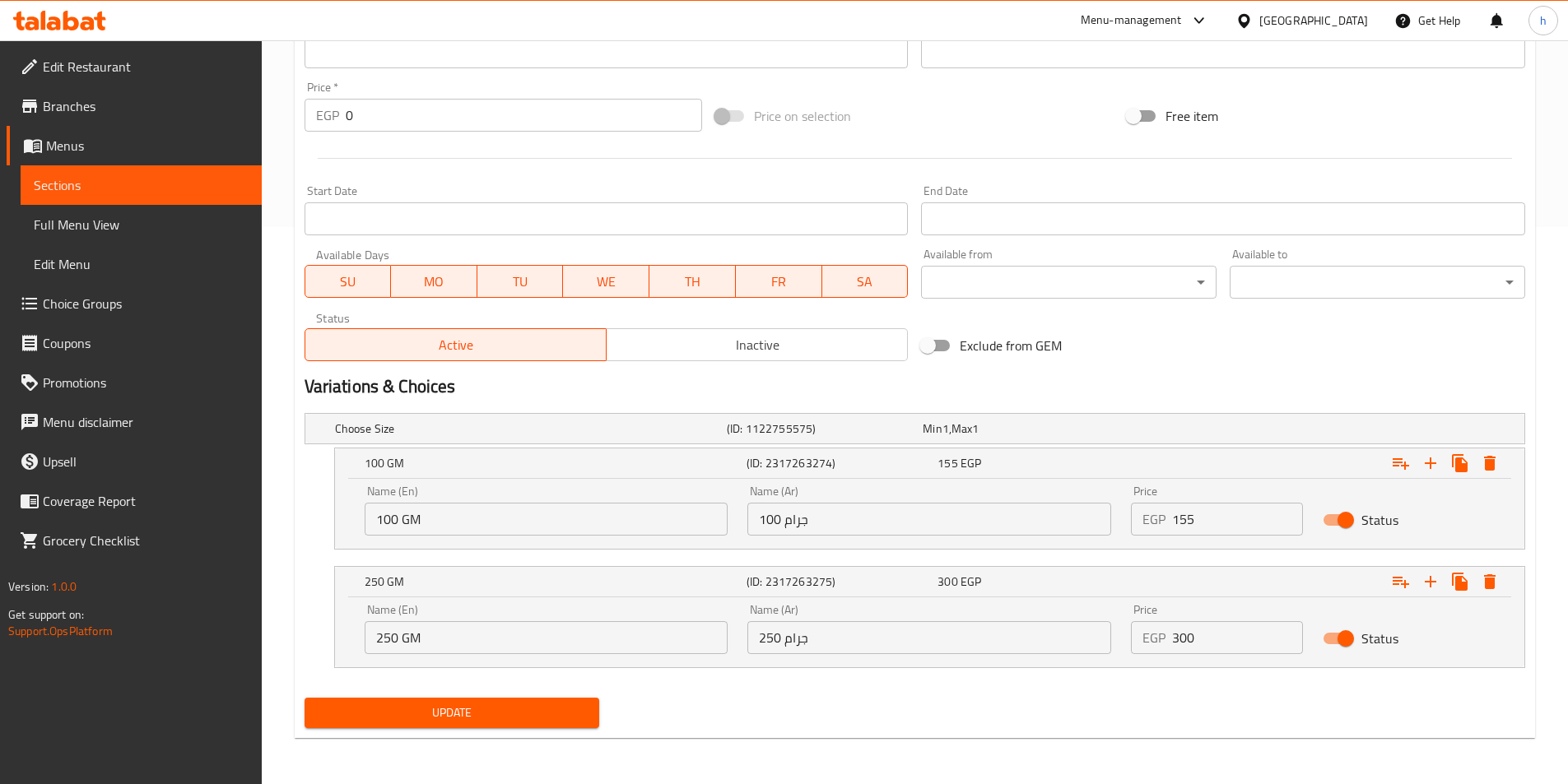
click at [516, 712] on span "Update" at bounding box center [452, 712] width 269 height 21
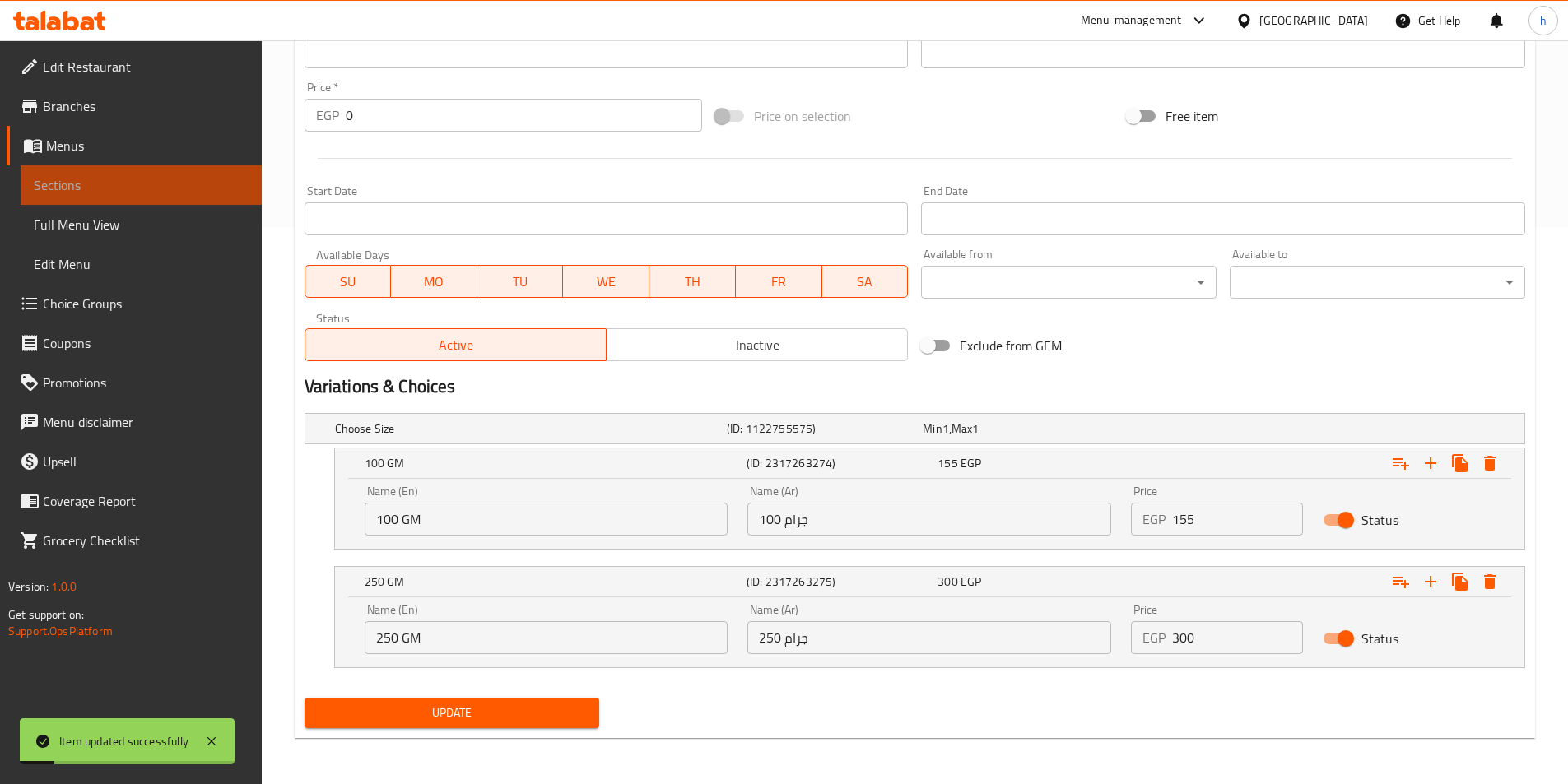
click at [157, 191] on span "Sections" at bounding box center [140, 185] width 215 height 20
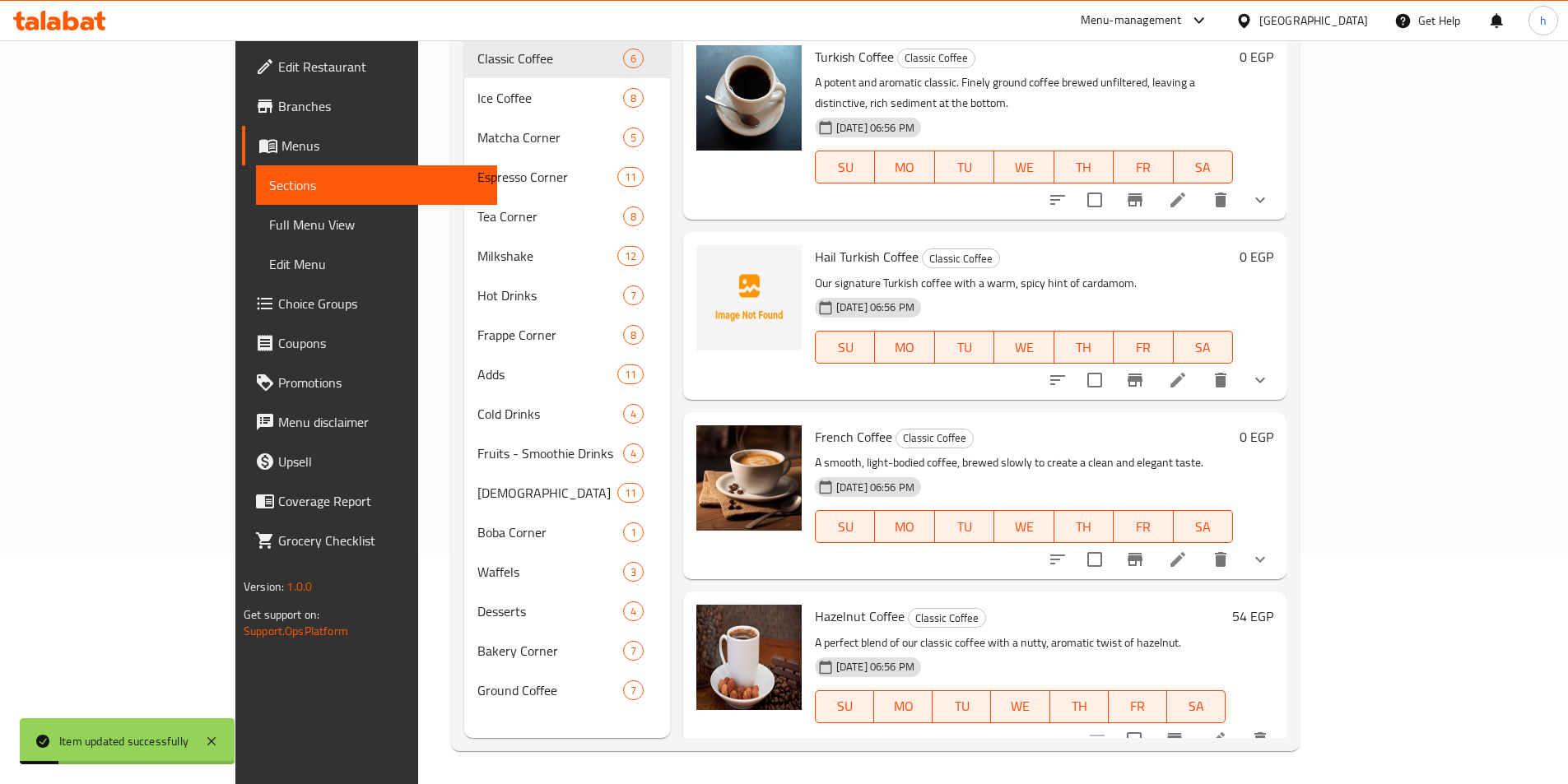
scroll to position [230, 0]
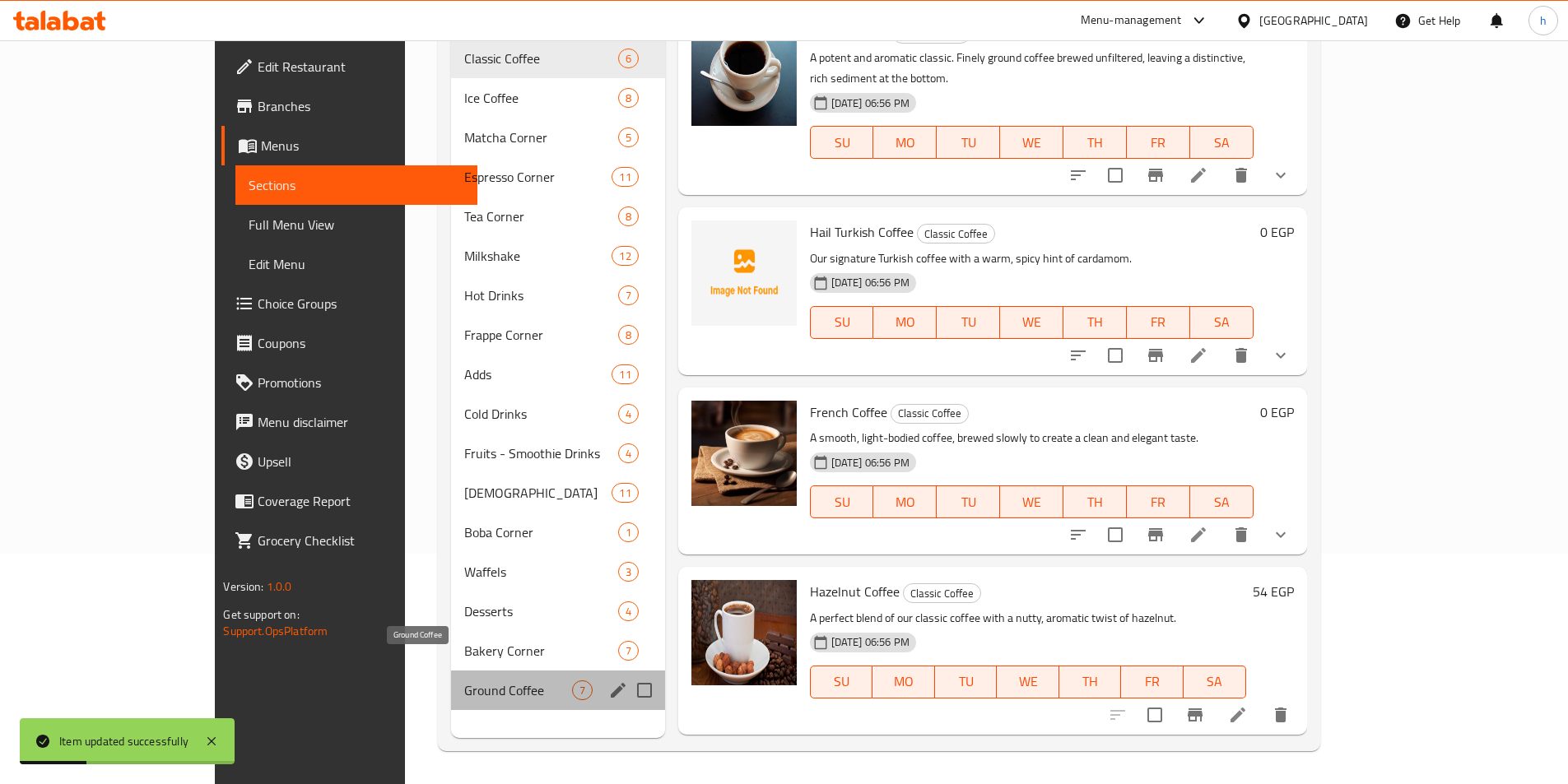
click at [464, 680] on span "Ground Coffee" at bounding box center [517, 690] width 108 height 20
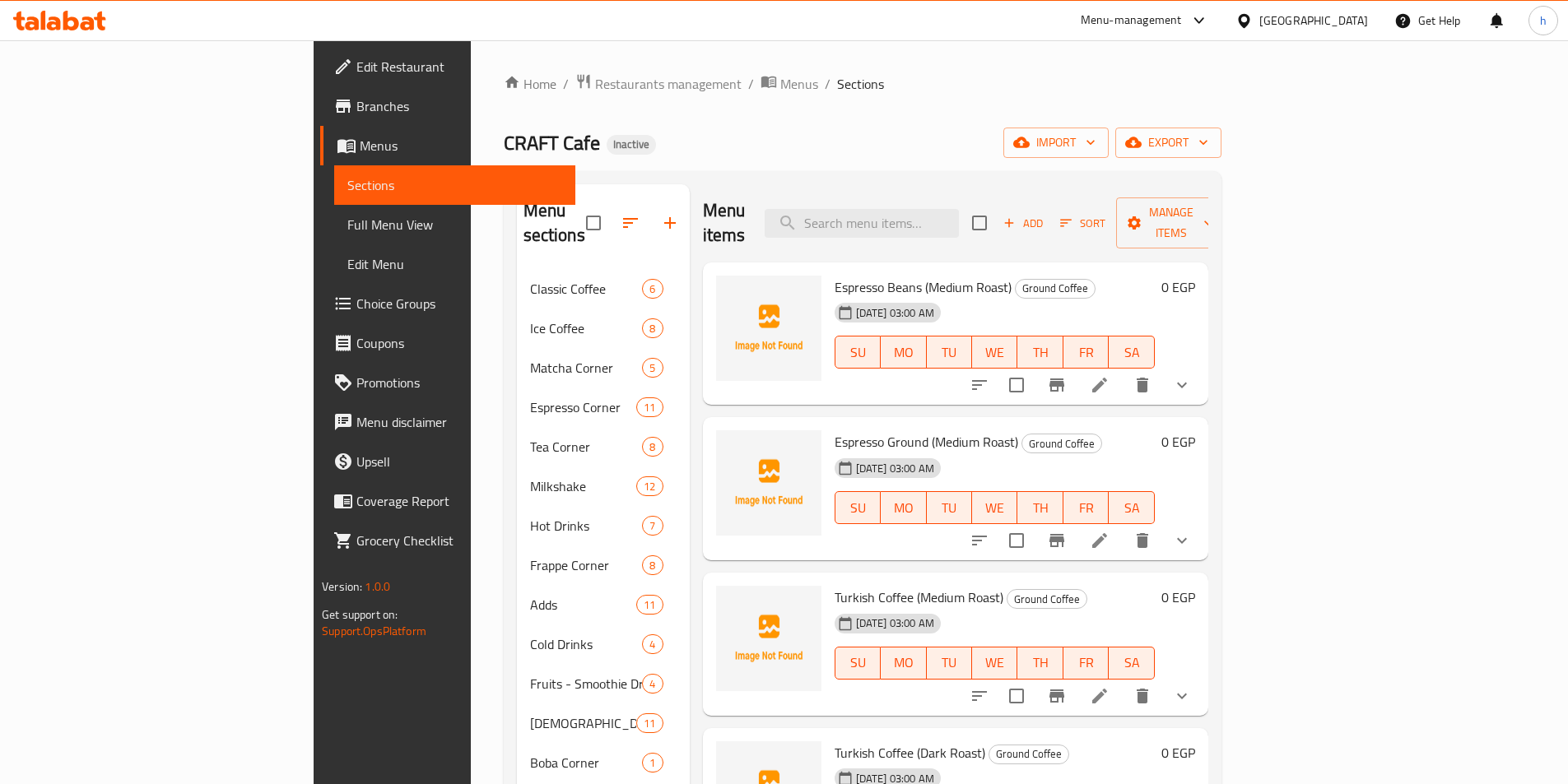
click at [693, 111] on div "Home / Restaurants management / Menus / Sections CRAFT Cafe Inactive import exp…" at bounding box center [862, 527] width 717 height 908
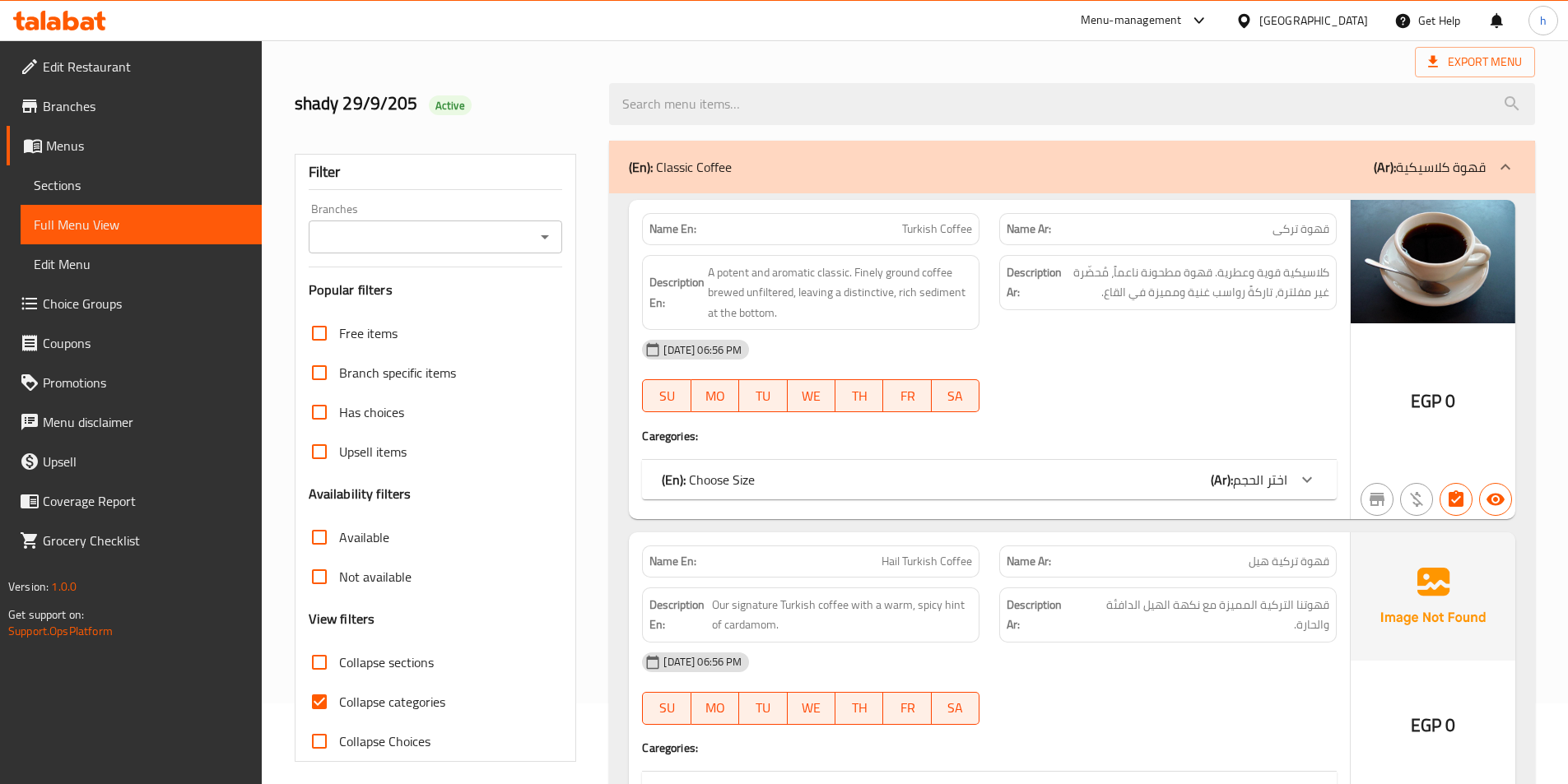
scroll to position [247, 0]
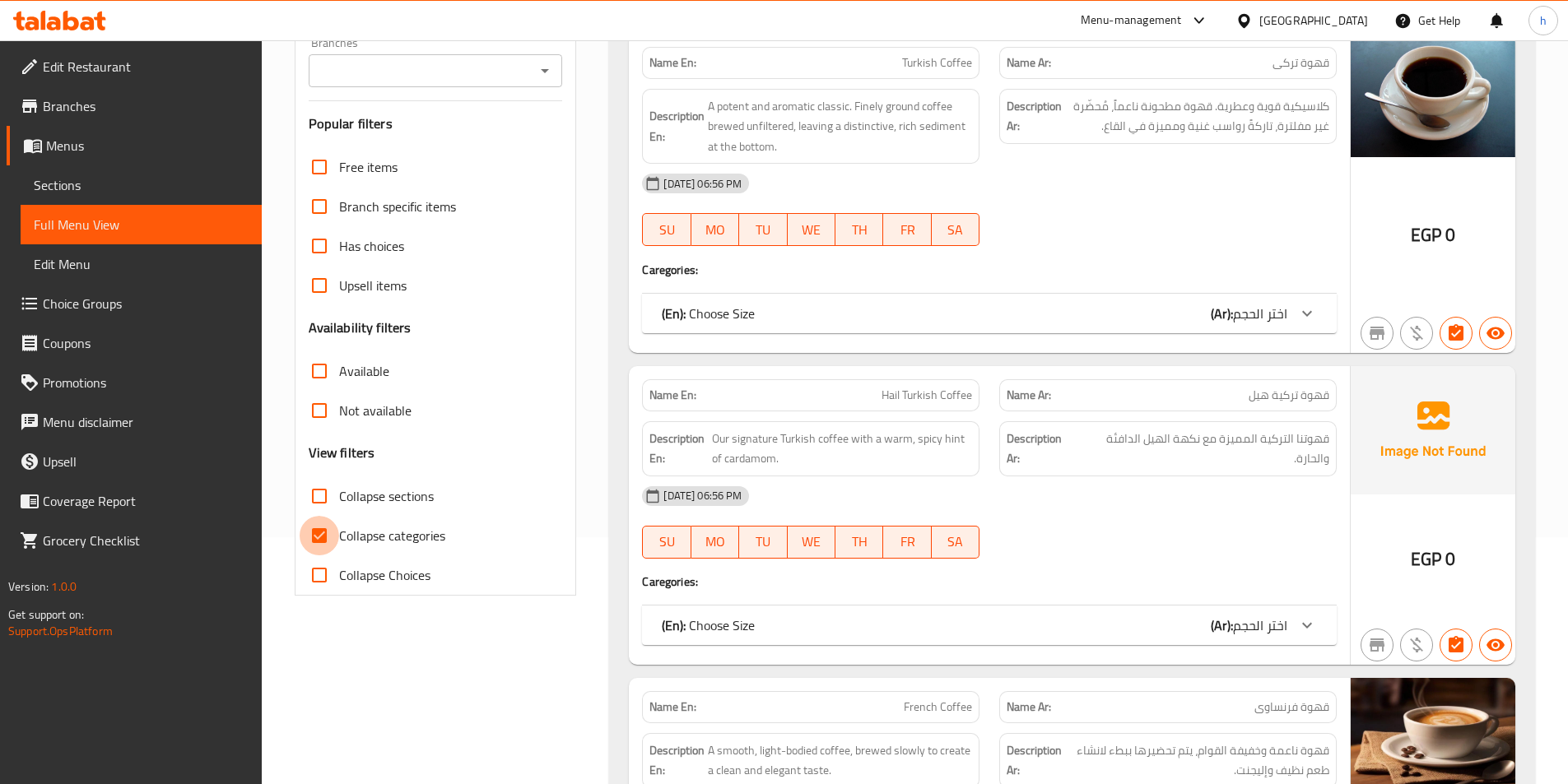
click at [321, 530] on input "Collapse categories" at bounding box center [320, 536] width 40 height 40
checkbox input "false"
click at [311, 500] on input "Collapse sections" at bounding box center [320, 496] width 40 height 40
checkbox input "true"
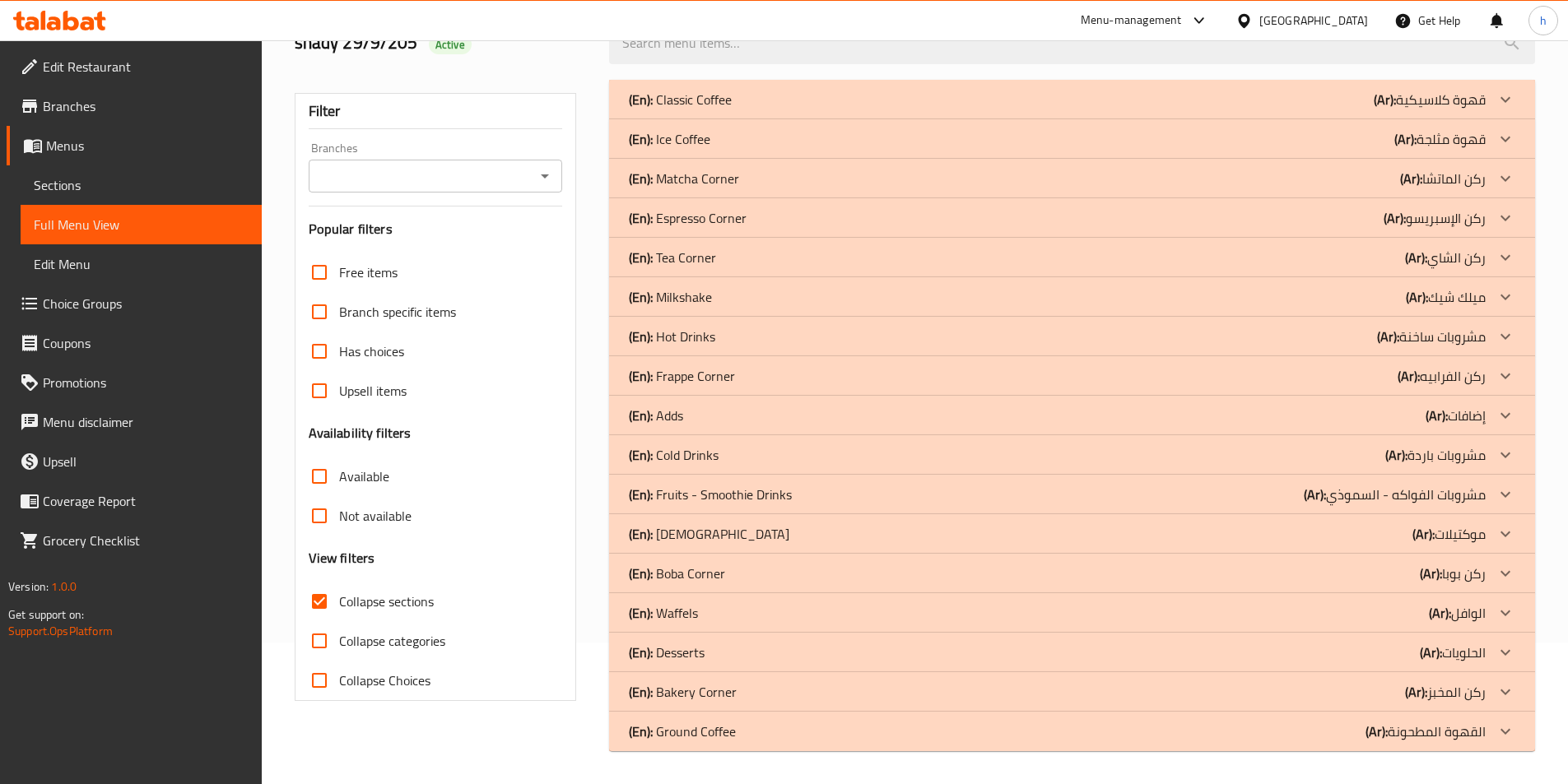
scroll to position [141, 0]
click at [815, 491] on div "(En): Fruits - Smoothie Drinks (Ar): مشروبات الفواكه - السموذي" at bounding box center [1057, 494] width 857 height 20
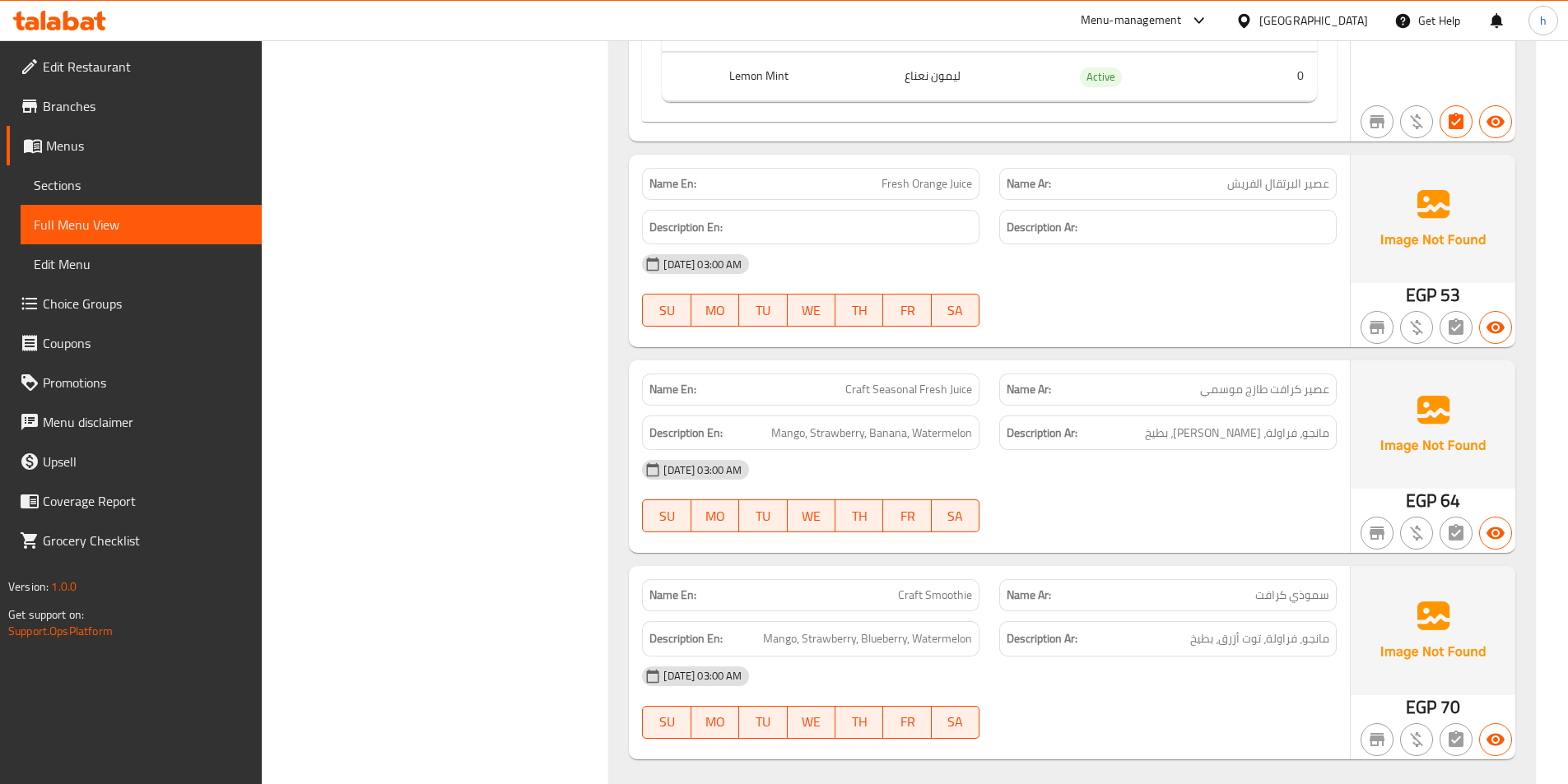
scroll to position [1050, 0]
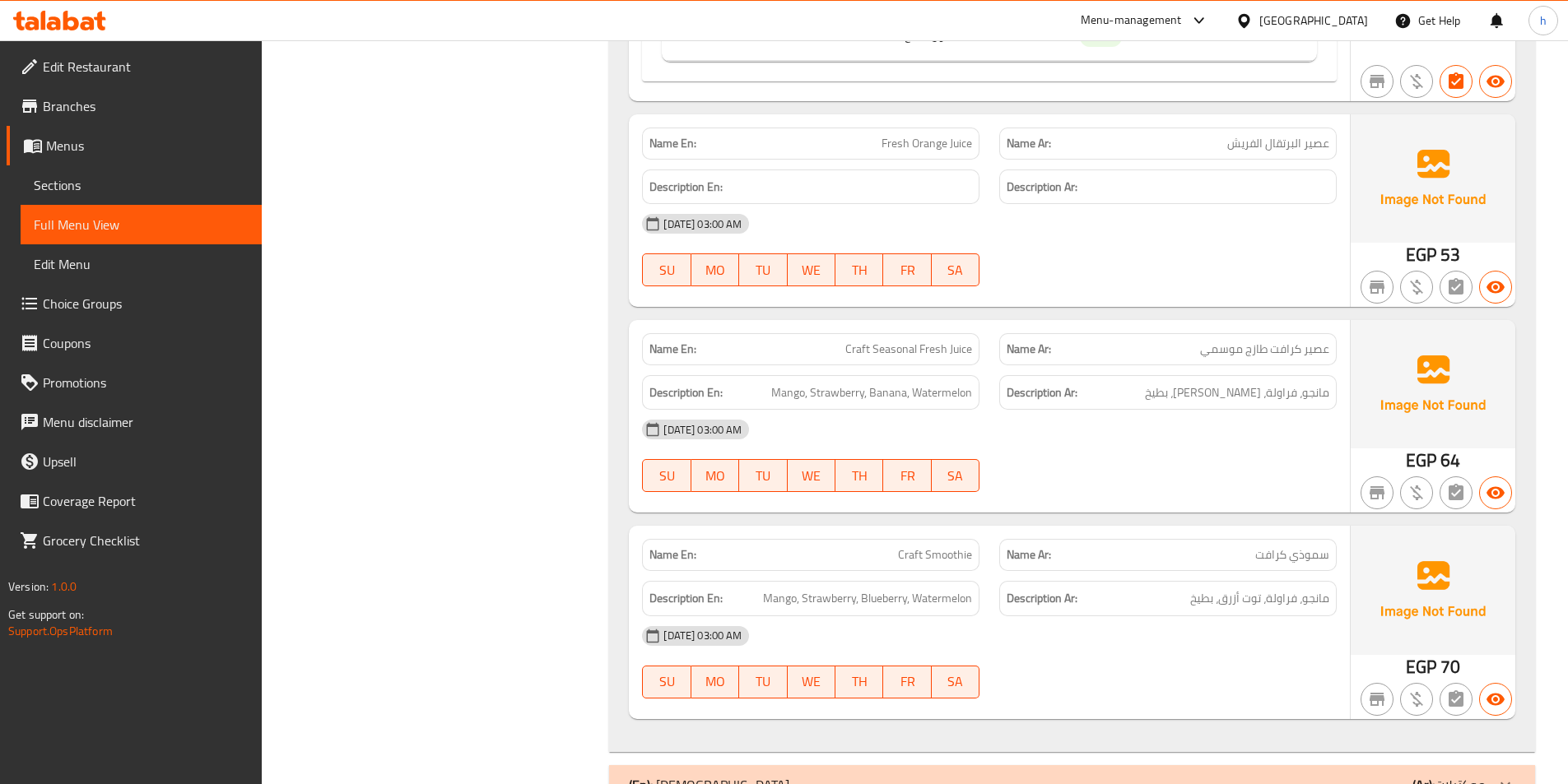
click at [460, 432] on div "Filter Branches Branches Popular filters Free items Branch specific items Has c…" at bounding box center [442, 87] width 316 height 1851
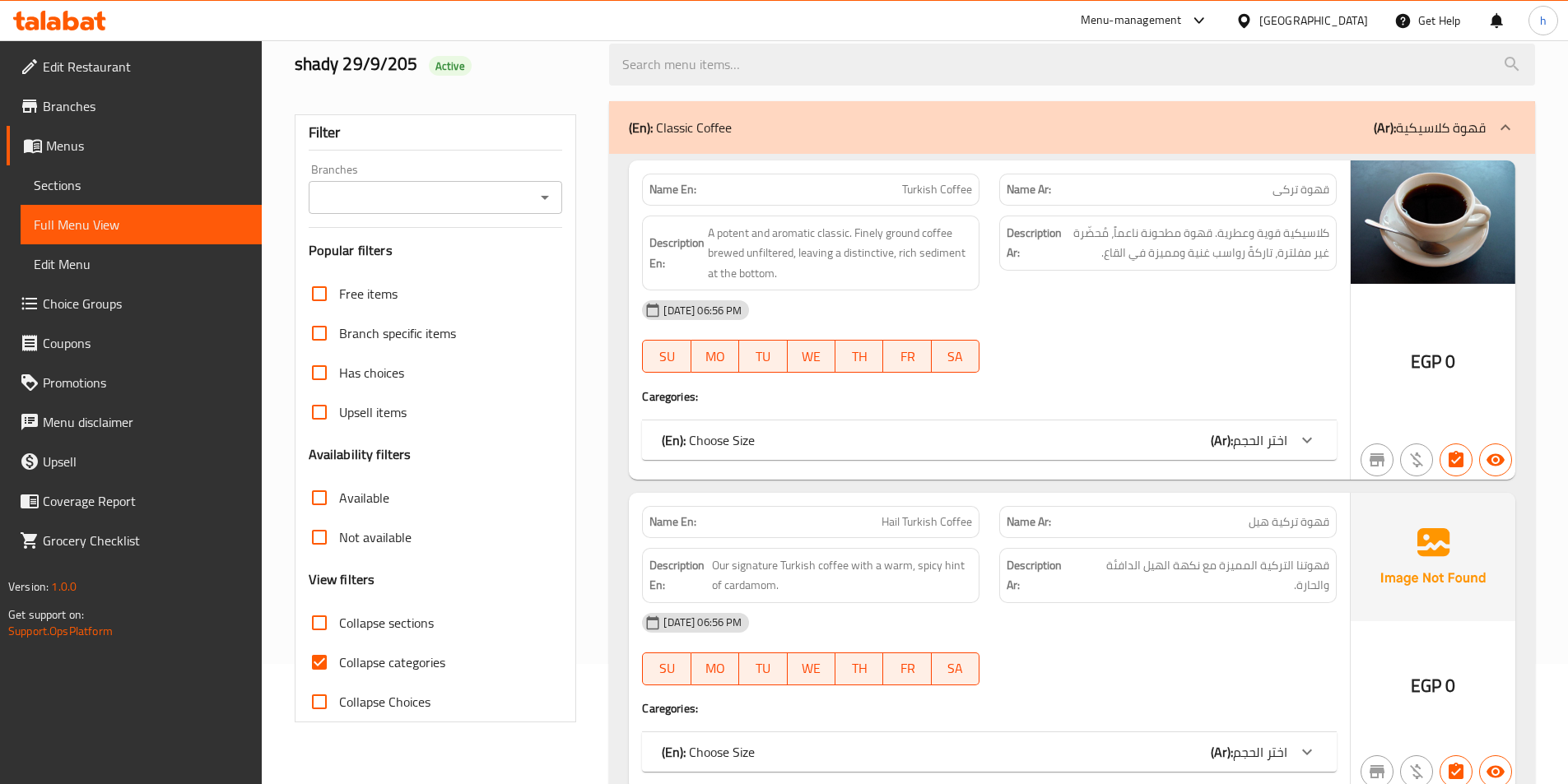
scroll to position [247, 0]
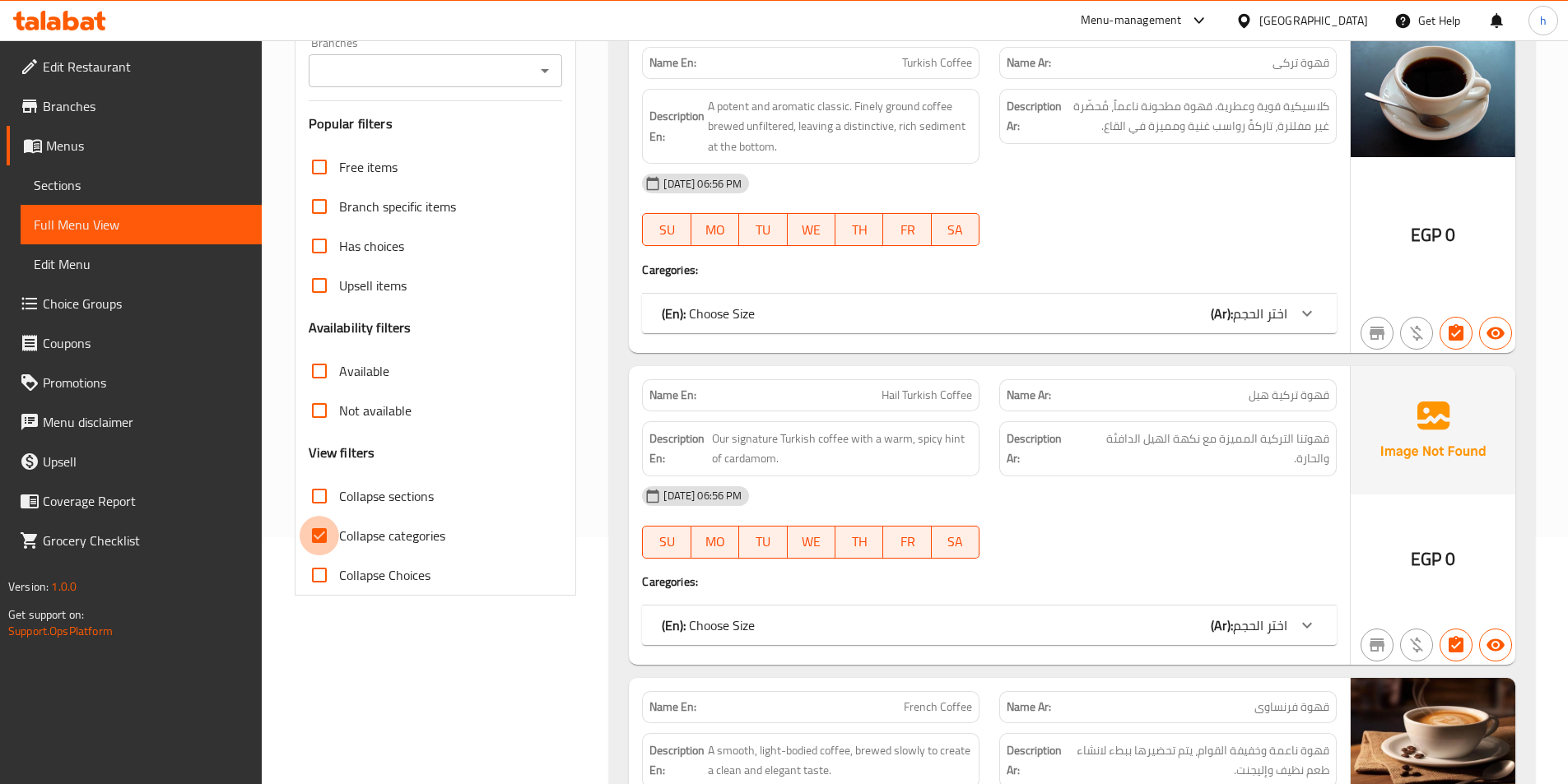
click at [330, 534] on input "Collapse categories" at bounding box center [320, 536] width 40 height 40
checkbox input "false"
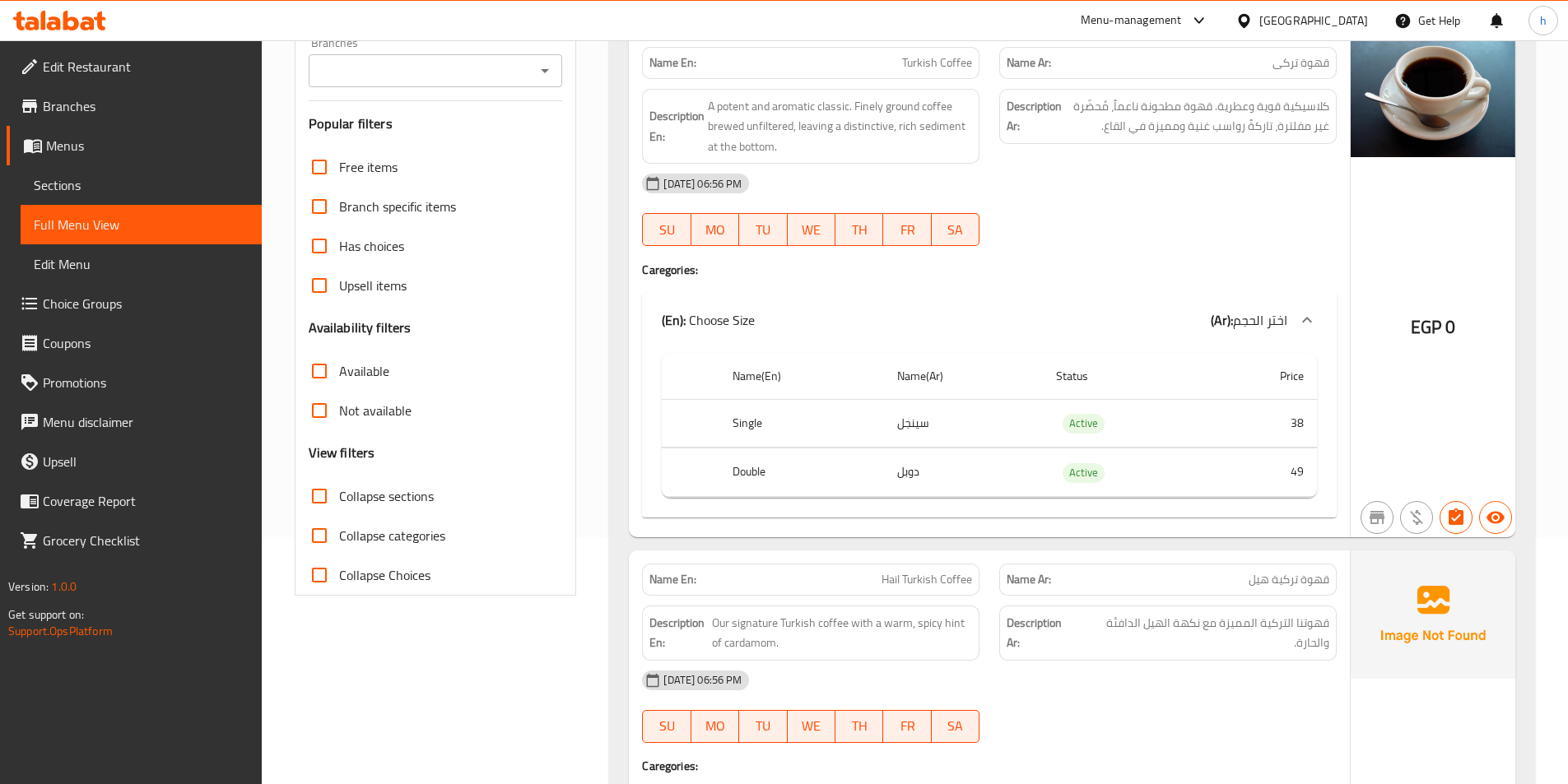
click at [311, 491] on input "Collapse sections" at bounding box center [320, 496] width 40 height 40
checkbox input "true"
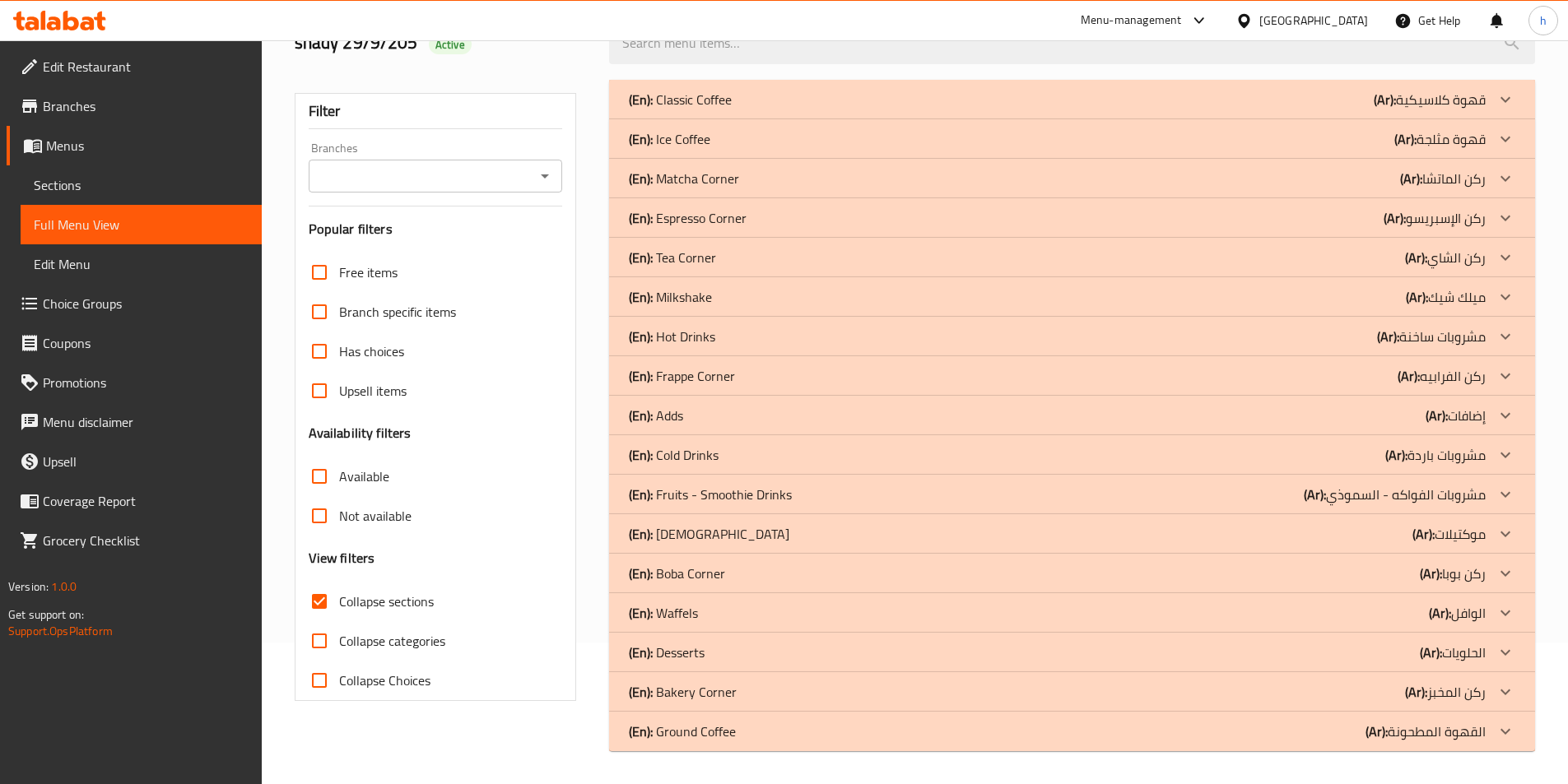
scroll to position [141, 0]
click at [758, 504] on p "(En): Fruits - Smoothie Drinks" at bounding box center [709, 494] width 163 height 20
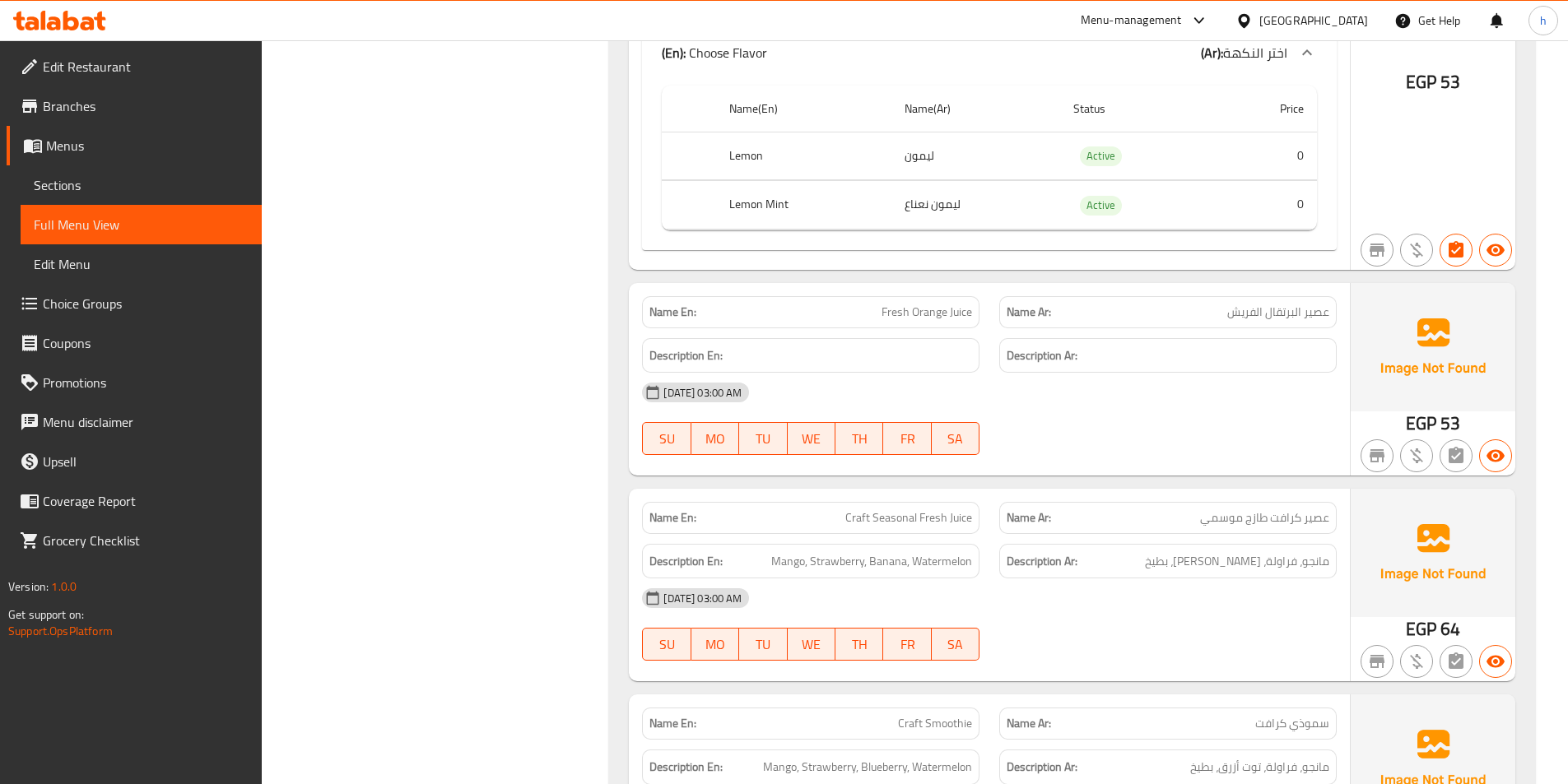
scroll to position [717, 0]
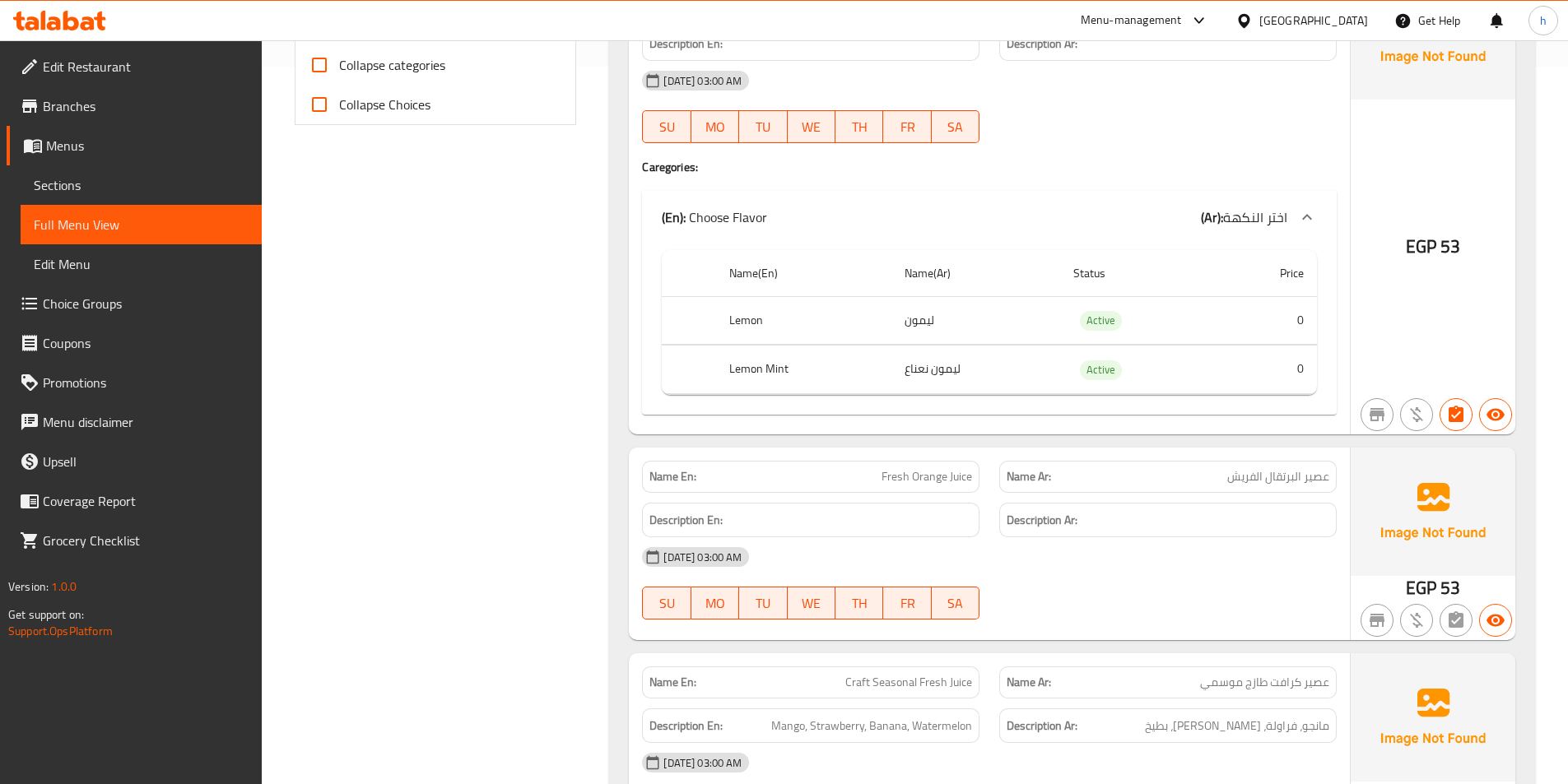
click at [528, 341] on div "Filter Branches Branches Popular filters Free items Branch specific items Has c…" at bounding box center [442, 419] width 316 height 1851
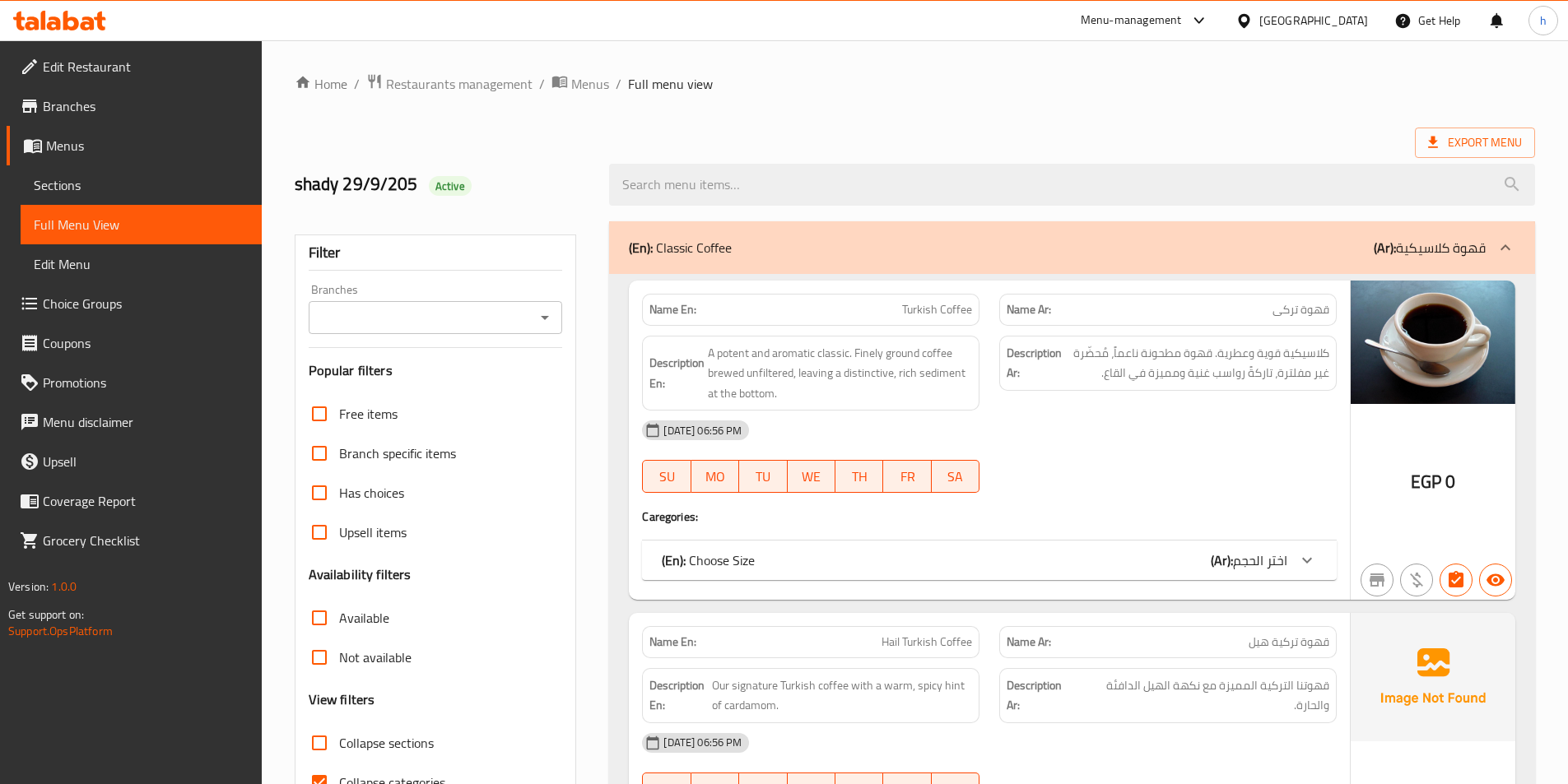
scroll to position [247, 0]
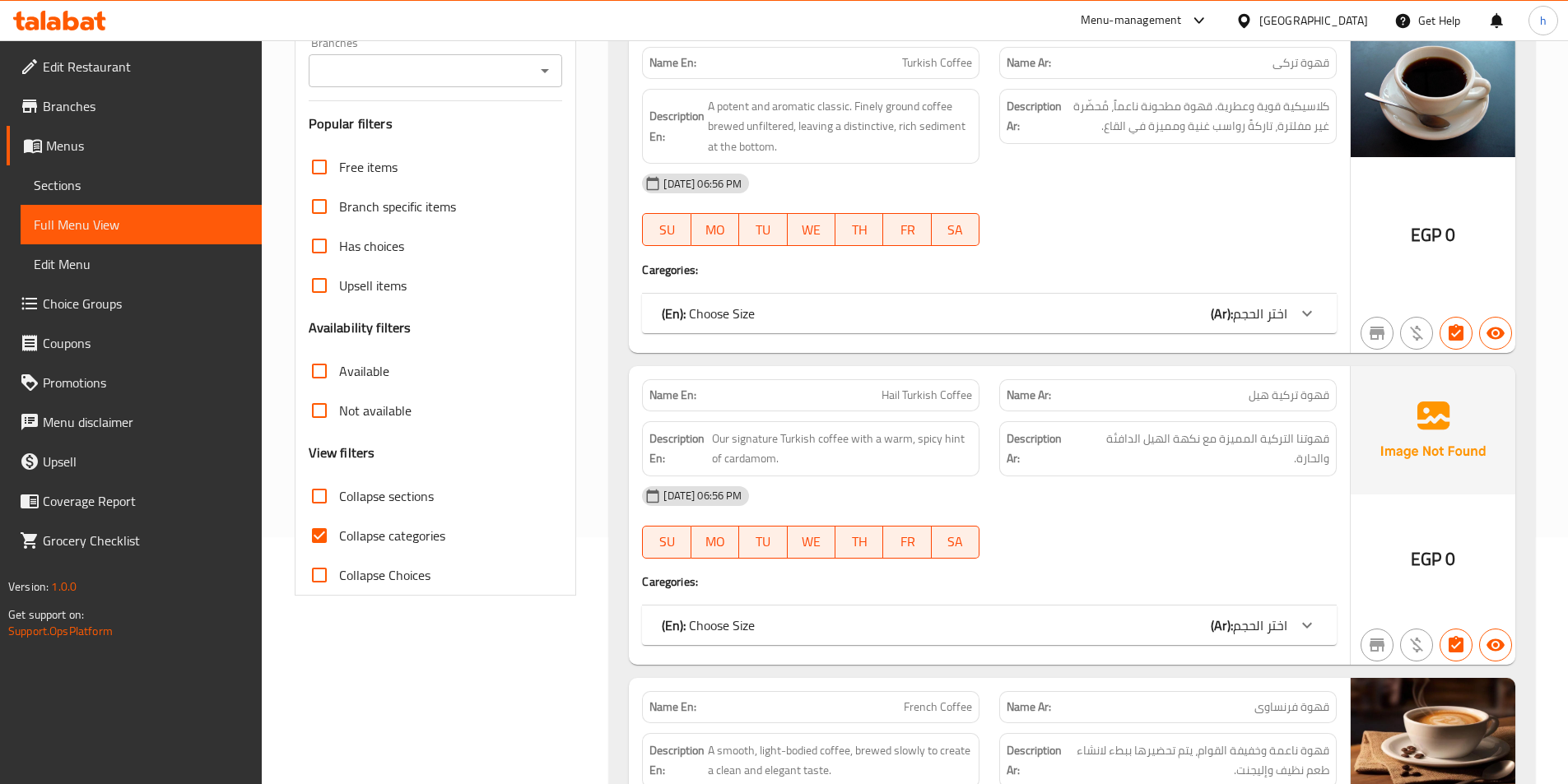
click at [319, 502] on input "Collapse sections" at bounding box center [320, 496] width 40 height 40
checkbox input "true"
click at [321, 535] on input "Collapse categories" at bounding box center [320, 536] width 40 height 40
checkbox input "false"
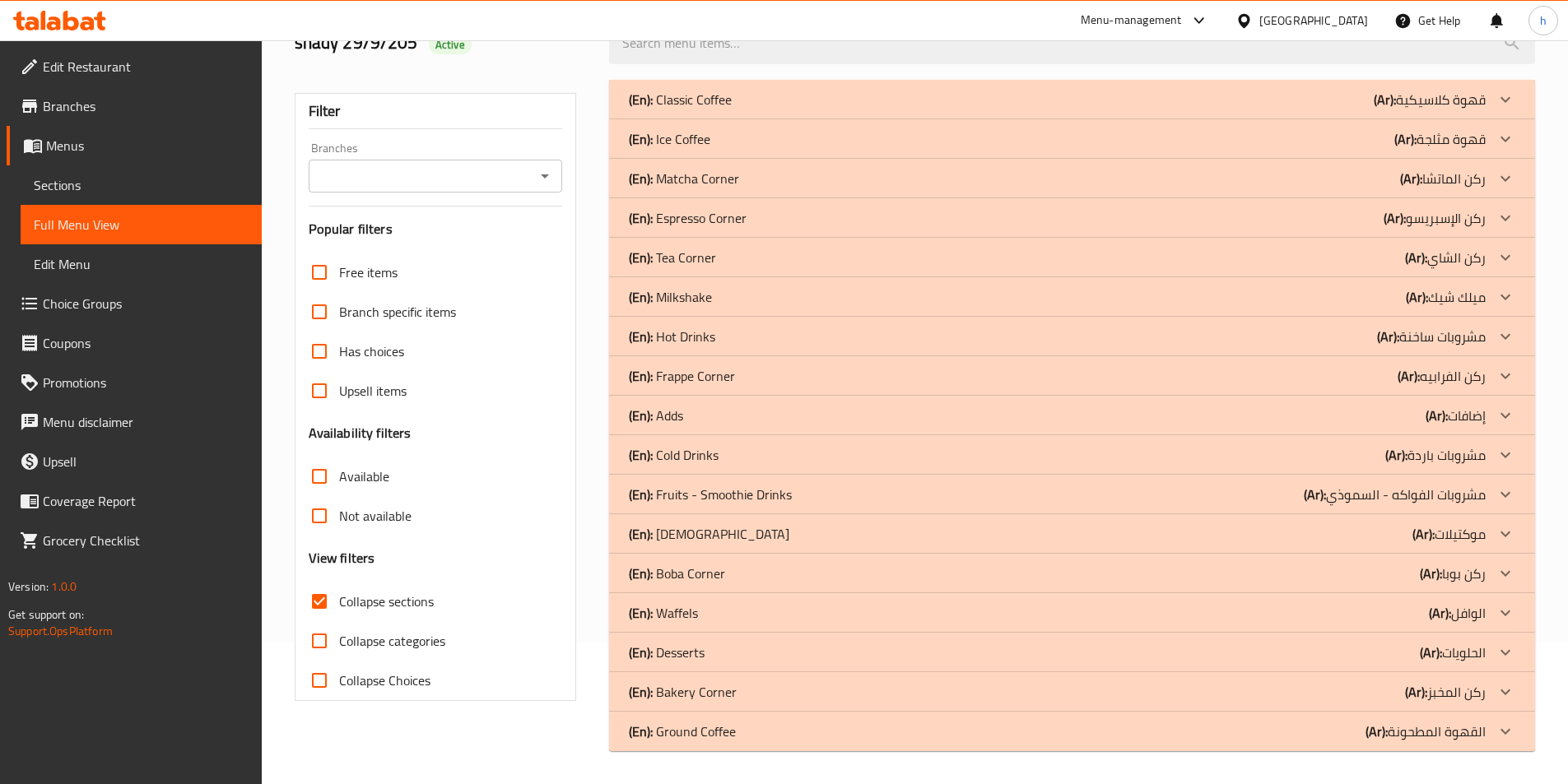
scroll to position [141, 0]
click at [711, 486] on p "(En): Fruits - Smoothie Drinks" at bounding box center [709, 494] width 163 height 20
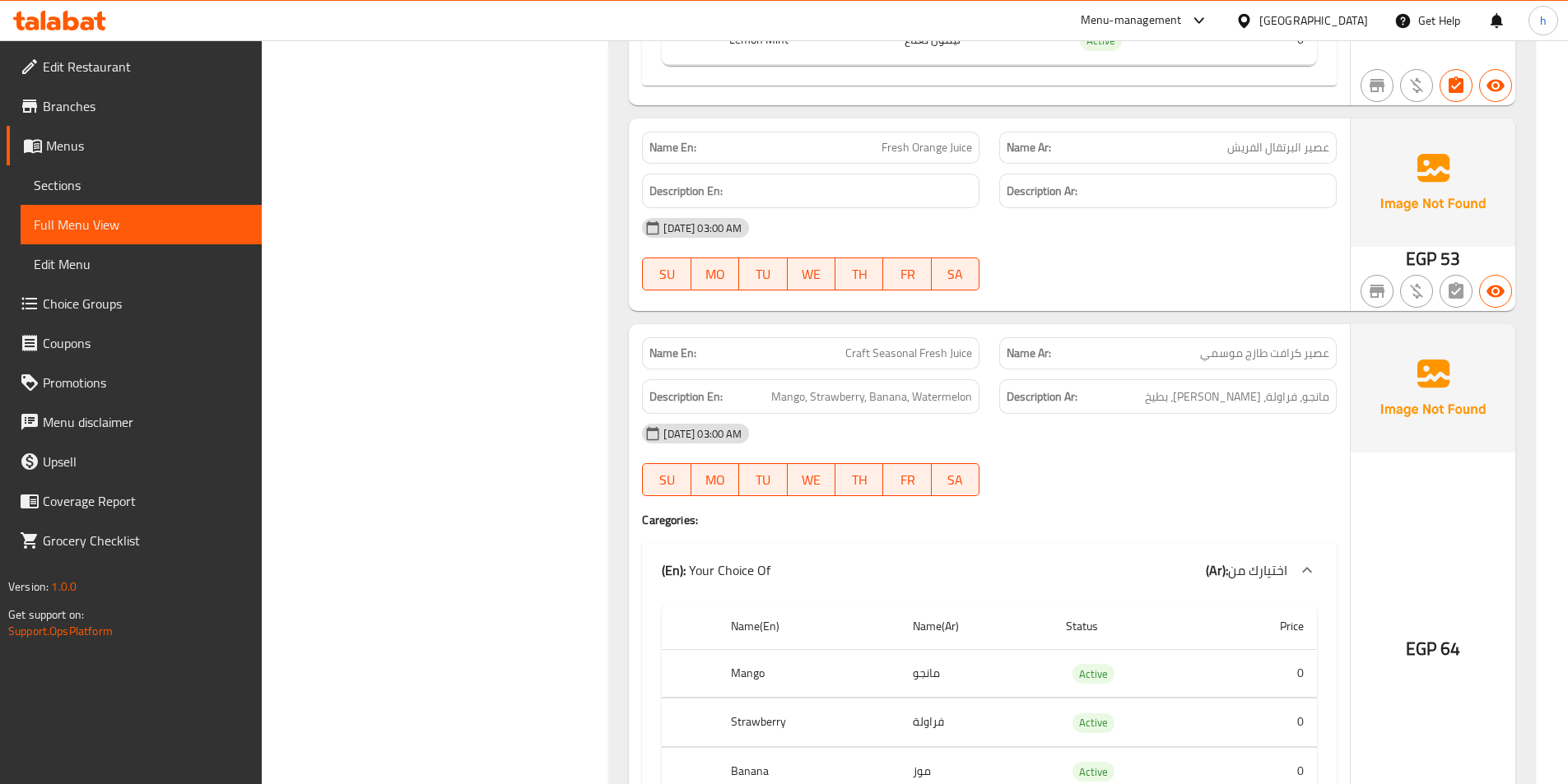
scroll to position [1293, 0]
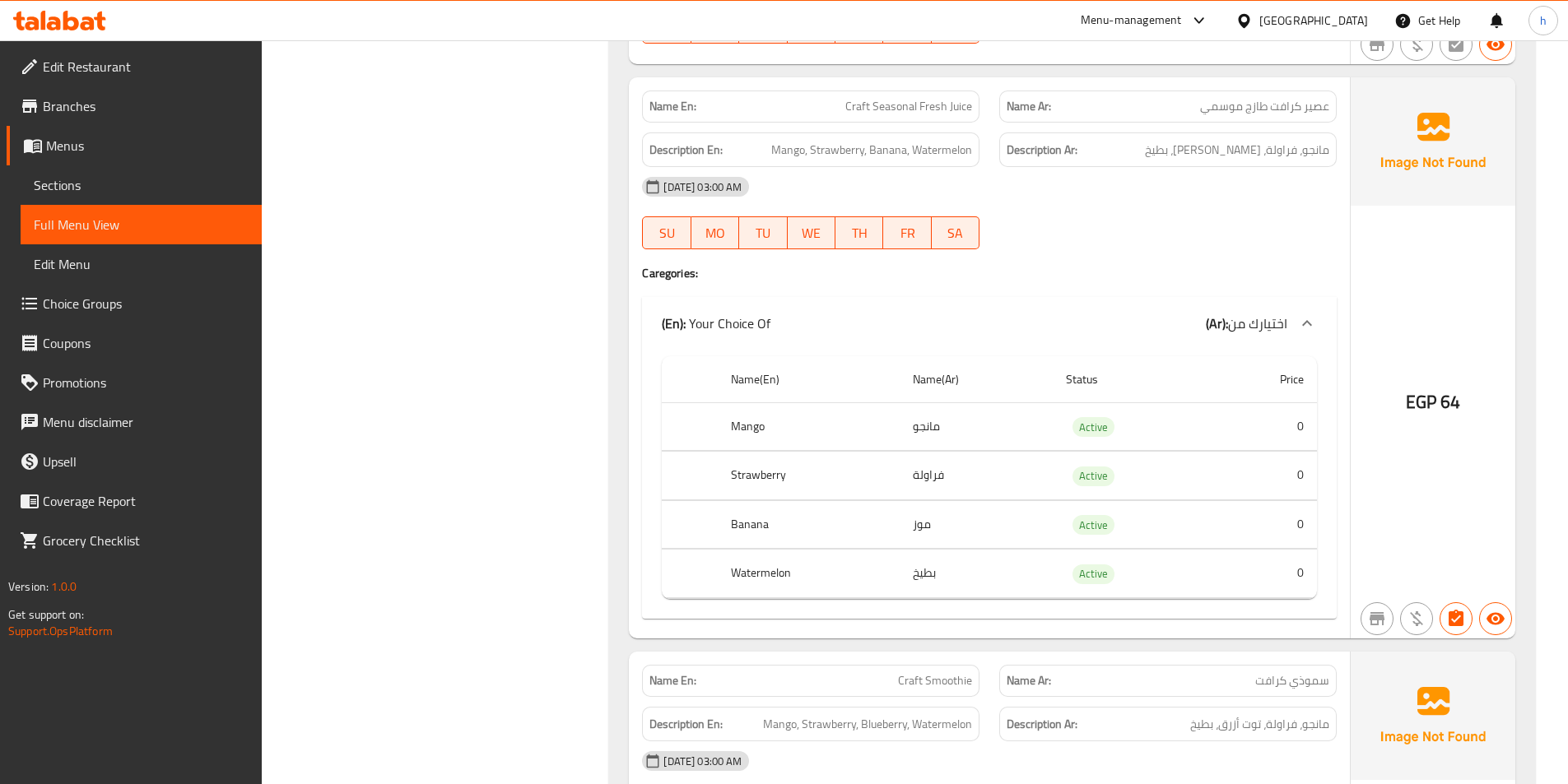
click at [399, 340] on div "Filter Branches Branches Popular filters Free items Branch specific items Has c…" at bounding box center [442, 27] width 316 height 2218
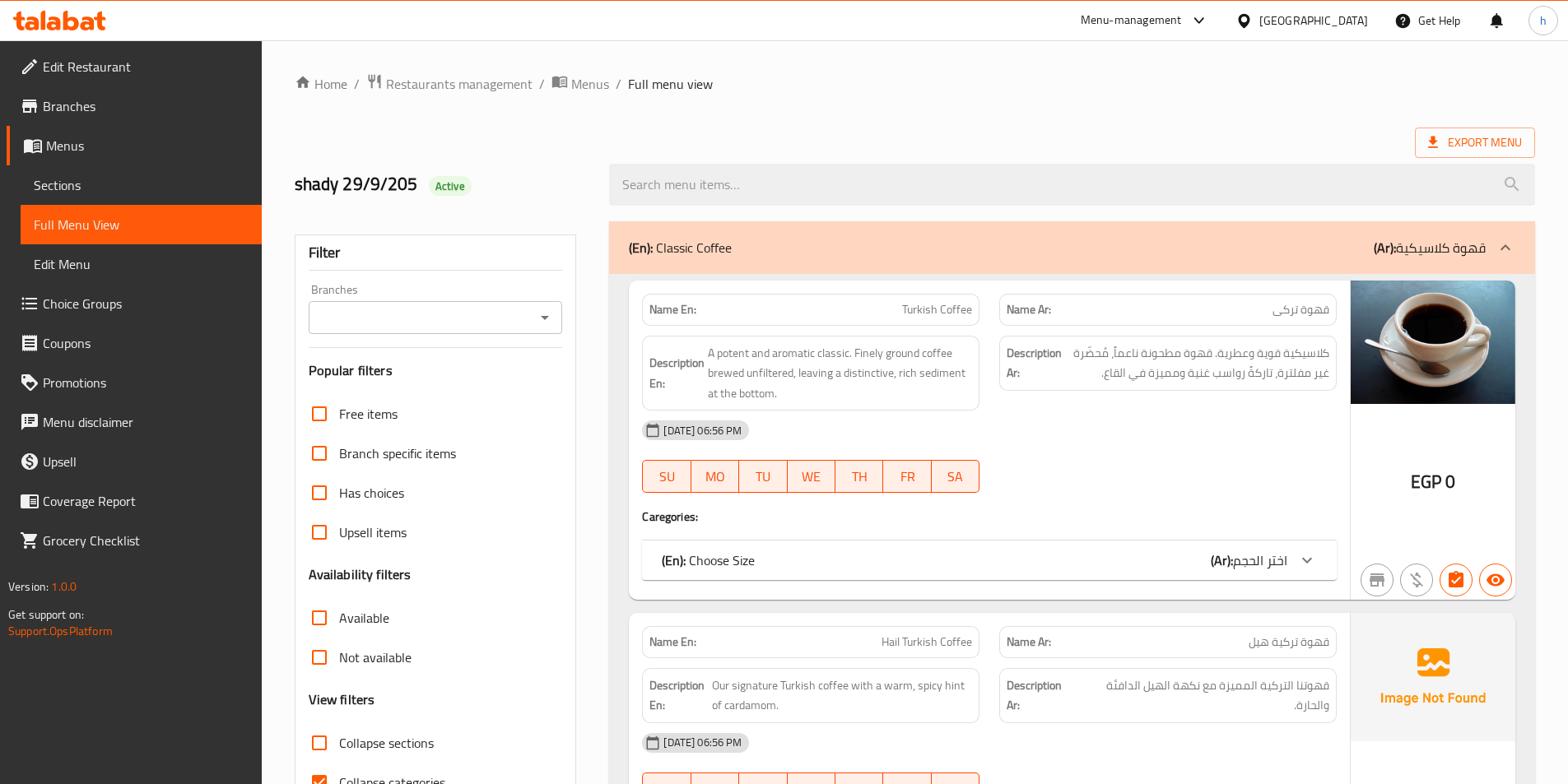
scroll to position [247, 0]
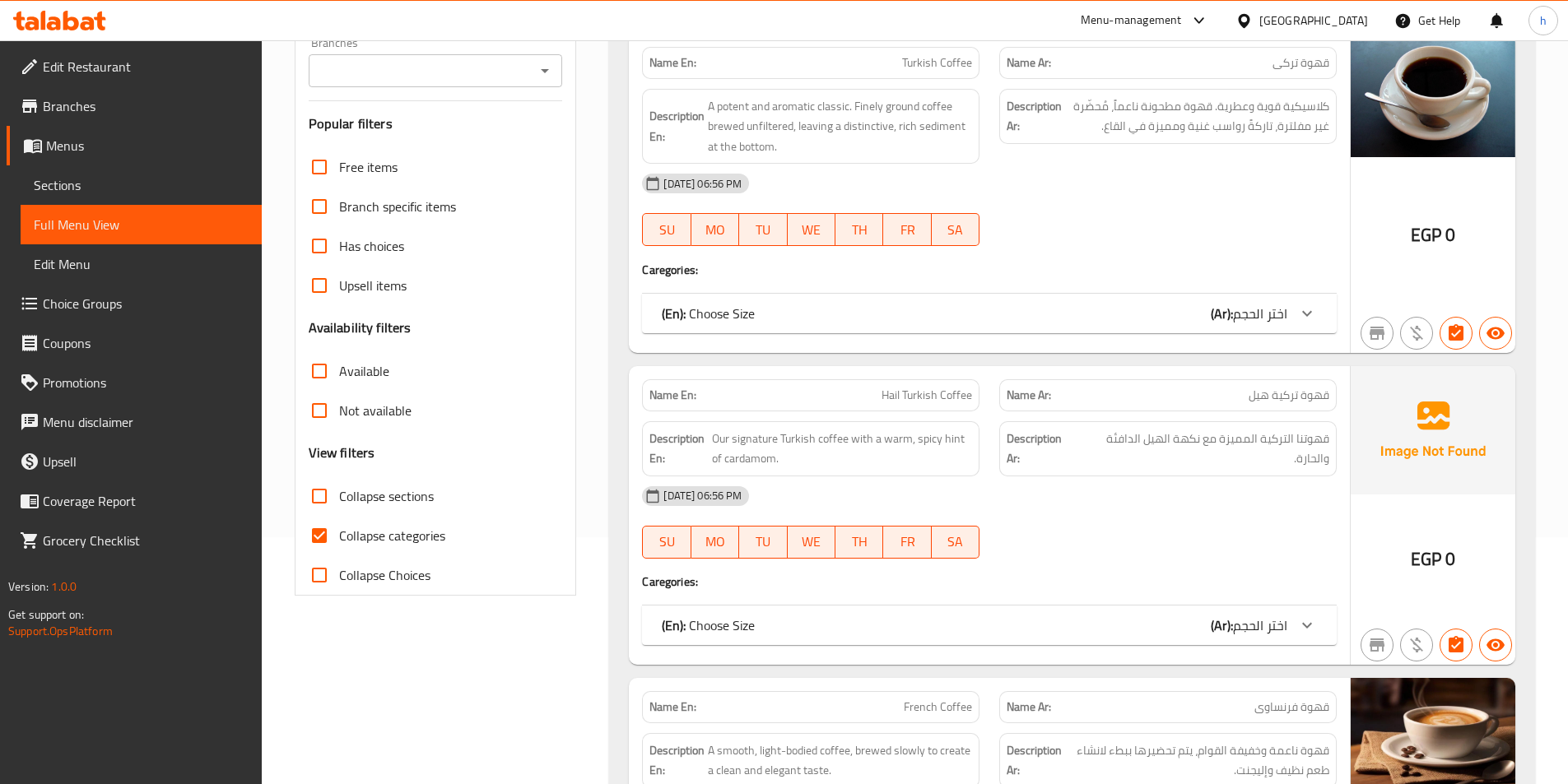
click at [328, 532] on input "Collapse categories" at bounding box center [320, 536] width 40 height 40
checkbox input "false"
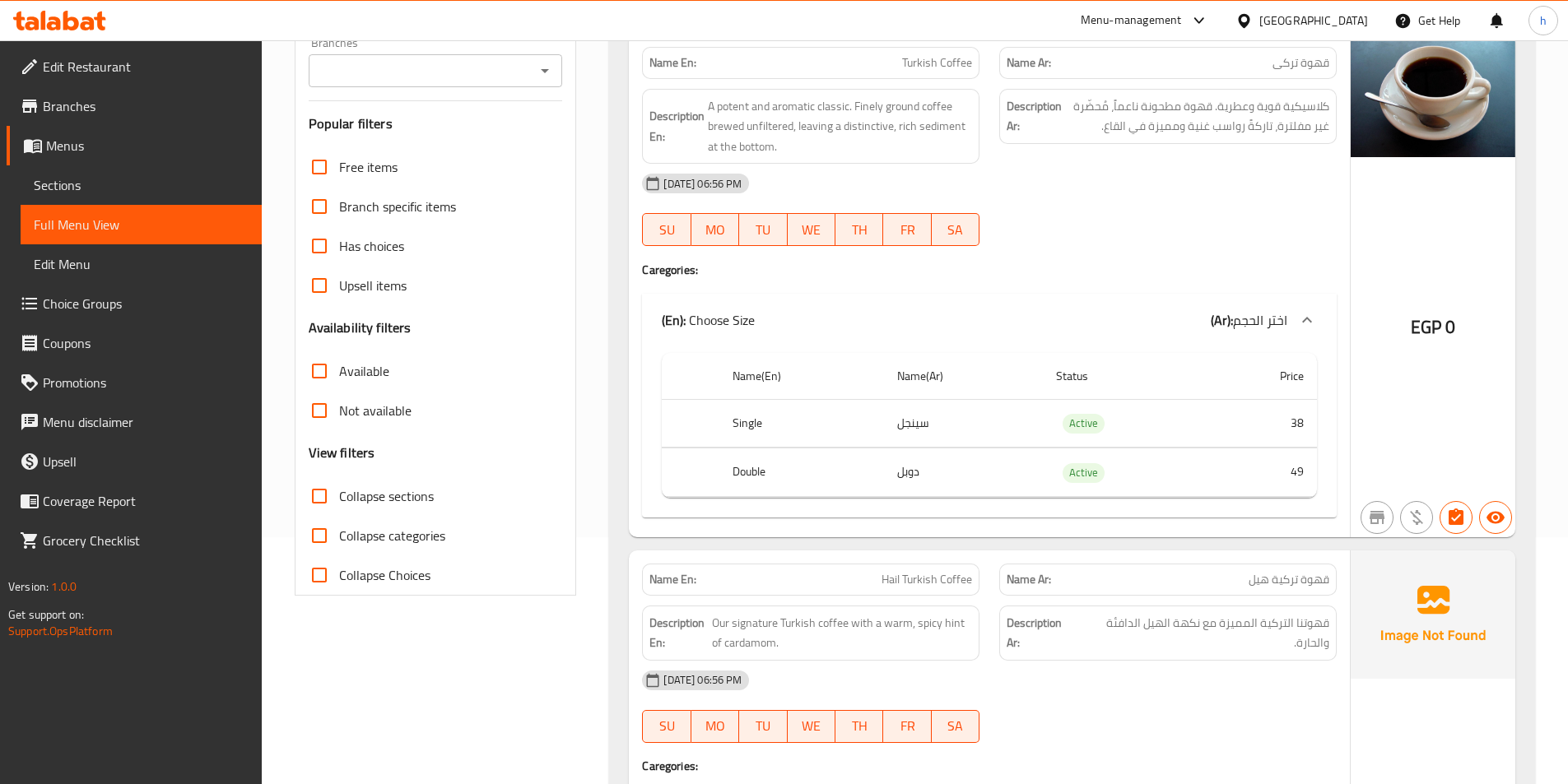
click at [326, 495] on input "Collapse sections" at bounding box center [320, 496] width 40 height 40
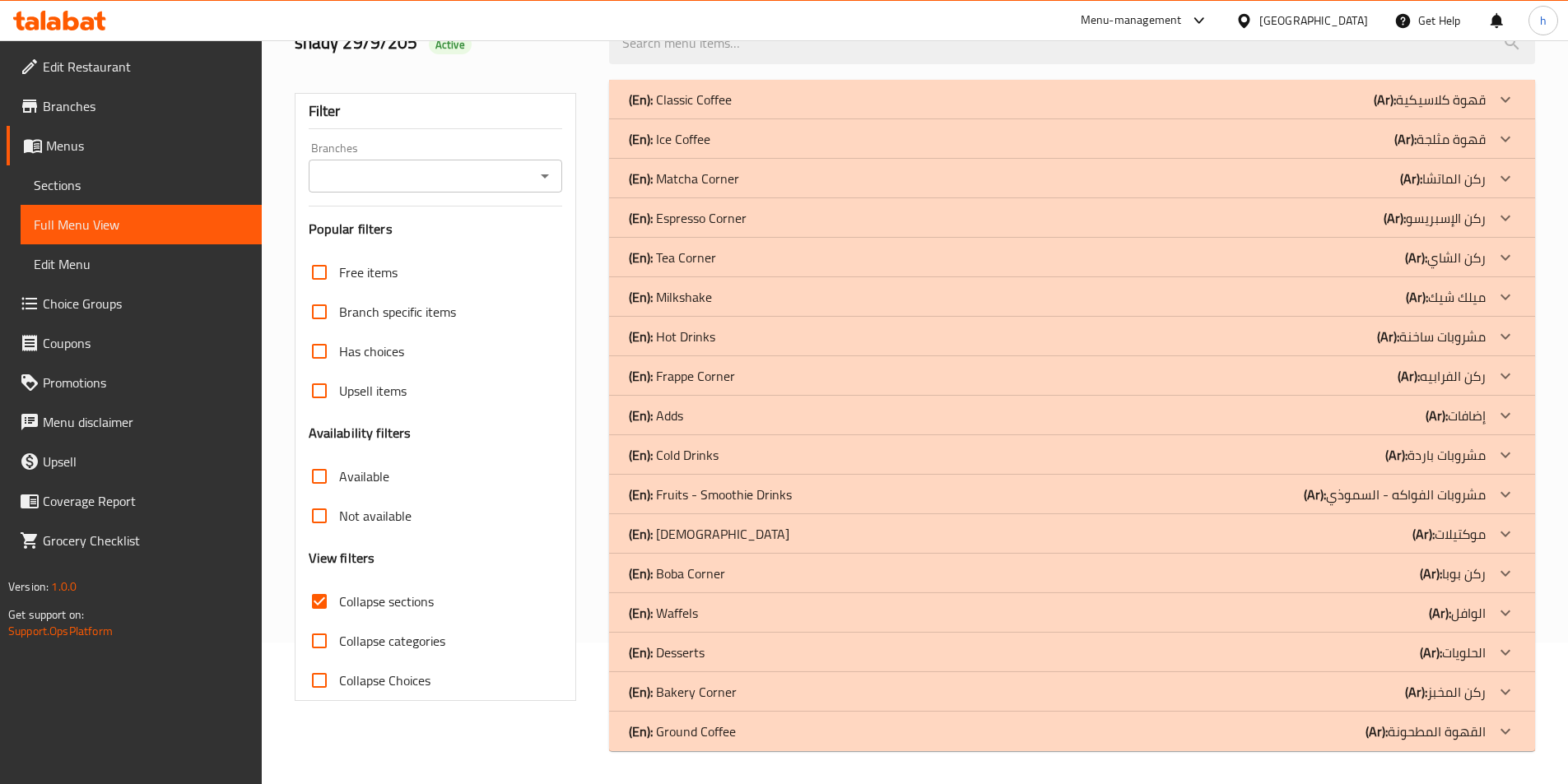
scroll to position [141, 0]
click at [888, 484] on div "(En): Fruits - Smoothie Drinks (Ar): مشروبات الفواكه - السموذي" at bounding box center [1057, 494] width 857 height 20
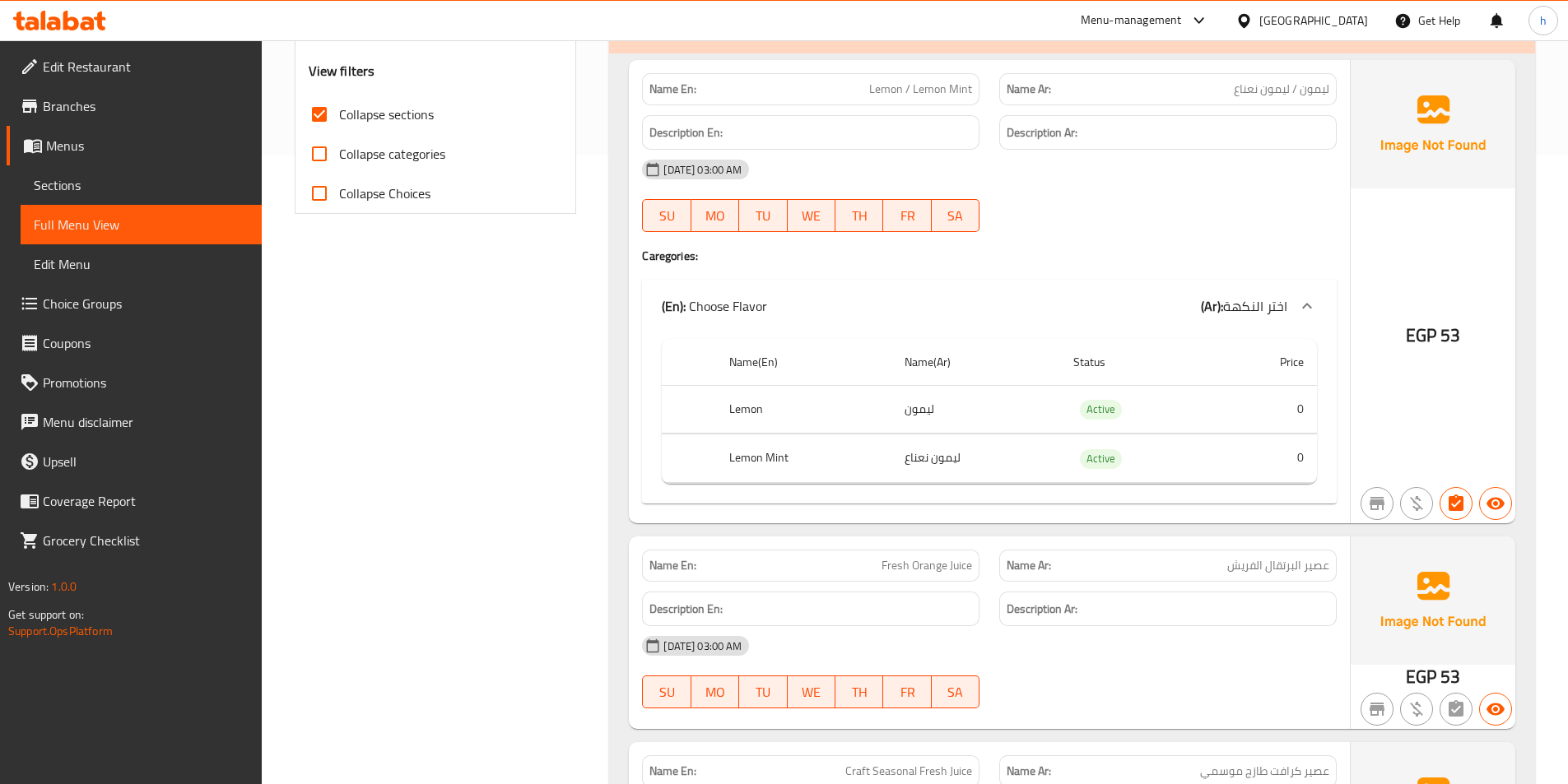
scroll to position [471, 0]
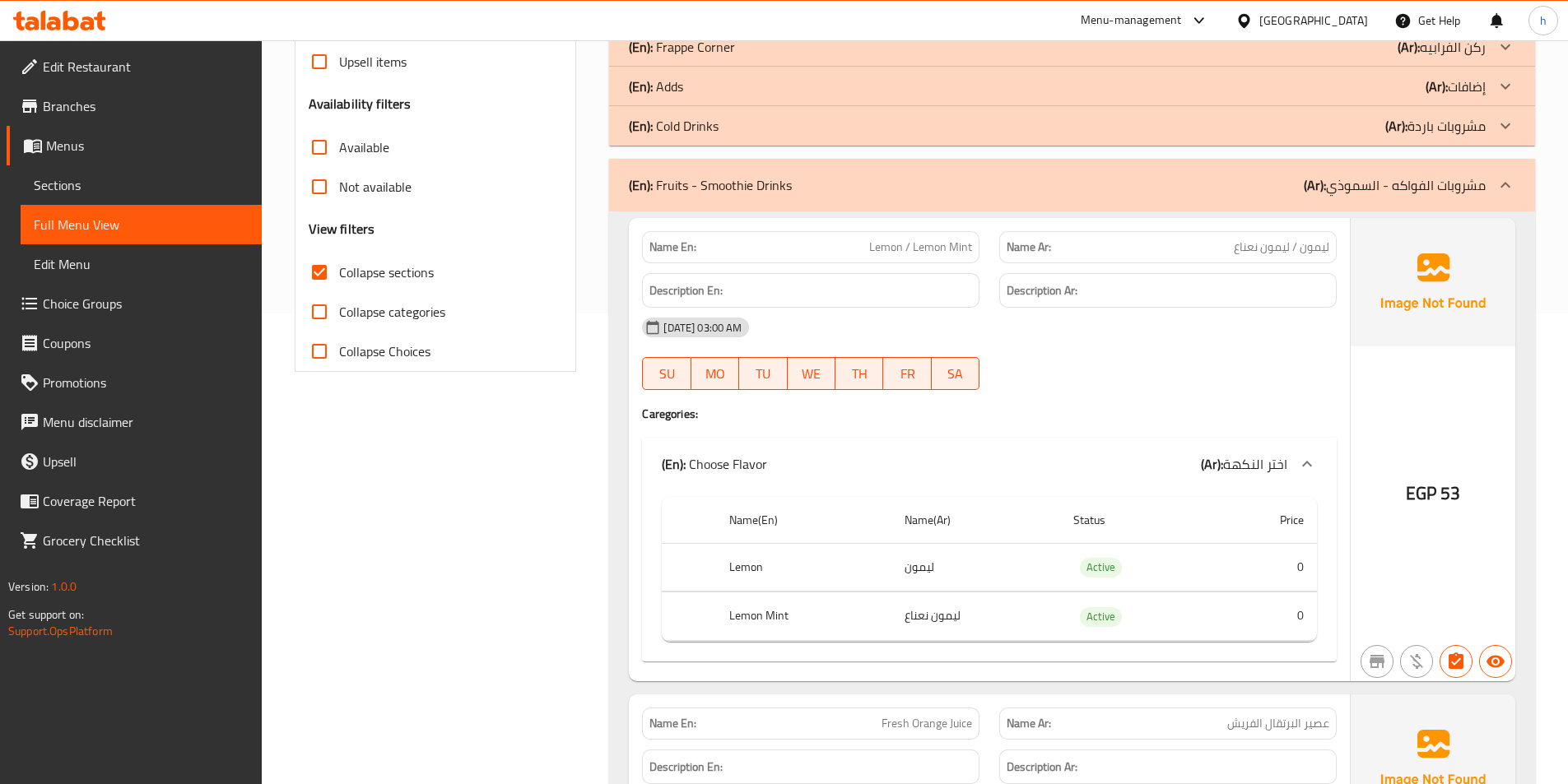
click at [315, 272] on input "Collapse sections" at bounding box center [320, 272] width 40 height 40
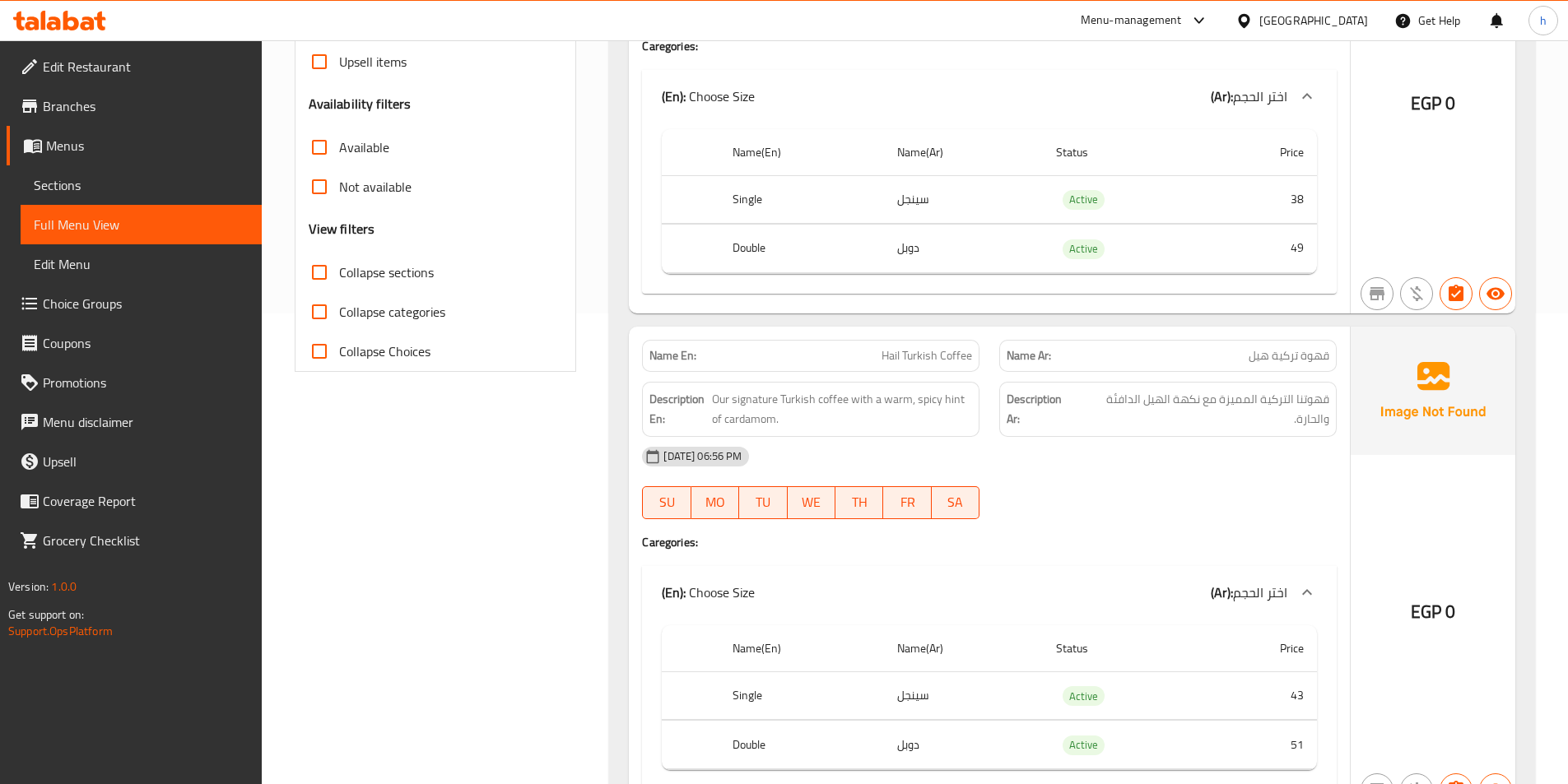
drag, startPoint x: 321, startPoint y: 279, endPoint x: 382, endPoint y: 389, distance: 125.8
click at [321, 279] on input "Collapse sections" at bounding box center [320, 272] width 40 height 40
checkbox input "true"
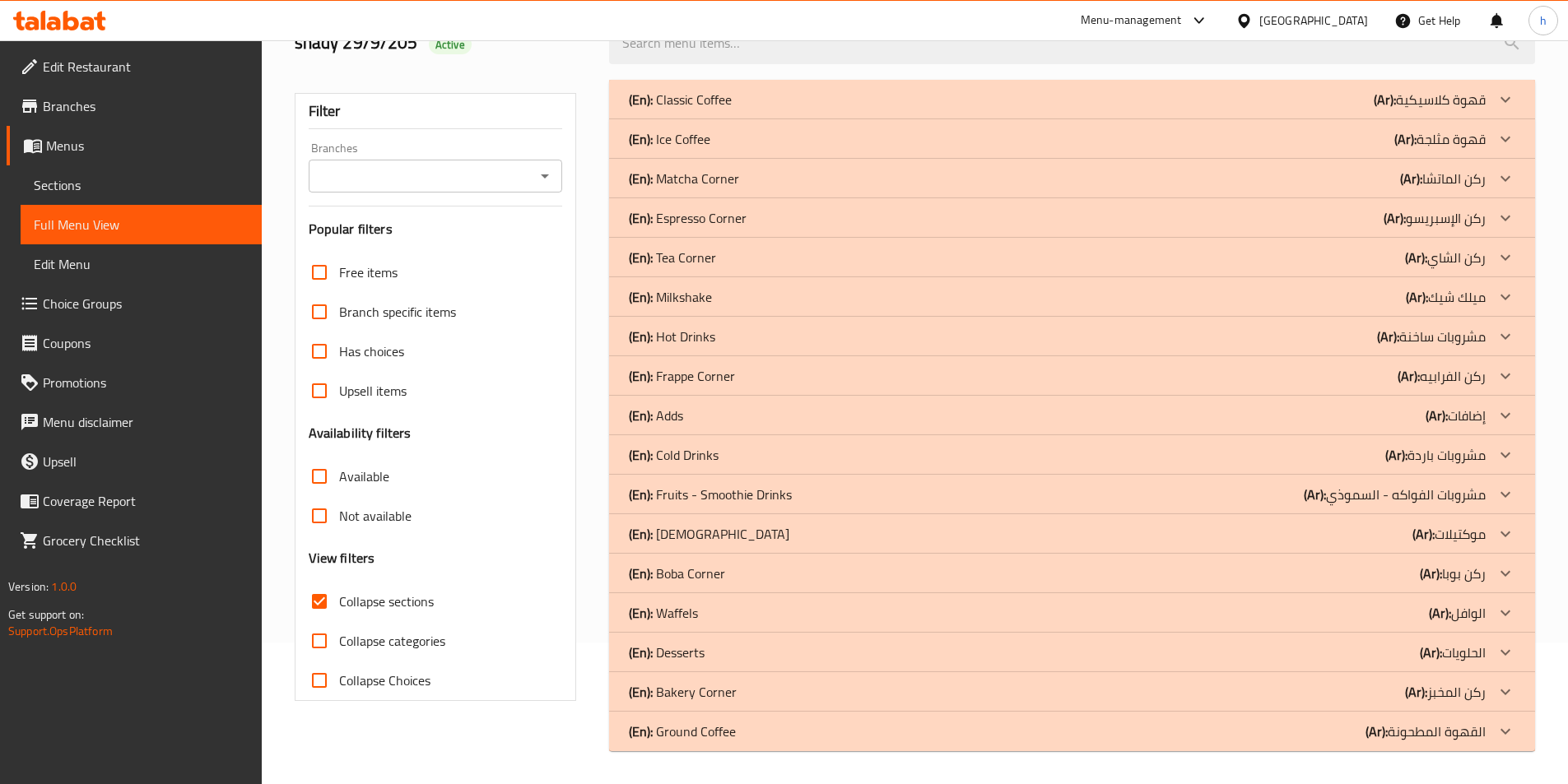
scroll to position [141, 0]
click at [1497, 730] on icon at bounding box center [1505, 731] width 20 height 20
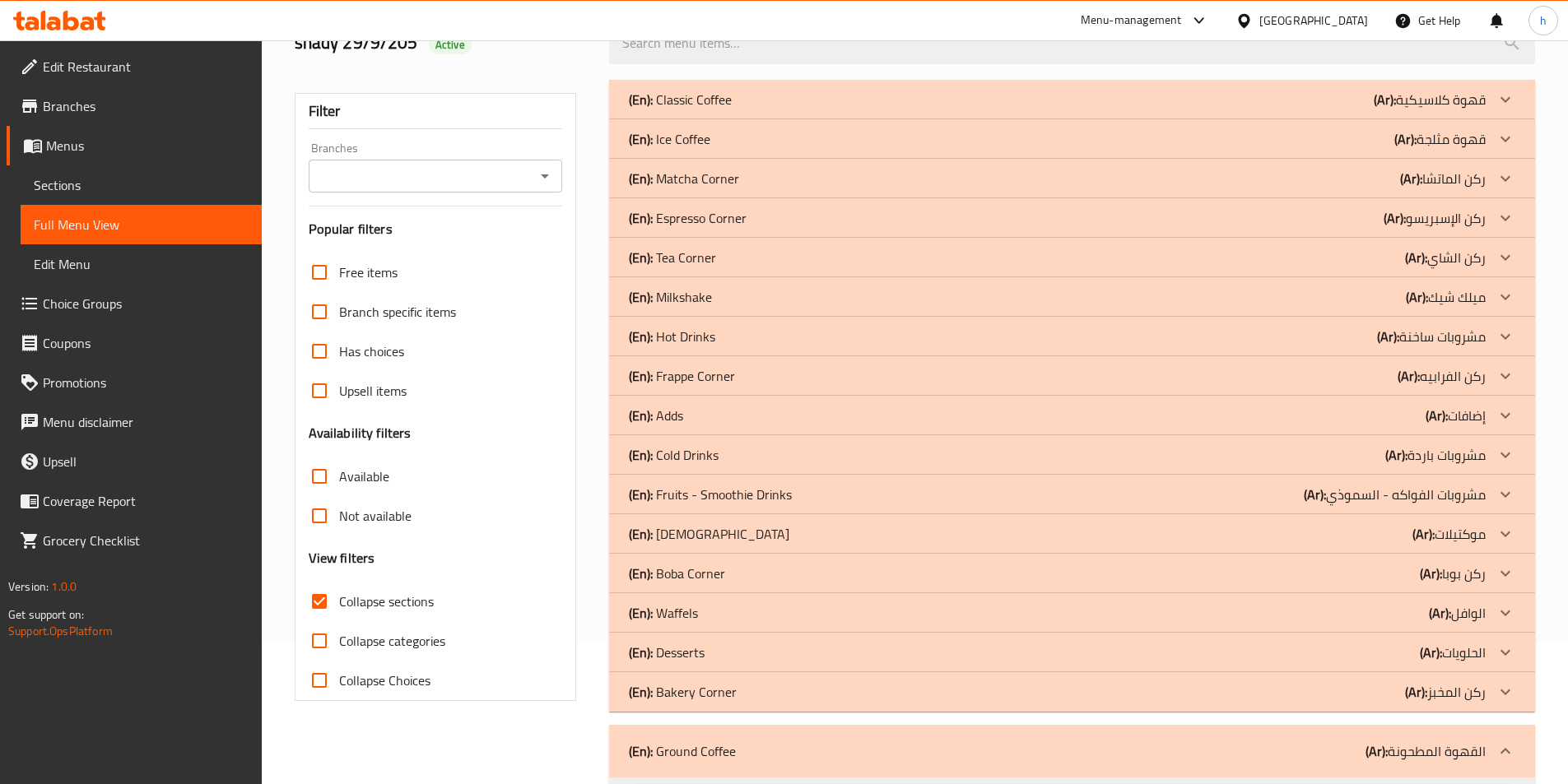
click at [1501, 687] on icon at bounding box center [1505, 692] width 20 height 20
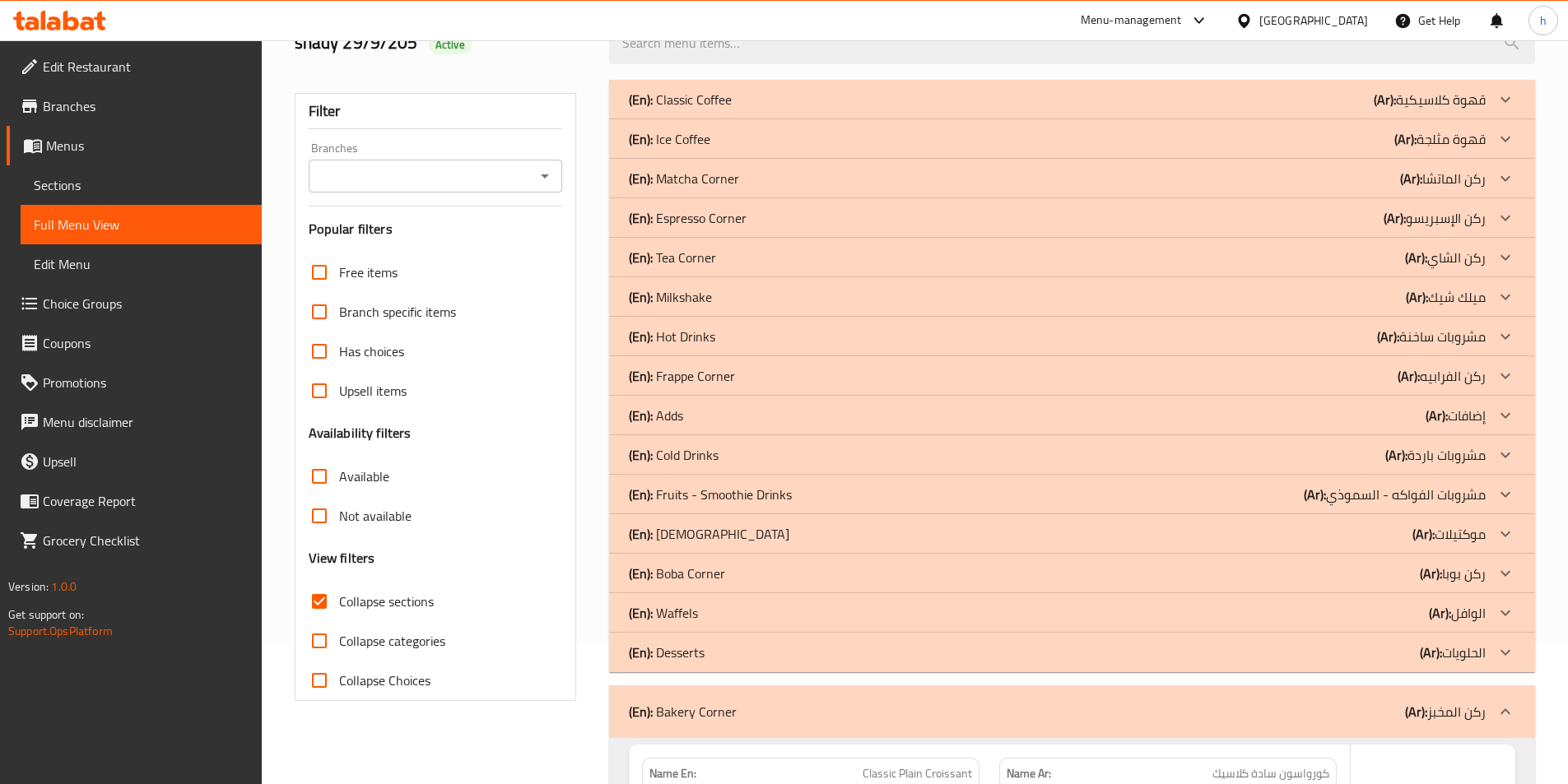
click at [1507, 648] on icon at bounding box center [1505, 653] width 20 height 20
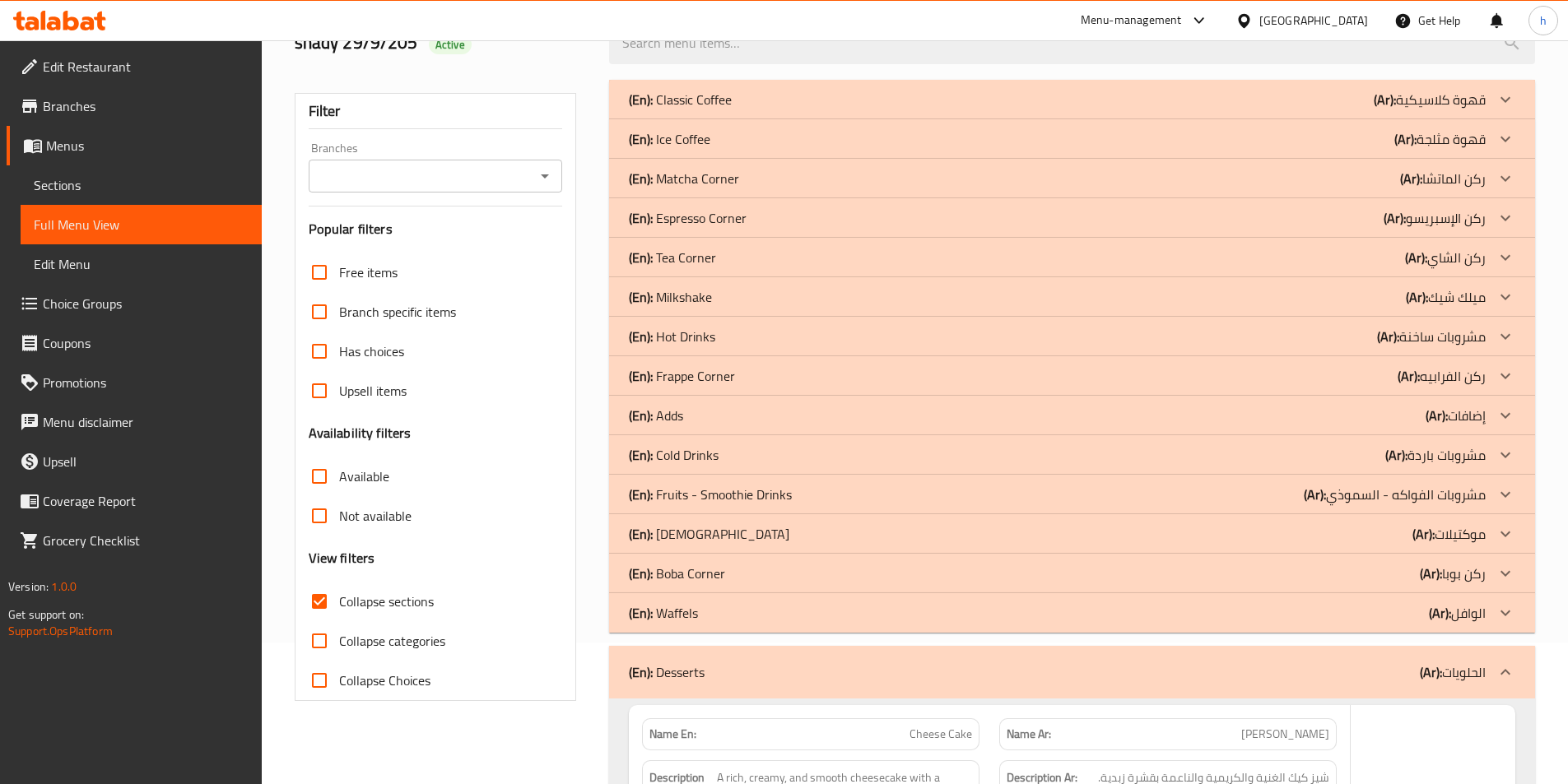
click at [1511, 608] on icon at bounding box center [1505, 613] width 20 height 20
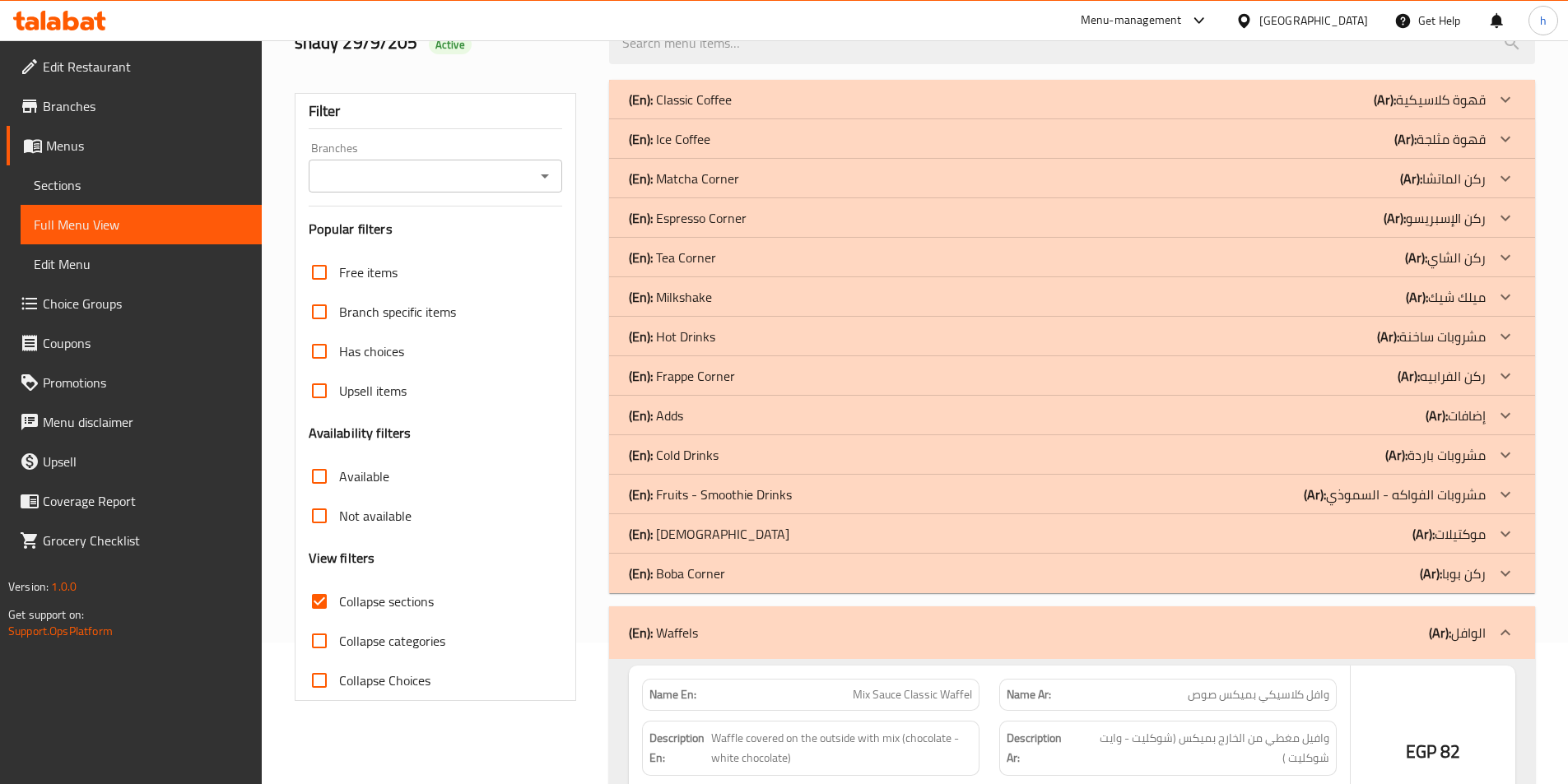
click at [1511, 573] on icon at bounding box center [1505, 573] width 20 height 20
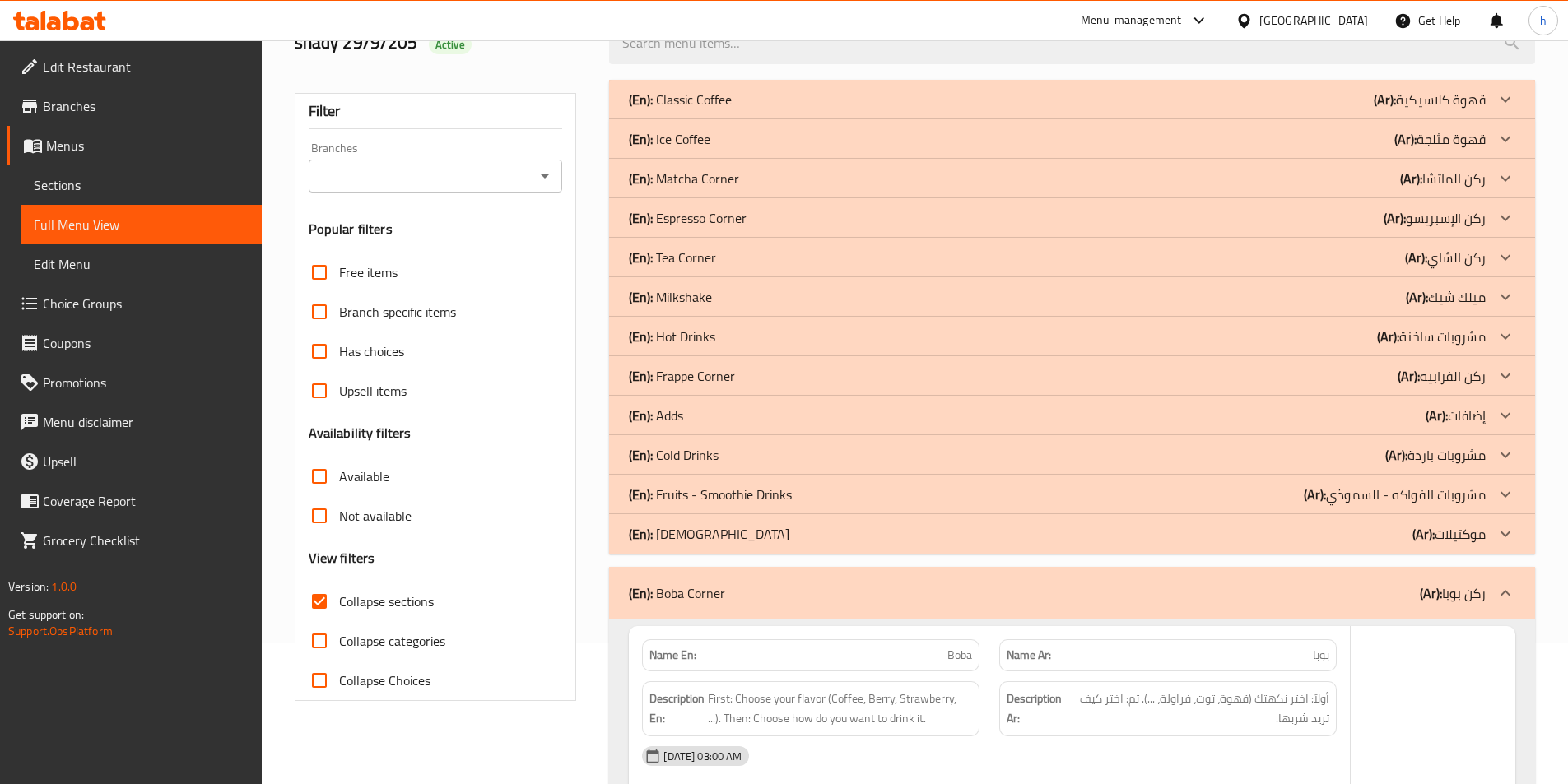
click at [1502, 528] on icon at bounding box center [1505, 534] width 20 height 20
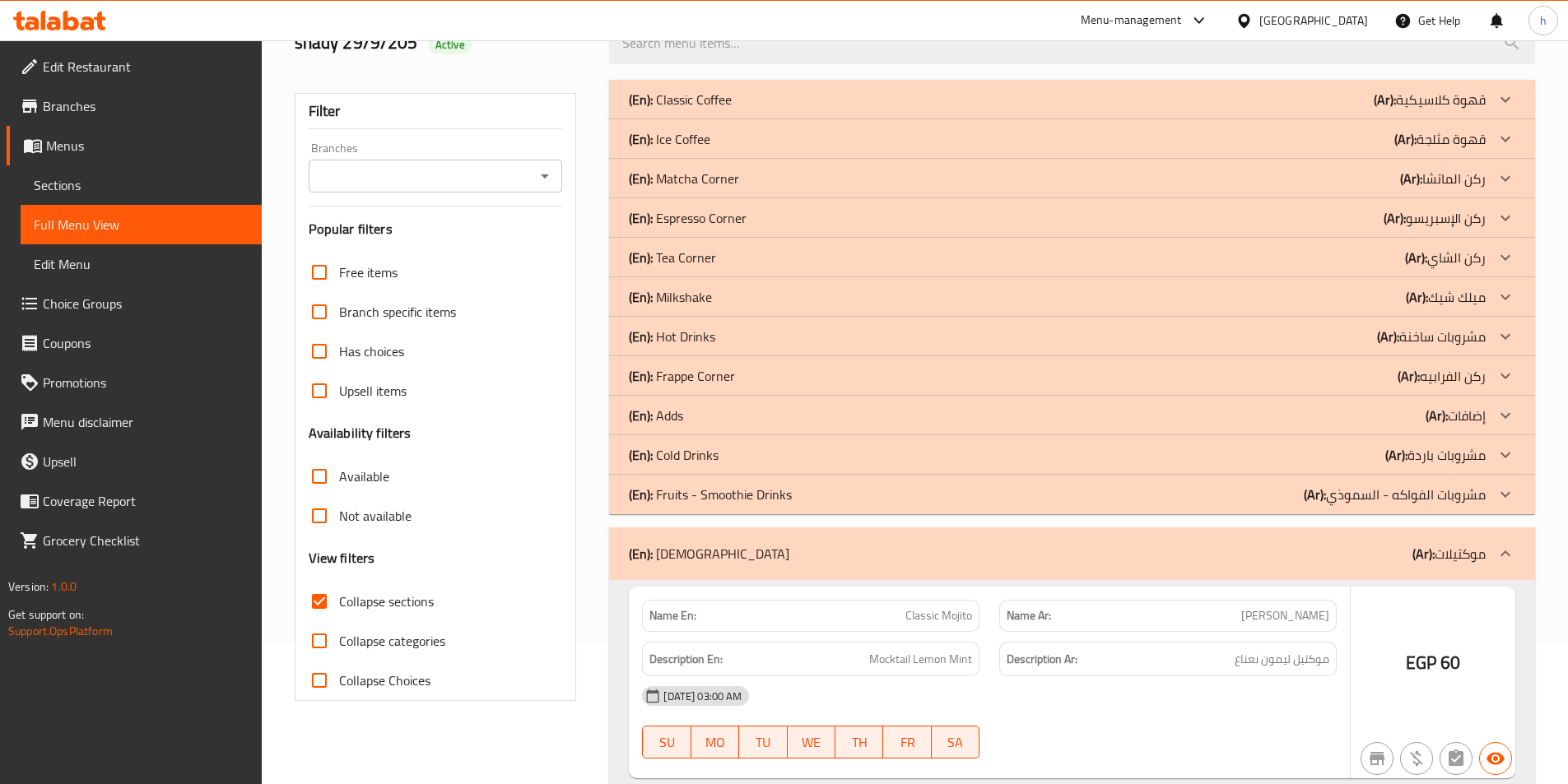
click at [1499, 485] on icon at bounding box center [1505, 494] width 20 height 20
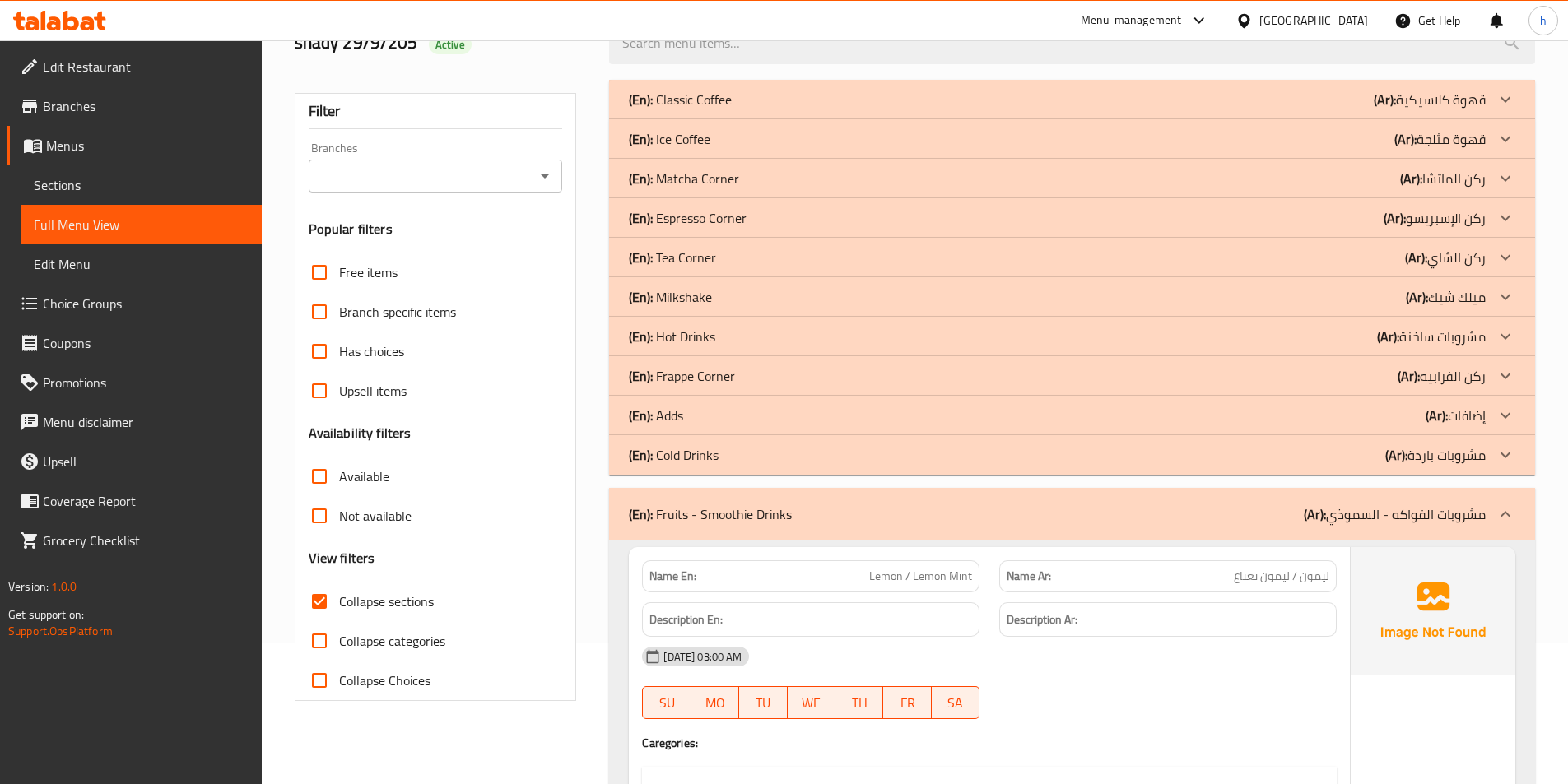
click at [1505, 452] on icon at bounding box center [1505, 455] width 20 height 20
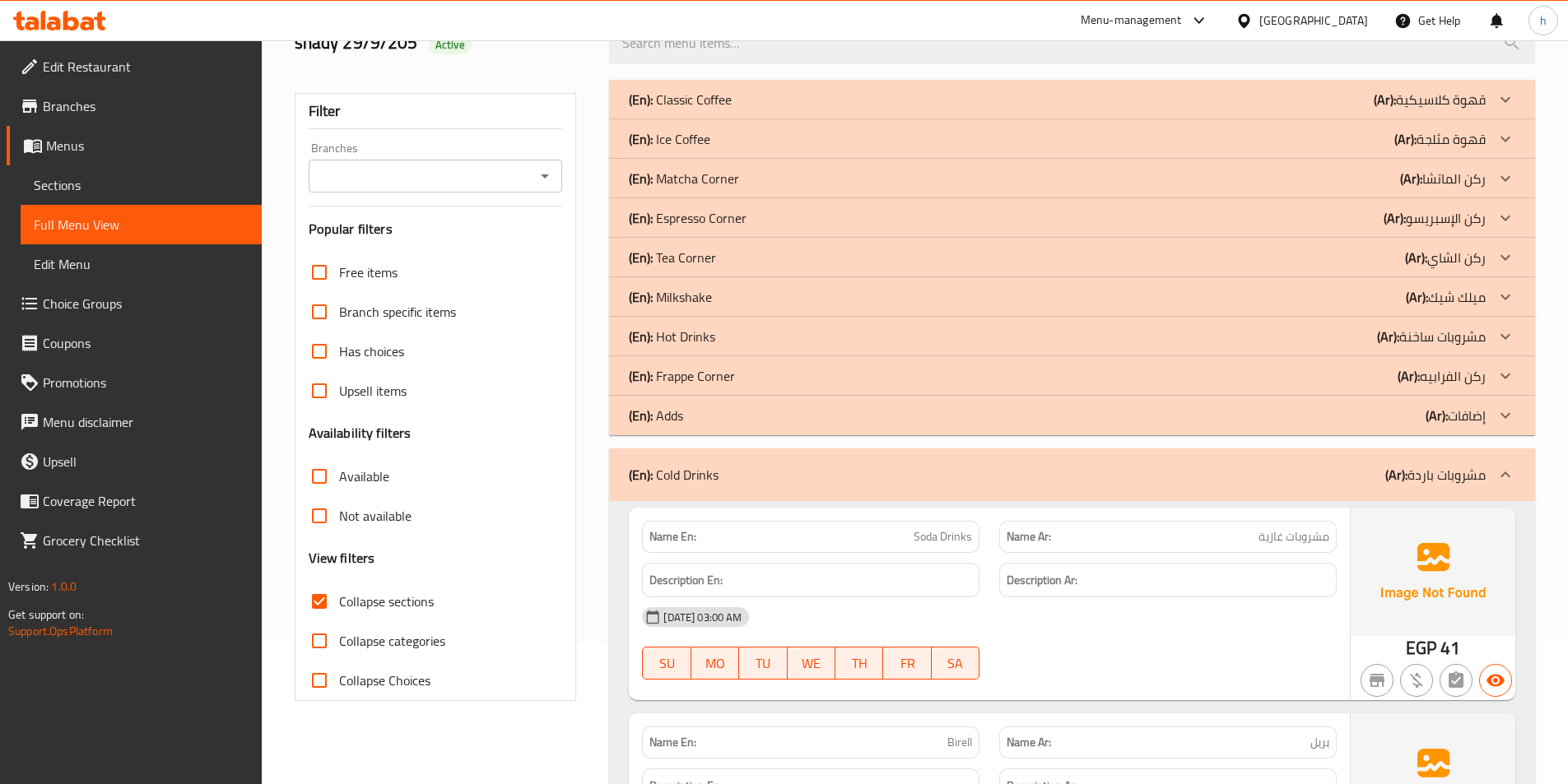
click at [1506, 374] on icon at bounding box center [1505, 376] width 20 height 20
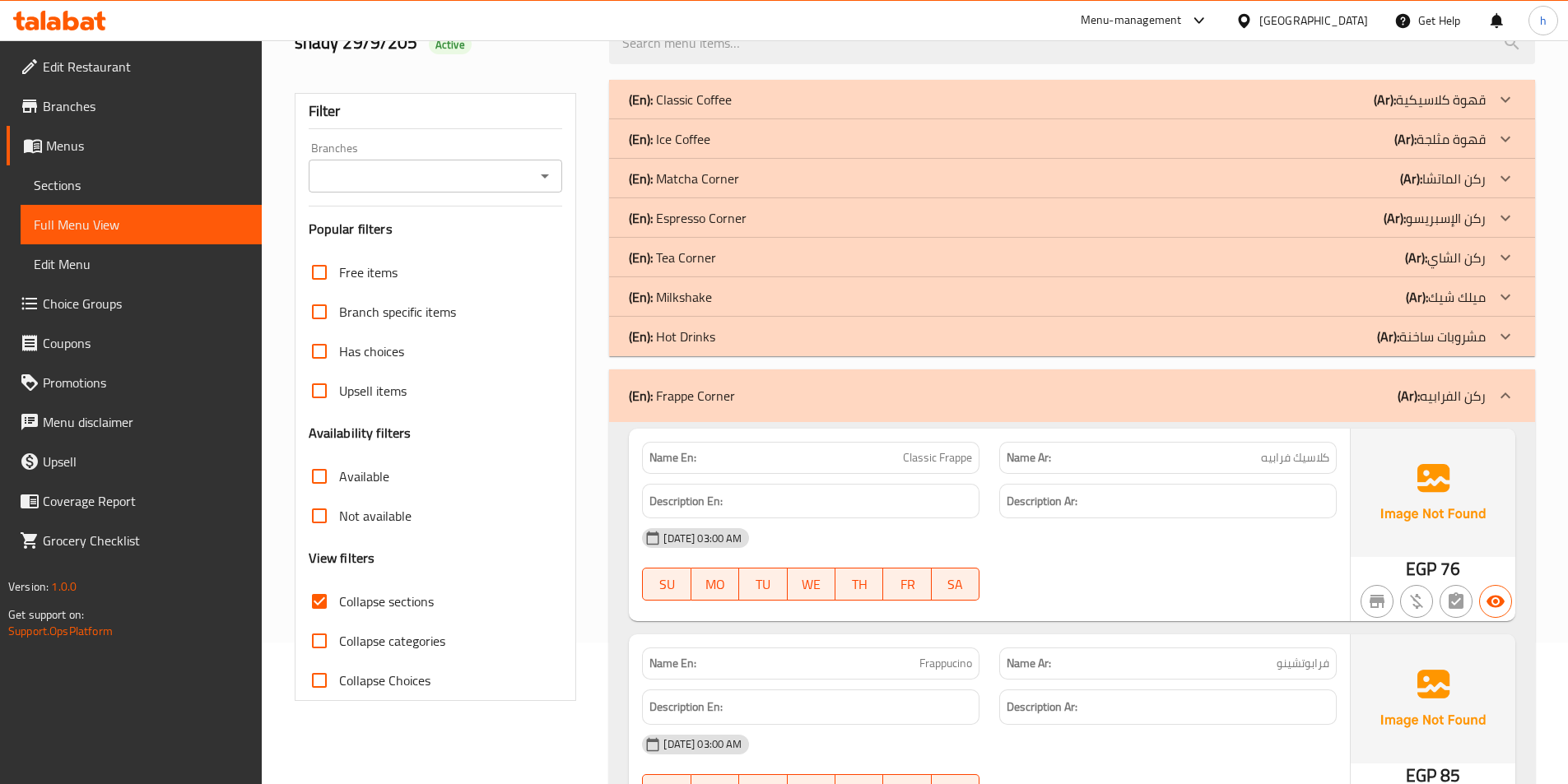
click at [1509, 291] on icon at bounding box center [1505, 297] width 20 height 20
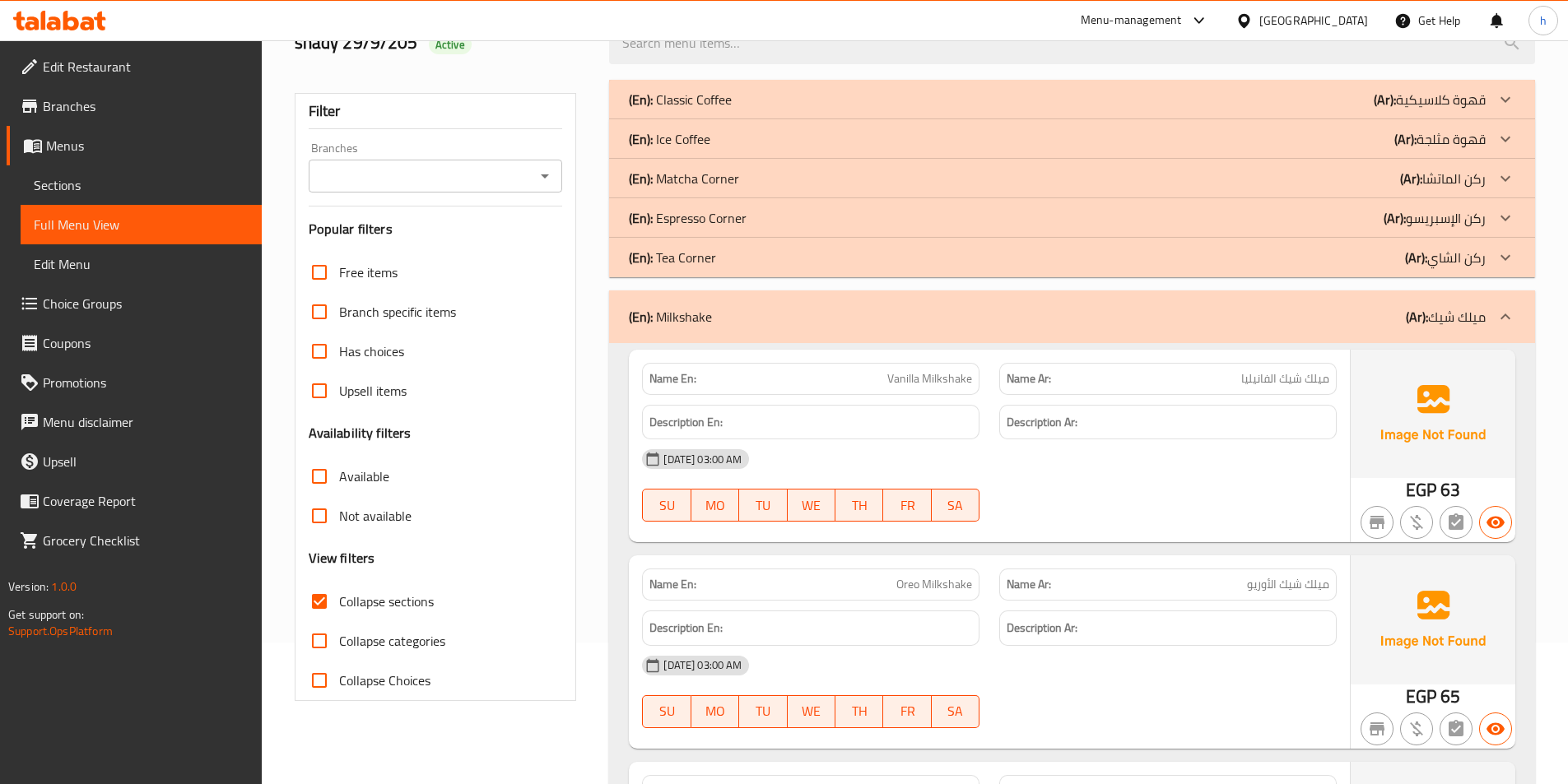
click at [1505, 178] on icon at bounding box center [1505, 179] width 20 height 20
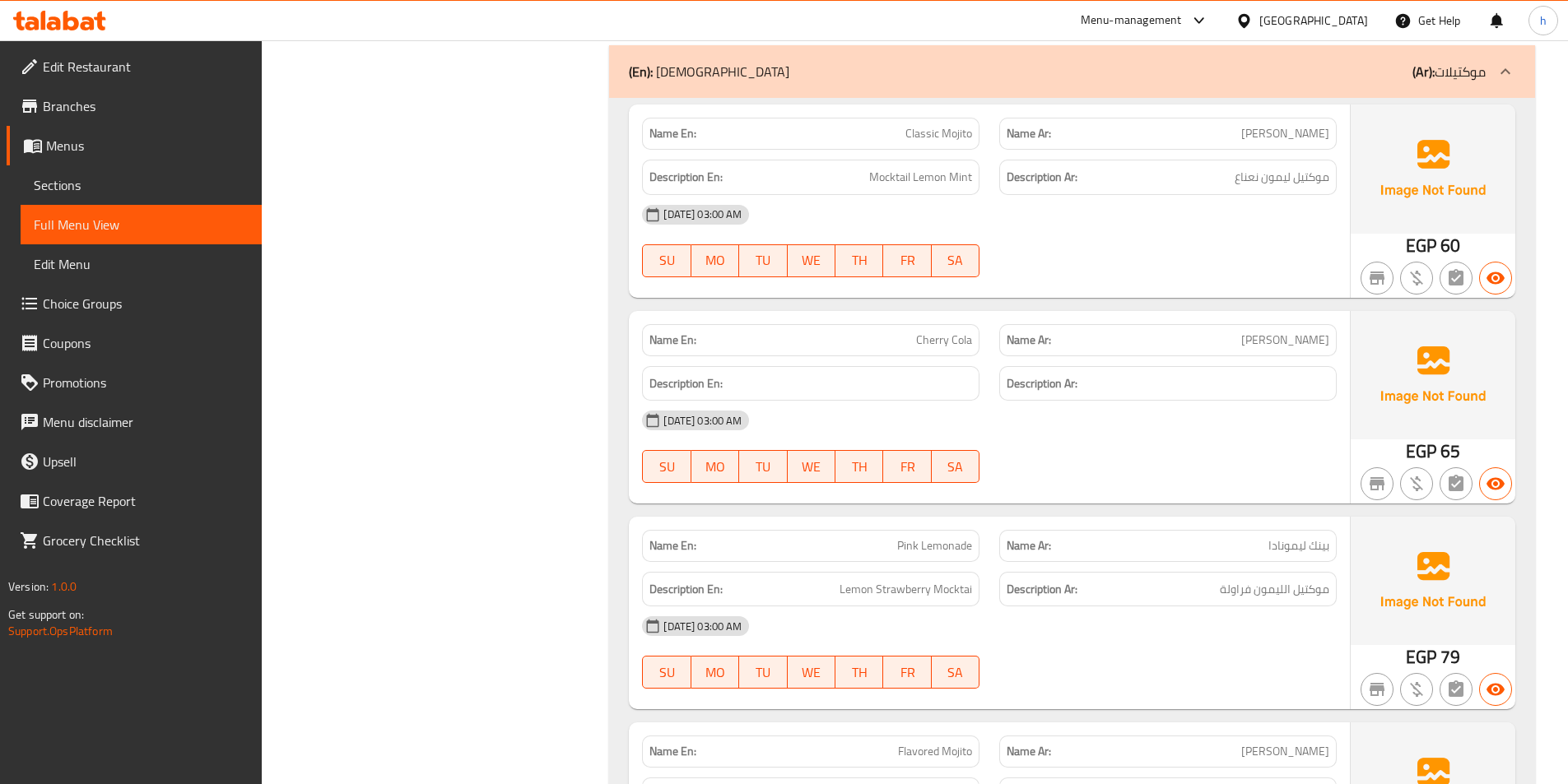
scroll to position [9188, 0]
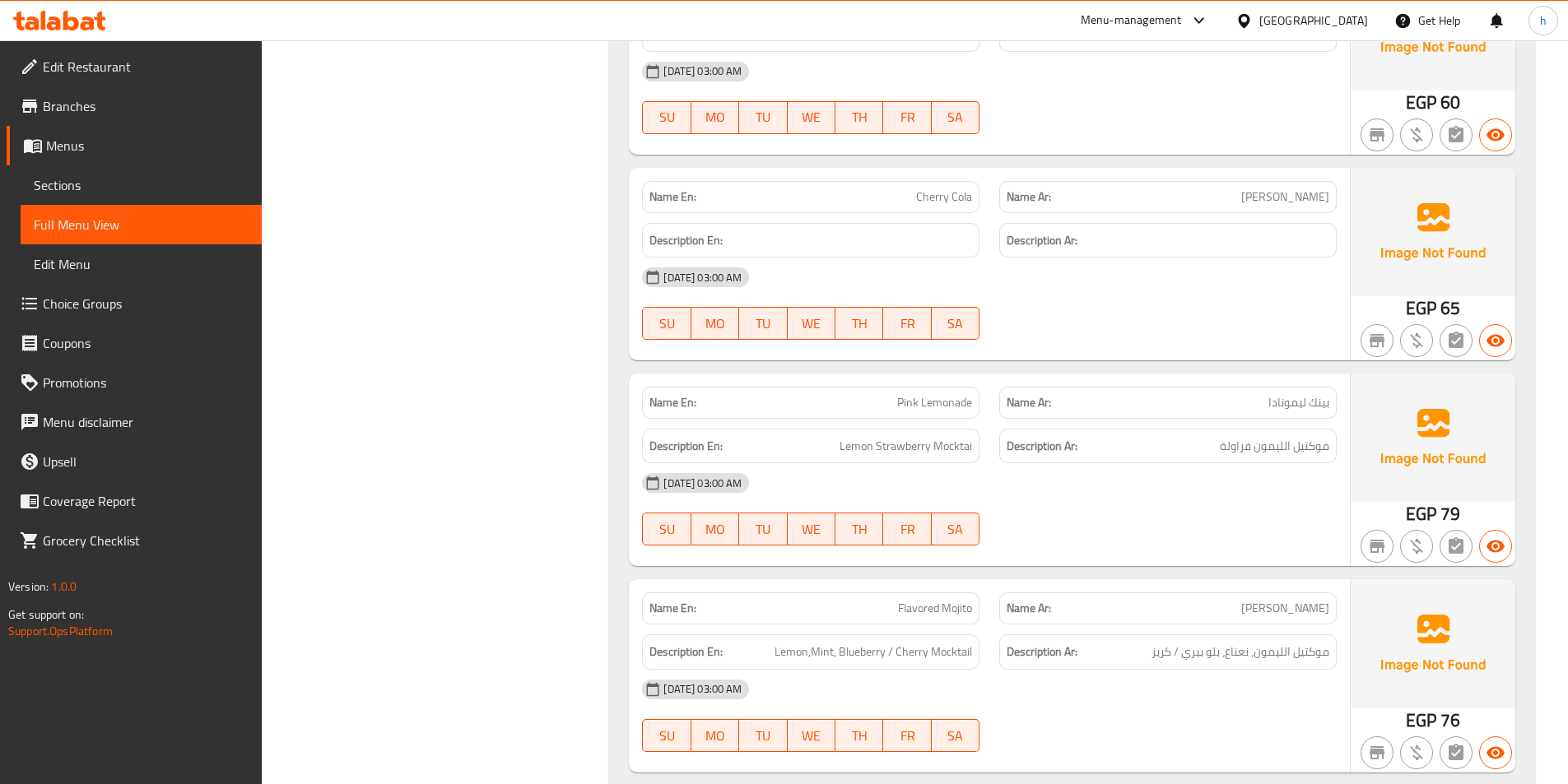
click at [944, 199] on span "Cherry Cola" at bounding box center [944, 196] width 56 height 17
copy span "Cherry Cola"
click at [531, 480] on div "Filter Branches Branches Popular filters Free items Branch specific items Has c…" at bounding box center [442, 374] width 316 height 18699
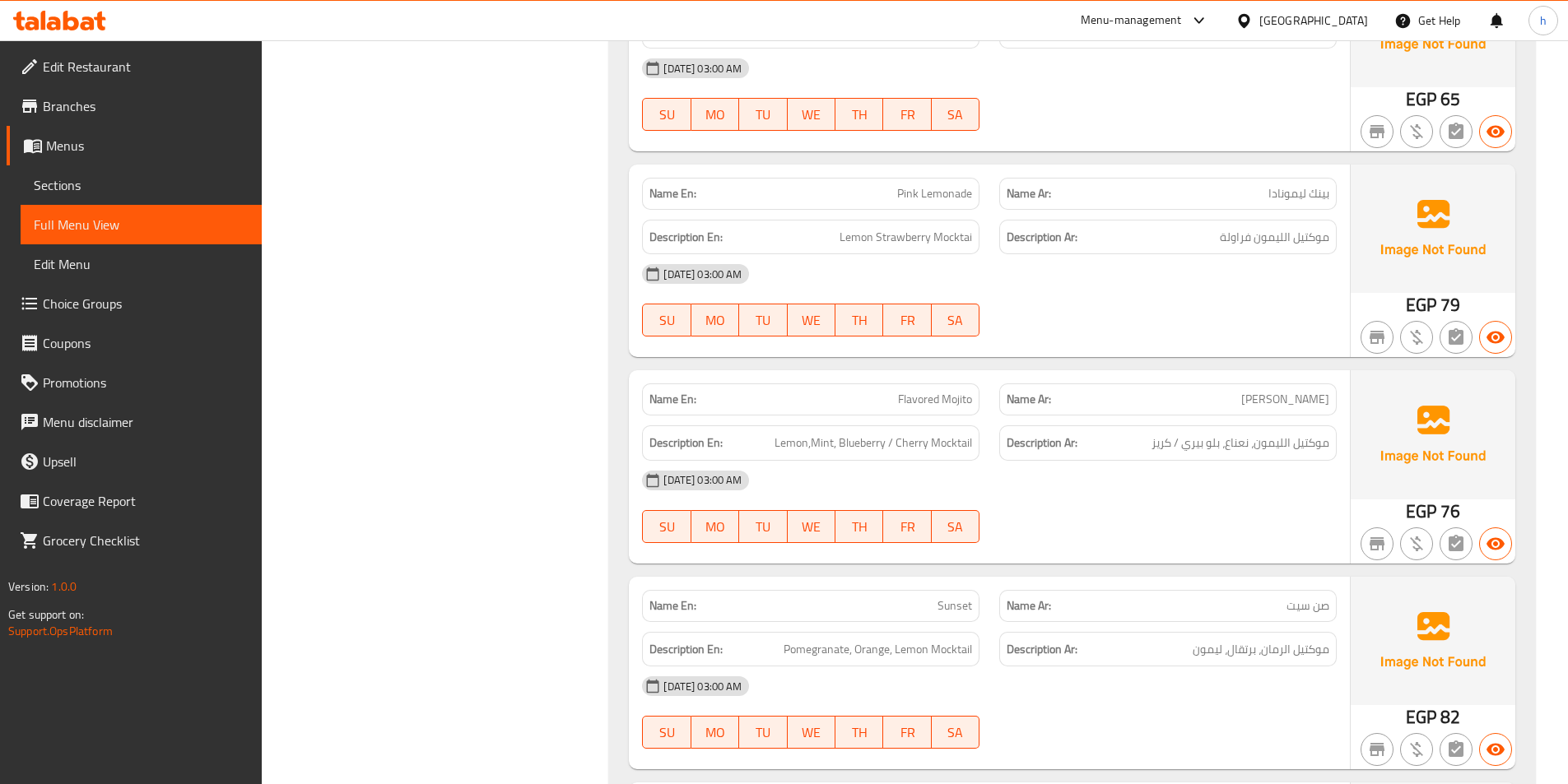
scroll to position [9434, 0]
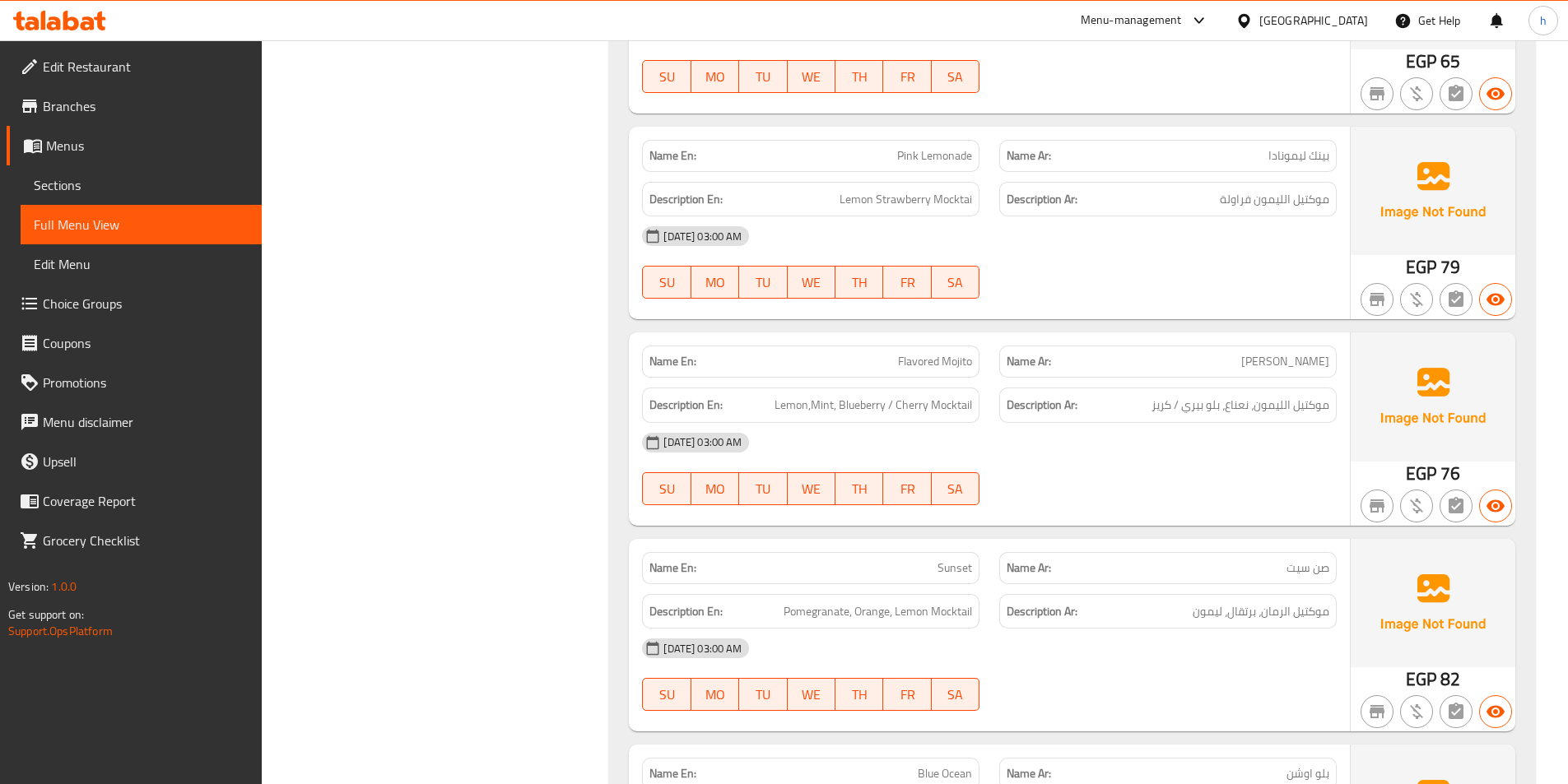
click at [942, 364] on span "Flavored Mojito" at bounding box center [934, 361] width 74 height 17
copy span "Flavored Mojito"
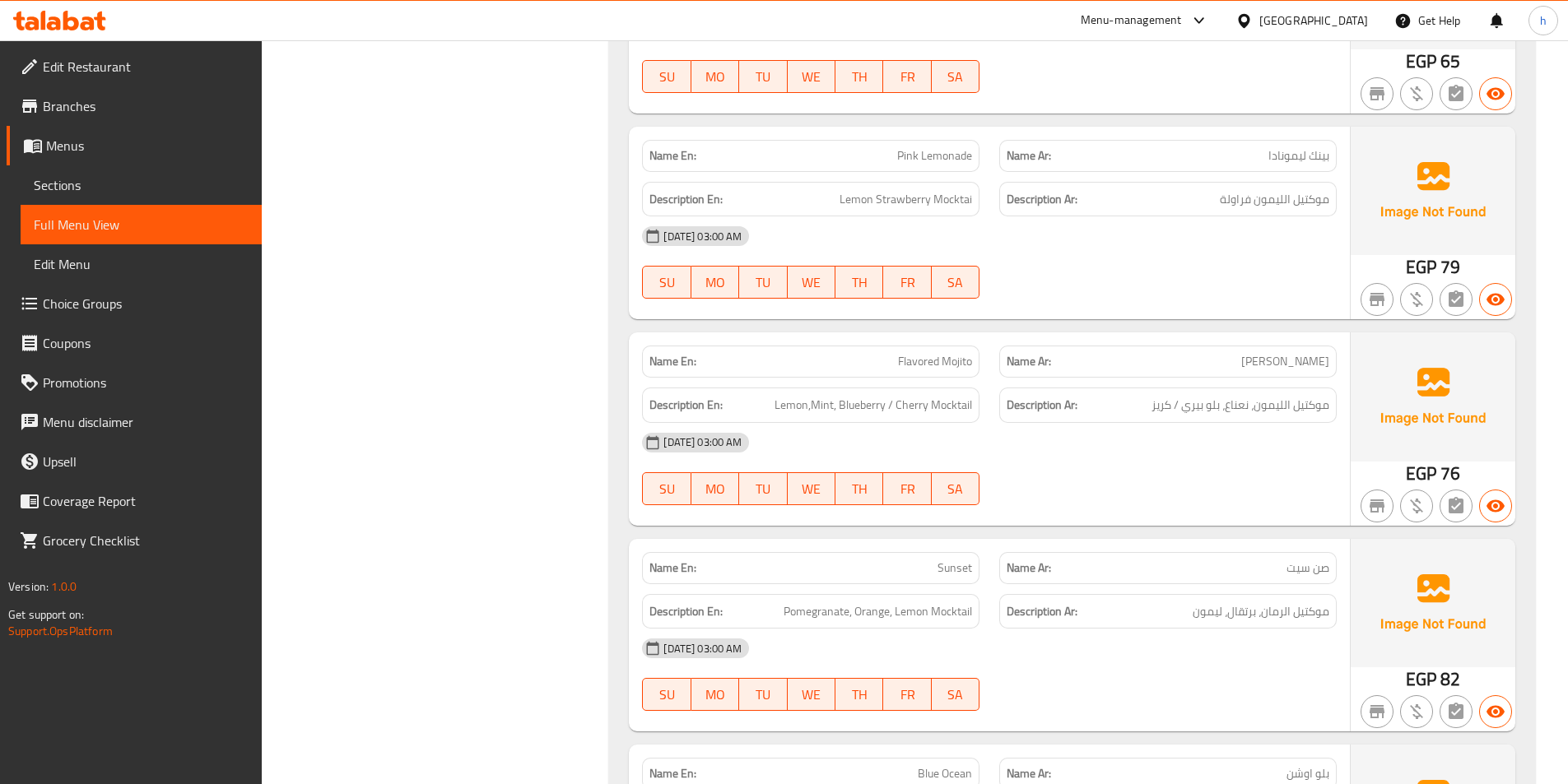
click at [399, 394] on div "Filter Branches Branches Popular filters Free items Branch specific items Has c…" at bounding box center [442, 127] width 316 height 18700
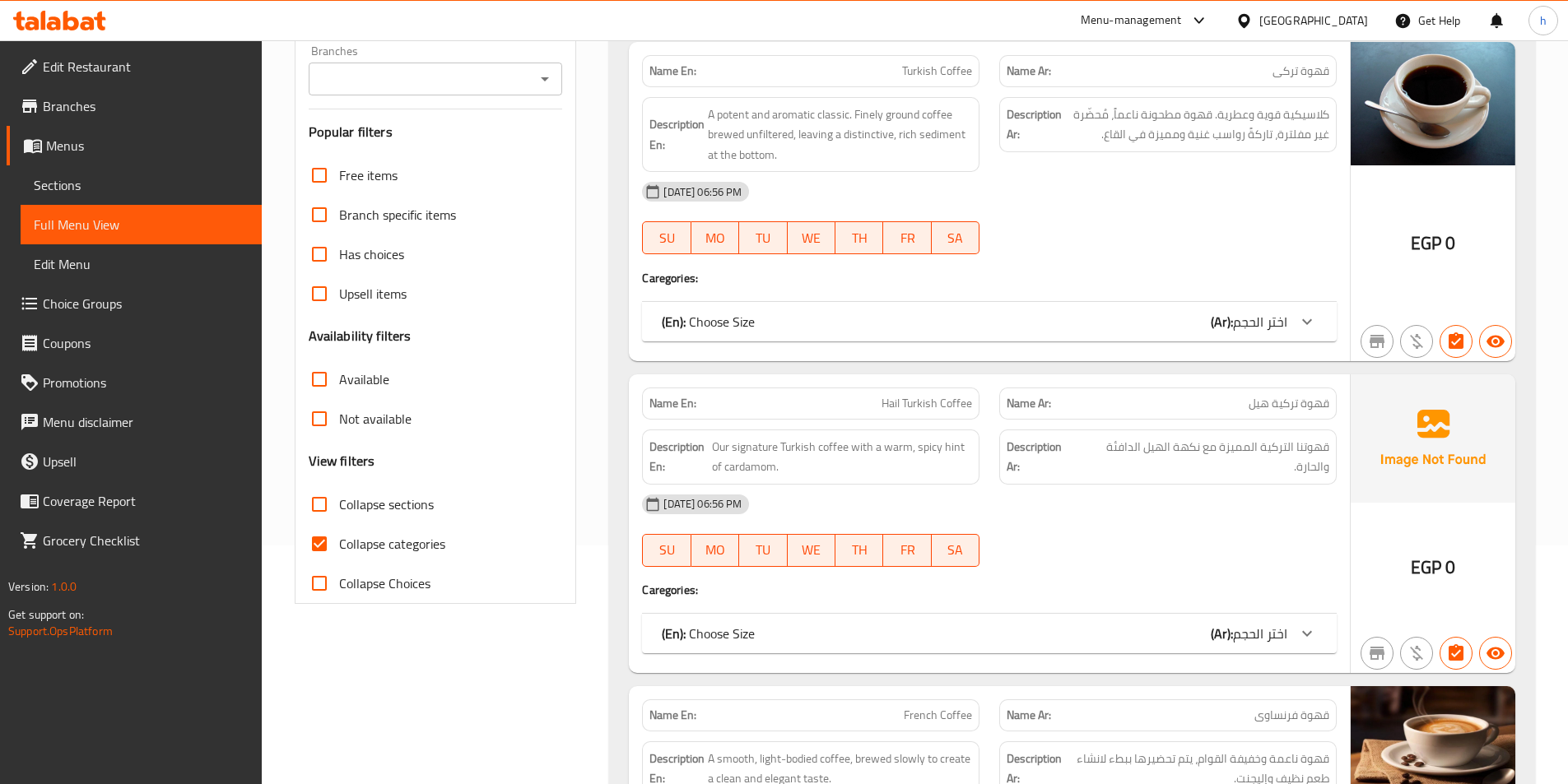
scroll to position [247, 0]
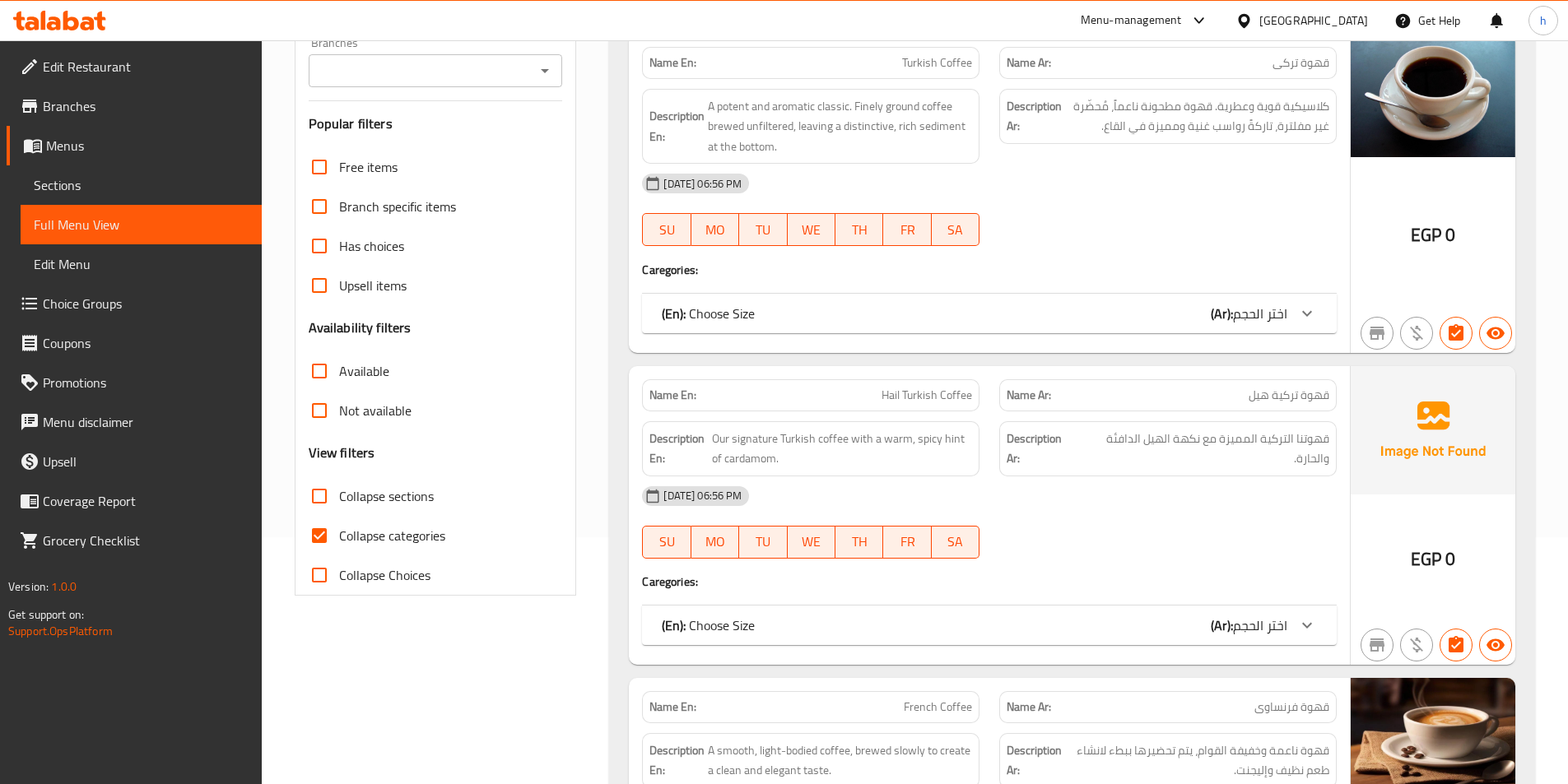
click at [324, 527] on input "Collapse categories" at bounding box center [320, 536] width 40 height 40
checkbox input "false"
click at [311, 482] on input "Collapse sections" at bounding box center [320, 496] width 40 height 40
checkbox input "true"
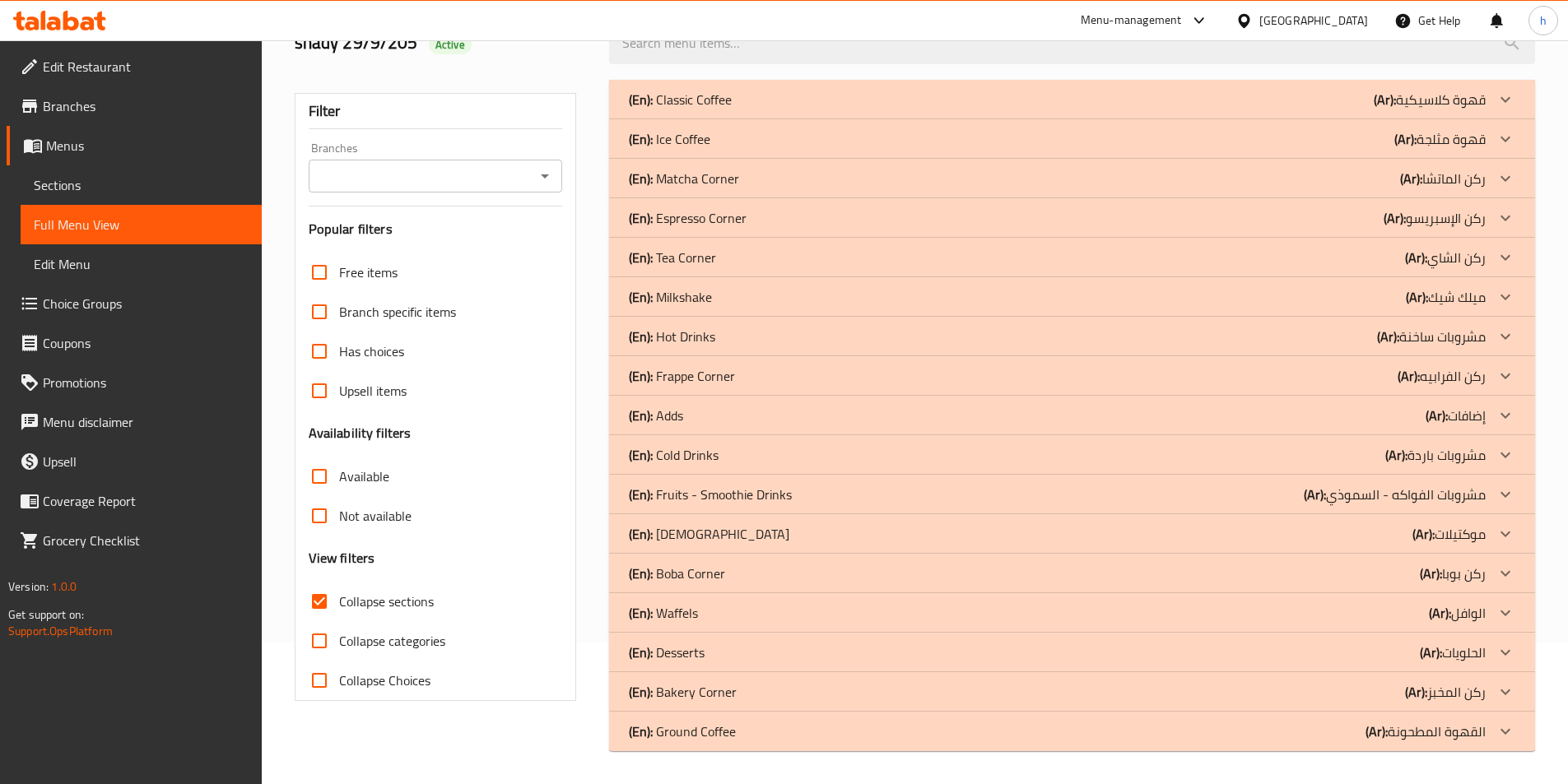
scroll to position [141, 0]
click at [797, 535] on div "(En): Moctails (Ar): موكتيلات" at bounding box center [1057, 534] width 857 height 20
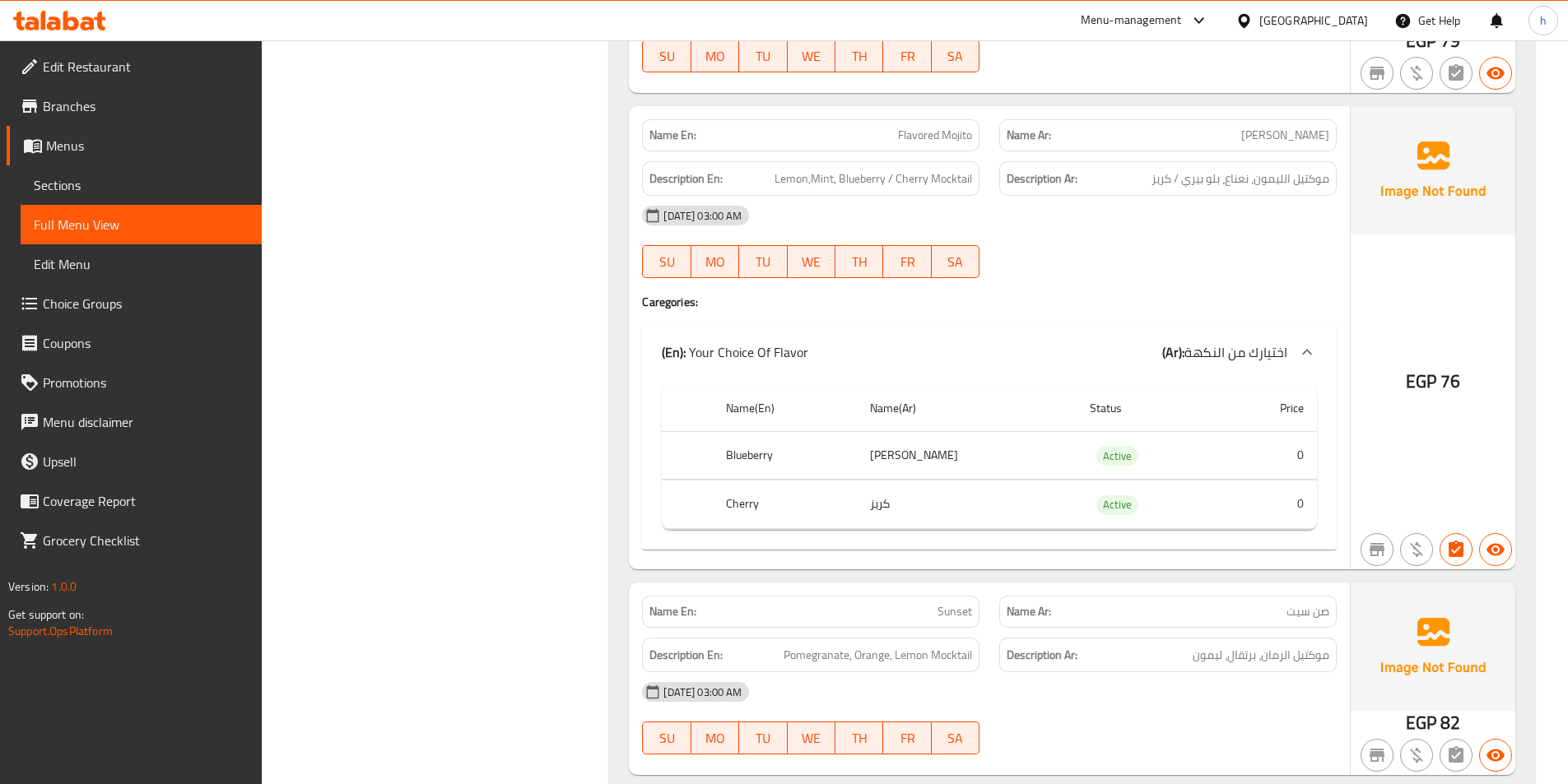
scroll to position [1128, 0]
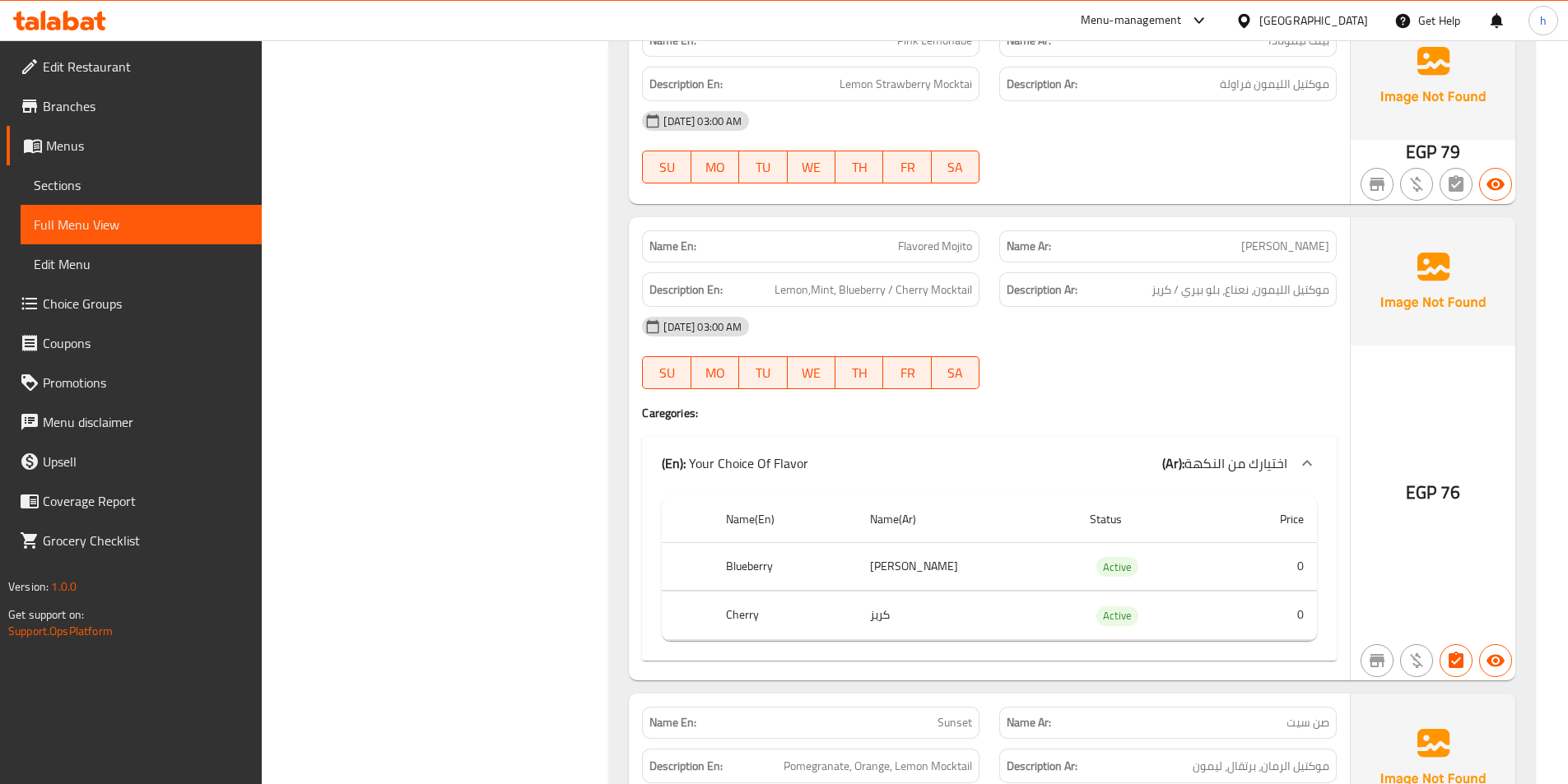
click at [388, 719] on div "Filter Branches Branches Popular filters Free items Branch specific items Has c…" at bounding box center [442, 737] width 316 height 3307
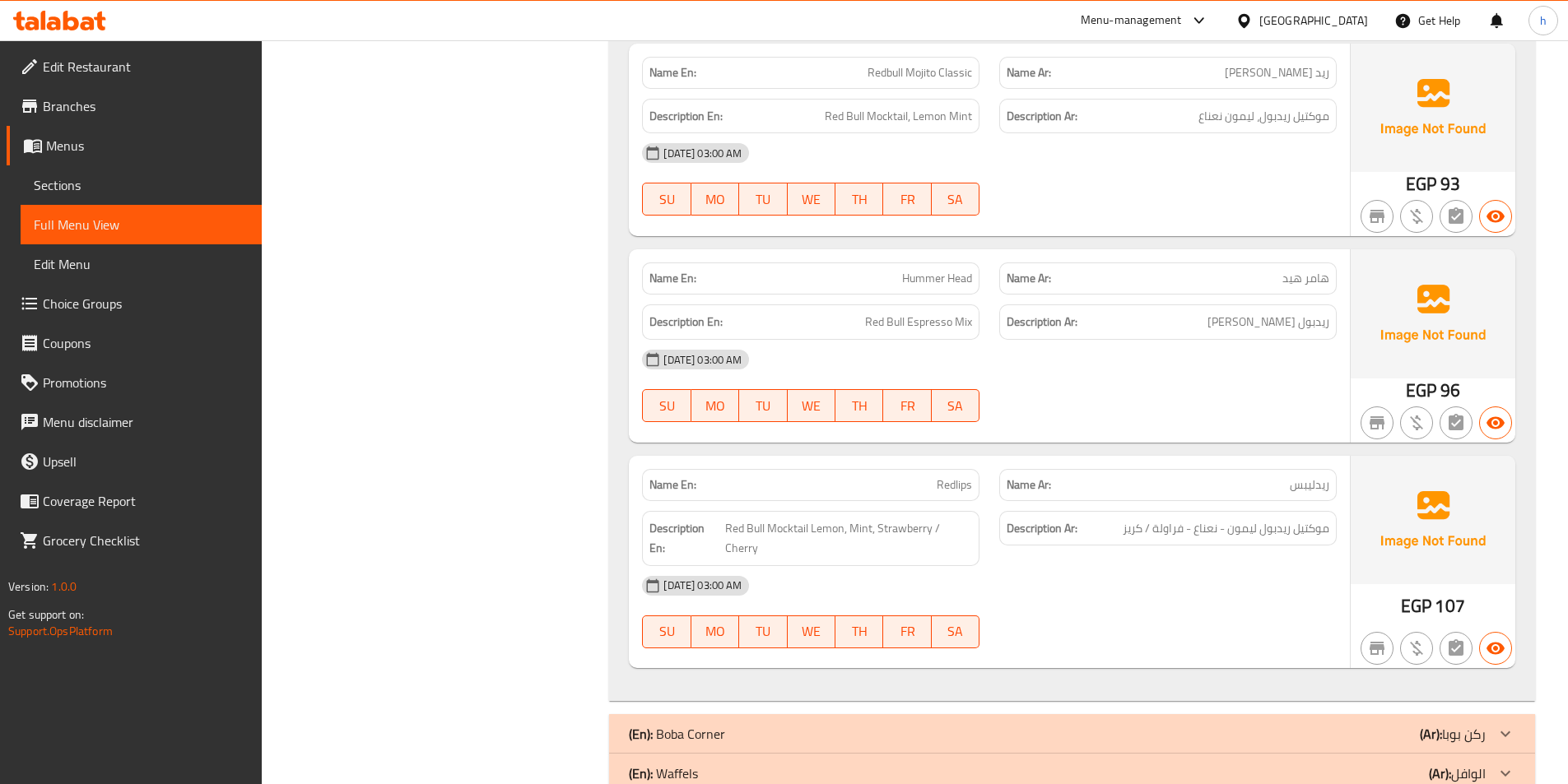
scroll to position [2608, 0]
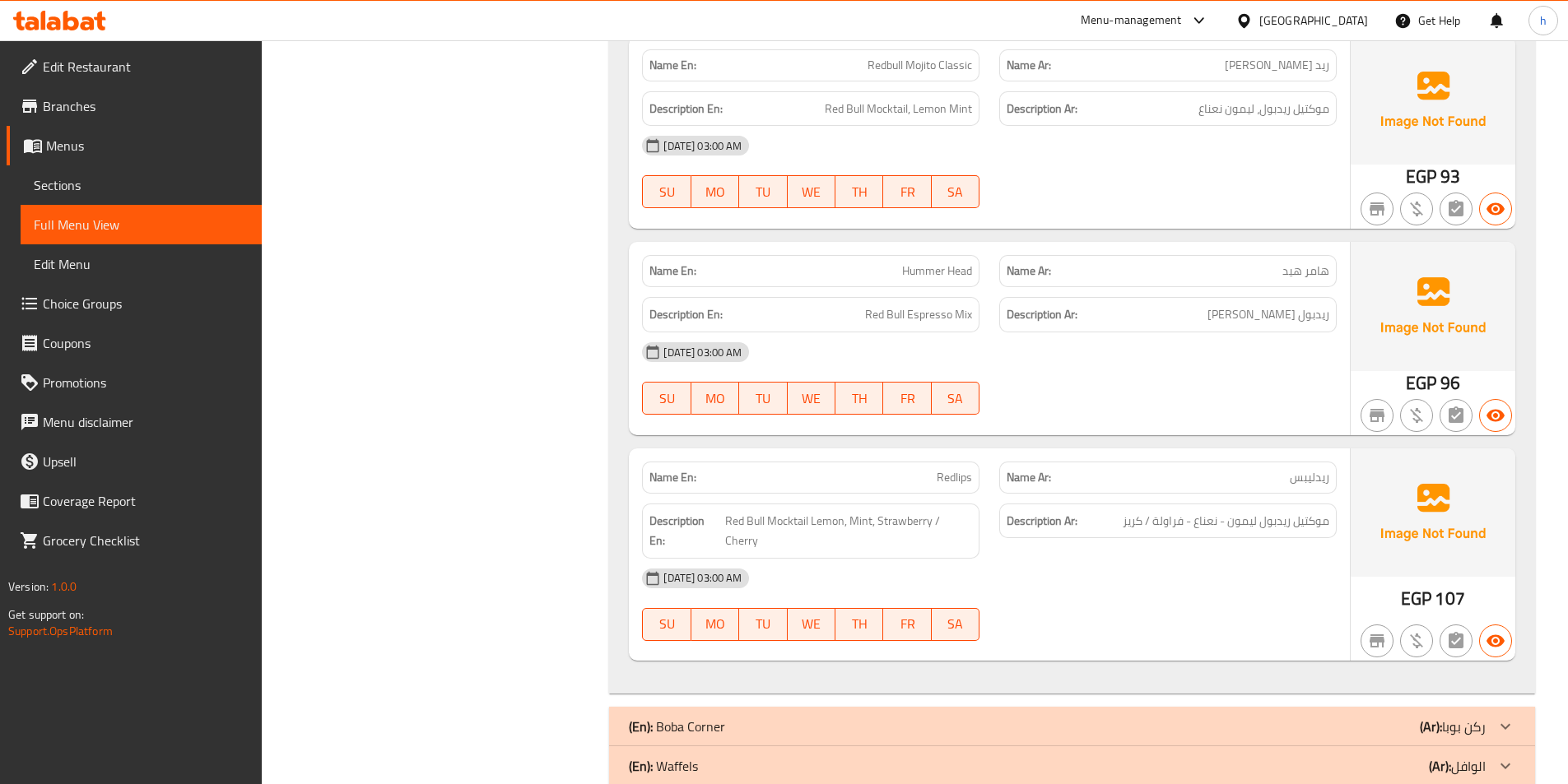
click at [952, 481] on span "Redlips" at bounding box center [955, 477] width 36 height 17
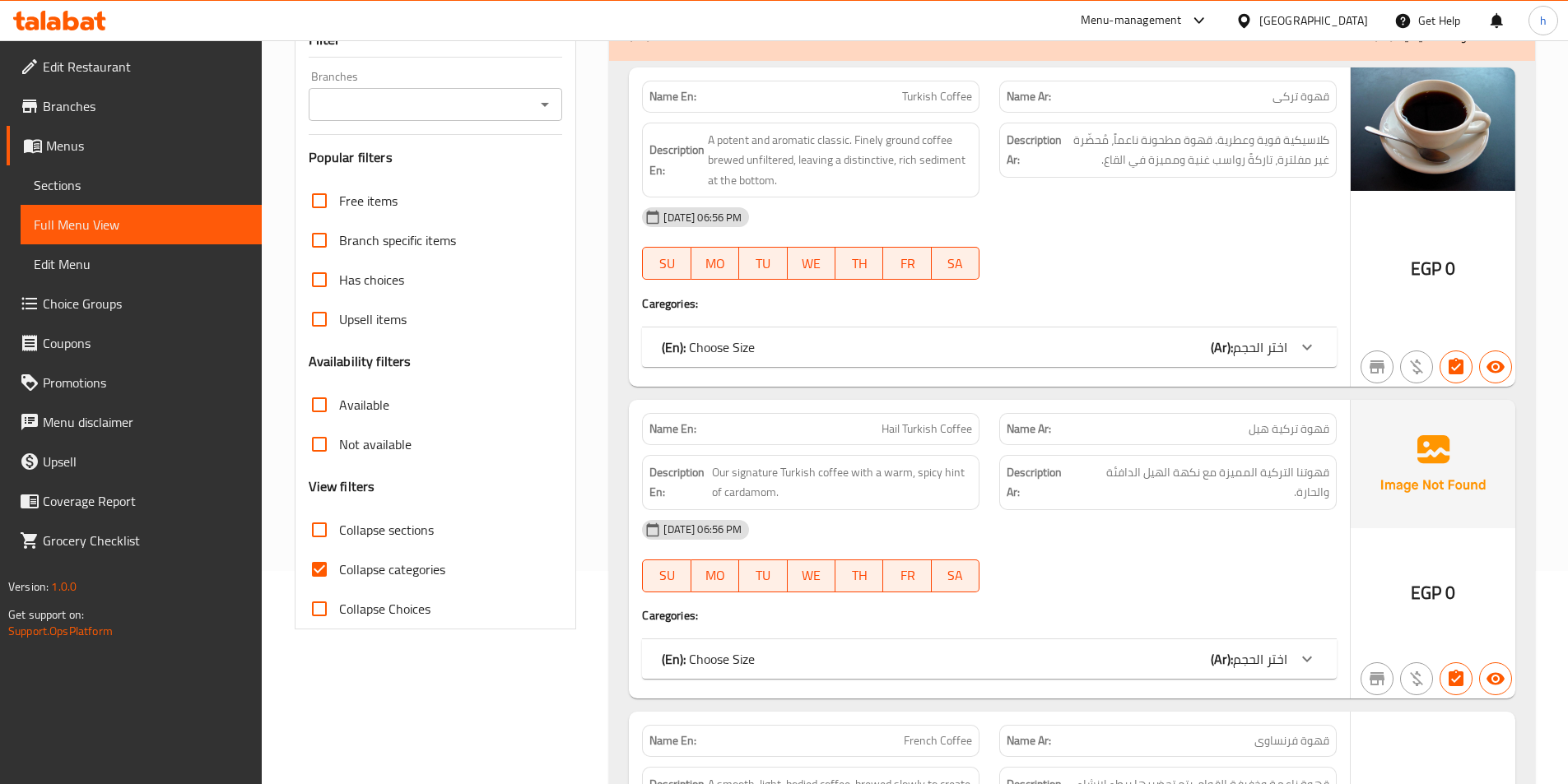
scroll to position [247, 0]
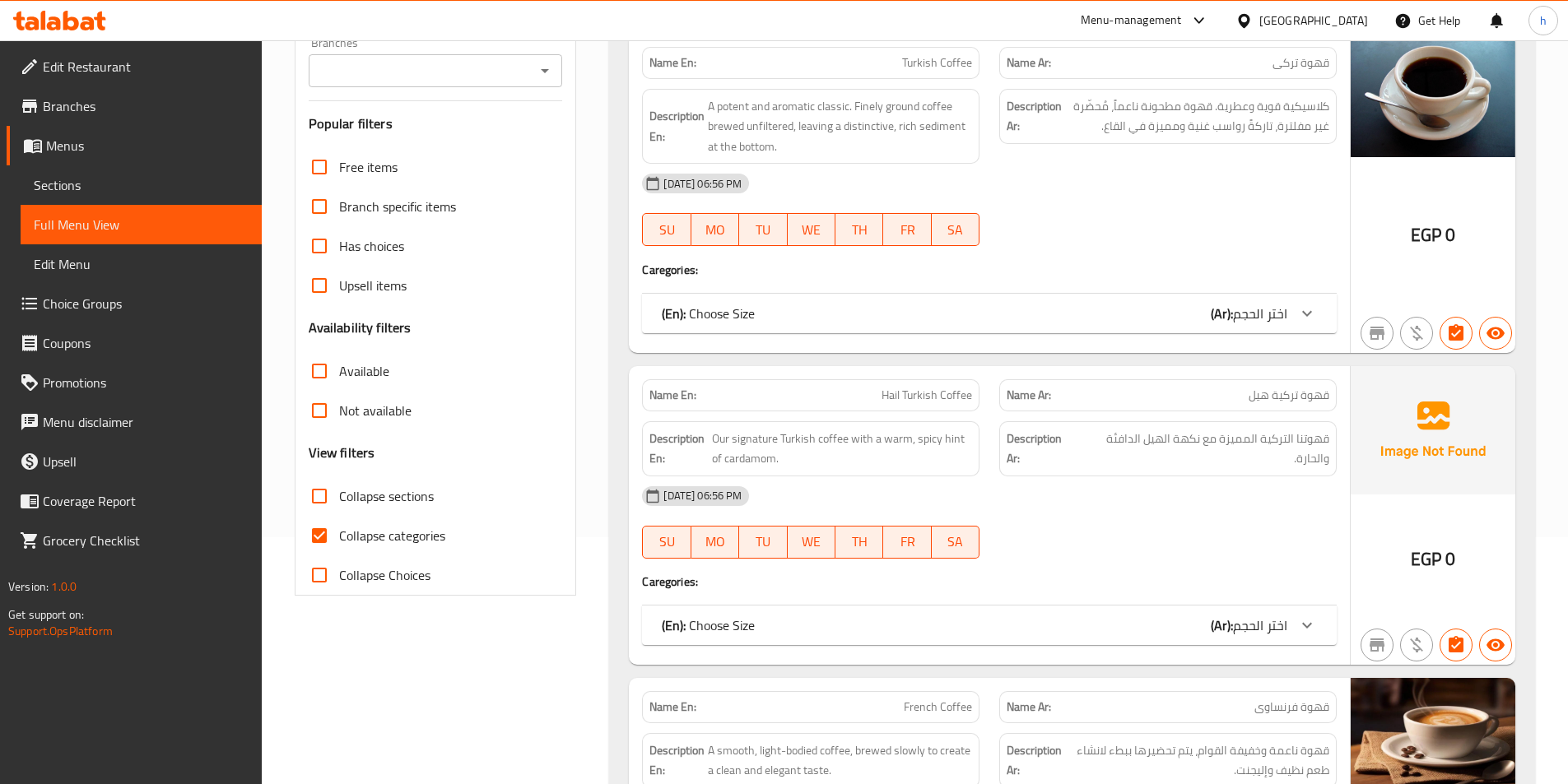
click at [314, 533] on input "Collapse categories" at bounding box center [320, 536] width 40 height 40
checkbox input "false"
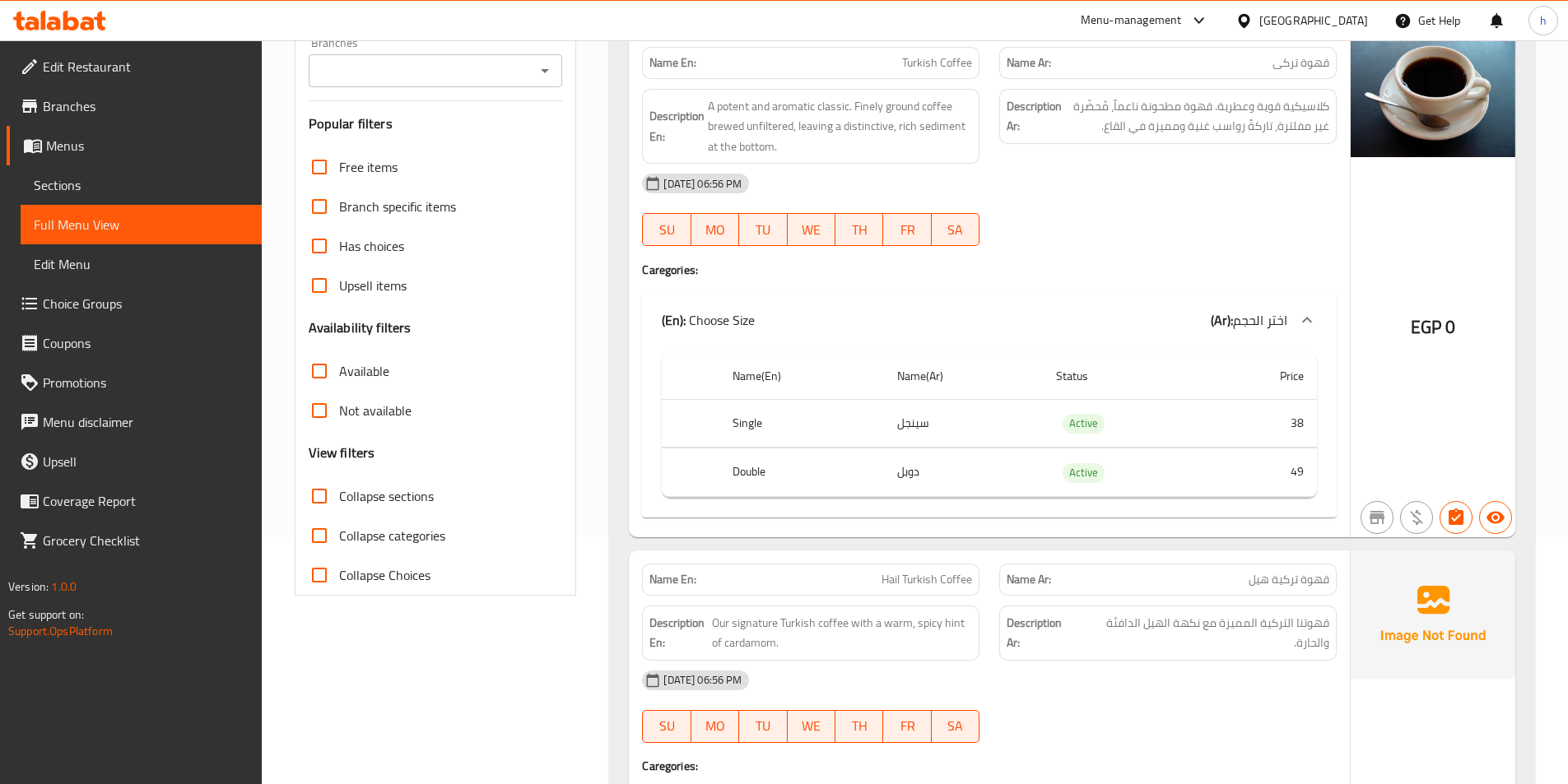
click at [318, 504] on input "Collapse sections" at bounding box center [320, 496] width 40 height 40
checkbox input "true"
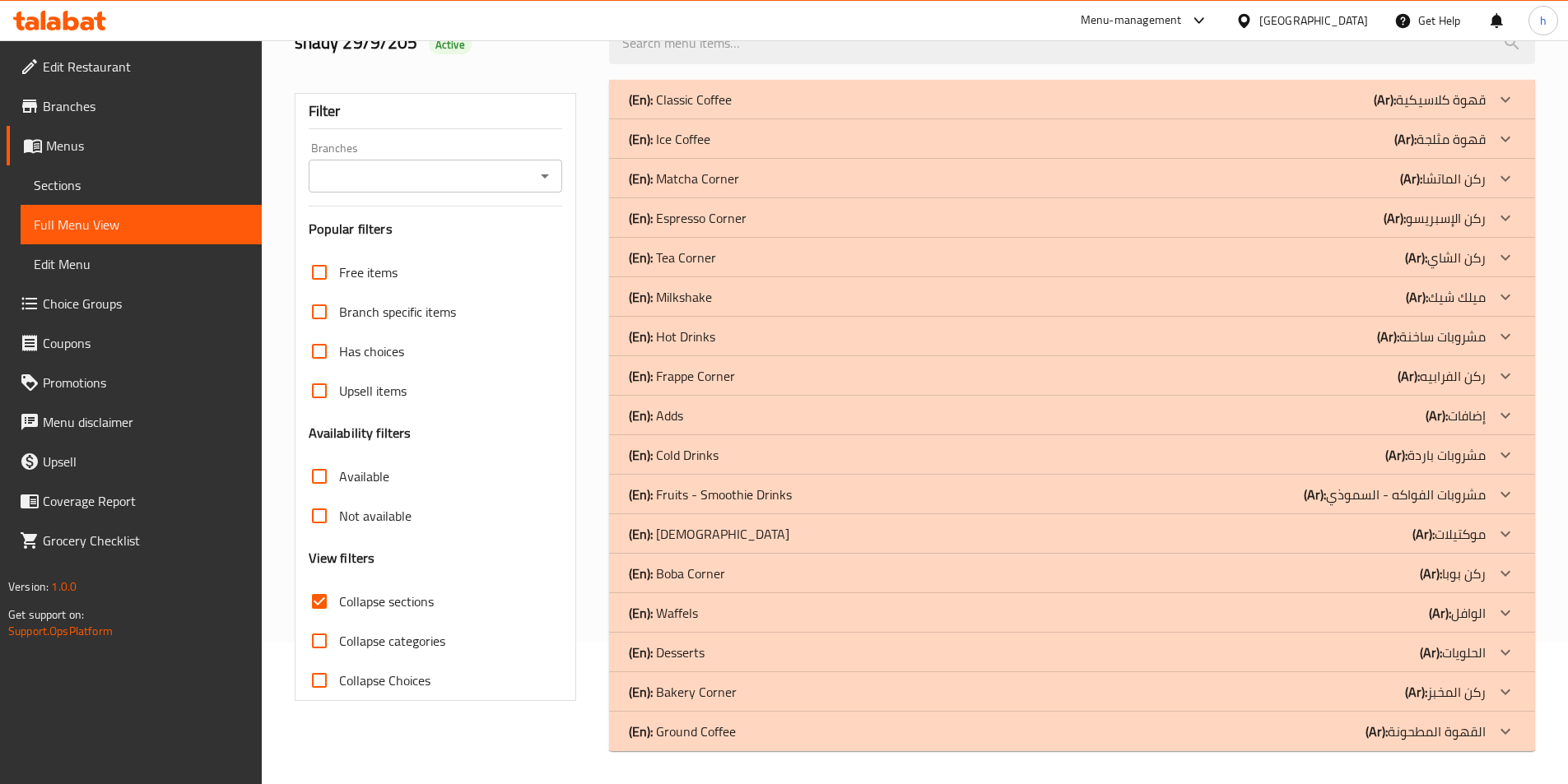
scroll to position [141, 0]
click at [784, 524] on div "(En): Moctails (Ar): موكتيلات" at bounding box center [1057, 534] width 857 height 20
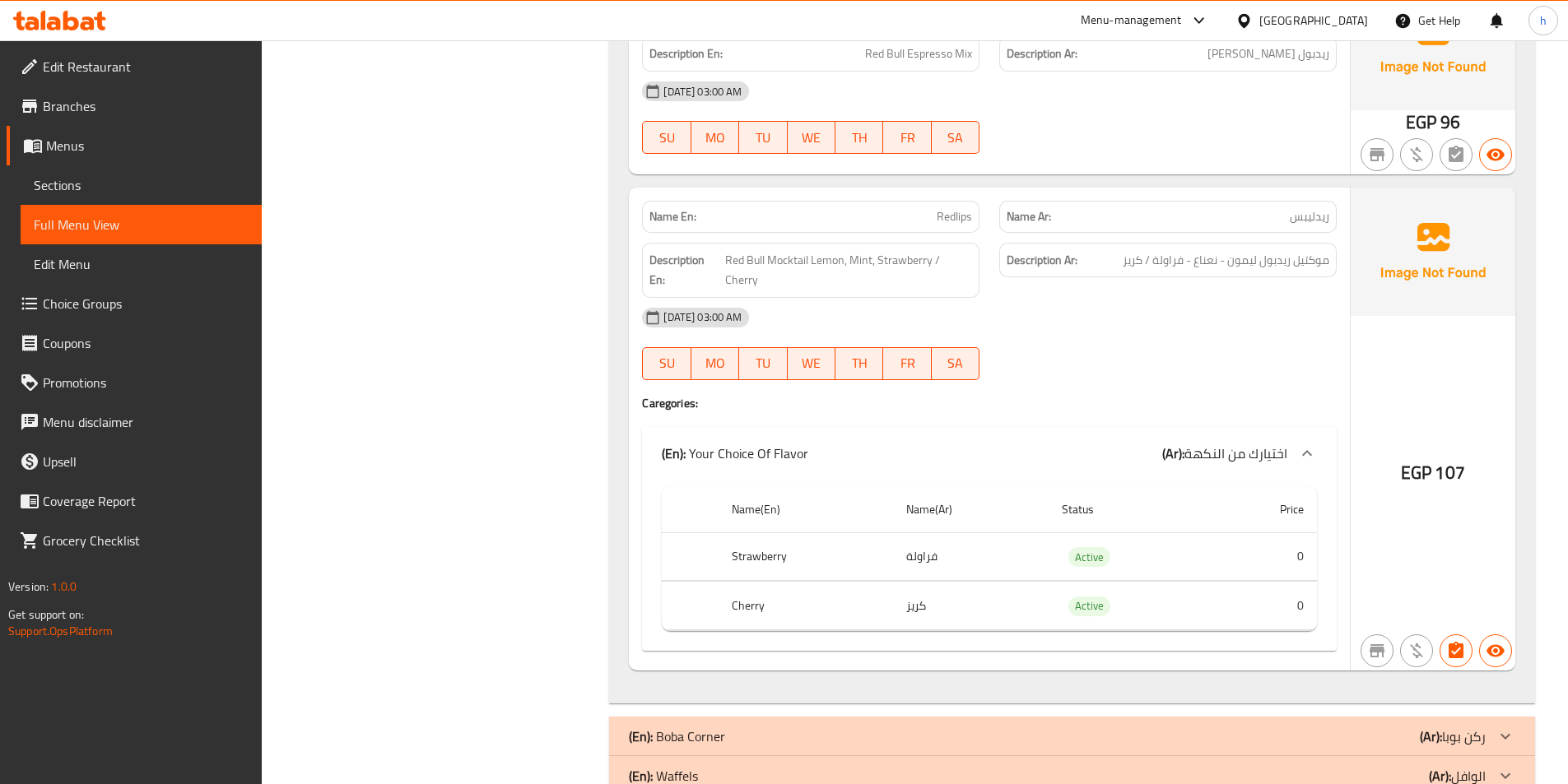
scroll to position [2867, 0]
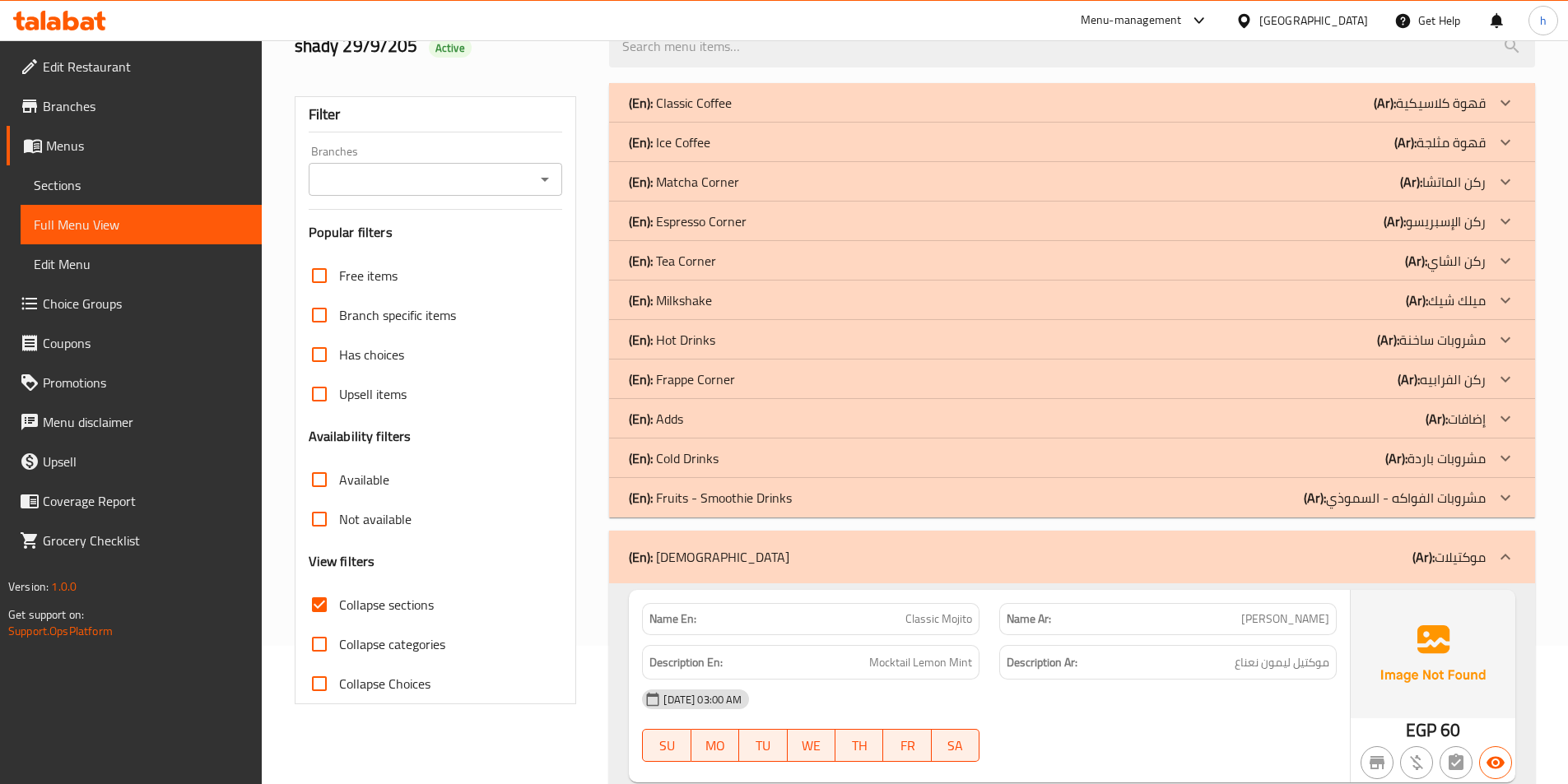
scroll to position [164, 0]
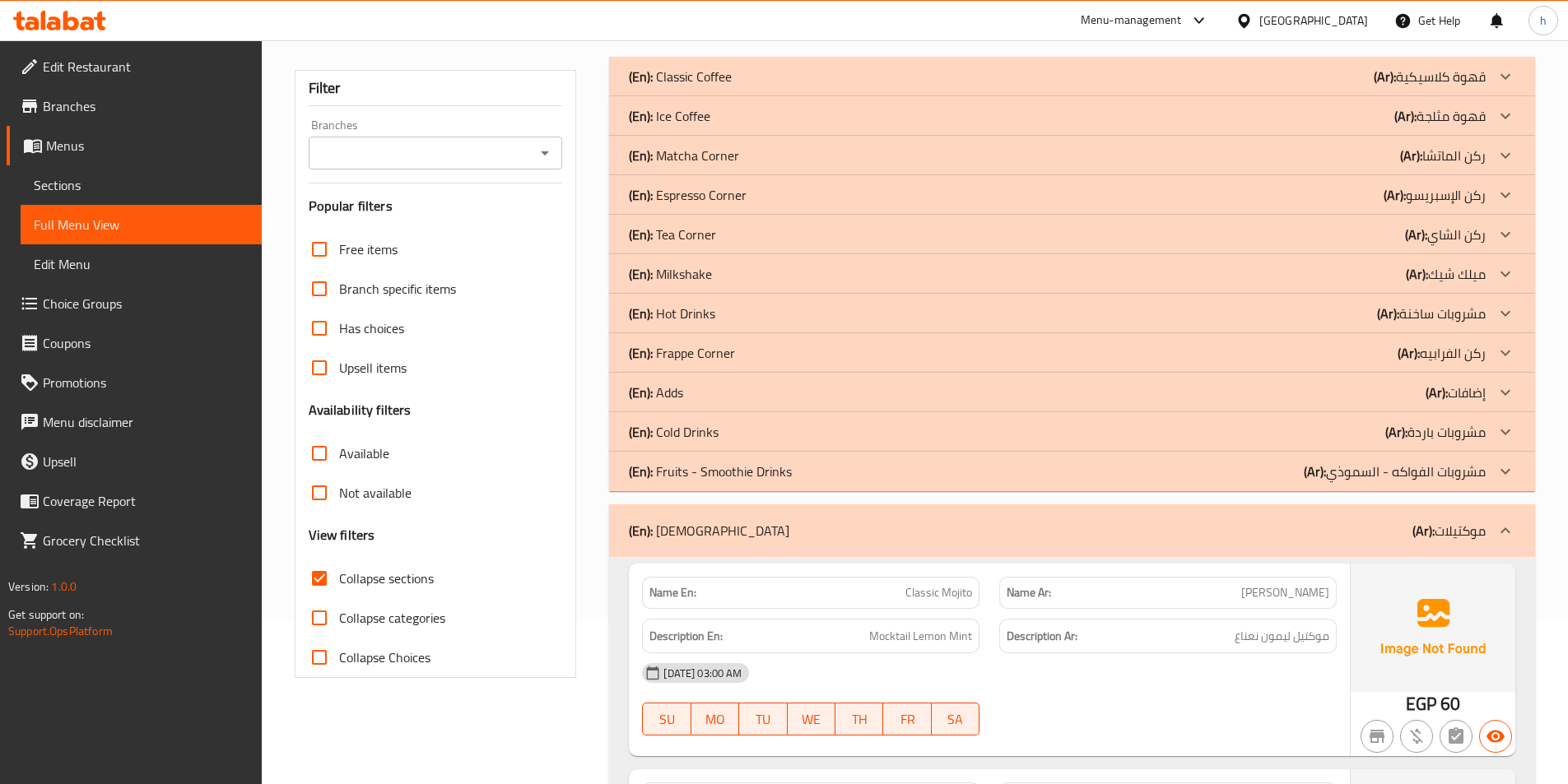
click at [1479, 524] on p "(Ar): موكتيلات" at bounding box center [1448, 531] width 73 height 20
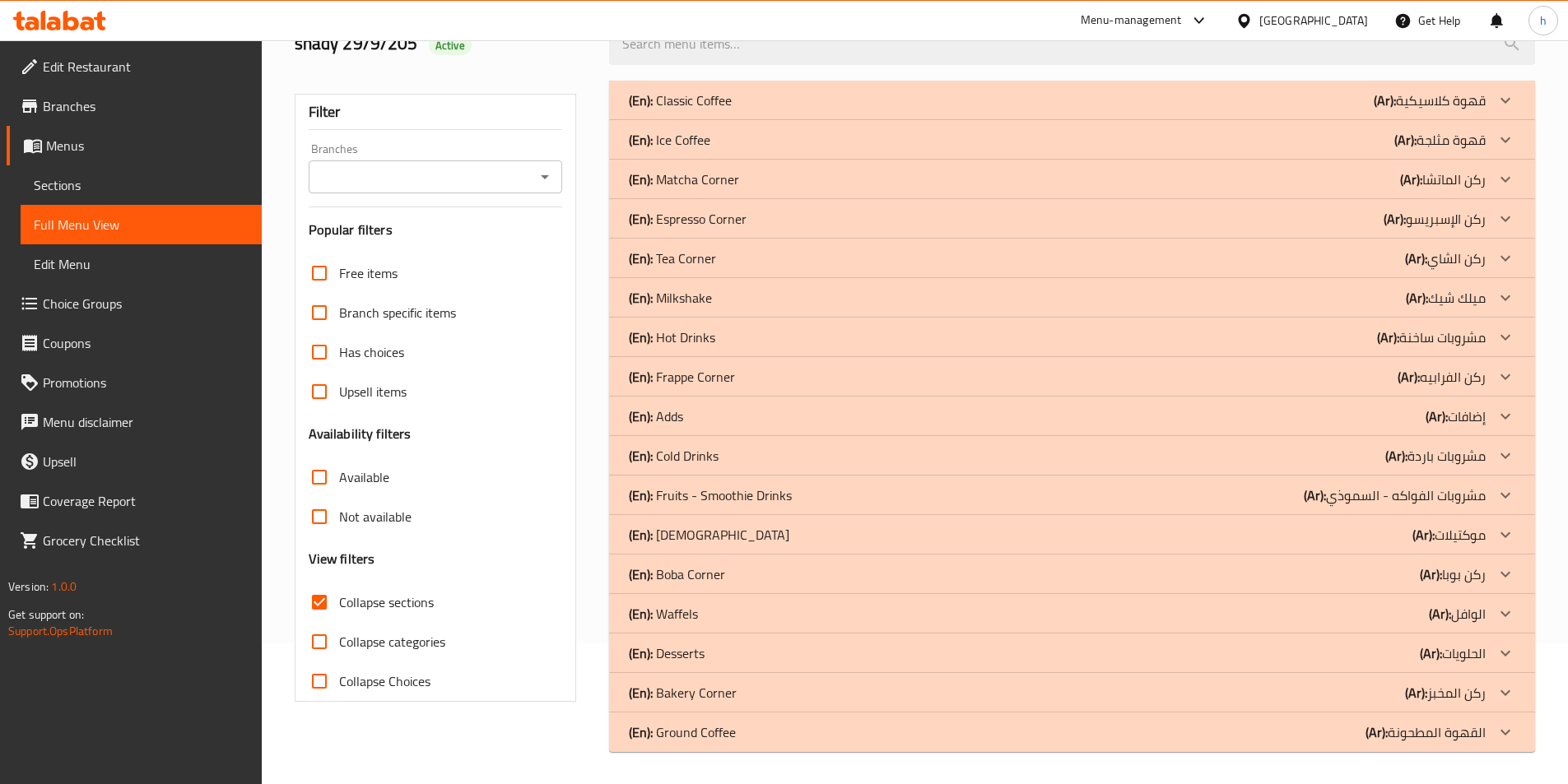
scroll to position [141, 0]
click at [1501, 728] on icon at bounding box center [1505, 731] width 20 height 20
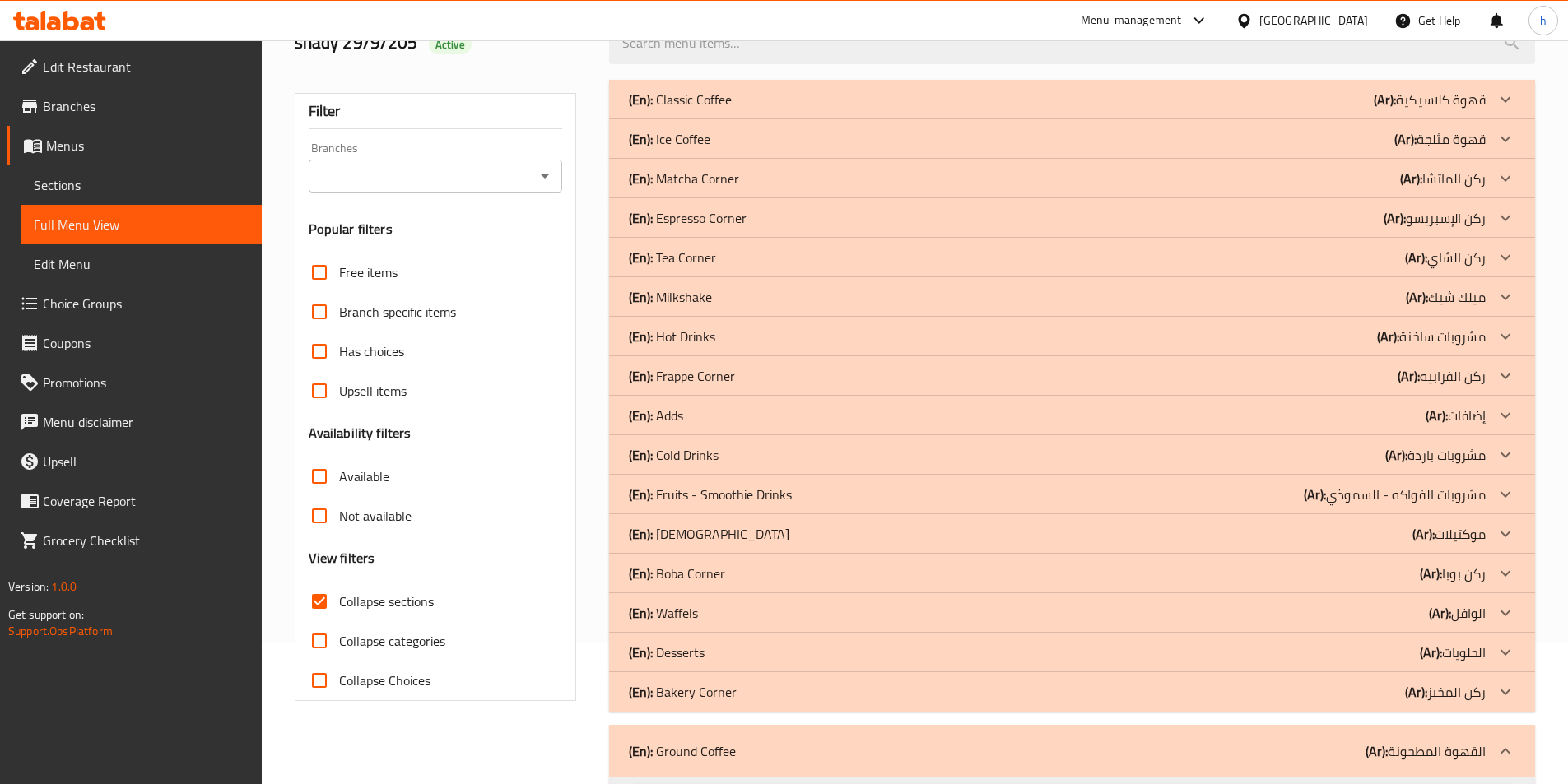
click at [1512, 692] on icon at bounding box center [1505, 692] width 20 height 20
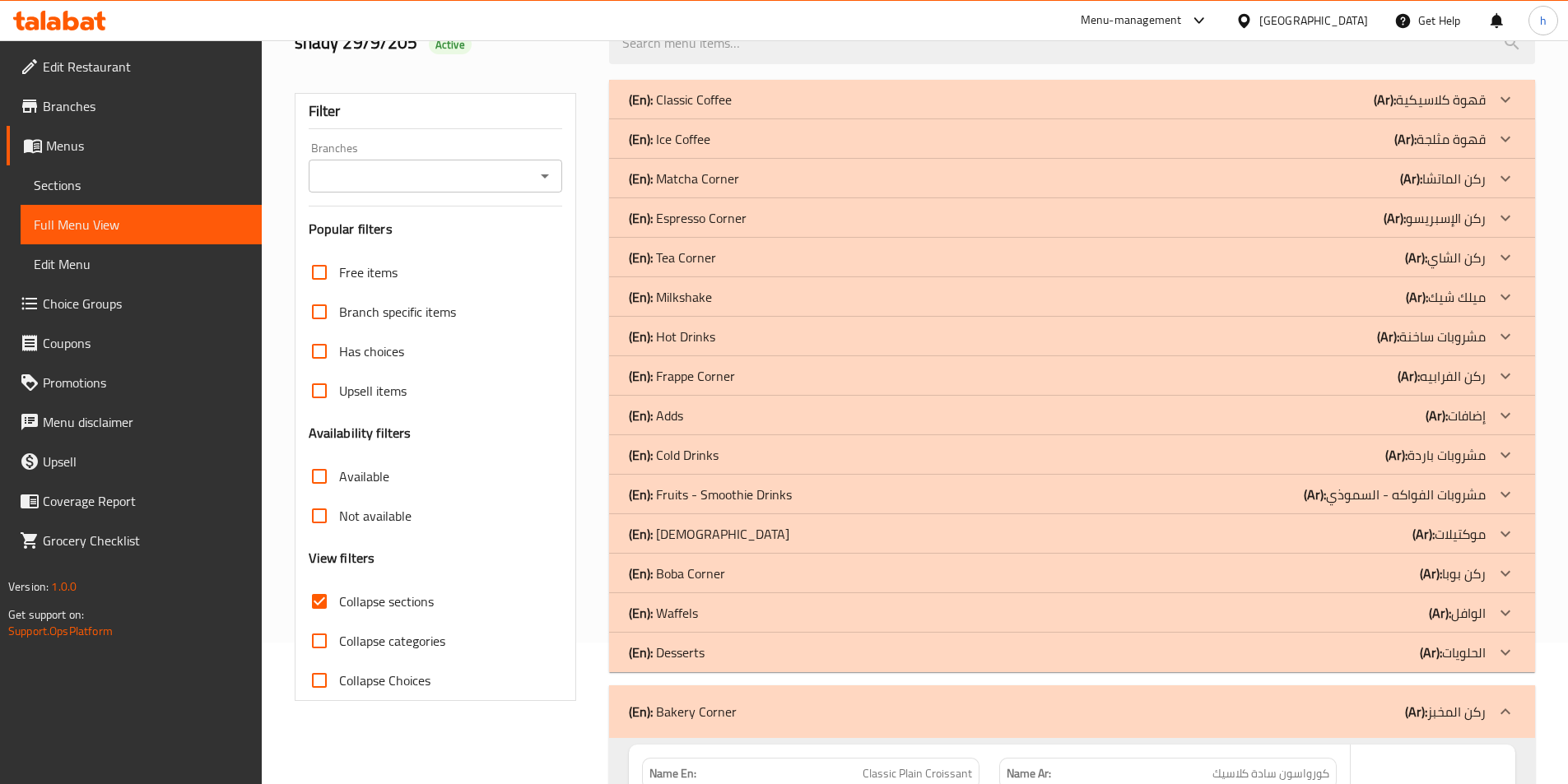
click at [1514, 645] on icon at bounding box center [1505, 653] width 20 height 20
click at [1513, 603] on icon at bounding box center [1505, 613] width 20 height 20
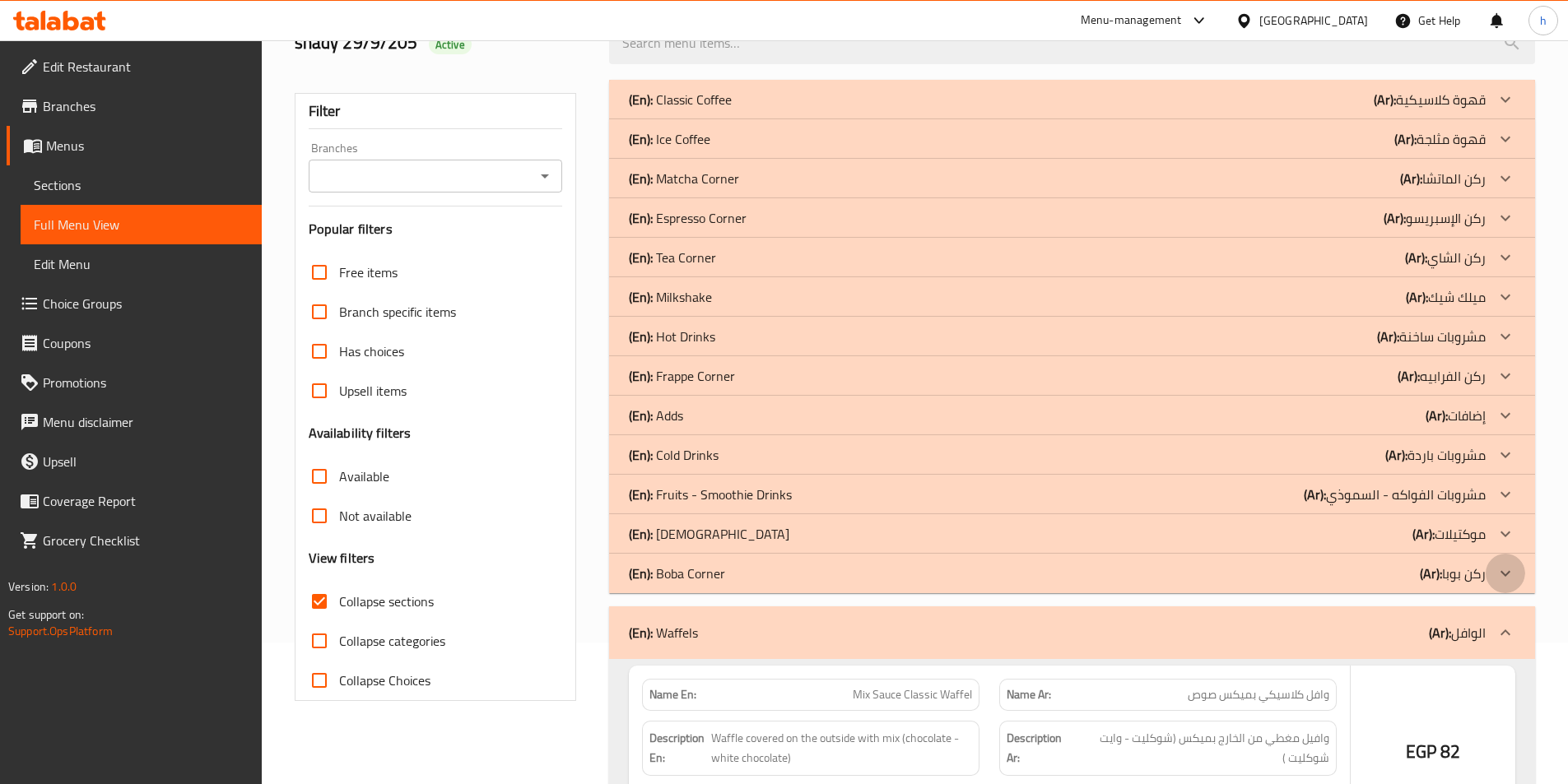
click at [1507, 567] on icon at bounding box center [1505, 573] width 20 height 20
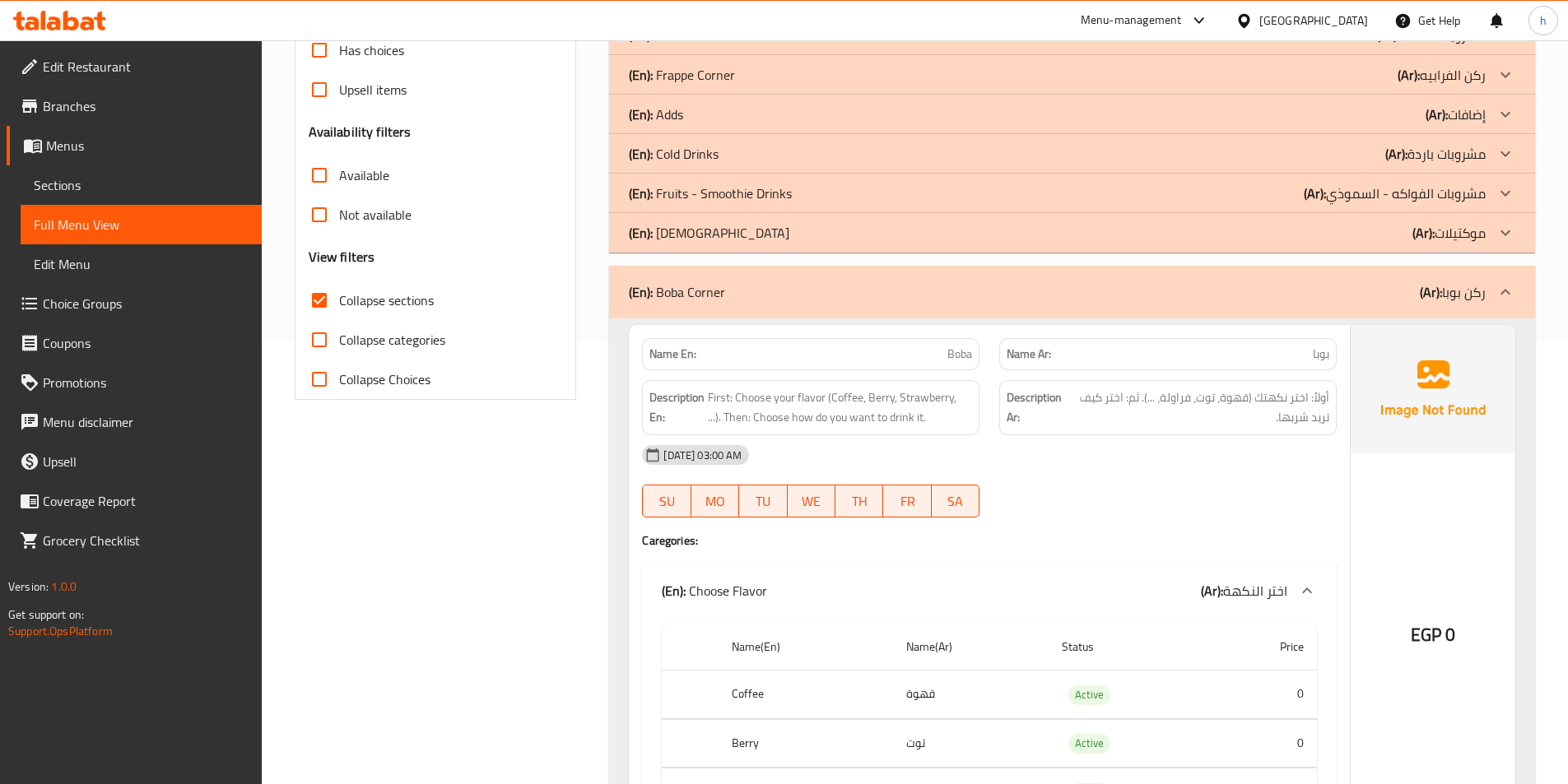
scroll to position [471, 0]
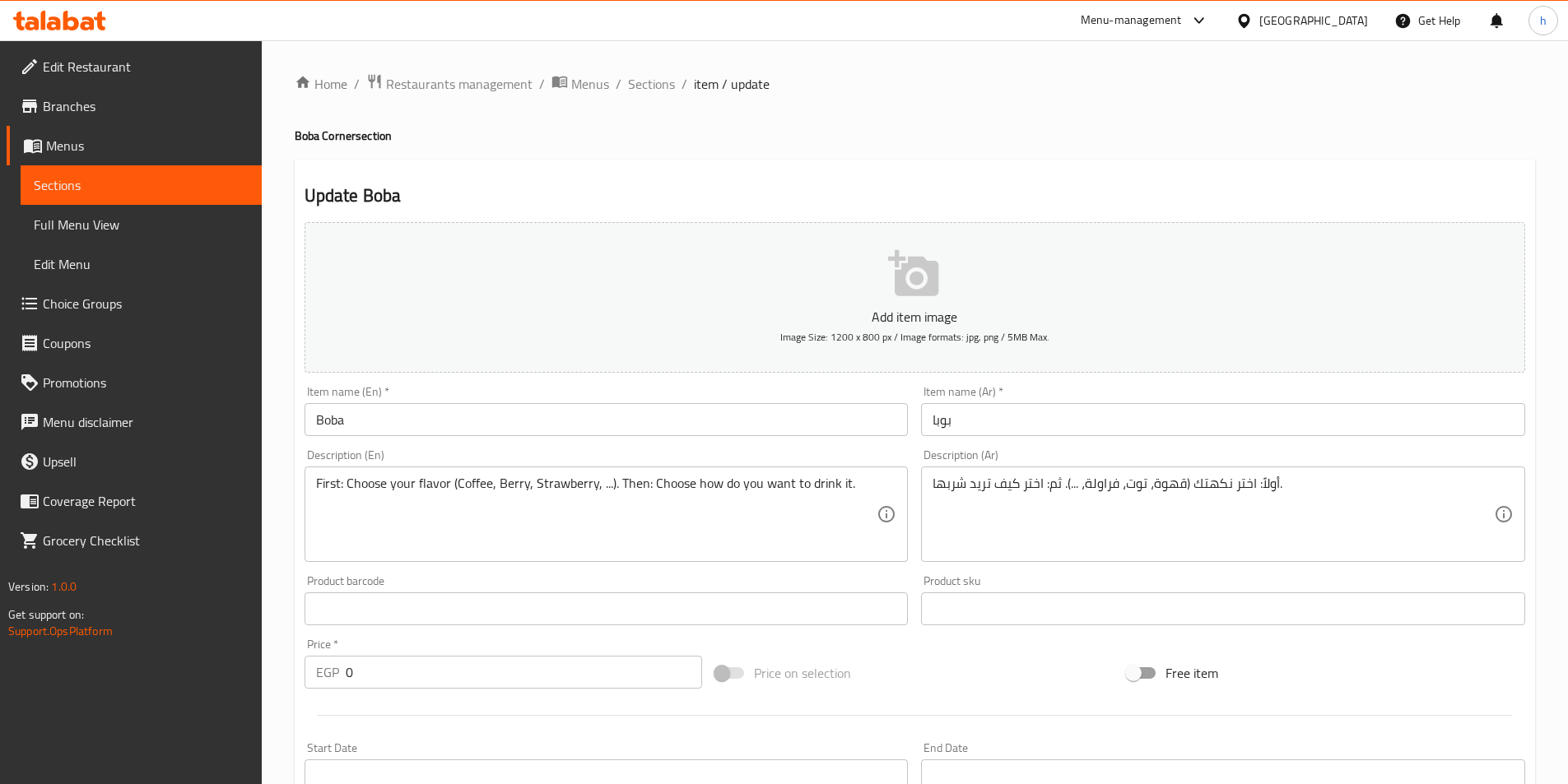
click at [107, 302] on div at bounding box center [784, 392] width 1568 height 784
drag, startPoint x: 172, startPoint y: 247, endPoint x: 107, endPoint y: 302, distance: 85.1
click at [107, 302] on span "Choice Groups" at bounding box center [145, 304] width 206 height 20
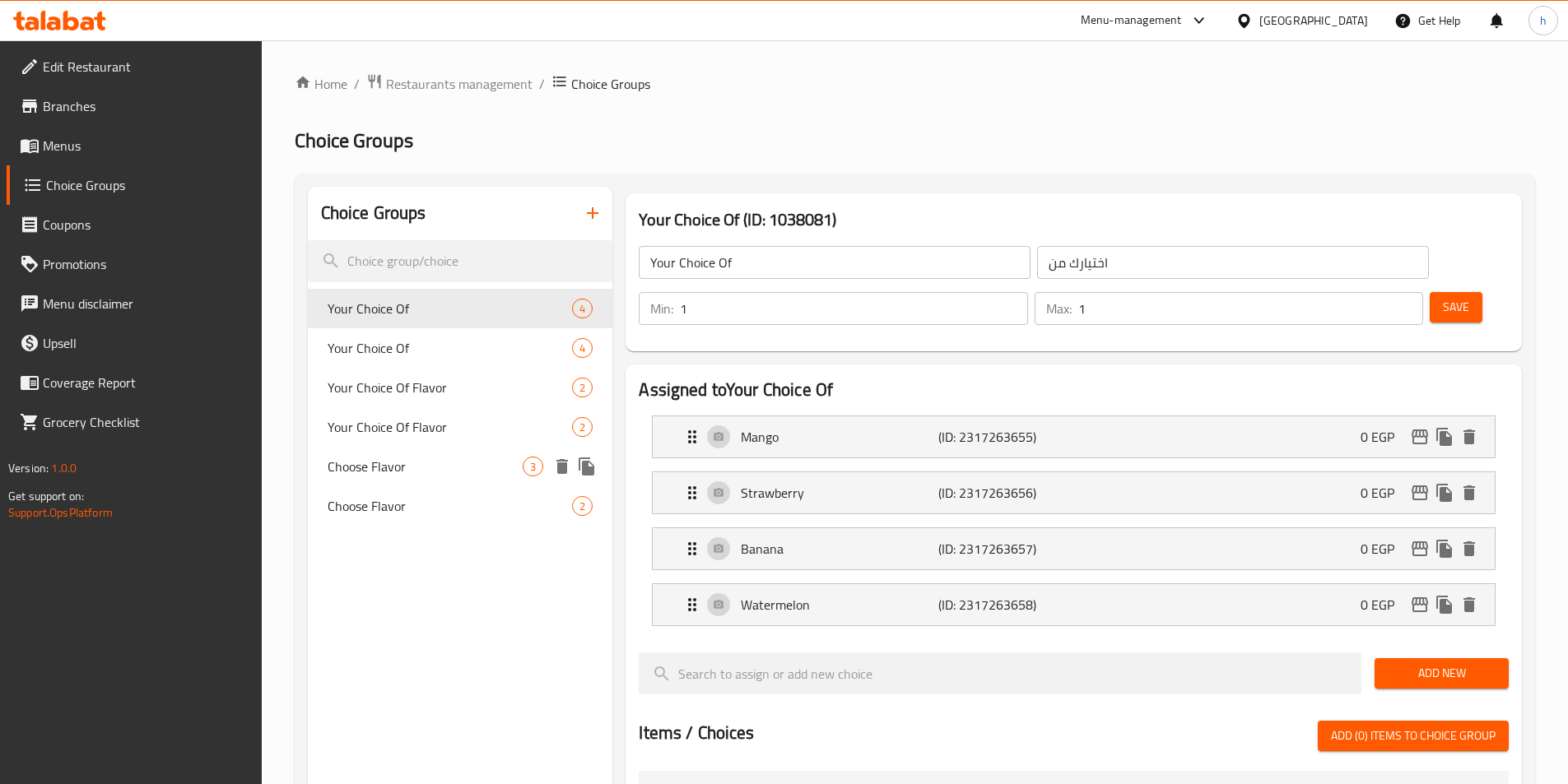
click at [452, 464] on span "Choose Flavor" at bounding box center [425, 467] width 196 height 20
type input "Choose Flavor"
type input "اختر النكهة"
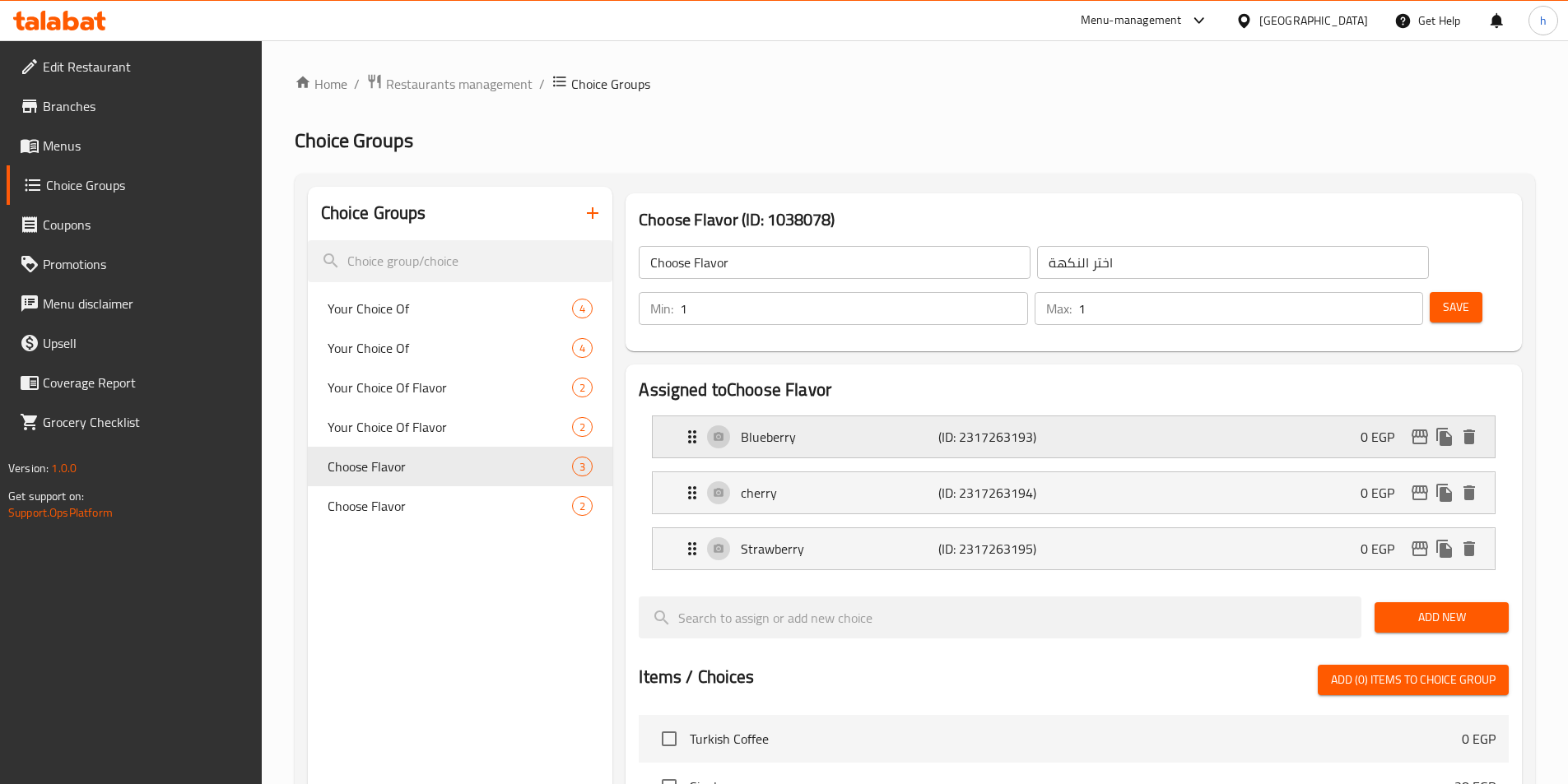
click at [1061, 427] on p "(ID: 2317263193)" at bounding box center [1003, 437] width 132 height 20
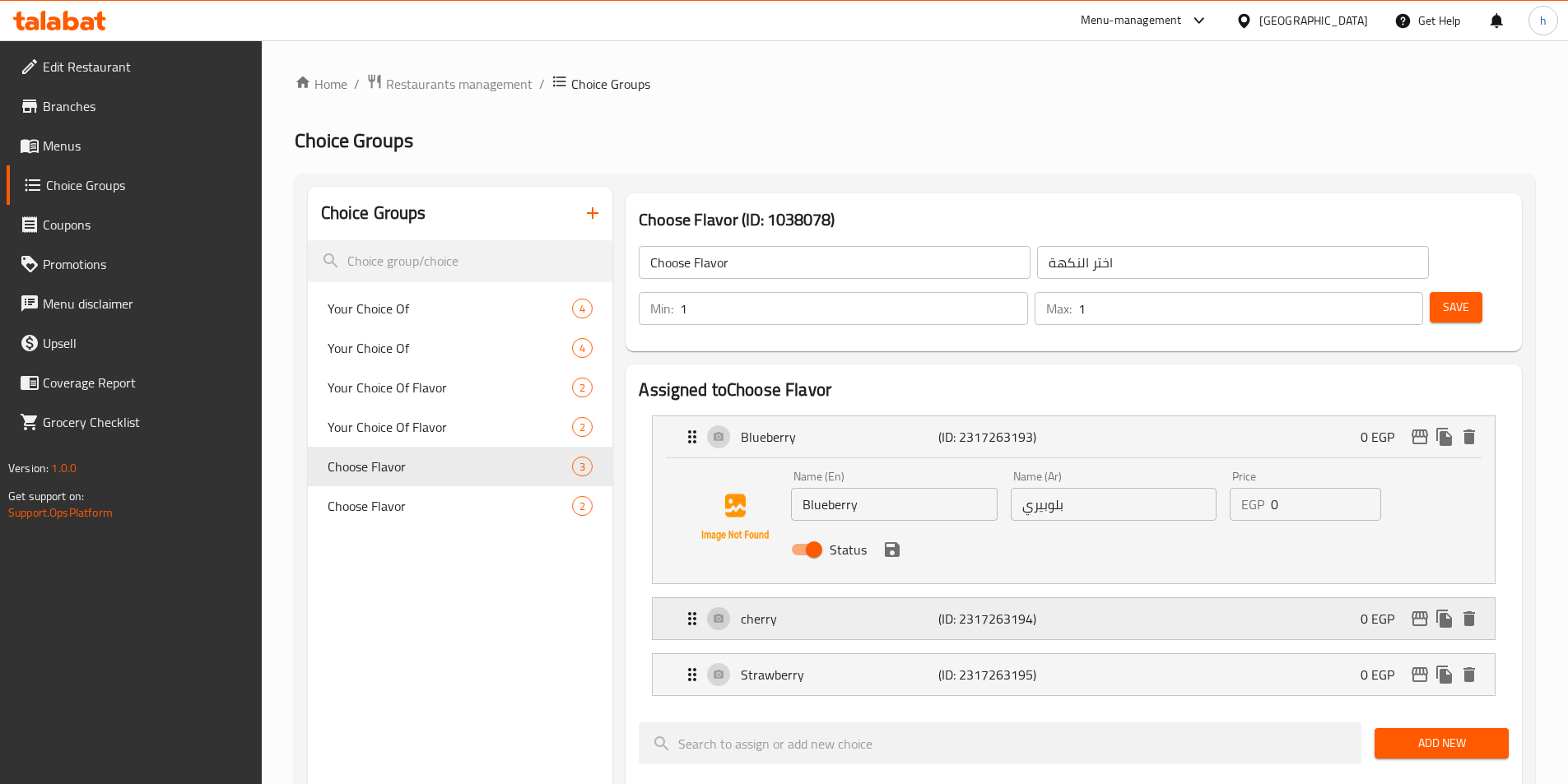
click at [1136, 598] on div "cherry (ID: 2317263194) 0 EGP" at bounding box center [1078, 619] width 792 height 42
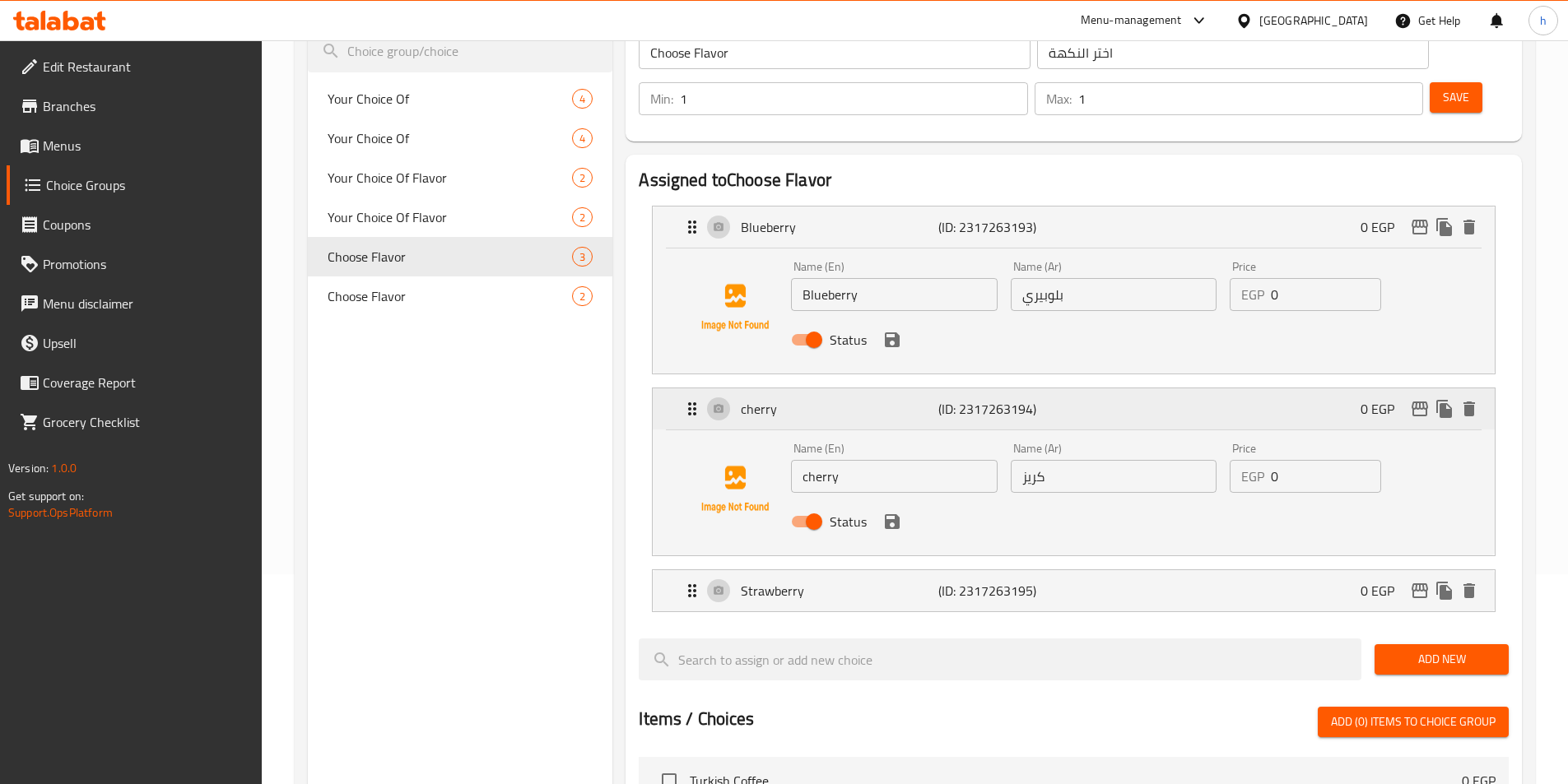
scroll to position [247, 0]
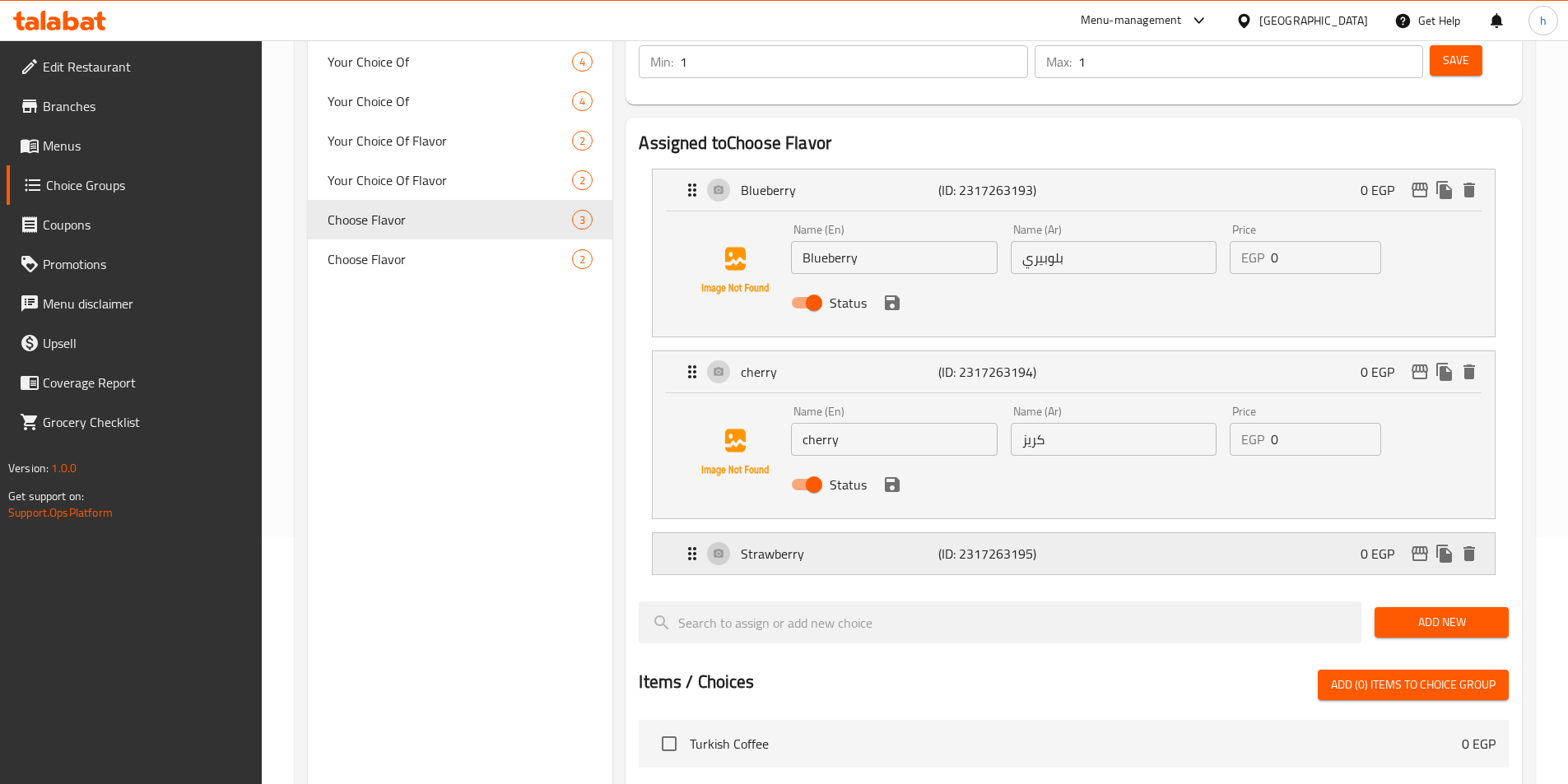
click at [1138, 533] on div "Strawberry (ID: 2317263195) 0 EGP" at bounding box center [1078, 554] width 792 height 42
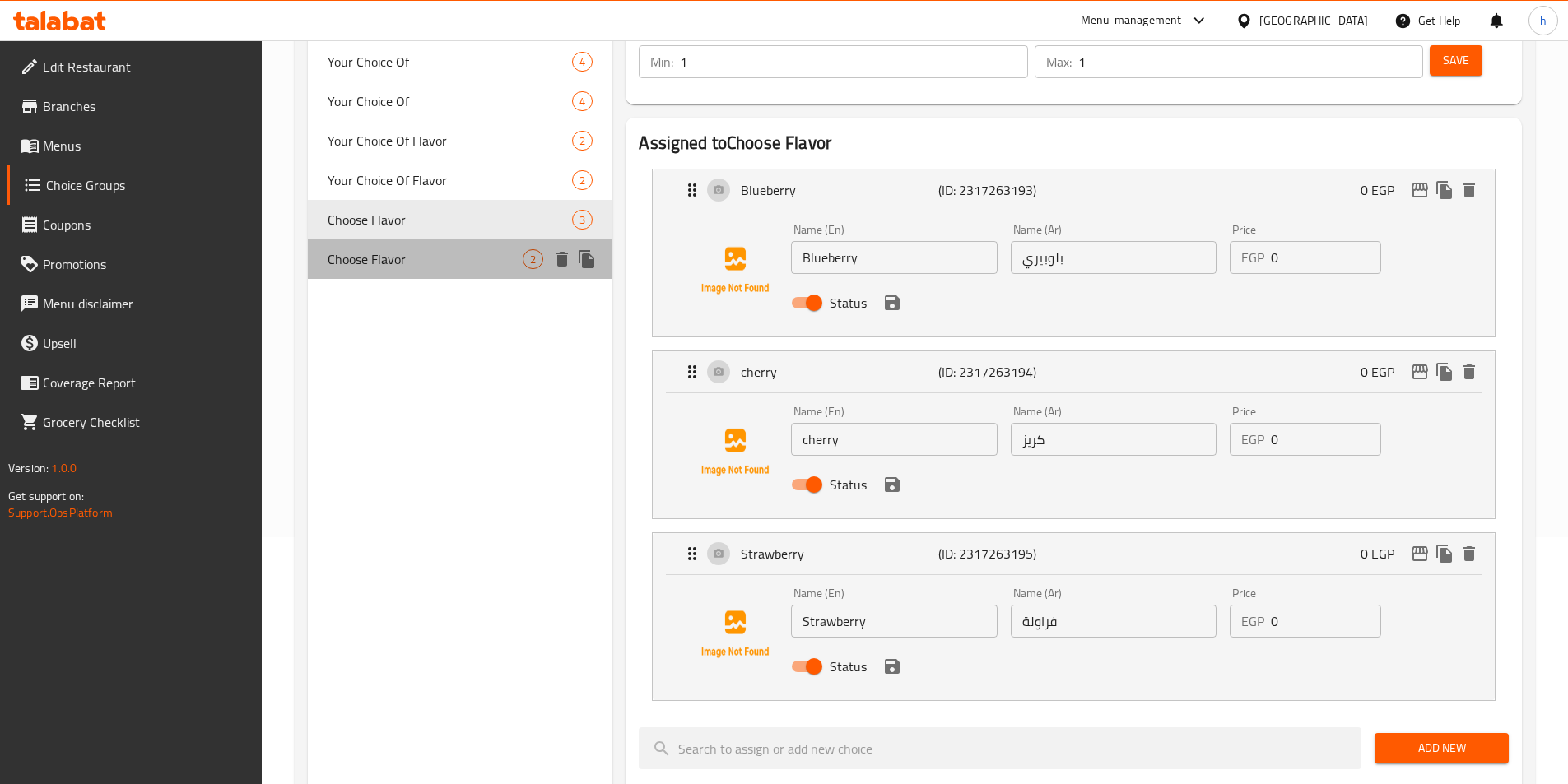
click at [467, 259] on span "Choose Flavor" at bounding box center [425, 259] width 196 height 20
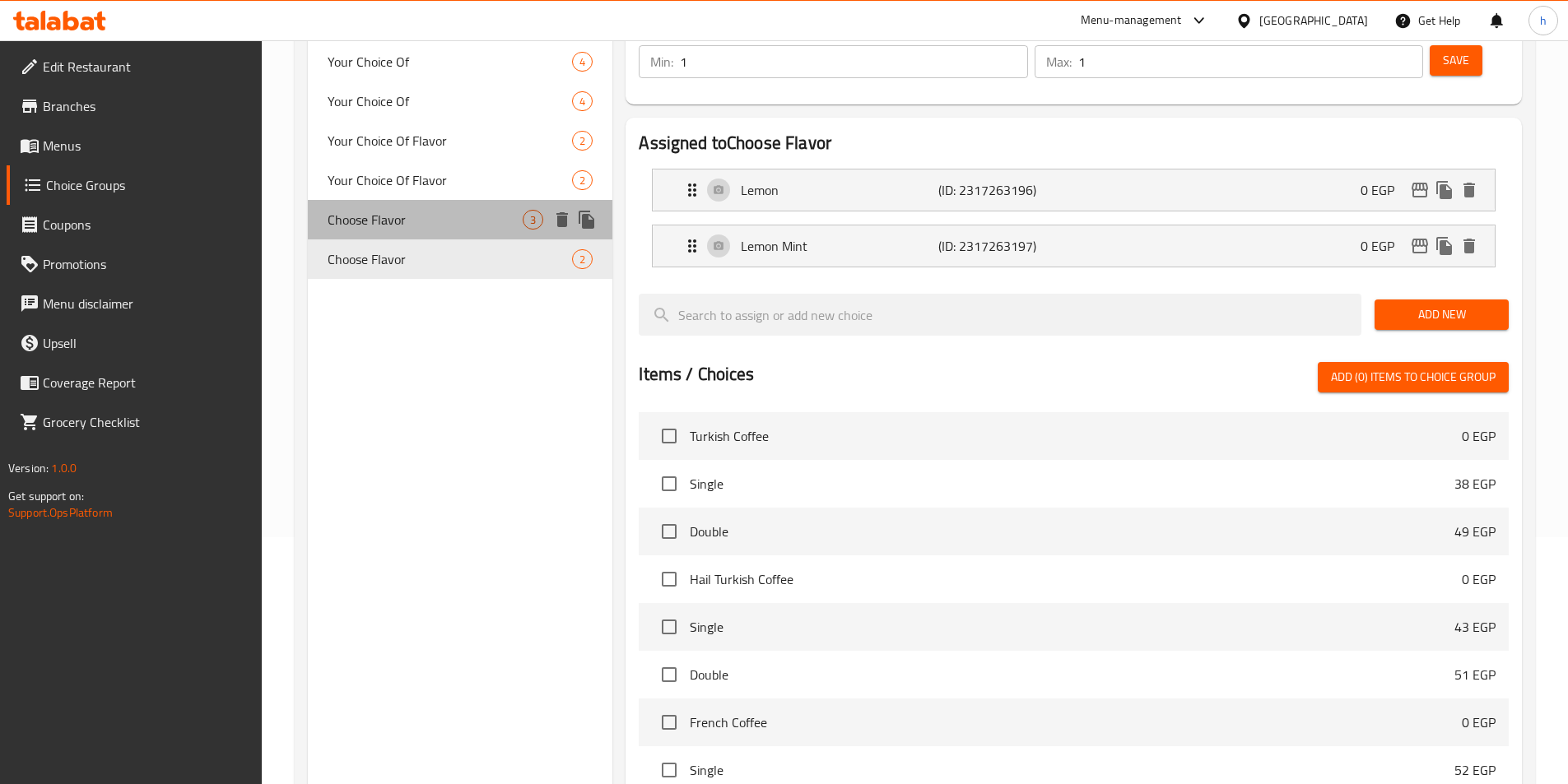
click at [351, 218] on span "Choose Flavor" at bounding box center [425, 219] width 196 height 20
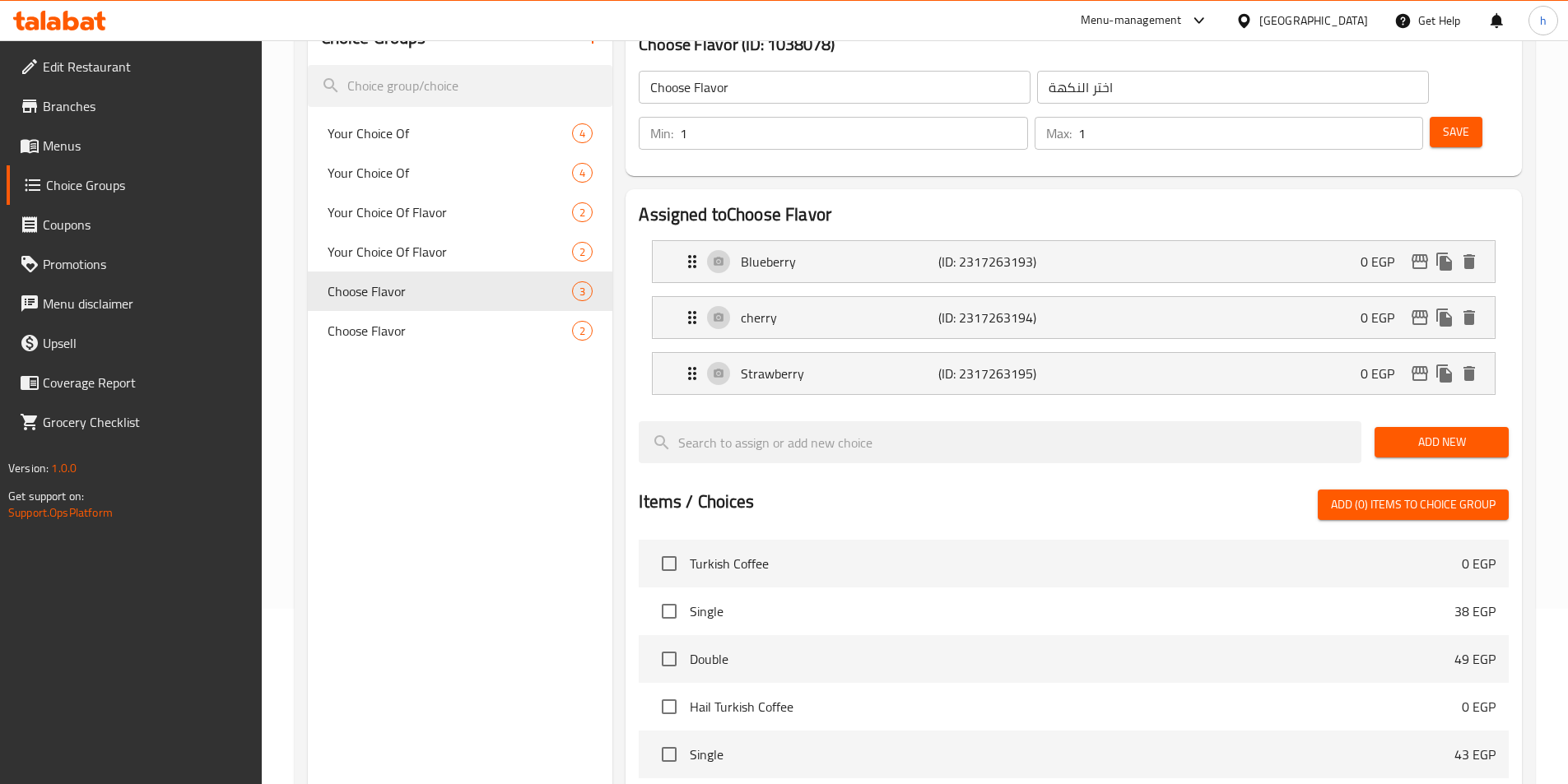
scroll to position [82, 0]
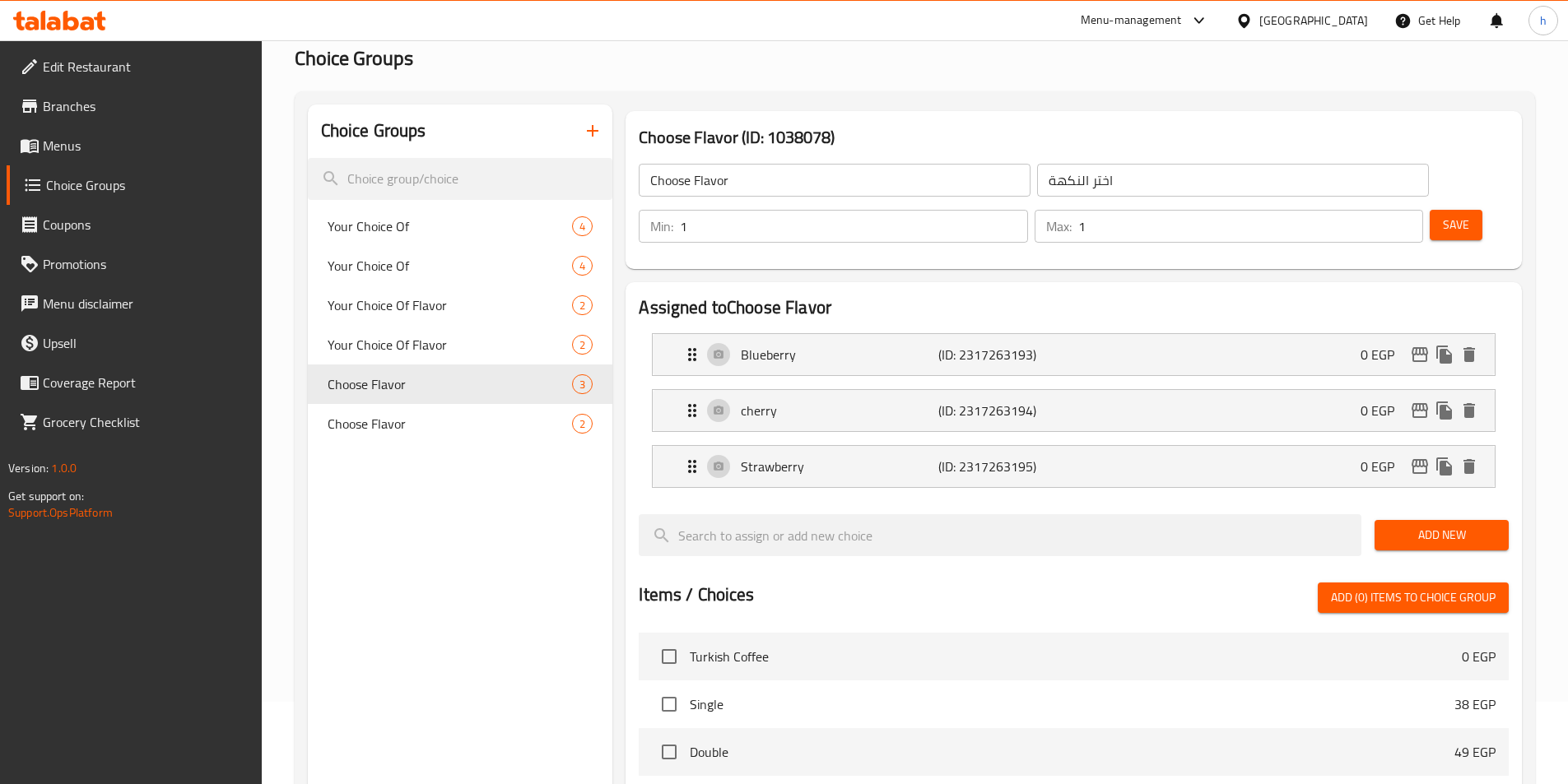
click at [590, 139] on icon "button" at bounding box center [593, 131] width 20 height 20
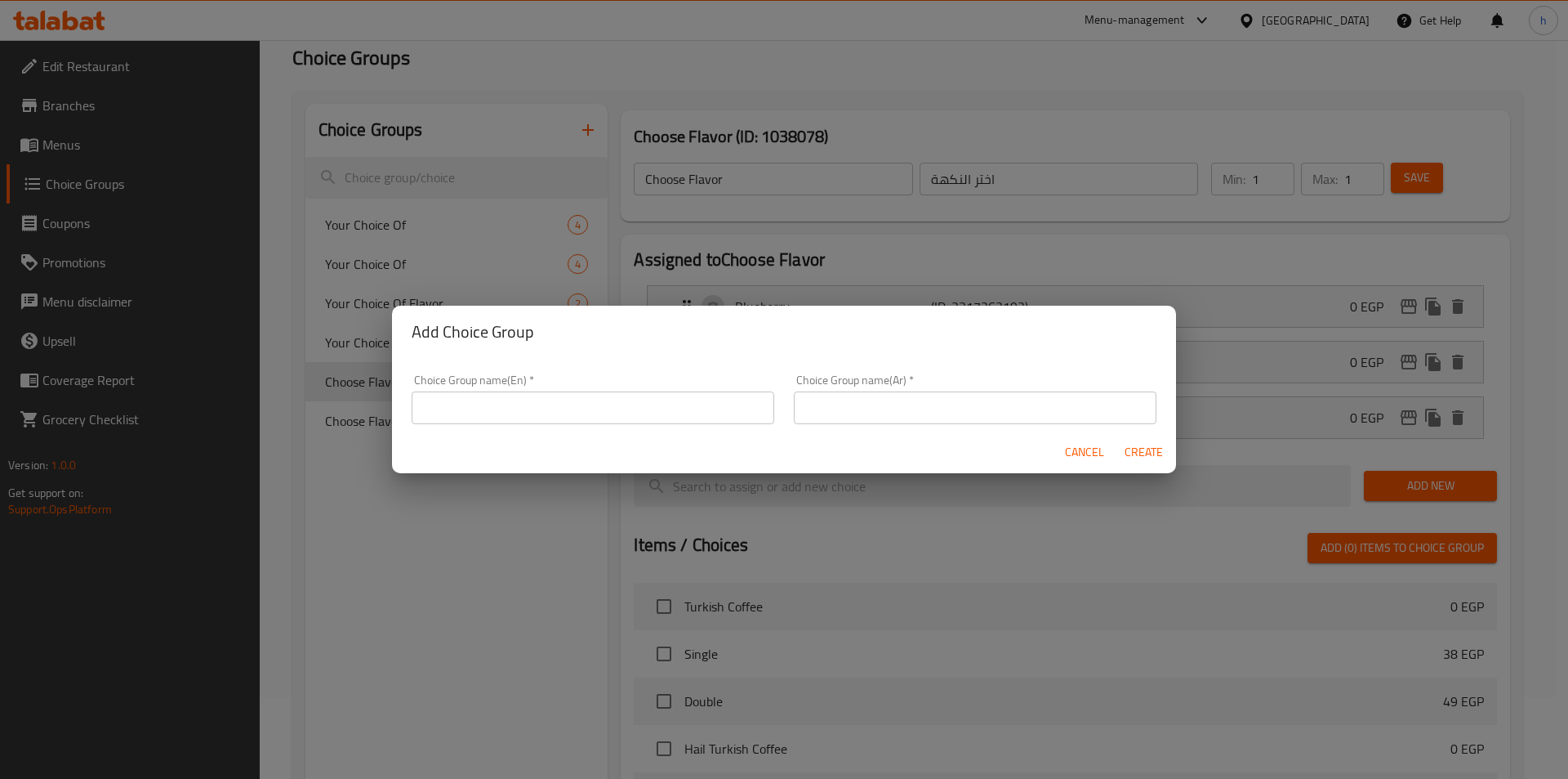
click at [561, 391] on input "text" at bounding box center [592, 407] width 362 height 32
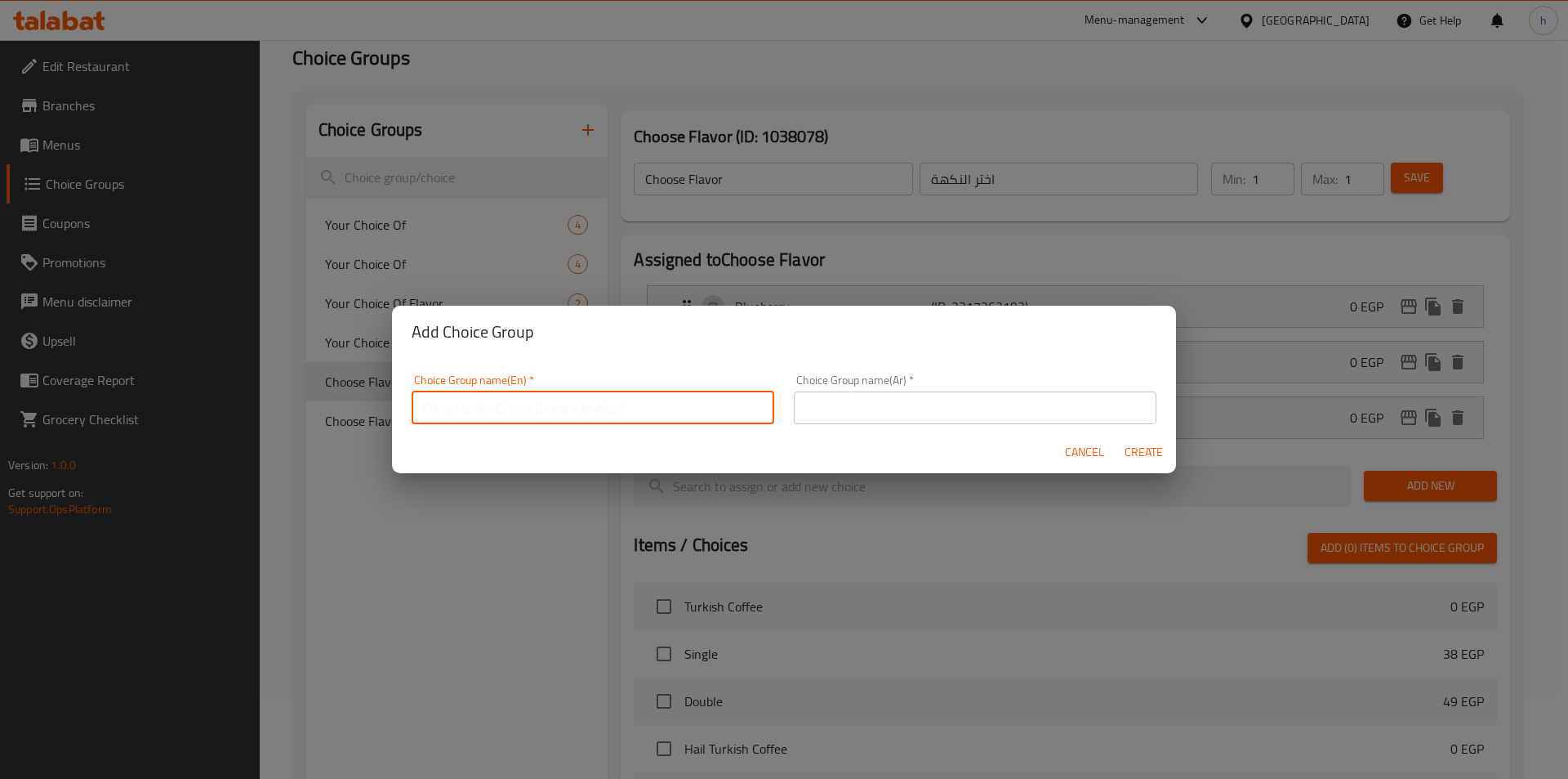
paste input "Choose Flavor"
type input "Choose Flavor"
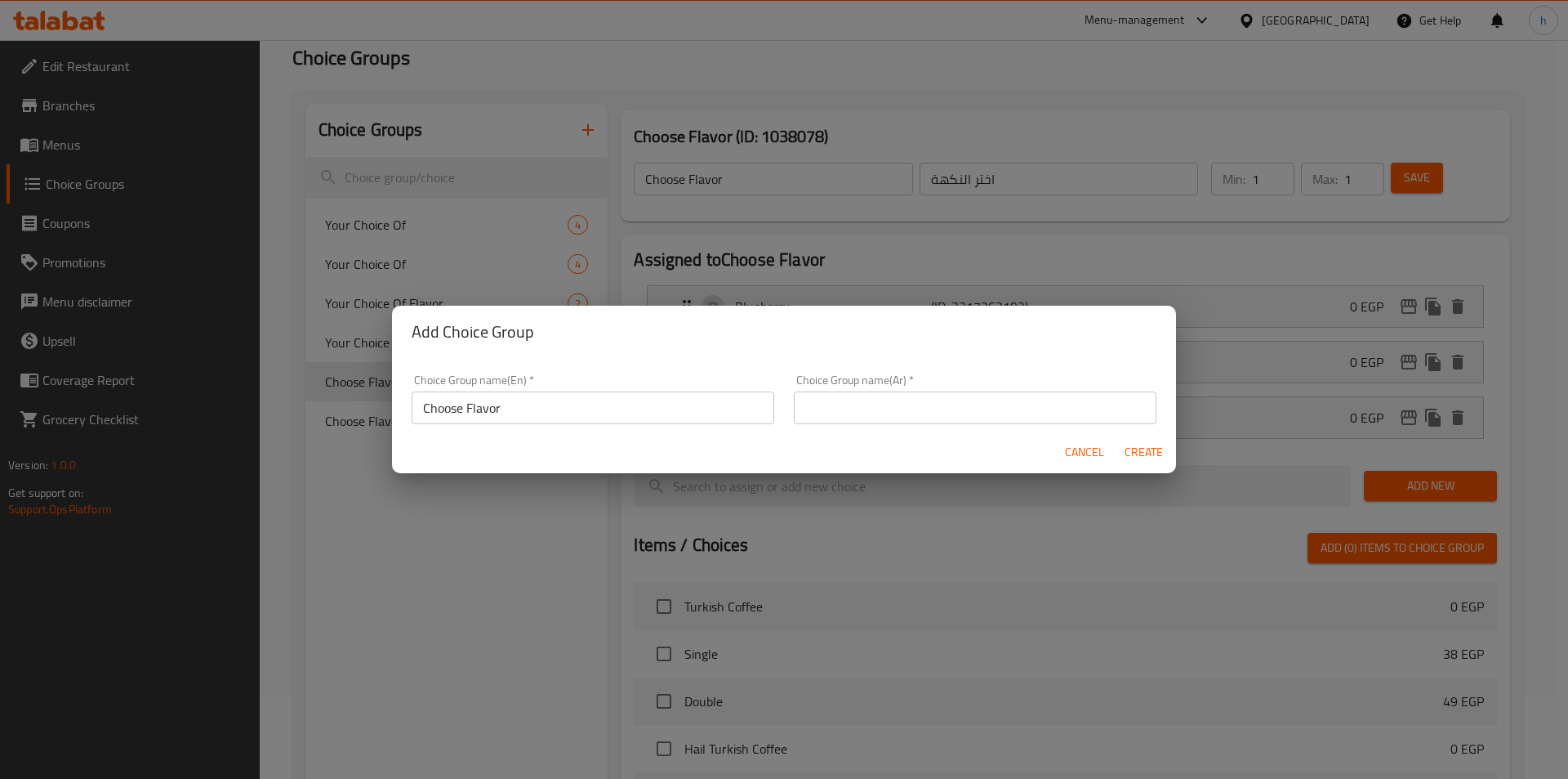
click at [838, 411] on input "text" at bounding box center [975, 407] width 362 height 32
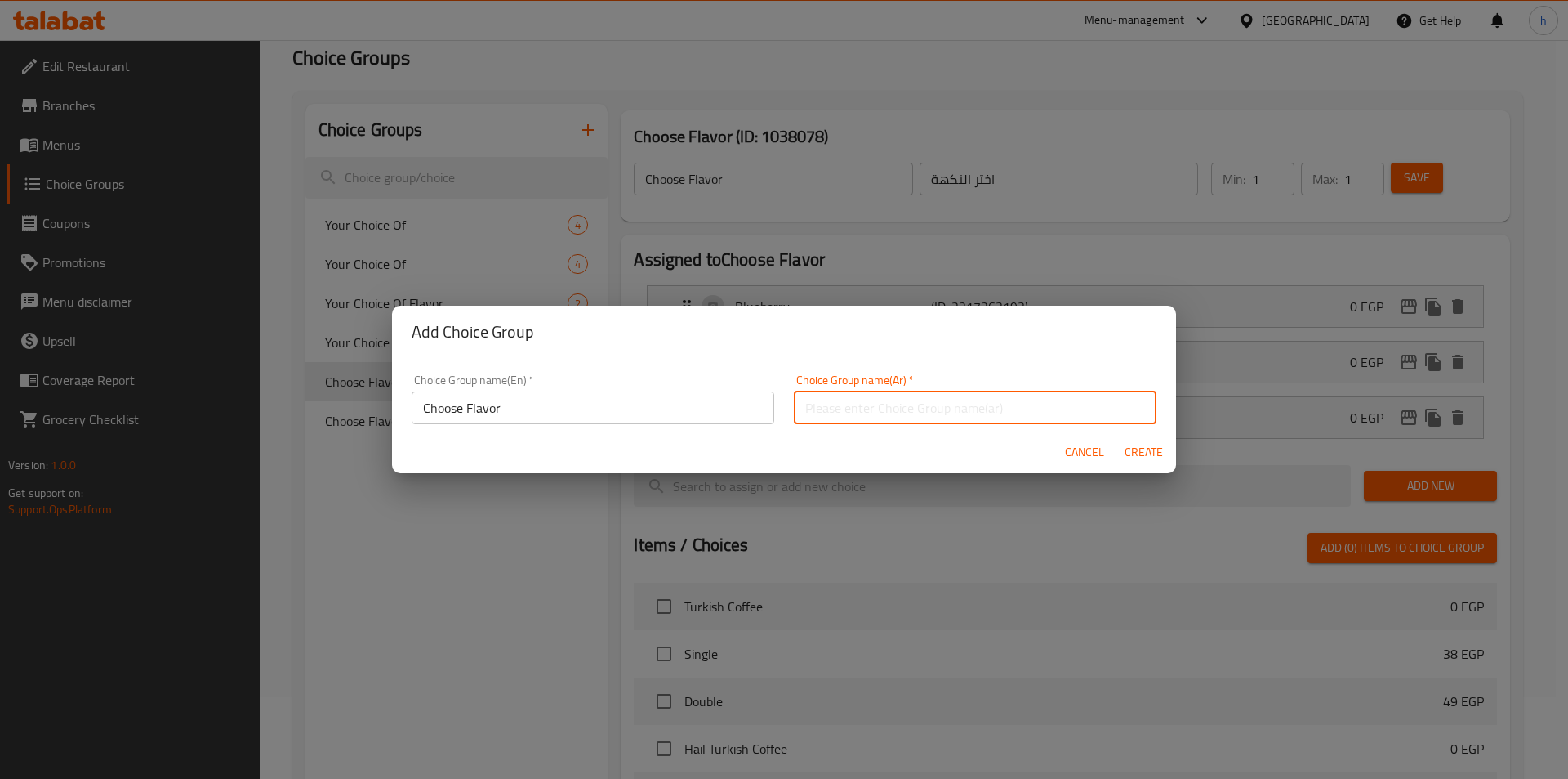
paste input "اختر النكهة"
type input "اختر النكهة"
click at [1163, 453] on button "Create" at bounding box center [1143, 452] width 52 height 30
type input "Choose Flavor"
type input "اختر النكهة"
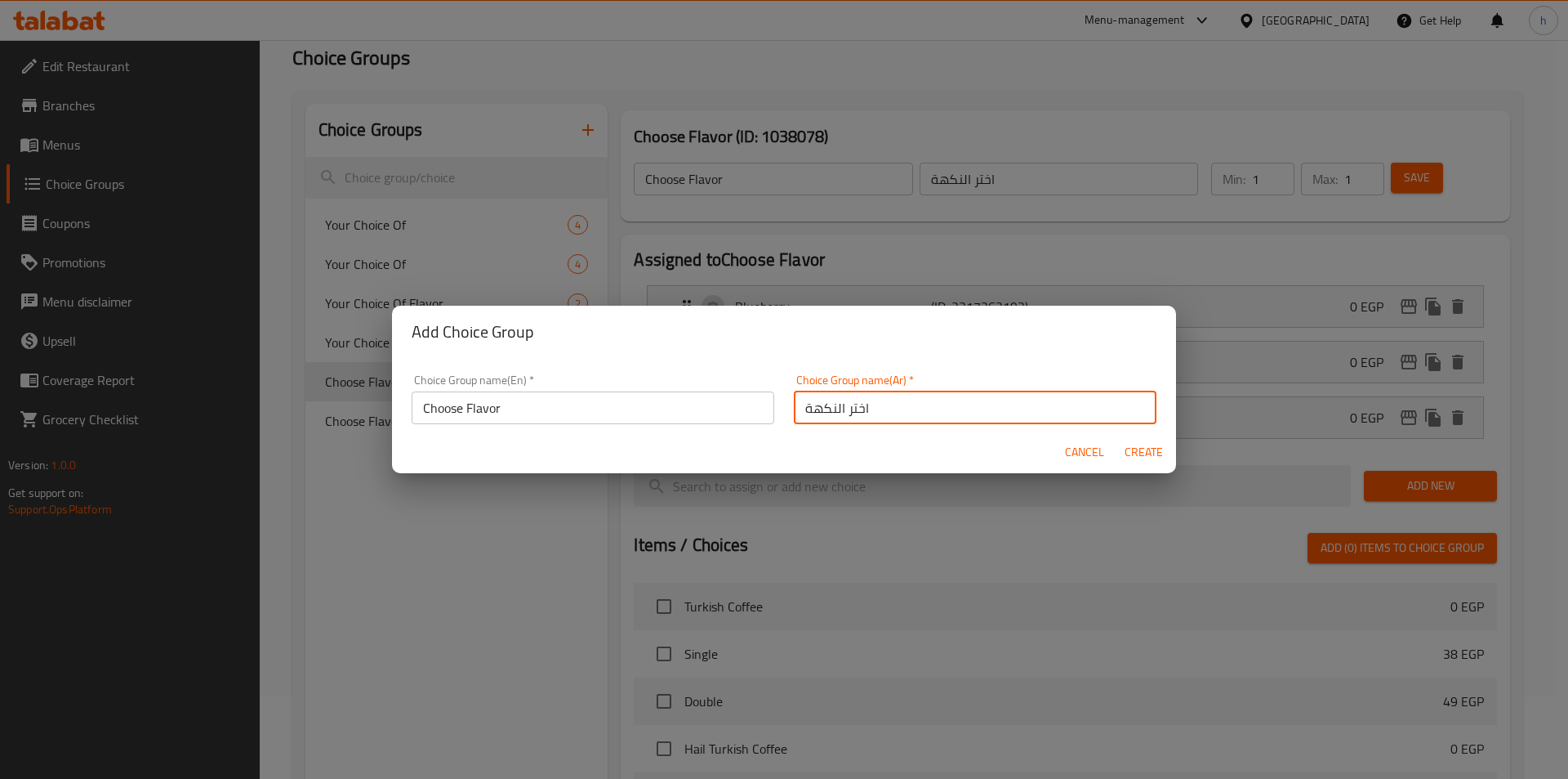
type input "0"
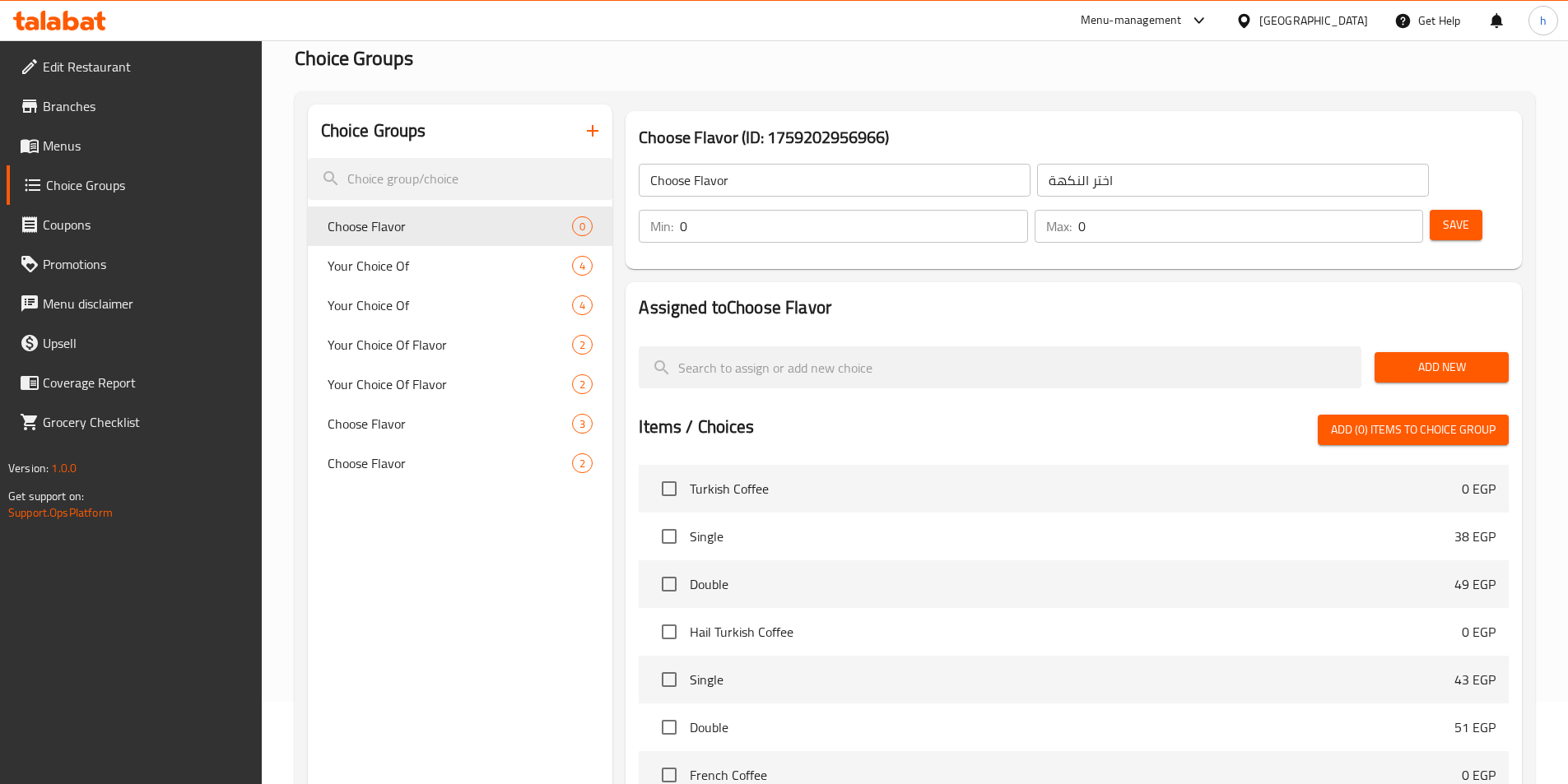
click at [1458, 357] on span "Add New" at bounding box center [1440, 367] width 108 height 21
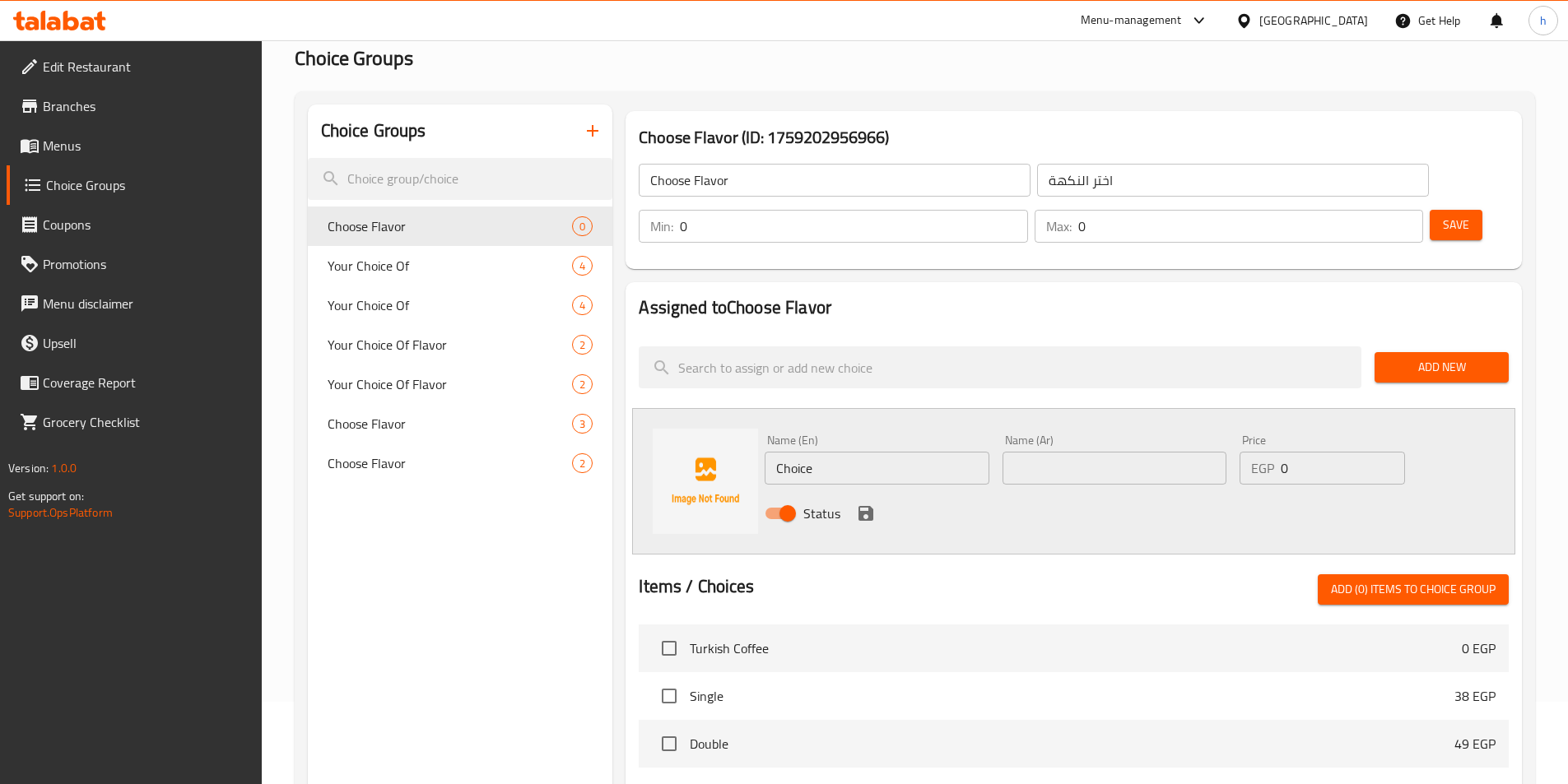
click at [779, 452] on input "Choice" at bounding box center [876, 468] width 224 height 33
paste input "offe"
type input "Coffee"
click at [1087, 452] on input "text" at bounding box center [1114, 468] width 224 height 33
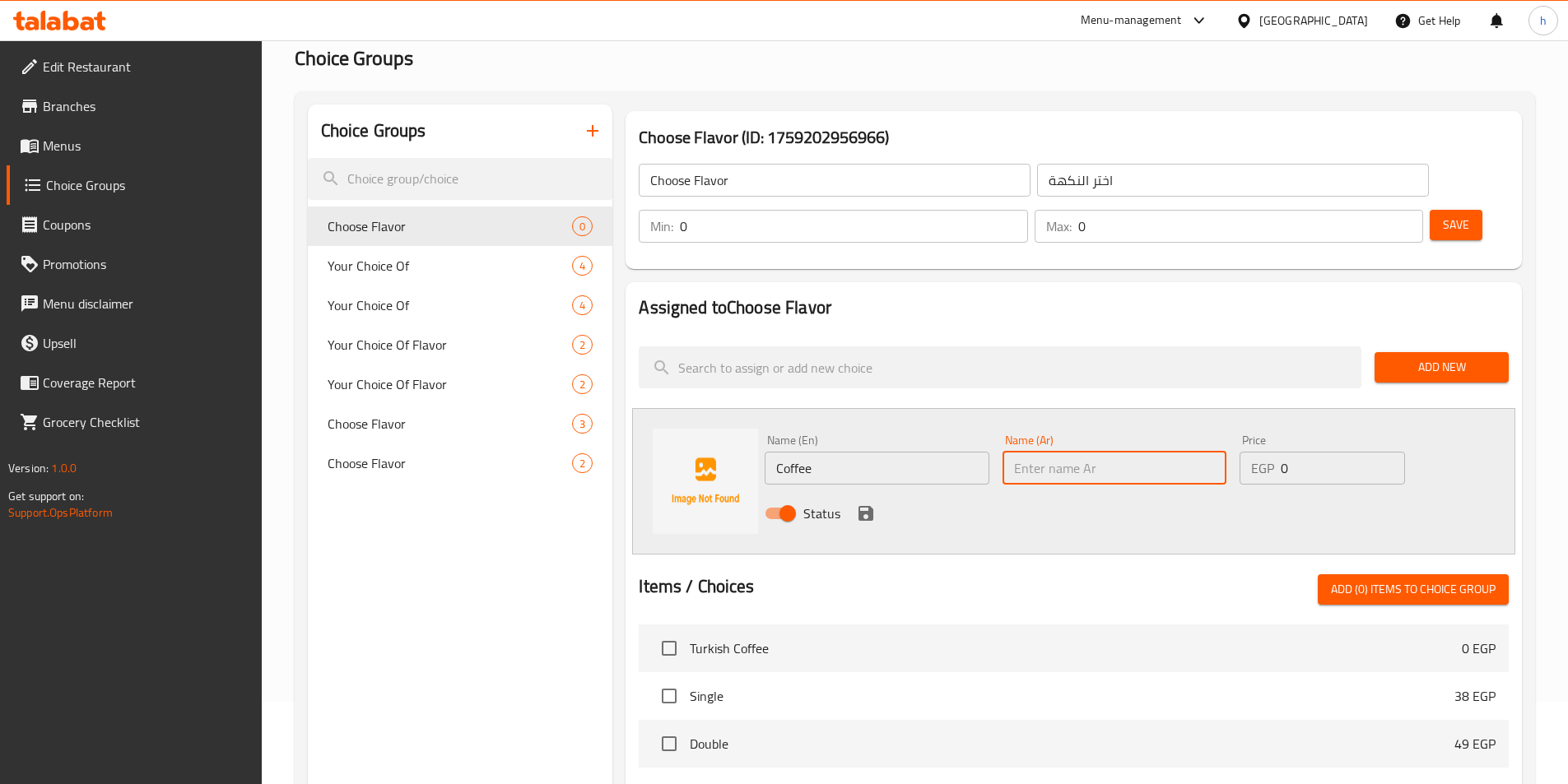
paste input "قهوة"
type input "قهوة"
click at [869, 506] on icon "save" at bounding box center [866, 513] width 15 height 15
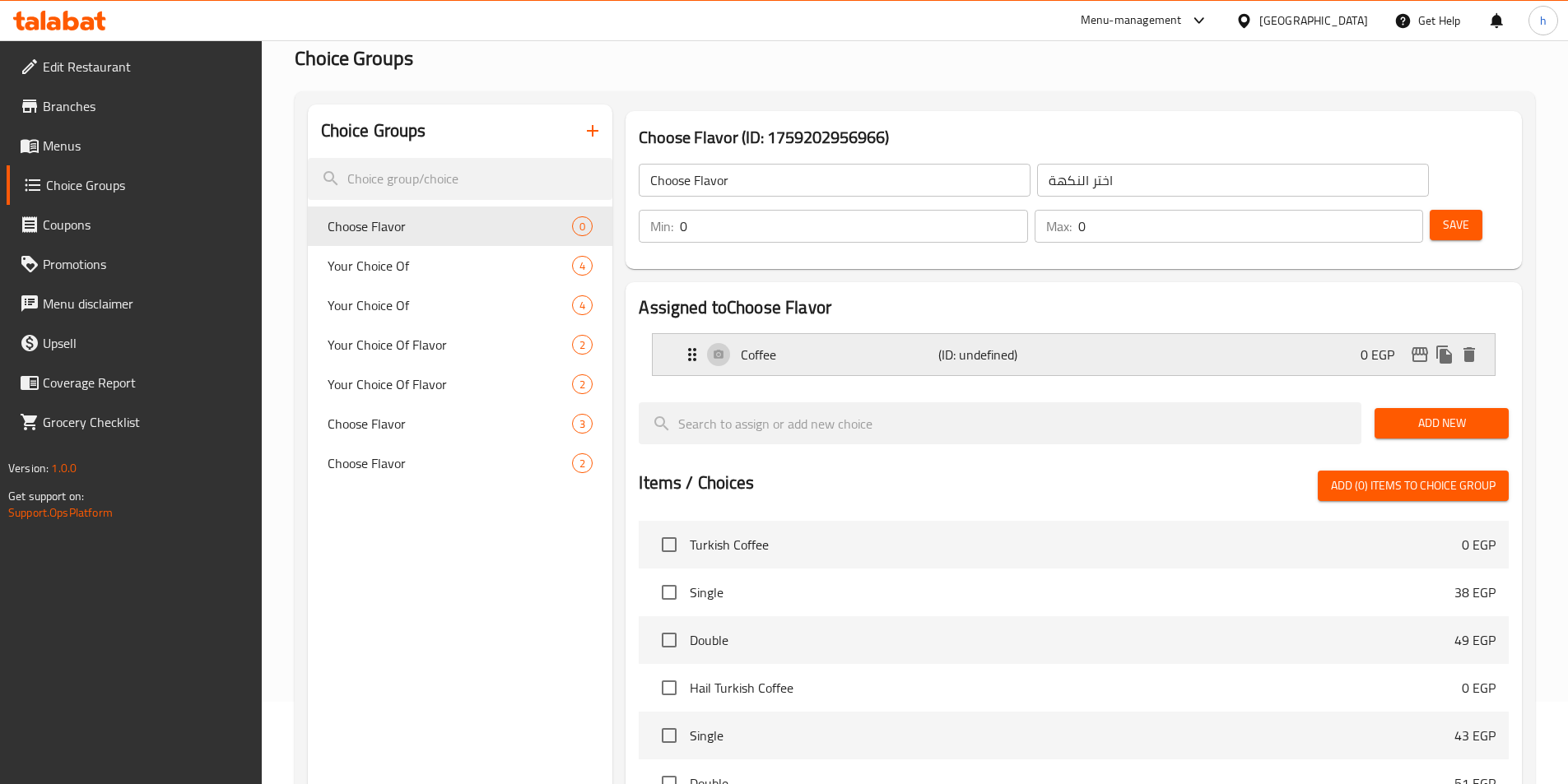
click at [1259, 334] on div "Coffee (ID: undefined) 0 EGP" at bounding box center [1078, 355] width 792 height 42
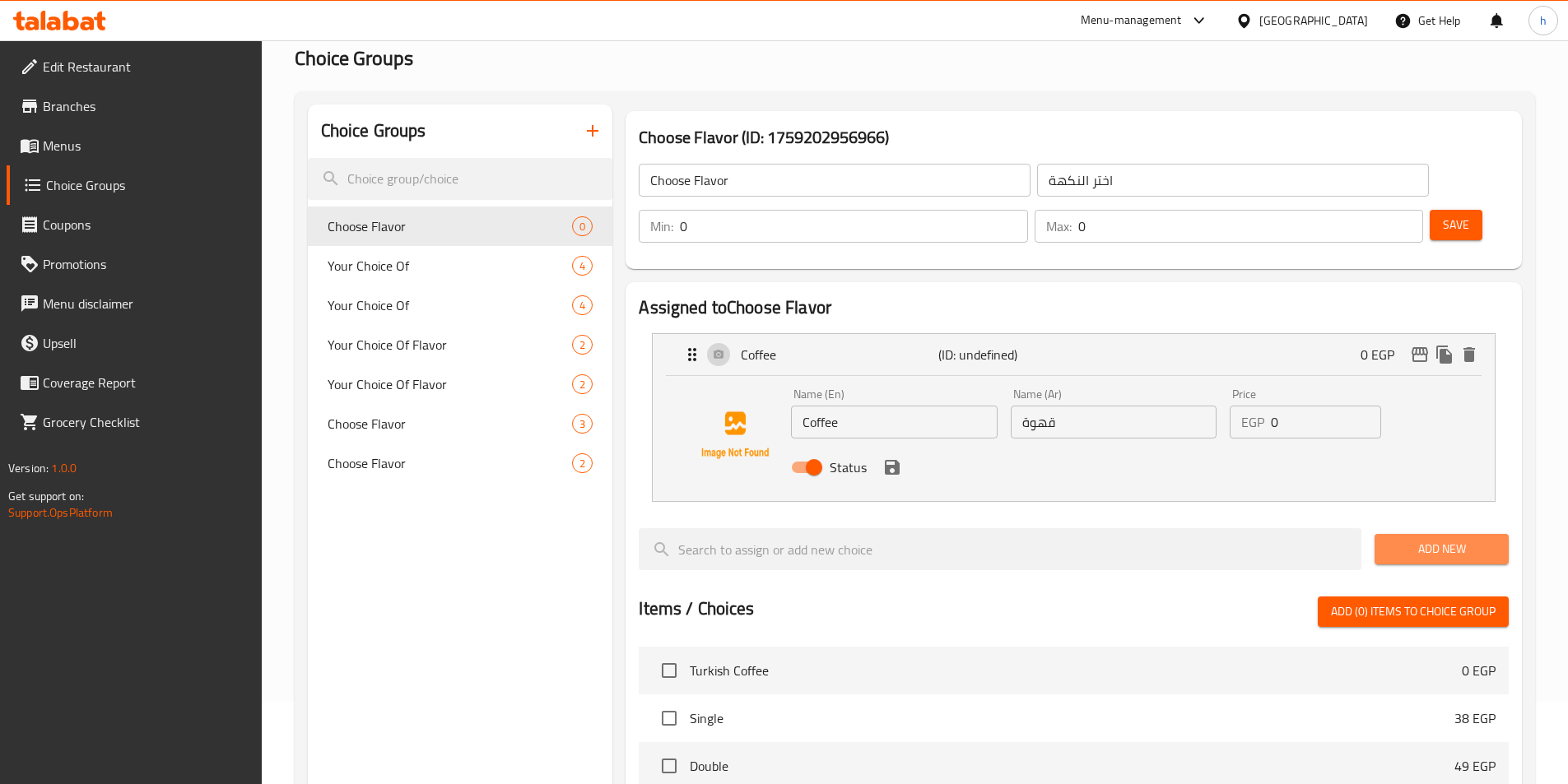
click at [1434, 539] on span "Add New" at bounding box center [1440, 549] width 108 height 21
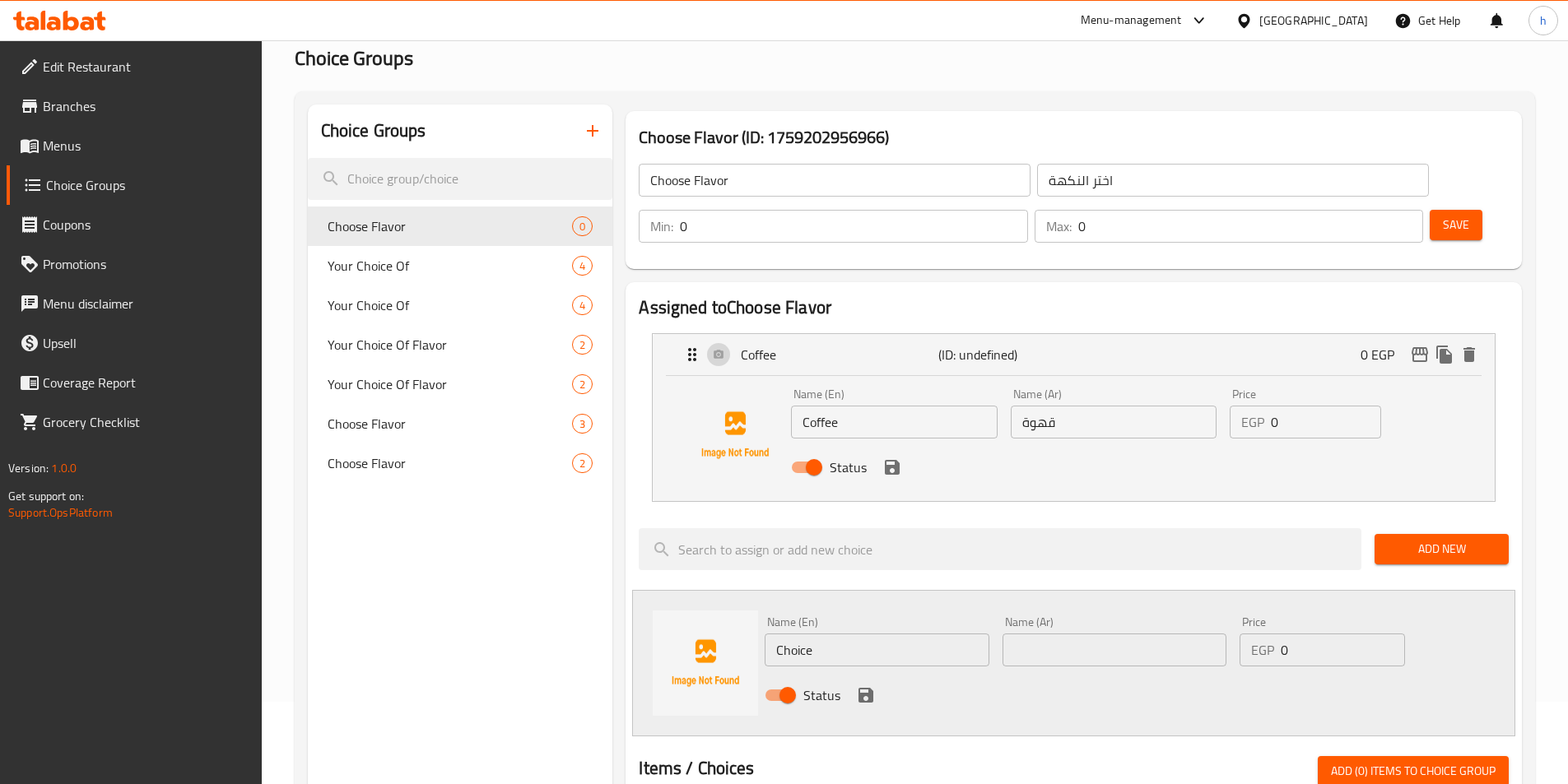
click at [785, 633] on input "Choice" at bounding box center [876, 649] width 224 height 33
paste input "Berry"
type input "Berry"
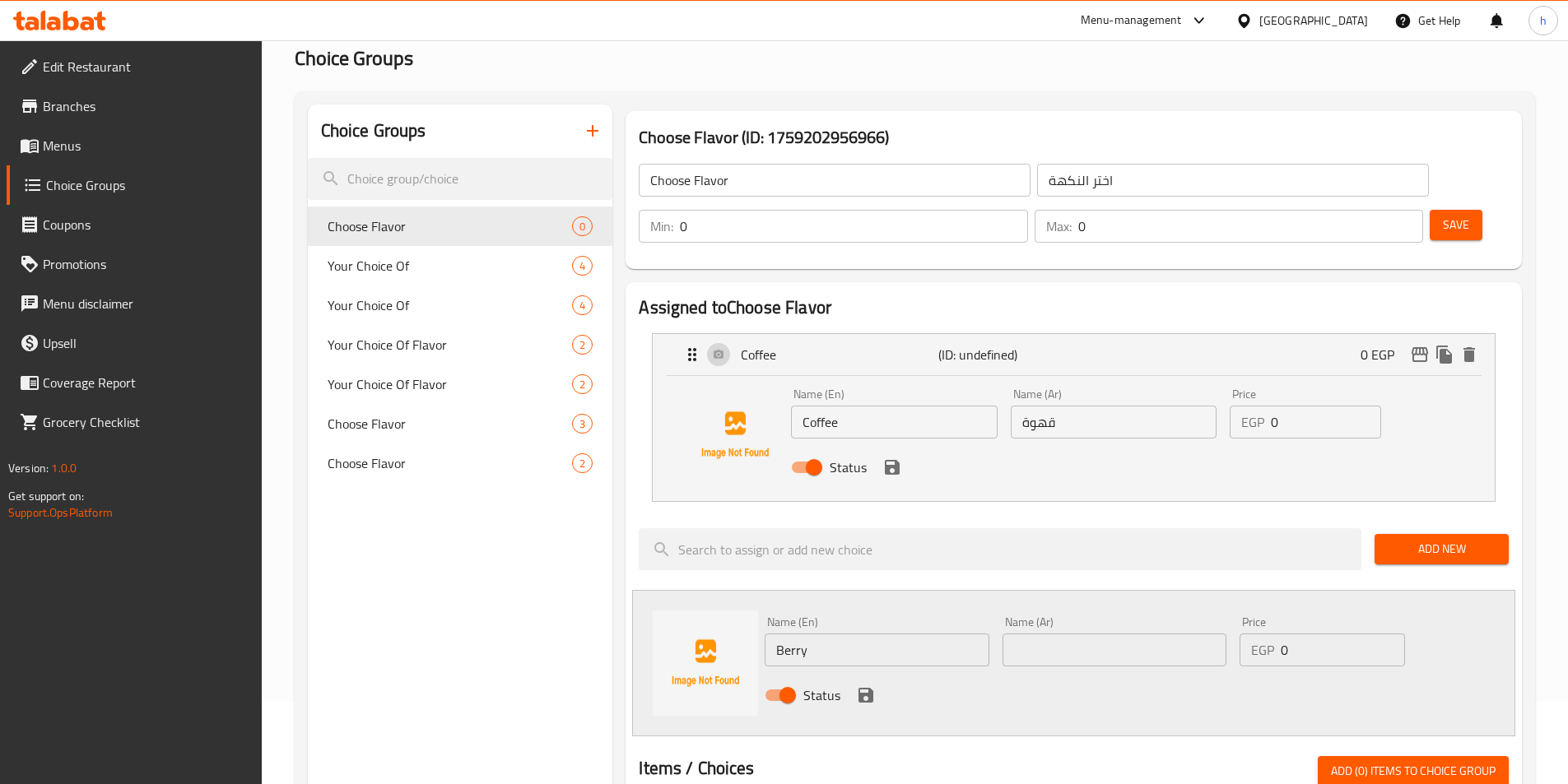
click at [1093, 633] on input "text" at bounding box center [1114, 649] width 224 height 33
paste input "توت"
type input "توت"
click at [869, 687] on icon "save" at bounding box center [866, 694] width 15 height 15
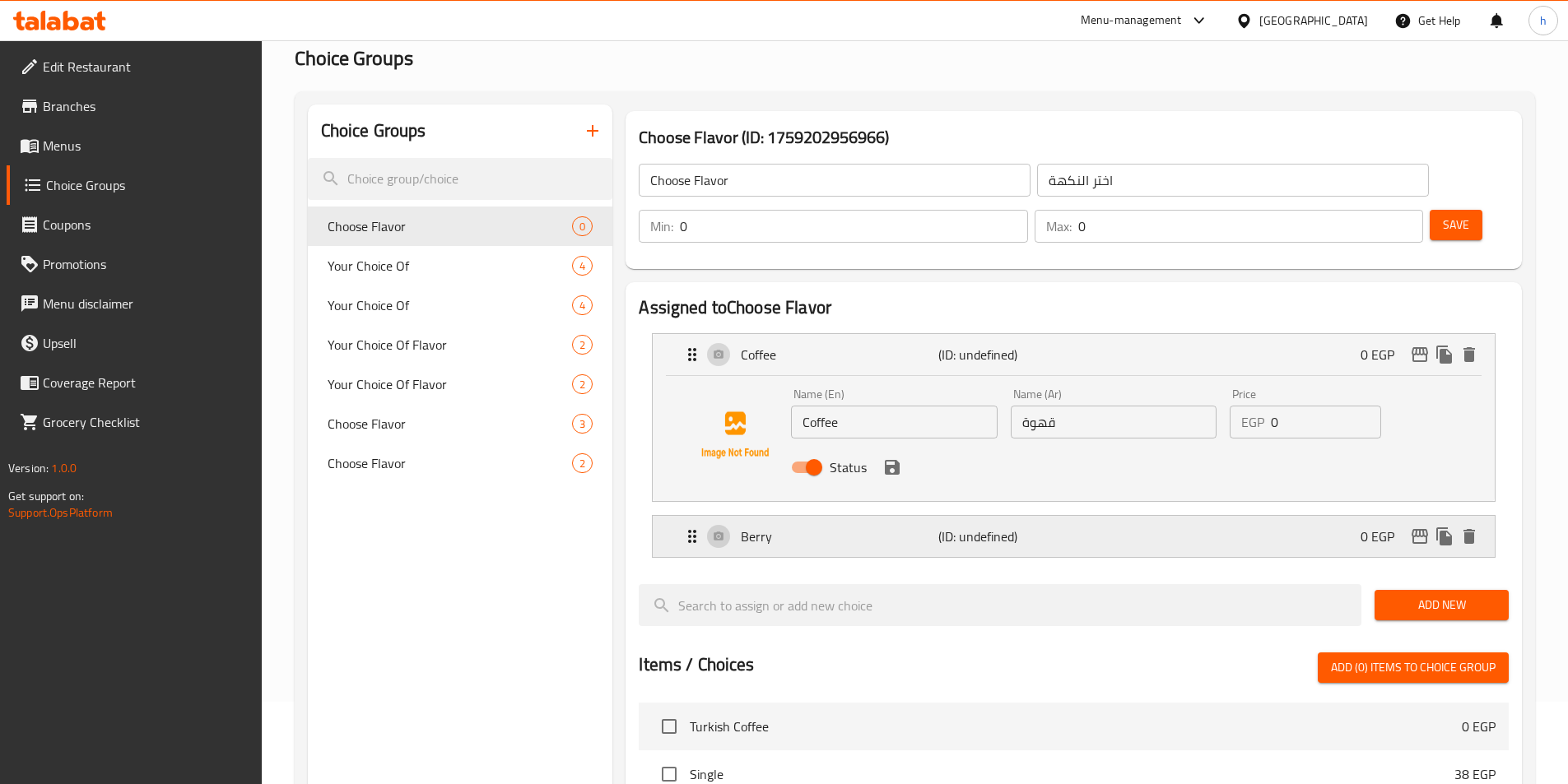
click at [1226, 516] on div "Berry (ID: undefined) 0 EGP" at bounding box center [1078, 537] width 792 height 42
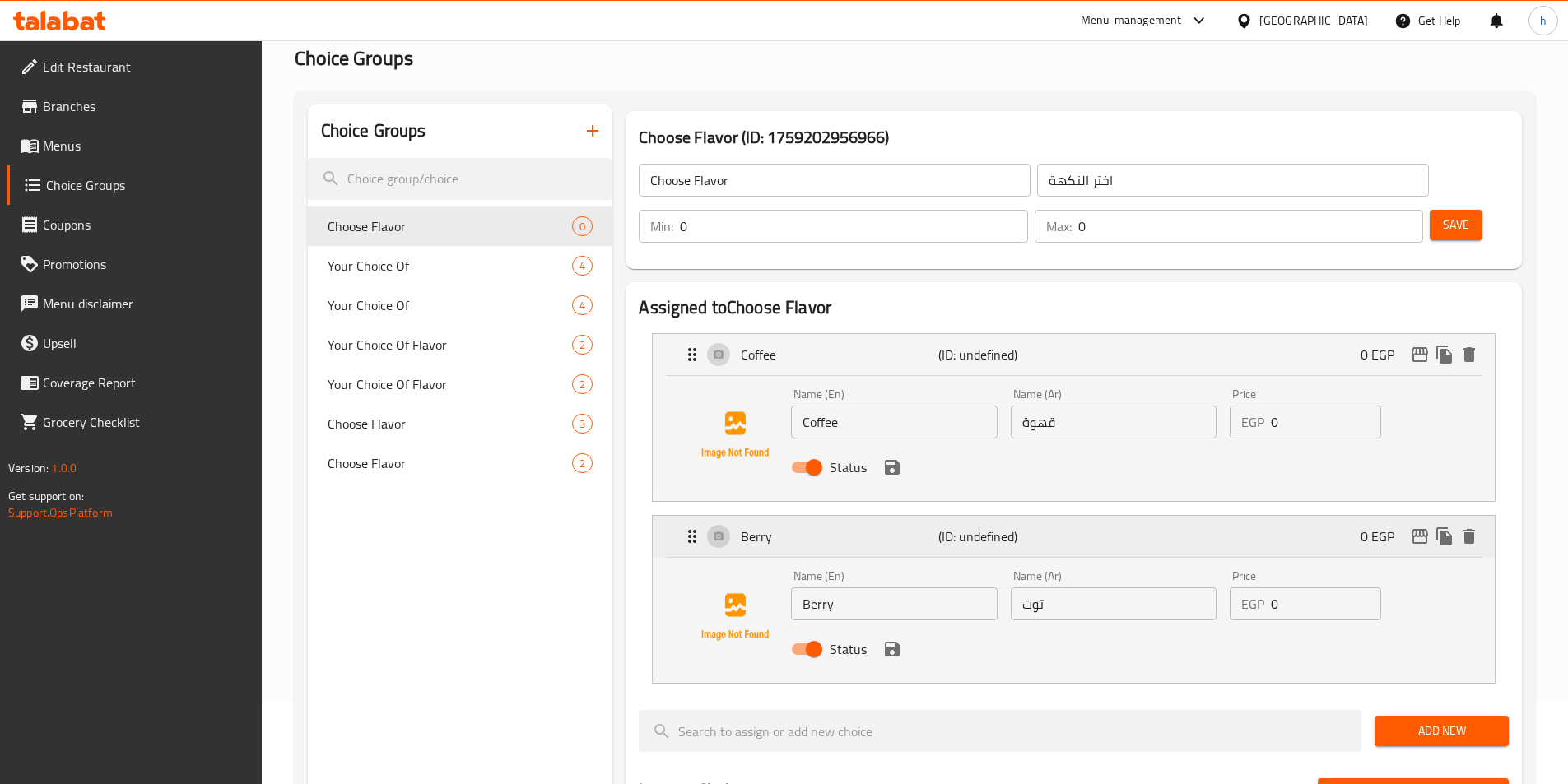
scroll to position [329, 0]
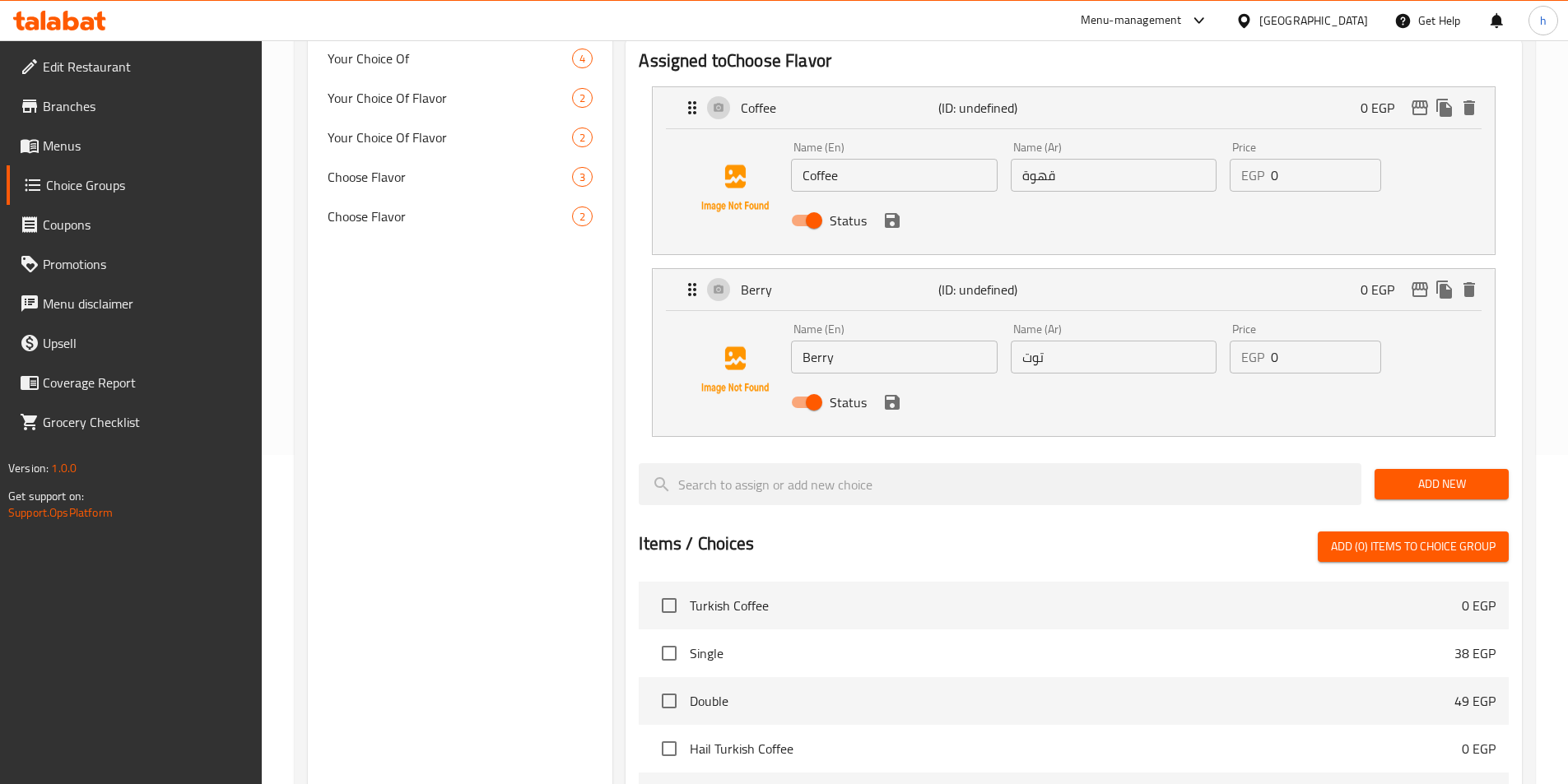
click at [1441, 474] on span "Add New" at bounding box center [1440, 483] width 108 height 21
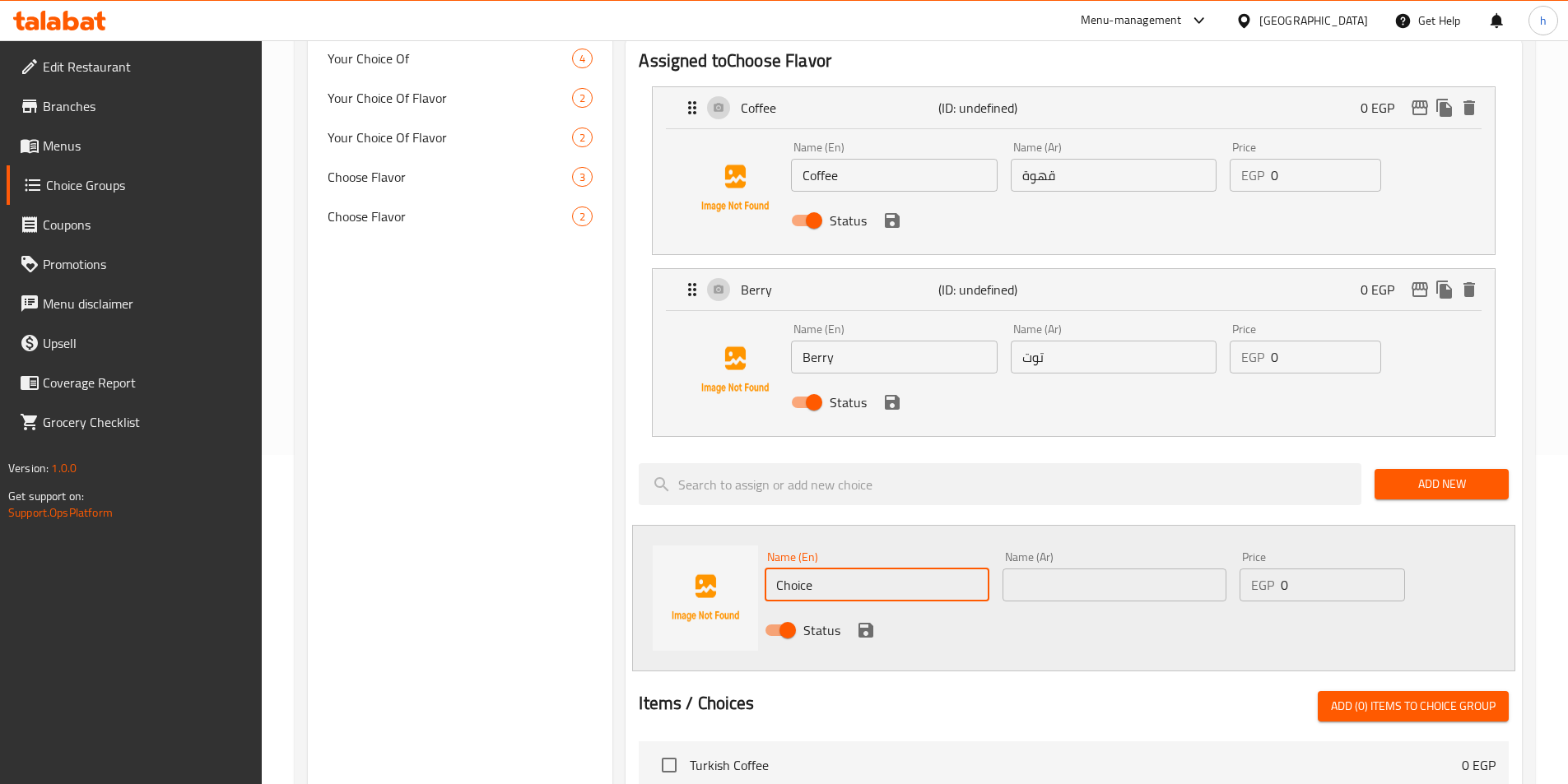
click at [790, 568] on input "Choice" at bounding box center [876, 584] width 224 height 33
paste input "Strawberry"
type input "Strawberry"
click at [1014, 568] on input "text" at bounding box center [1114, 584] width 224 height 33
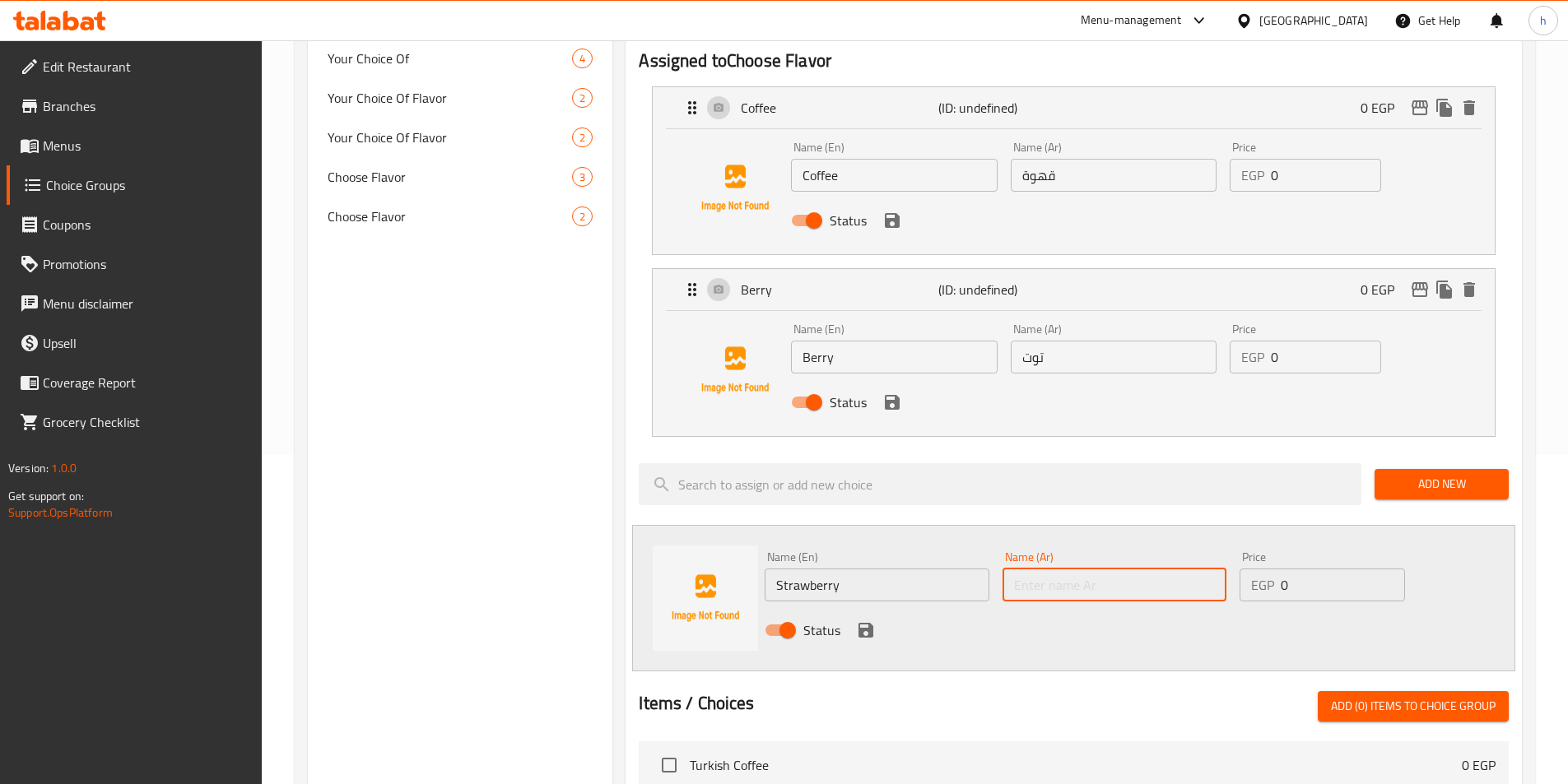
paste input "الفراولة"
type input "الفراولة"
click at [862, 623] on icon "save" at bounding box center [866, 630] width 15 height 15
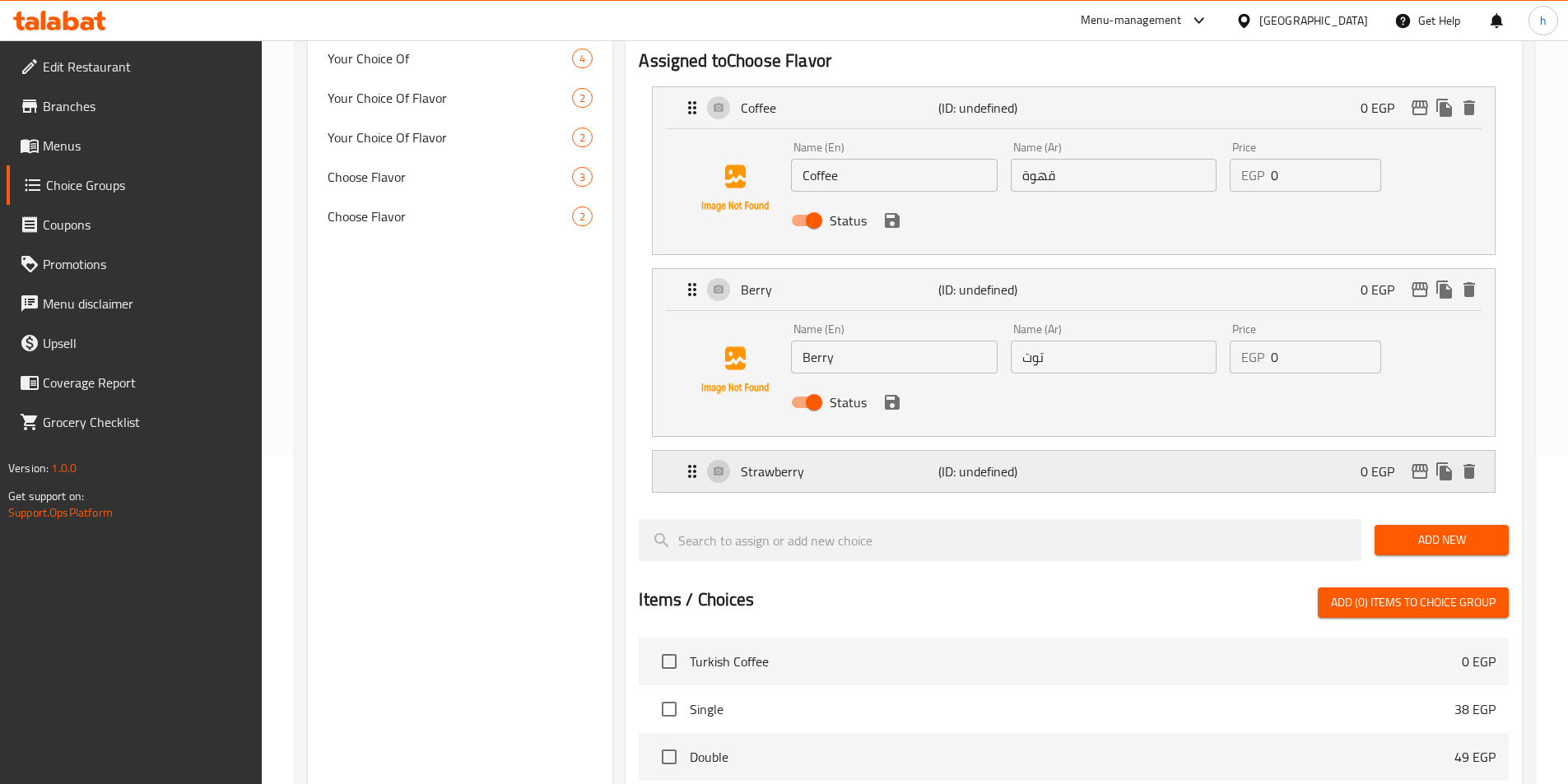
click at [1212, 451] on div "Strawberry (ID: undefined) 0 EGP" at bounding box center [1078, 472] width 792 height 42
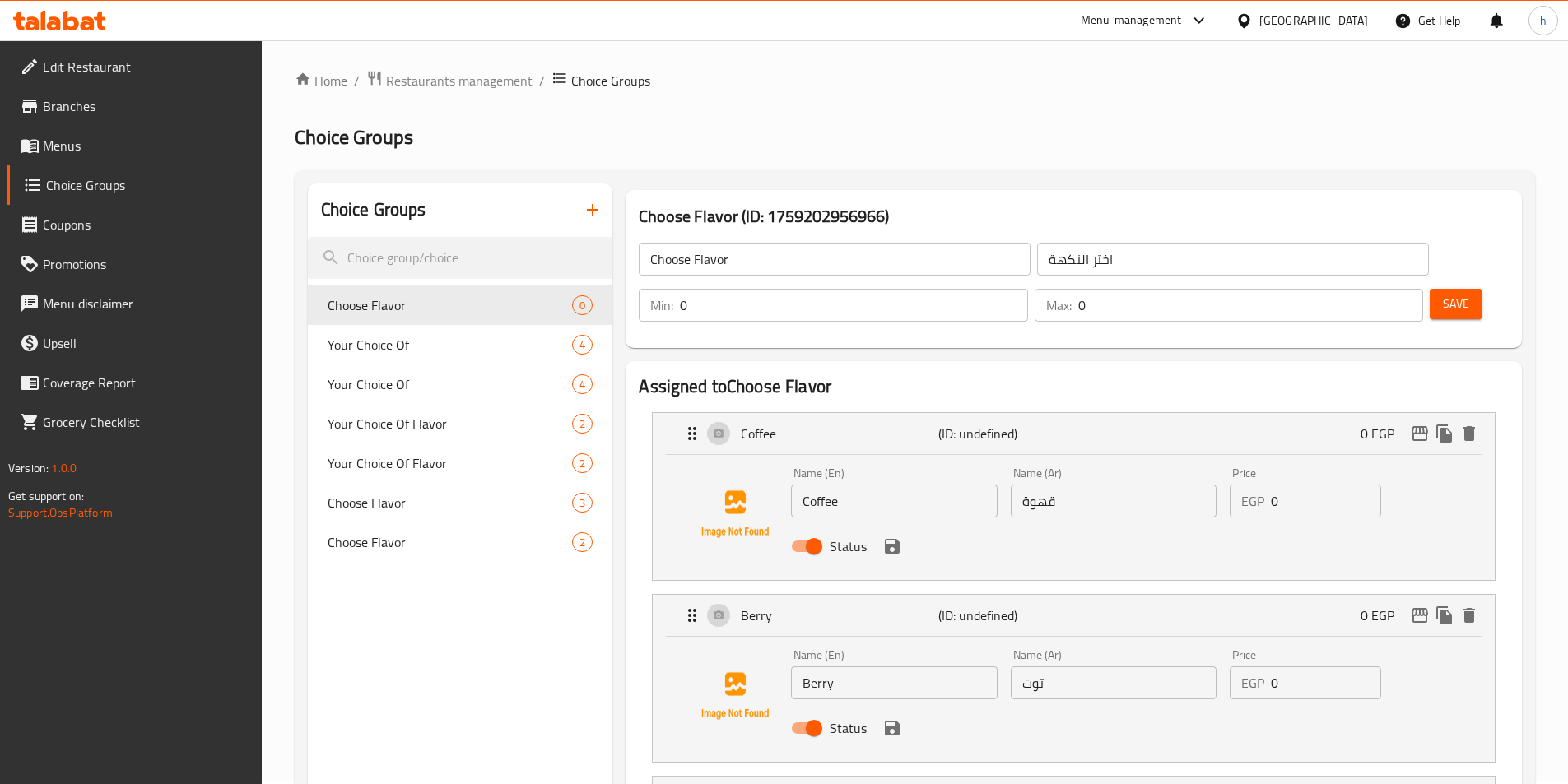
scroll to position [0, 0]
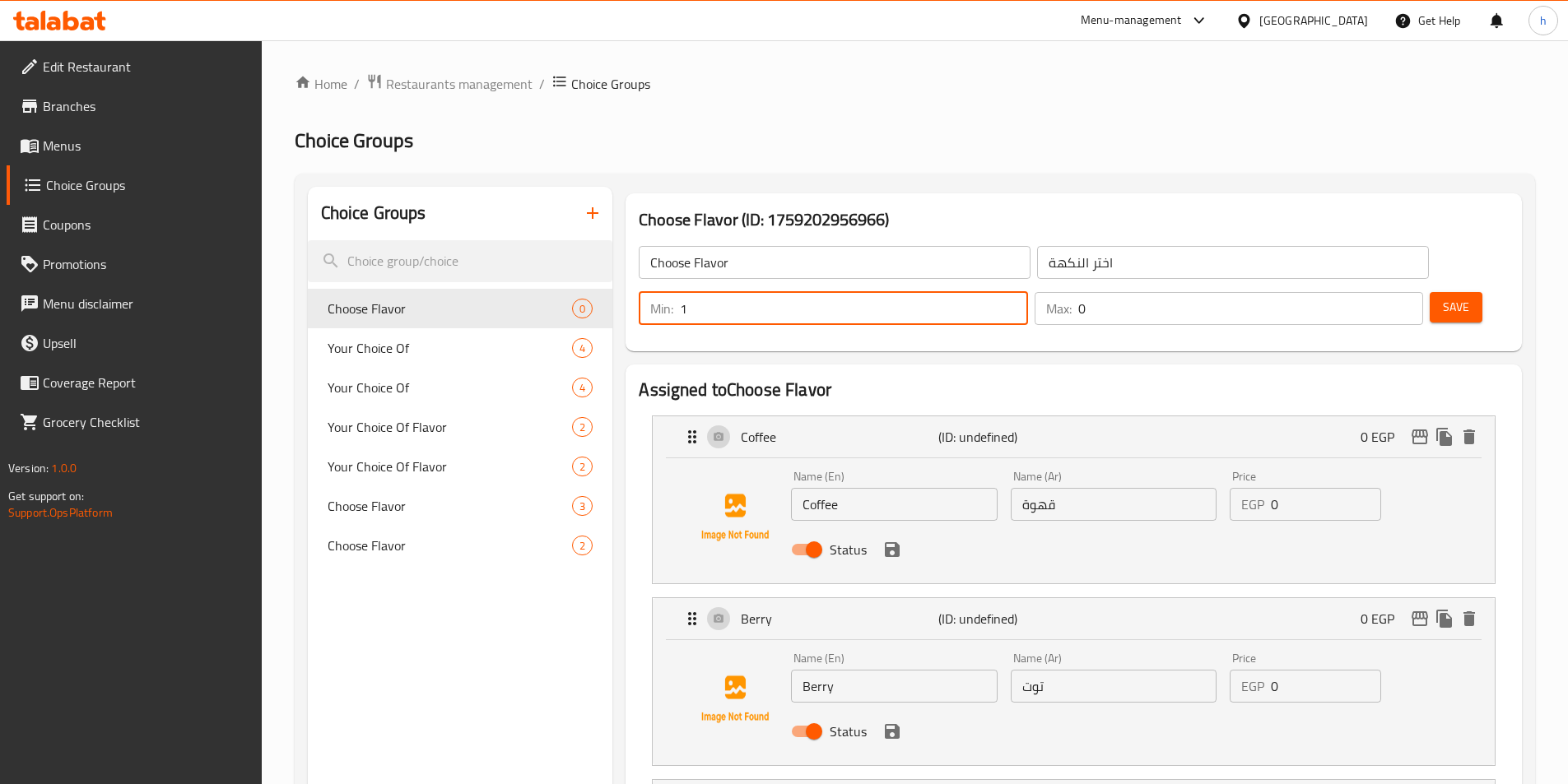
type input "1"
click at [1027, 292] on input "1" at bounding box center [853, 307] width 347 height 33
type input "1"
click at [1376, 292] on input "1" at bounding box center [1250, 307] width 345 height 33
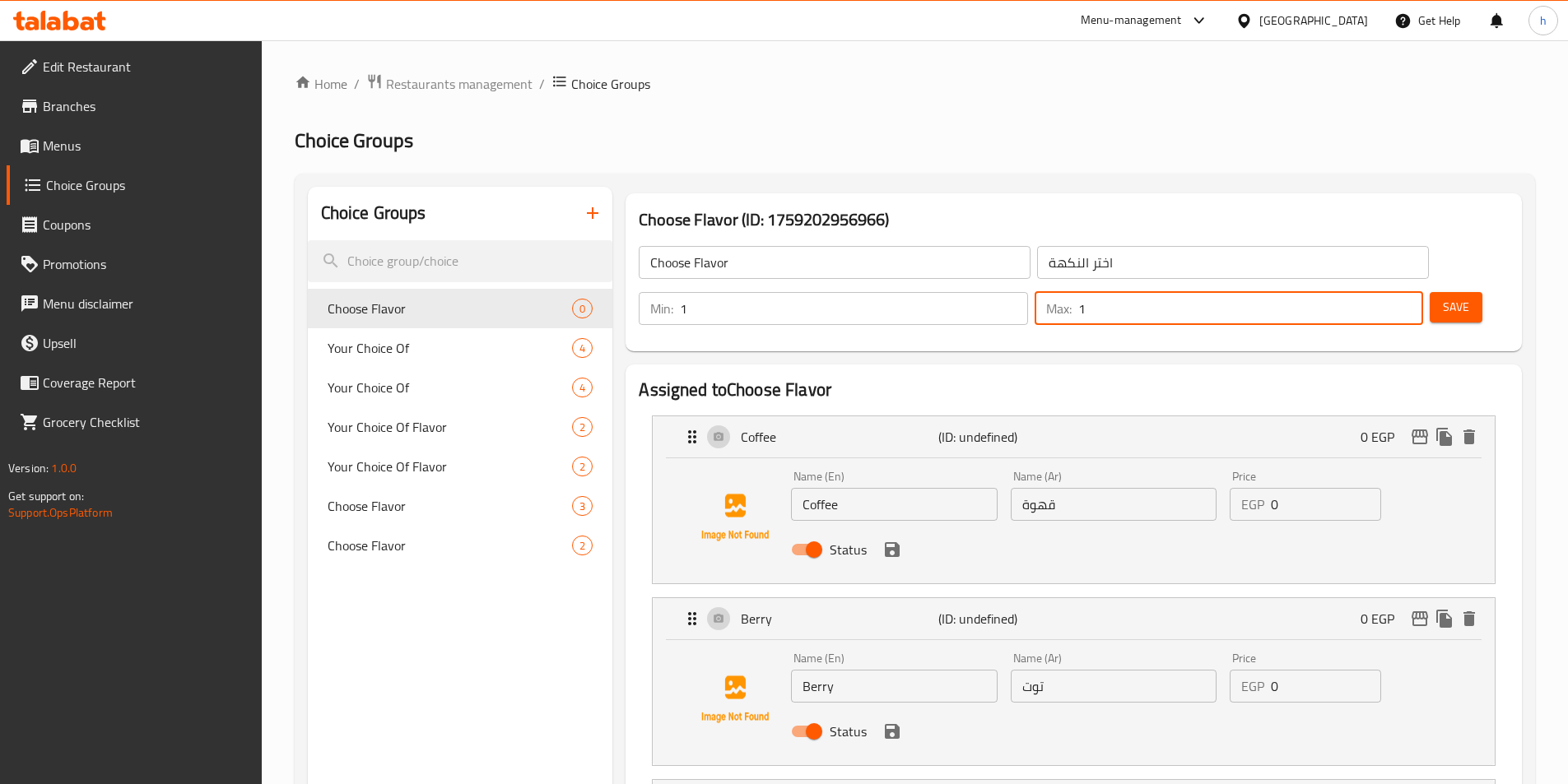
click at [1409, 218] on h3 "Choose Flavor (ID: 1759202956966)" at bounding box center [1072, 219] width 870 height 27
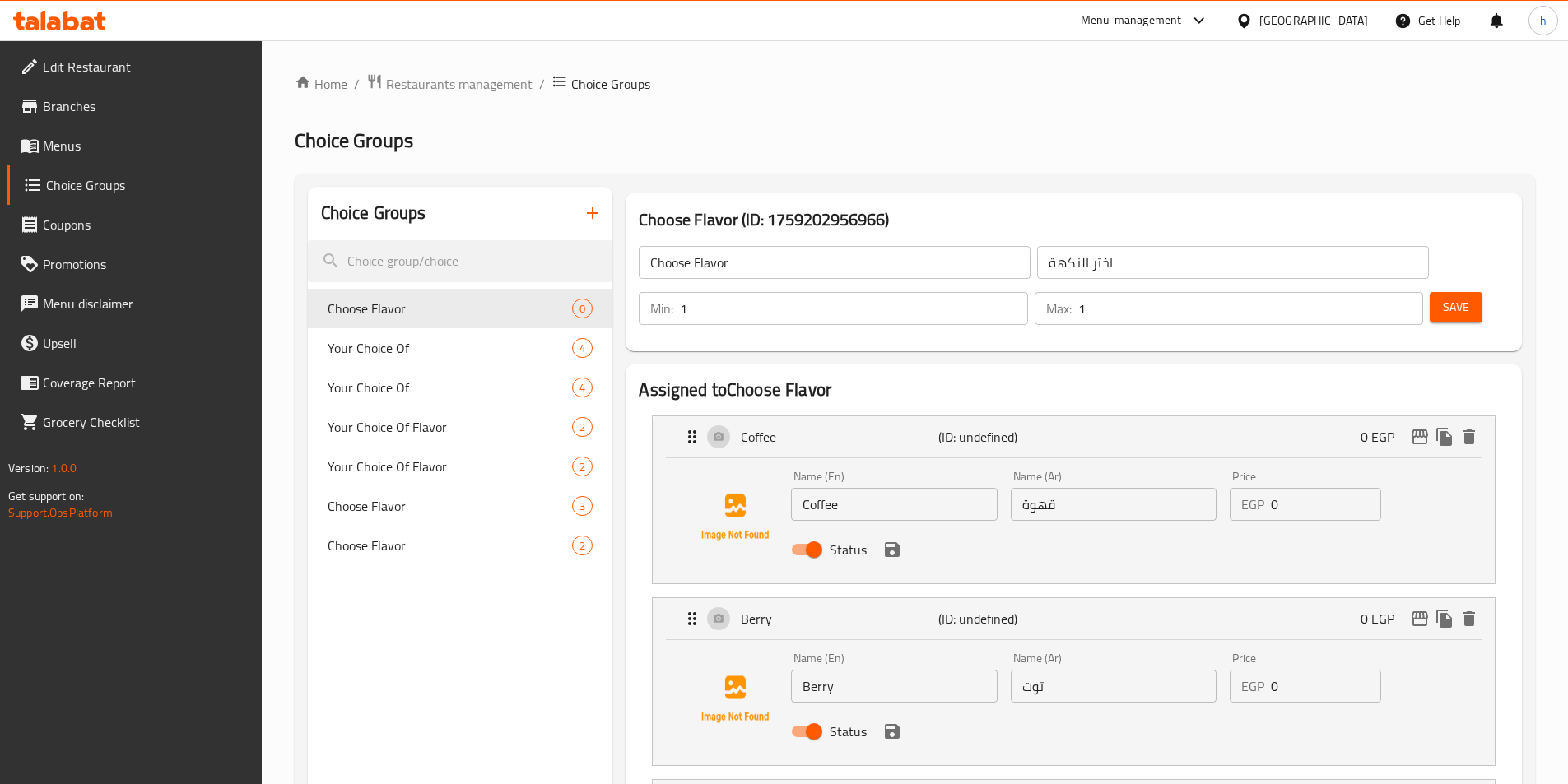
click at [1442, 297] on span "Save" at bounding box center [1455, 306] width 27 height 21
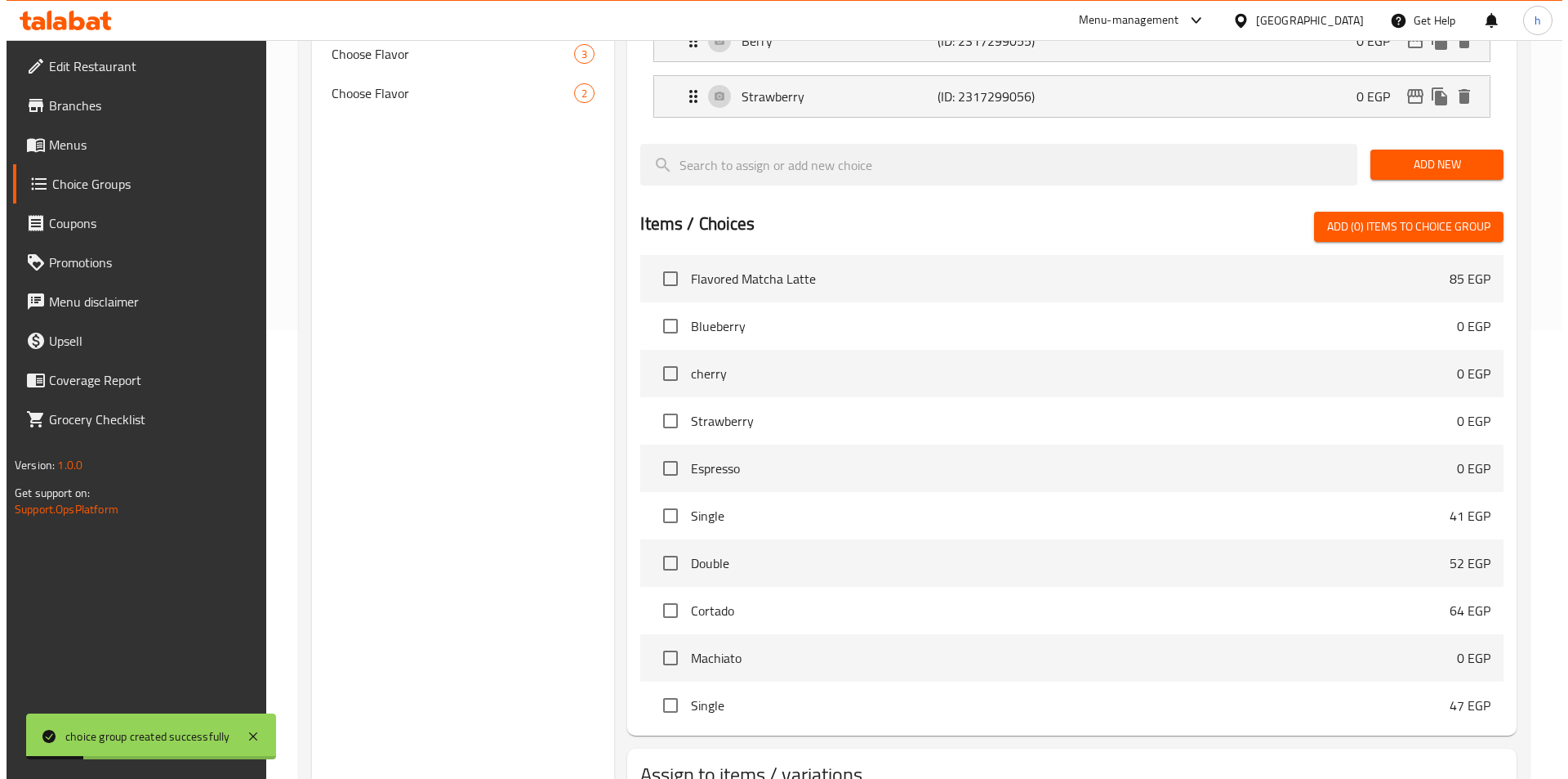
scroll to position [527, 0]
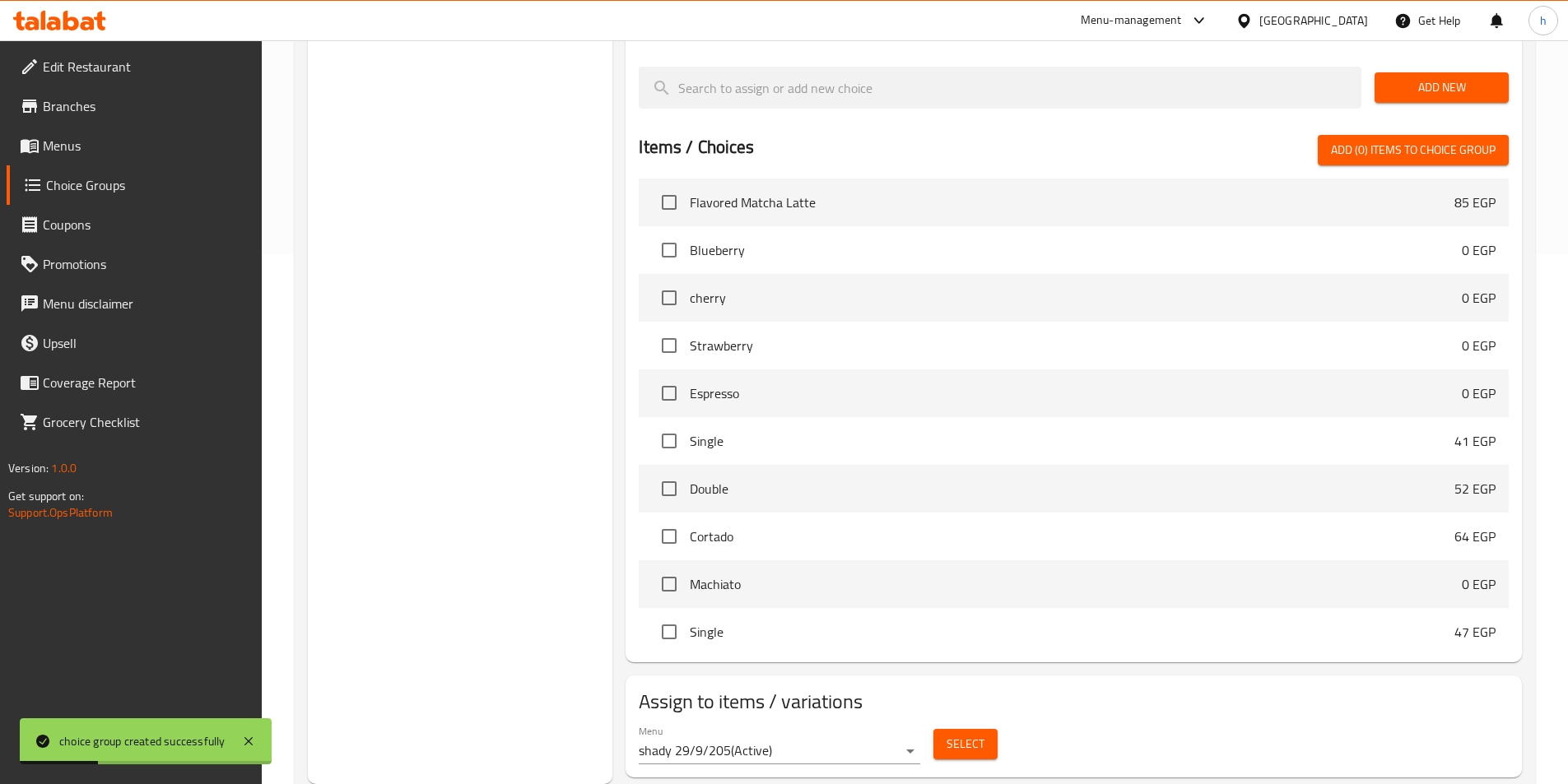
click at [966, 734] on span "Select" at bounding box center [966, 743] width 38 height 21
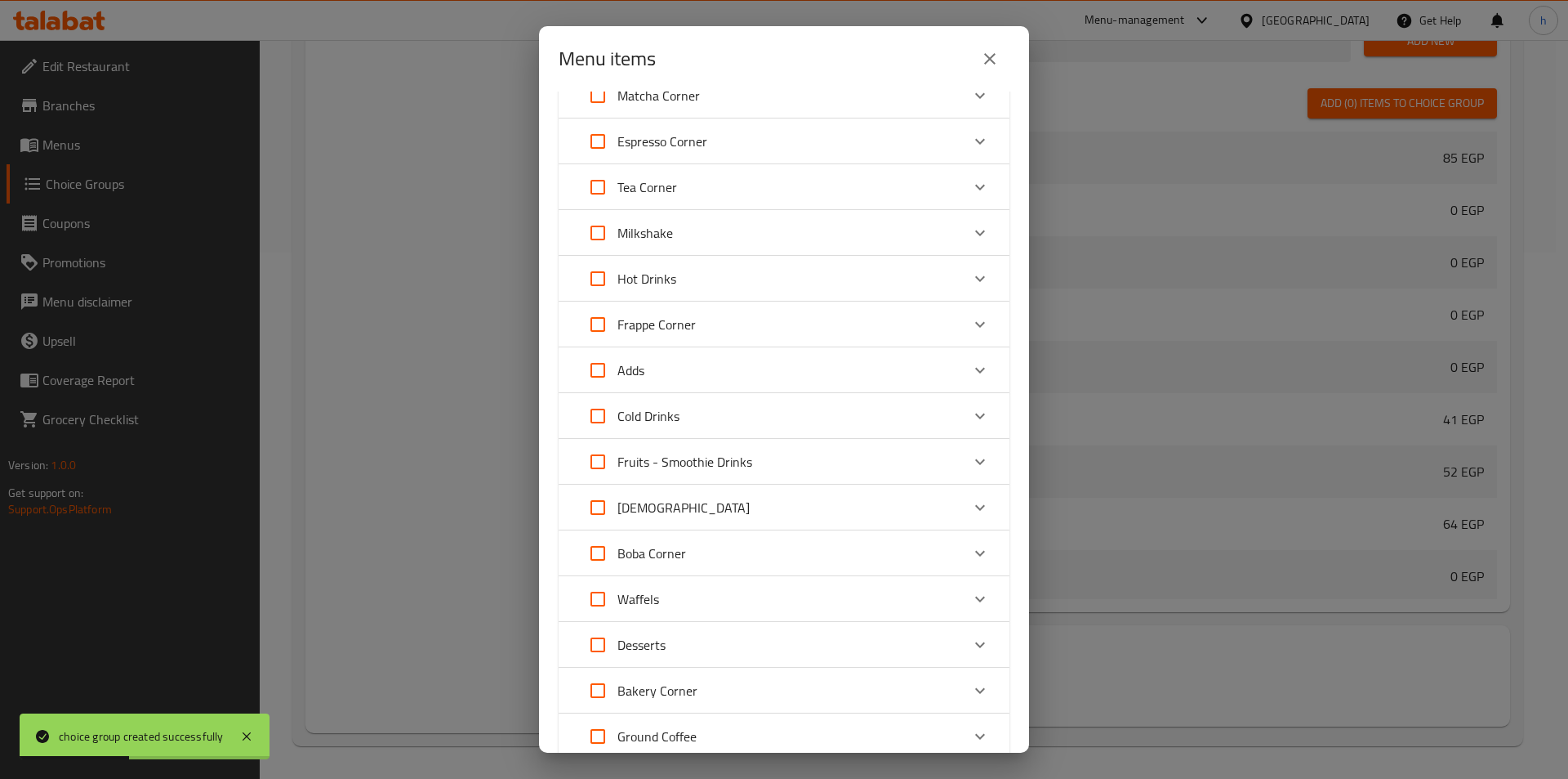
scroll to position [163, 0]
click at [653, 551] on p "Boba Corner" at bounding box center [652, 551] width 69 height 20
click at [623, 636] on input "Expand" at bounding box center [621, 639] width 39 height 39
checkbox input "true"
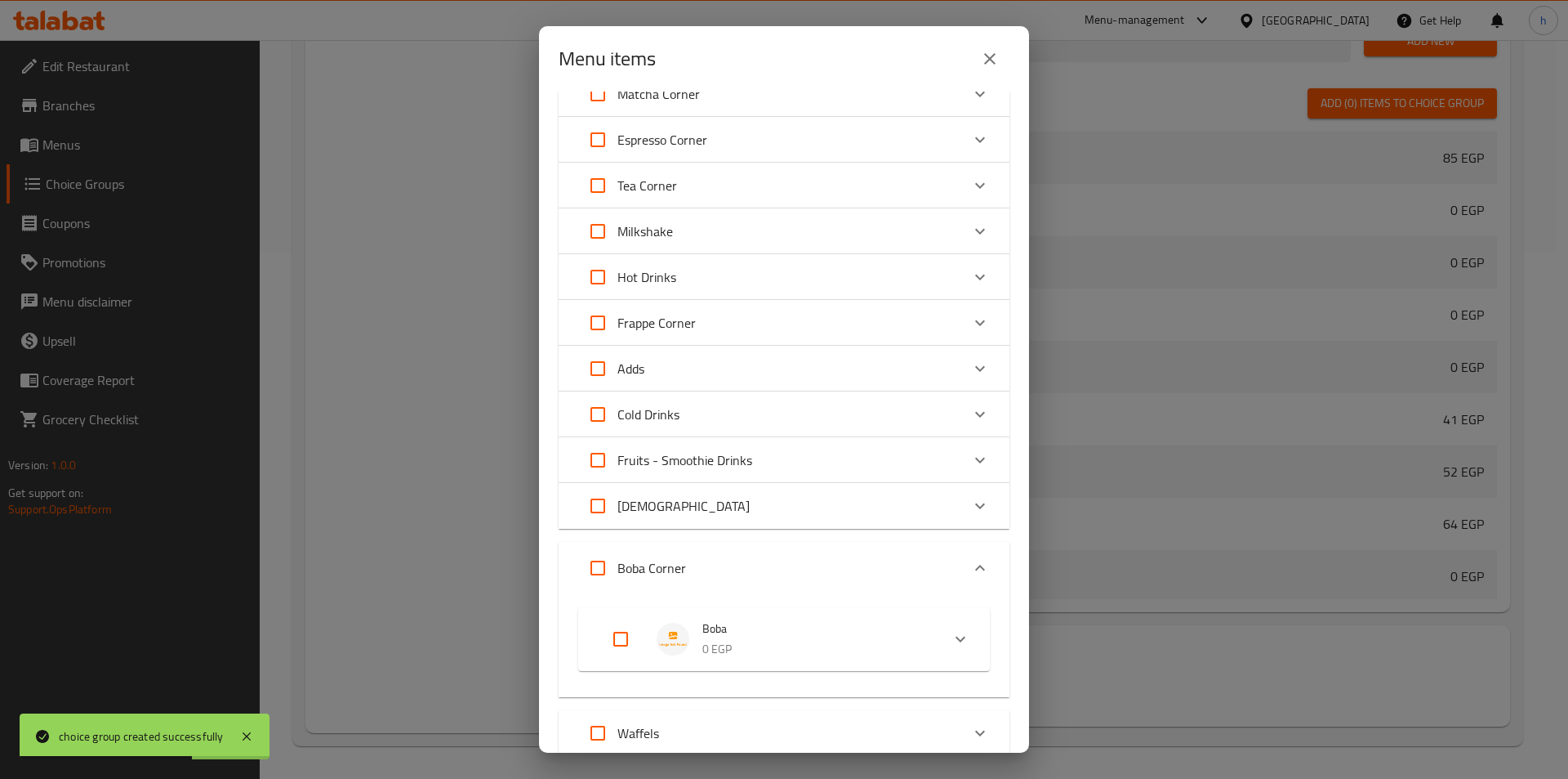
checkbox input "true"
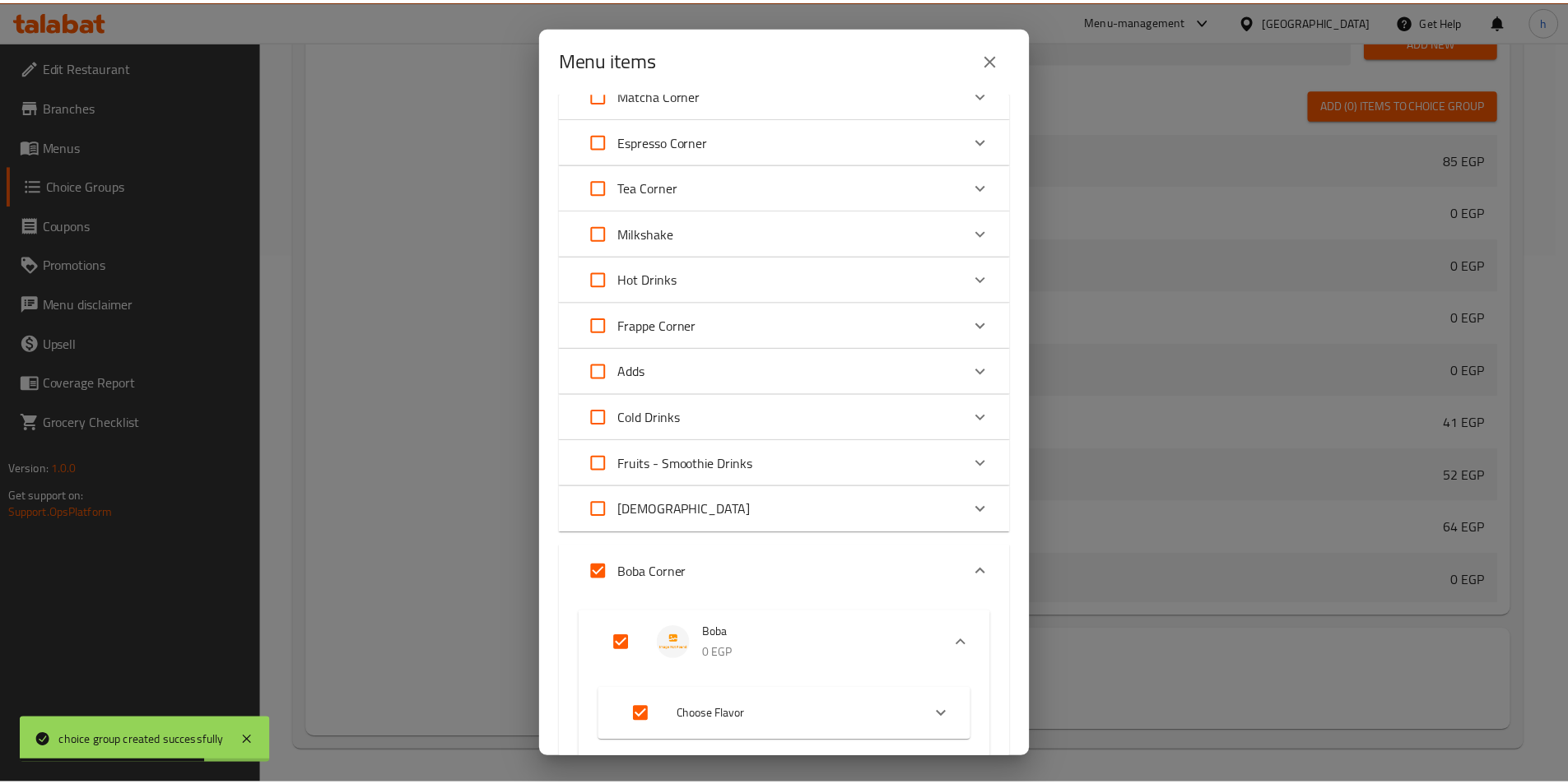
scroll to position [512, 0]
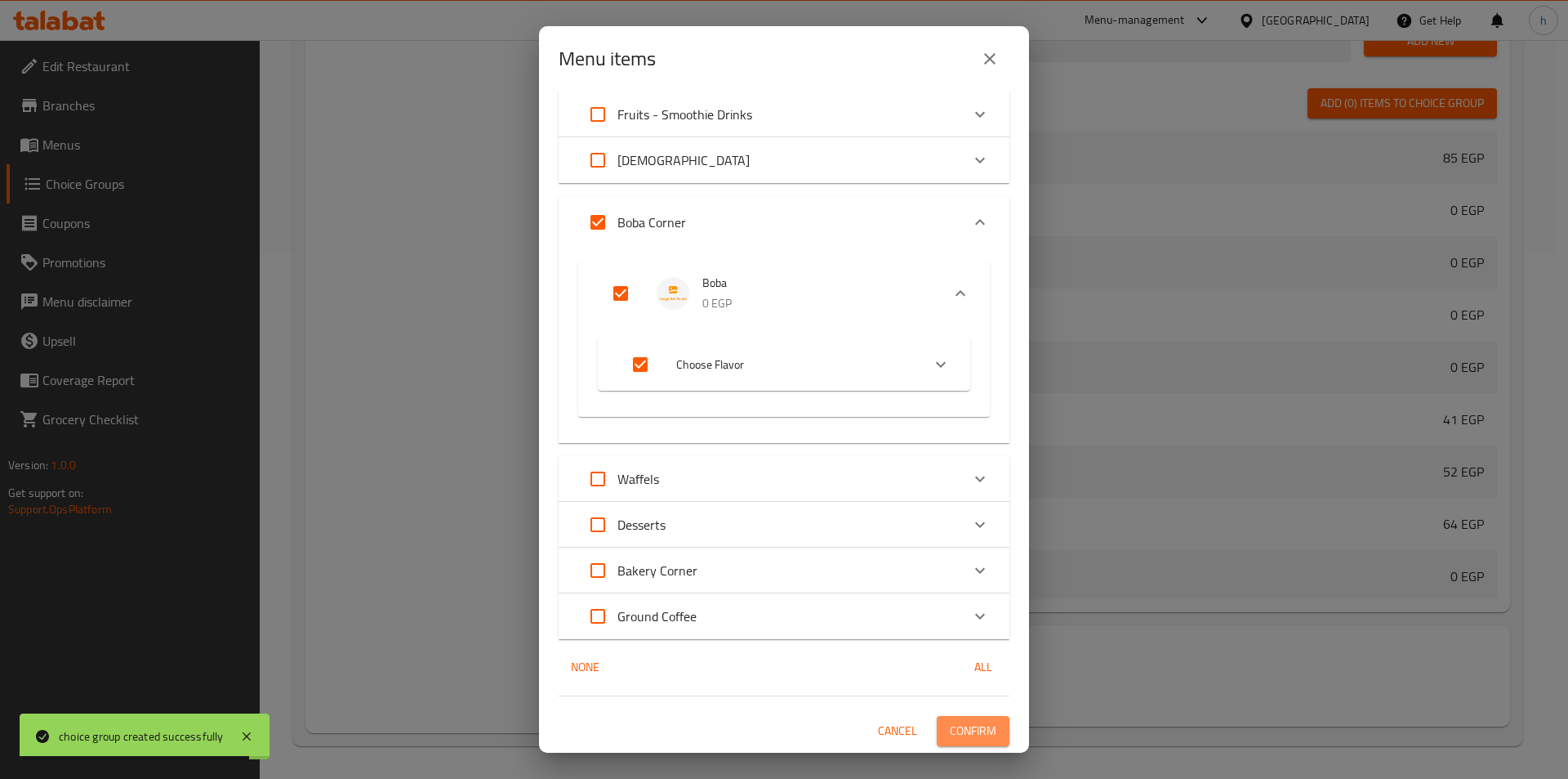
click at [958, 727] on span "Confirm" at bounding box center [972, 731] width 46 height 21
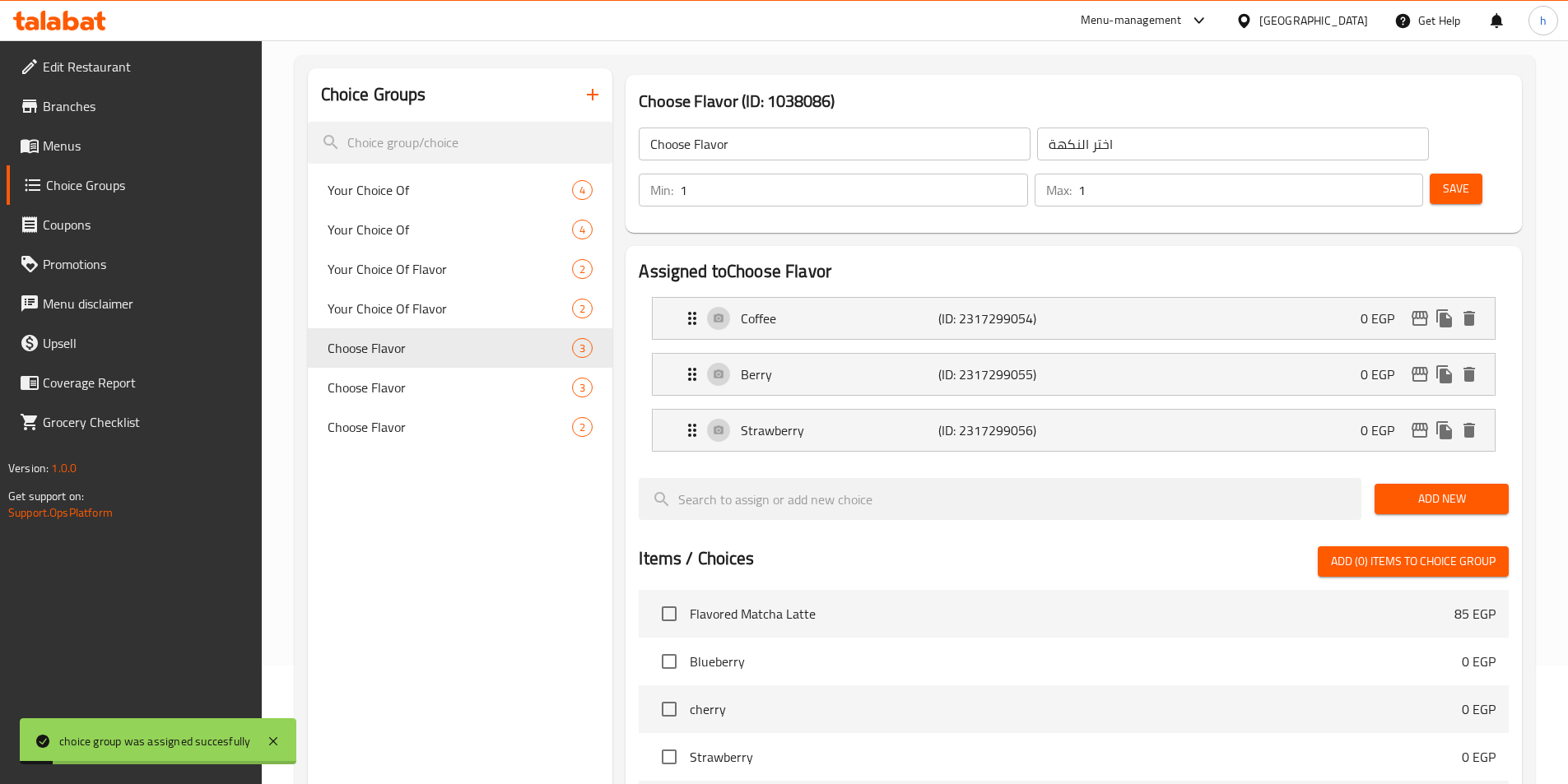
scroll to position [0, 0]
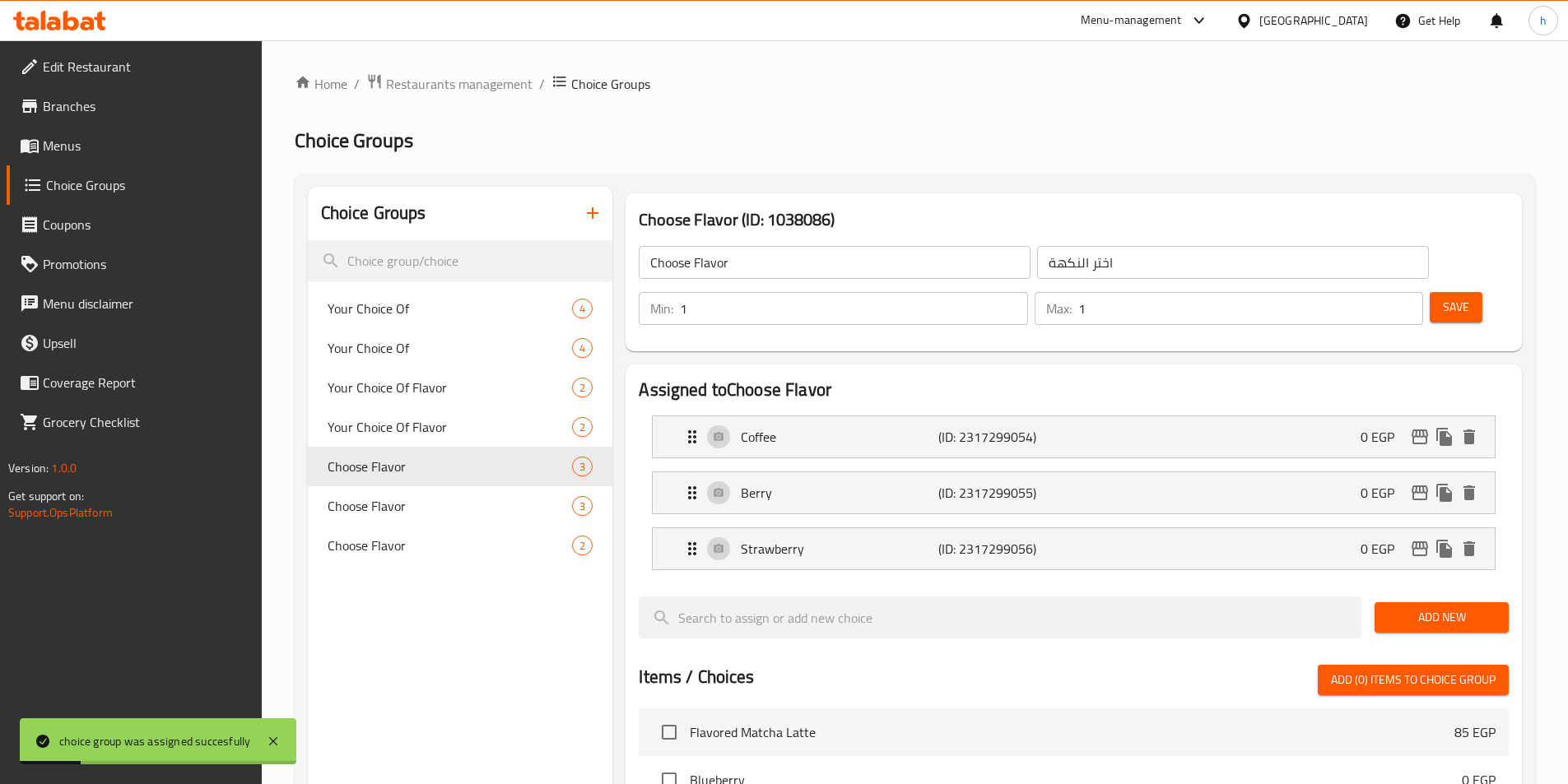
click at [730, 101] on div "Home / Restaurants management / Choice Groups Choice Groups Choice Groups Your …" at bounding box center [915, 700] width 1241 height 1254
click at [586, 211] on icon "button" at bounding box center [593, 213] width 20 height 20
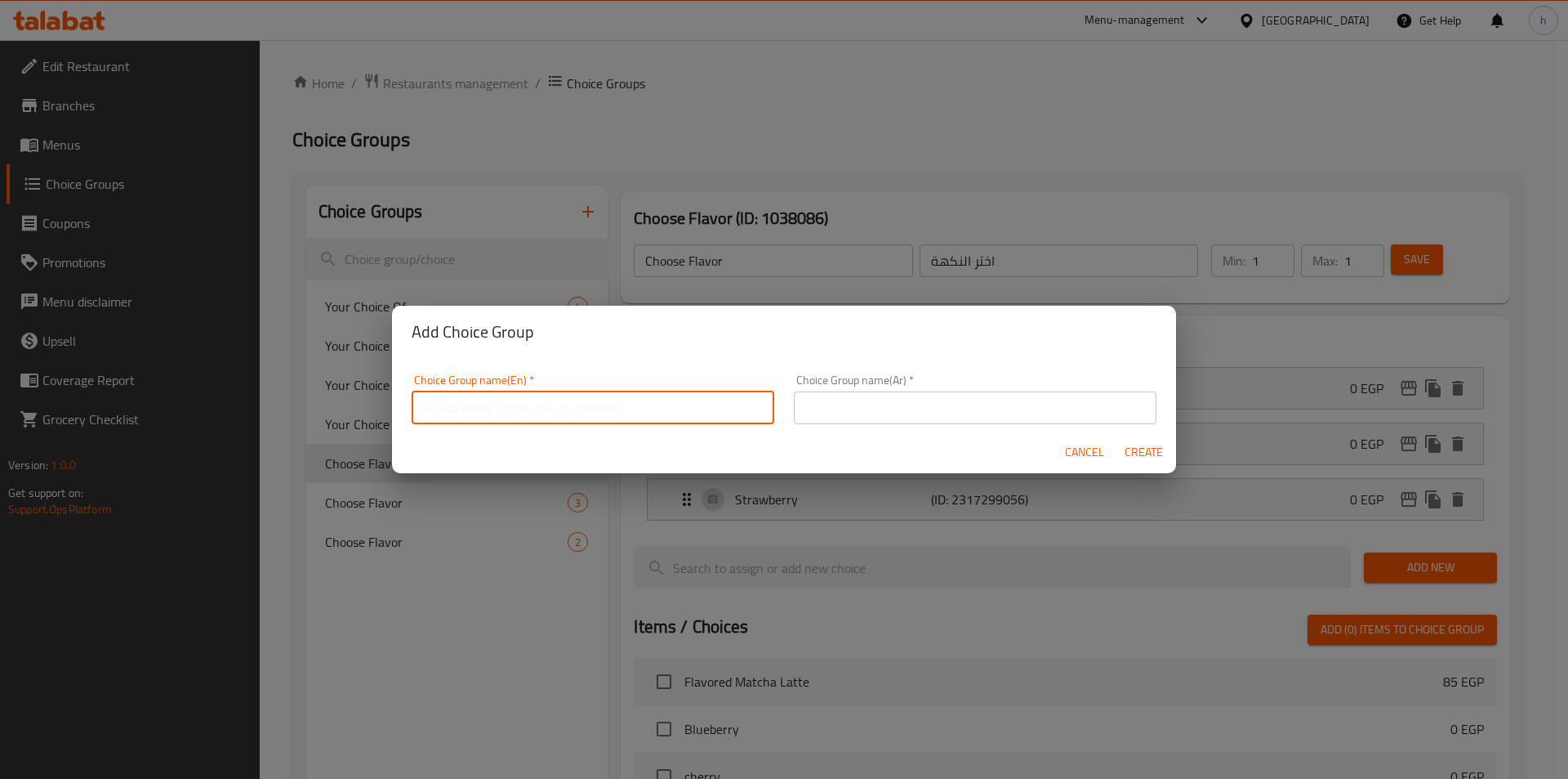
click at [551, 412] on input "text" at bounding box center [592, 407] width 362 height 32
paste input "Choose How to Drink"
type input "Choose How to Drink"
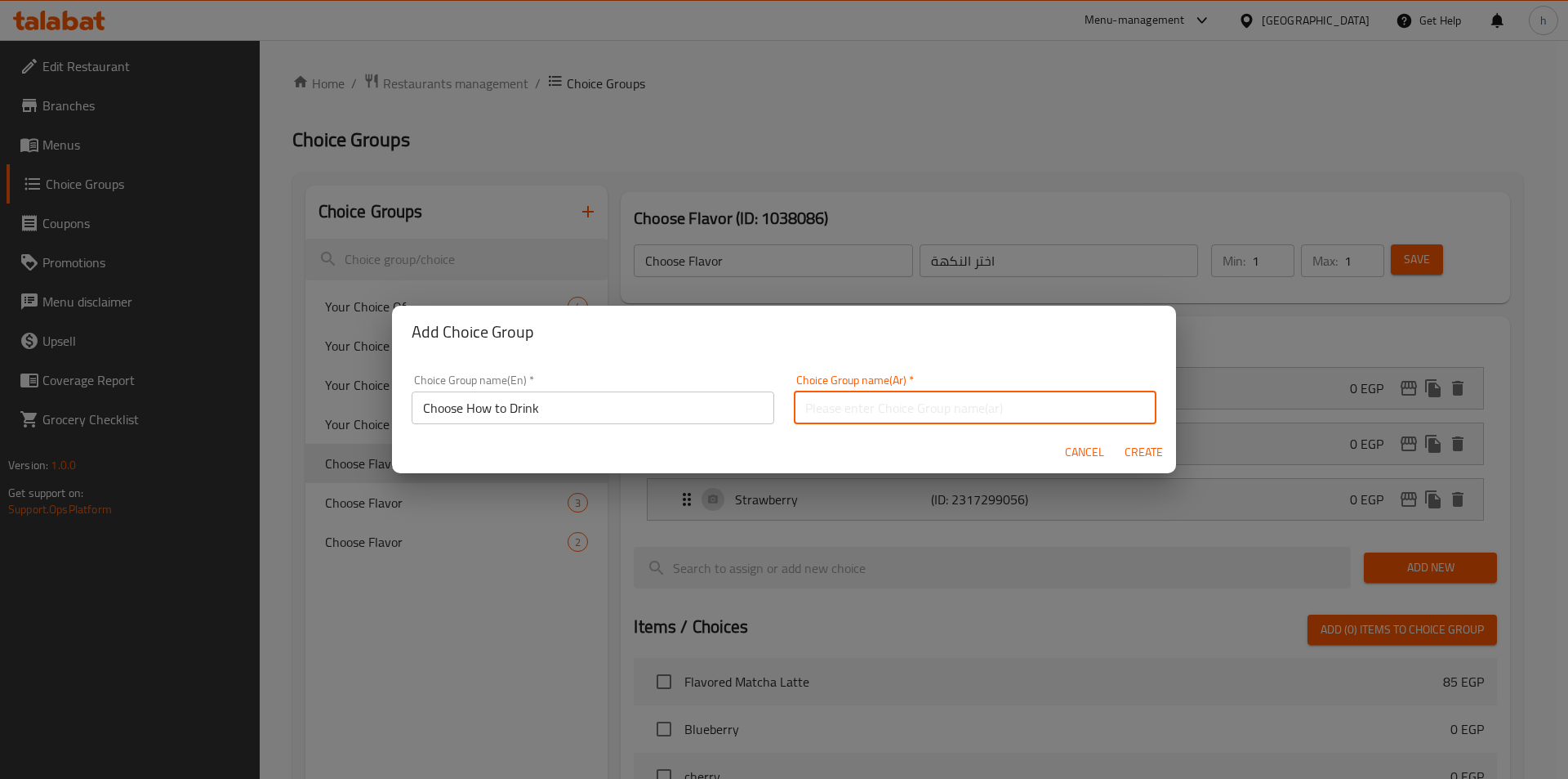
click at [852, 417] on input "text" at bounding box center [975, 407] width 362 height 32
paste input "اختر كيفية الشرب"
type input "اختر كيفية الشرب"
click at [1155, 455] on span "Create" at bounding box center [1144, 452] width 39 height 21
type input "Choose How to Drink"
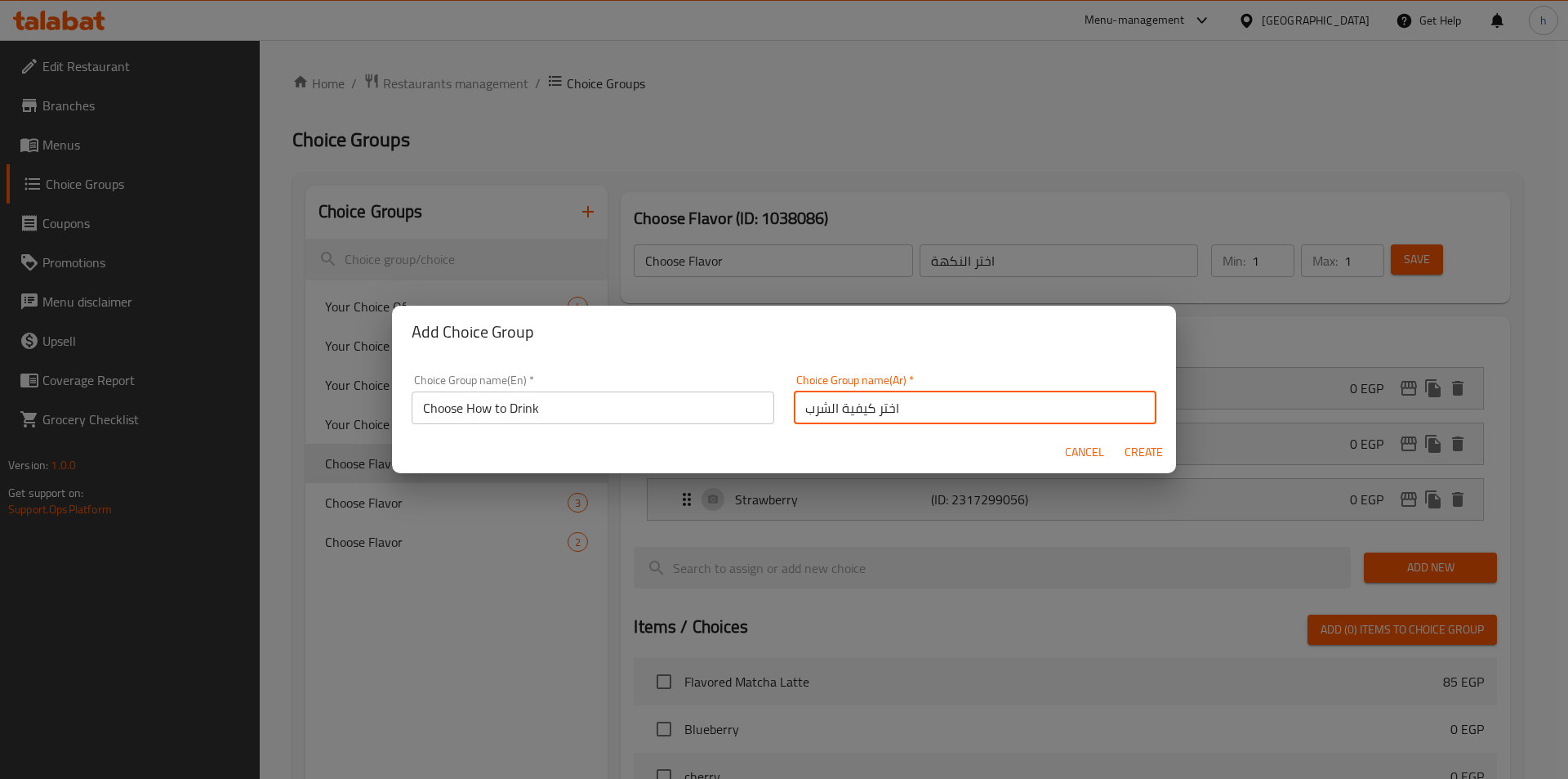
type input "اختر كيفية الشرب"
type input "0"
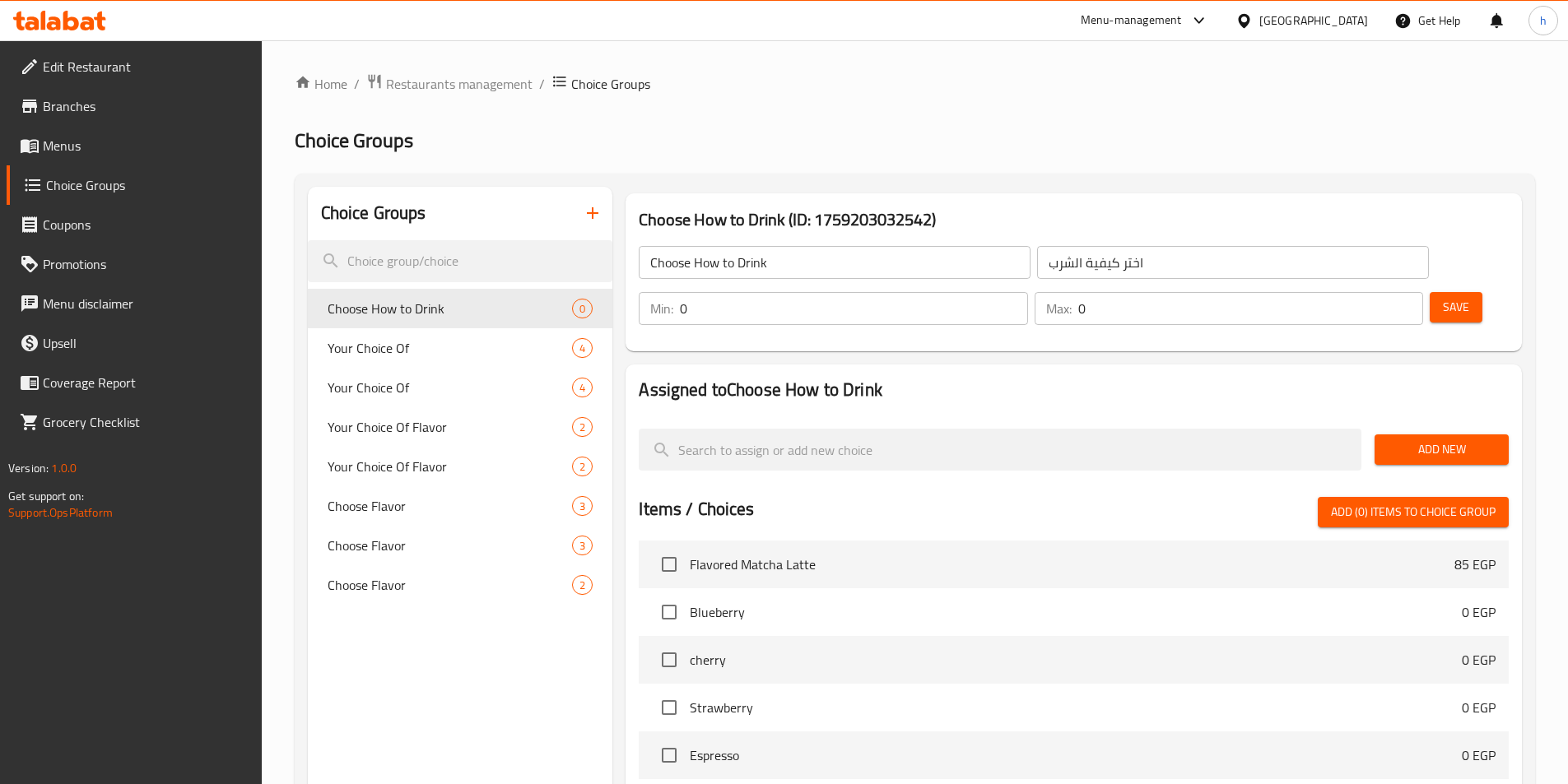
click at [1402, 439] on span "Add New" at bounding box center [1440, 449] width 108 height 21
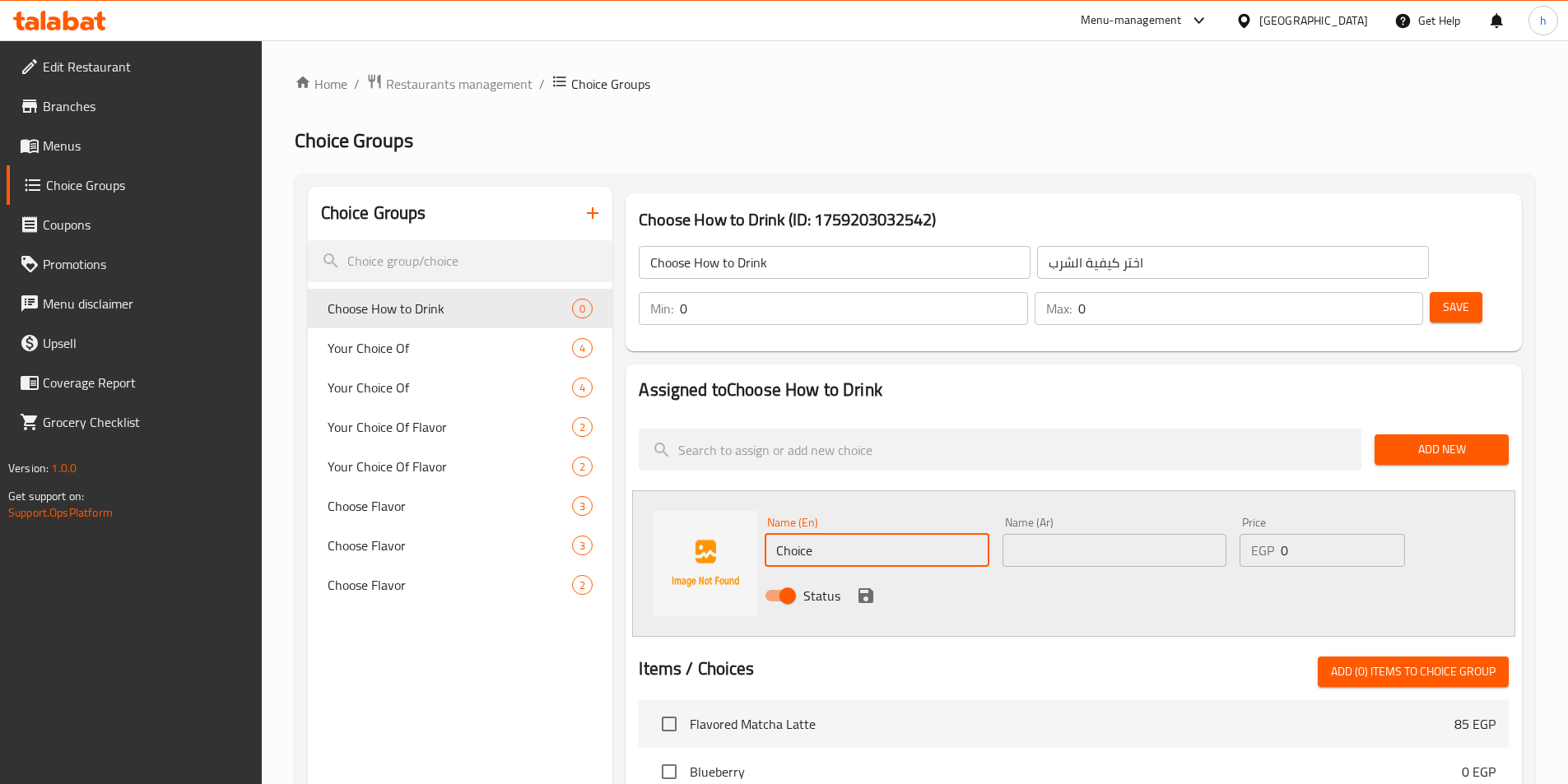
click at [812, 534] on input "Choice" at bounding box center [876, 550] width 224 height 33
paste input "Boba Tea"
type input "Boba Tea"
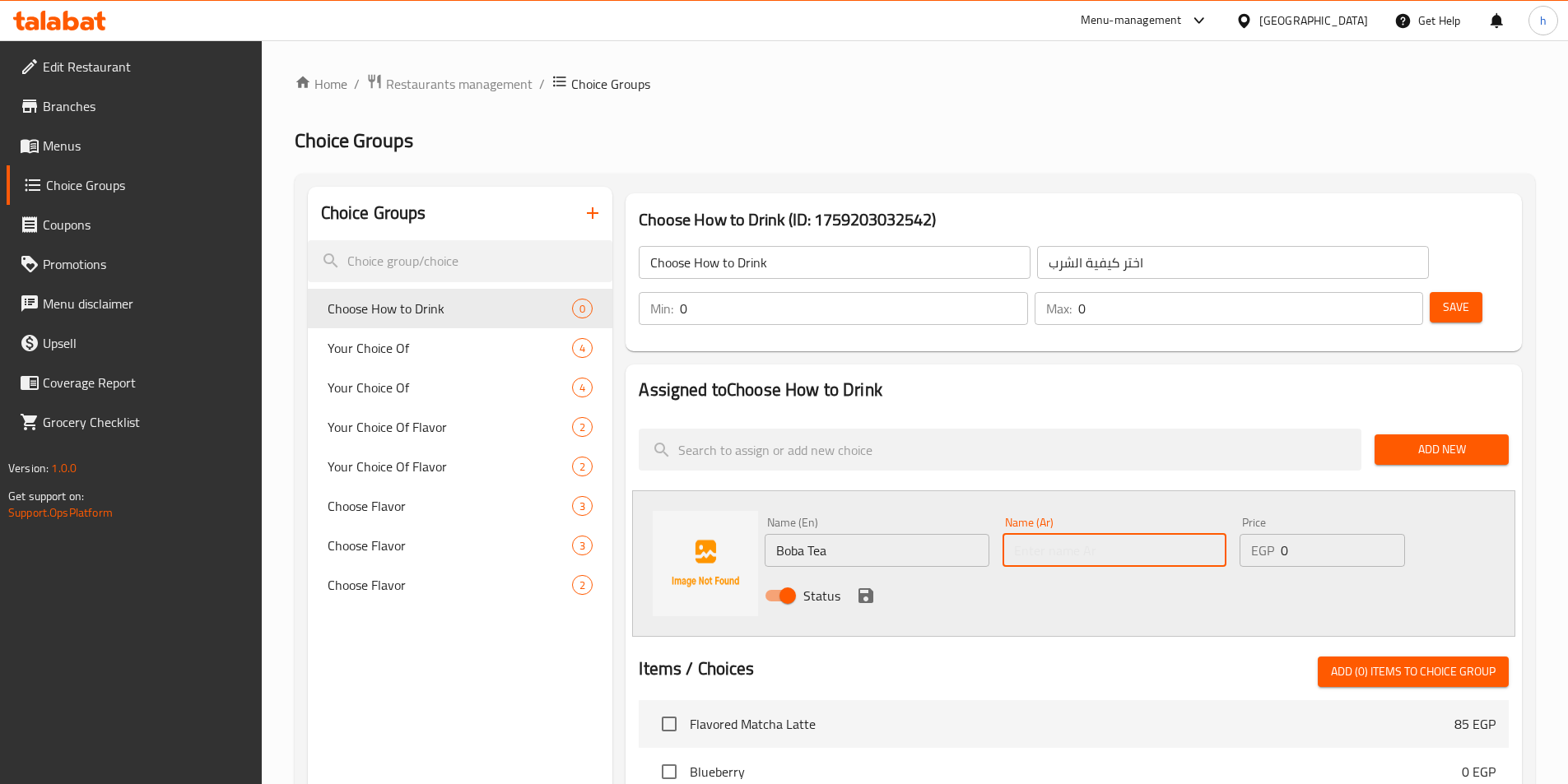
click at [1036, 534] on input "text" at bounding box center [1114, 550] width 224 height 33
paste input "شاي بوبا"
type input "شاي بوبا"
drag, startPoint x: 1292, startPoint y: 508, endPoint x: 1254, endPoint y: 512, distance: 38.2
click at [1254, 534] on div "EGP 0 Price" at bounding box center [1322, 550] width 164 height 33
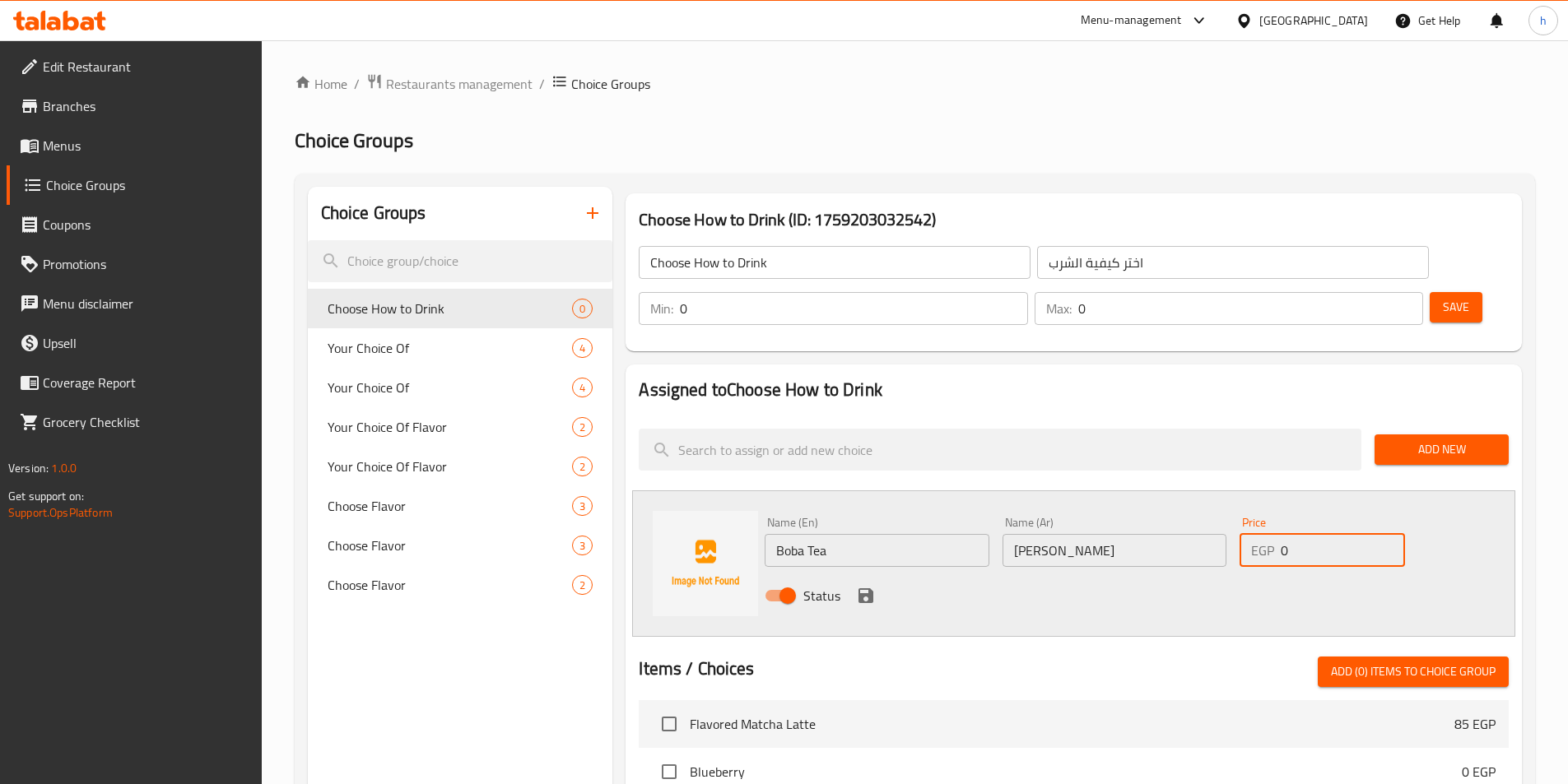
paste input "68"
type input "68"
click at [869, 588] on icon "save" at bounding box center [866, 595] width 15 height 15
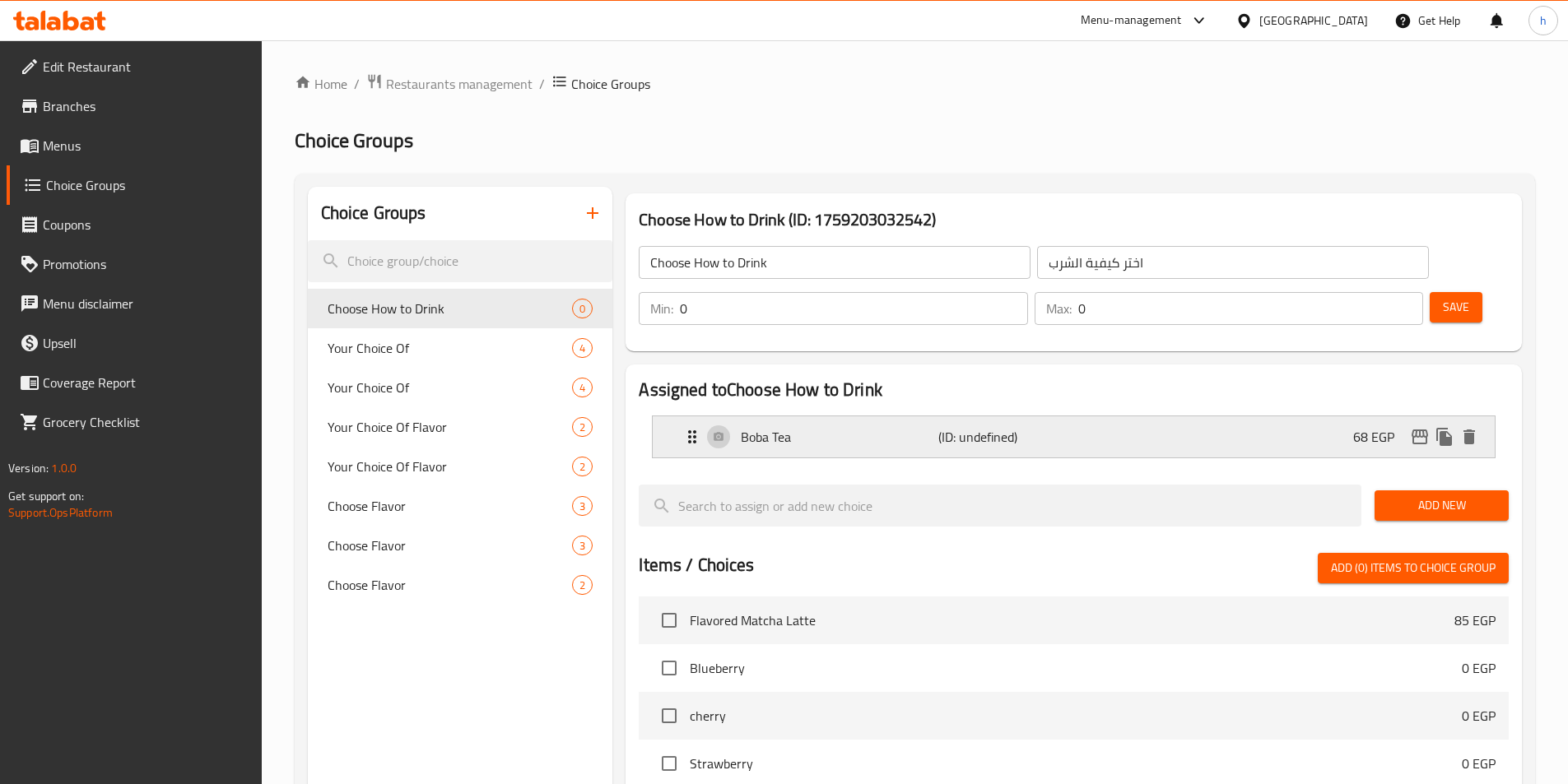
click at [1228, 416] on div "Boba Tea (ID: undefined) 68 EGP" at bounding box center [1078, 437] width 792 height 42
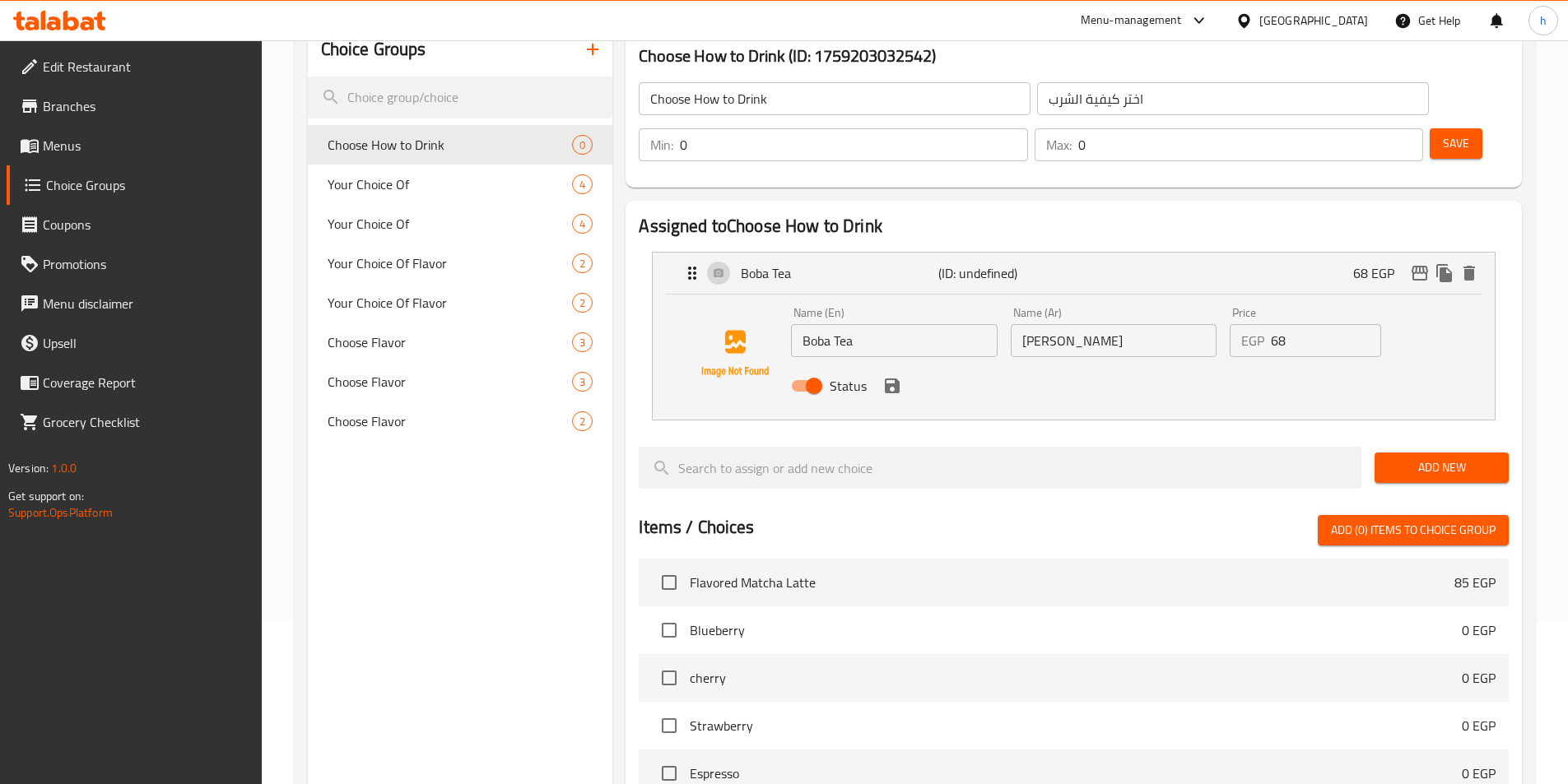
scroll to position [164, 0]
click at [1417, 457] on span "Add New" at bounding box center [1440, 467] width 108 height 21
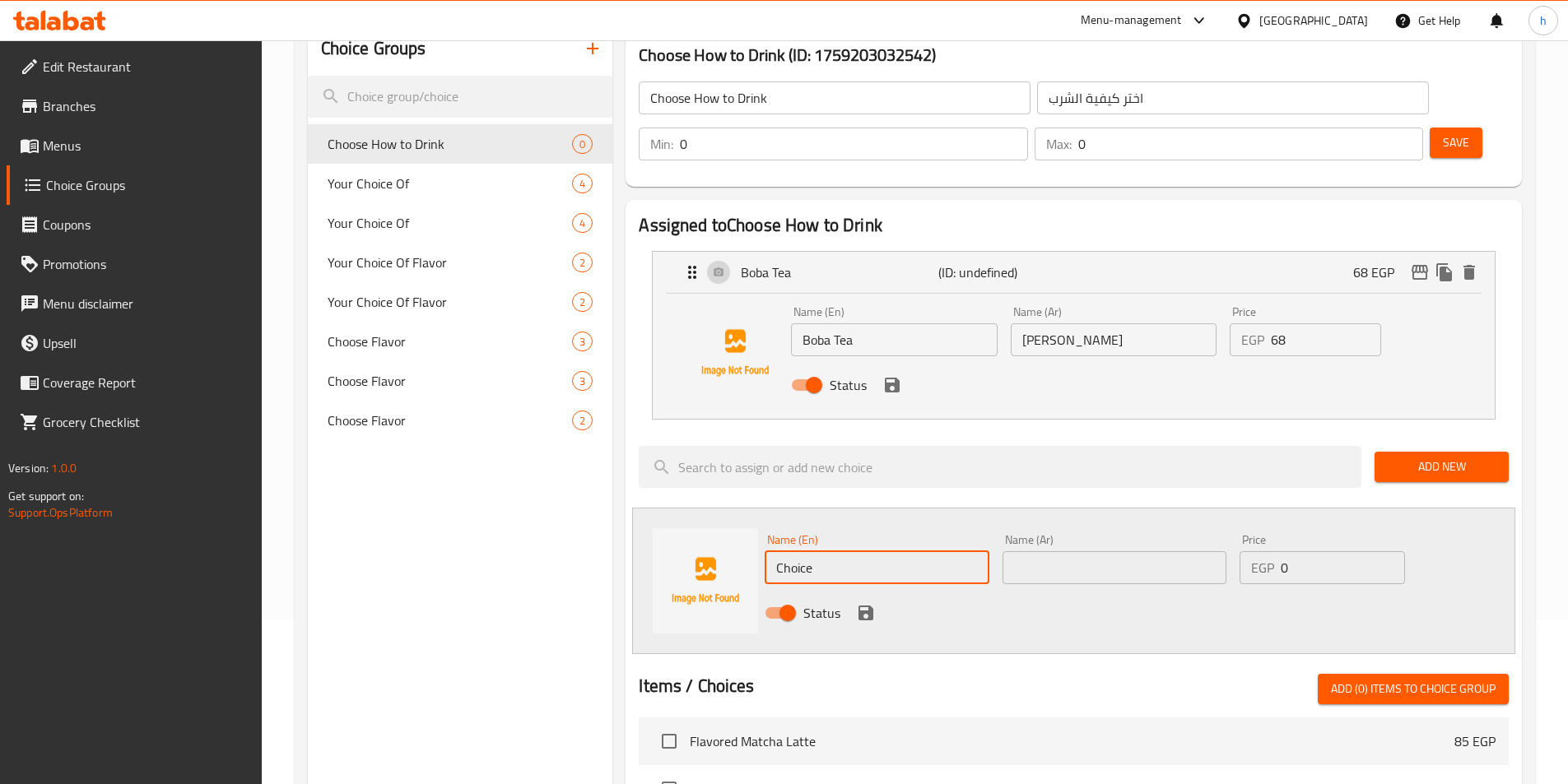
drag, startPoint x: 781, startPoint y: 521, endPoint x: 717, endPoint y: 522, distance: 64.0
click at [717, 522] on div "Name (En) Choice Name (En) Name (Ar) Name (Ar) Price EGP 0 Price Status" at bounding box center [1073, 580] width 883 height 146
paste input "Boba Soda"
type input "Boba Soda"
click at [1059, 539] on div "Name (Ar) Name (Ar)" at bounding box center [1114, 559] width 237 height 63
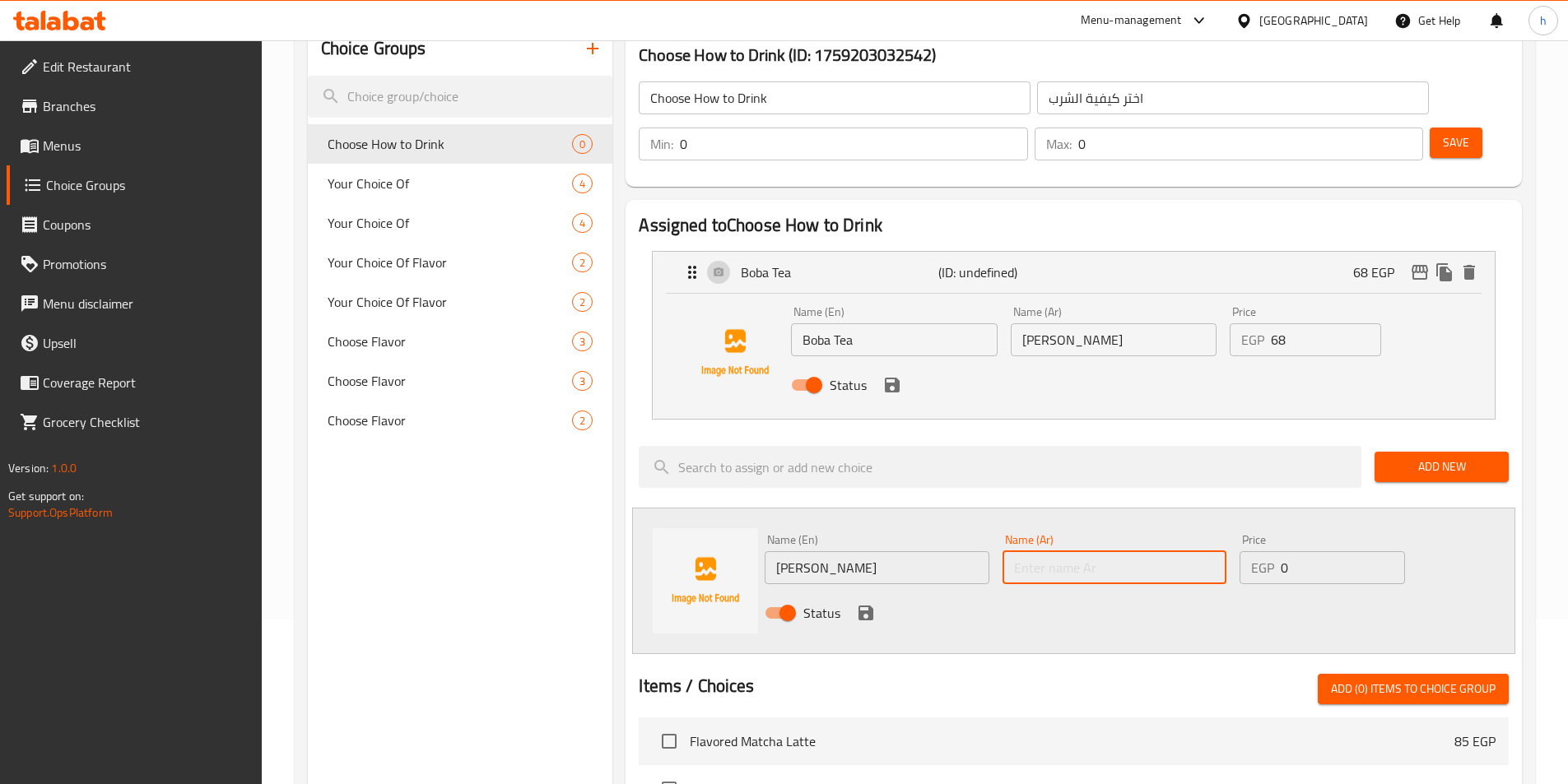
click at [1062, 551] on input "text" at bounding box center [1114, 566] width 224 height 33
paste input "صودا بوبا"
type input "صودا بوبا"
drag, startPoint x: 1317, startPoint y: 521, endPoint x: 1238, endPoint y: 526, distance: 79.2
click at [1238, 527] on div "Price EGP 0 Price" at bounding box center [1322, 559] width 178 height 63
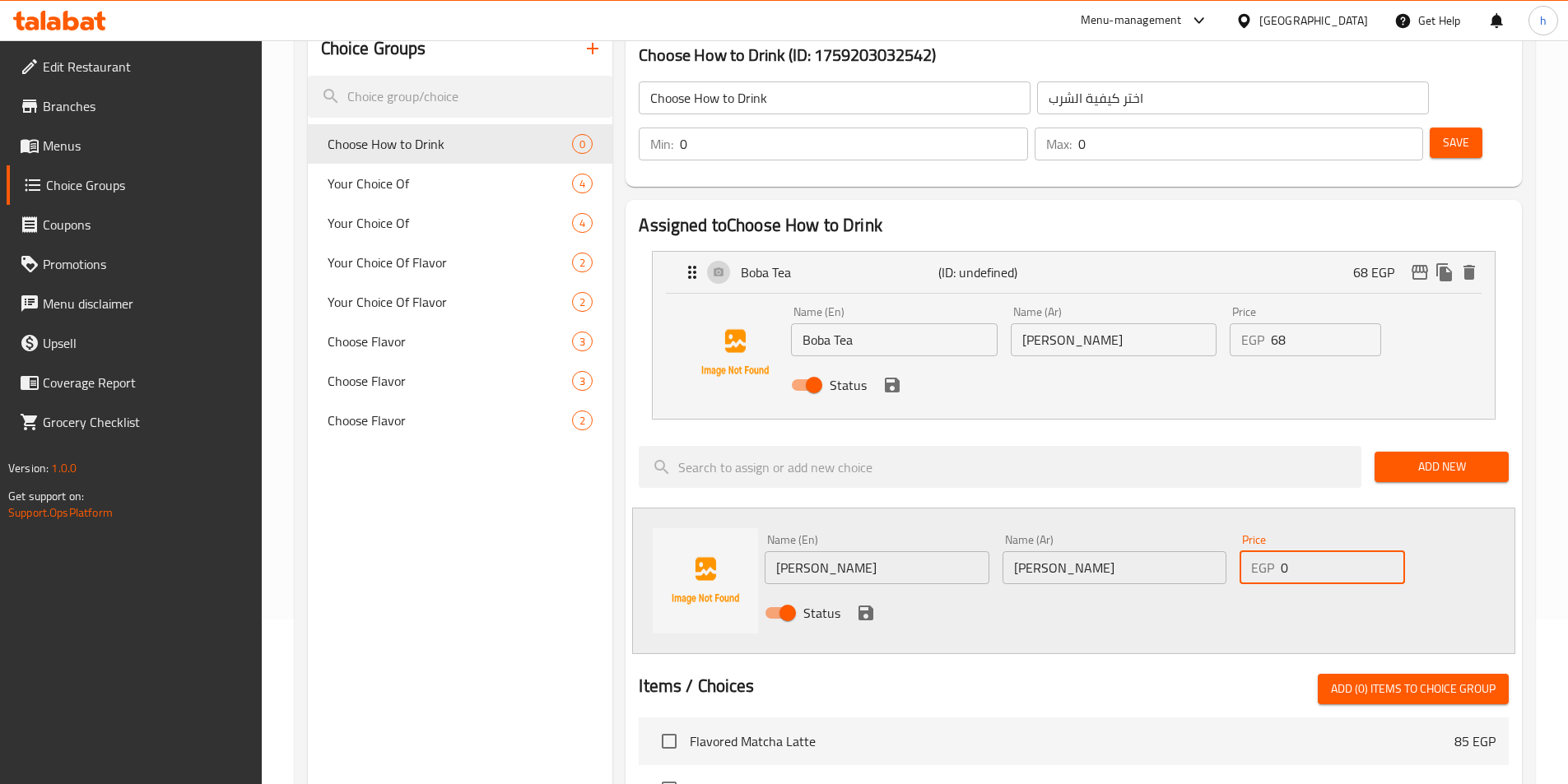
paste input "71"
type input "71"
click at [876, 600] on button "save" at bounding box center [866, 612] width 25 height 25
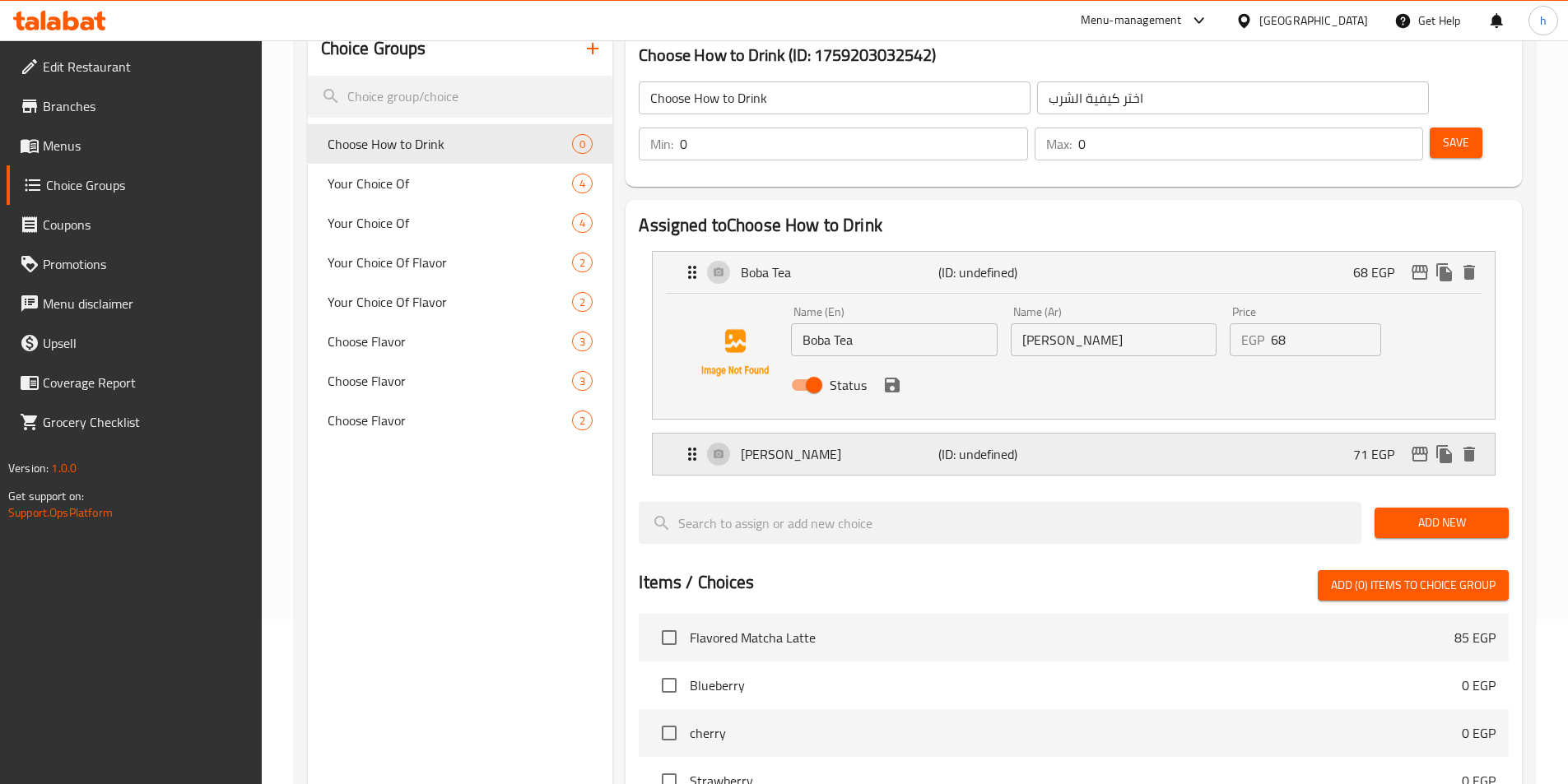
click at [1161, 433] on div "Boba Soda (ID: undefined) 71 EGP" at bounding box center [1078, 454] width 792 height 42
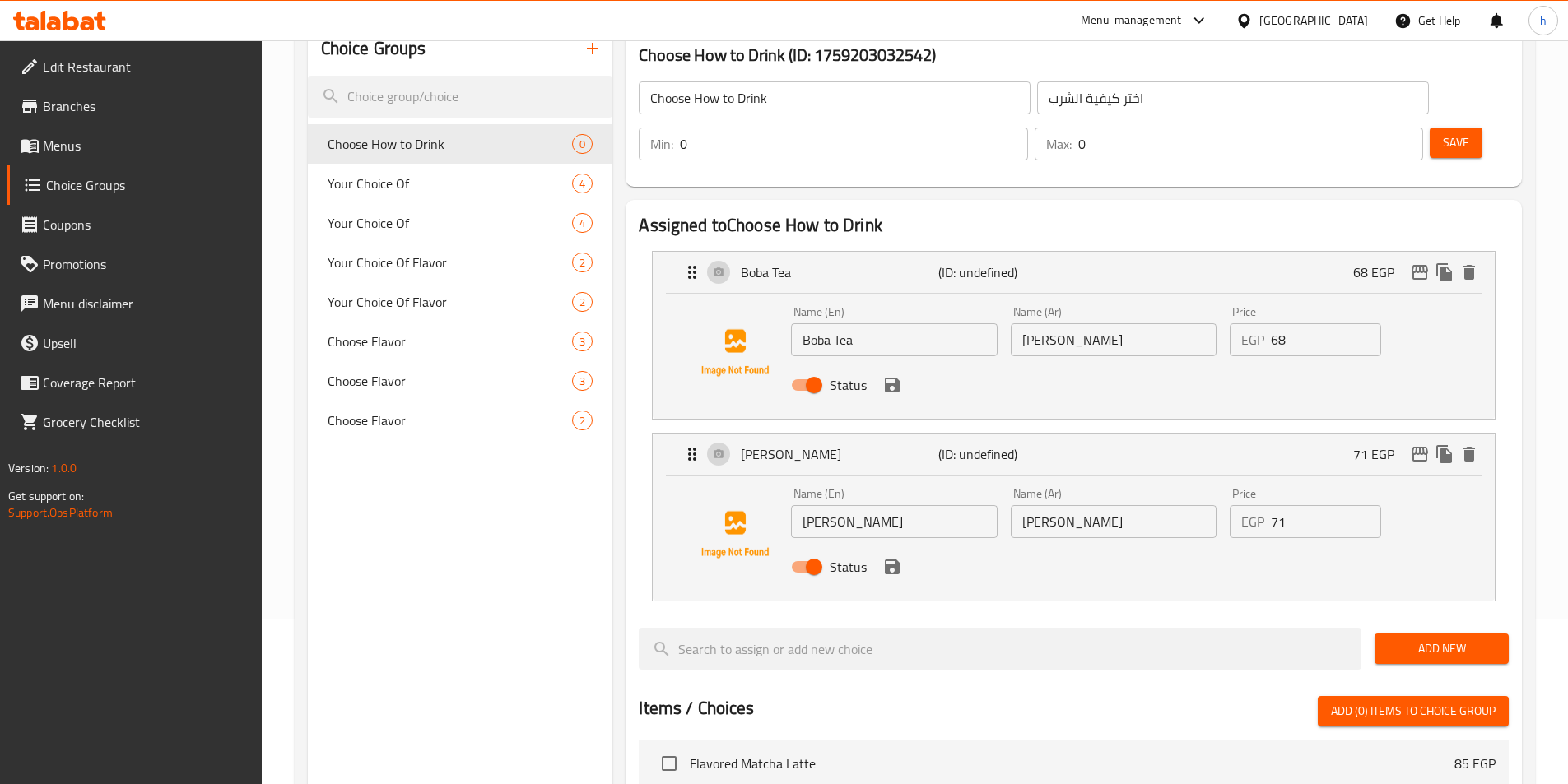
click at [1412, 638] on span "Add New" at bounding box center [1440, 648] width 108 height 21
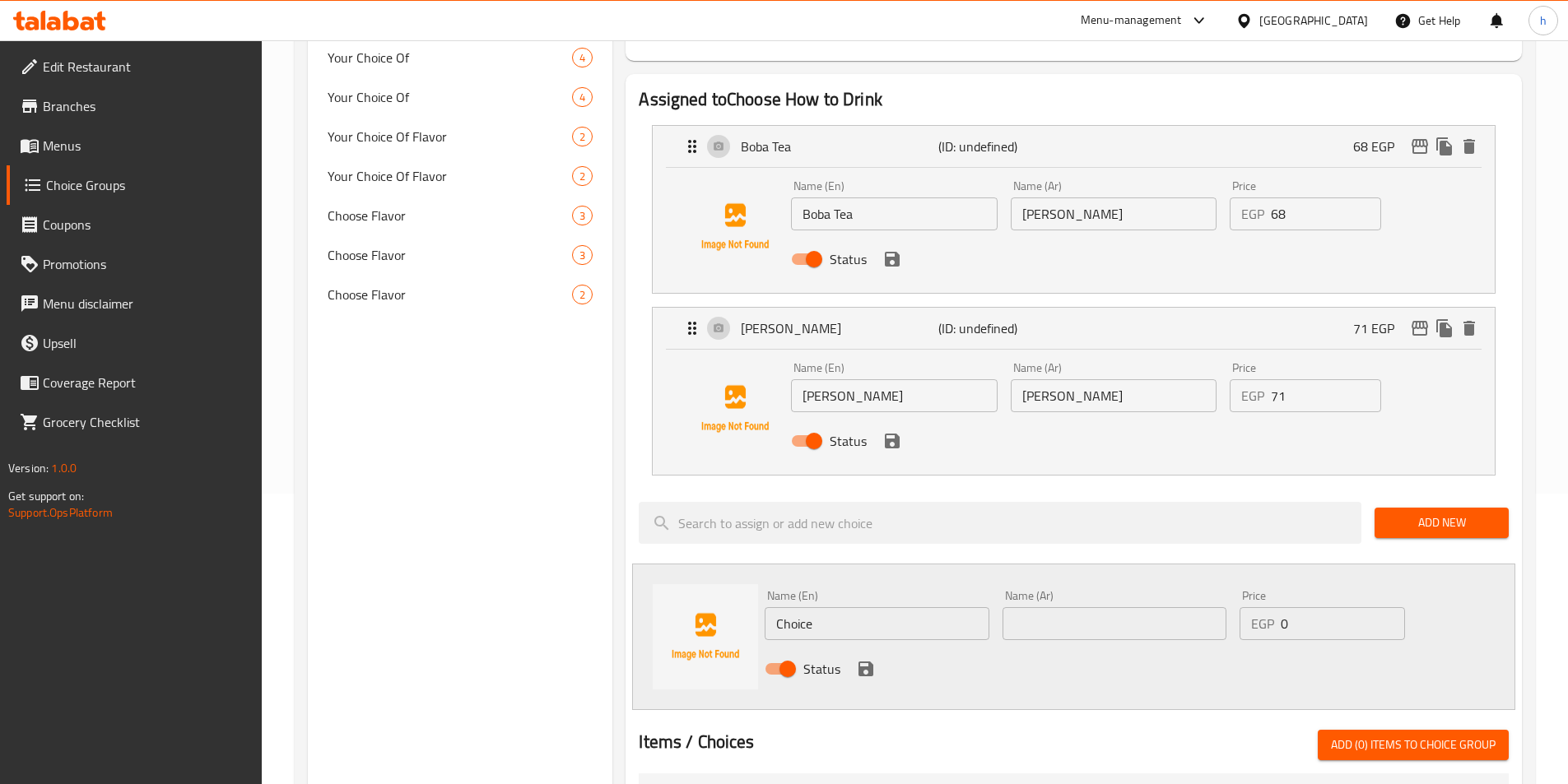
scroll to position [411, 0]
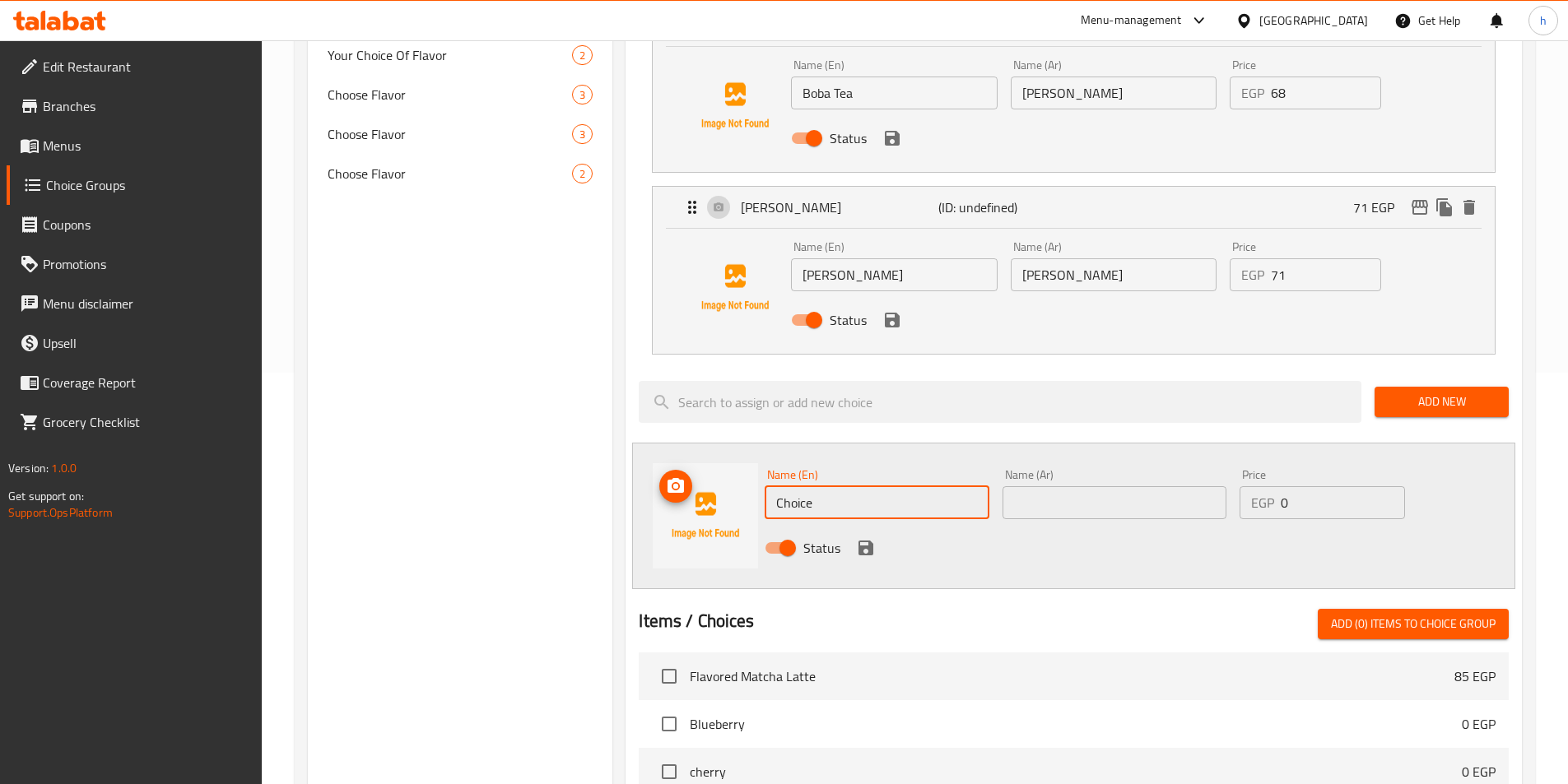
drag, startPoint x: 849, startPoint y: 454, endPoint x: 712, endPoint y: 439, distance: 137.8
click at [712, 443] on div "Name (En) Choice Name (En) Name (Ar) Name (Ar) Price EGP 0 Price Status" at bounding box center [1073, 516] width 883 height 146
paste input "Boba Smoothi"
type input "Boba Smoothie"
click at [1074, 486] on input "text" at bounding box center [1114, 502] width 224 height 33
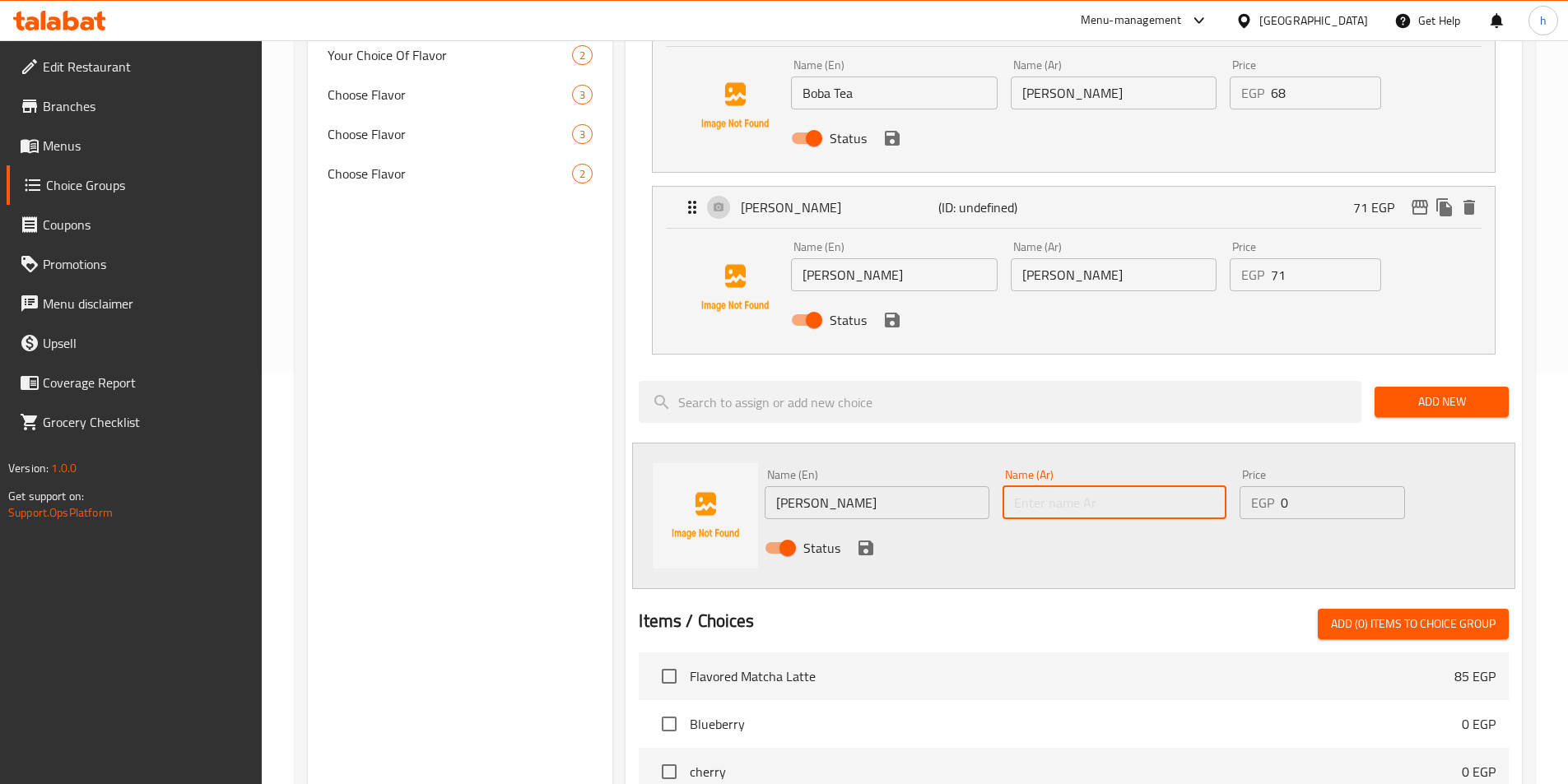
paste input "سموزي بوبا"
type input "سموزي بوبا"
drag, startPoint x: 1296, startPoint y: 466, endPoint x: 1259, endPoint y: 470, distance: 37.2
click at [1259, 486] on div "EGP 0 Price" at bounding box center [1322, 502] width 164 height 33
paste input "79"
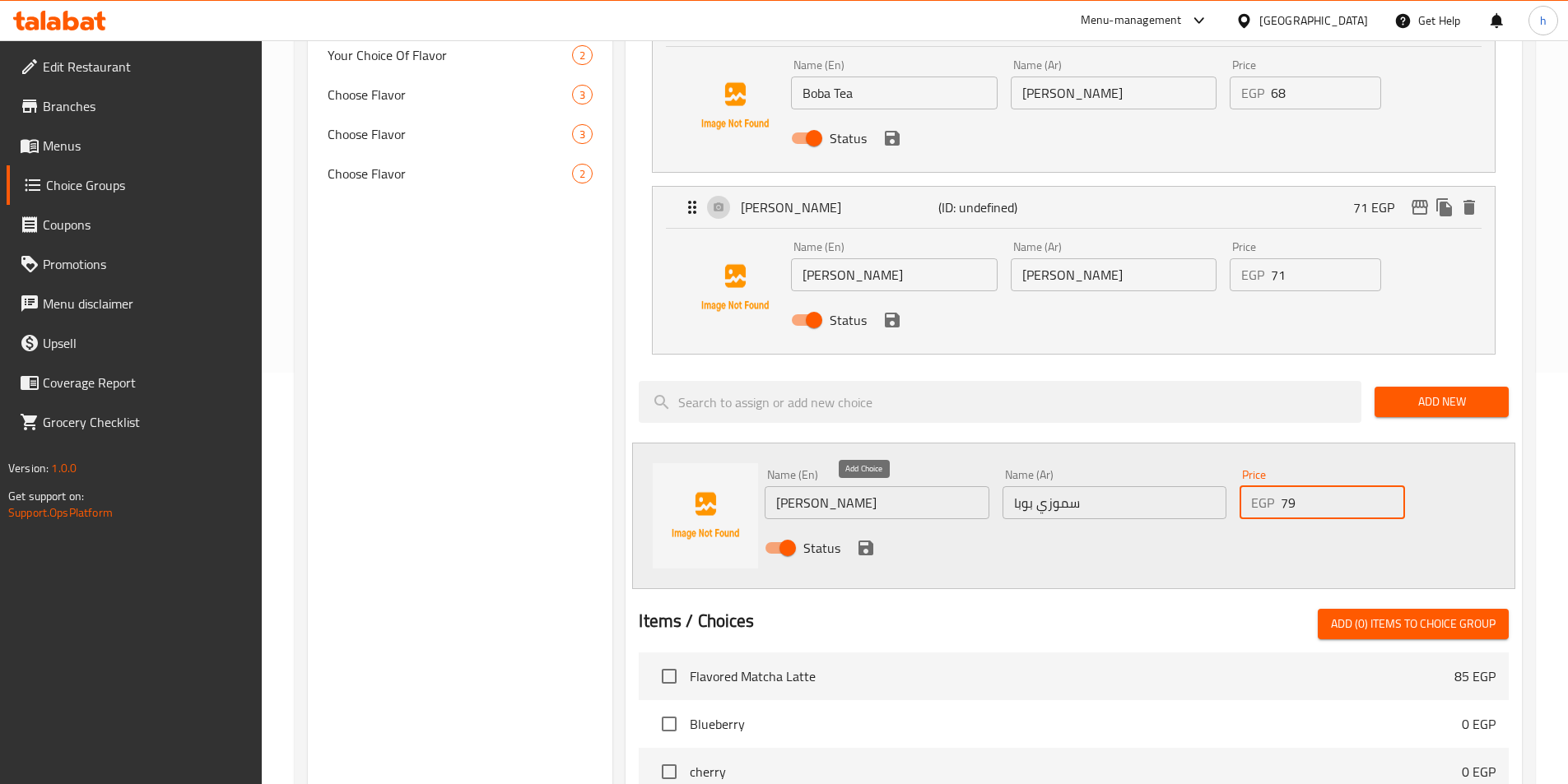
type input "79"
click at [867, 538] on icon "save" at bounding box center [866, 548] width 20 height 20
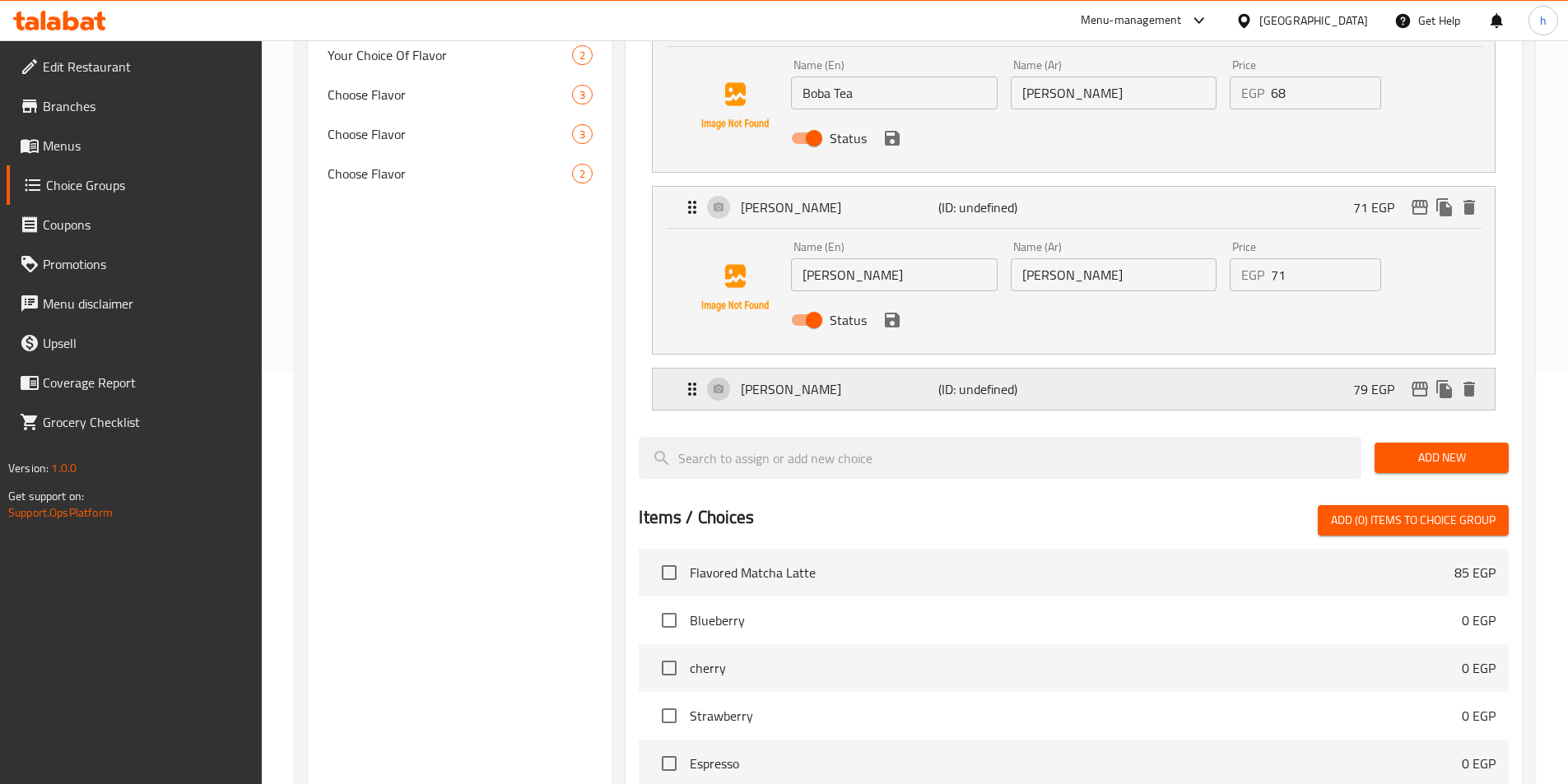
click at [1065, 369] on div "Boba Smoothie (ID: undefined) 79 EGP" at bounding box center [1078, 390] width 792 height 42
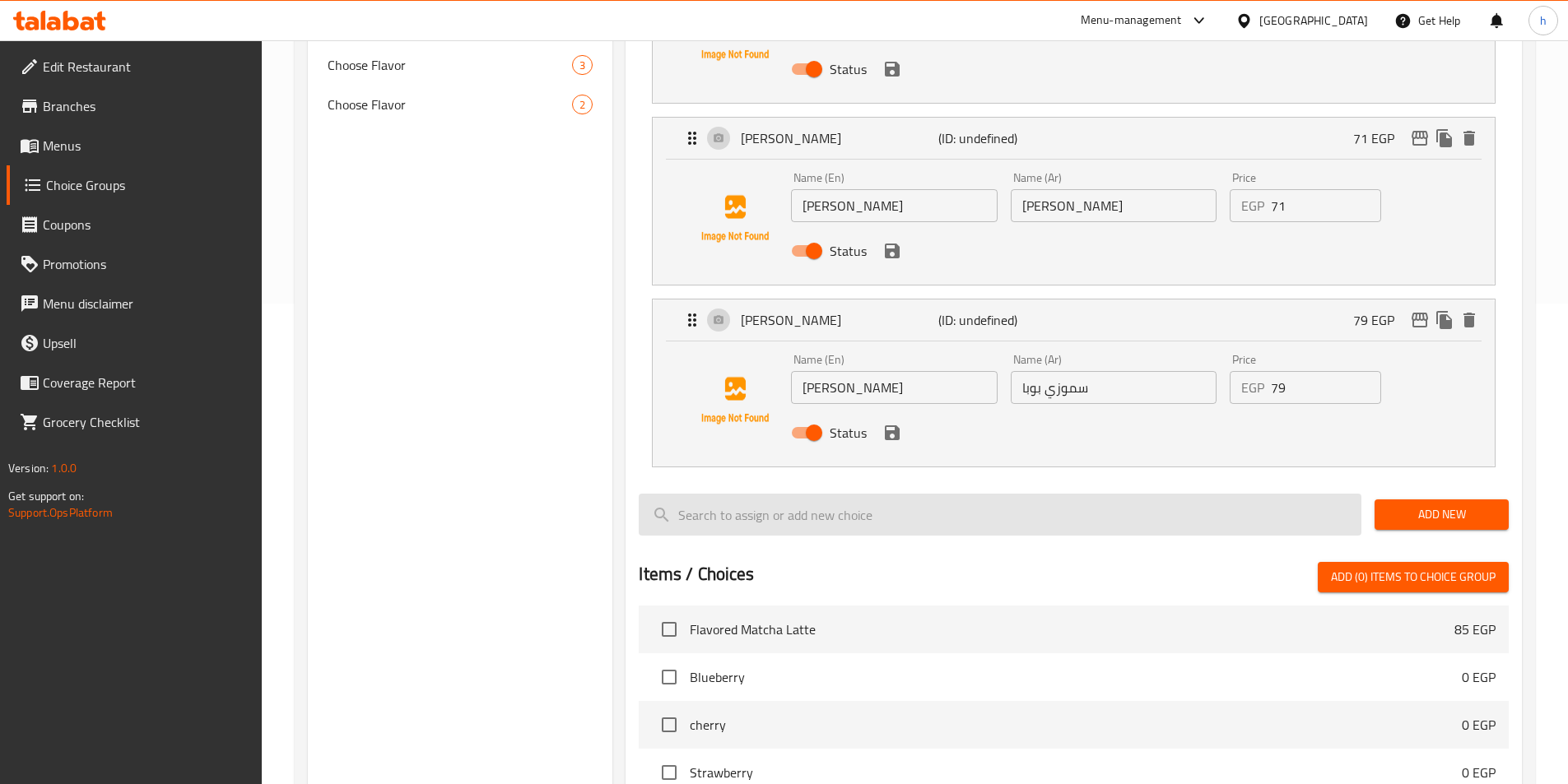
scroll to position [575, 0]
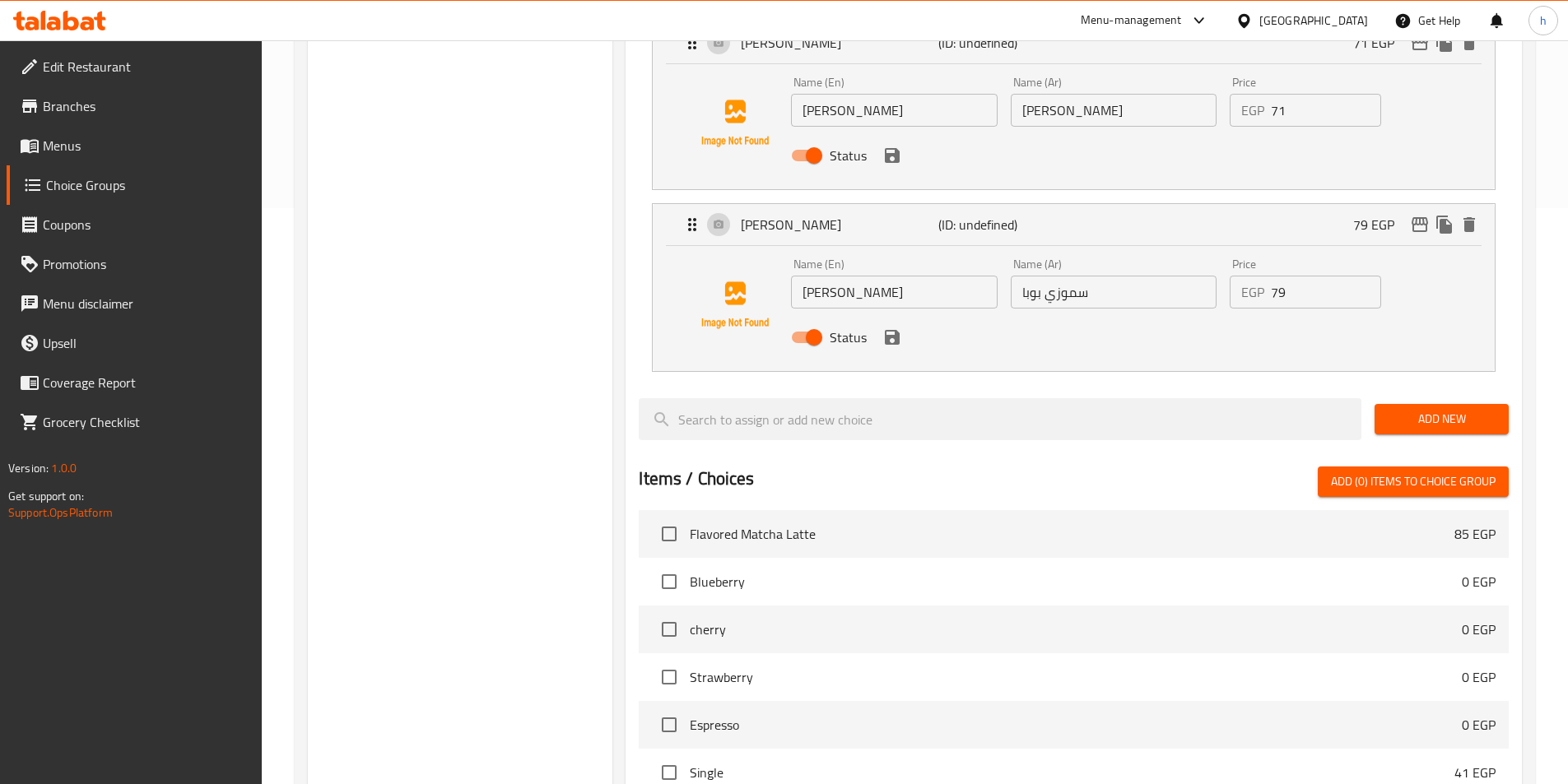
drag, startPoint x: 1412, startPoint y: 377, endPoint x: 1372, endPoint y: 396, distance: 44.3
click at [1412, 408] on span "Add New" at bounding box center [1440, 418] width 108 height 21
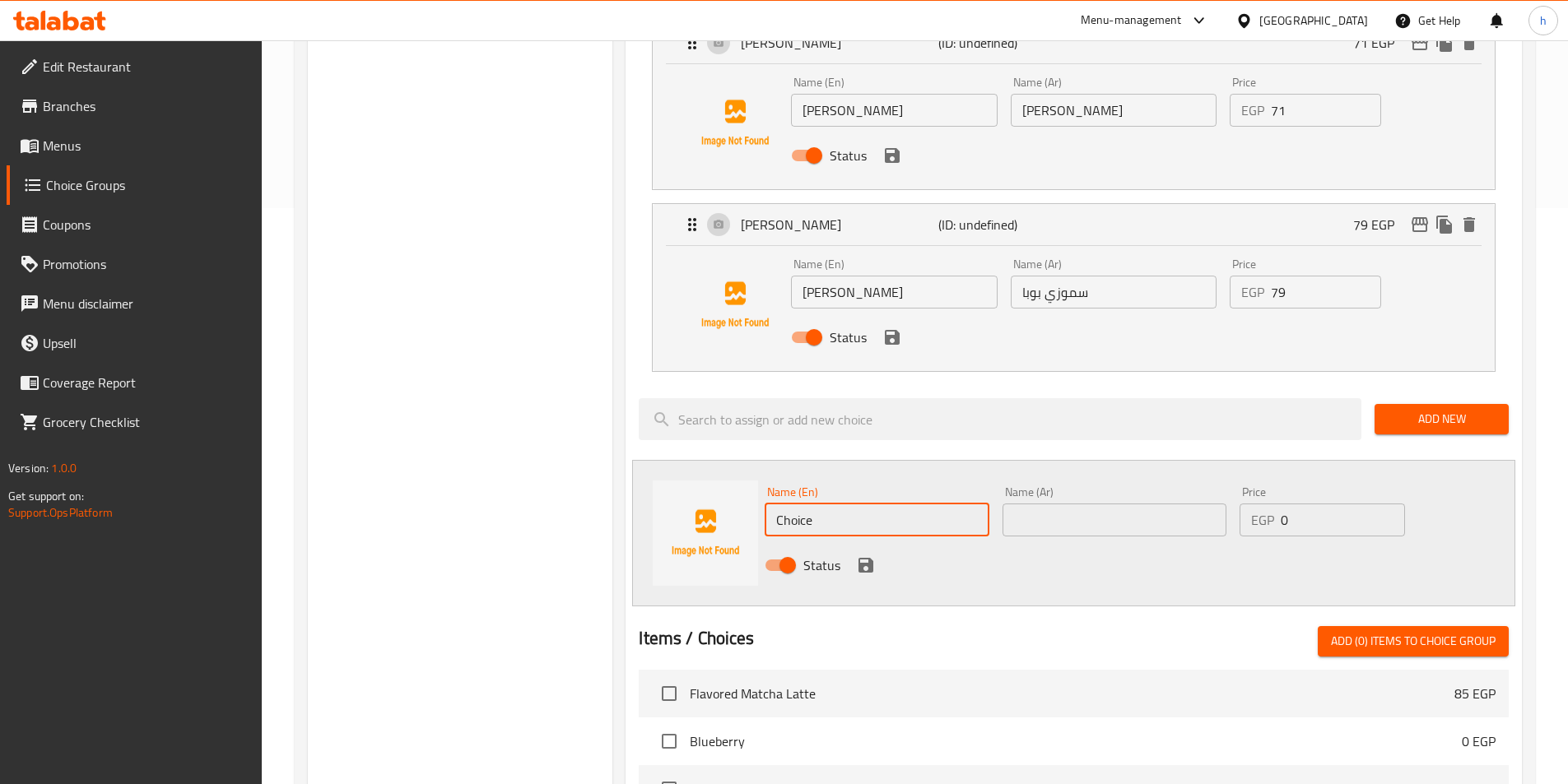
drag, startPoint x: 853, startPoint y: 479, endPoint x: 759, endPoint y: 472, distance: 94.3
click at [759, 479] on div "Name (En) Choice Name (En)" at bounding box center [876, 511] width 237 height 63
paste input "Boba Ice Latt"
type input "Boba Ice Latte"
click at [1110, 503] on input "text" at bounding box center [1114, 519] width 224 height 33
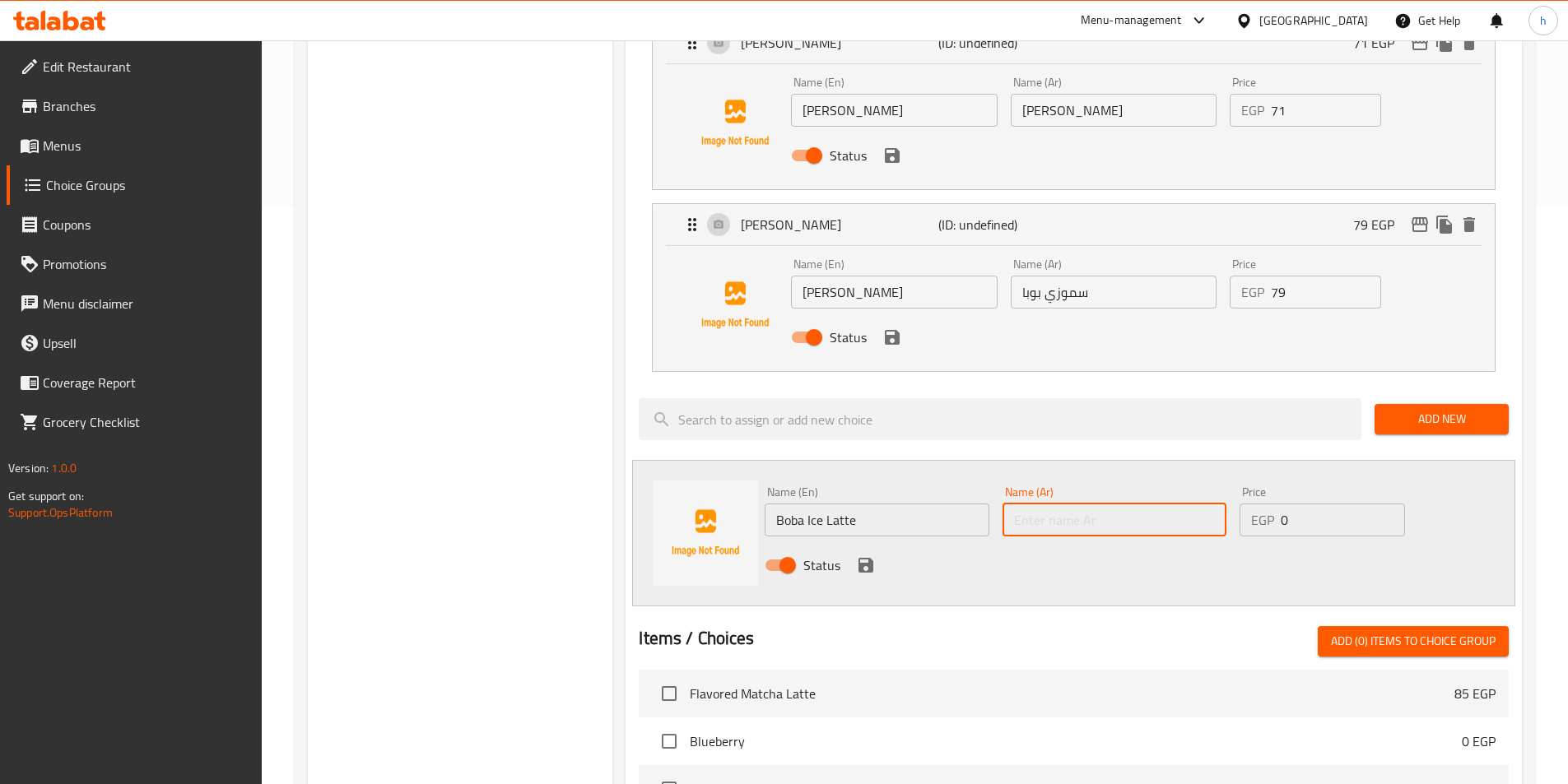
paste input "بوبا ايس لاتيه"
type input "بوبا ايس لاتيه"
drag, startPoint x: 1273, startPoint y: 480, endPoint x: 1263, endPoint y: 481, distance: 10.0
click at [1263, 503] on div "EGP 0 Price" at bounding box center [1322, 519] width 164 height 33
paste input "82"
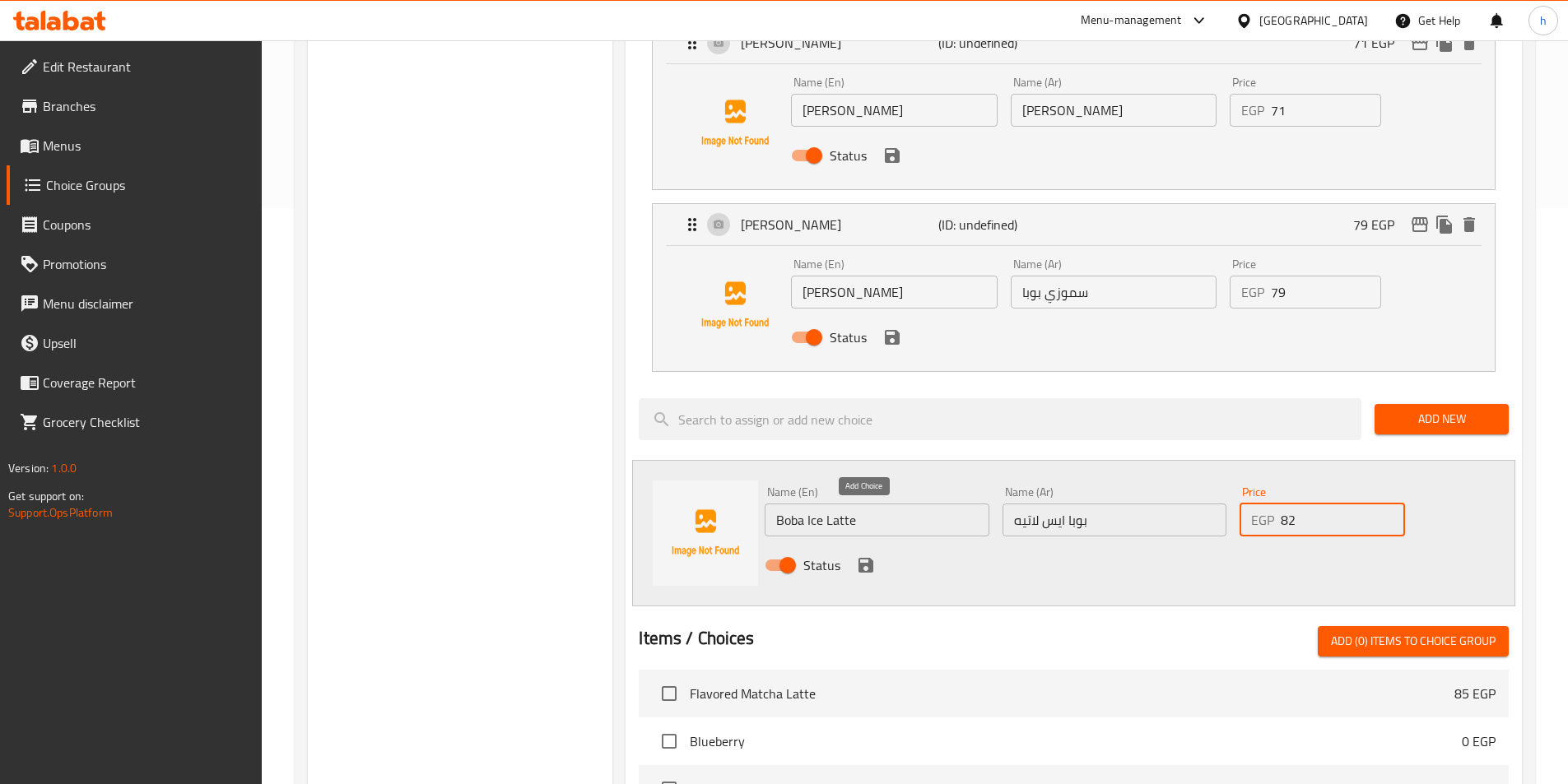
type input "82"
click at [864, 558] on icon "save" at bounding box center [866, 565] width 15 height 15
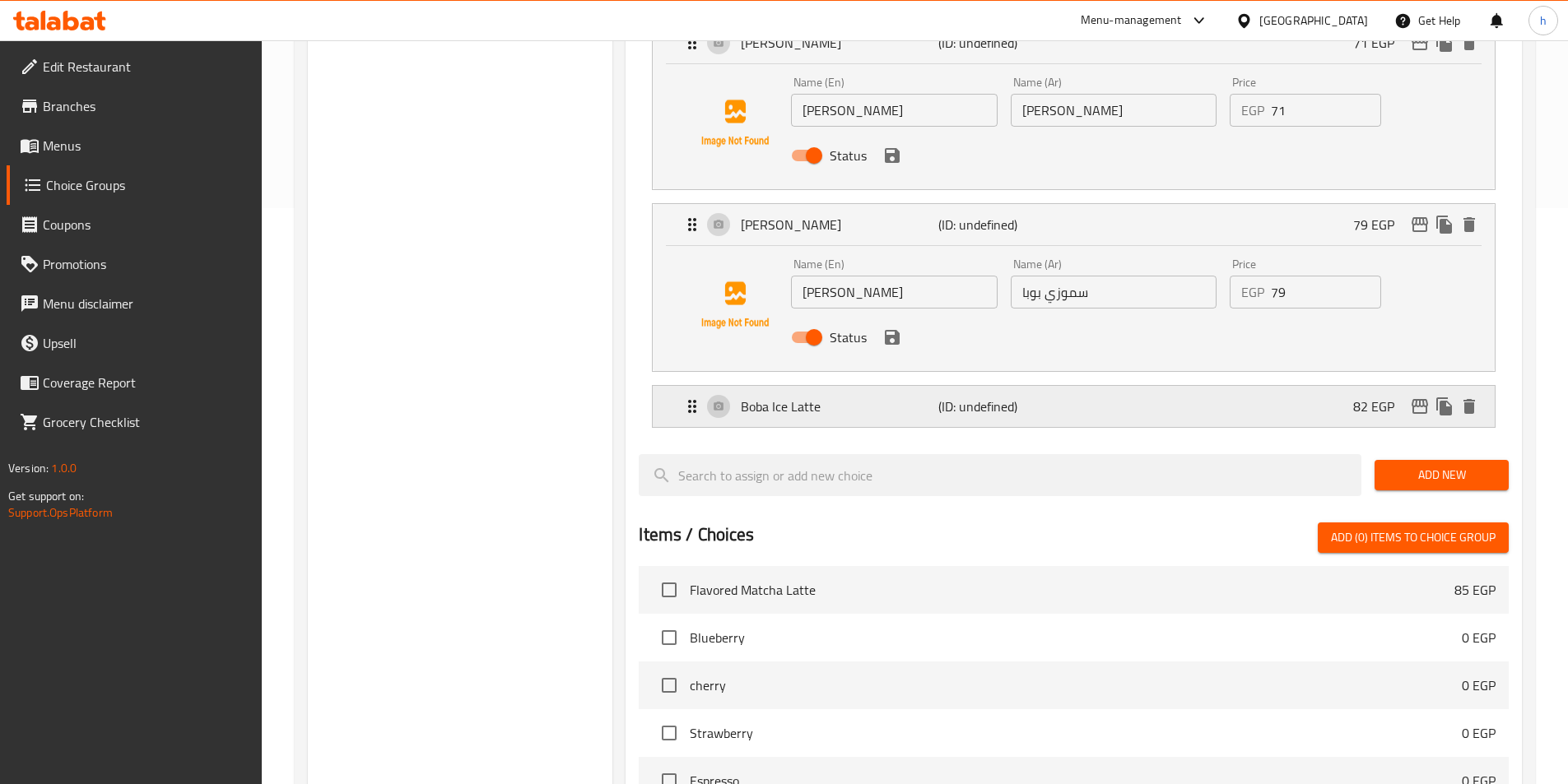
click at [1113, 386] on div "Boba Ice Latte (ID: undefined) 82 EGP" at bounding box center [1078, 406] width 792 height 42
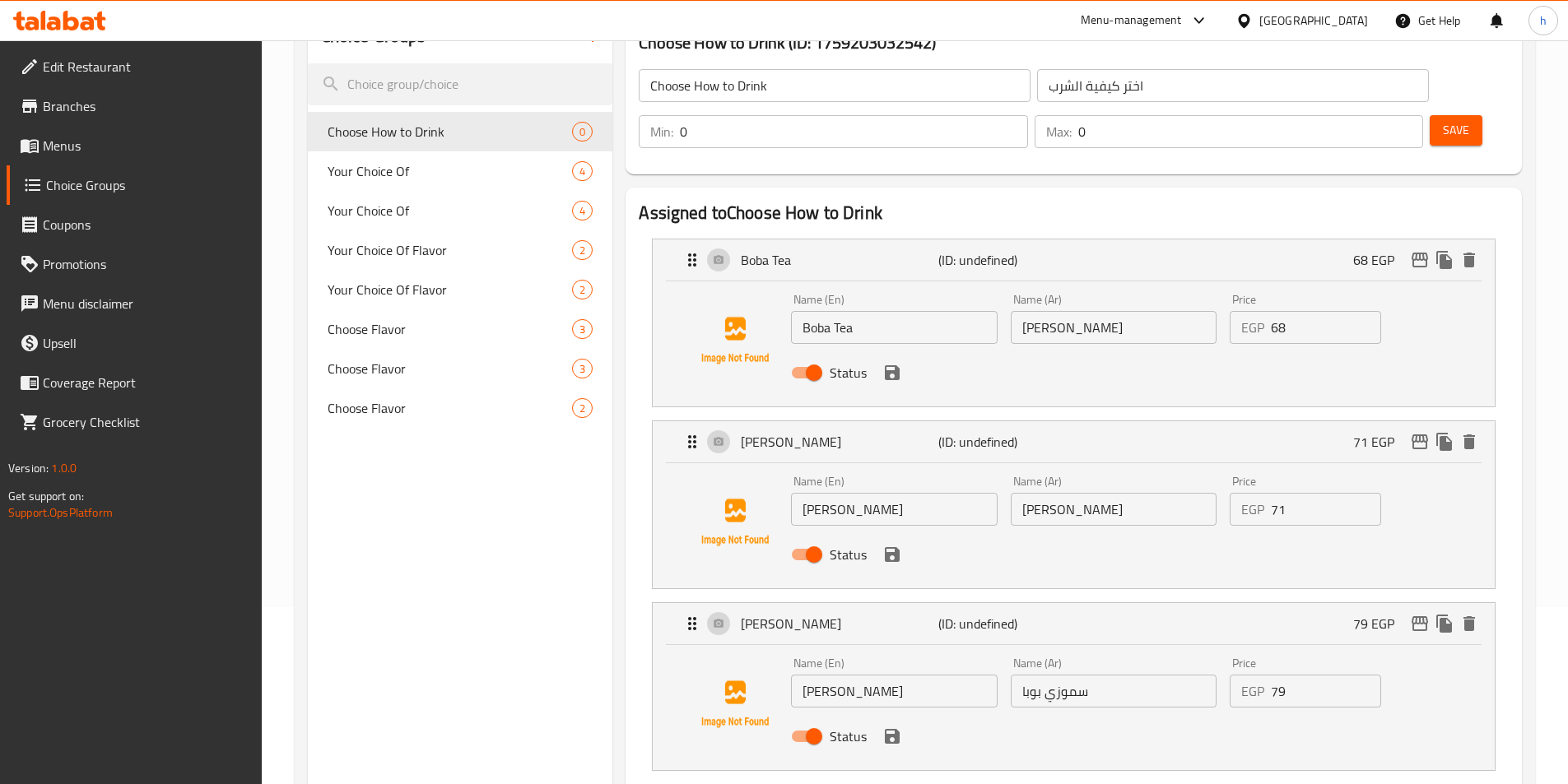
scroll to position [0, 0]
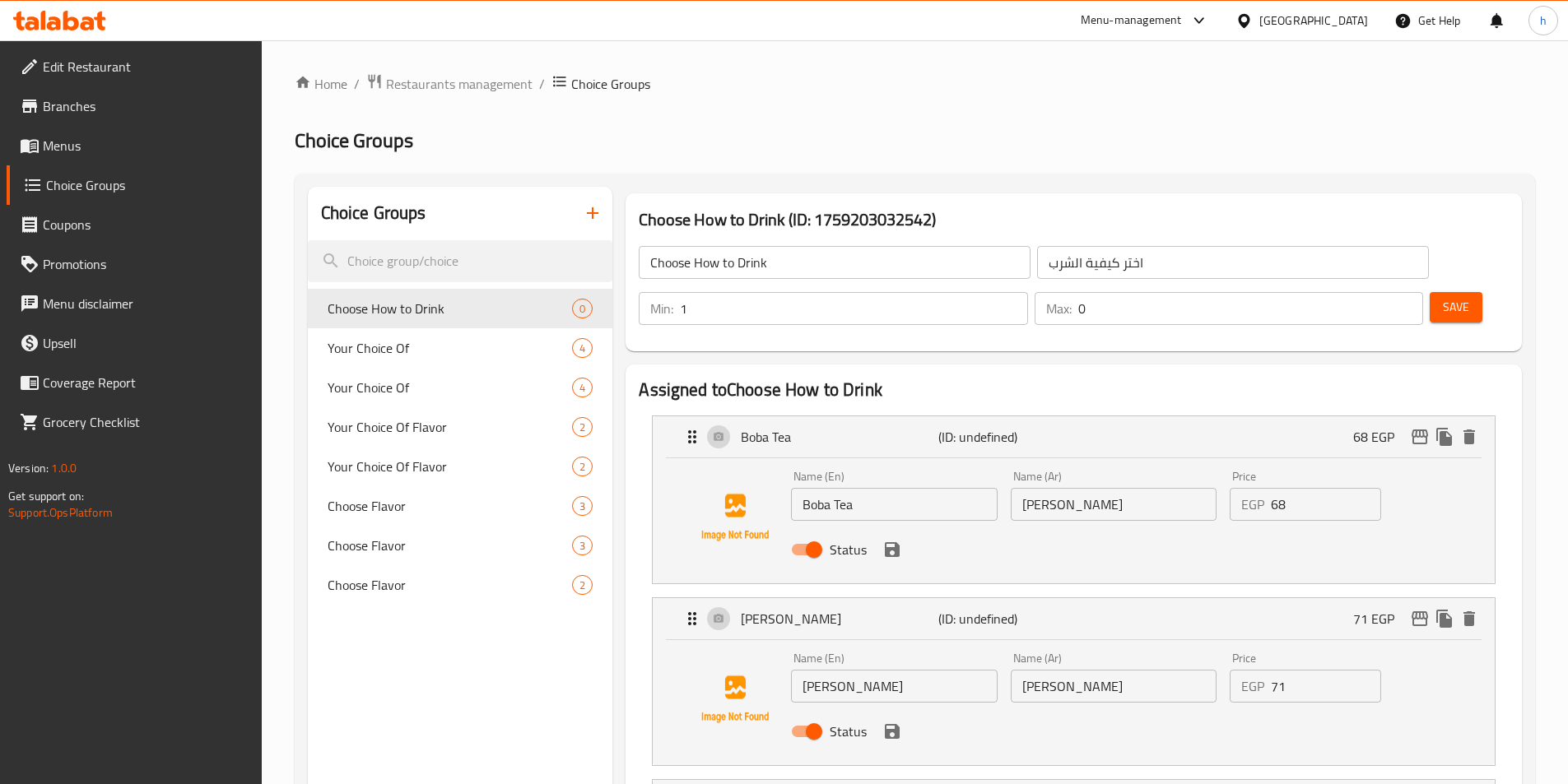
type input "1"
click at [1027, 292] on input "1" at bounding box center [853, 307] width 347 height 33
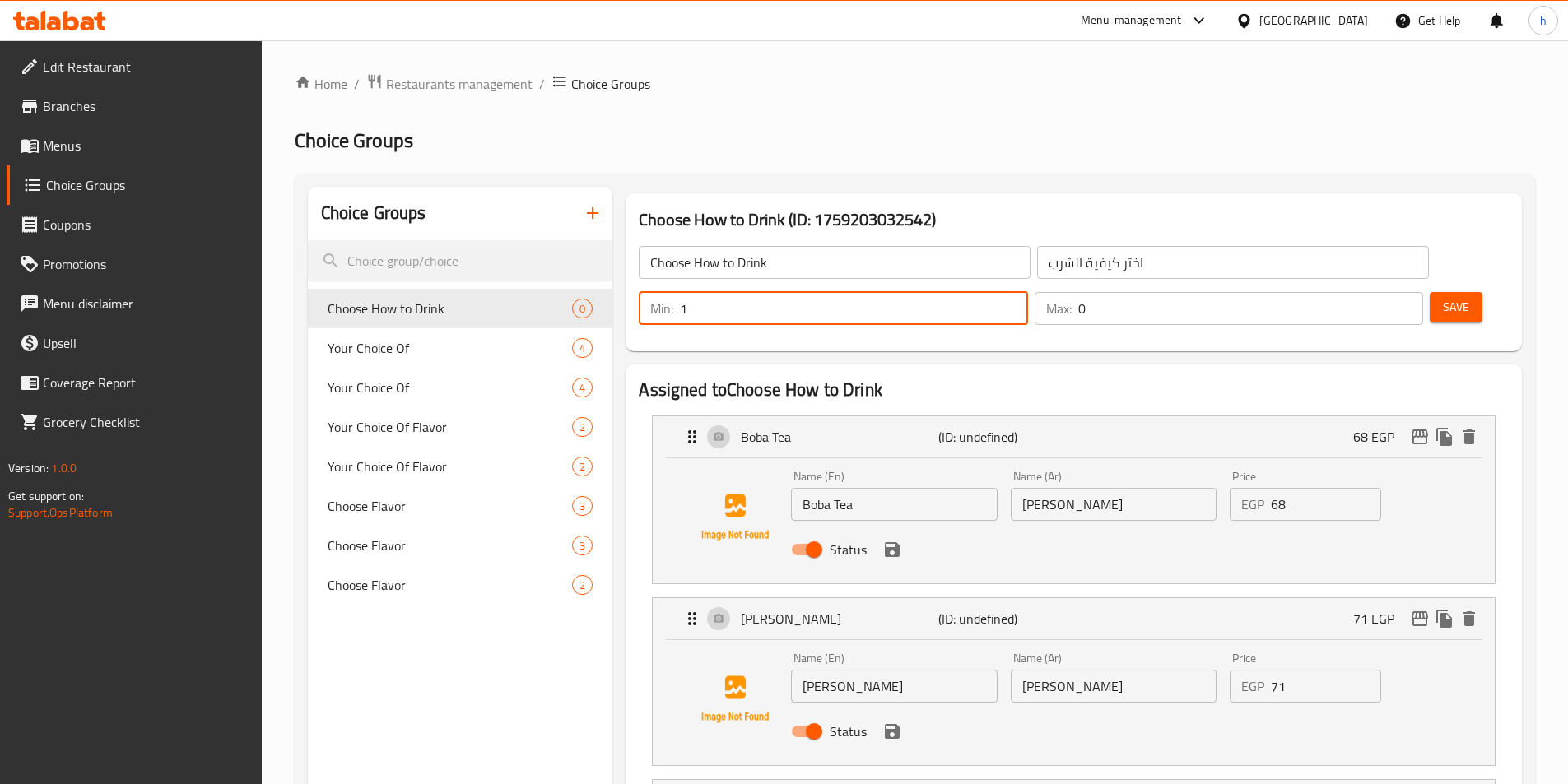
type input "1"
click at [1374, 292] on input "1" at bounding box center [1250, 307] width 345 height 33
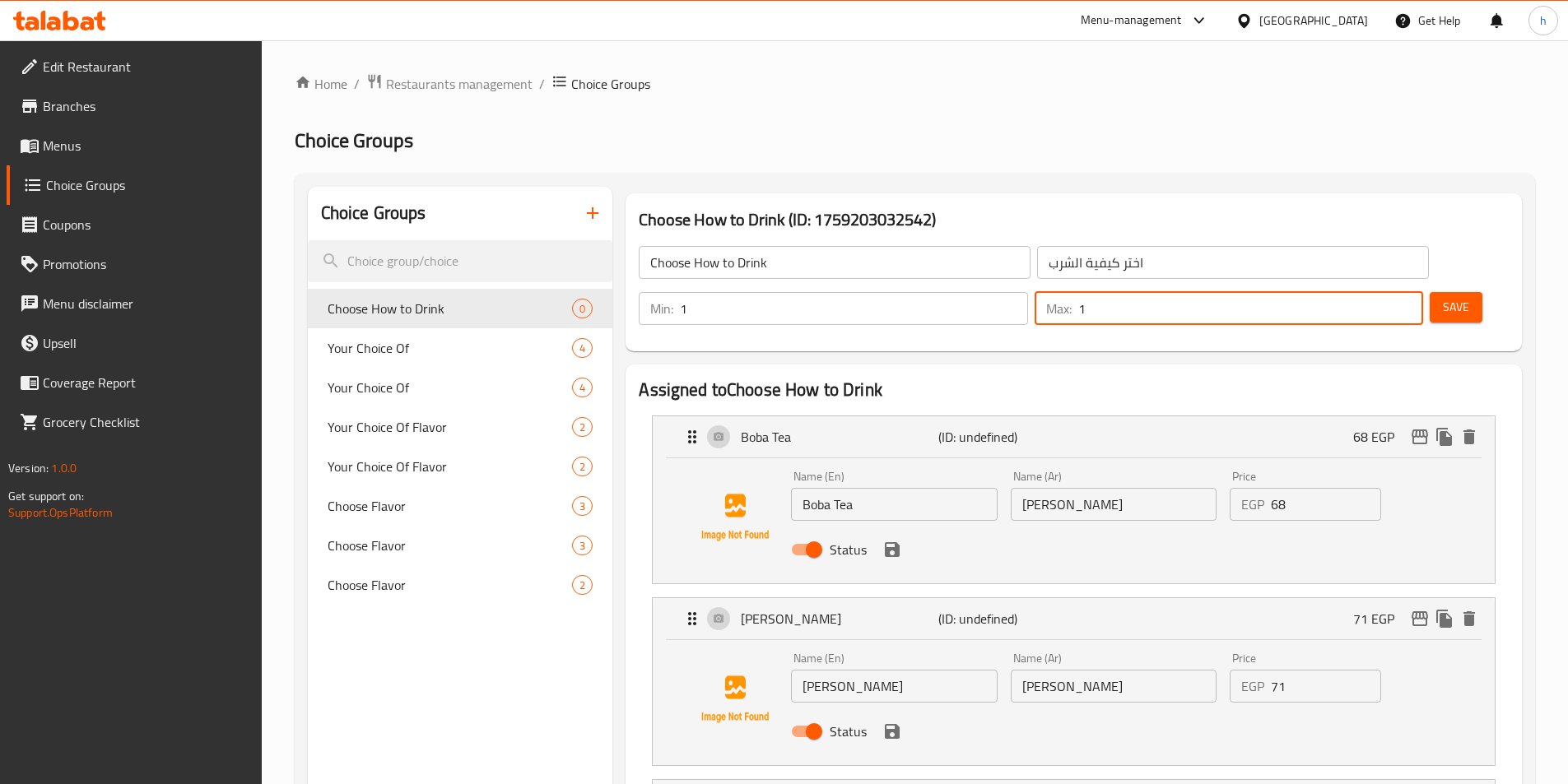
click at [1442, 297] on span "Save" at bounding box center [1455, 306] width 27 height 21
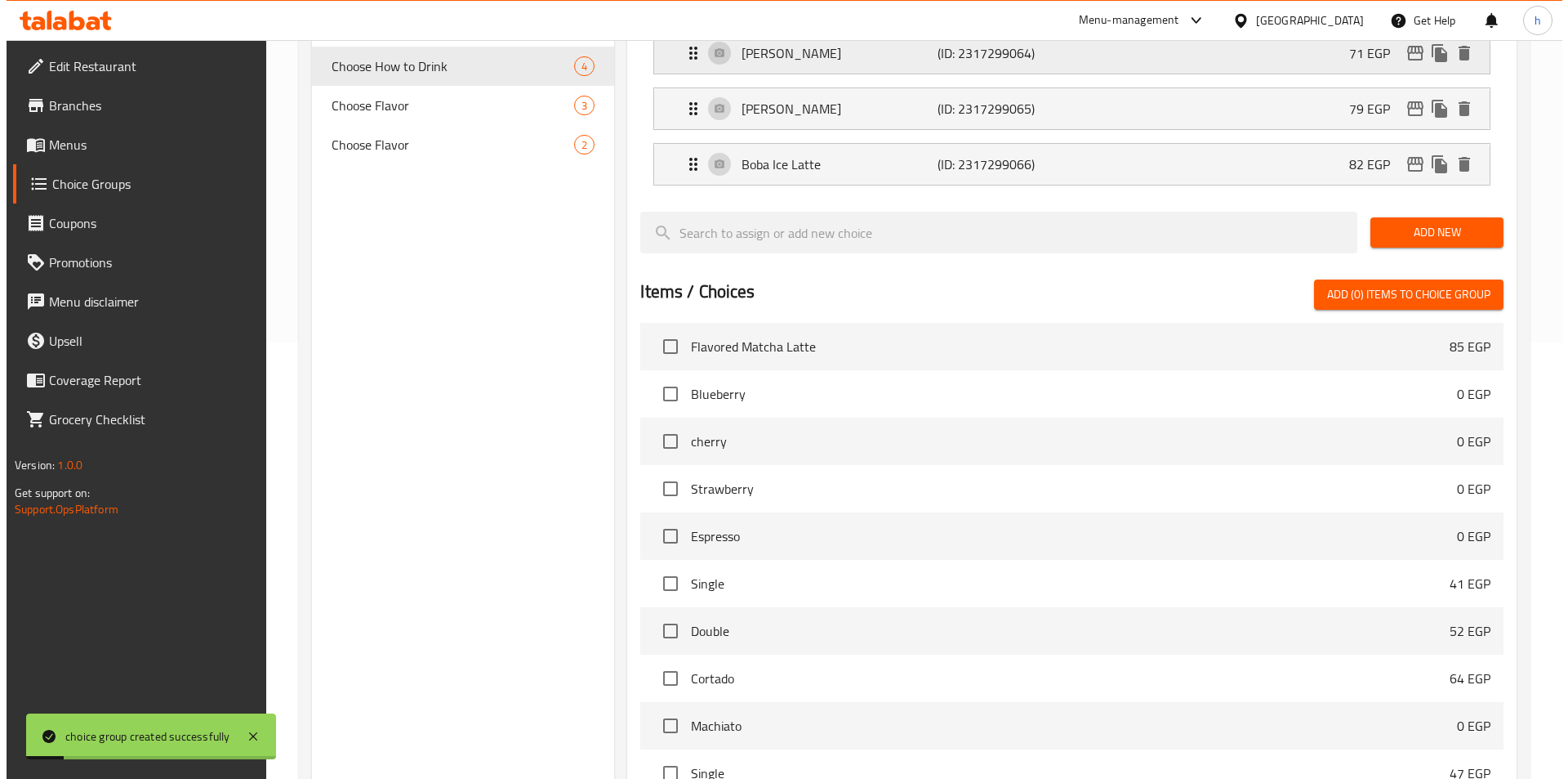
scroll to position [582, 0]
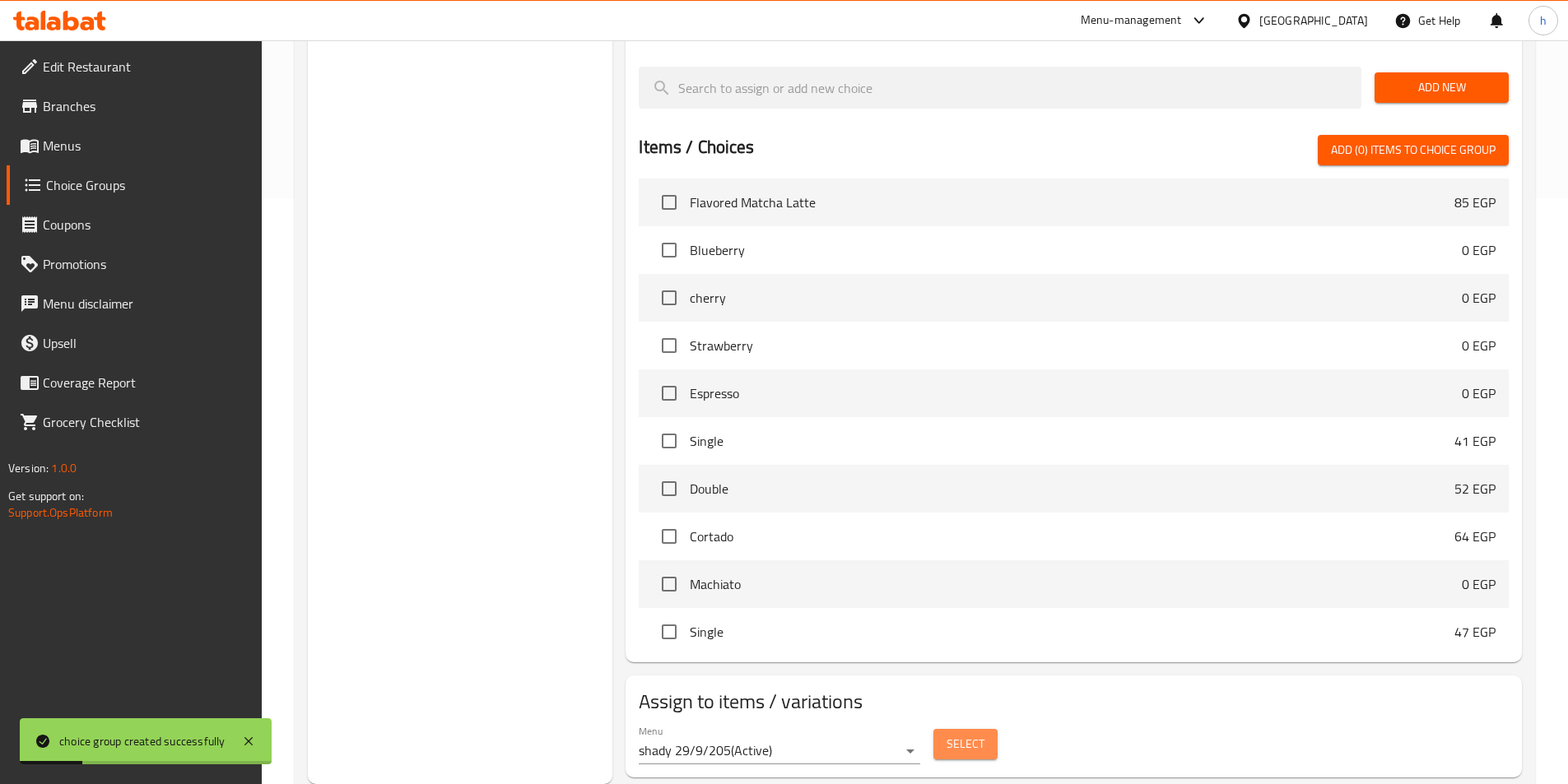
click at [965, 734] on span "Select" at bounding box center [966, 743] width 38 height 21
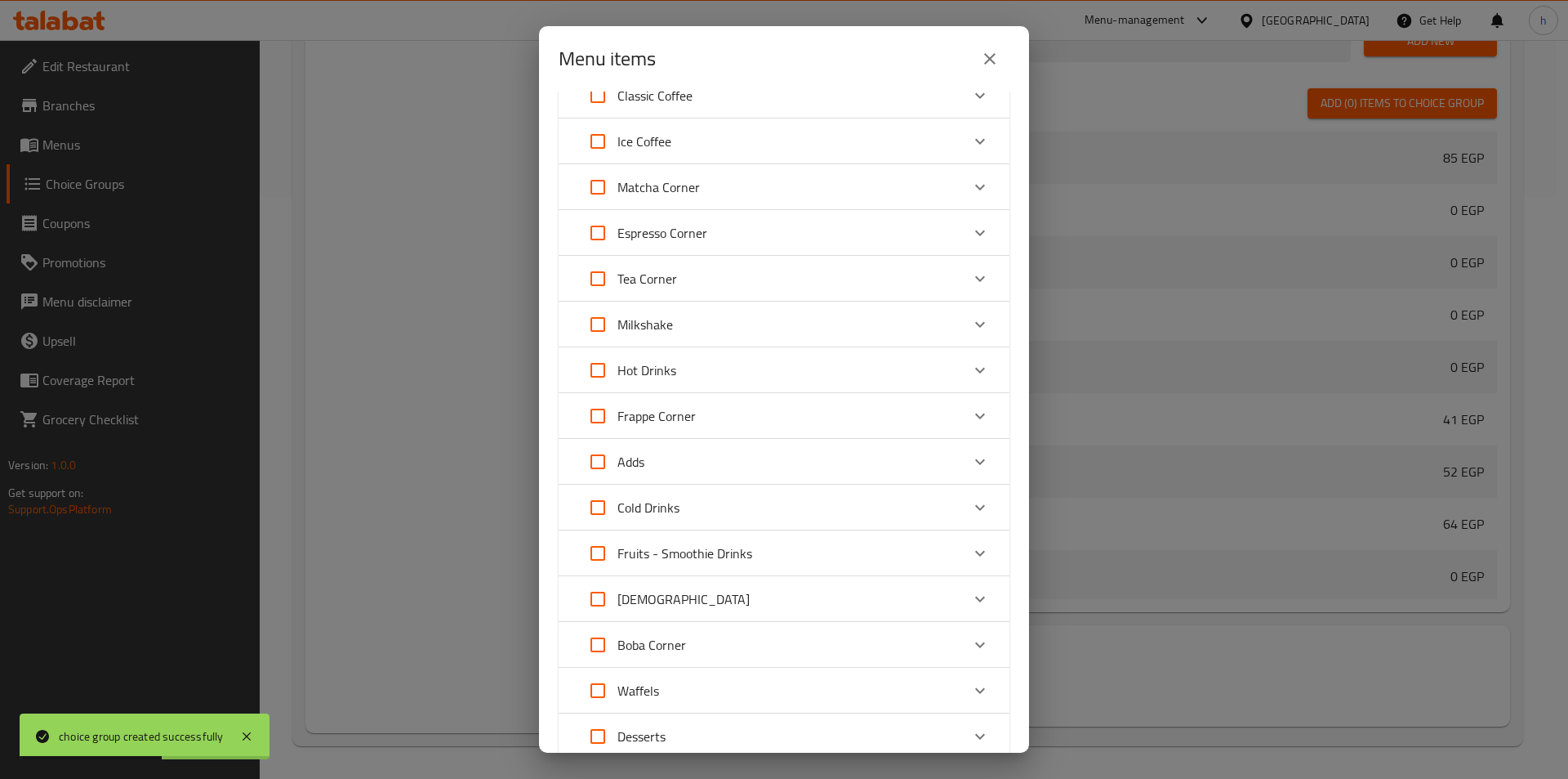
scroll to position [163, 0]
click at [835, 556] on div "Boba Corner" at bounding box center [769, 551] width 382 height 39
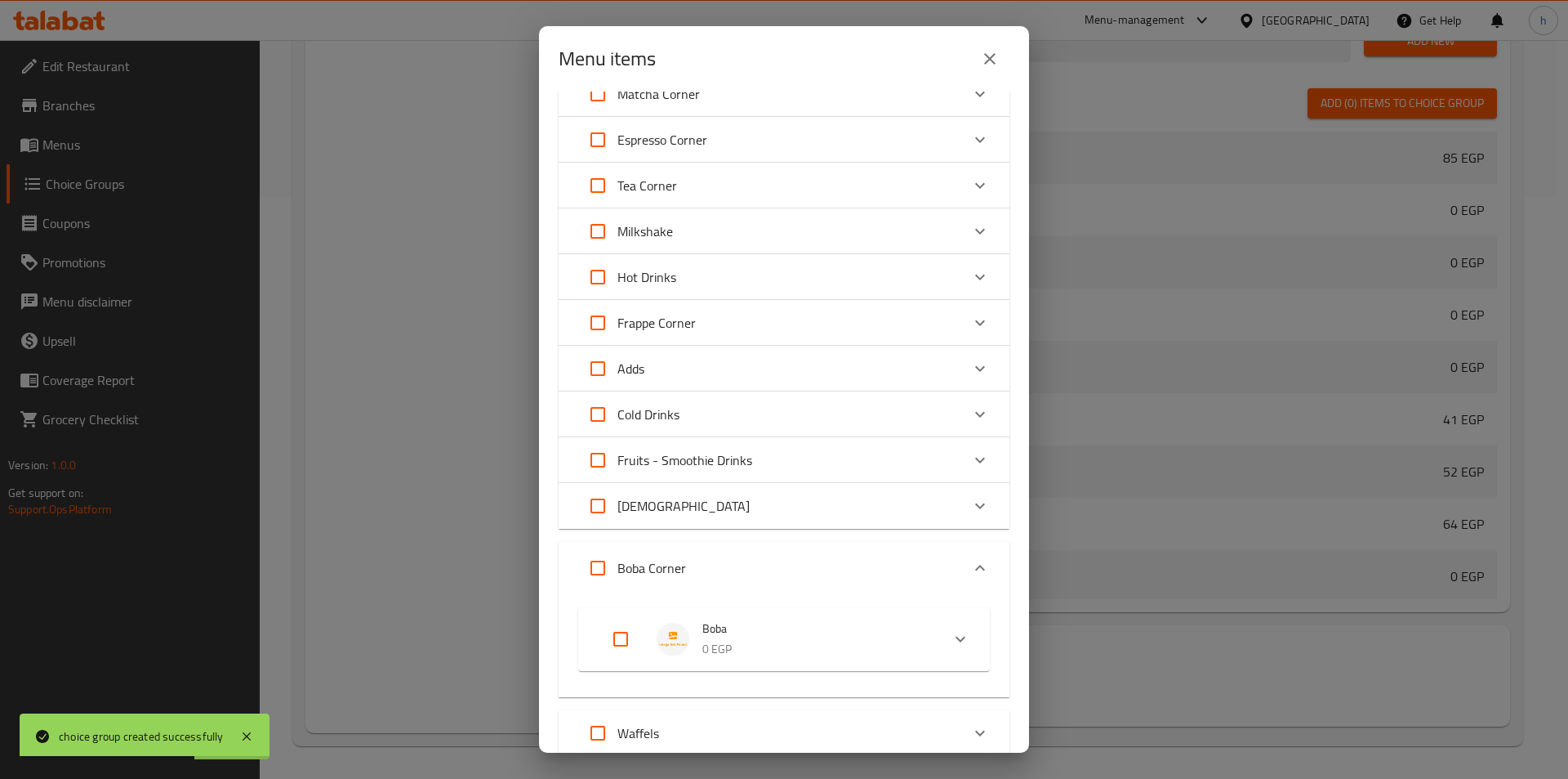
scroll to position [327, 0]
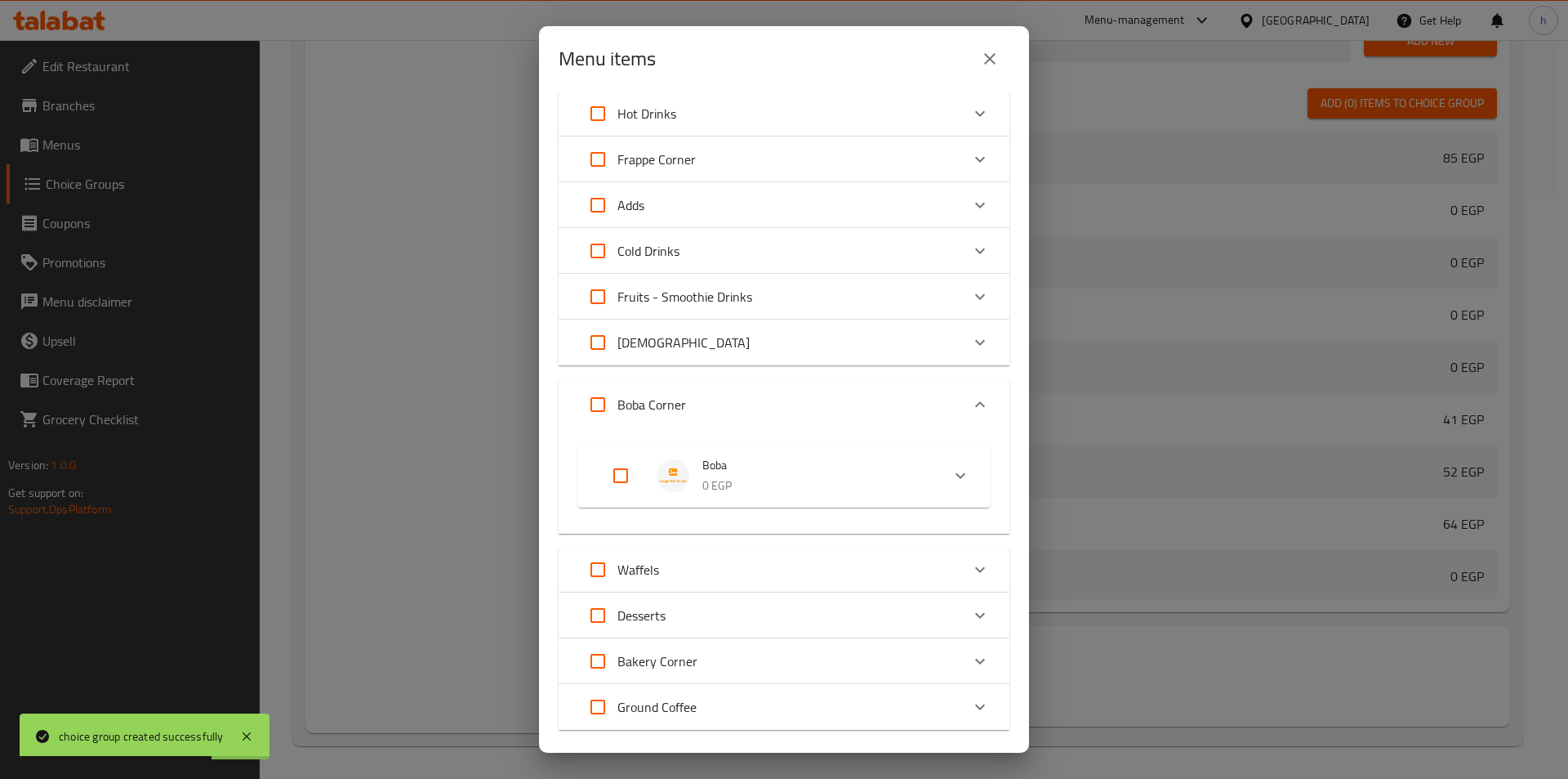
click at [628, 472] on input "Expand" at bounding box center [621, 475] width 39 height 39
checkbox input "true"
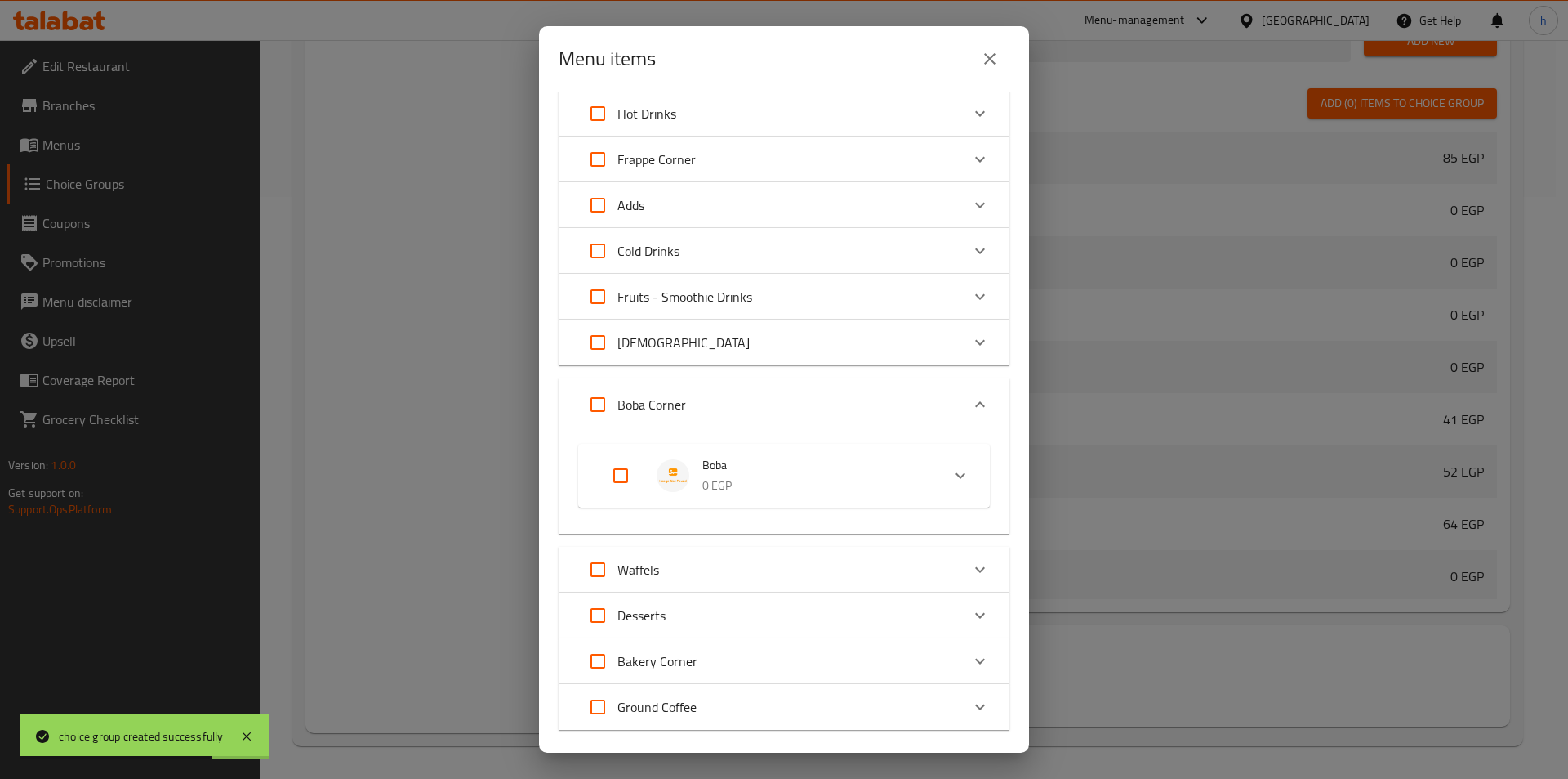
checkbox input "true"
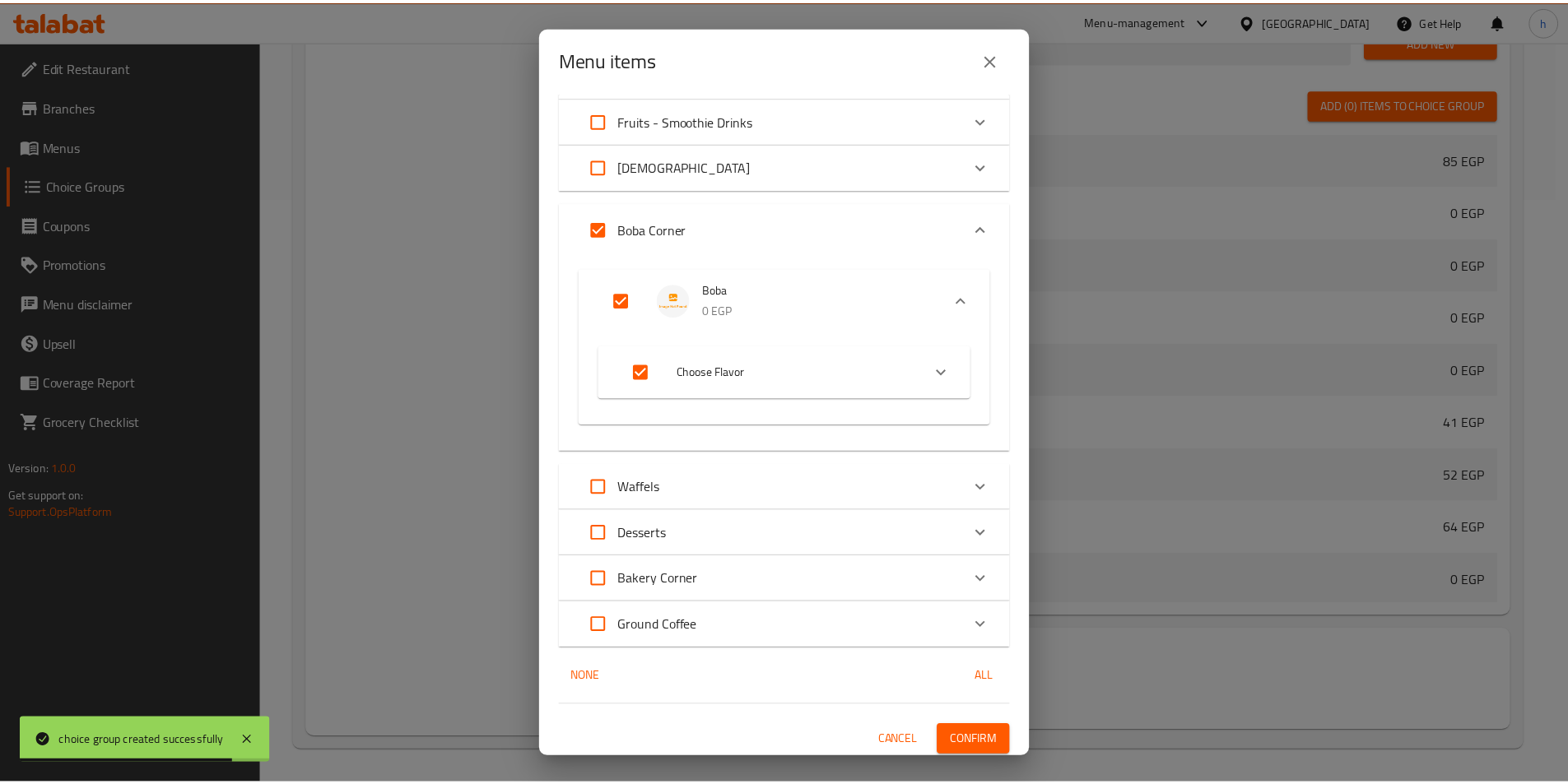
scroll to position [512, 0]
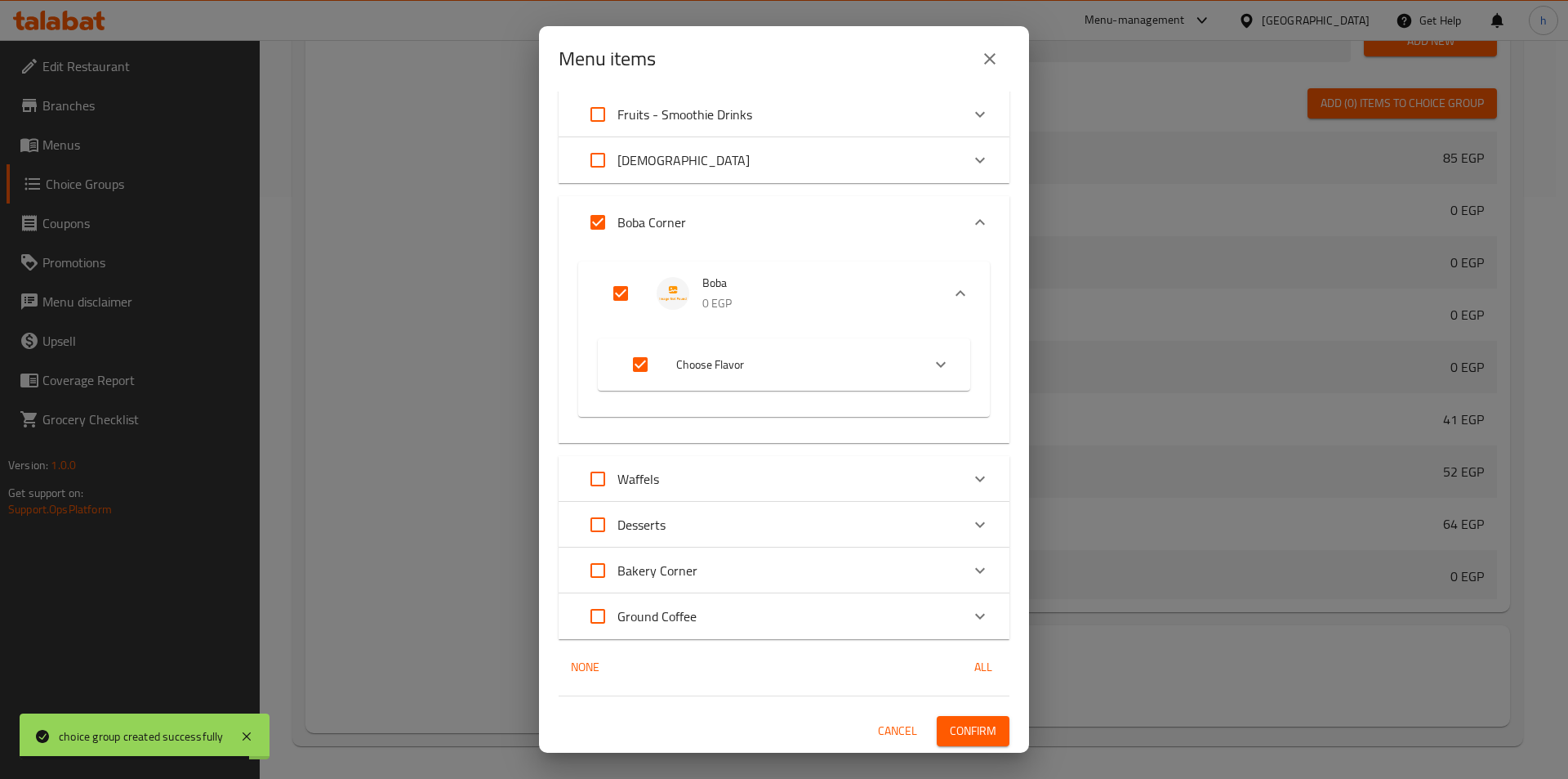
click at [949, 731] on span "Confirm" at bounding box center [972, 731] width 46 height 21
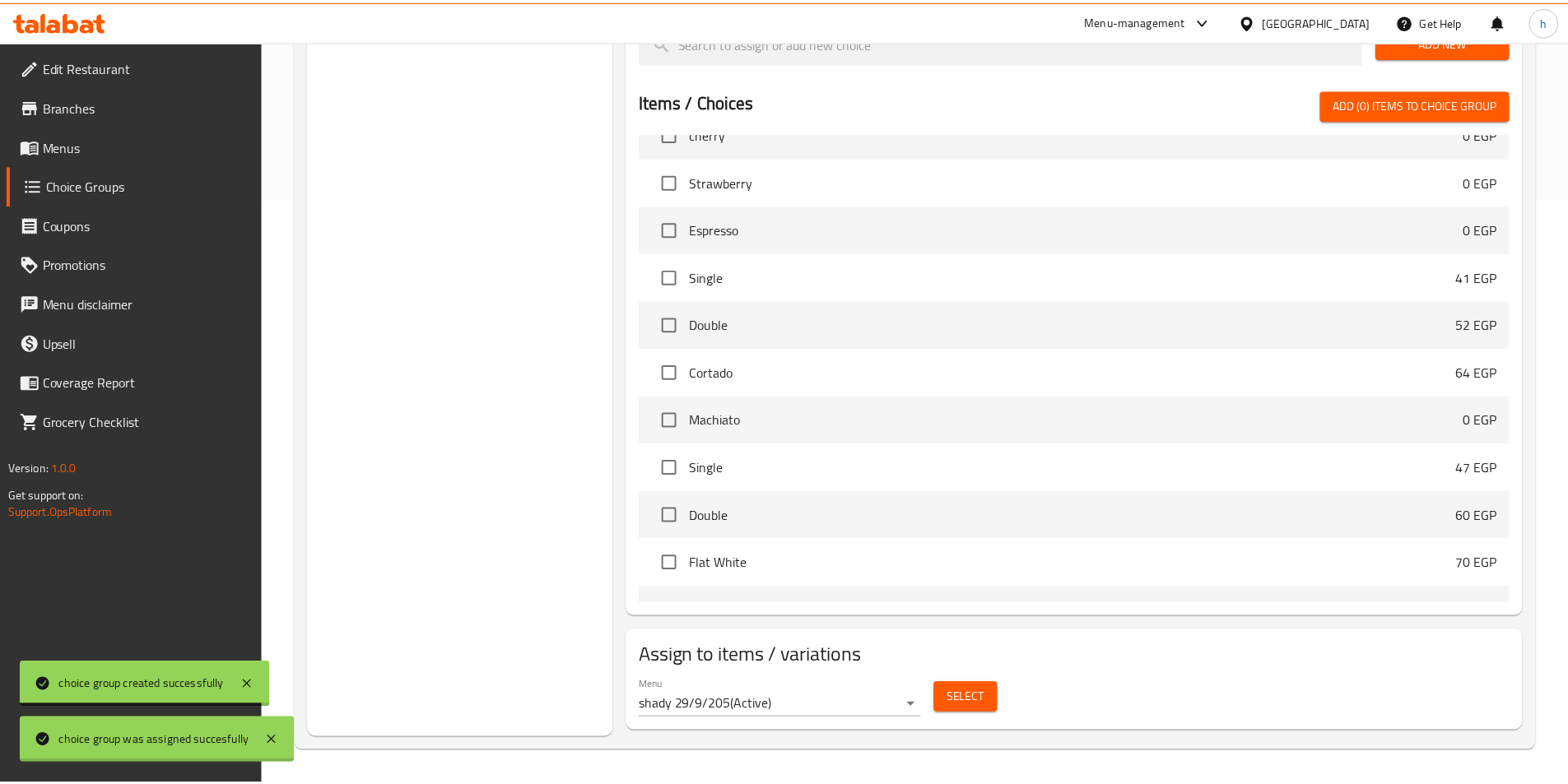
scroll to position [1152, 0]
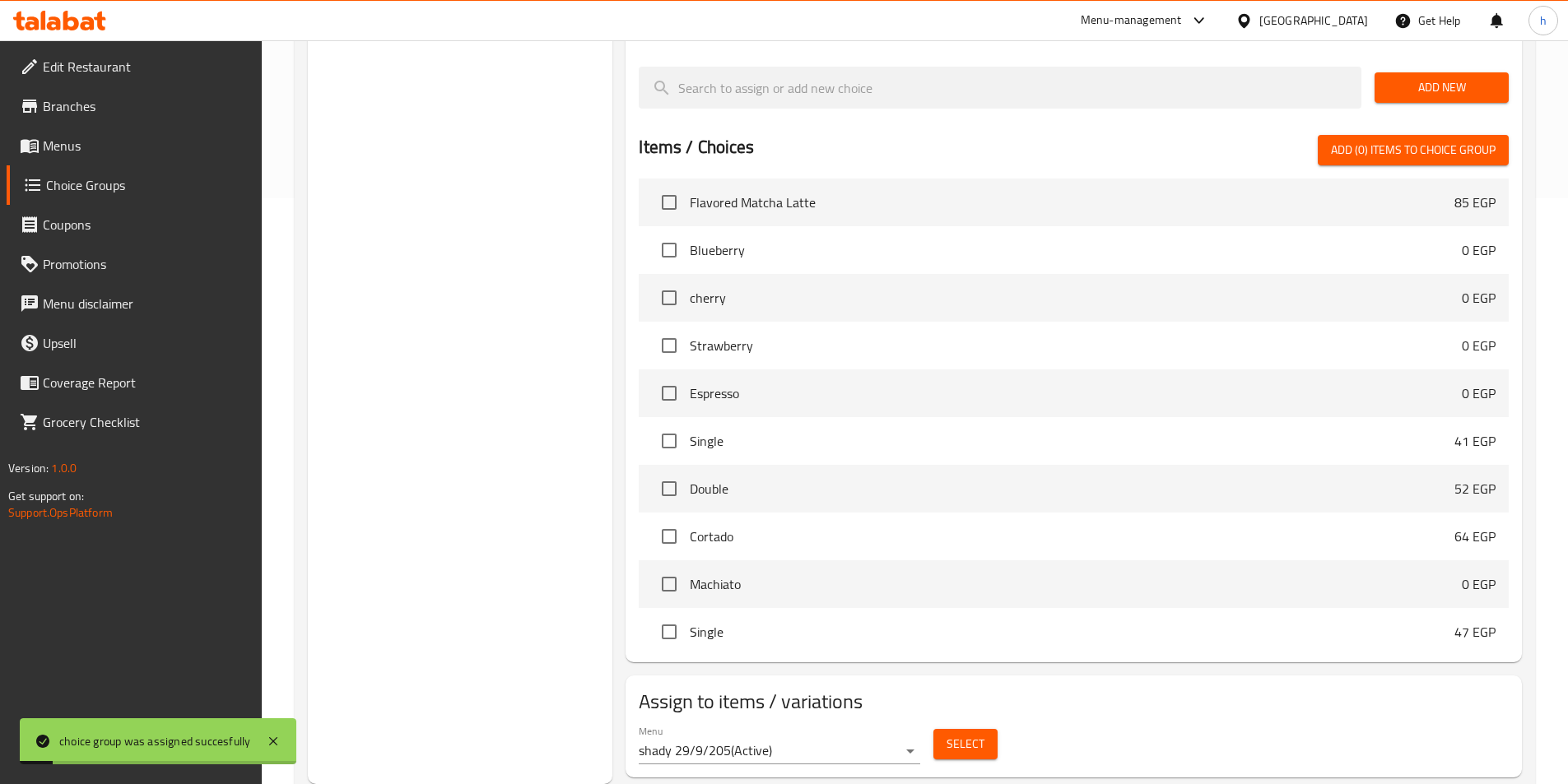
click at [486, 540] on div "Choice Groups Your Choice Of 4 Your Choice Of 4 Your Choice Of Flavor 2 Your Ch…" at bounding box center [460, 193] width 306 height 1182
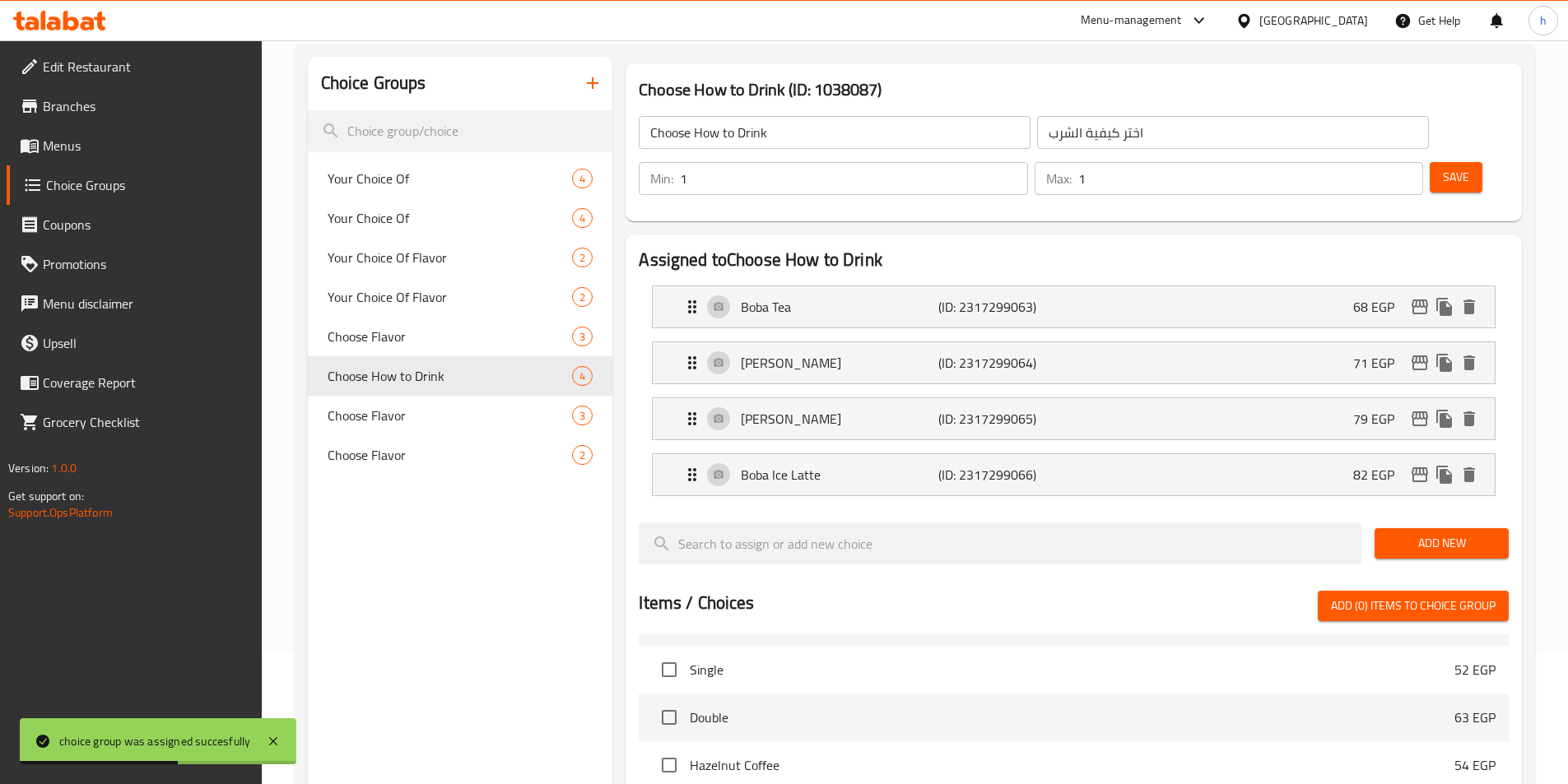
scroll to position [92, 0]
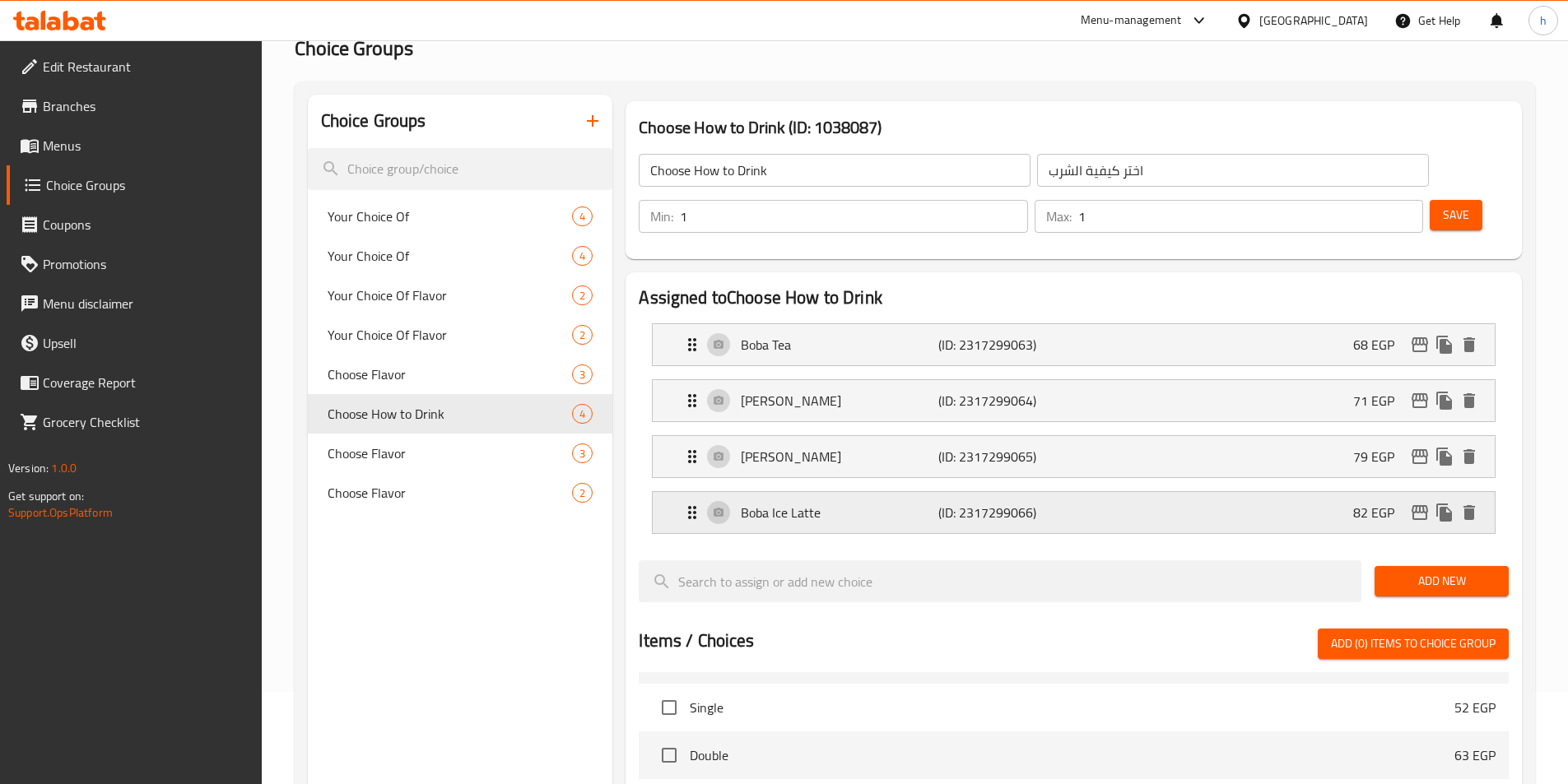
click at [1227, 491] on div "Boba Ice Latte (ID: 2317299066) 82 EGP" at bounding box center [1078, 512] width 792 height 42
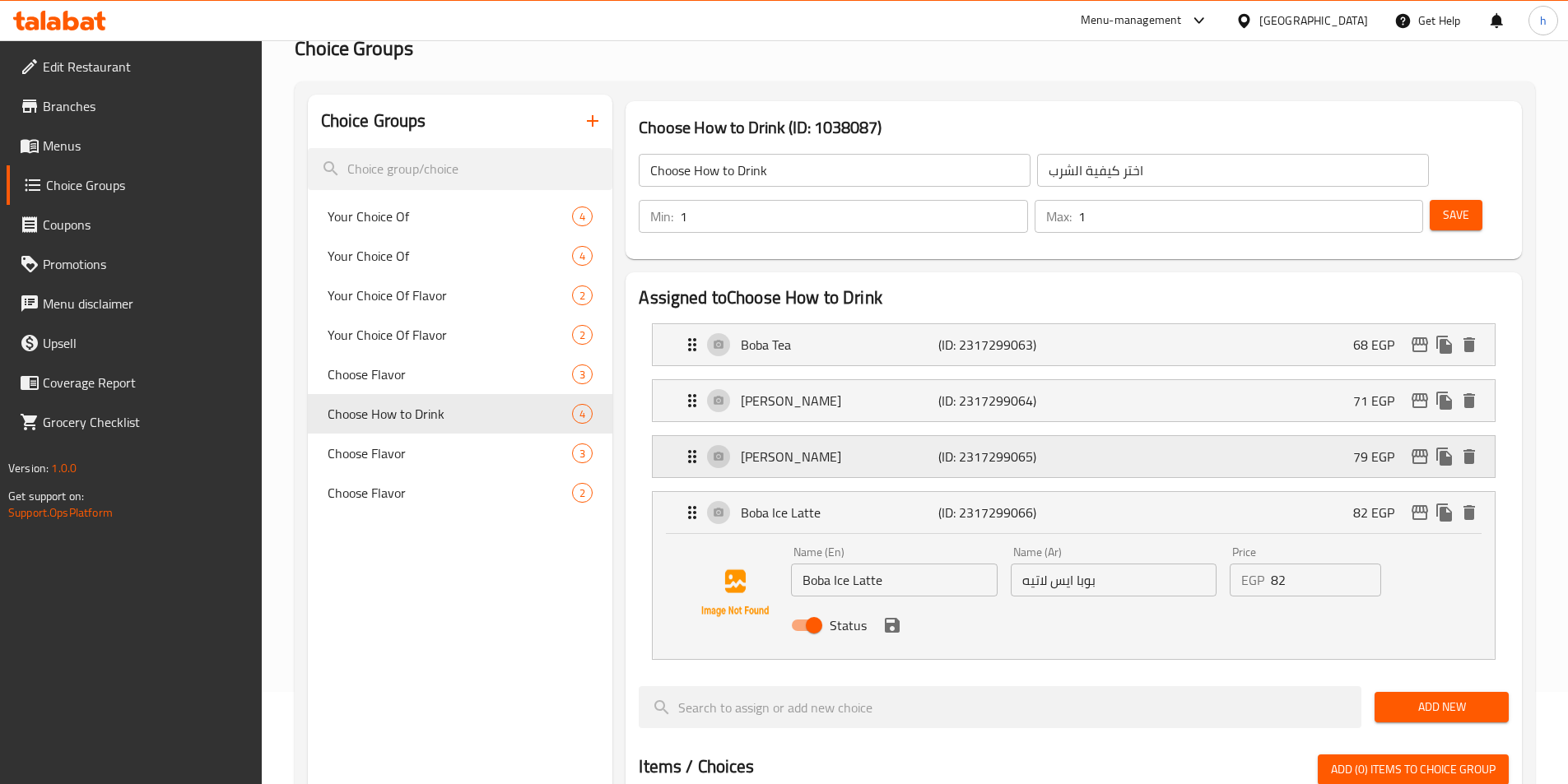
click at [1229, 436] on div "Boba Smoothie (ID: 2317299065) 79 EGP" at bounding box center [1078, 457] width 792 height 42
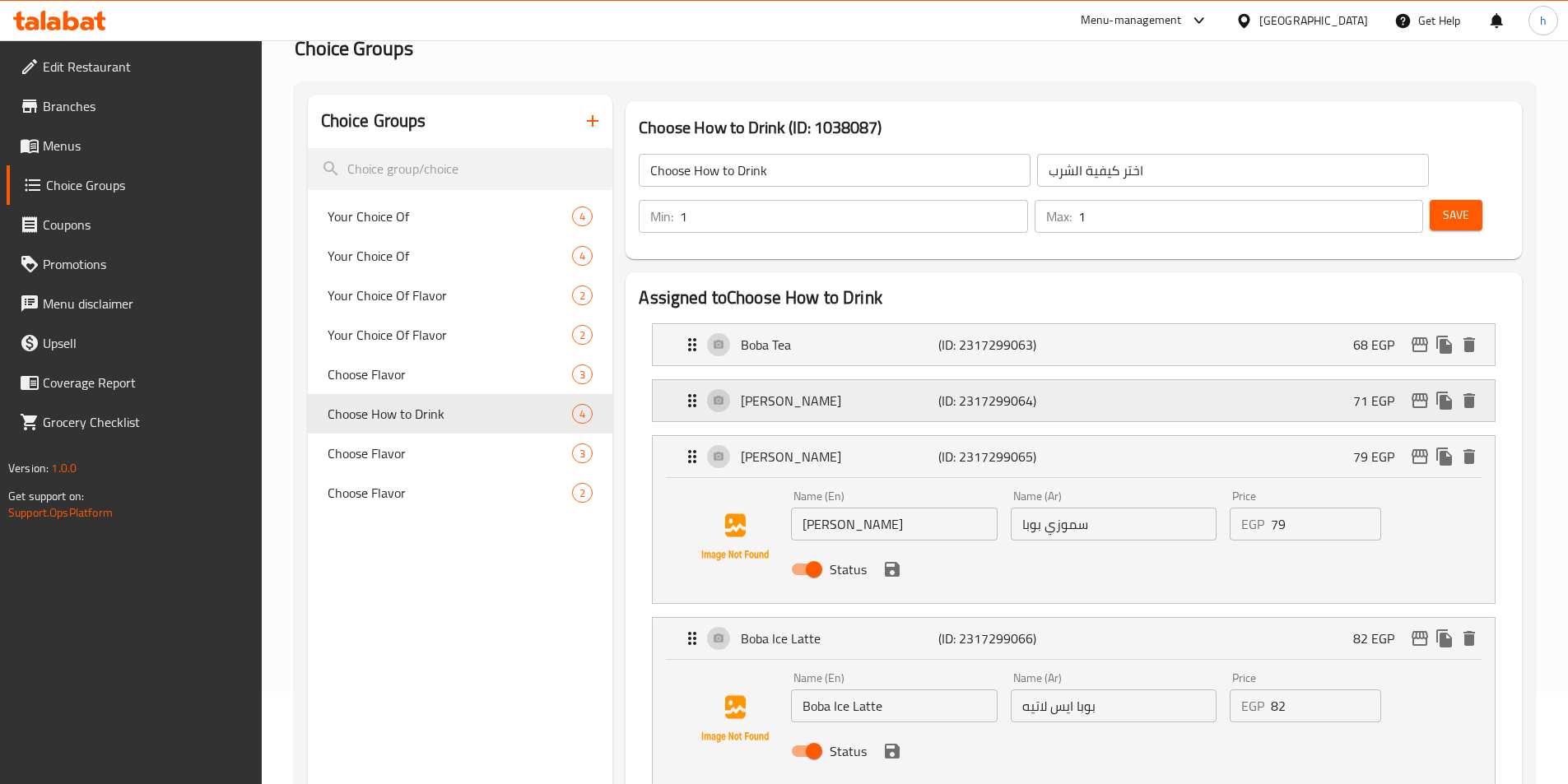
click at [1224, 380] on div "Boba Soda (ID: 2317299064) 71 EGP" at bounding box center [1078, 400] width 792 height 42
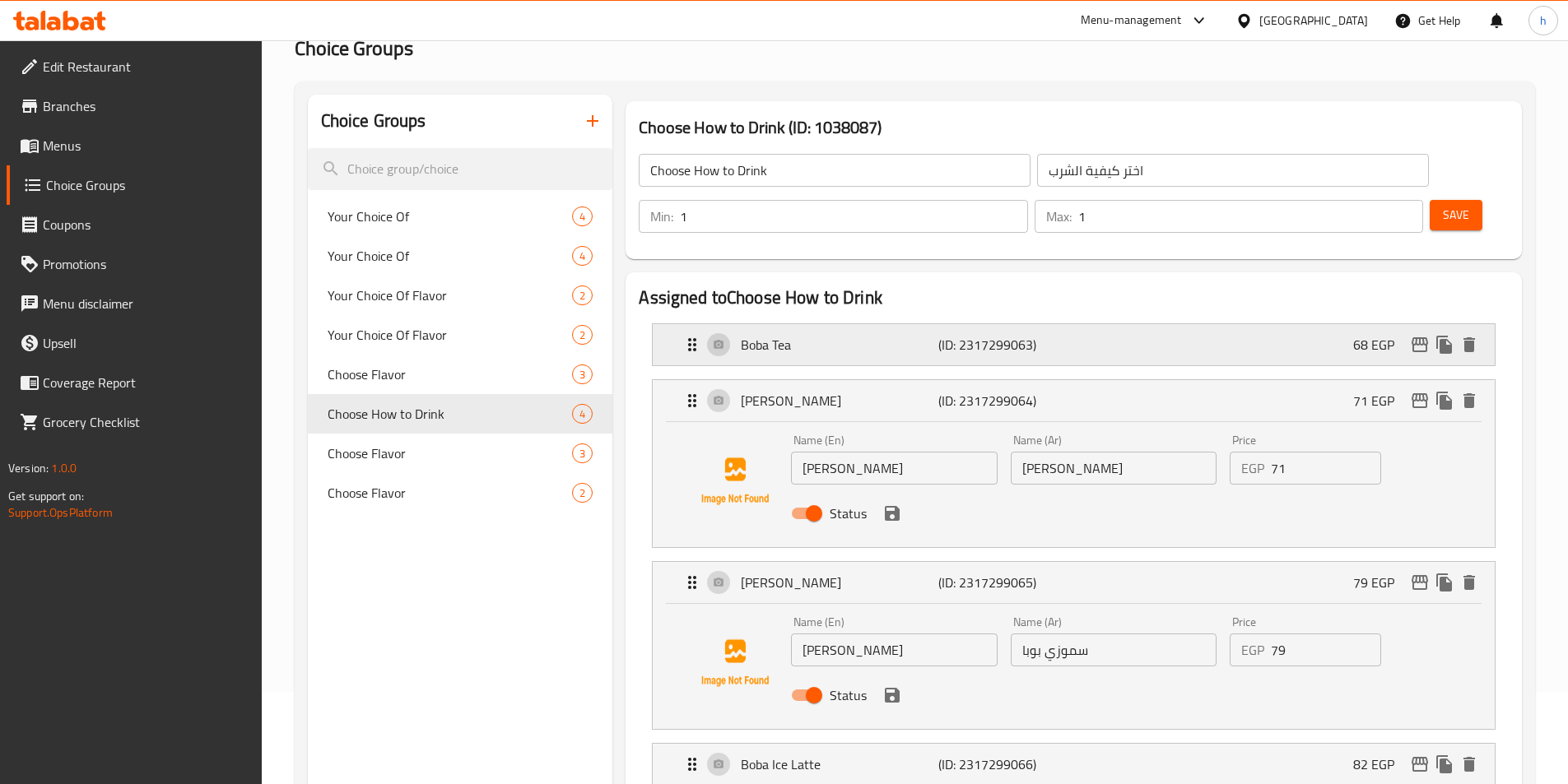
click at [1220, 324] on div "Boba Tea (ID: 2317299063) 68 EGP" at bounding box center [1078, 345] width 792 height 42
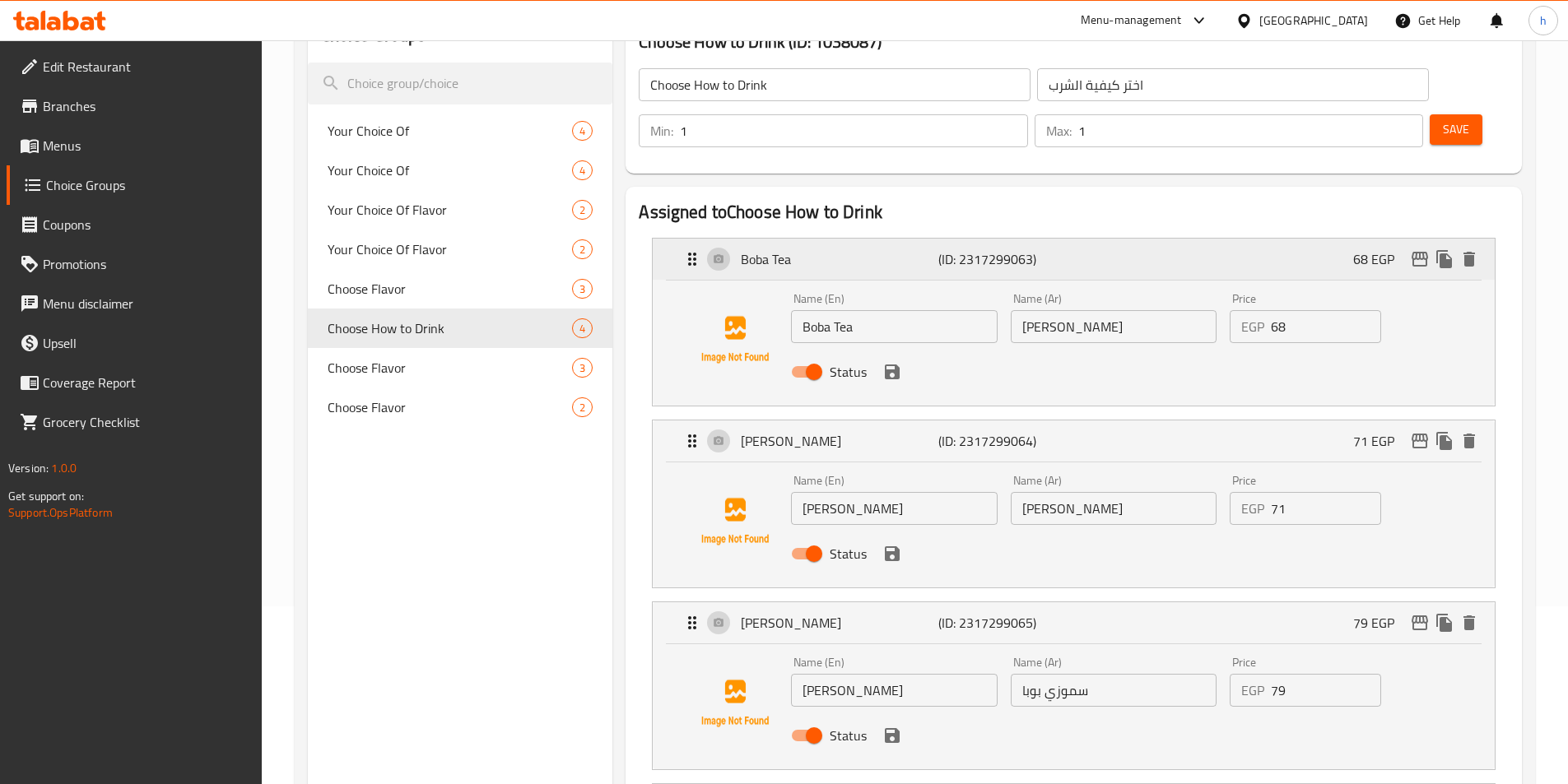
scroll to position [174, 0]
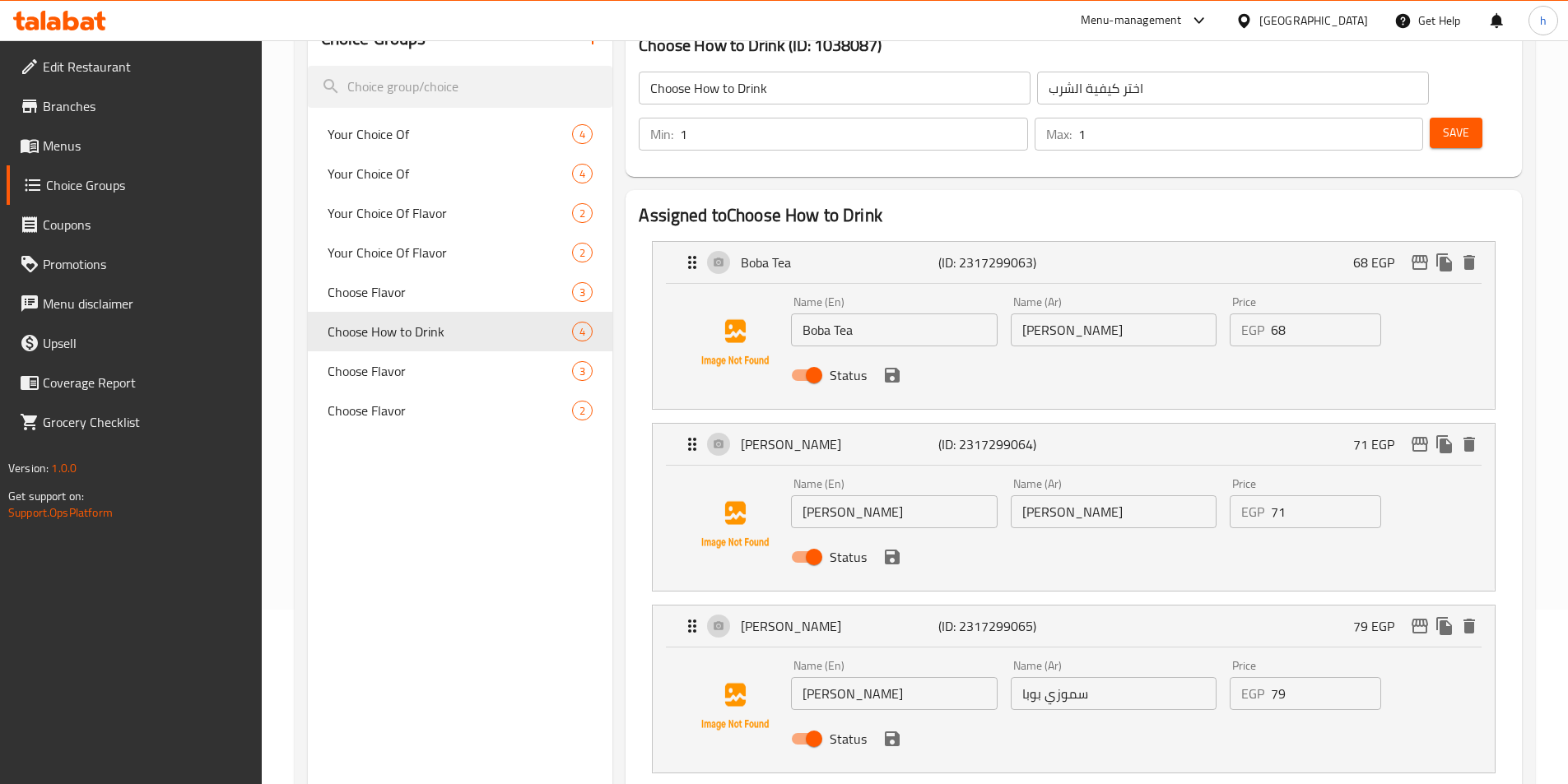
click at [1442, 123] on span "Save" at bounding box center [1455, 132] width 27 height 21
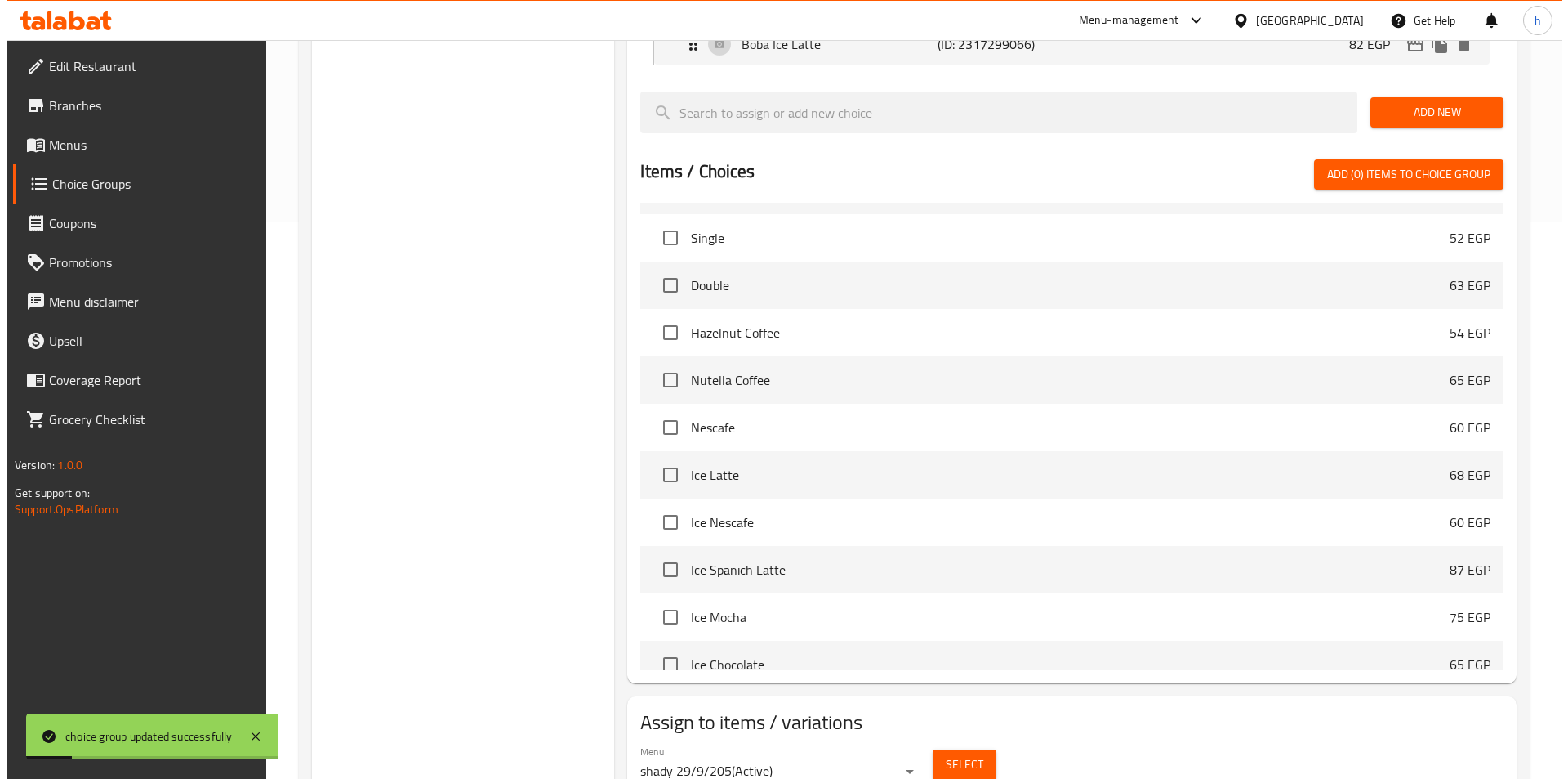
scroll to position [582, 0]
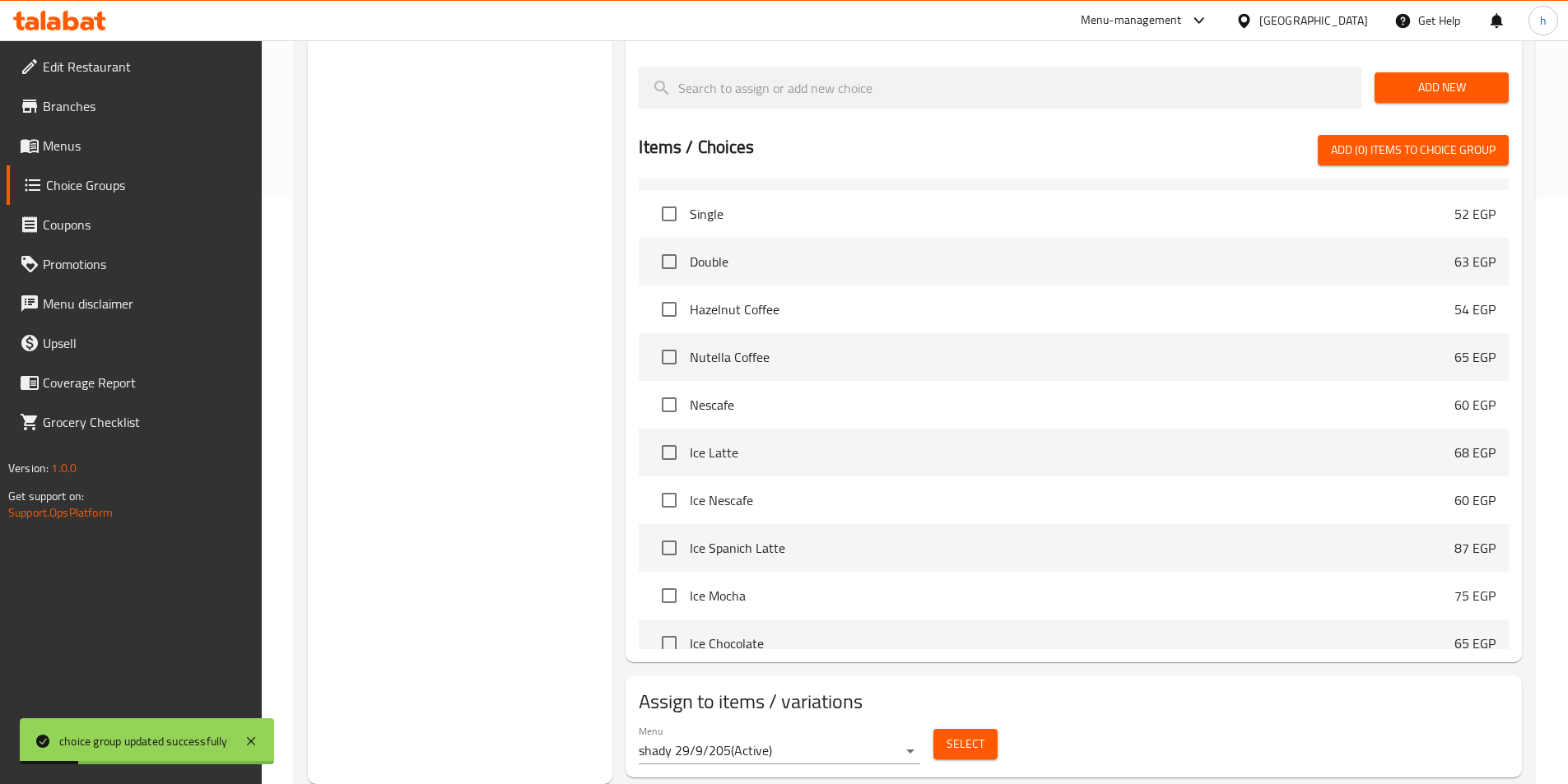
click at [960, 734] on span "Select" at bounding box center [966, 743] width 38 height 21
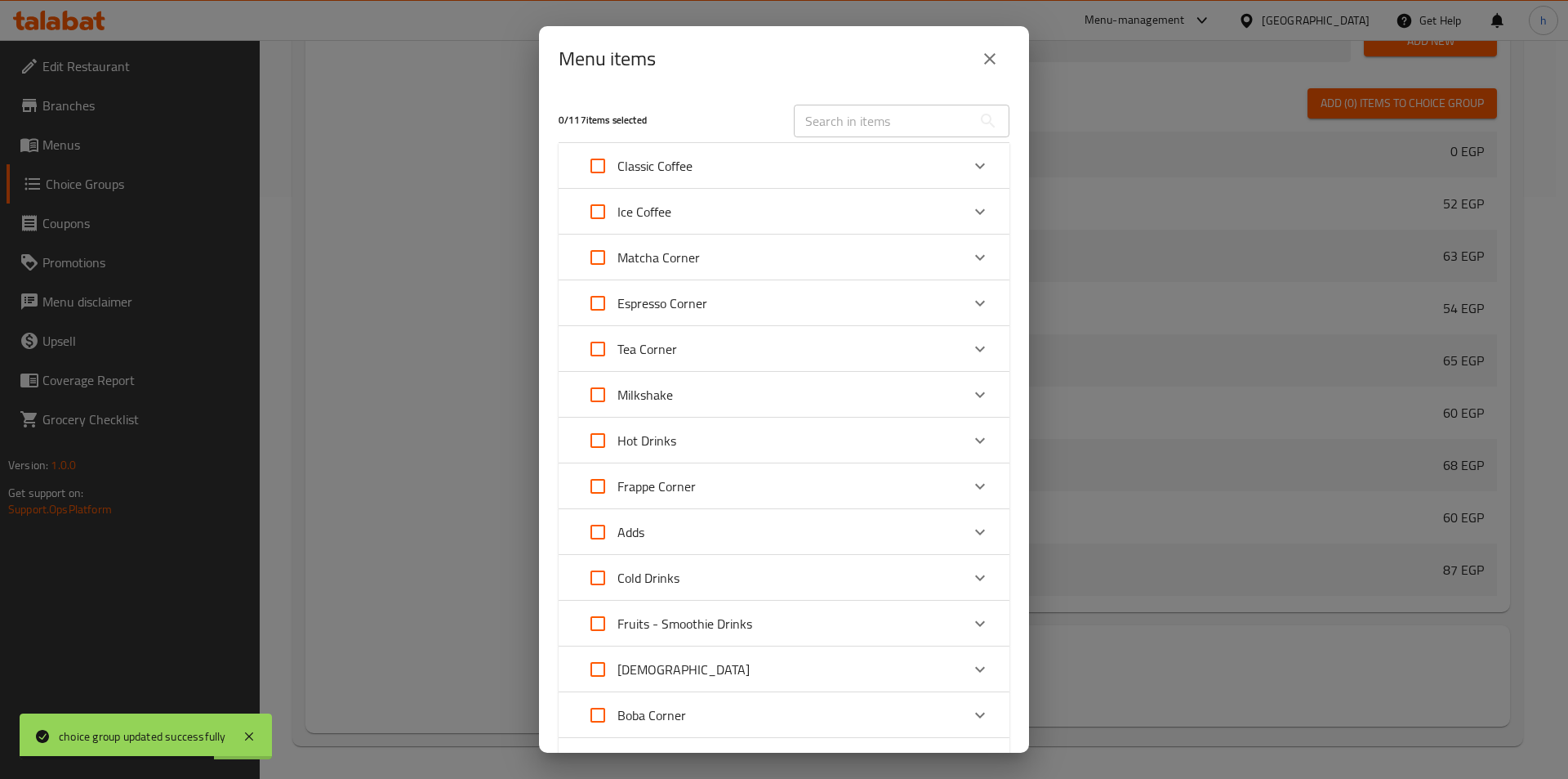
click at [975, 714] on icon "Expand" at bounding box center [980, 715] width 20 height 20
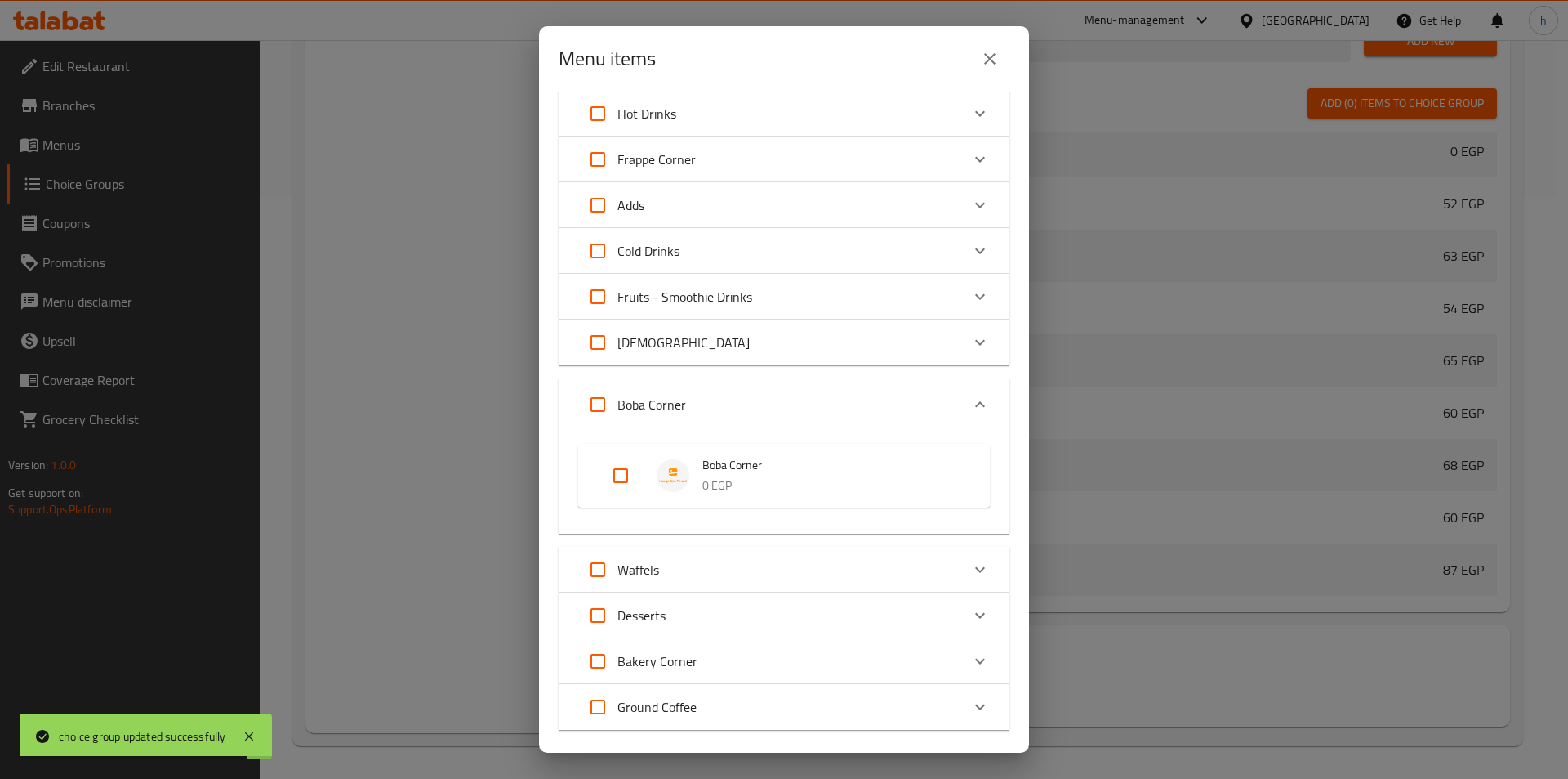
click at [625, 483] on input "Expand" at bounding box center [621, 475] width 39 height 39
checkbox input "true"
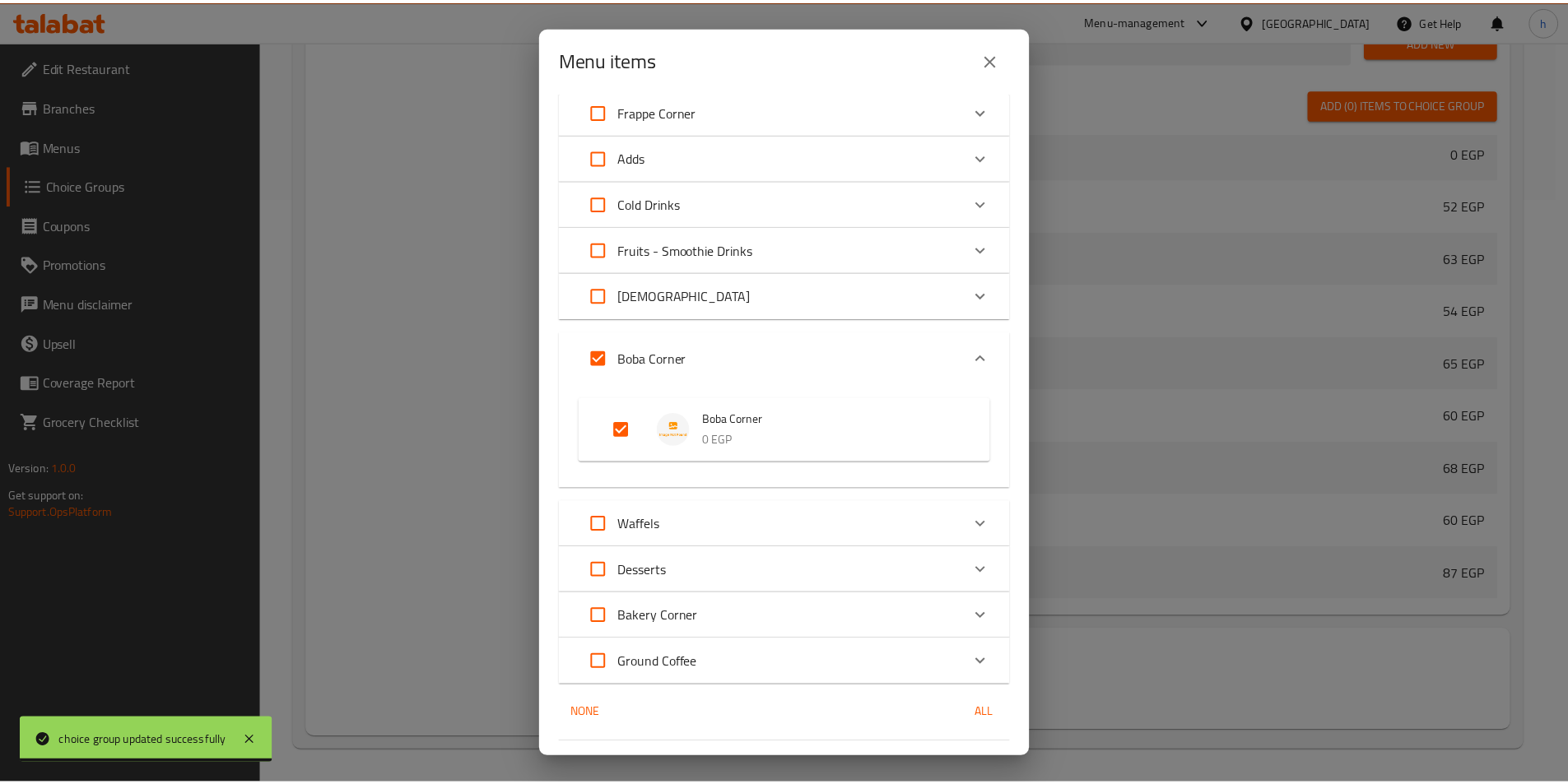
scroll to position [420, 0]
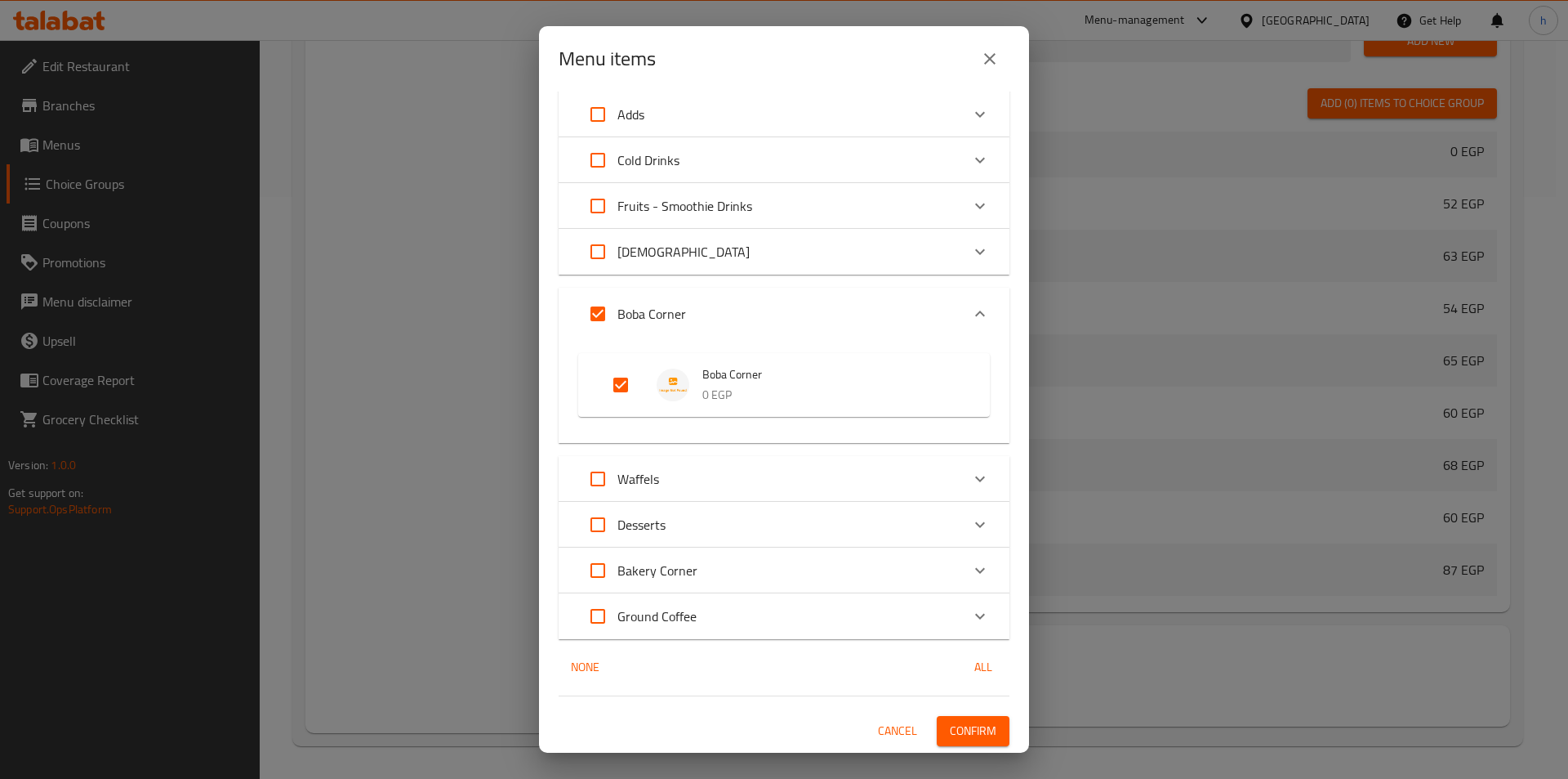
click at [965, 732] on span "Confirm" at bounding box center [972, 731] width 46 height 21
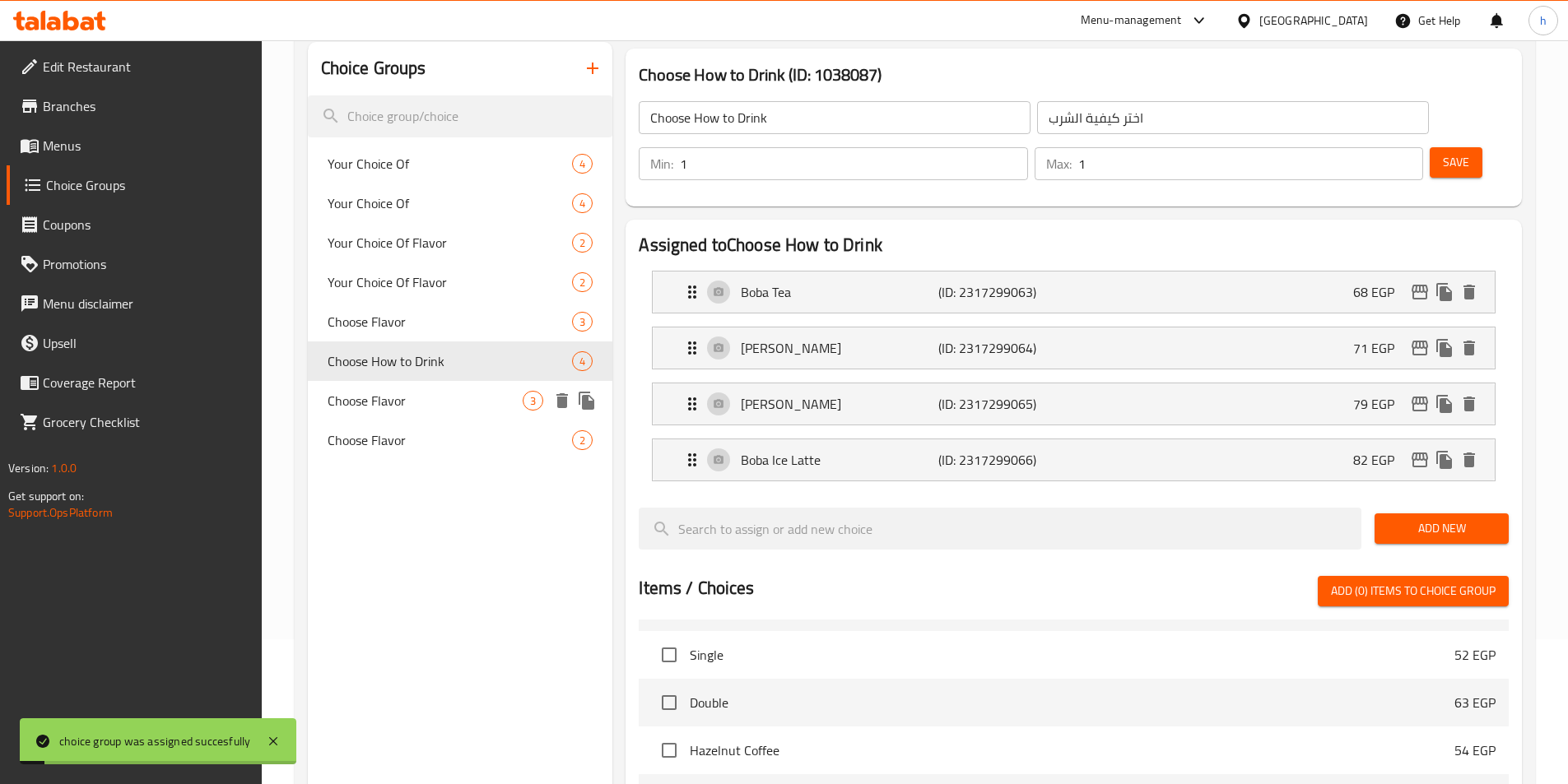
scroll to position [0, 0]
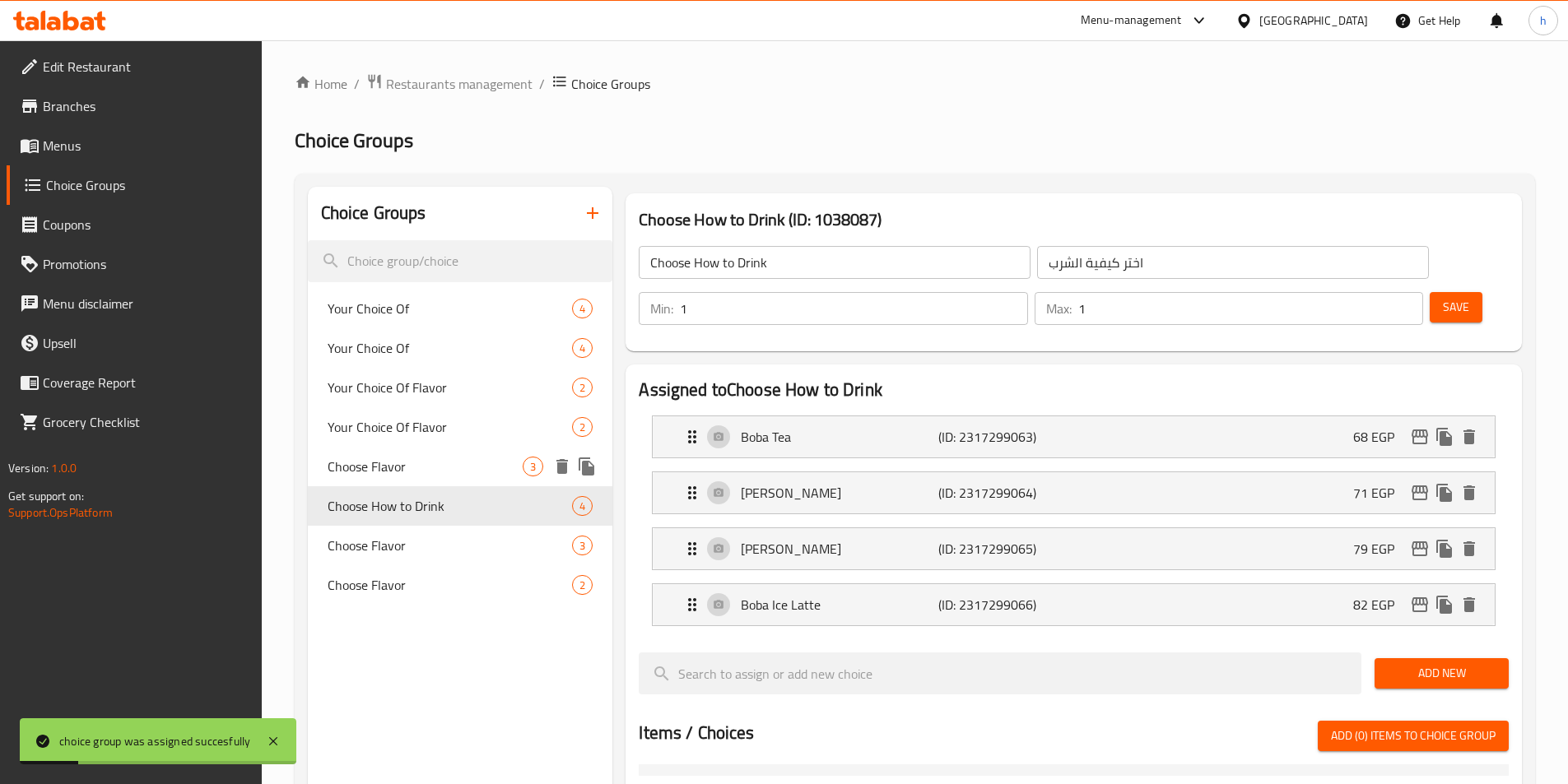
click at [454, 467] on span "Choose Flavor" at bounding box center [425, 467] width 196 height 20
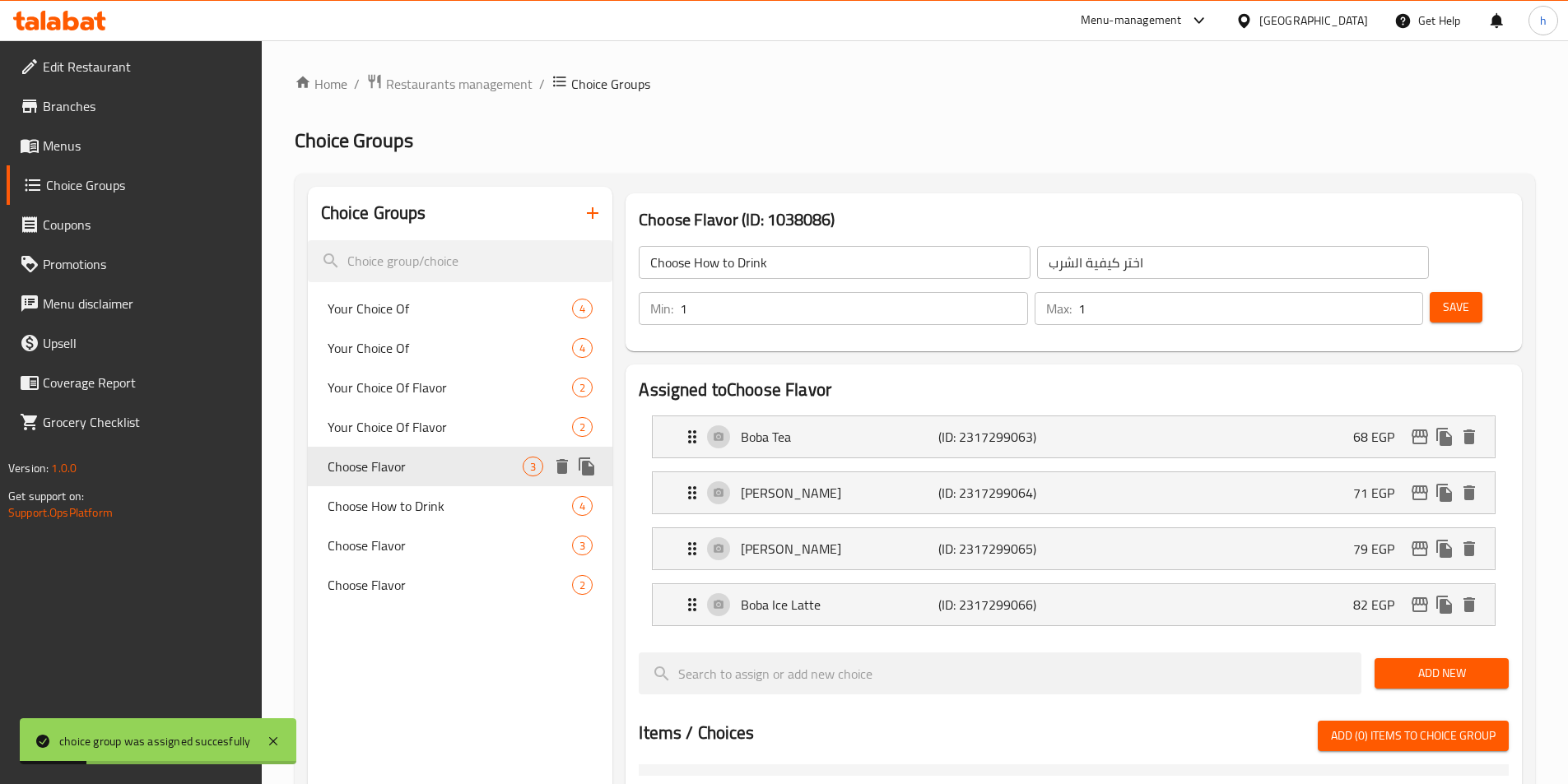
type input "Choose Flavor"
type input "اختر النكهة"
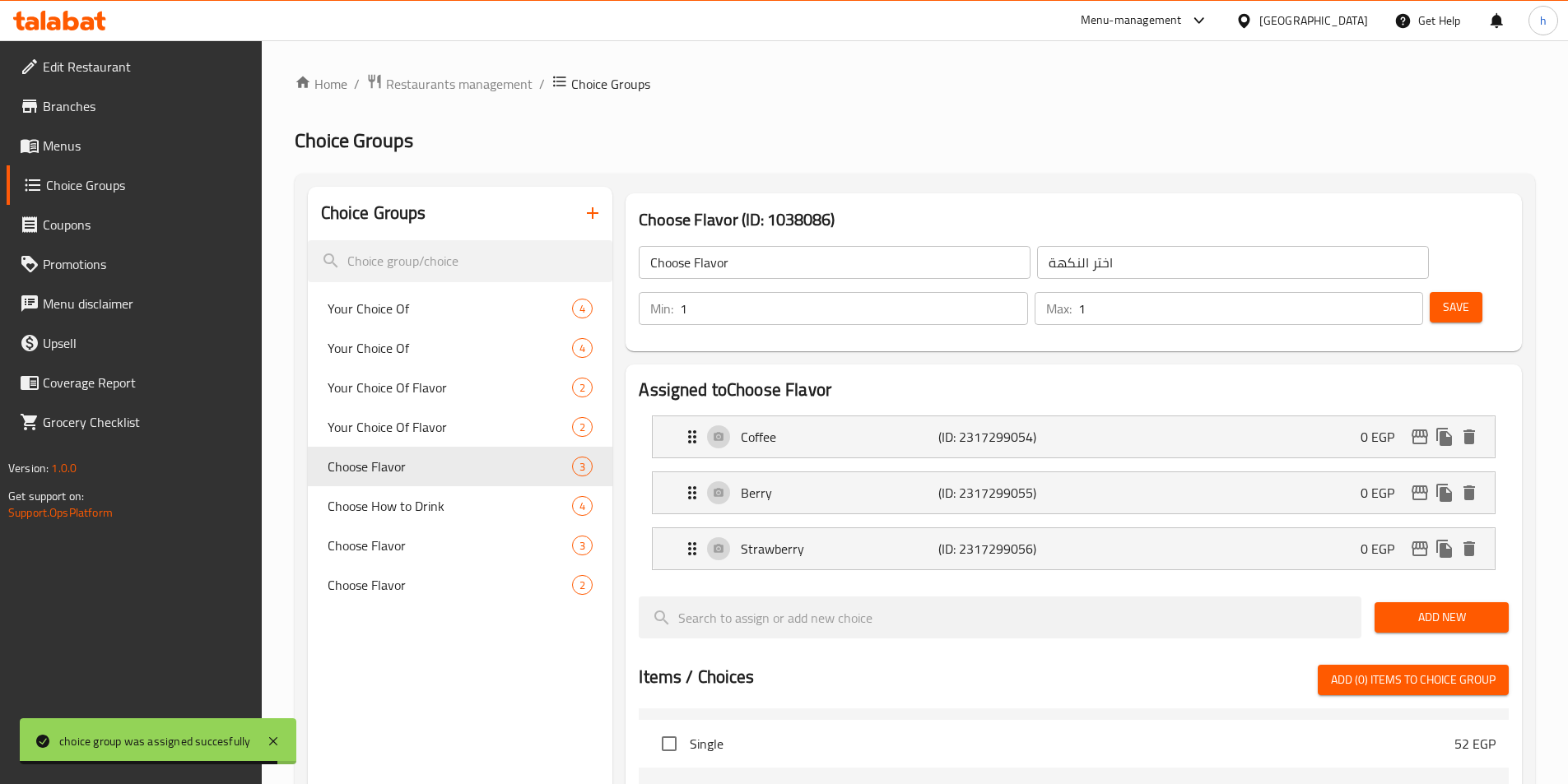
click at [1445, 292] on button "Save" at bounding box center [1455, 306] width 52 height 31
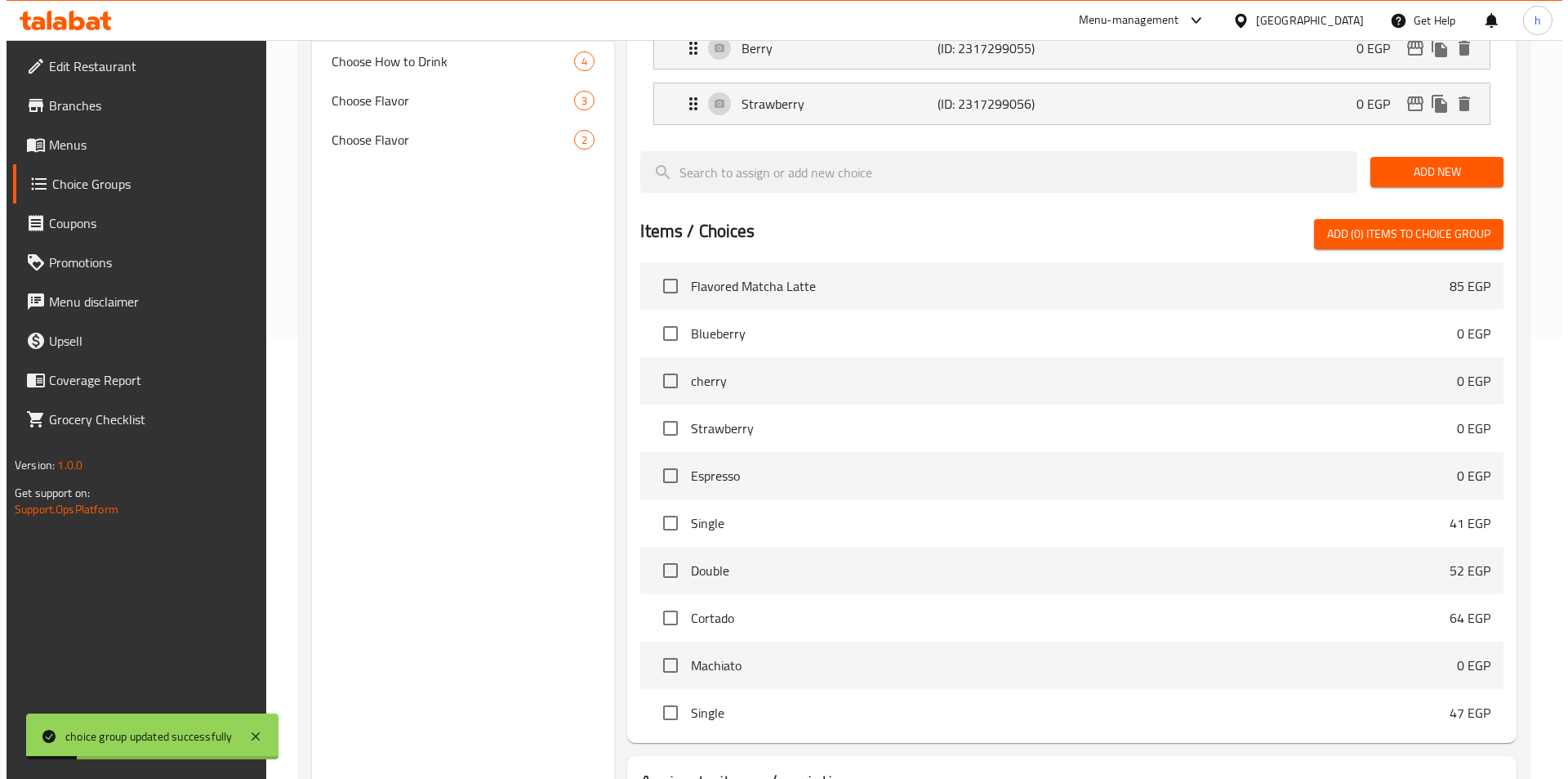
scroll to position [527, 0]
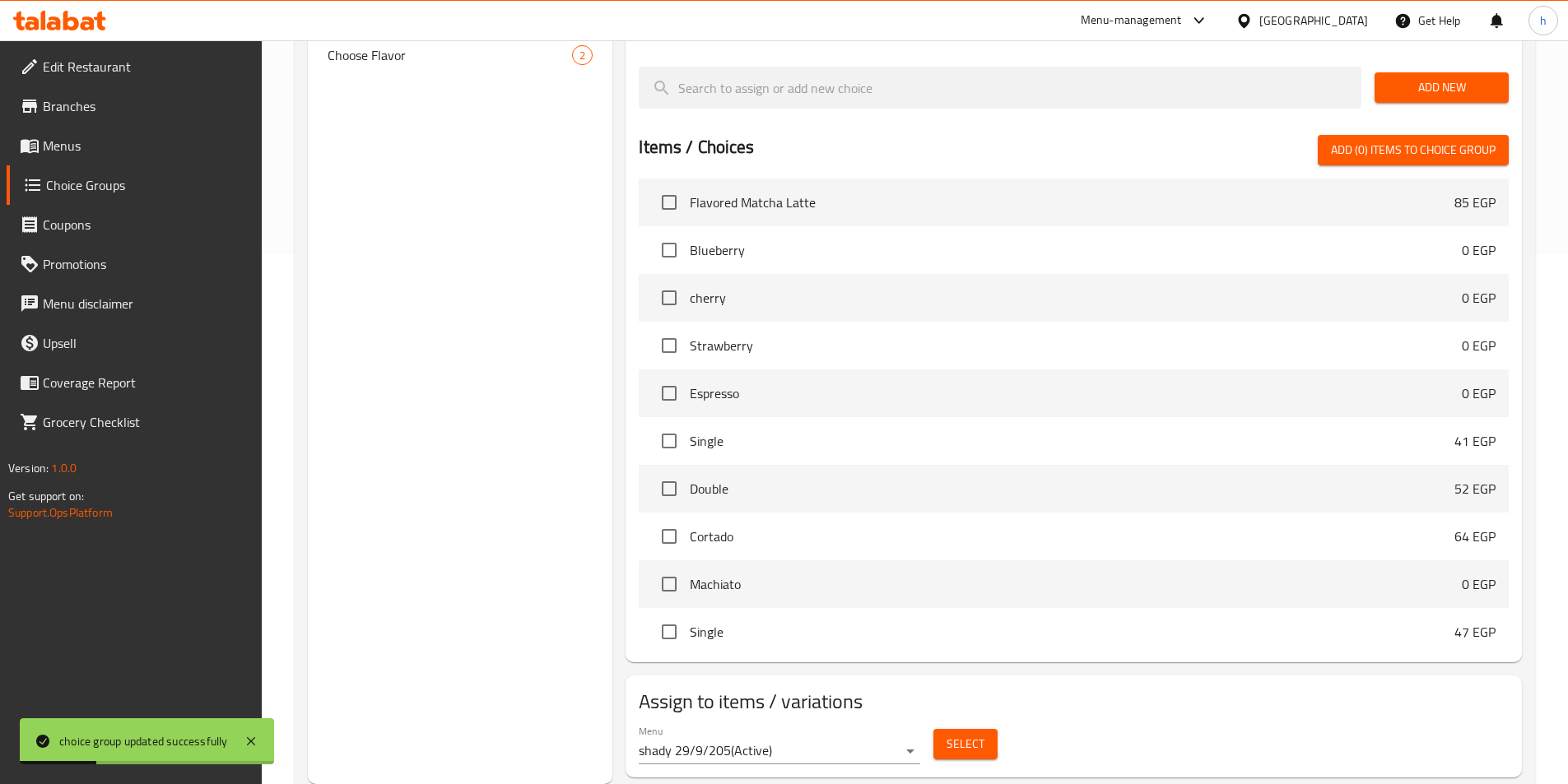
click at [976, 734] on span "Select" at bounding box center [966, 743] width 38 height 21
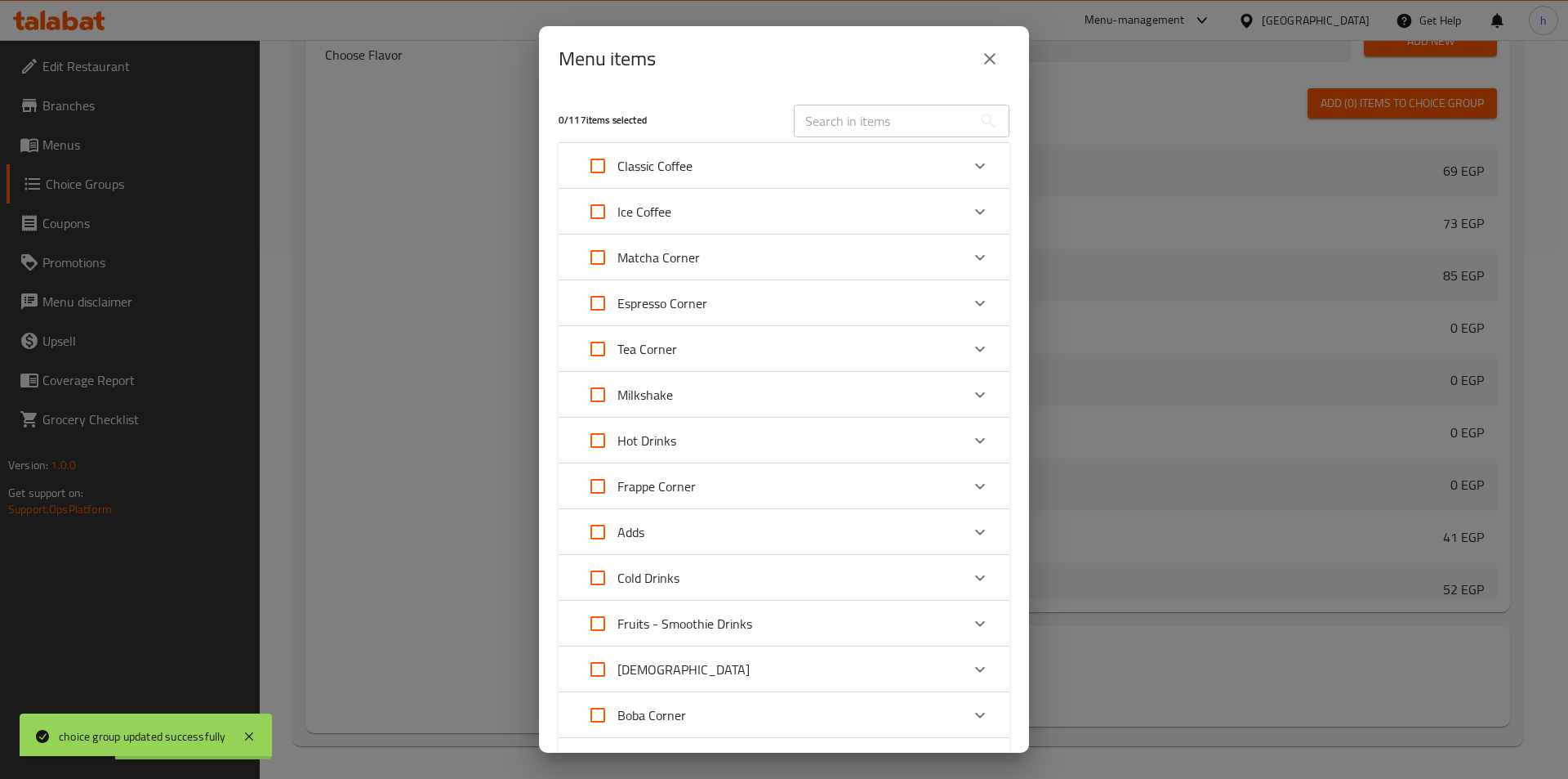
scroll to position [1261, 0]
click at [970, 711] on icon "Expand" at bounding box center [980, 715] width 20 height 20
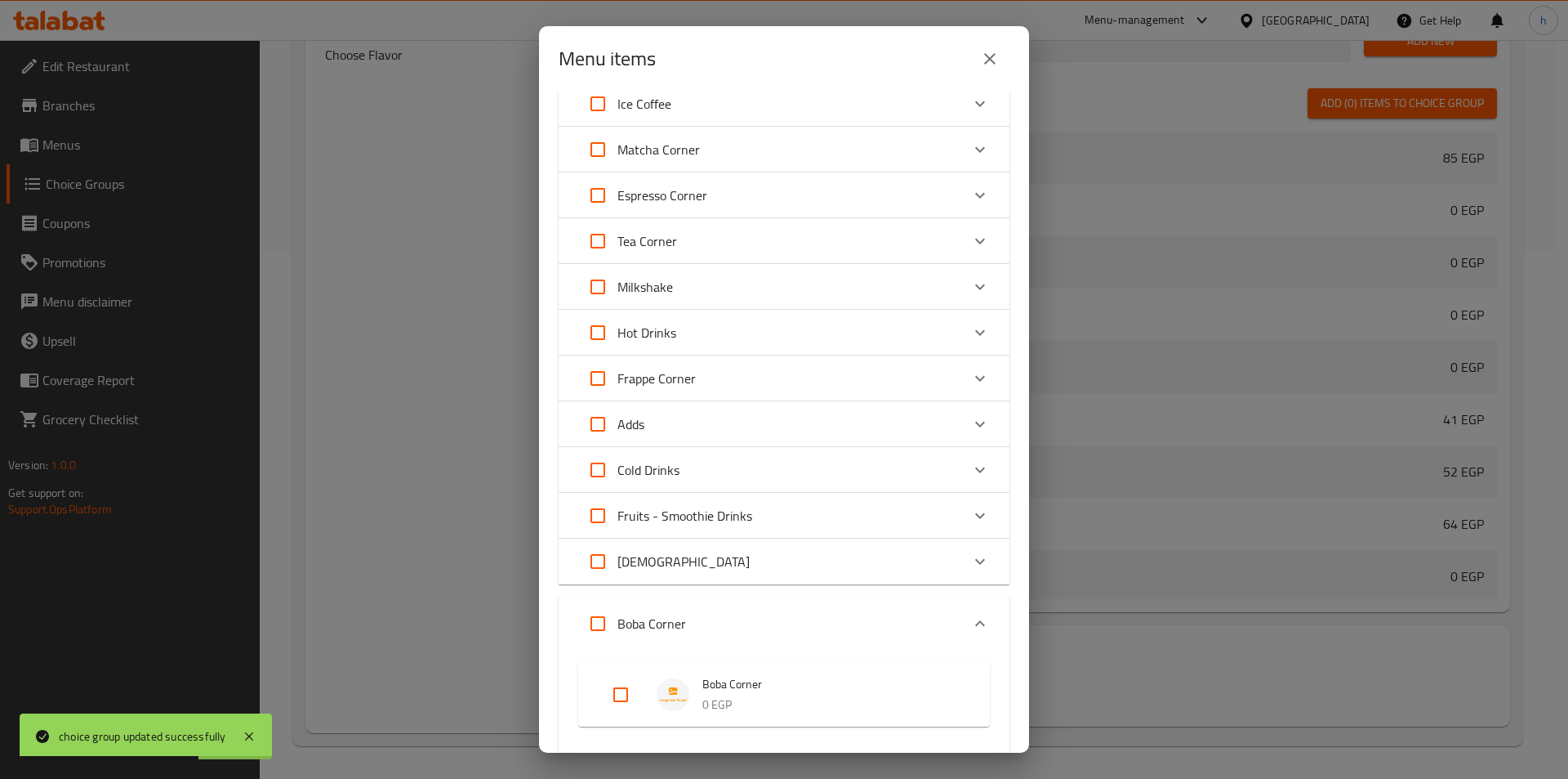
scroll to position [327, 0]
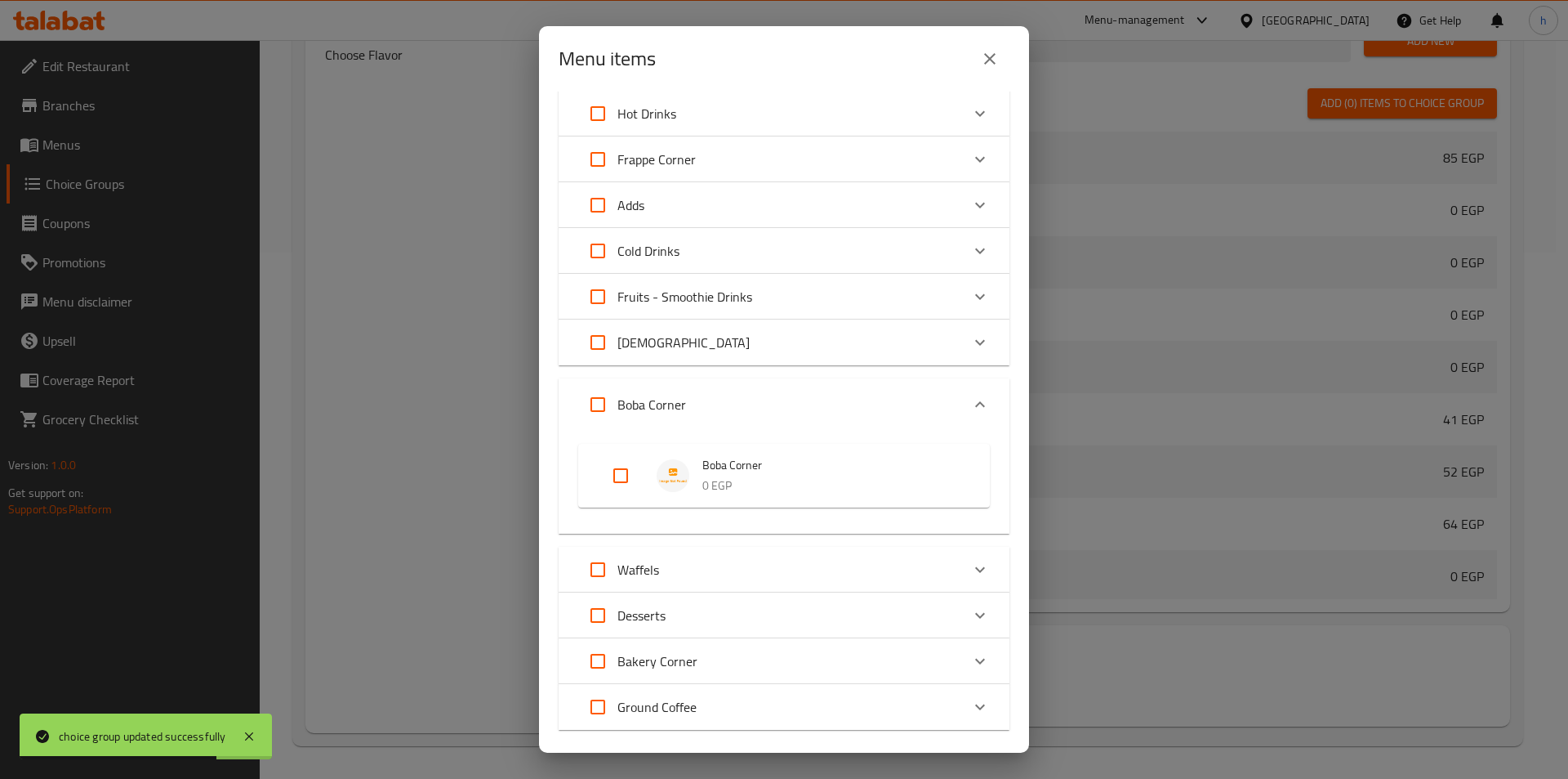
click at [619, 473] on input "Expand" at bounding box center [621, 475] width 39 height 39
checkbox input "true"
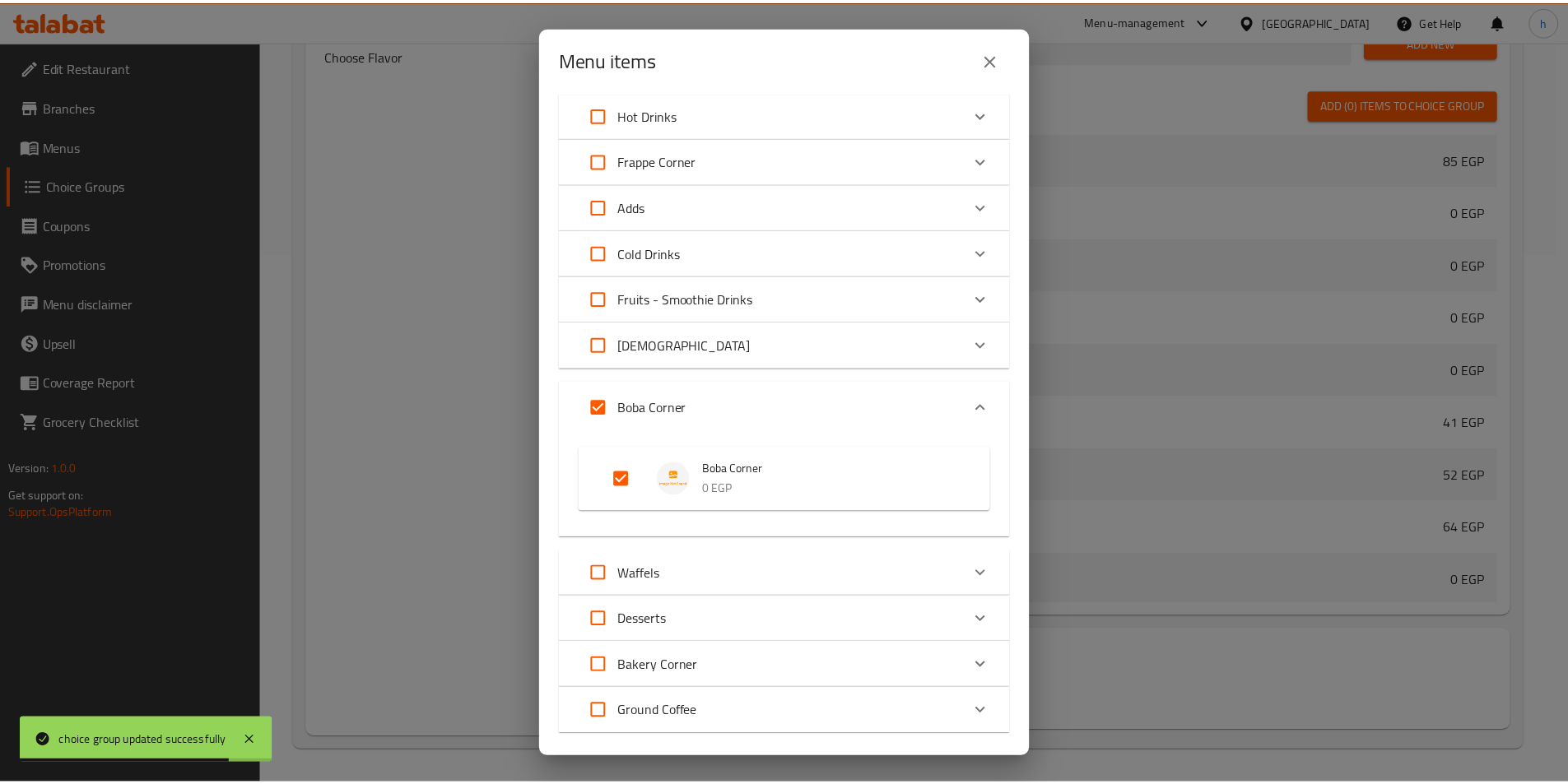
scroll to position [420, 0]
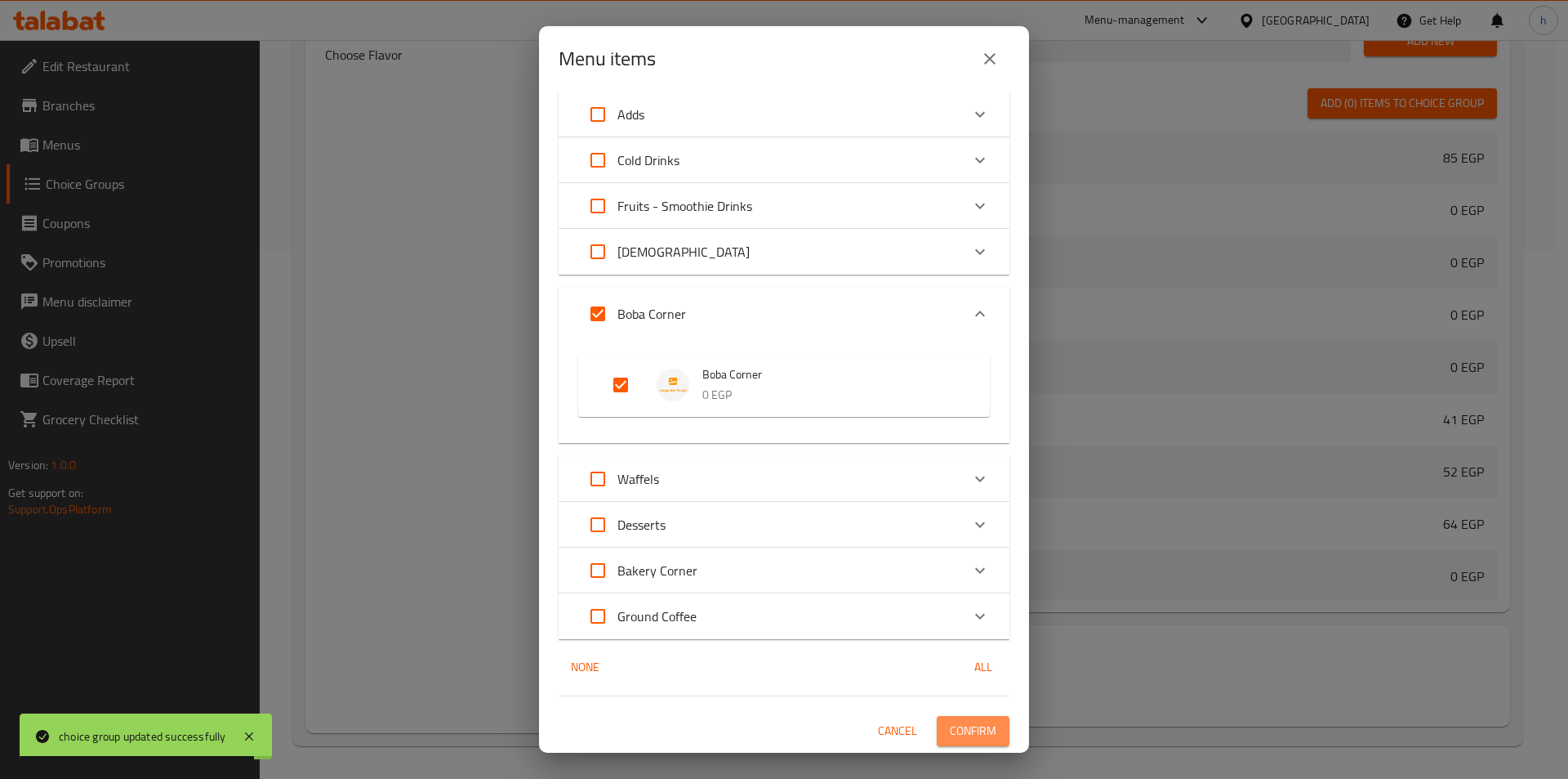
click at [978, 727] on span "Confirm" at bounding box center [972, 731] width 46 height 21
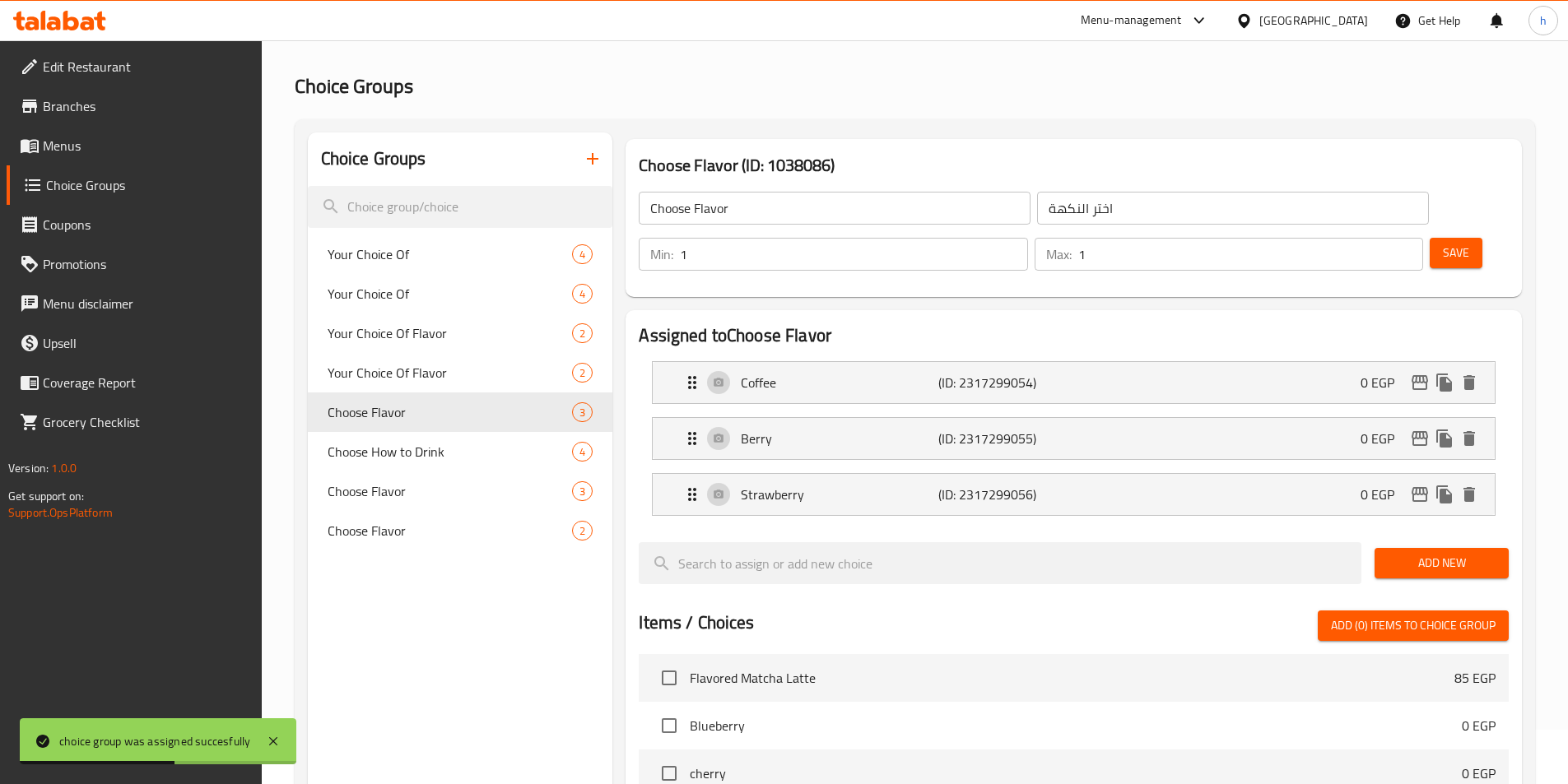
scroll to position [37, 0]
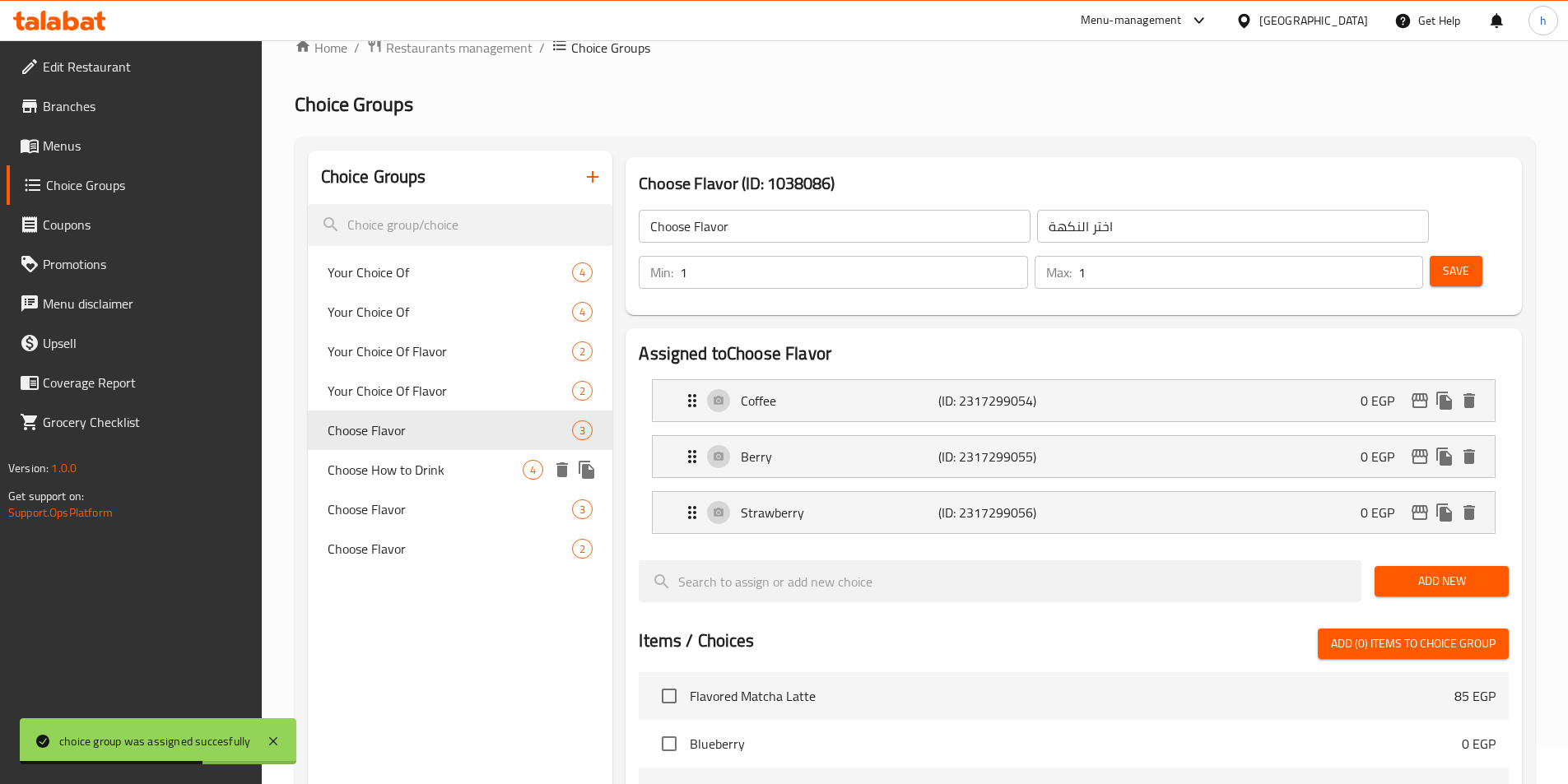
click at [458, 472] on span "Choose How to Drink" at bounding box center [425, 470] width 196 height 20
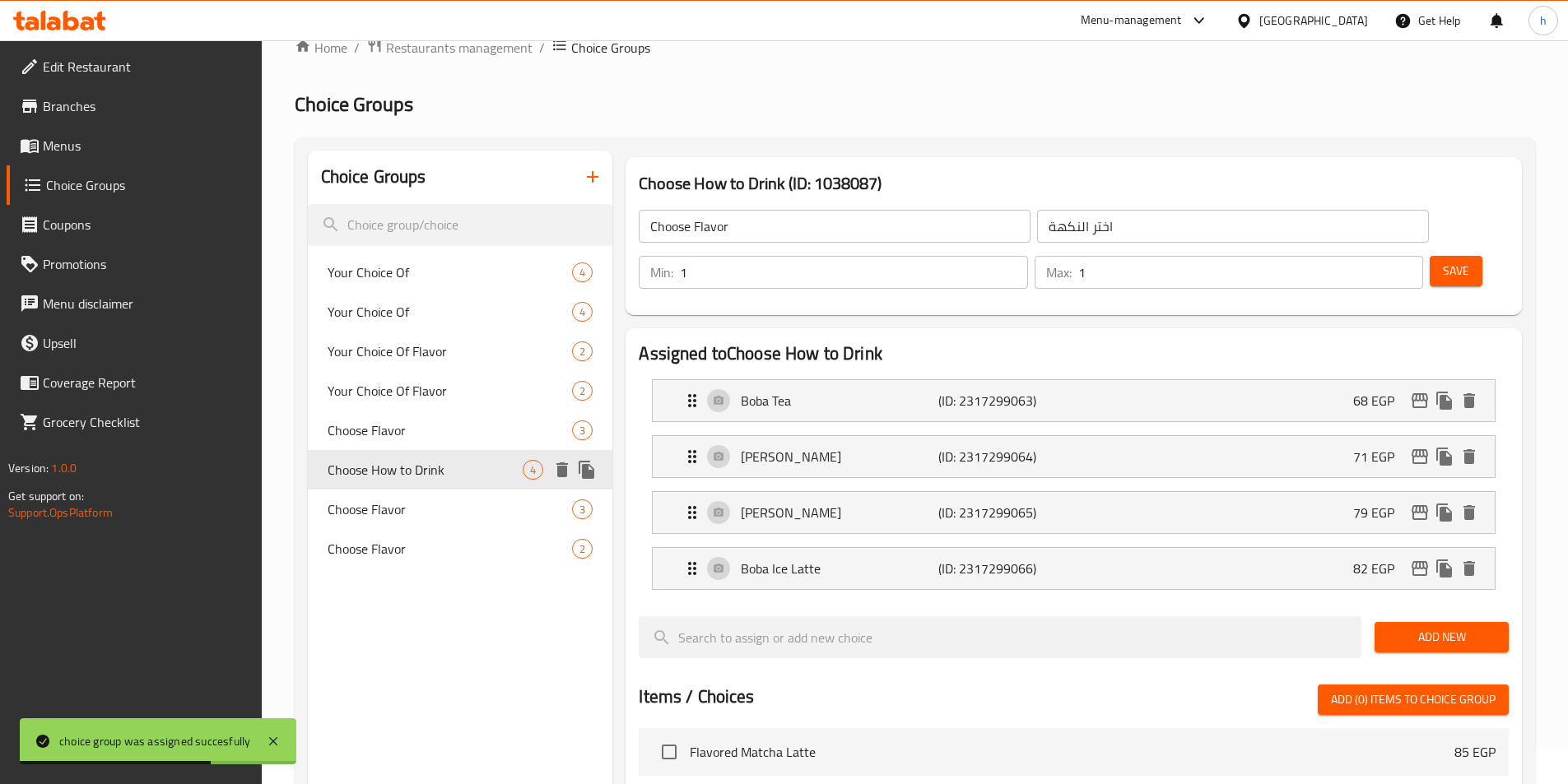
type input "Choose How to Drink"
type input "اختر كيفية الشرب"
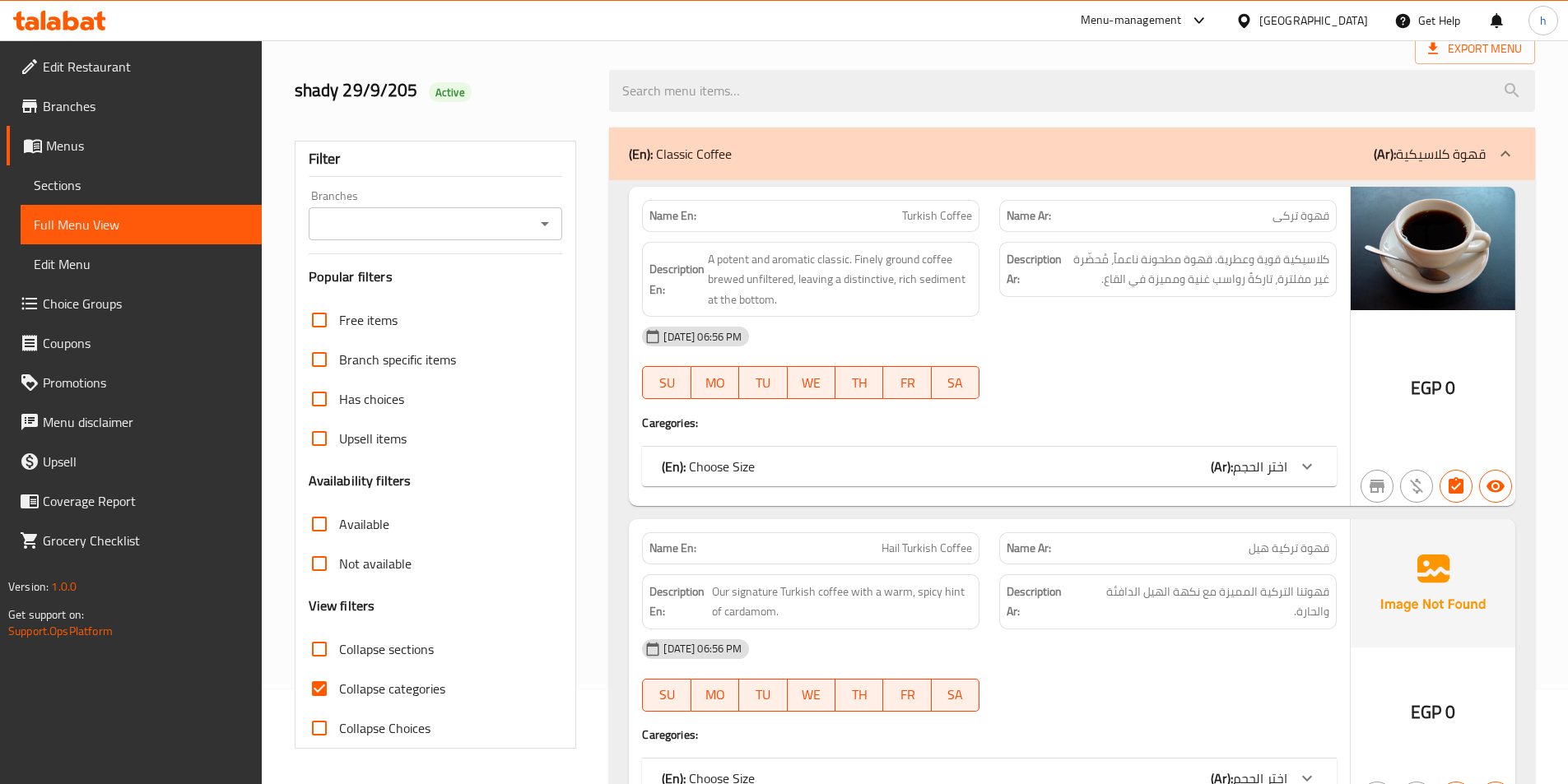
scroll to position [164, 0]
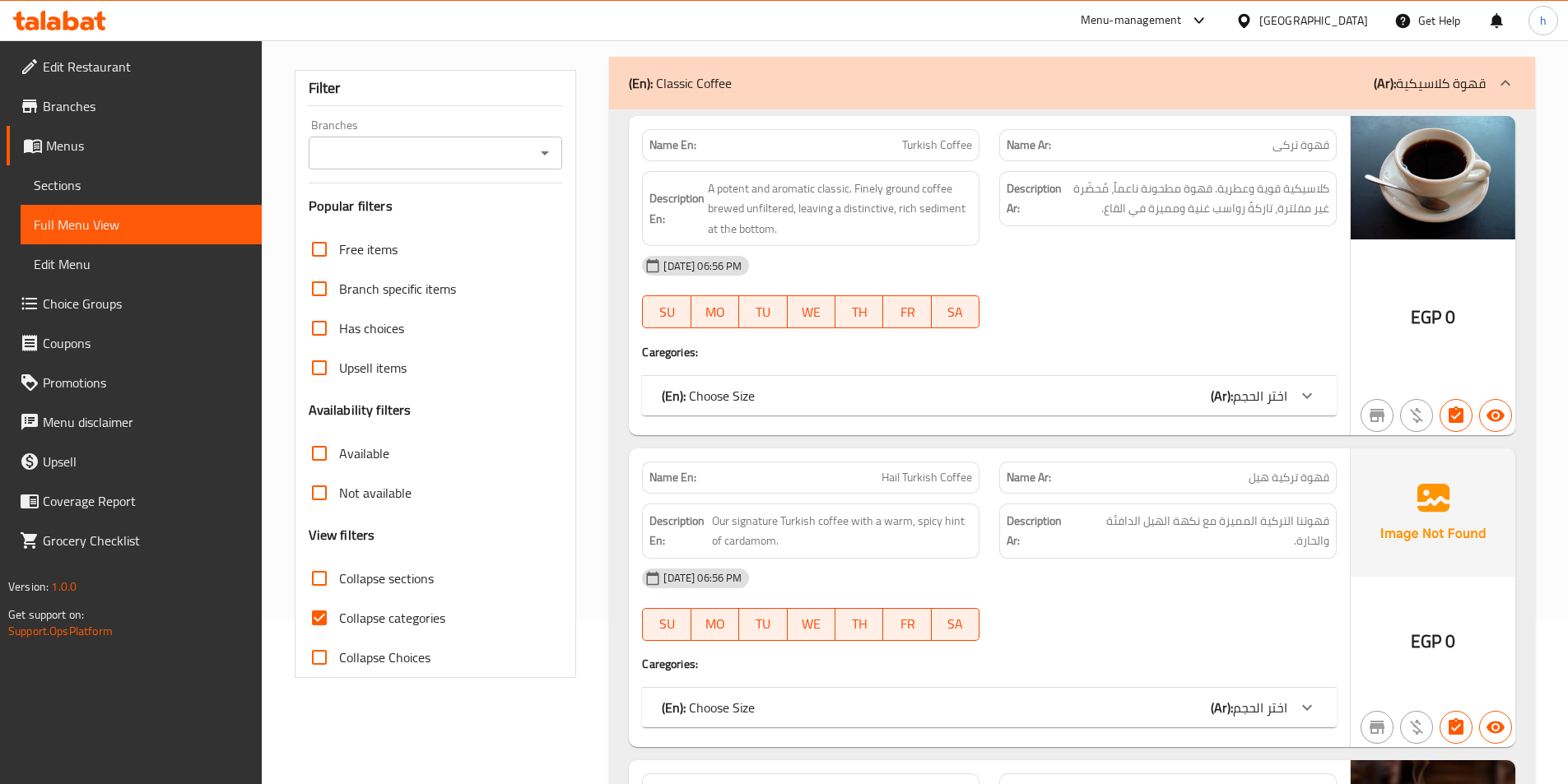
click at [321, 603] on input "Collapse categories" at bounding box center [320, 618] width 40 height 40
checkbox input "false"
click at [321, 579] on input "Collapse sections" at bounding box center [320, 578] width 40 height 40
checkbox input "true"
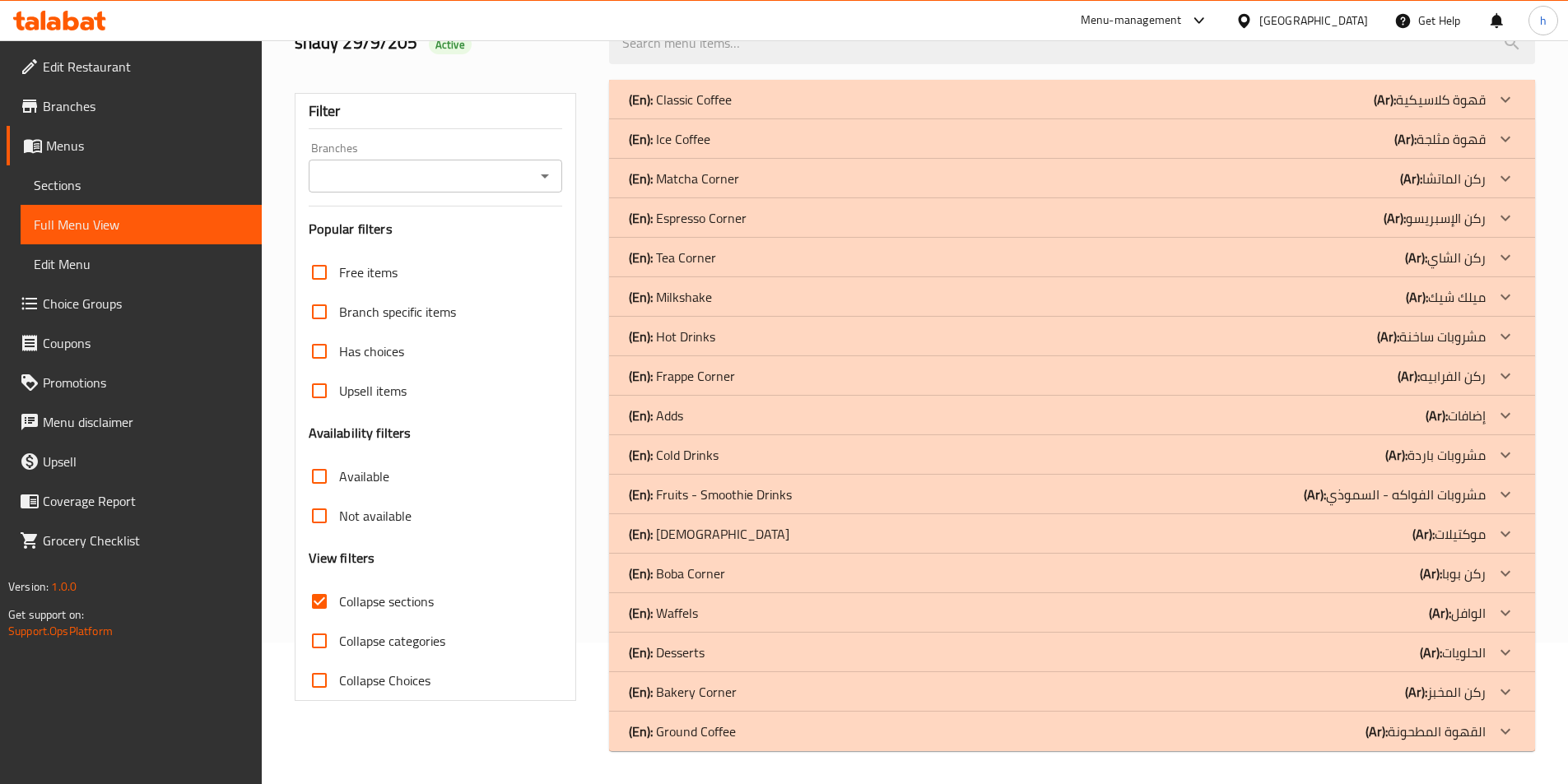
scroll to position [141, 0]
click at [1499, 574] on icon at bounding box center [1505, 573] width 20 height 20
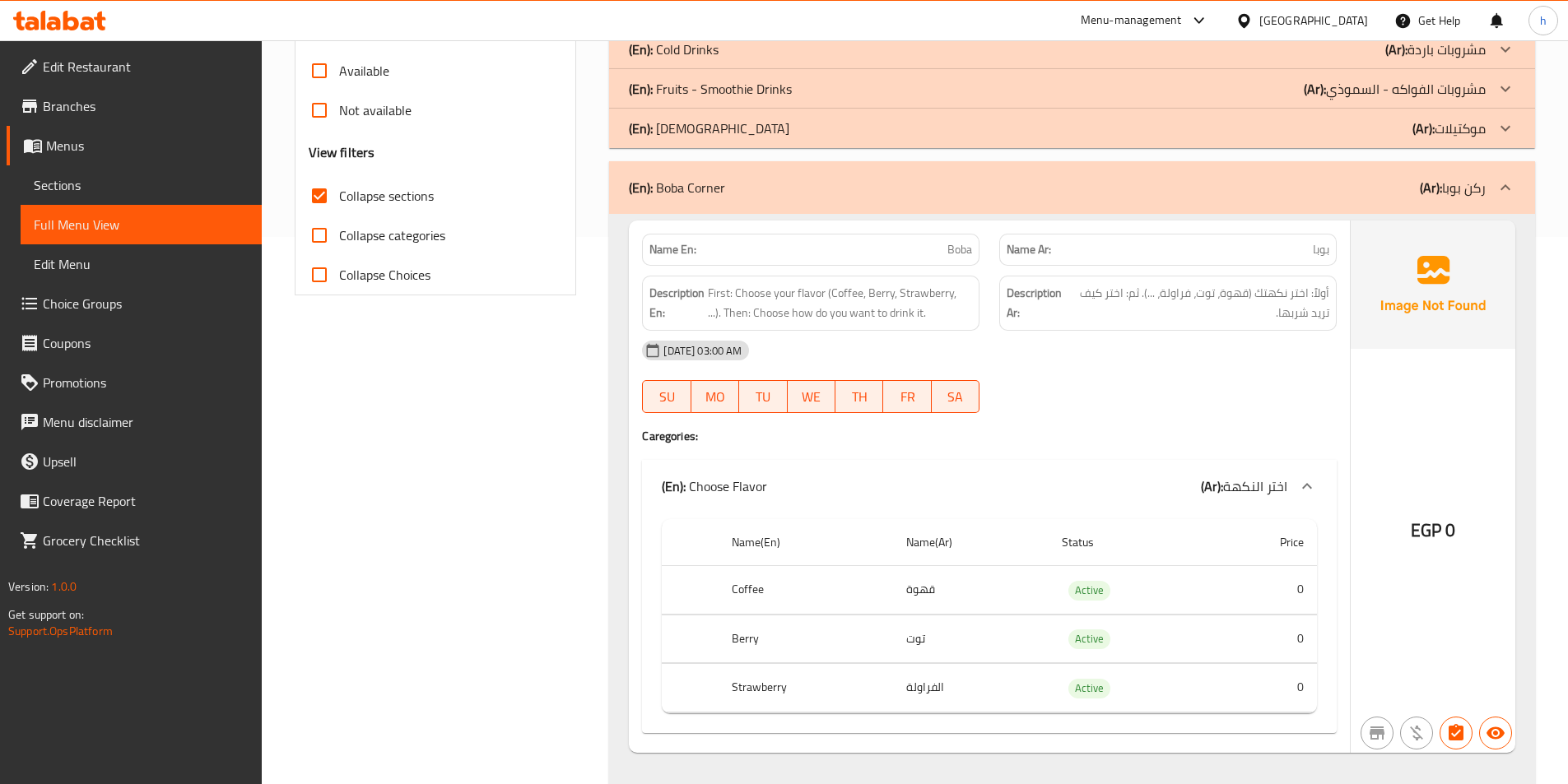
scroll to position [553, 0]
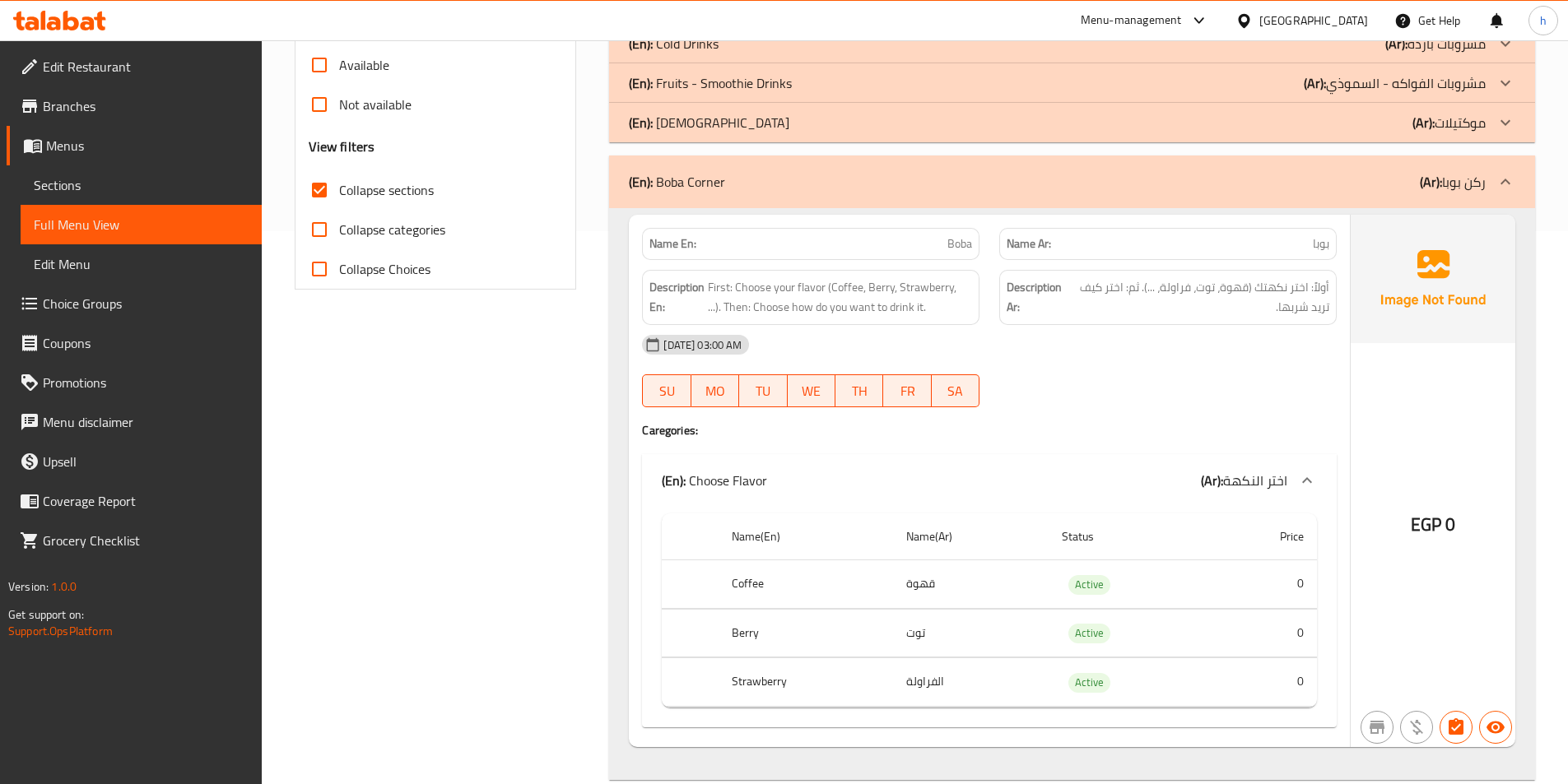
click at [359, 441] on div "Filter Branches Branches Popular filters Free items Branch specific items Has c…" at bounding box center [442, 309] width 316 height 1302
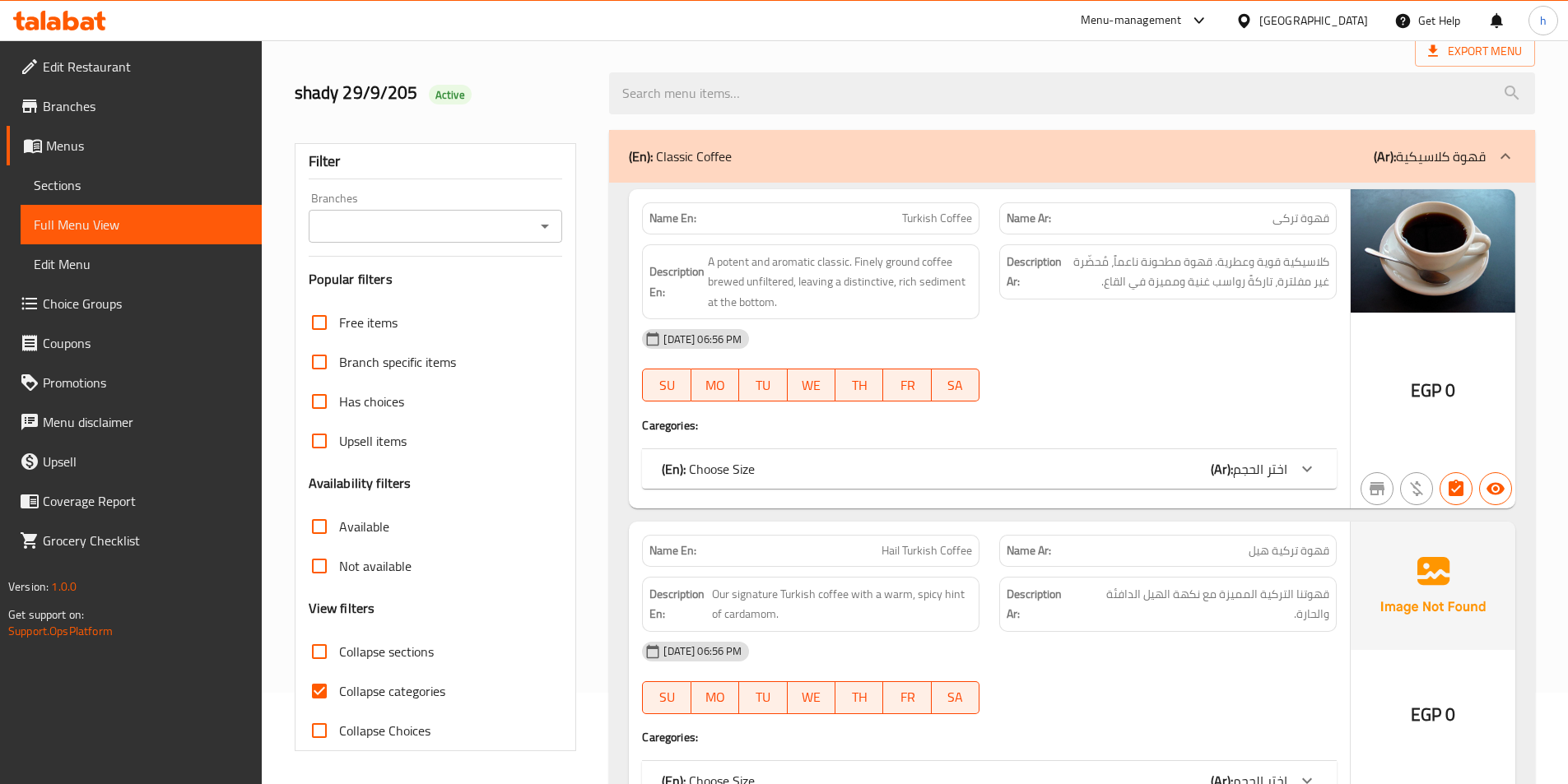
scroll to position [338, 0]
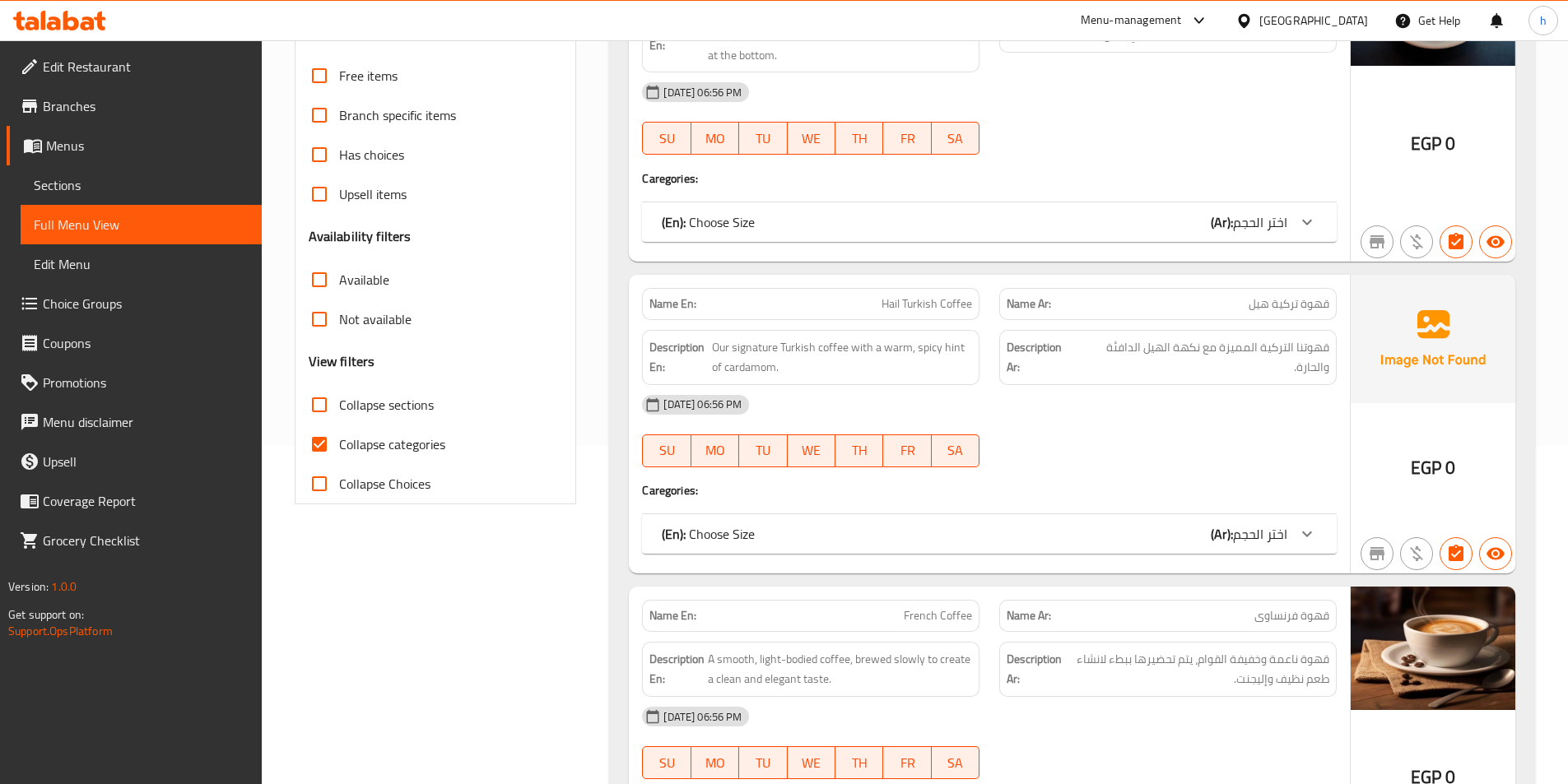
click at [303, 451] on input "Collapse categories" at bounding box center [320, 444] width 40 height 40
checkbox input "false"
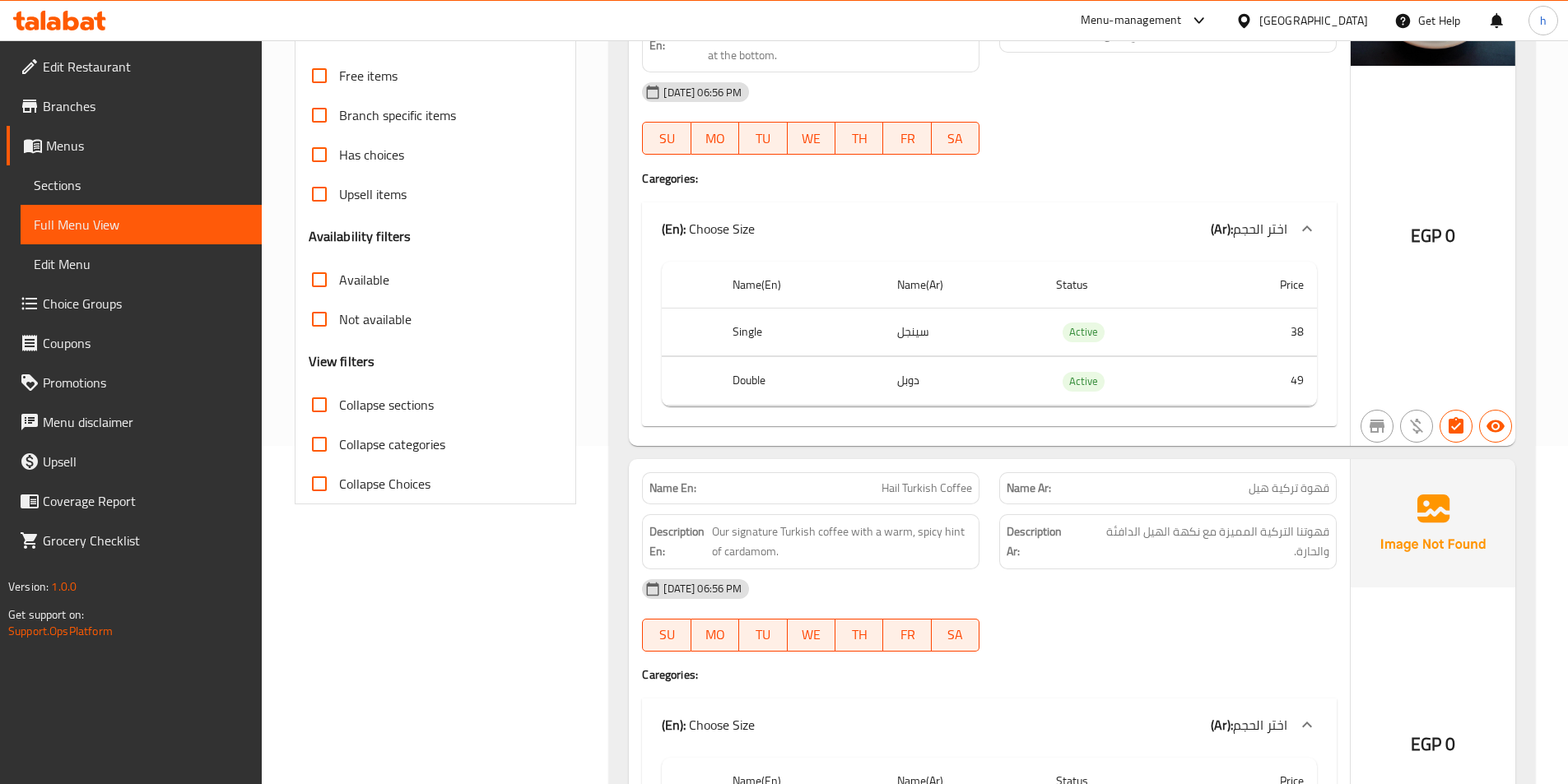
click at [319, 405] on input "Collapse sections" at bounding box center [320, 404] width 40 height 40
checkbox input "true"
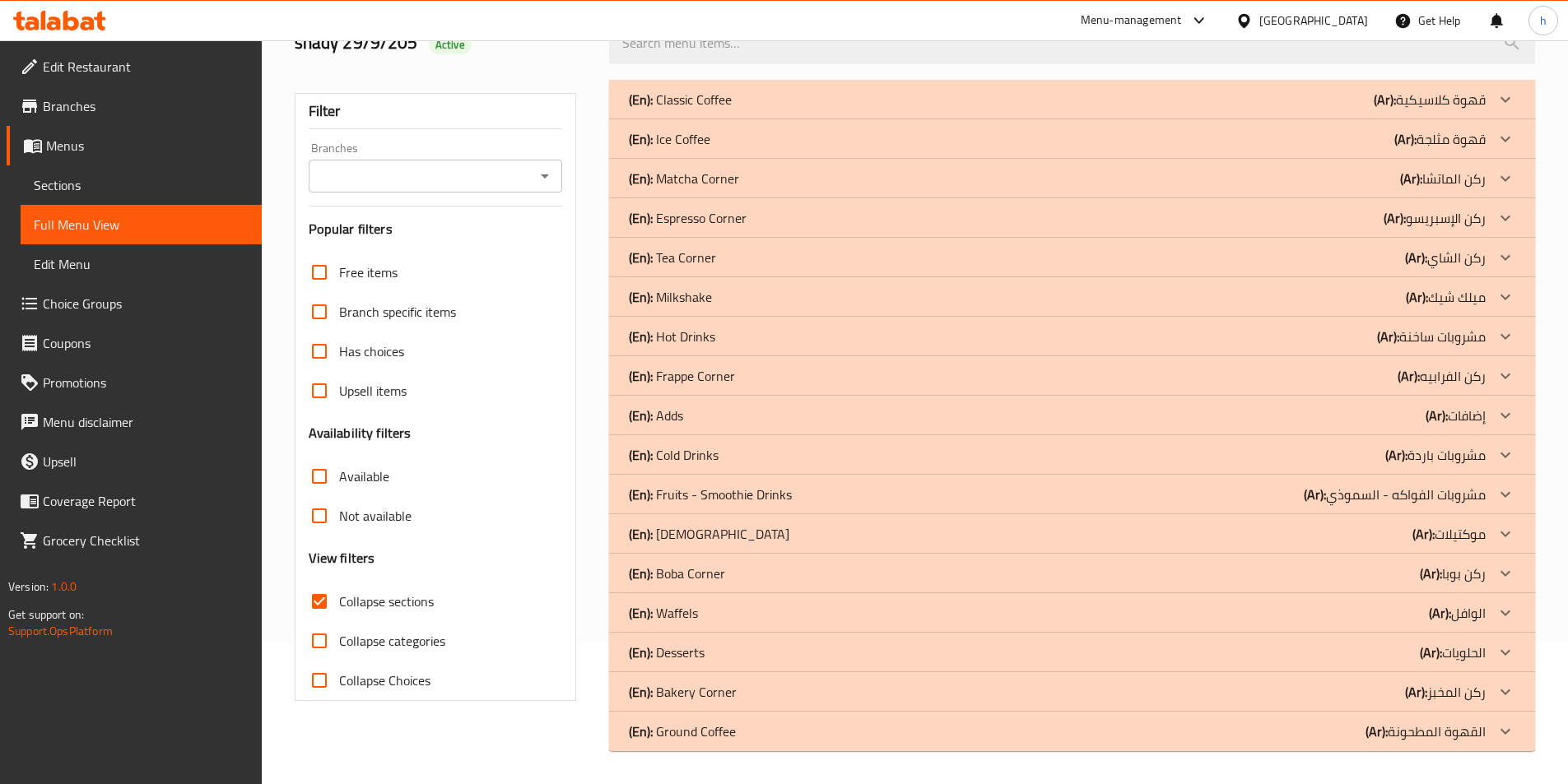
scroll to position [141, 0]
click at [1493, 574] on div at bounding box center [1505, 573] width 40 height 40
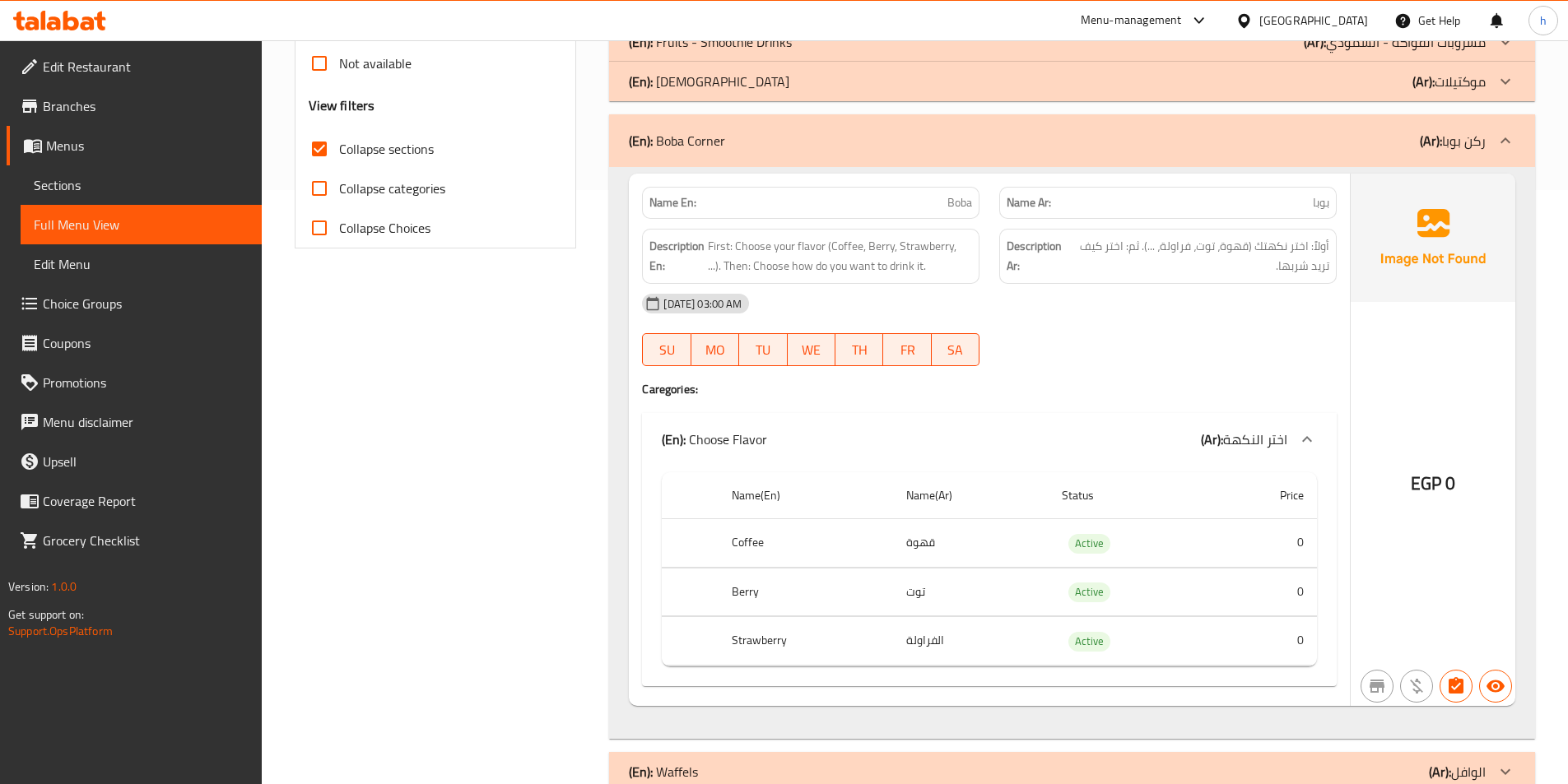
scroll to position [588, 0]
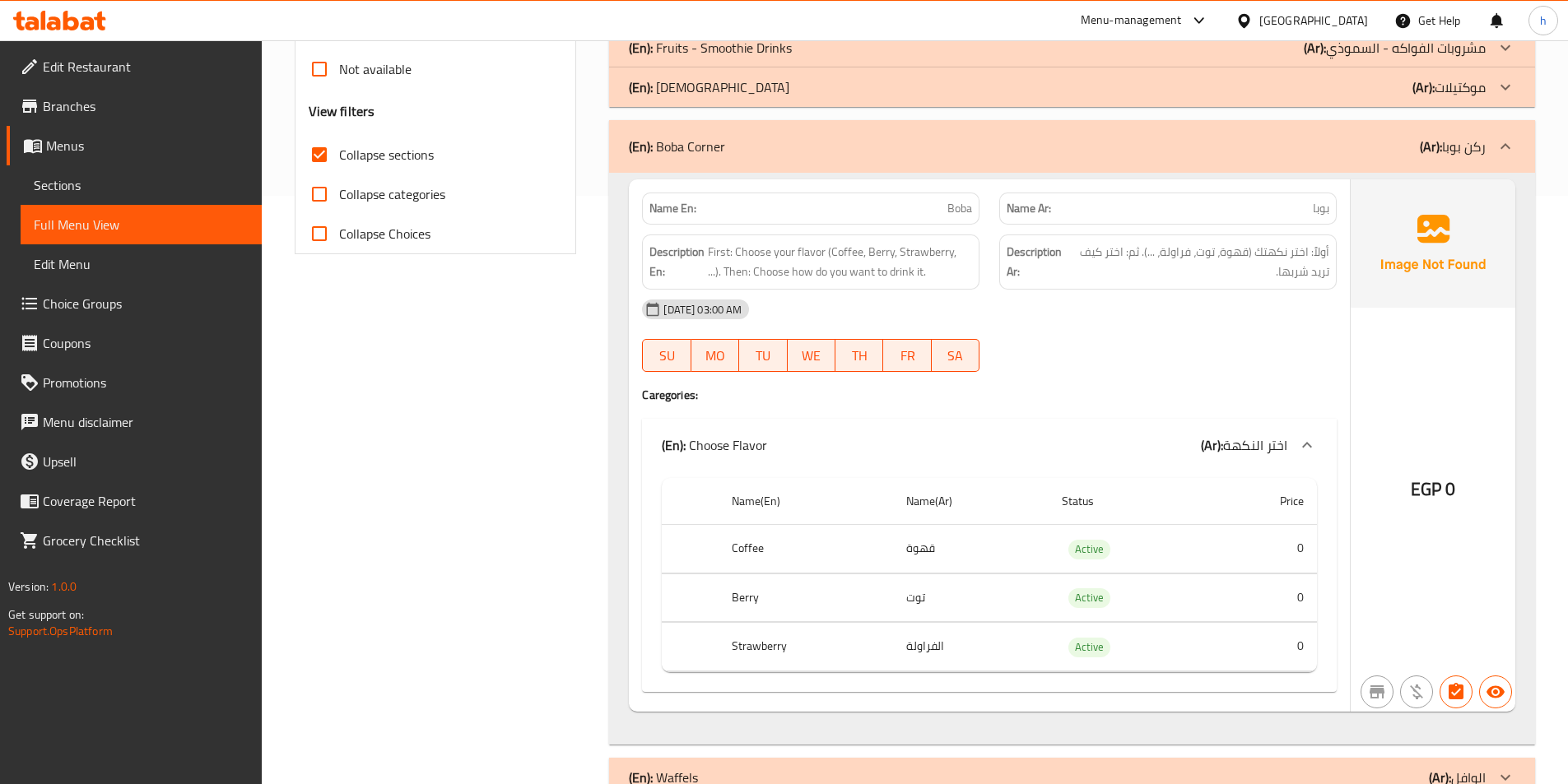
click at [449, 535] on div "Filter Branches Branches Popular filters Free items Branch specific items Has c…" at bounding box center [442, 274] width 316 height 1302
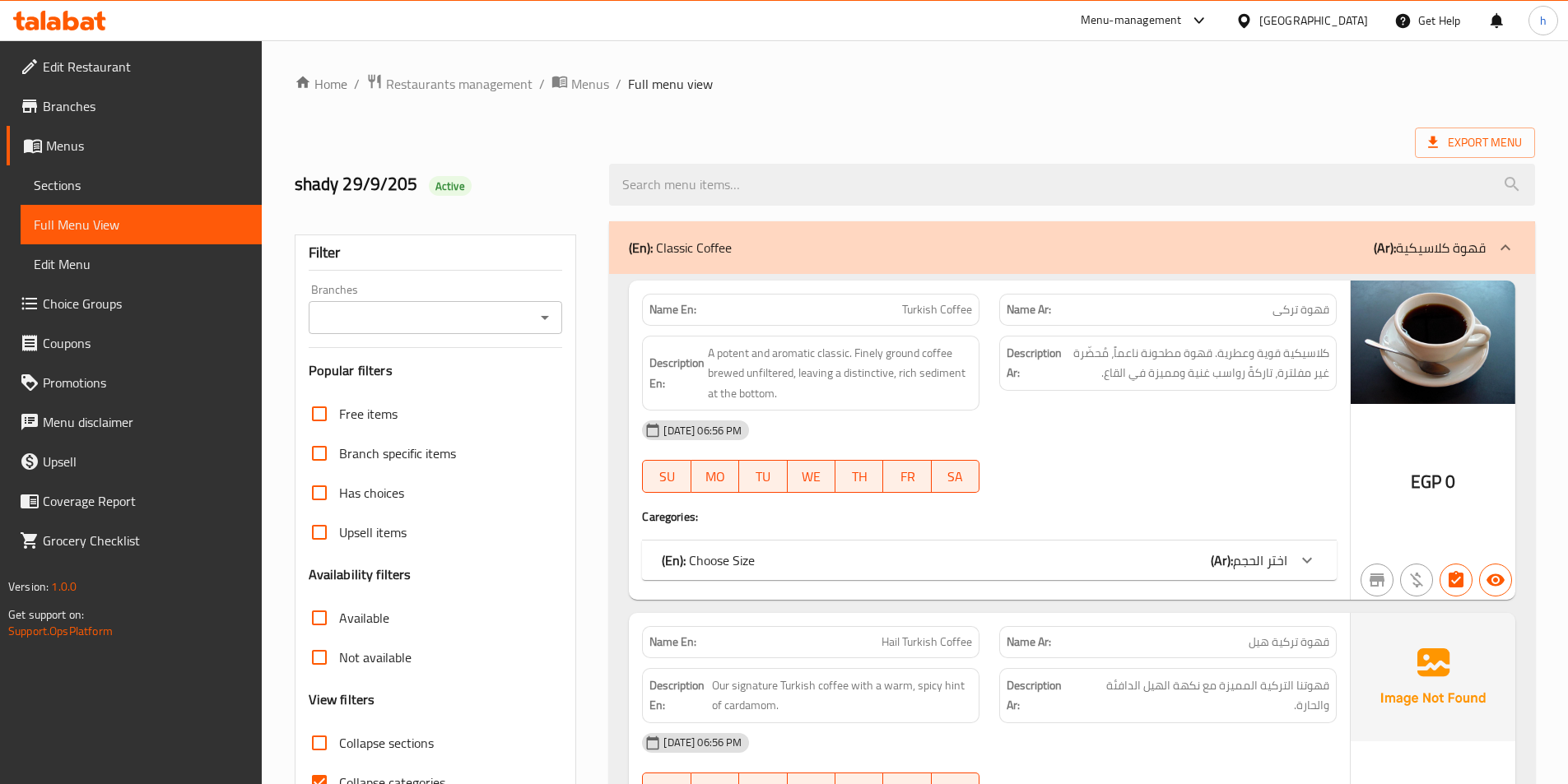
scroll to position [247, 0]
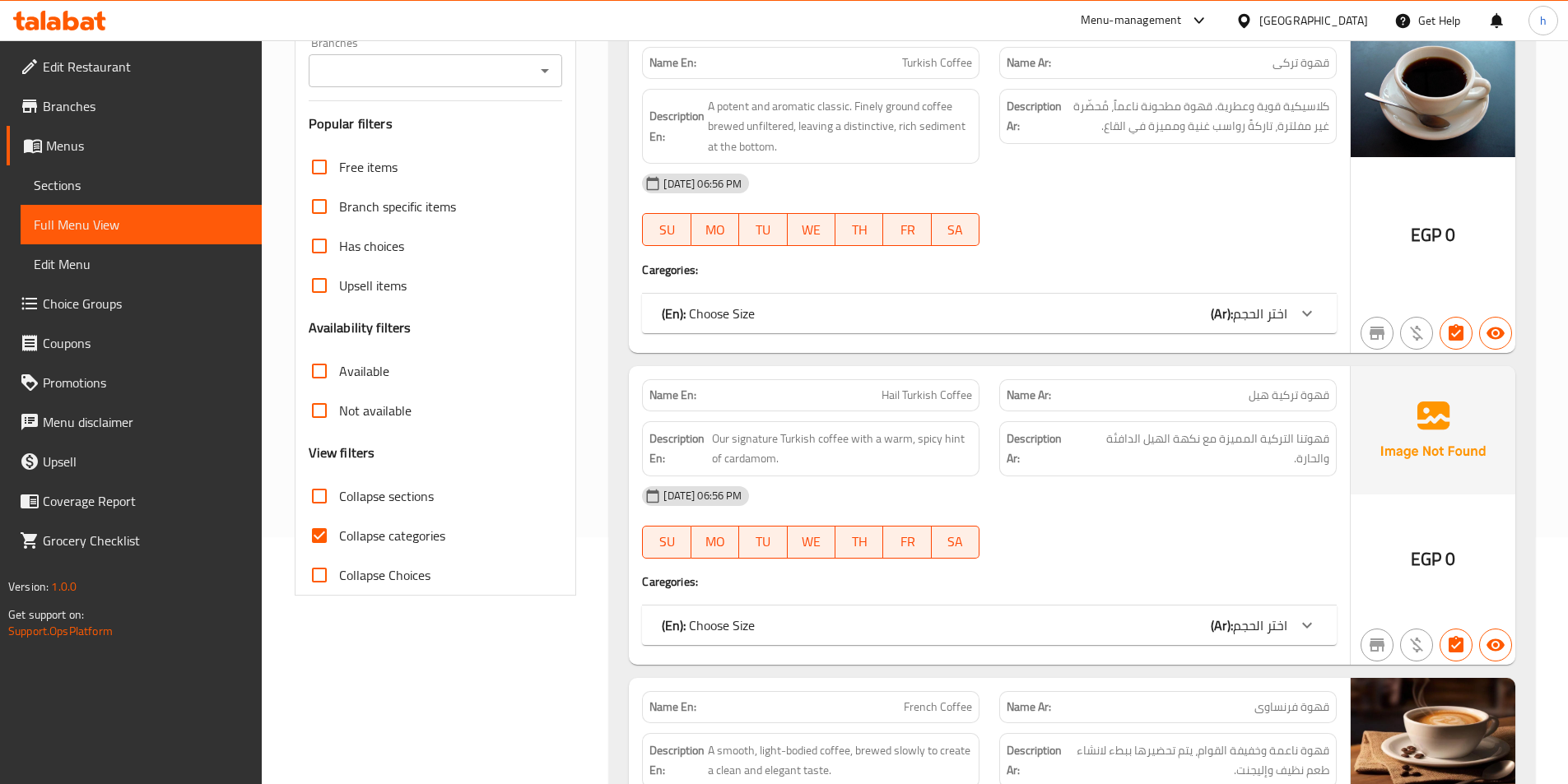
click at [331, 501] on input "Collapse sections" at bounding box center [320, 496] width 40 height 40
checkbox input "true"
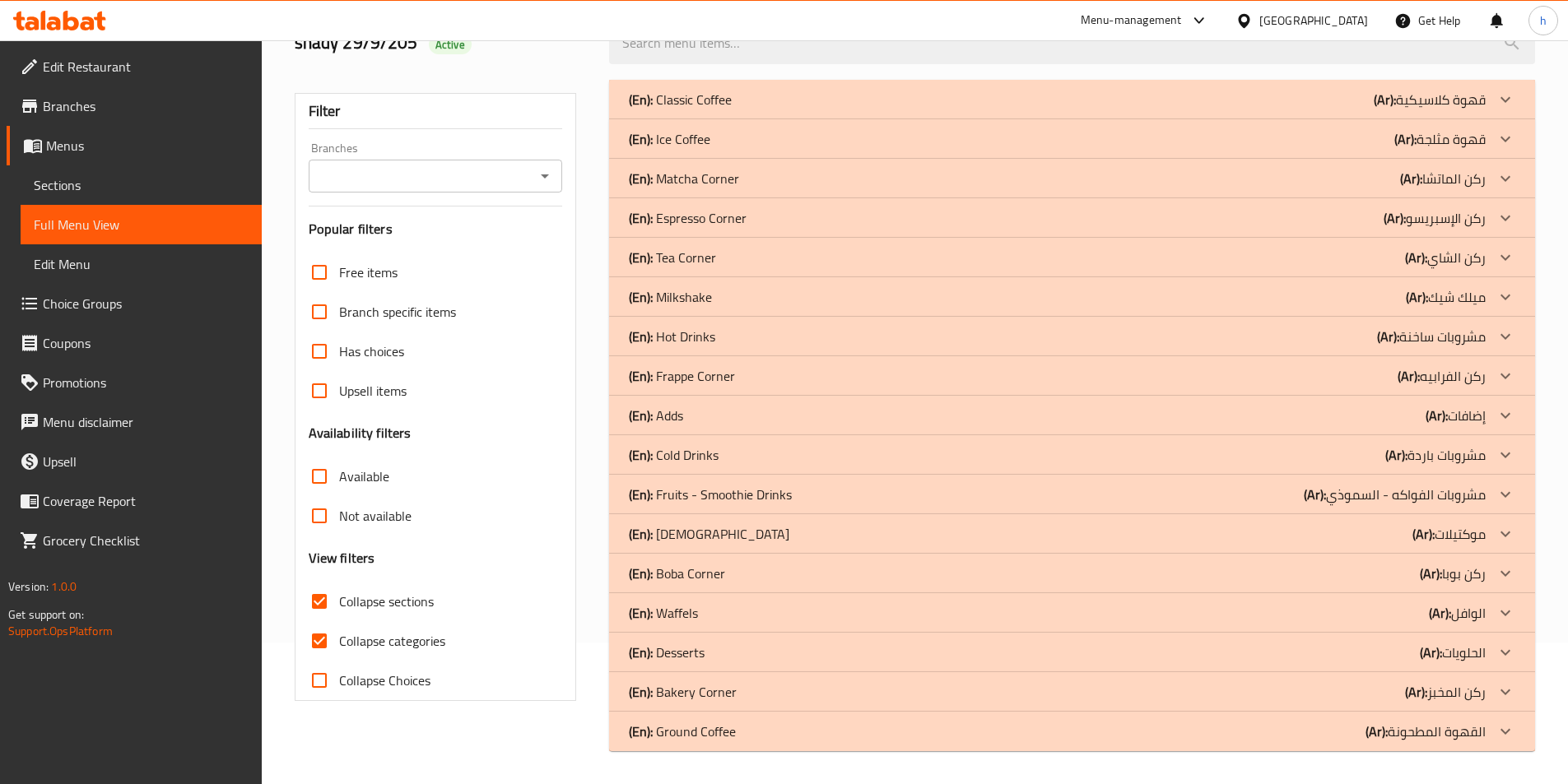
click at [314, 621] on input "Collapse categories" at bounding box center [320, 641] width 40 height 40
checkbox input "false"
click at [1493, 570] on div at bounding box center [1505, 573] width 40 height 40
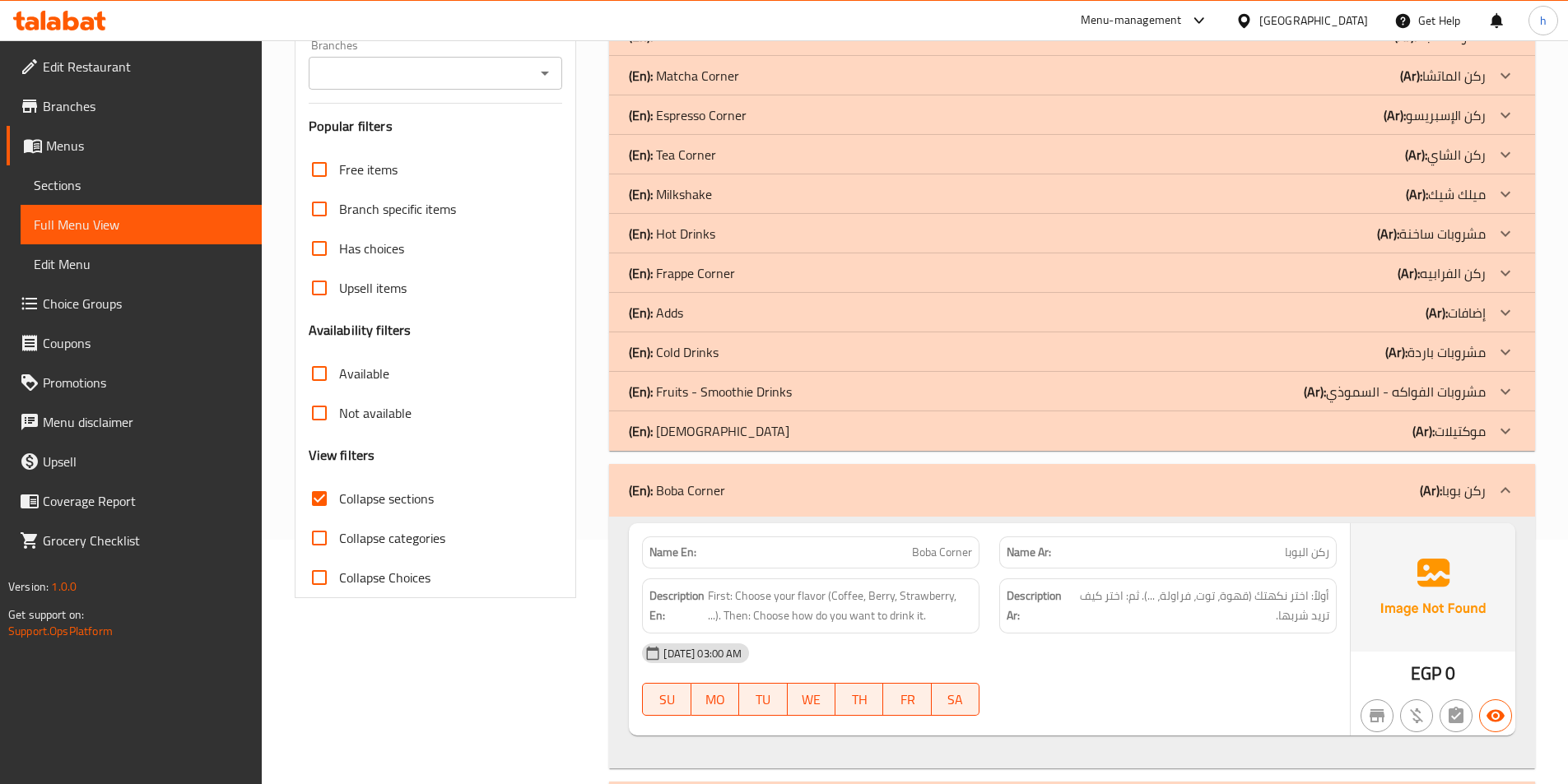
scroll to position [433, 0]
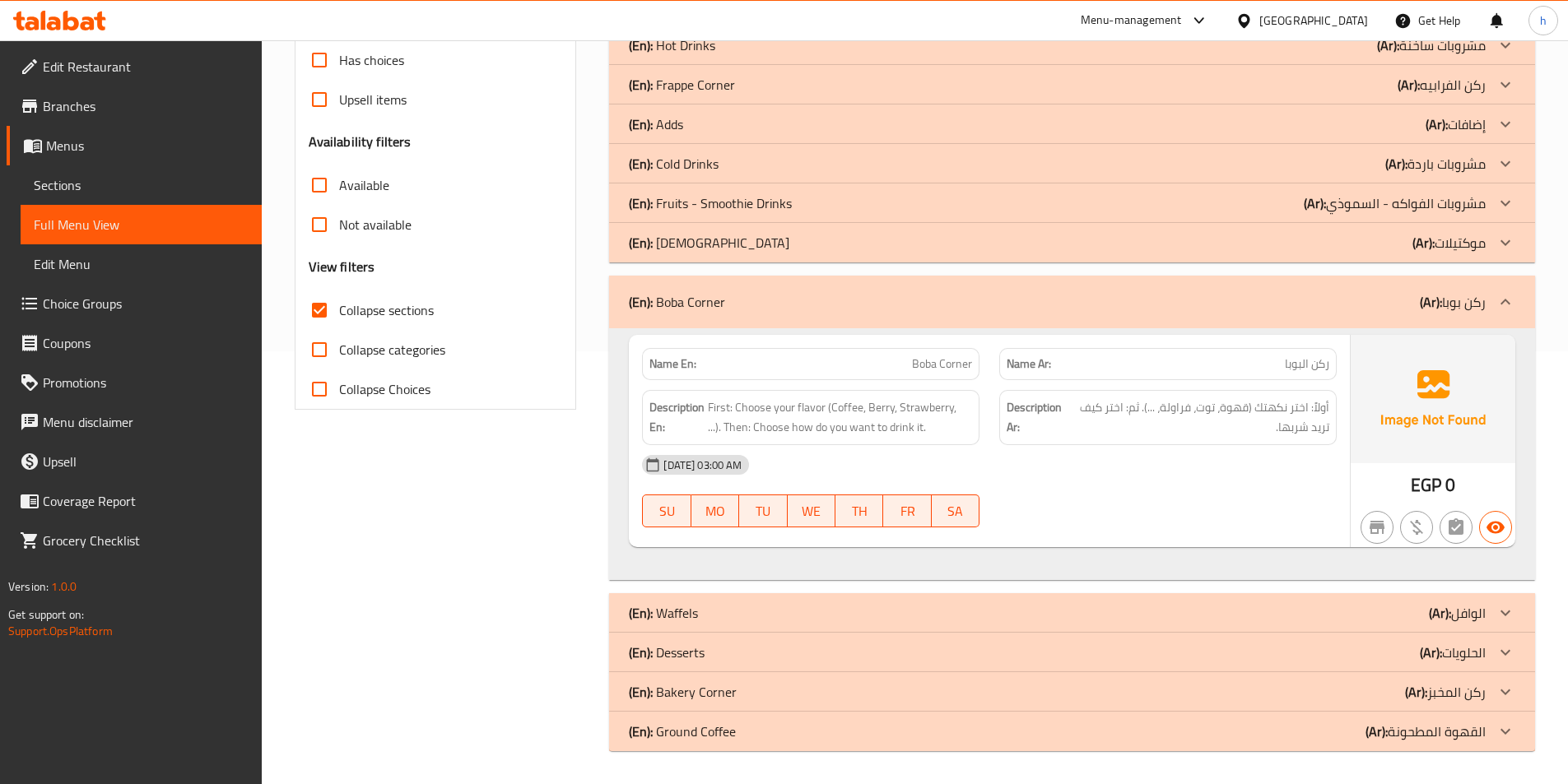
click at [464, 497] on div "Filter Branches Branches Popular filters Free items Branch specific items Has c…" at bounding box center [442, 269] width 316 height 982
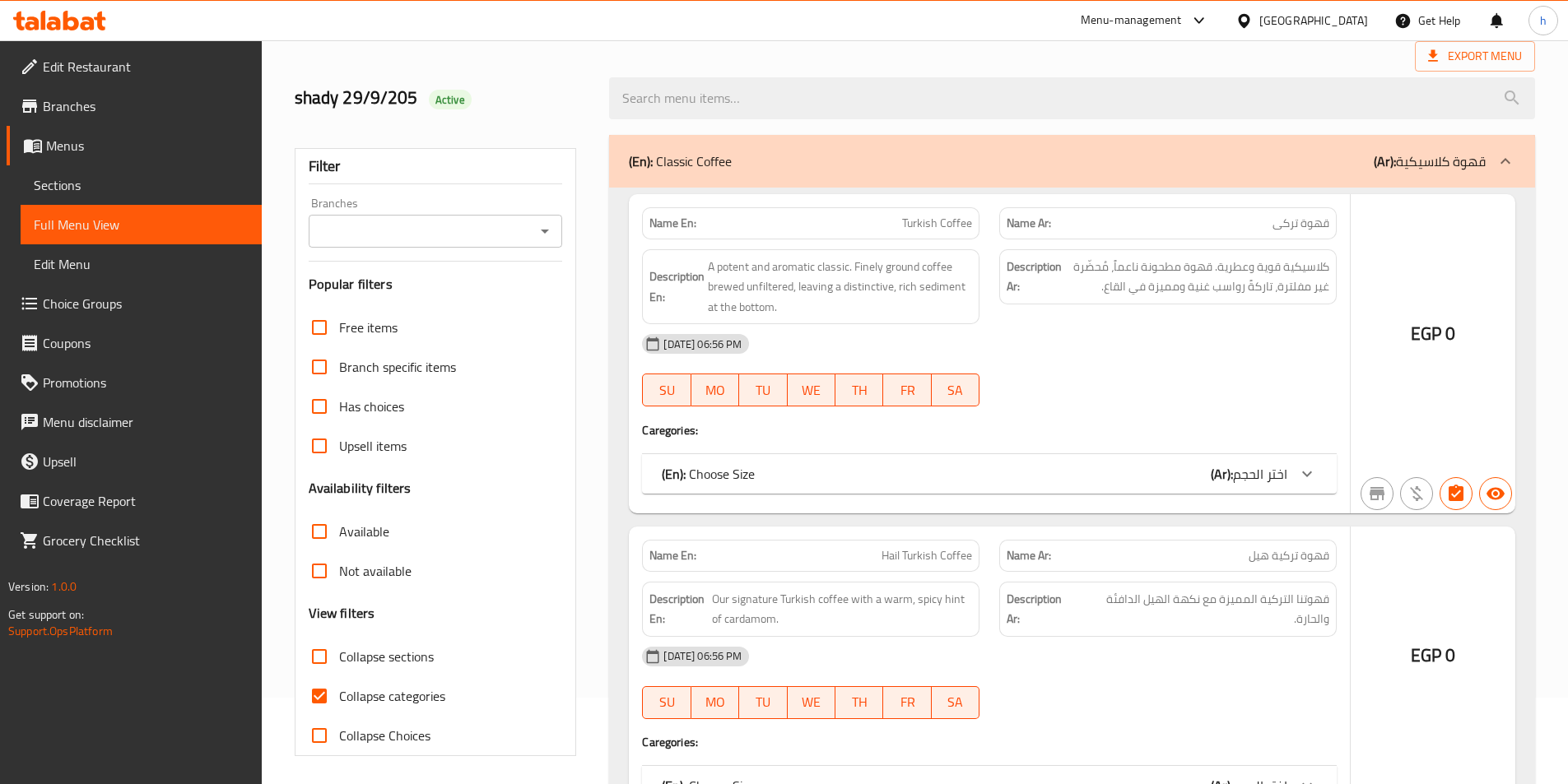
scroll to position [256, 0]
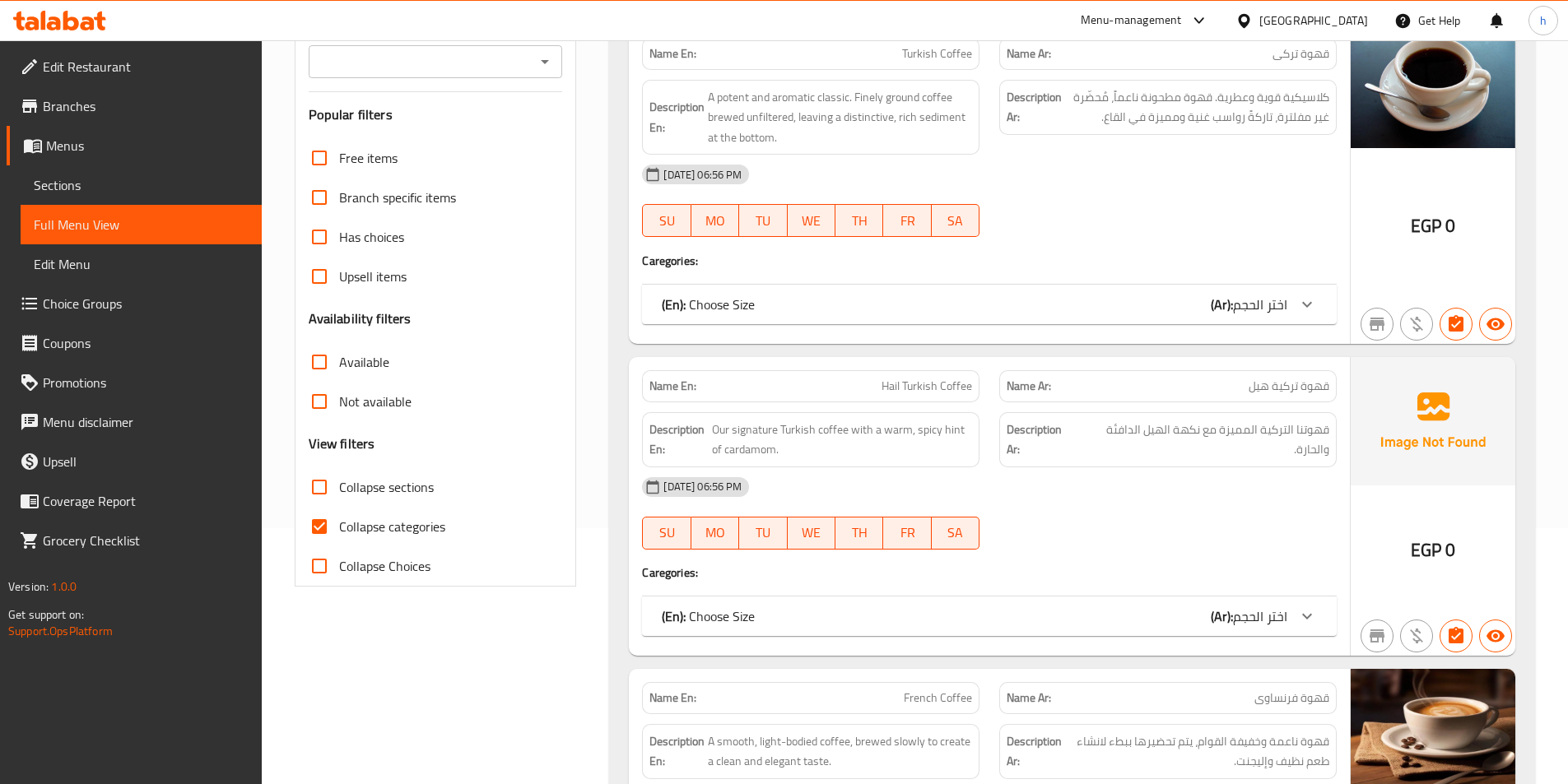
click at [331, 493] on input "Collapse sections" at bounding box center [320, 486] width 40 height 40
checkbox input "true"
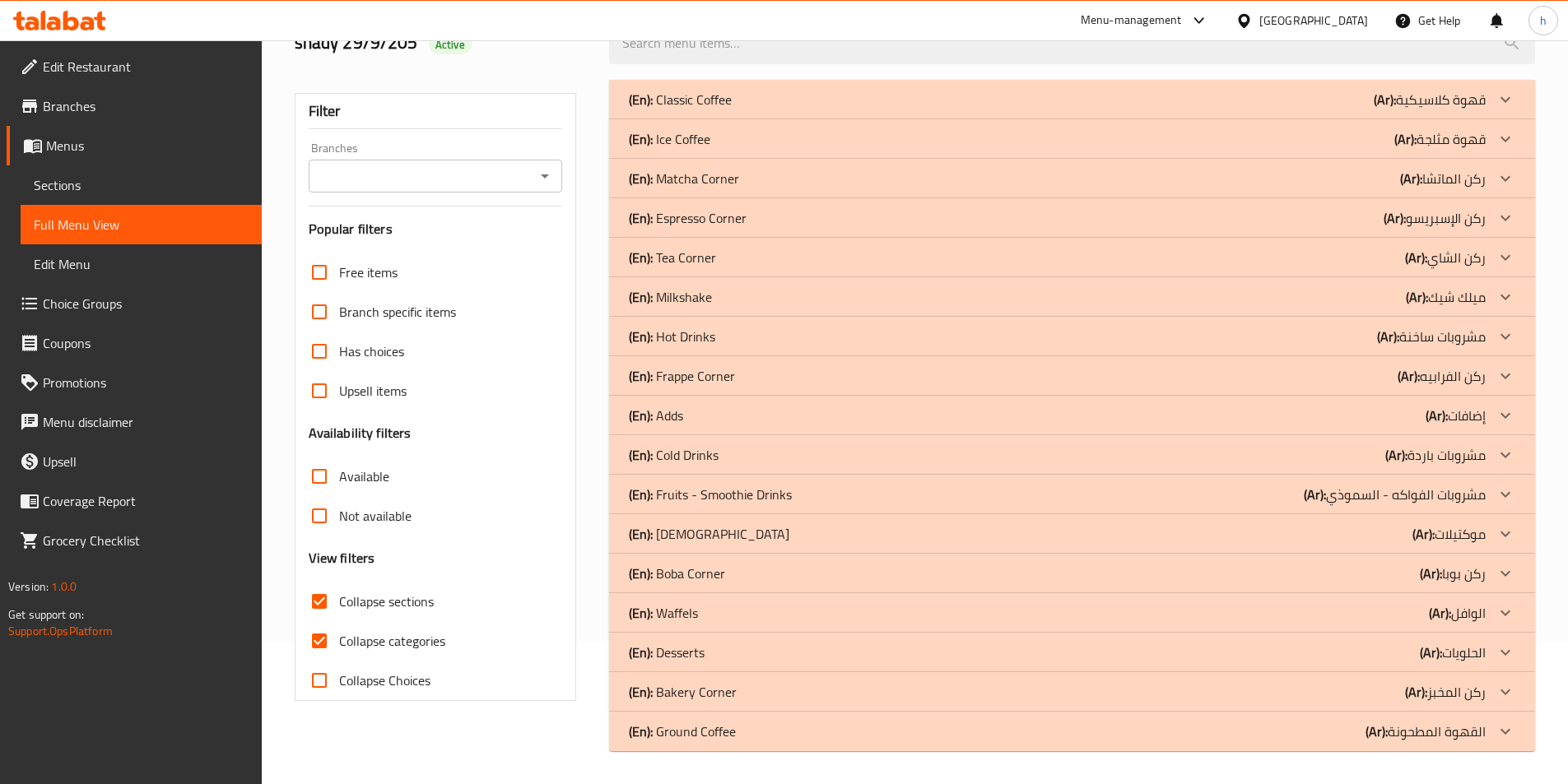
click at [321, 529] on input "Not available" at bounding box center [320, 516] width 40 height 40
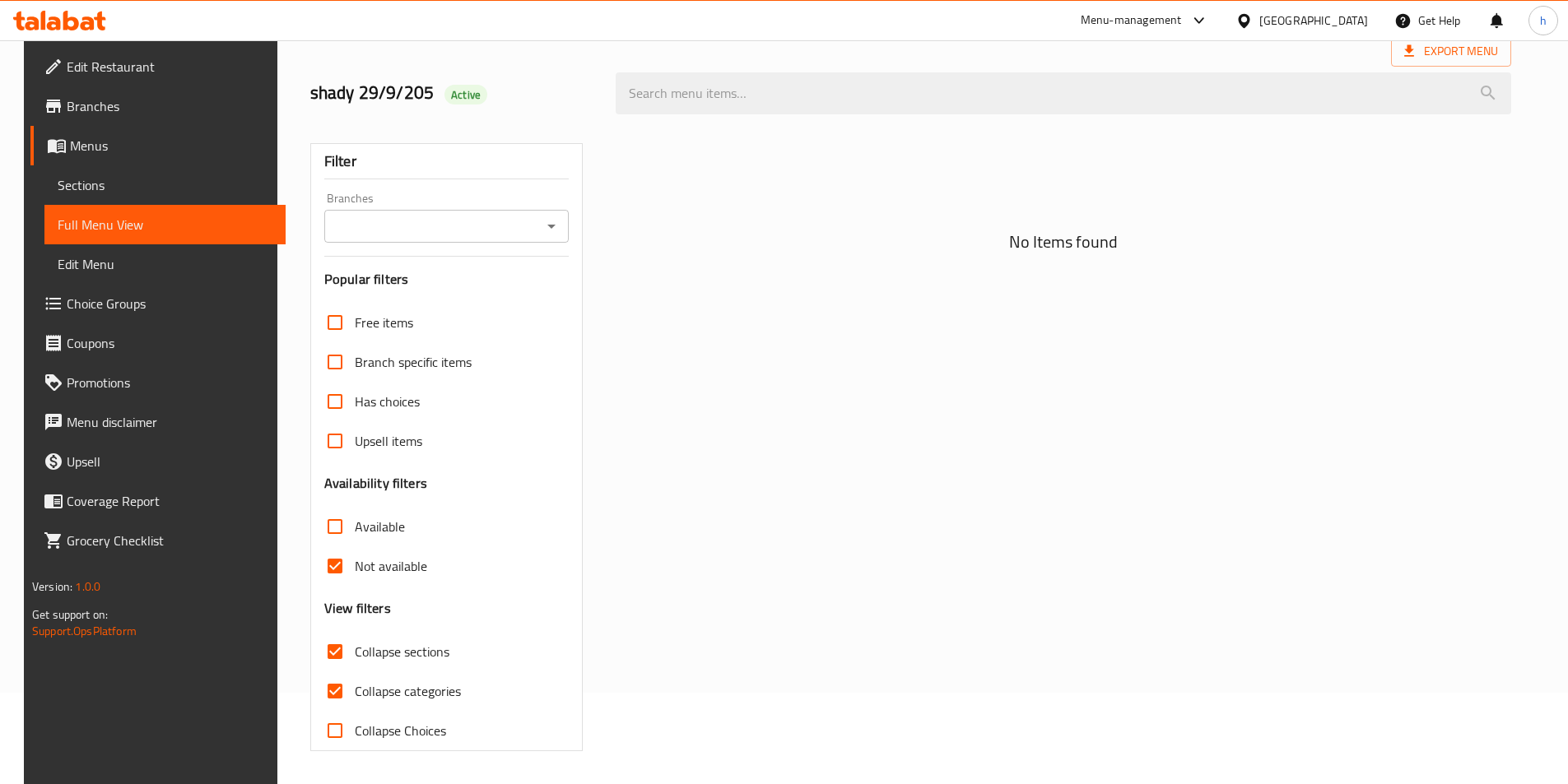
scroll to position [91, 0]
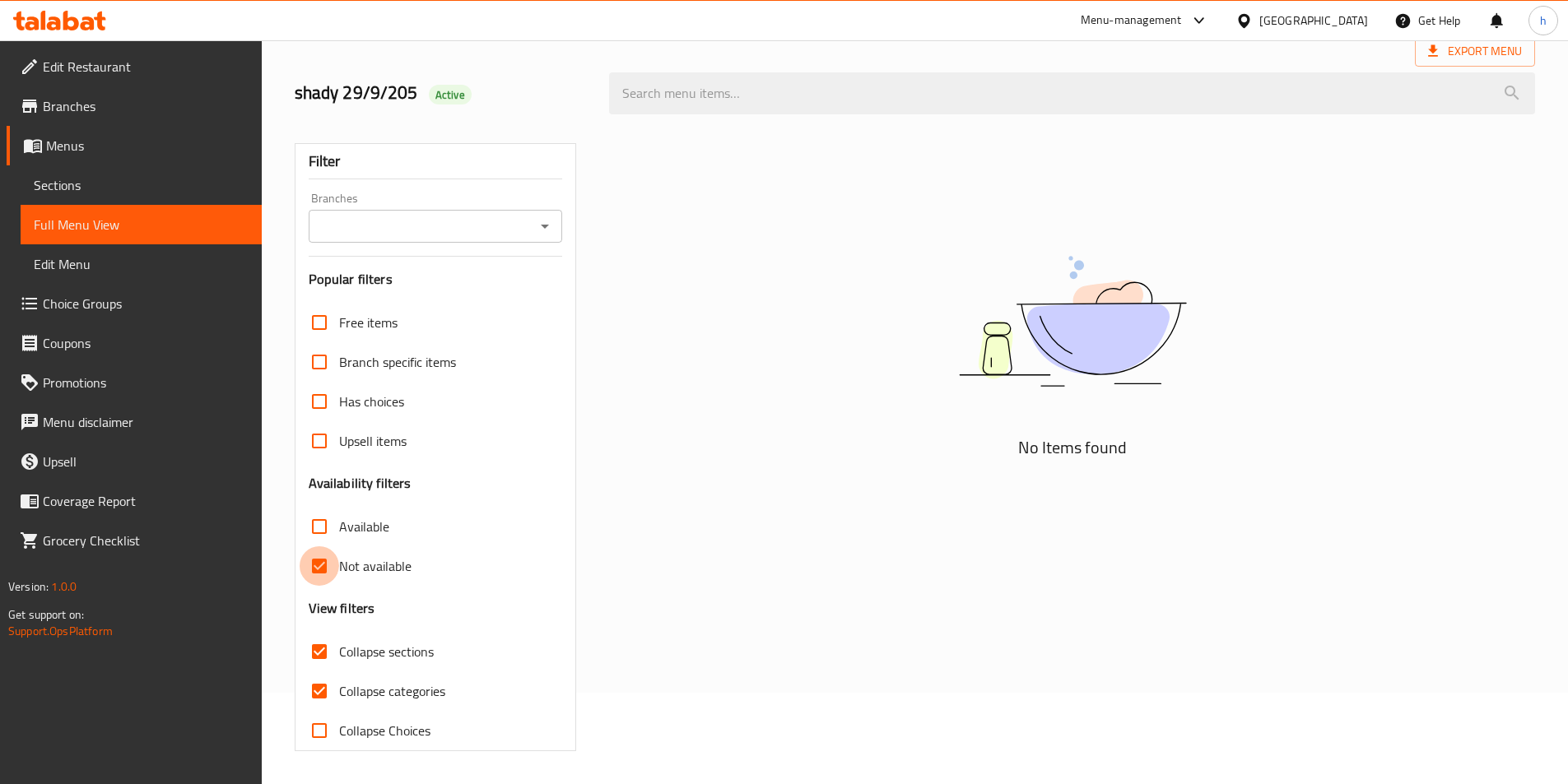
click at [327, 567] on input "Not available" at bounding box center [320, 566] width 40 height 40
checkbox input "false"
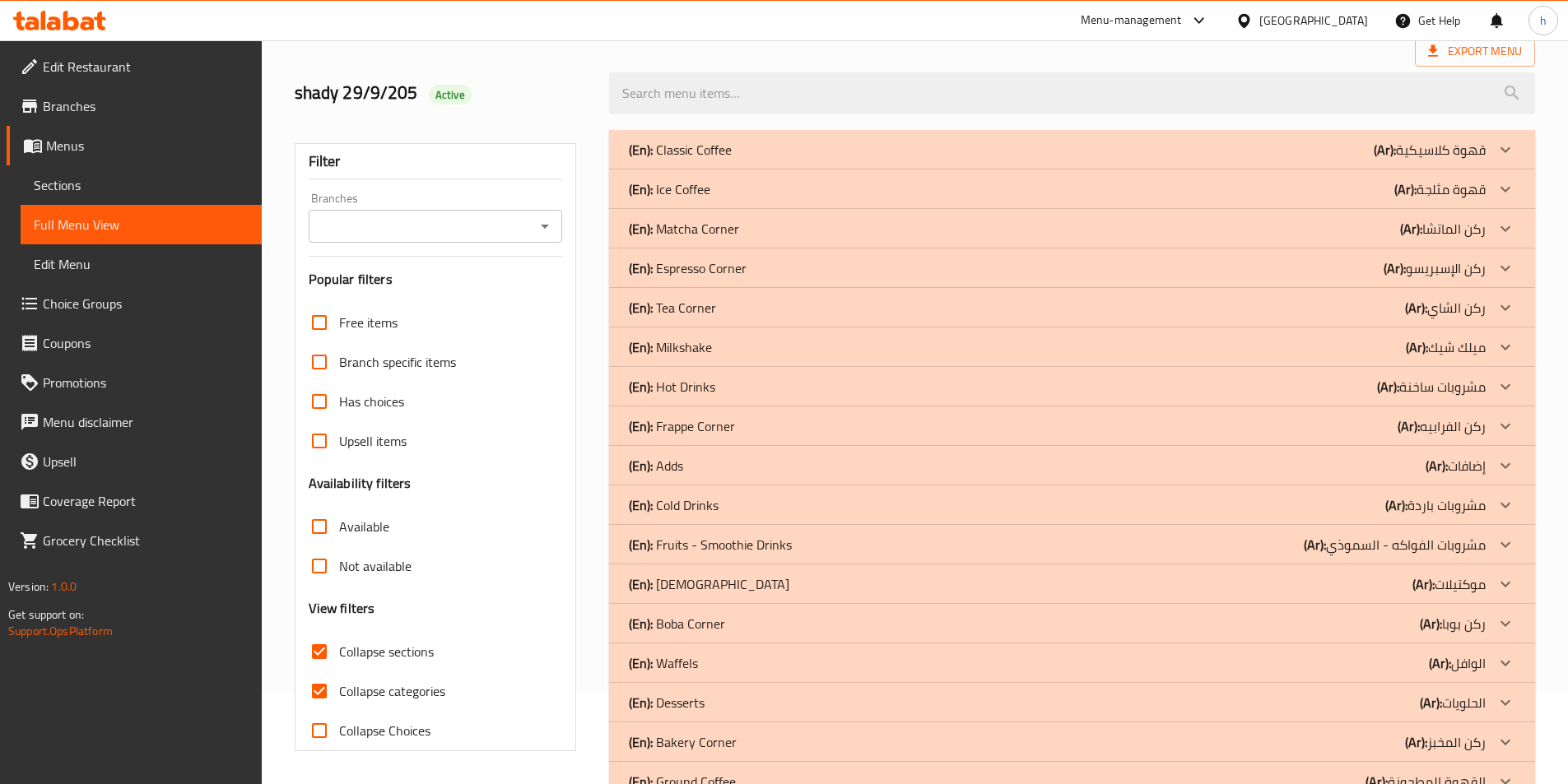
scroll to position [141, 0]
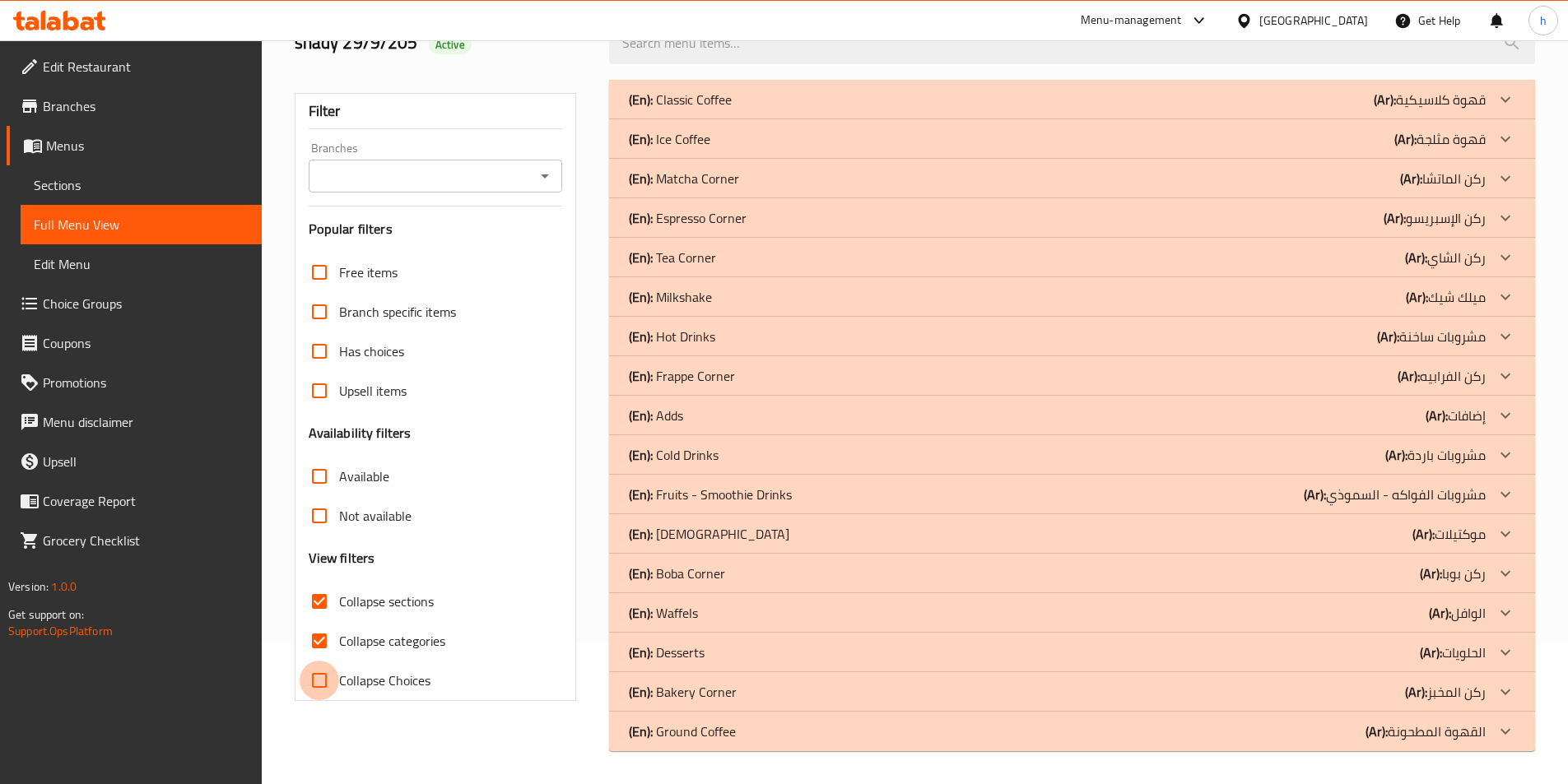
click at [323, 690] on input "Collapse Choices" at bounding box center [320, 680] width 40 height 40
checkbox input "true"
click at [323, 647] on input "Collapse categories" at bounding box center [320, 641] width 40 height 40
checkbox input "false"
click at [321, 685] on input "Collapse Choices" at bounding box center [320, 680] width 40 height 40
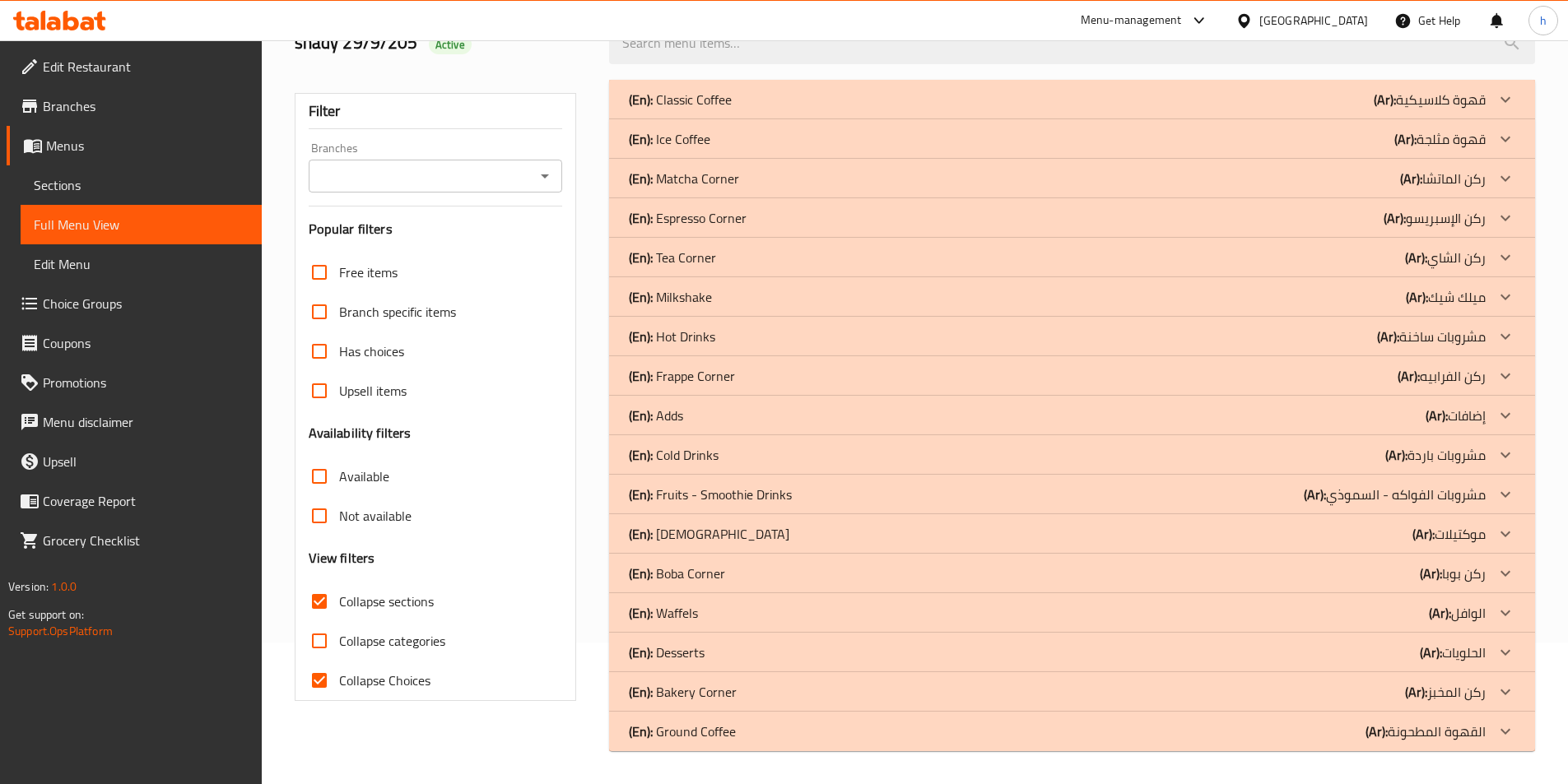
checkbox input "false"
click at [1499, 569] on icon at bounding box center [1505, 573] width 20 height 20
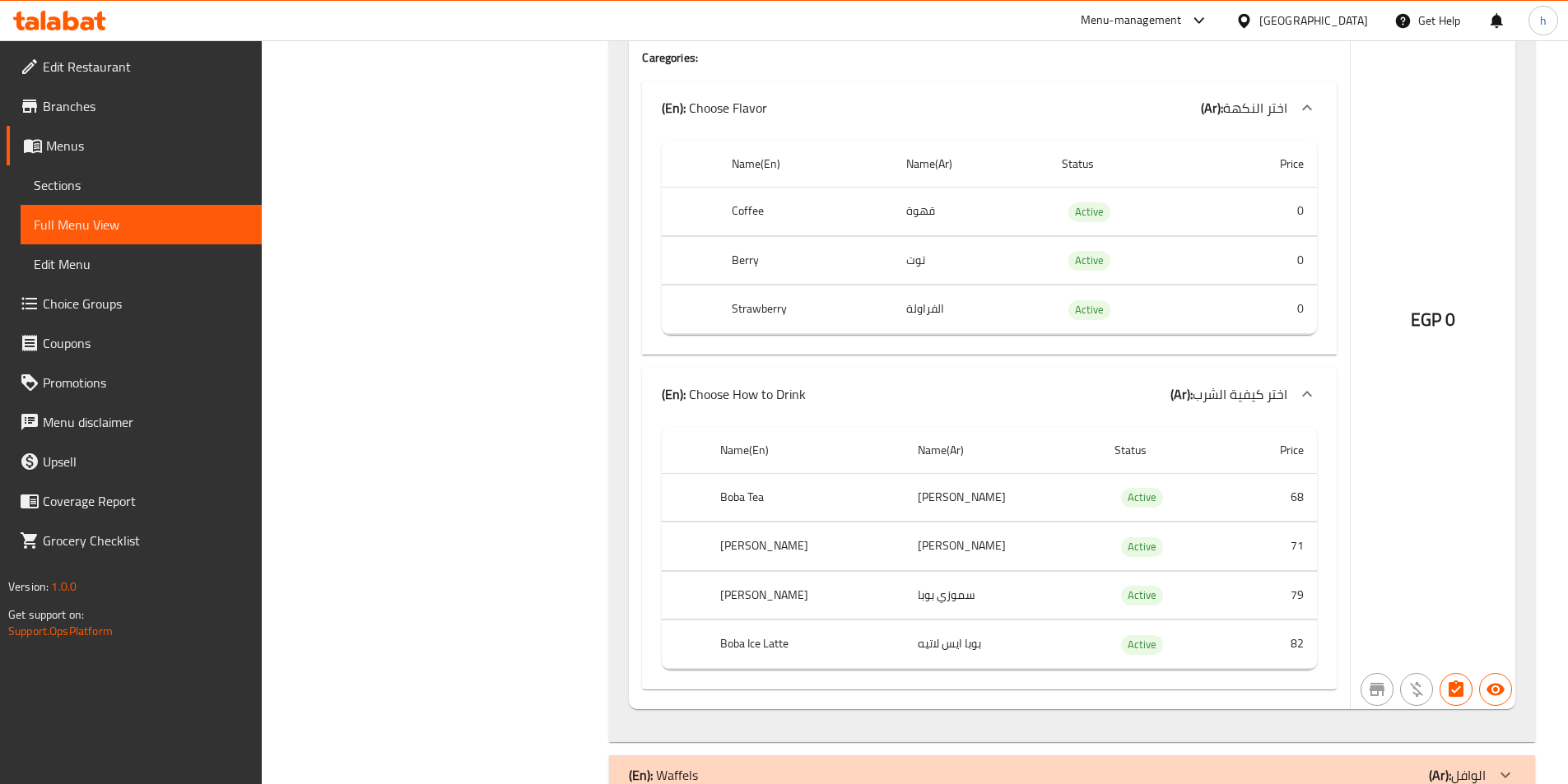
scroll to position [1088, 0]
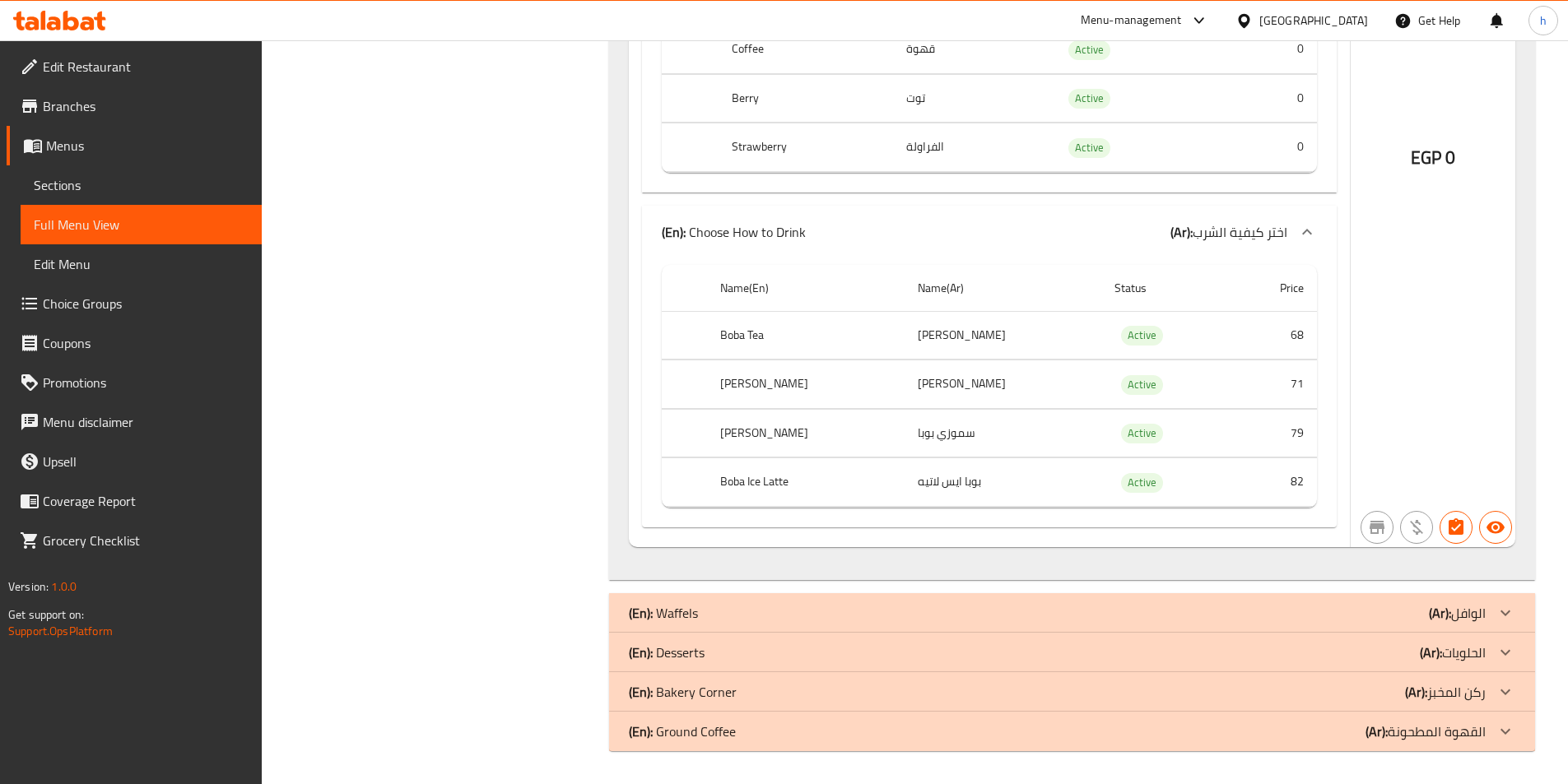
drag, startPoint x: 1505, startPoint y: 726, endPoint x: 1512, endPoint y: 707, distance: 20.2
click at [1505, 726] on icon at bounding box center [1505, 731] width 20 height 20
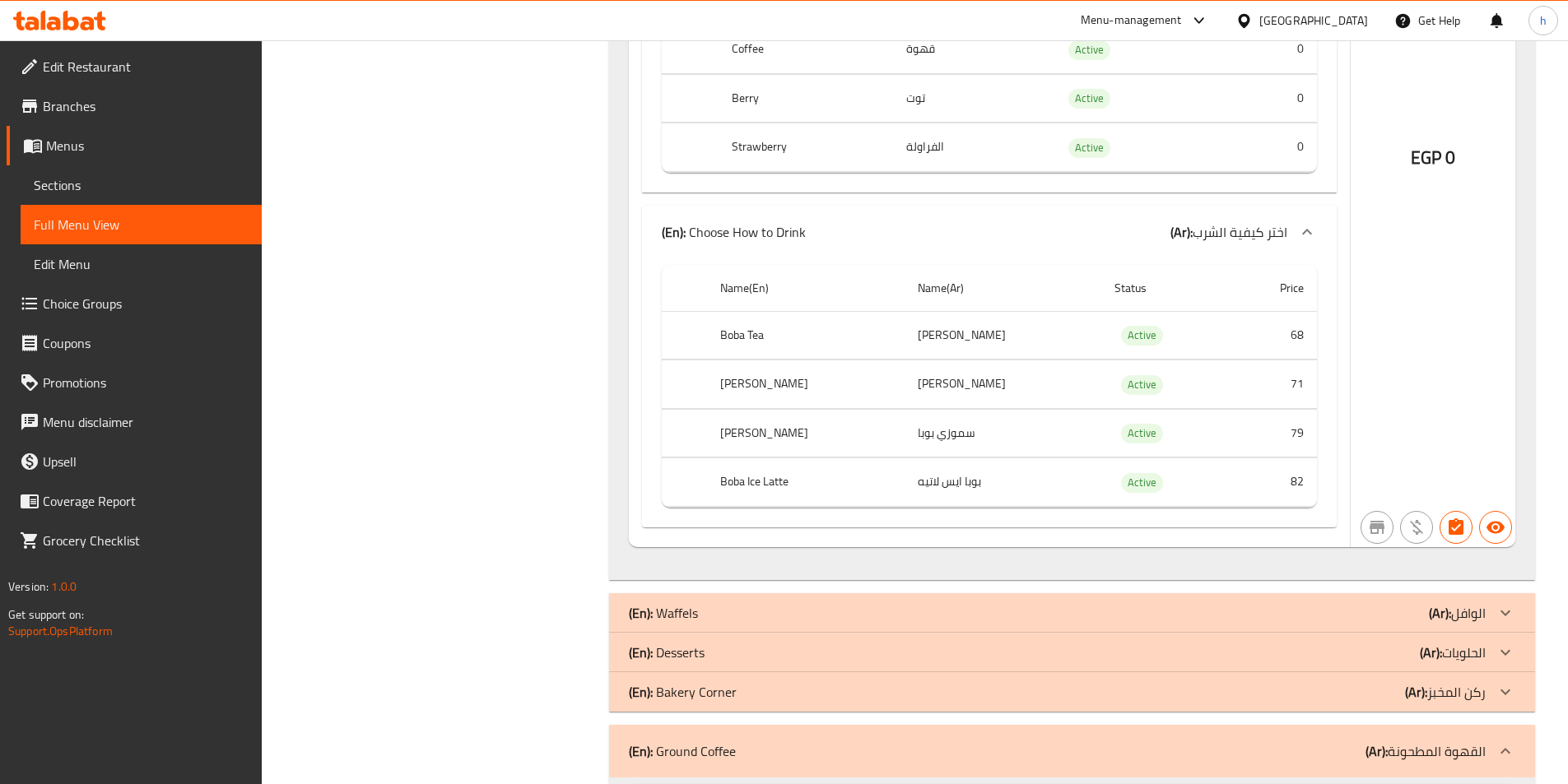
click at [1512, 687] on icon at bounding box center [1505, 692] width 20 height 20
click at [1505, 652] on icon at bounding box center [1505, 653] width 20 height 20
click at [1505, 605] on icon at bounding box center [1505, 613] width 20 height 20
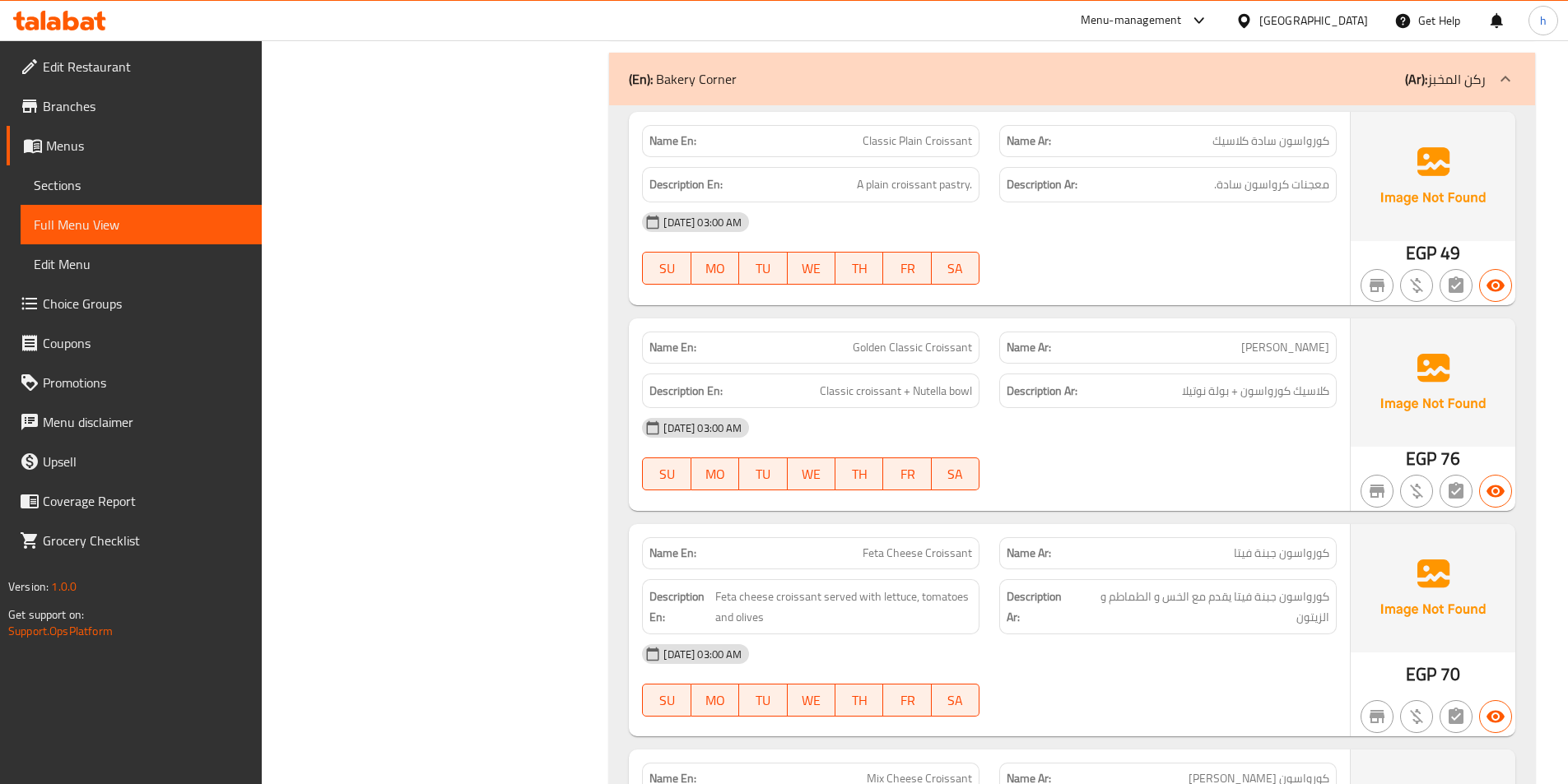
scroll to position [3390, 0]
click at [946, 131] on span "Classic Plain Croissant" at bounding box center [917, 139] width 110 height 17
copy span "Classic Plain Croissant"
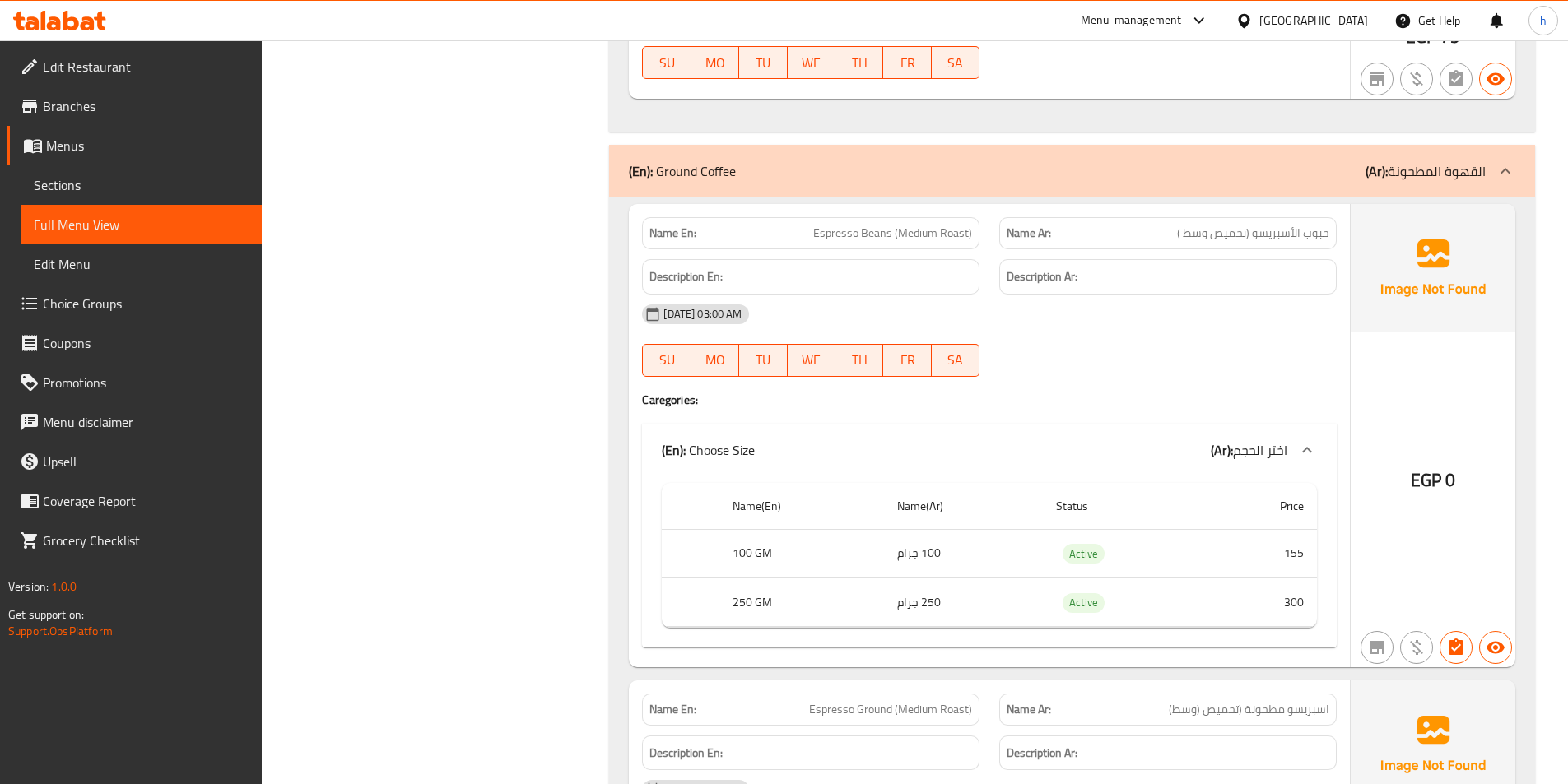
scroll to position [4952, 0]
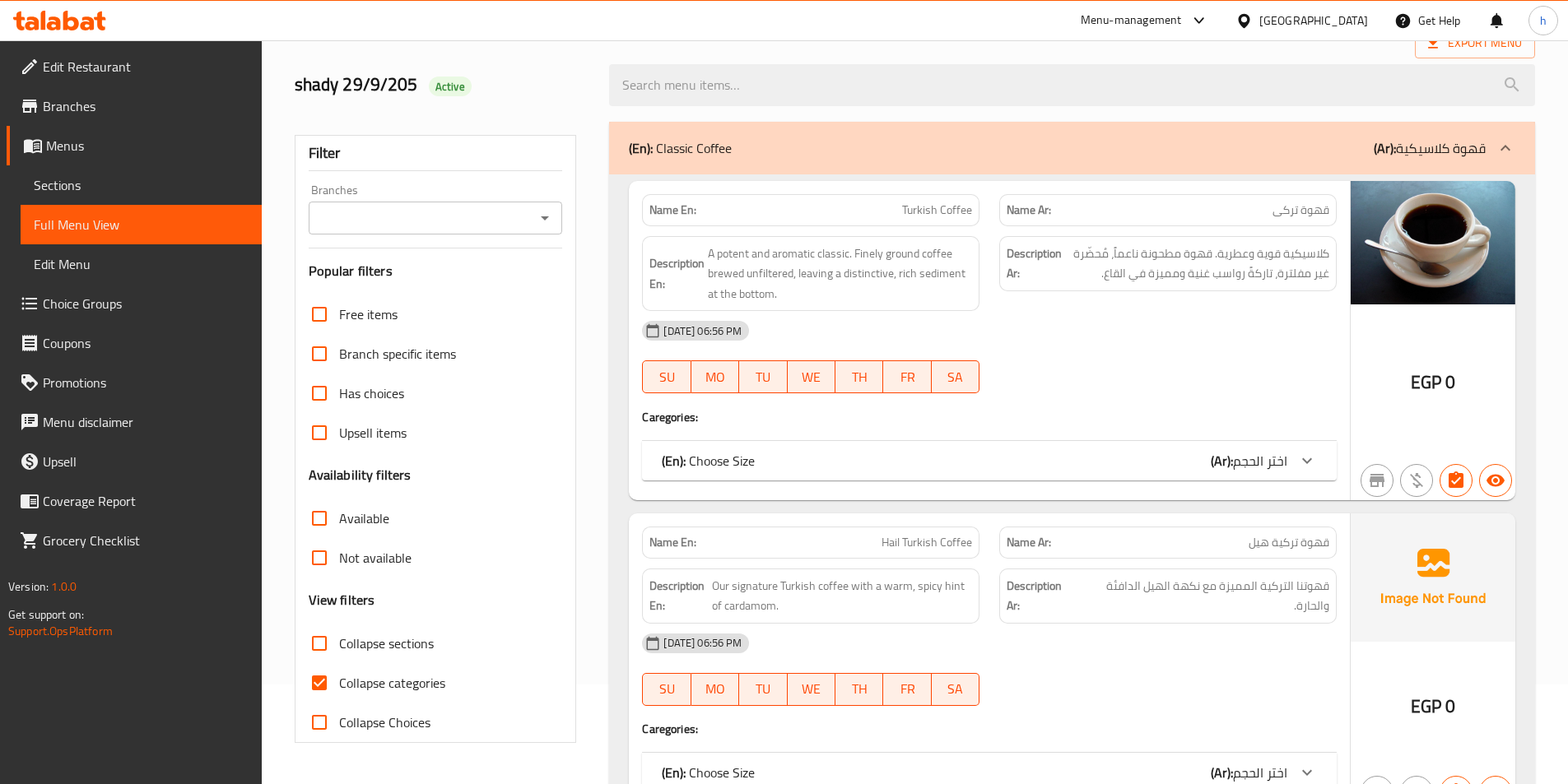
scroll to position [247, 0]
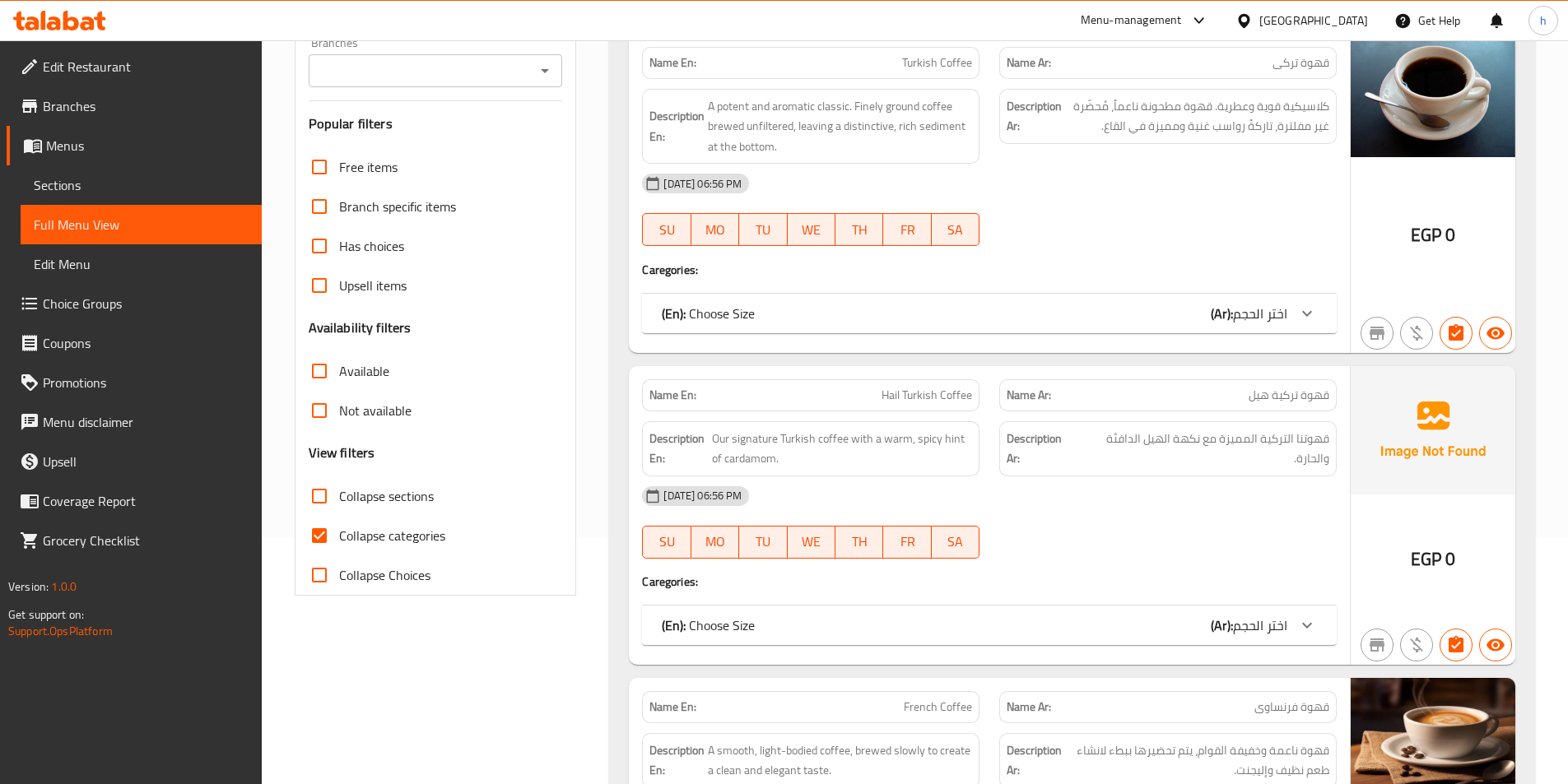
click at [328, 528] on input "Collapse categories" at bounding box center [320, 536] width 40 height 40
checkbox input "false"
click at [325, 497] on input "Collapse sections" at bounding box center [320, 496] width 40 height 40
checkbox input "true"
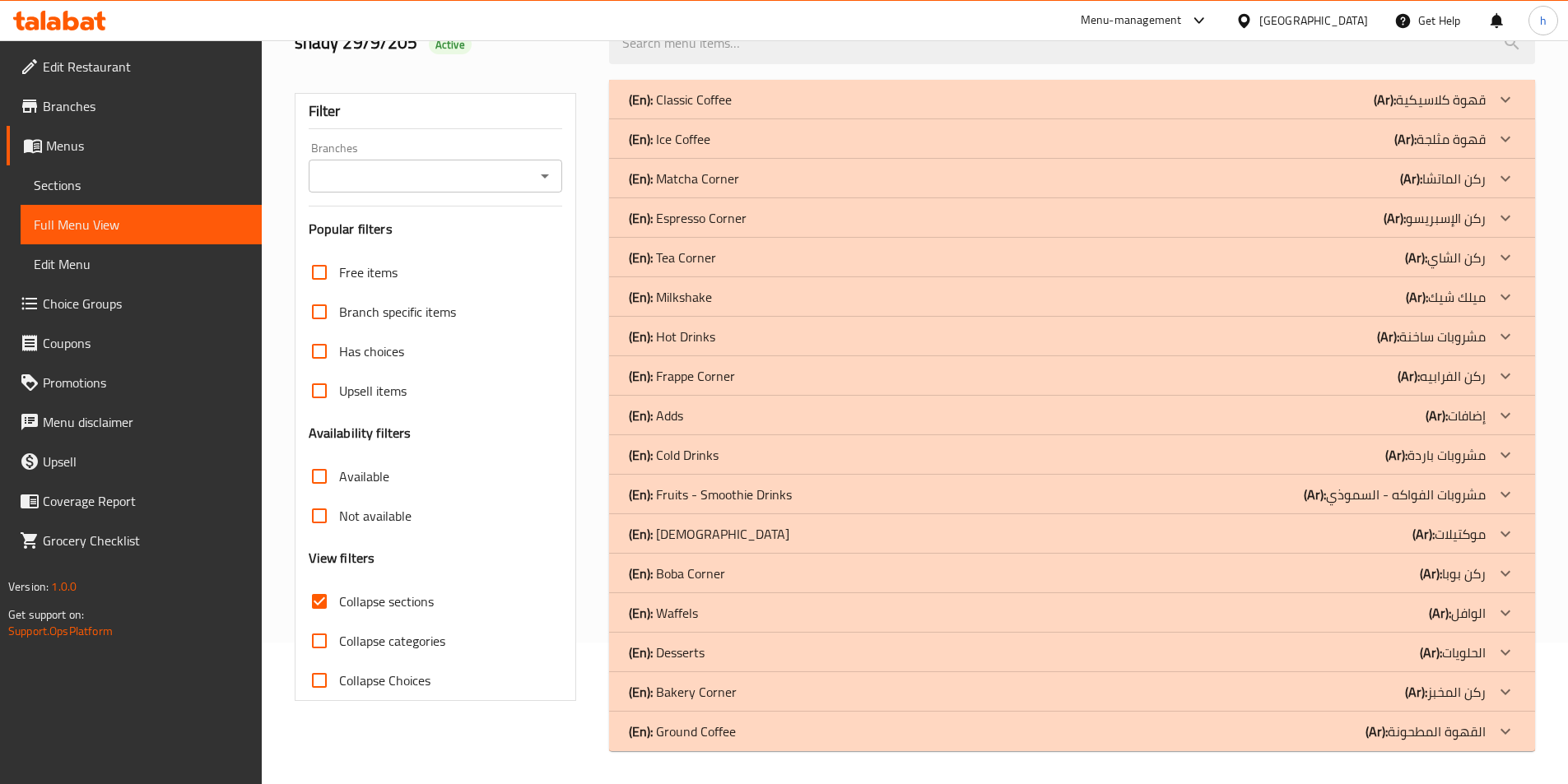
scroll to position [141, 0]
click at [1487, 740] on div "(En): Ground Coffee (Ar): القهوة المطحونة" at bounding box center [1072, 732] width 926 height 40
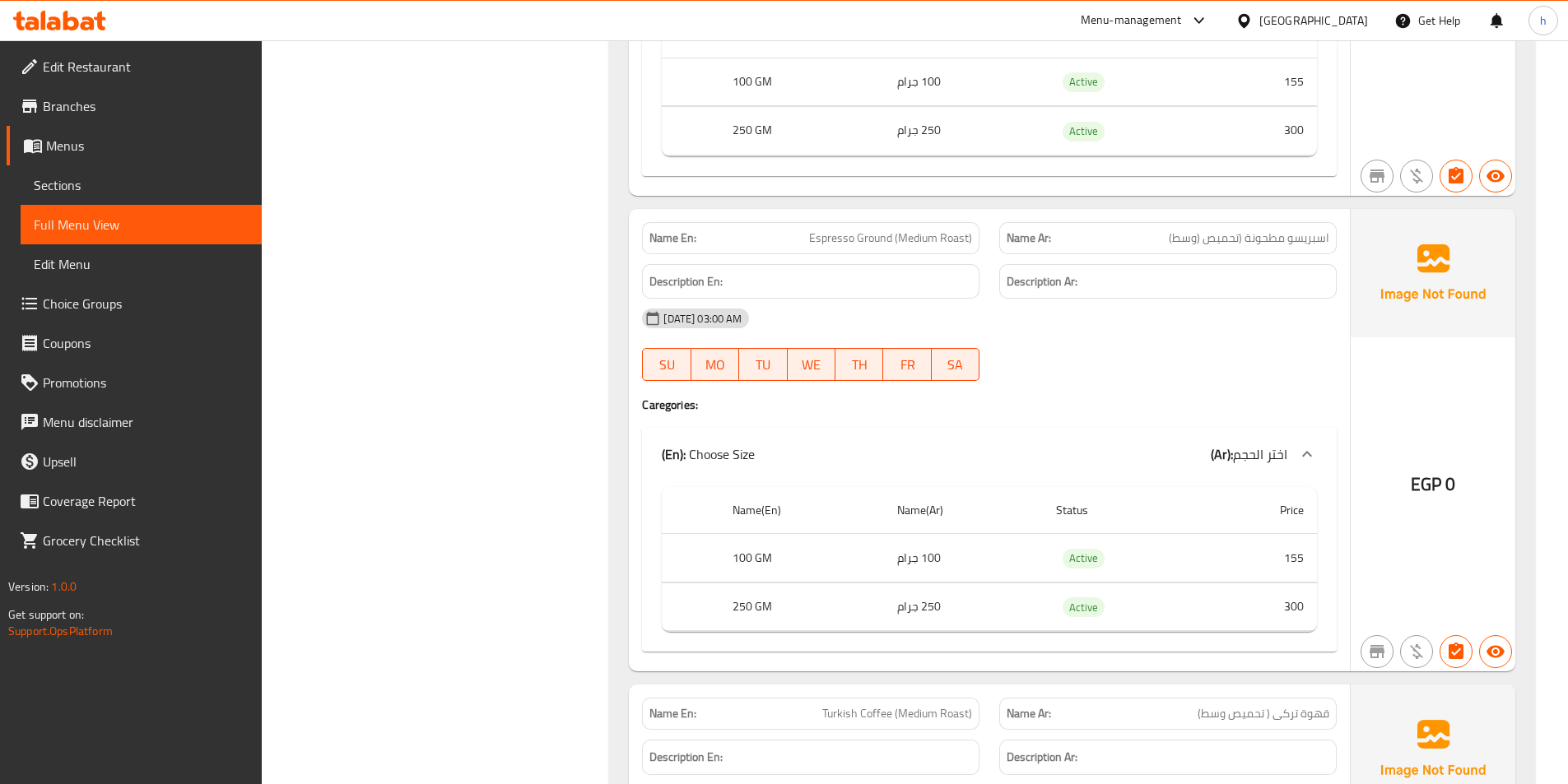
scroll to position [1215, 0]
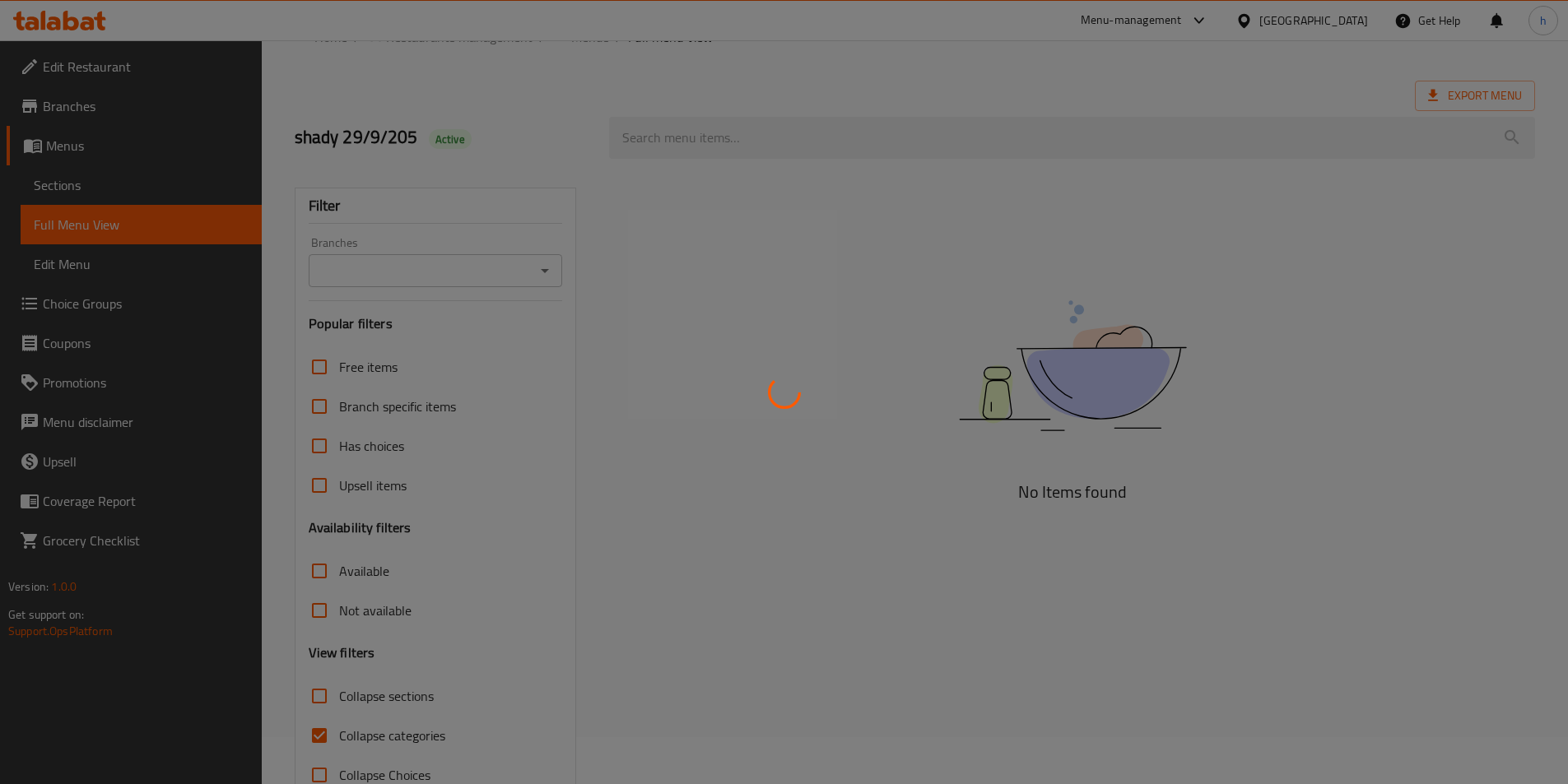
scroll to position [91, 0]
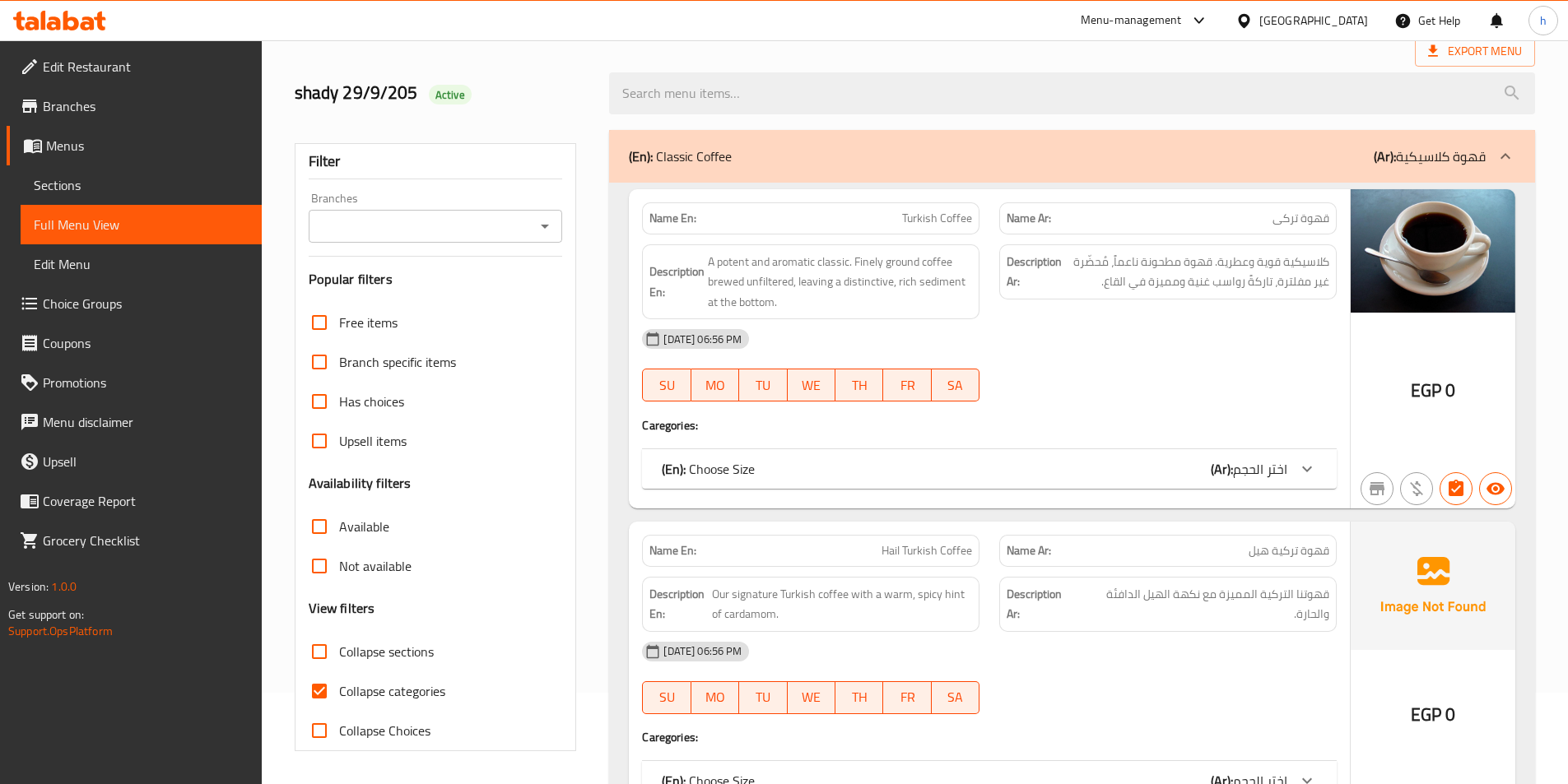
click at [321, 656] on input "Collapse sections" at bounding box center [320, 652] width 40 height 40
checkbox input "true"
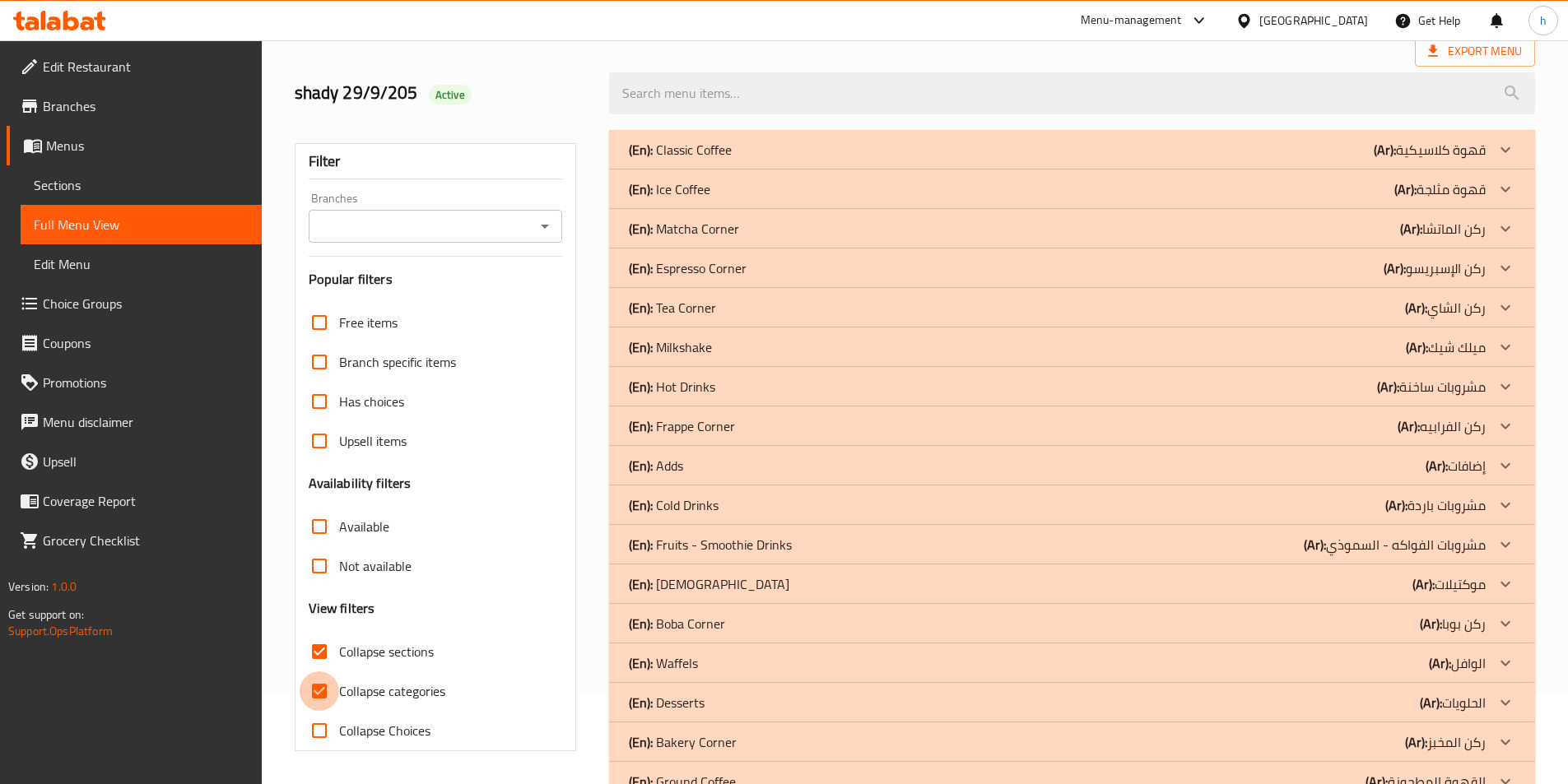
click at [323, 688] on input "Collapse categories" at bounding box center [320, 691] width 40 height 40
checkbox input "false"
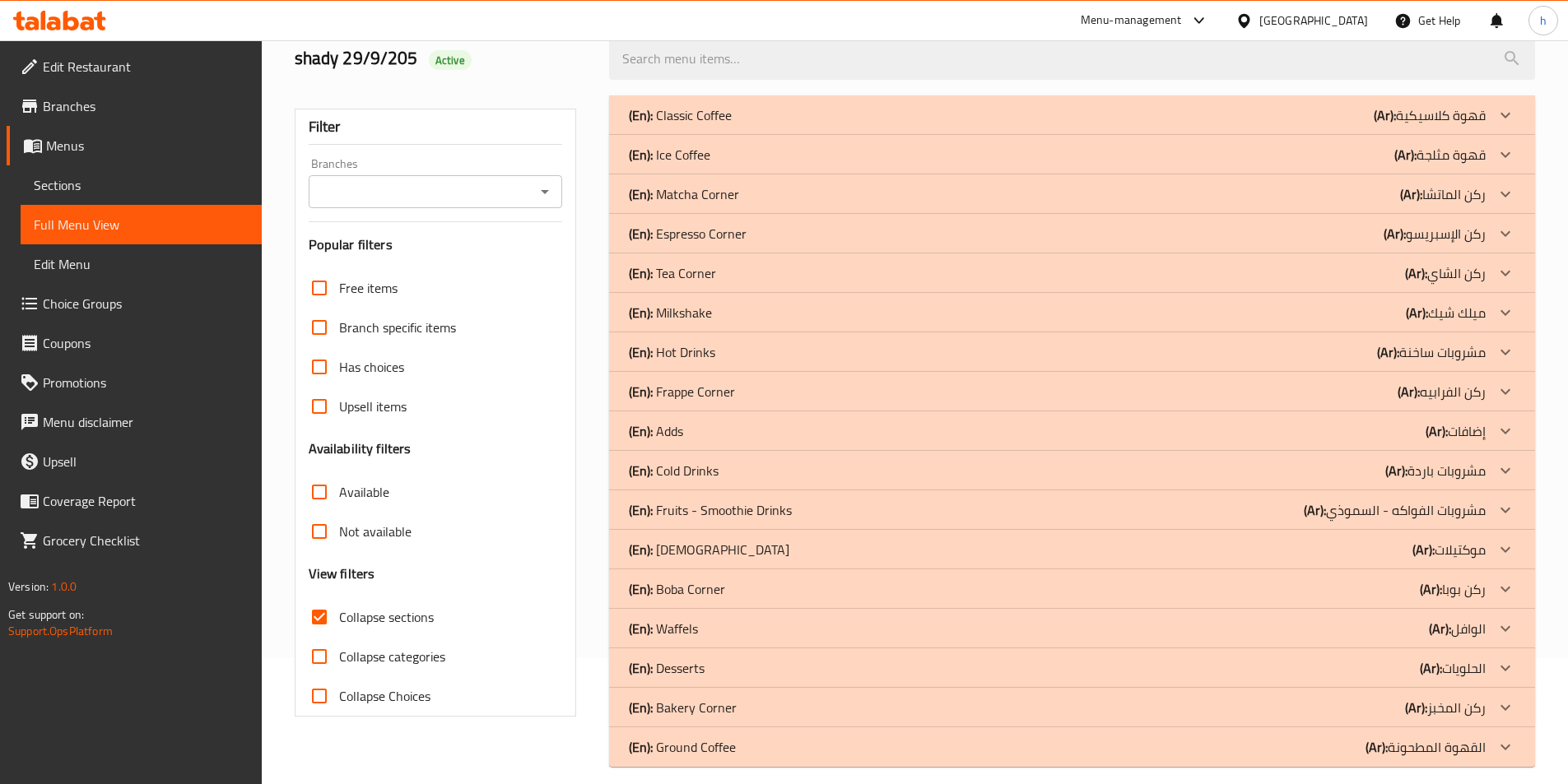
scroll to position [141, 0]
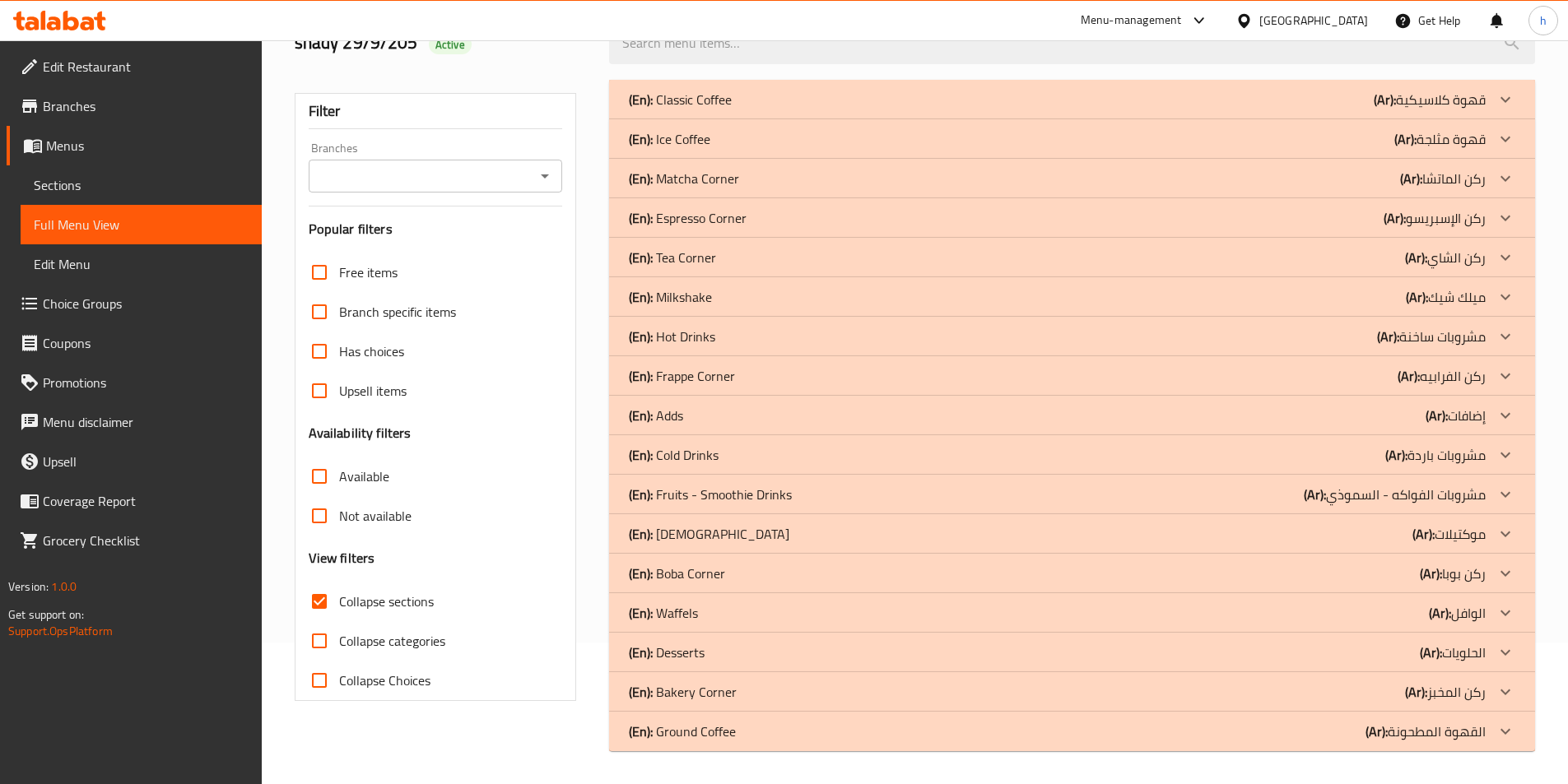
click at [887, 736] on div "(En): Ground Coffee (Ar): القهوة المطحونة" at bounding box center [1057, 731] width 857 height 20
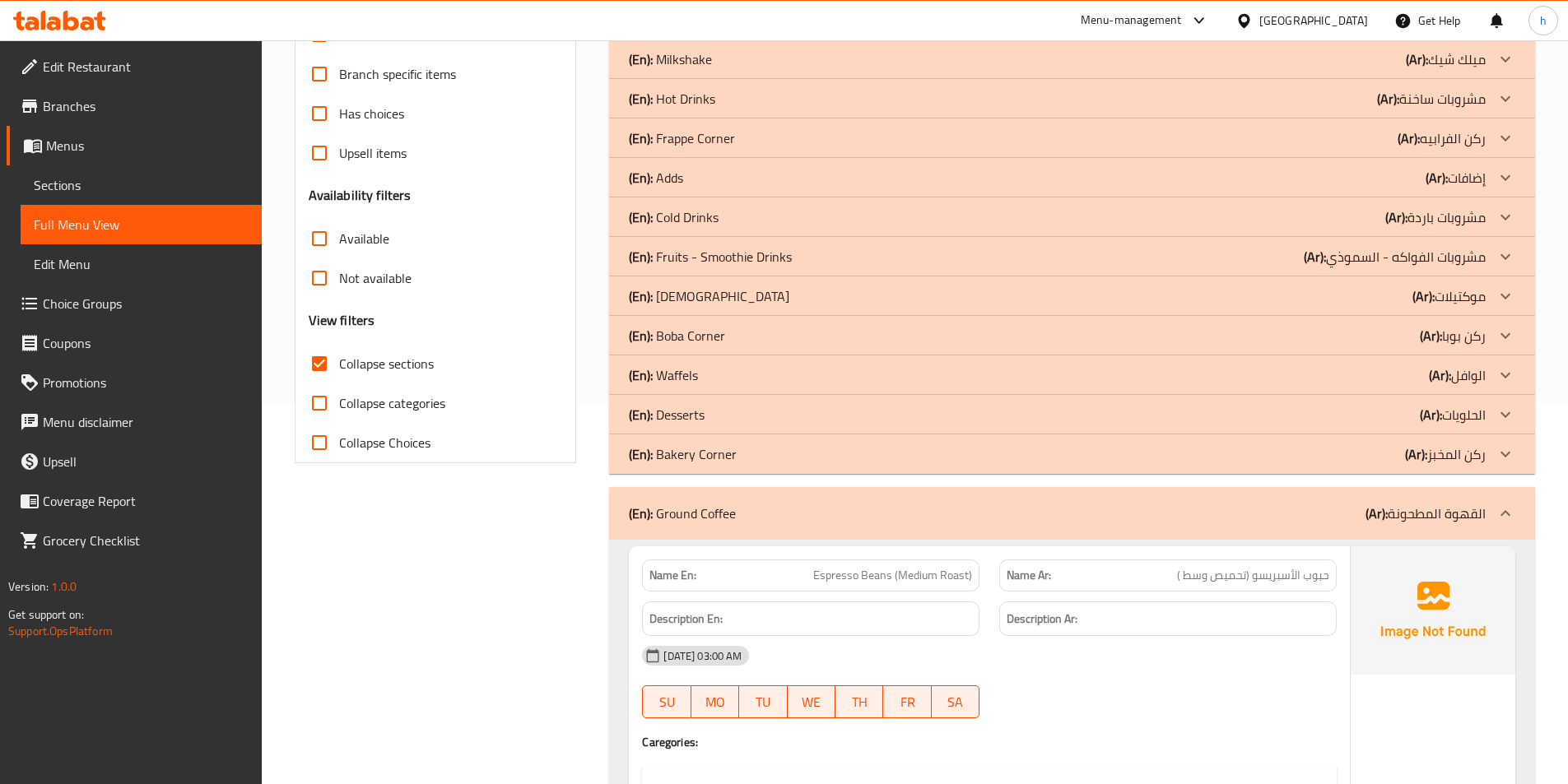
scroll to position [63, 0]
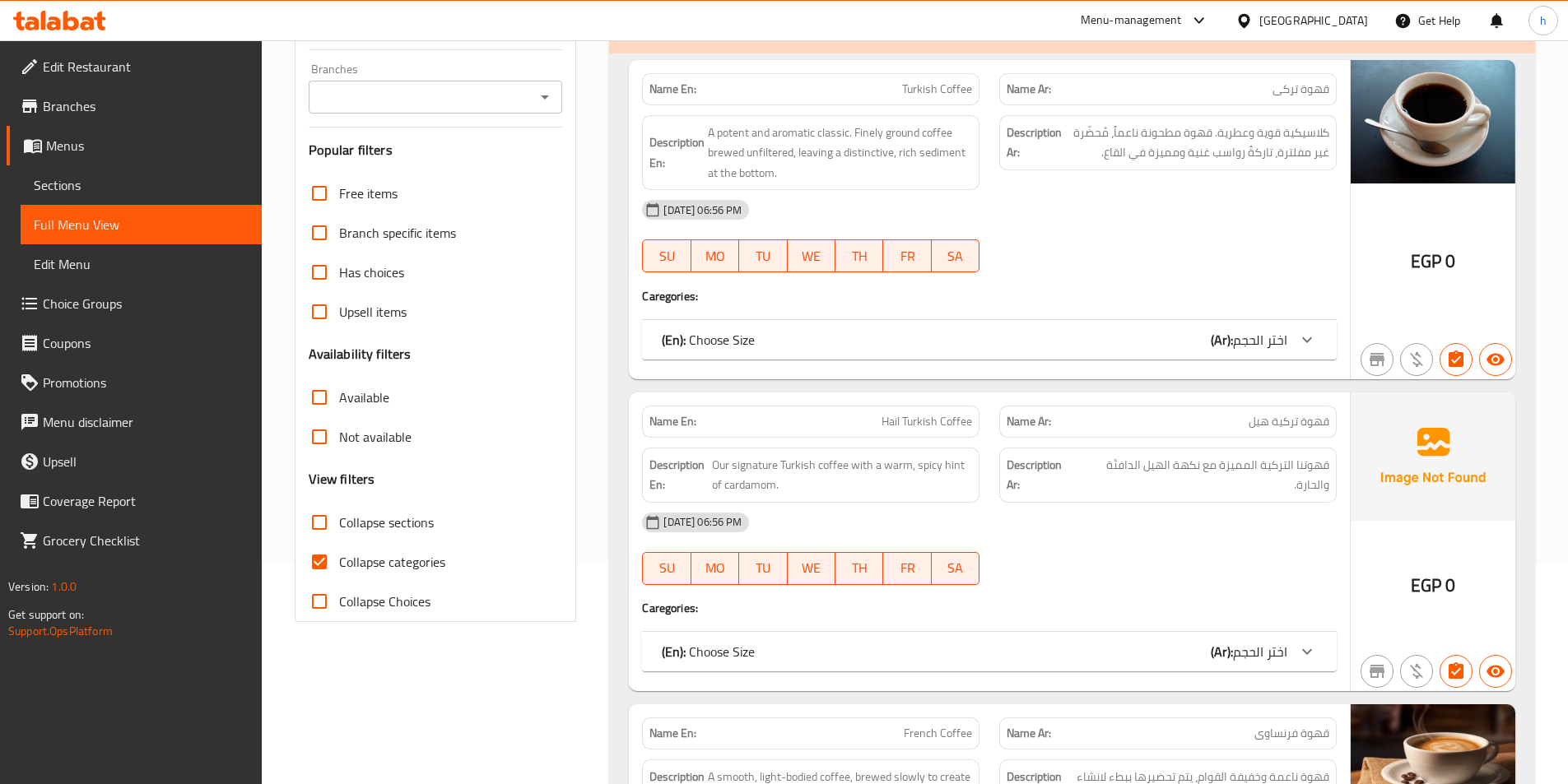
scroll to position [247, 0]
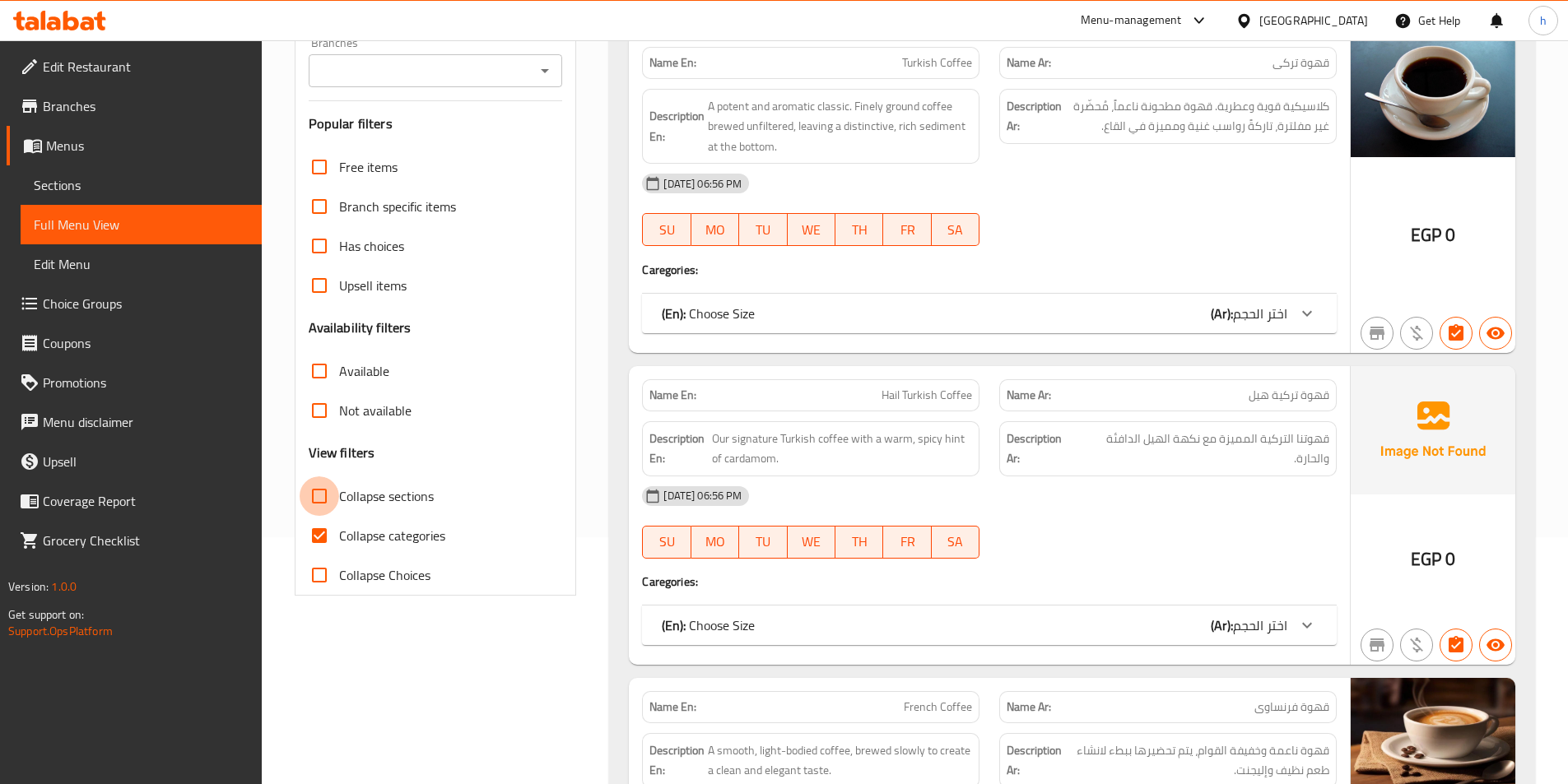
click at [316, 496] on input "Collapse sections" at bounding box center [320, 496] width 40 height 40
checkbox input "true"
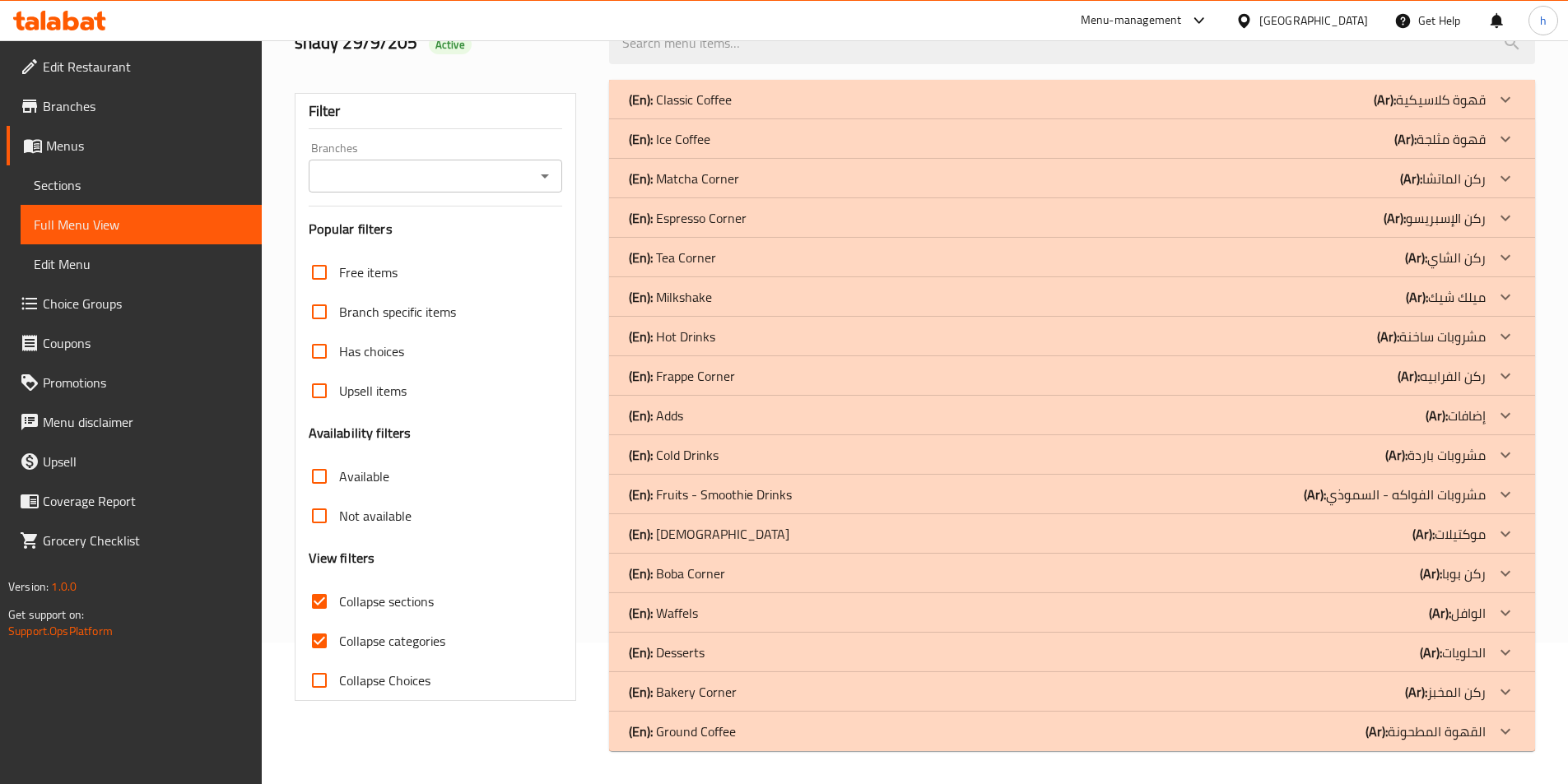
scroll to position [141, 0]
click at [1510, 735] on icon at bounding box center [1505, 731] width 20 height 20
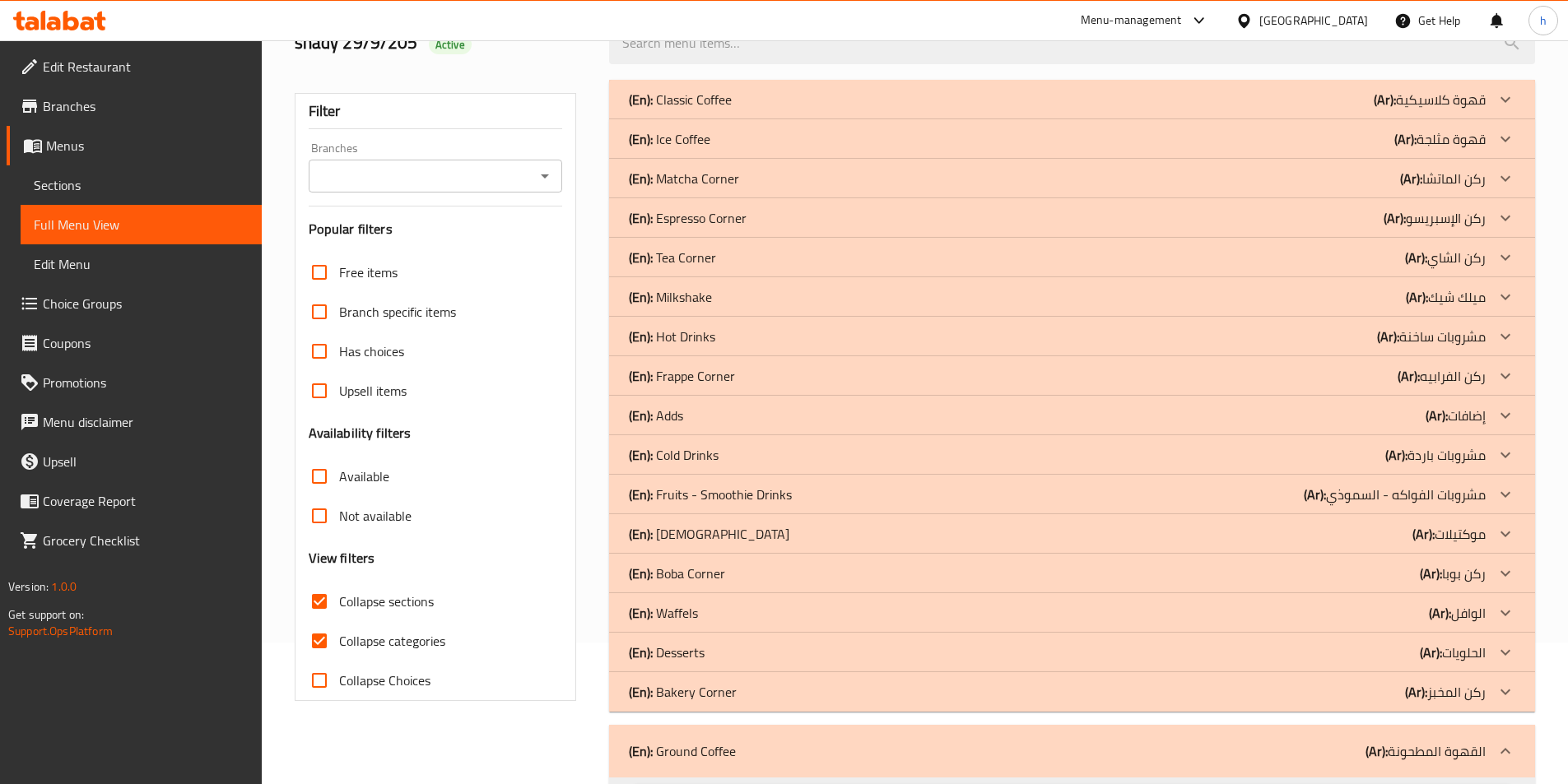
click at [1504, 695] on icon at bounding box center [1505, 692] width 20 height 20
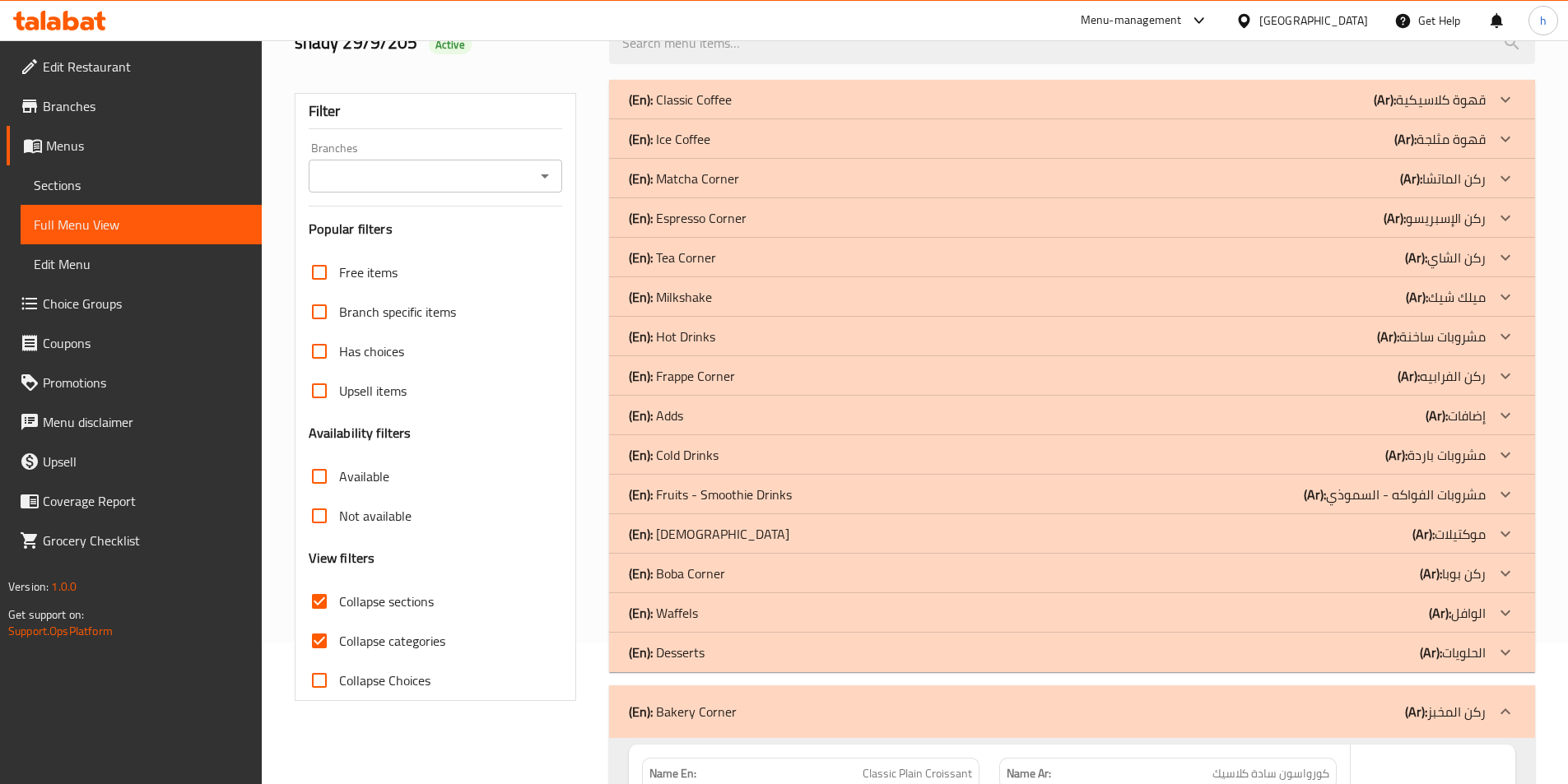
click at [1506, 655] on icon at bounding box center [1505, 653] width 20 height 20
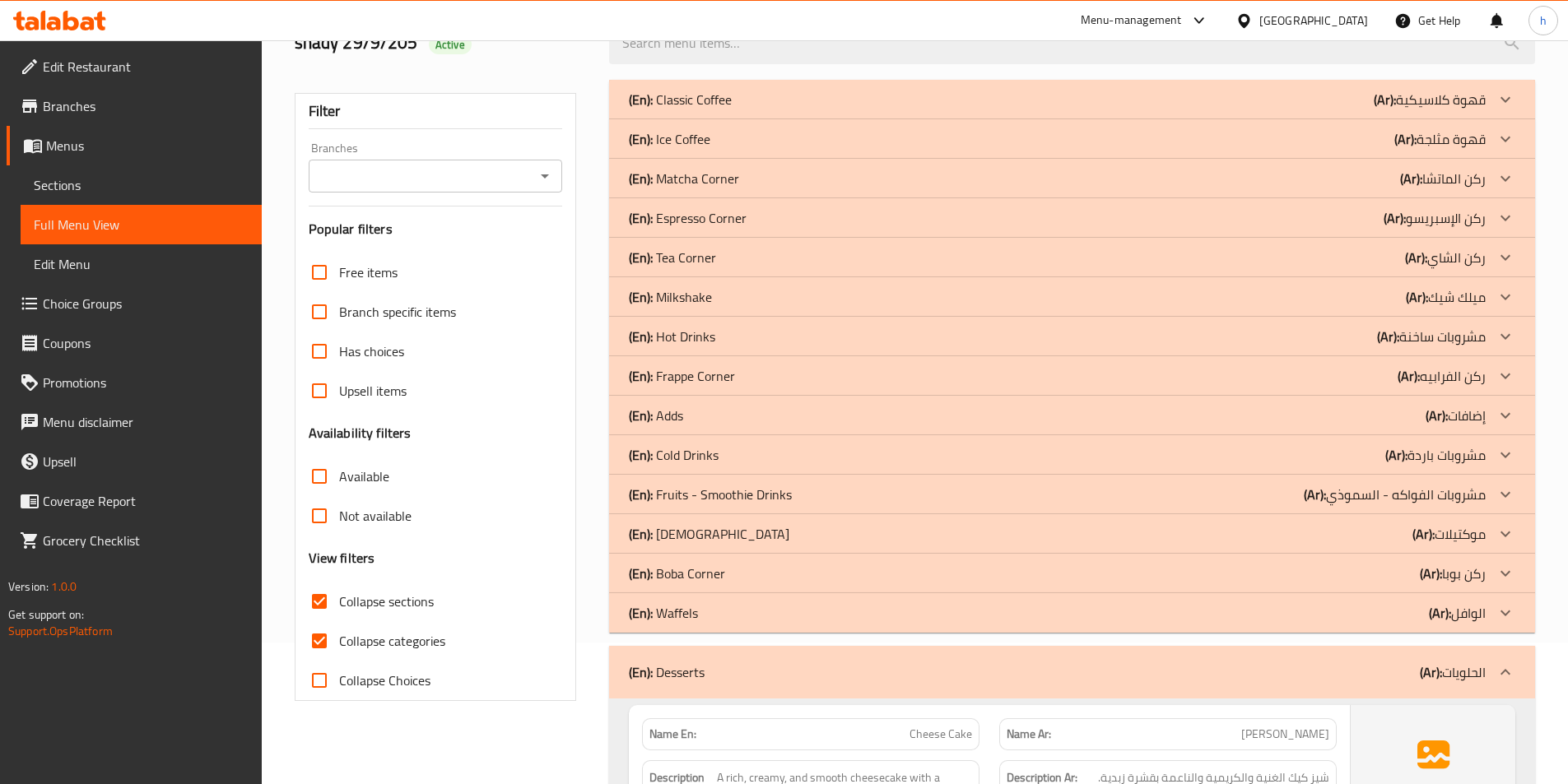
click at [1508, 614] on icon at bounding box center [1505, 613] width 20 height 20
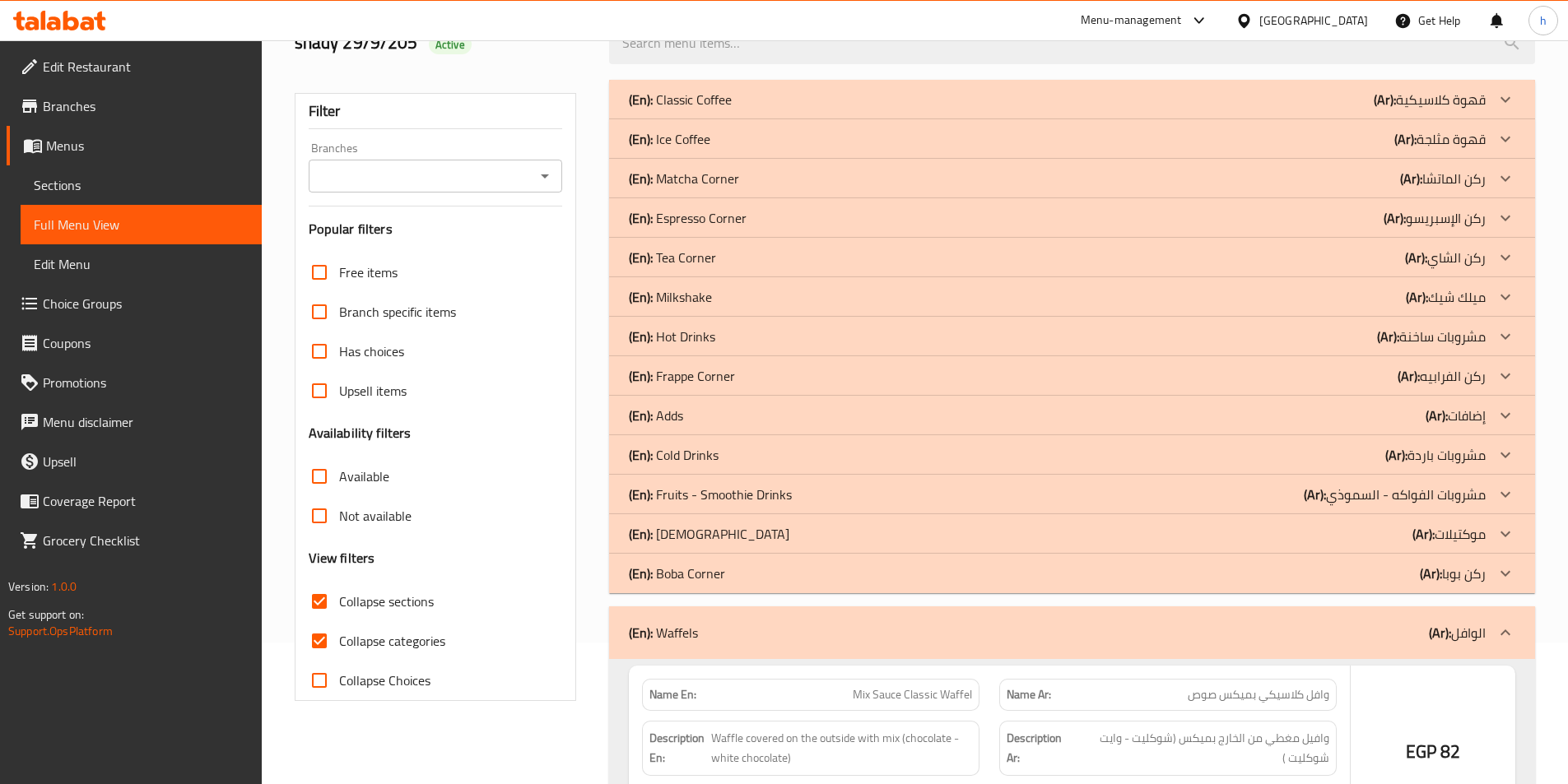
click at [1508, 569] on icon at bounding box center [1505, 573] width 20 height 20
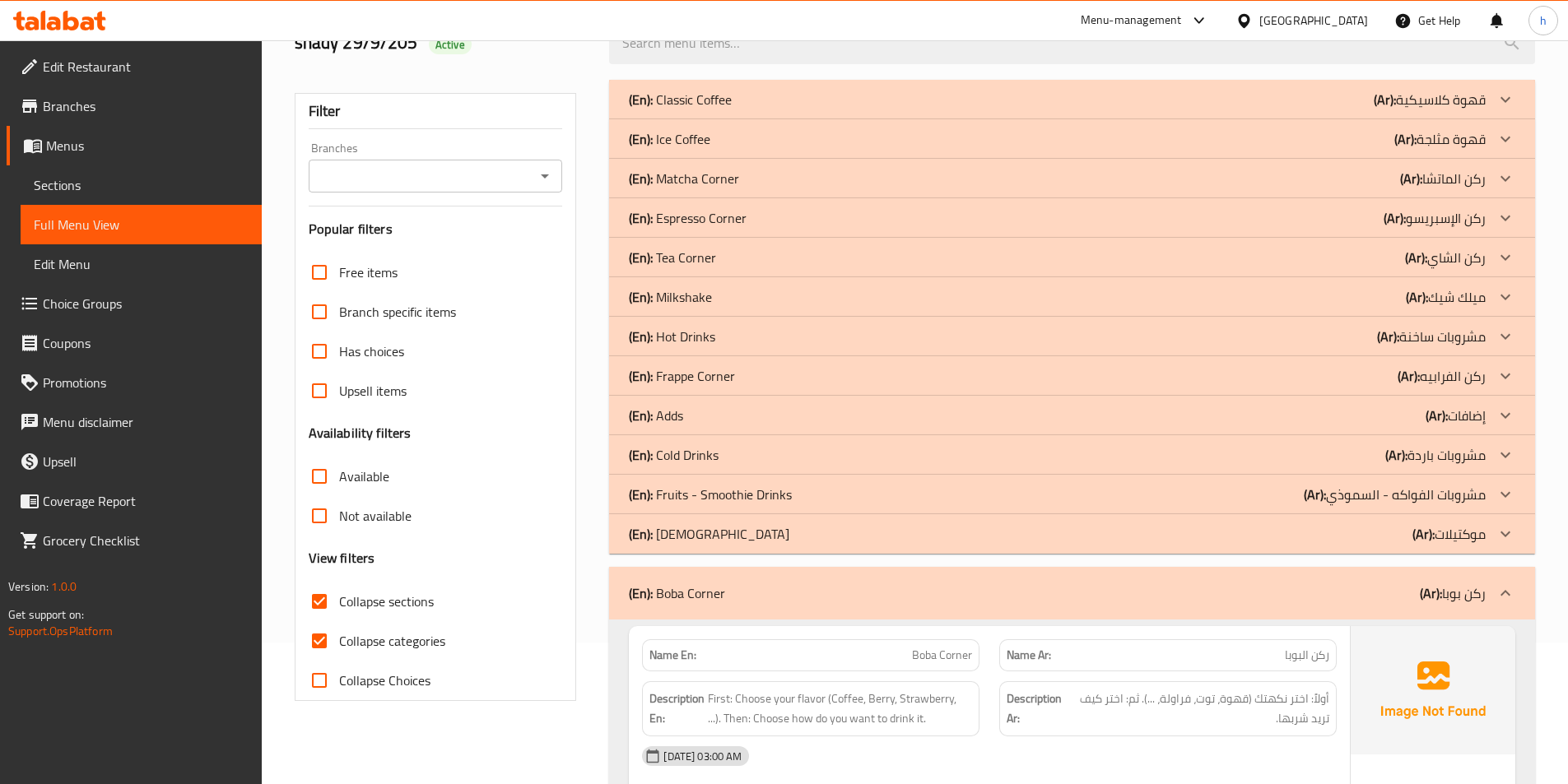
click at [1510, 531] on icon at bounding box center [1505, 534] width 10 height 6
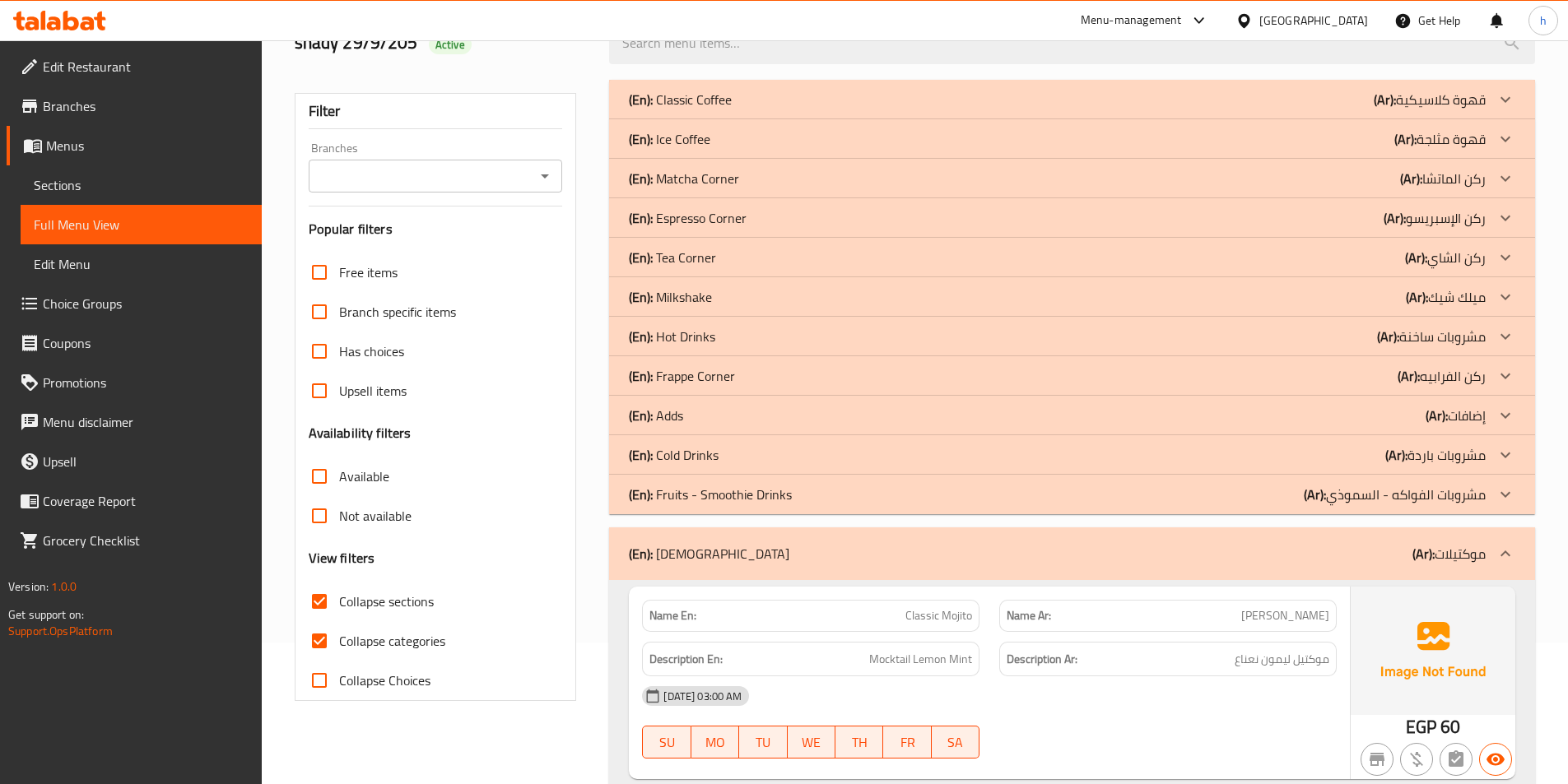
click at [1503, 495] on icon at bounding box center [1505, 494] width 20 height 20
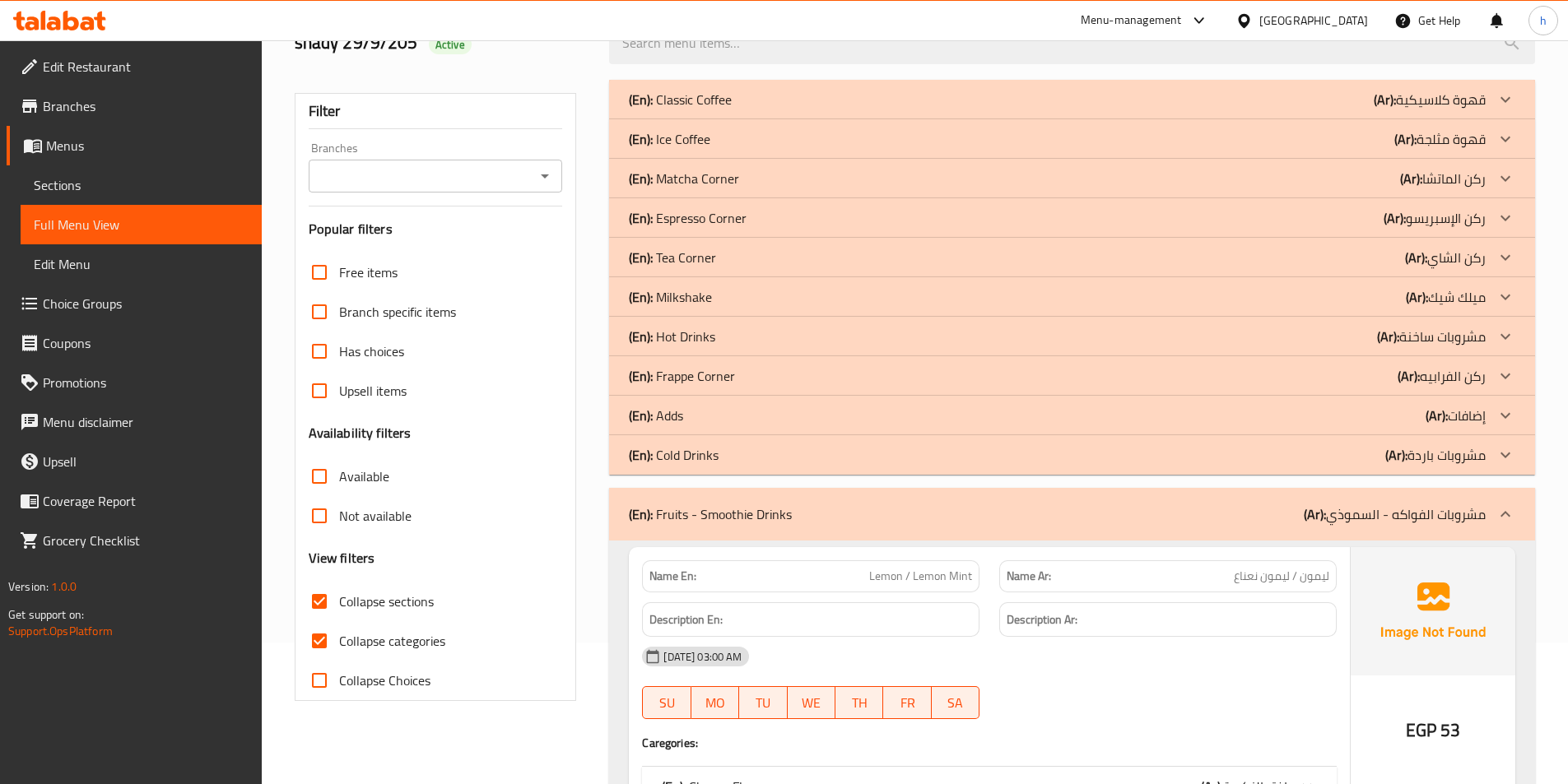
click at [1510, 455] on icon at bounding box center [1505, 455] width 20 height 20
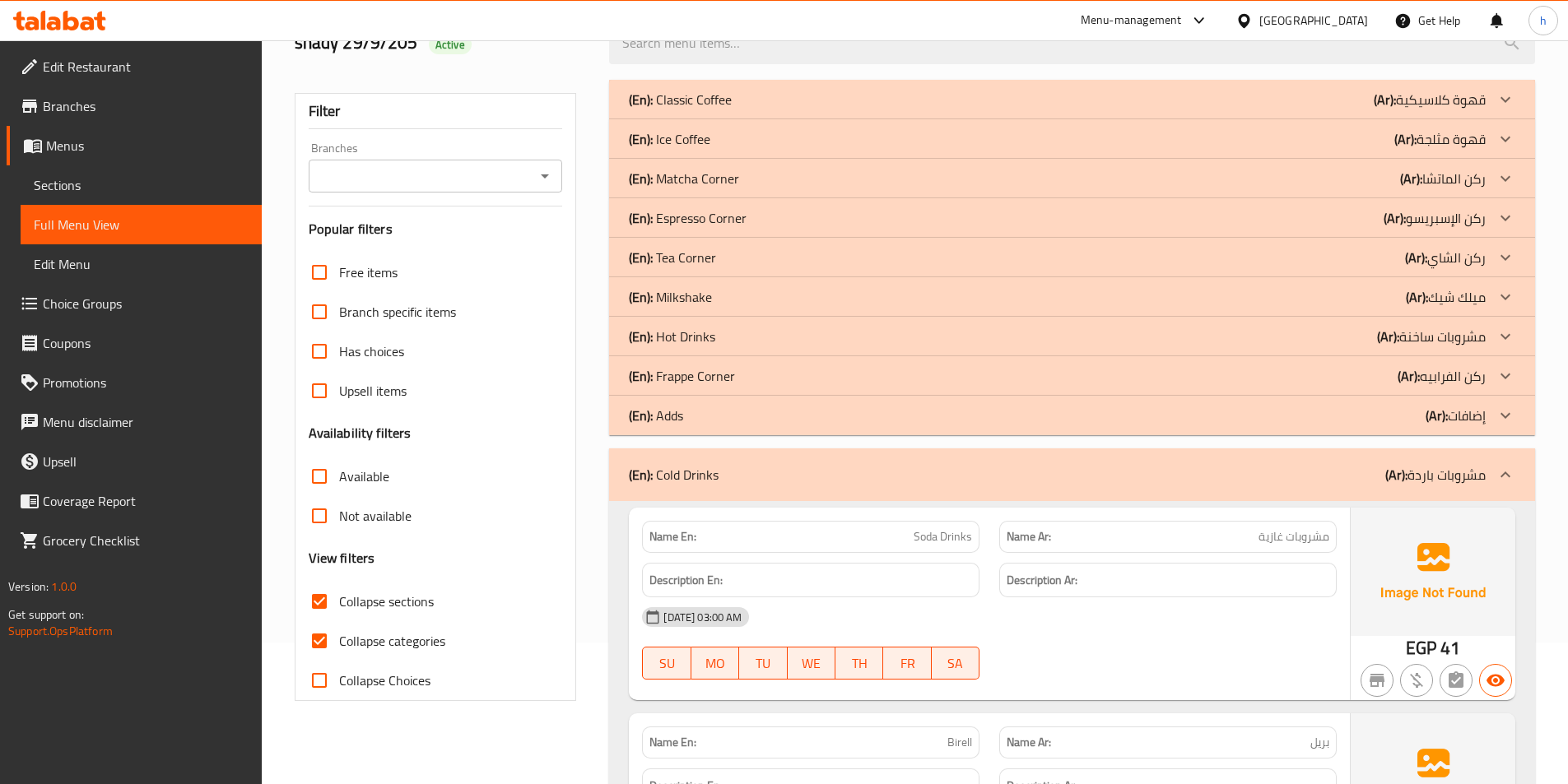
click at [1499, 379] on icon at bounding box center [1505, 376] width 20 height 20
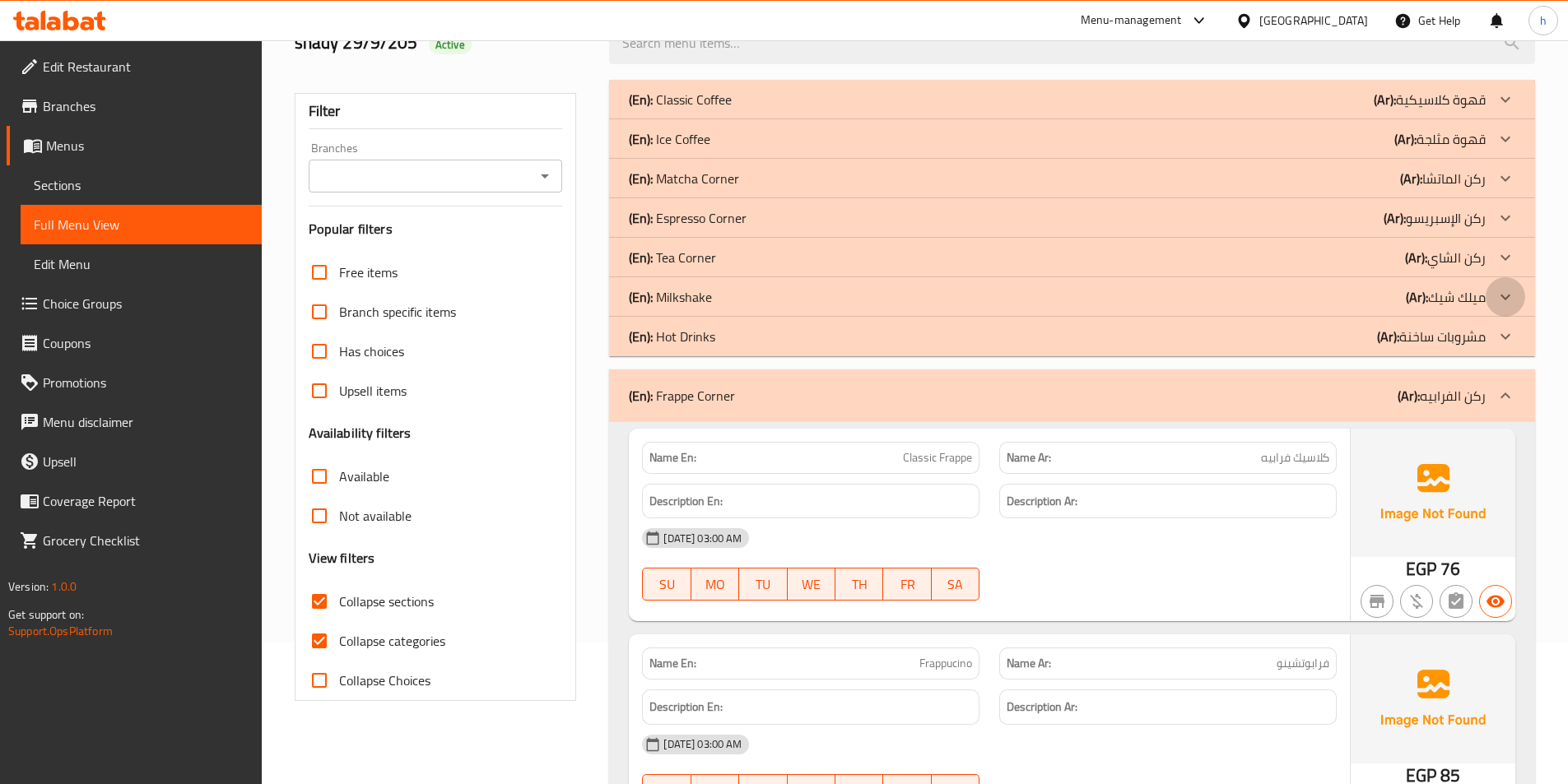
click at [1514, 296] on icon at bounding box center [1505, 297] width 20 height 20
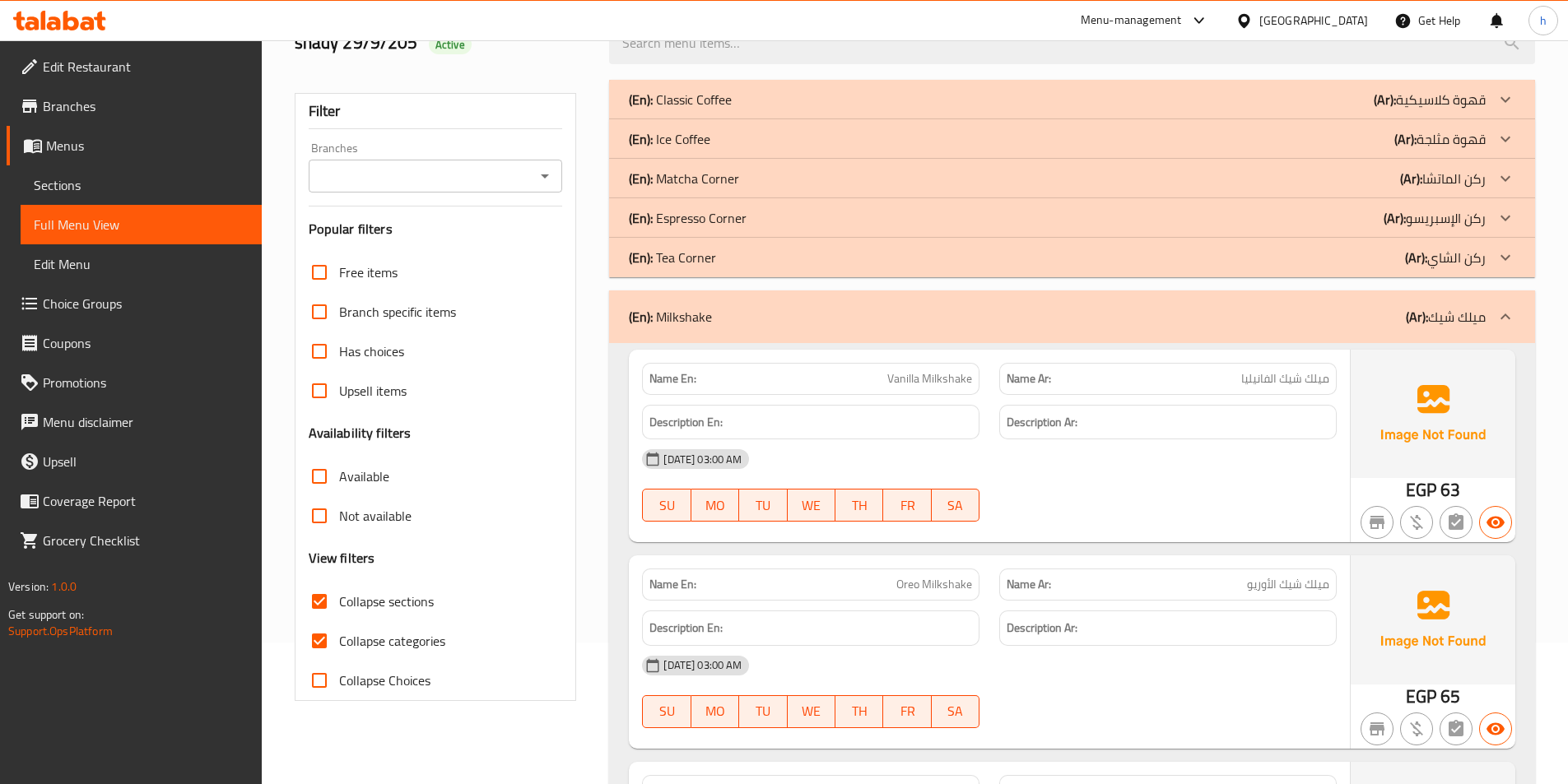
click at [1505, 176] on icon at bounding box center [1505, 179] width 20 height 20
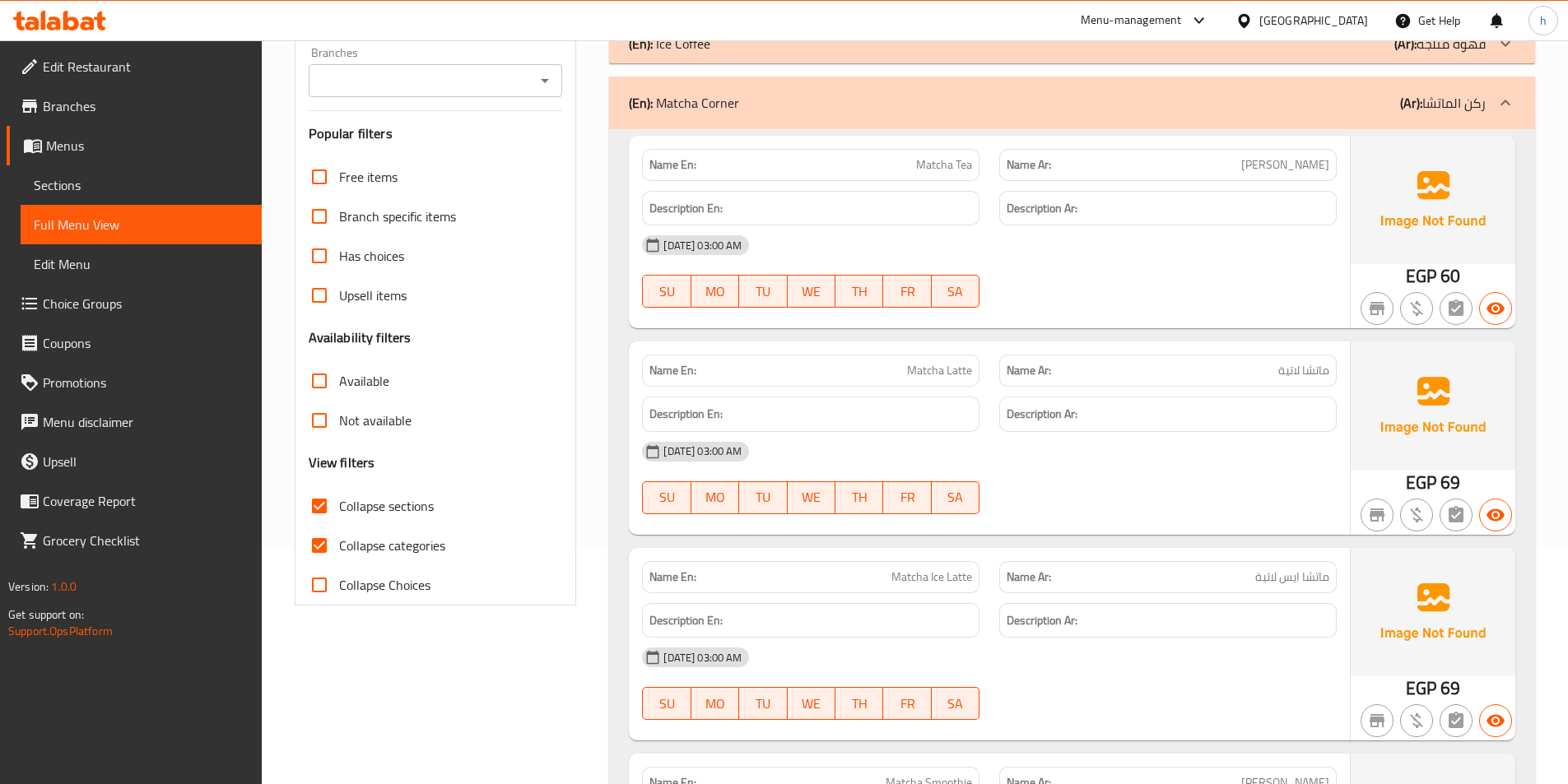
scroll to position [247, 0]
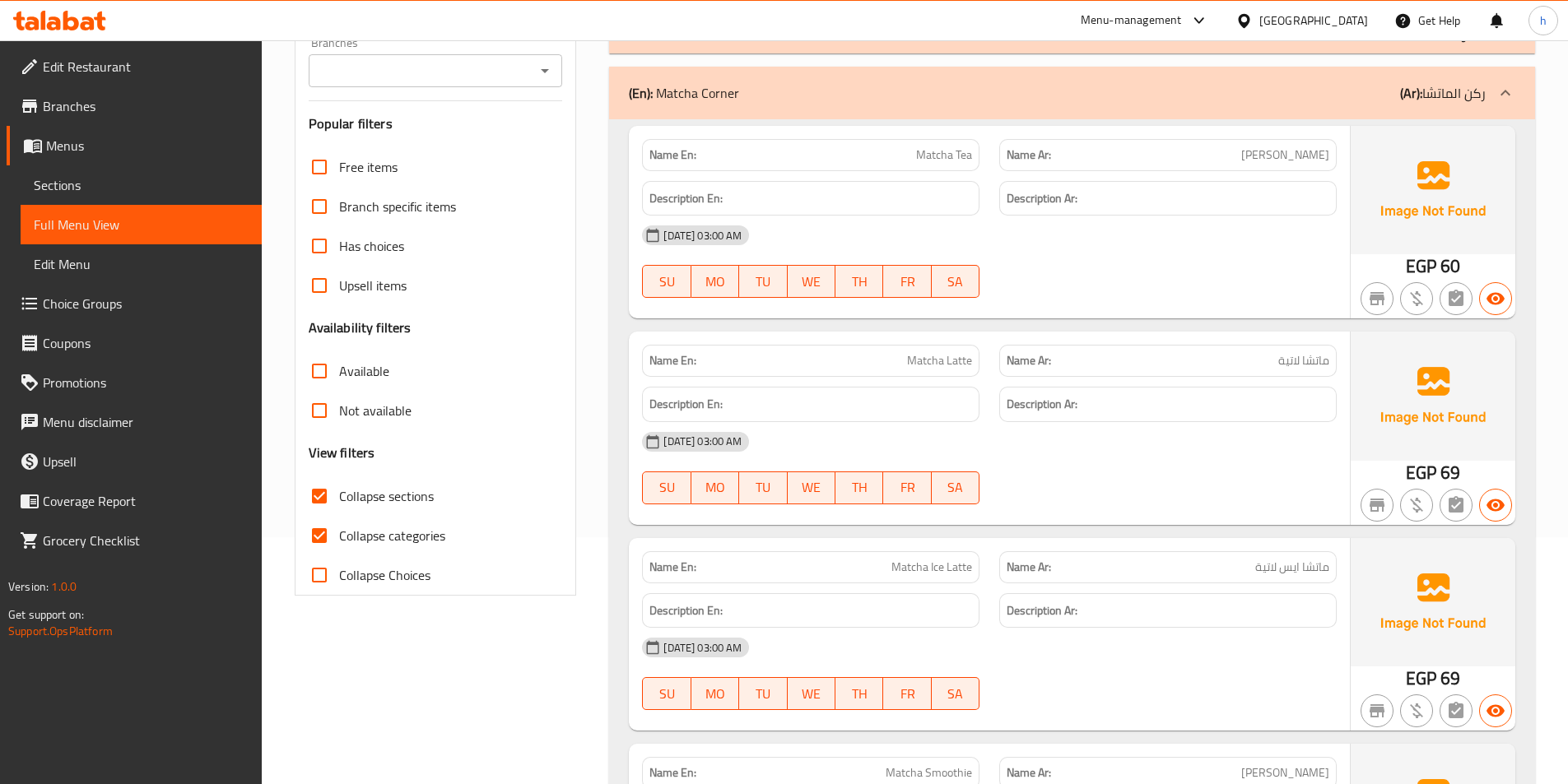
click at [321, 536] on input "Collapse categories" at bounding box center [320, 536] width 40 height 40
checkbox input "false"
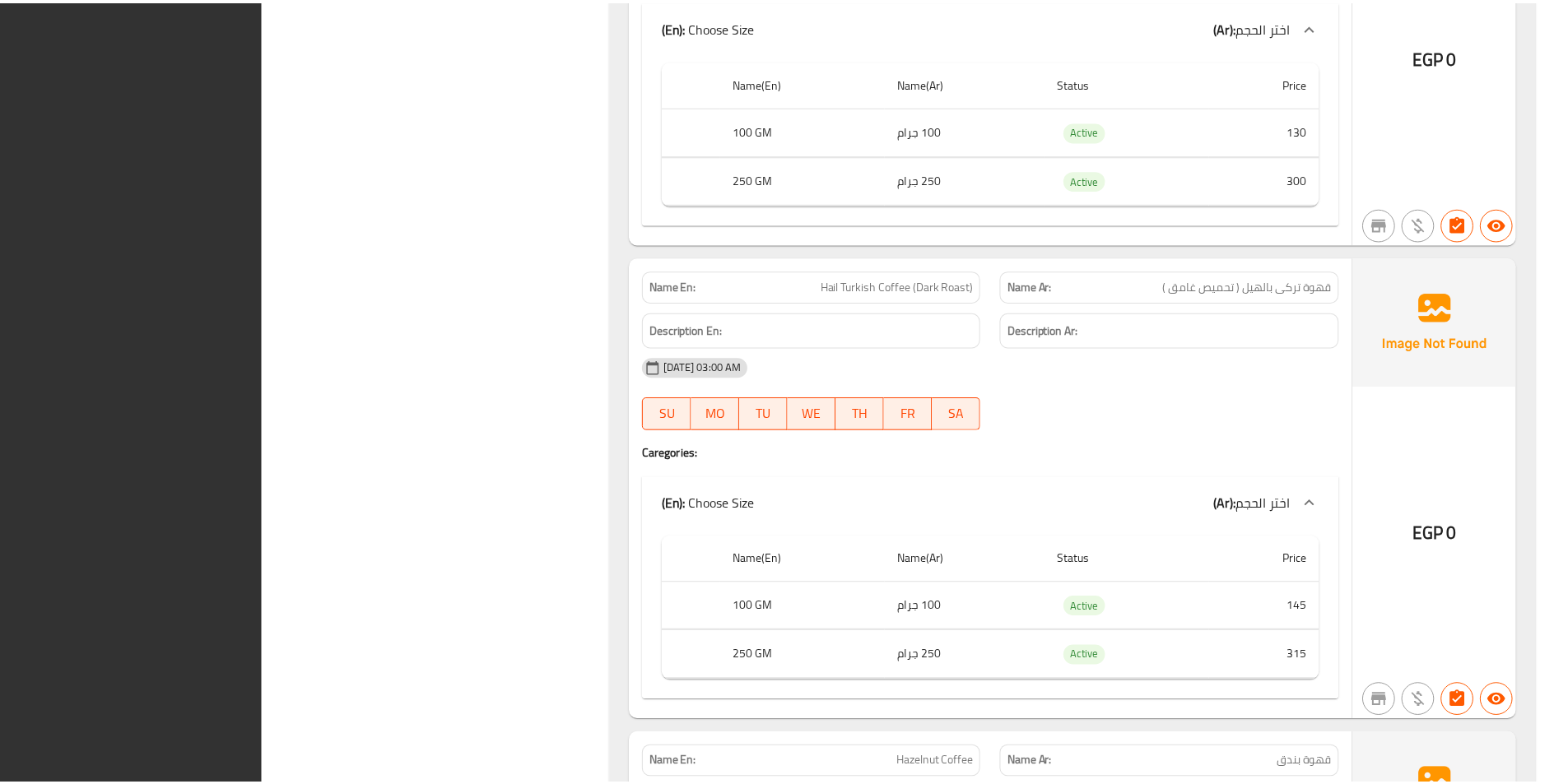
scroll to position [18991, 0]
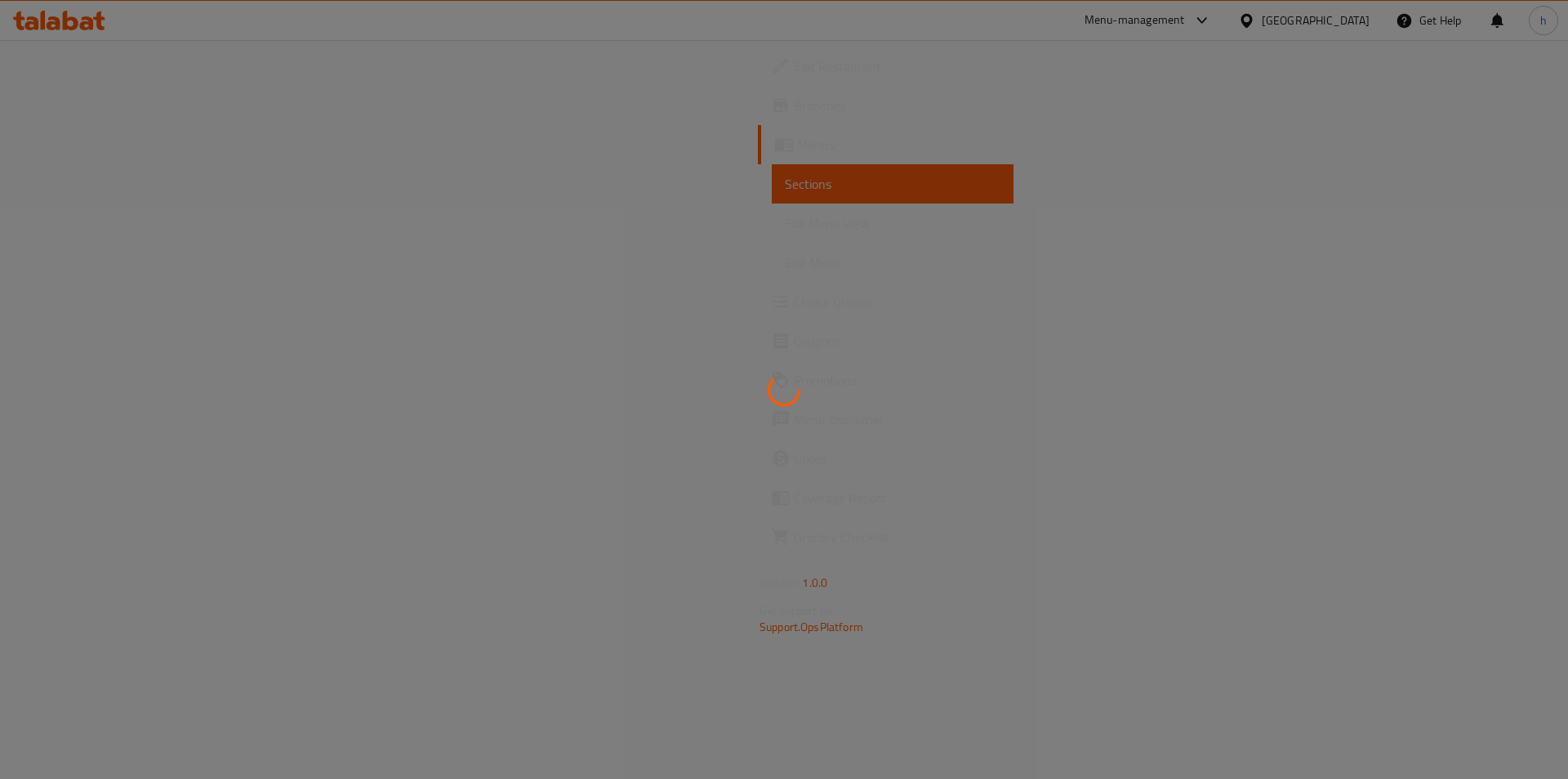
click at [557, 264] on div at bounding box center [784, 389] width 1568 height 779
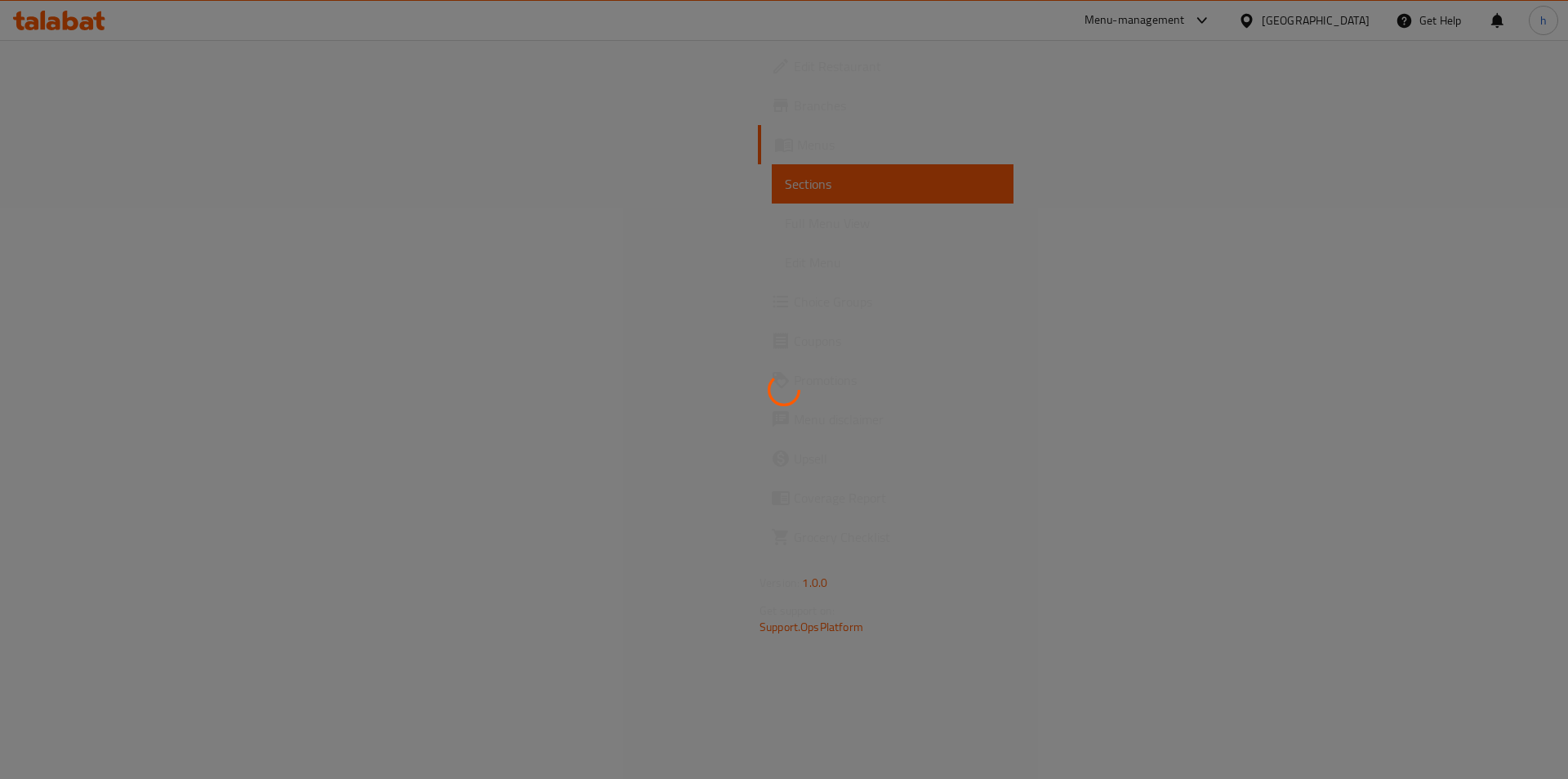
click at [557, 264] on div at bounding box center [784, 389] width 1568 height 779
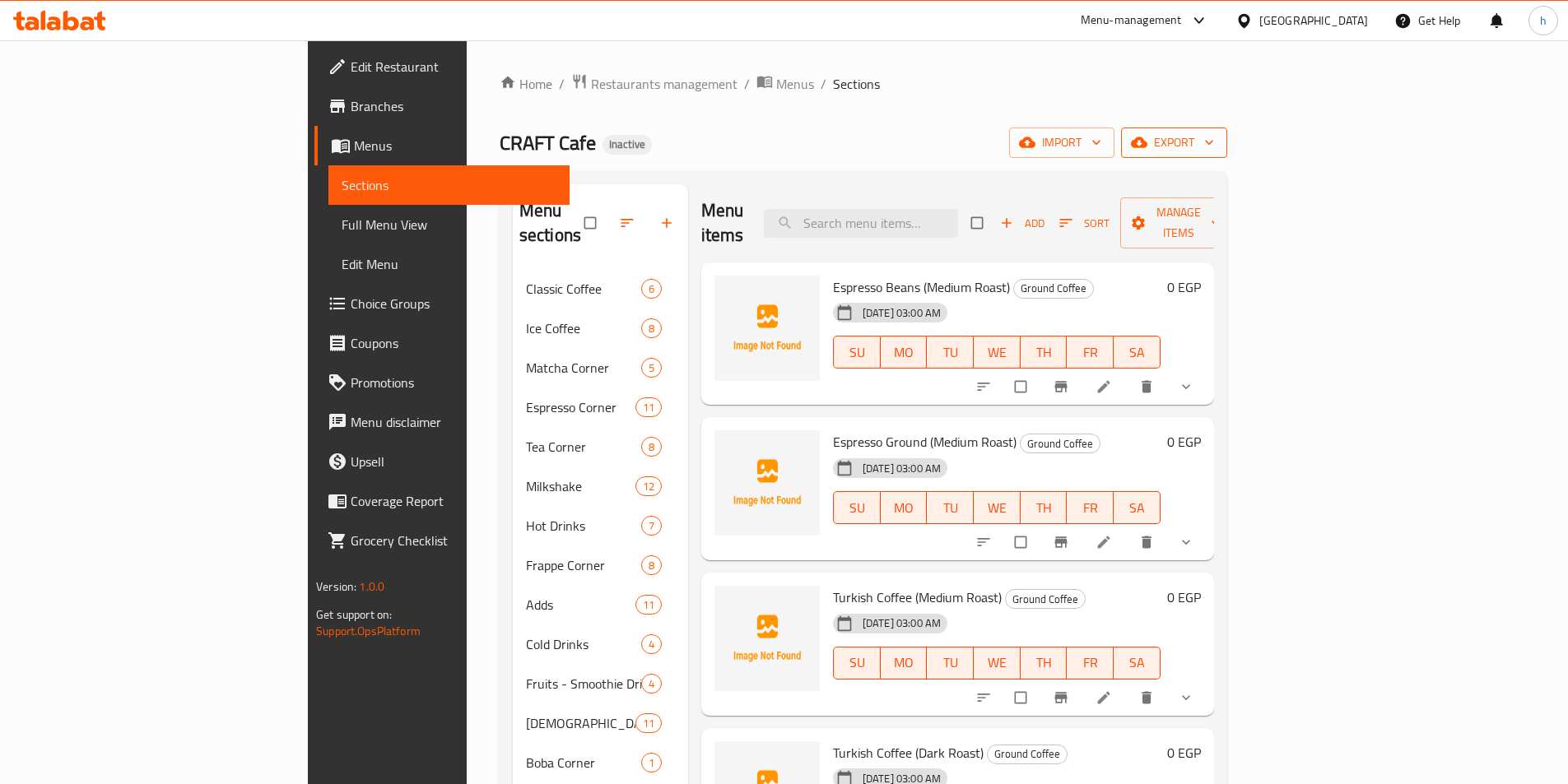
click at [1214, 139] on span "export" at bounding box center [1173, 142] width 80 height 21
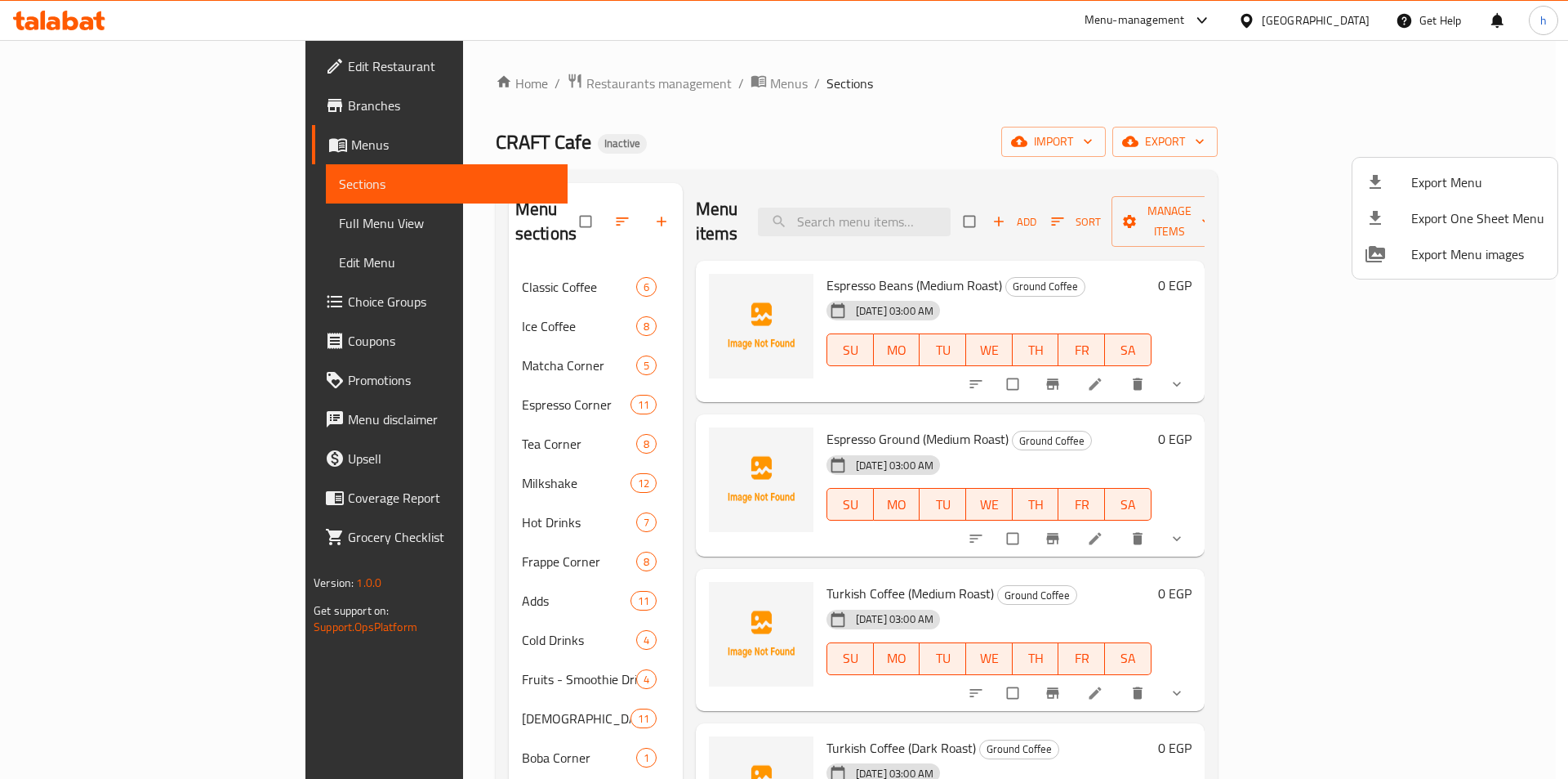
click at [1402, 187] on div at bounding box center [1388, 183] width 46 height 20
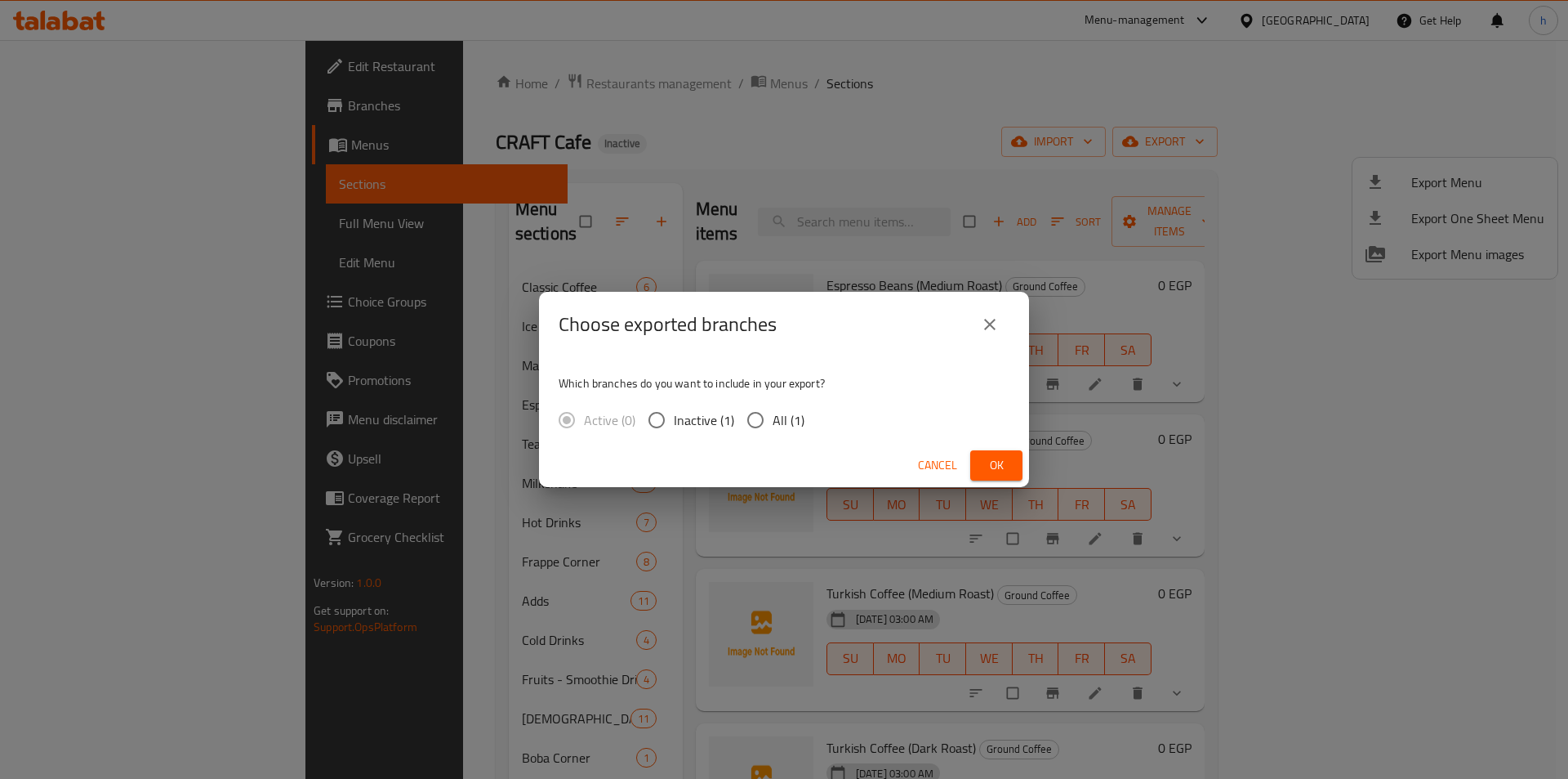
click at [749, 418] on input "All (1)" at bounding box center [755, 419] width 34 height 34
radio input "true"
click at [1000, 460] on span "Ok" at bounding box center [996, 465] width 27 height 21
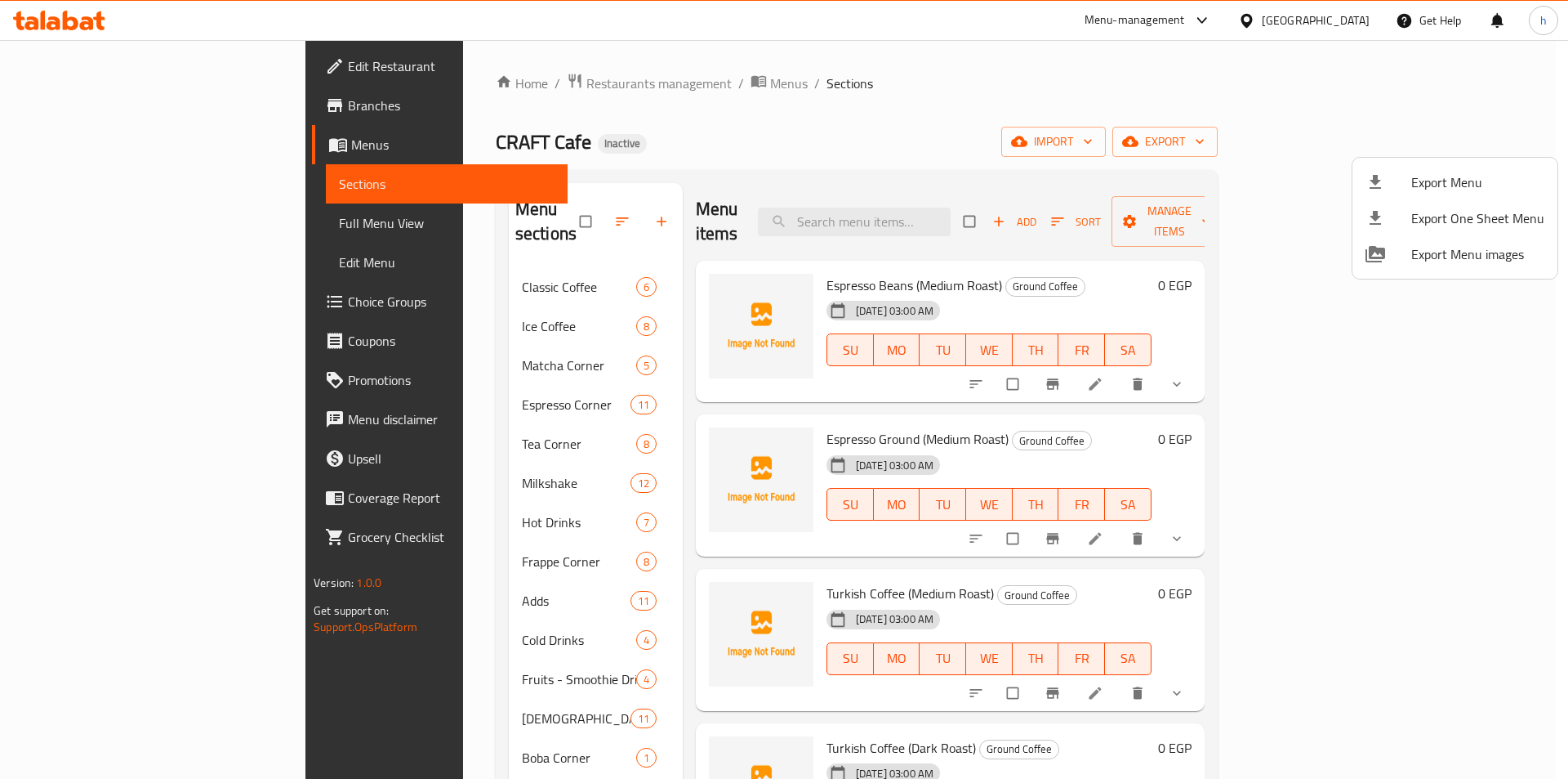
click at [53, 27] on div at bounding box center [784, 389] width 1568 height 779
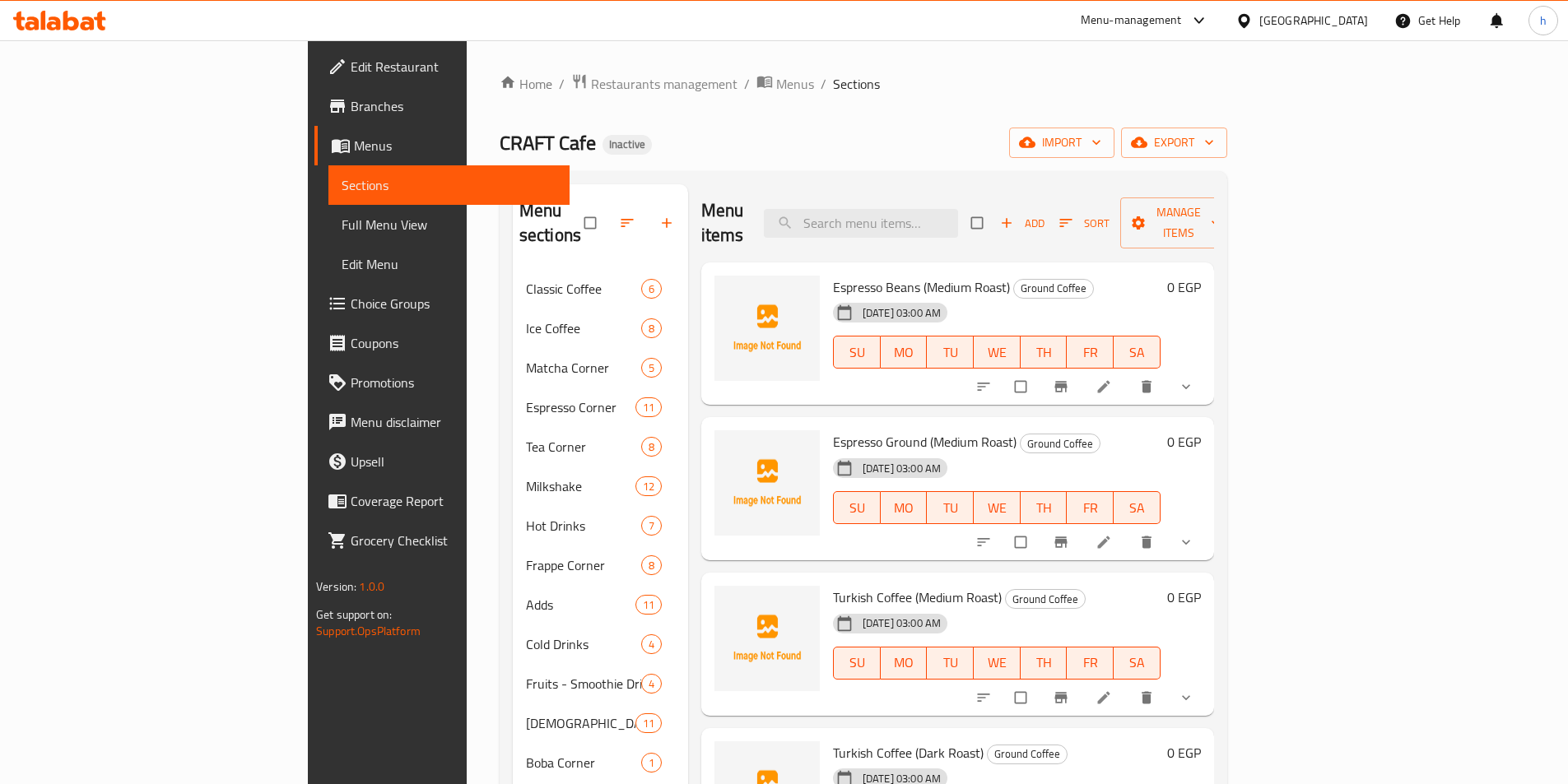
click at [66, 21] on icon at bounding box center [71, 21] width 16 height 20
